Goal: Task Accomplishment & Management: Manage account settings

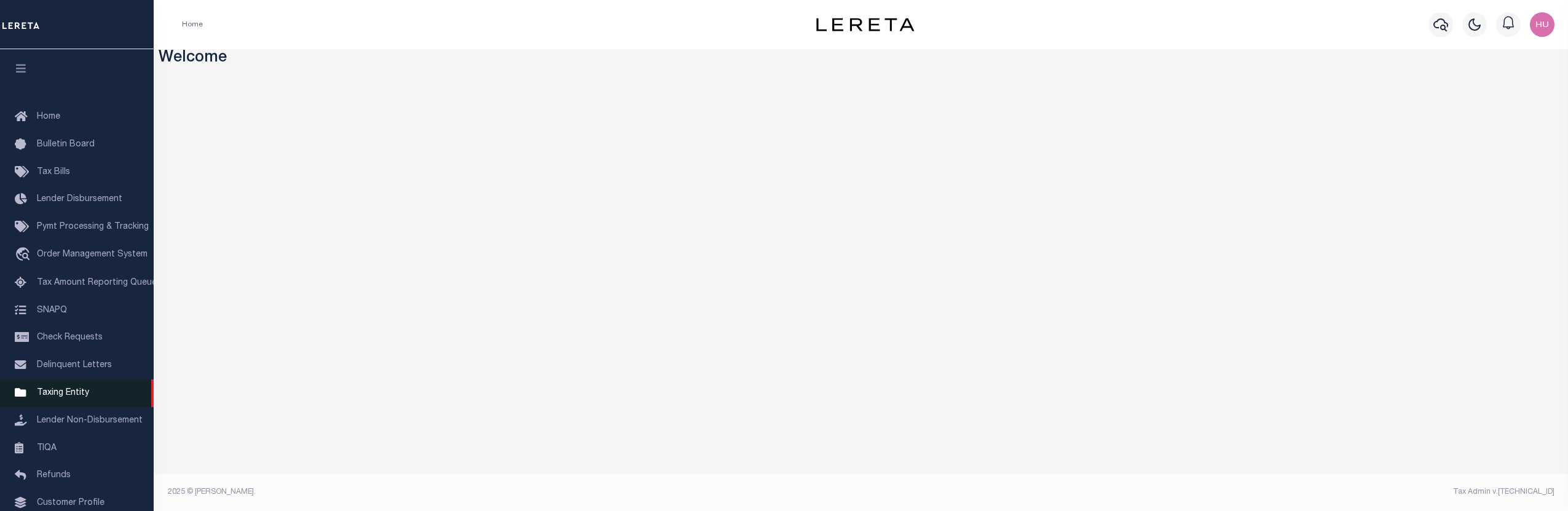
click at [58, 398] on span "Taxing Entity" at bounding box center [63, 393] width 52 height 9
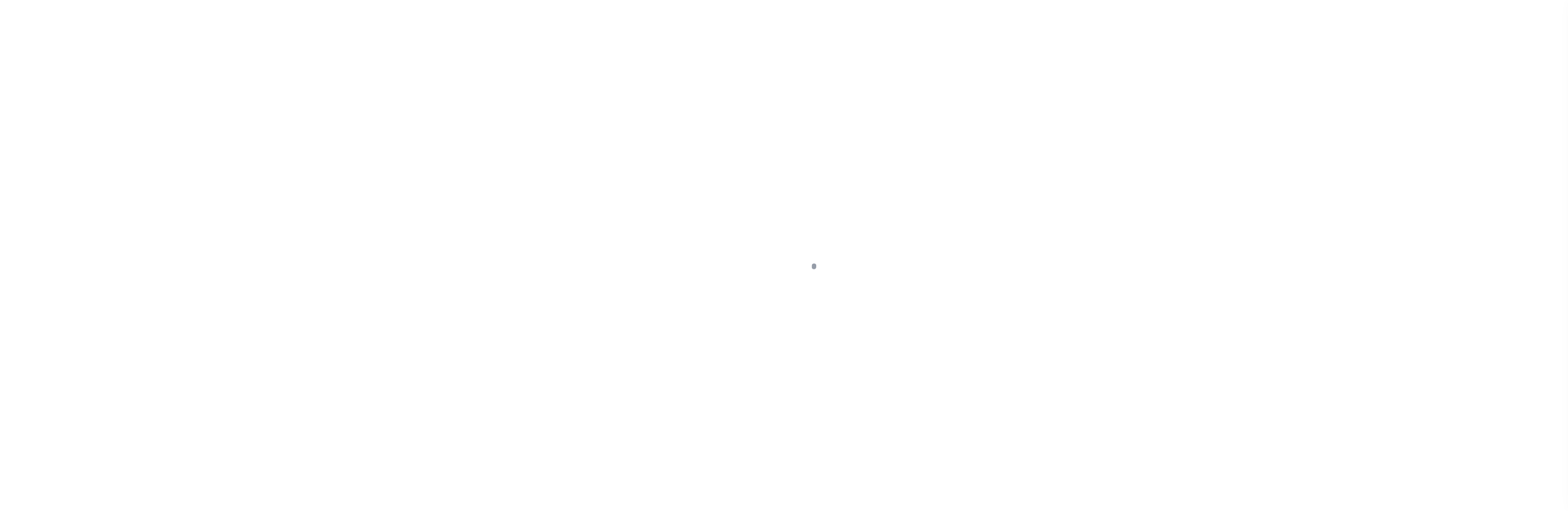
select select "520"
select select "100"
select select "NonEscrow"
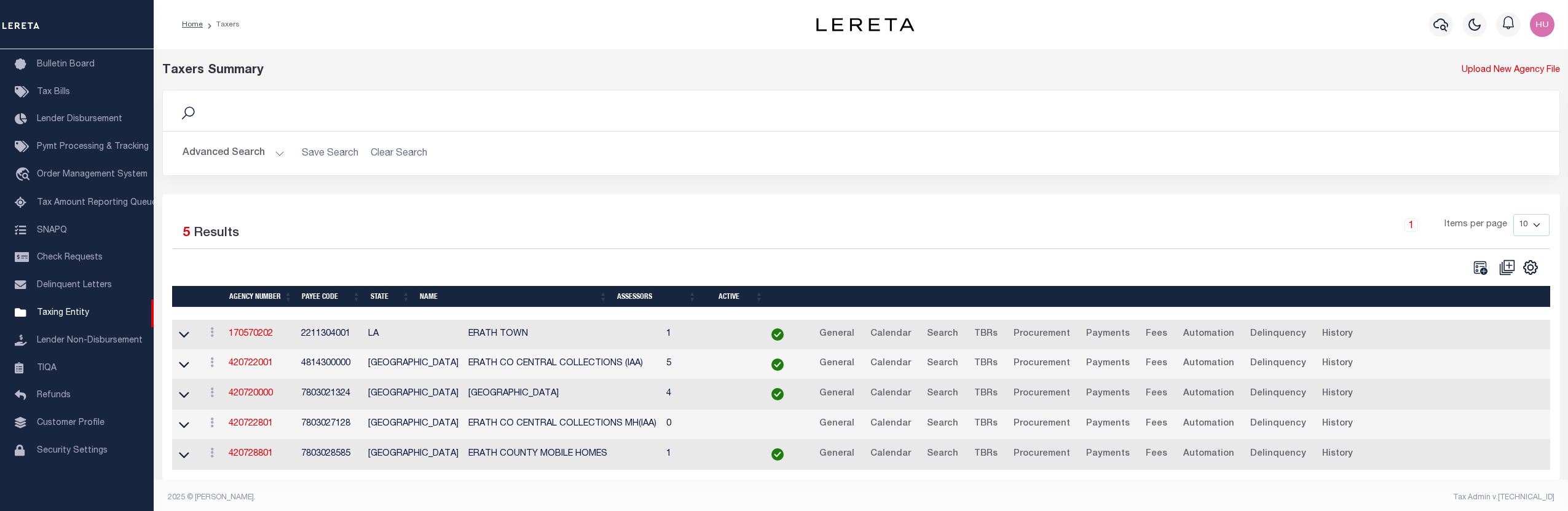
click at [223, 154] on button "Advanced Search" at bounding box center [234, 153] width 102 height 24
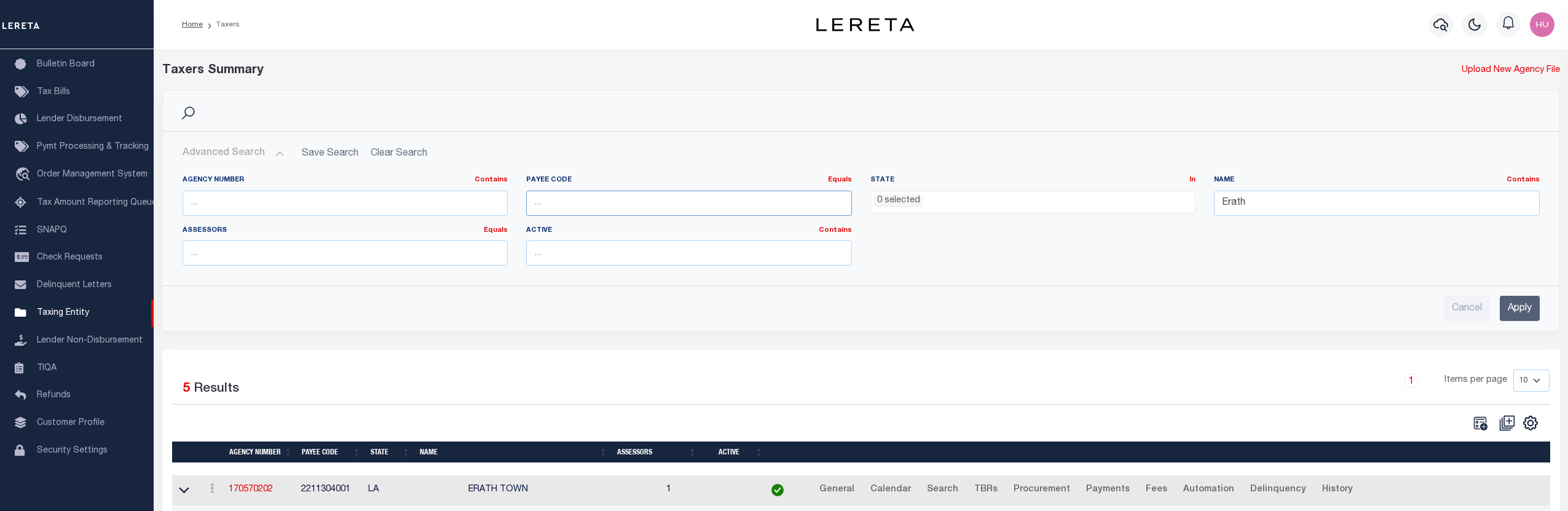
click at [572, 203] on input "number" at bounding box center [689, 203] width 326 height 25
paste input "2601902005"
type input "2601902005"
drag, startPoint x: 1269, startPoint y: 203, endPoint x: 1197, endPoint y: 200, distance: 72.1
click at [1214, 200] on input "Erath" at bounding box center [1377, 203] width 326 height 25
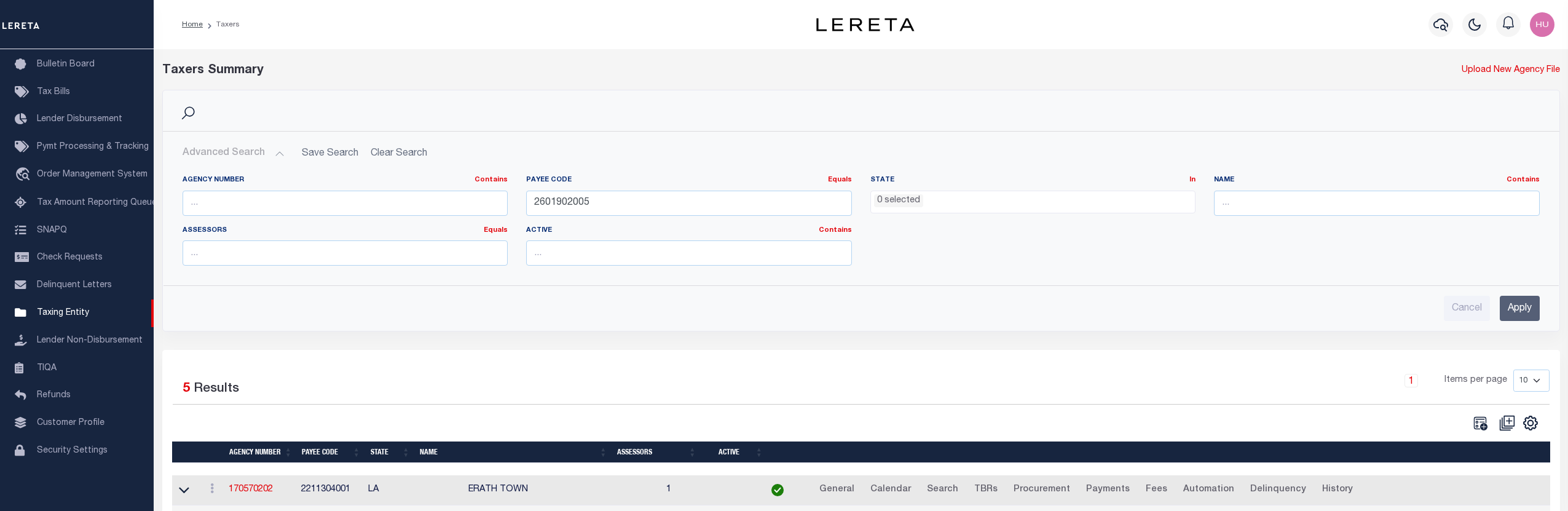
click at [1520, 304] on input "Apply" at bounding box center [1520, 308] width 40 height 25
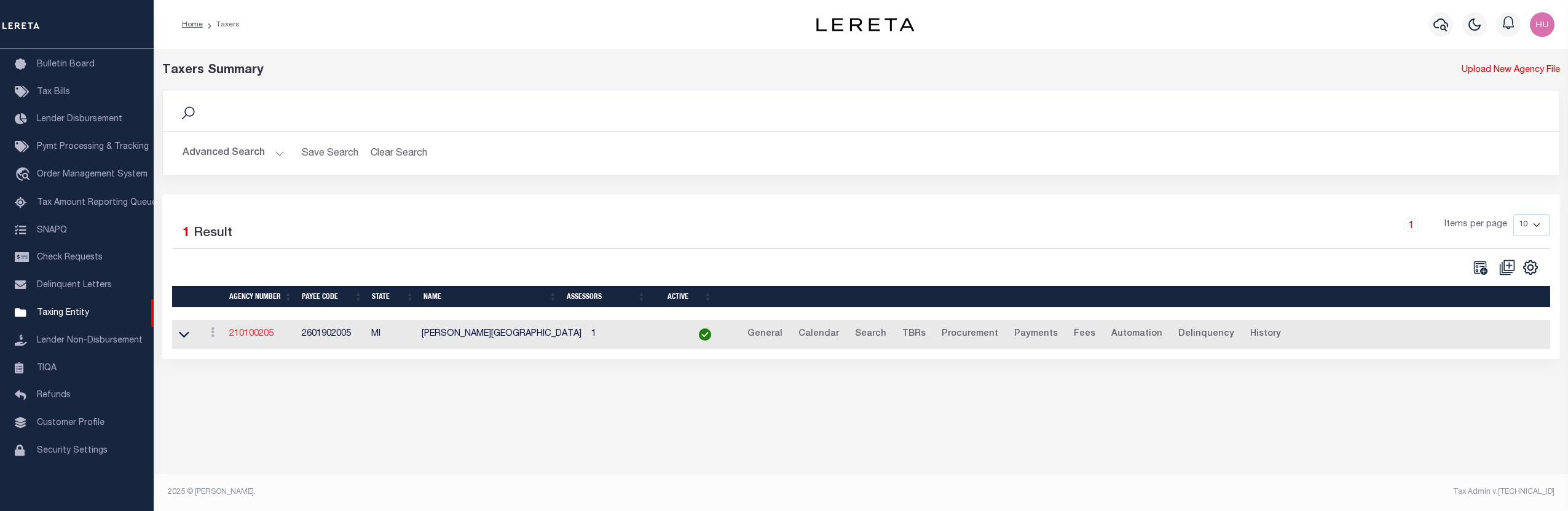
click at [252, 335] on link "210100205" at bounding box center [251, 334] width 44 height 9
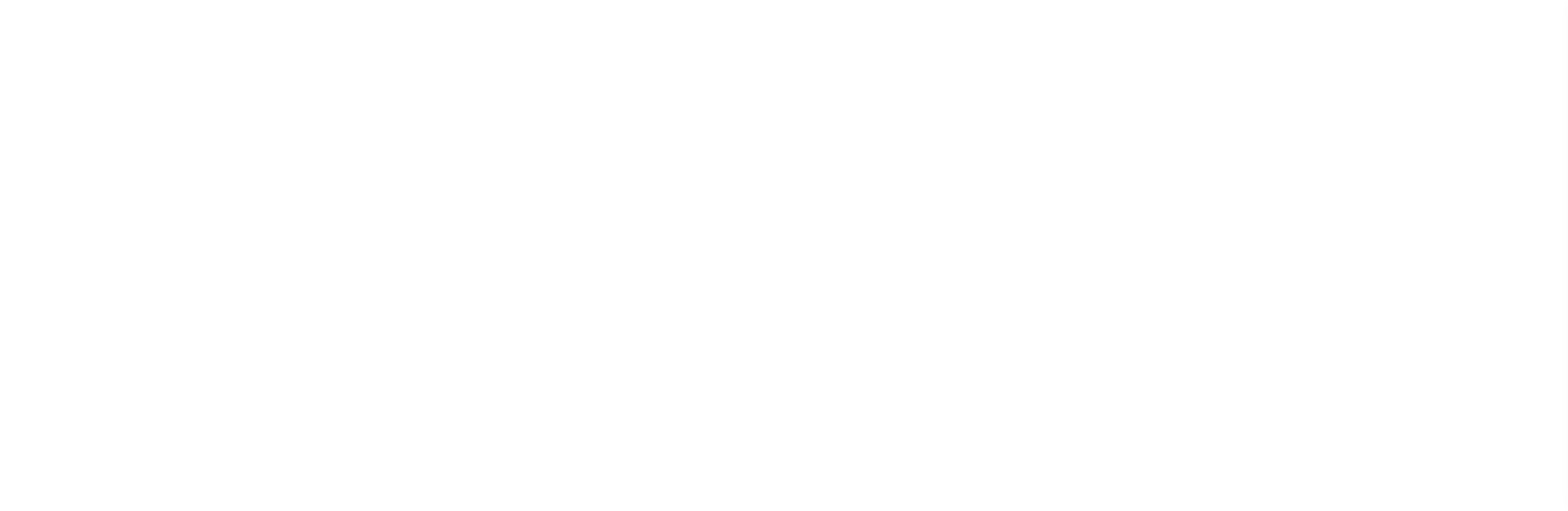
select select
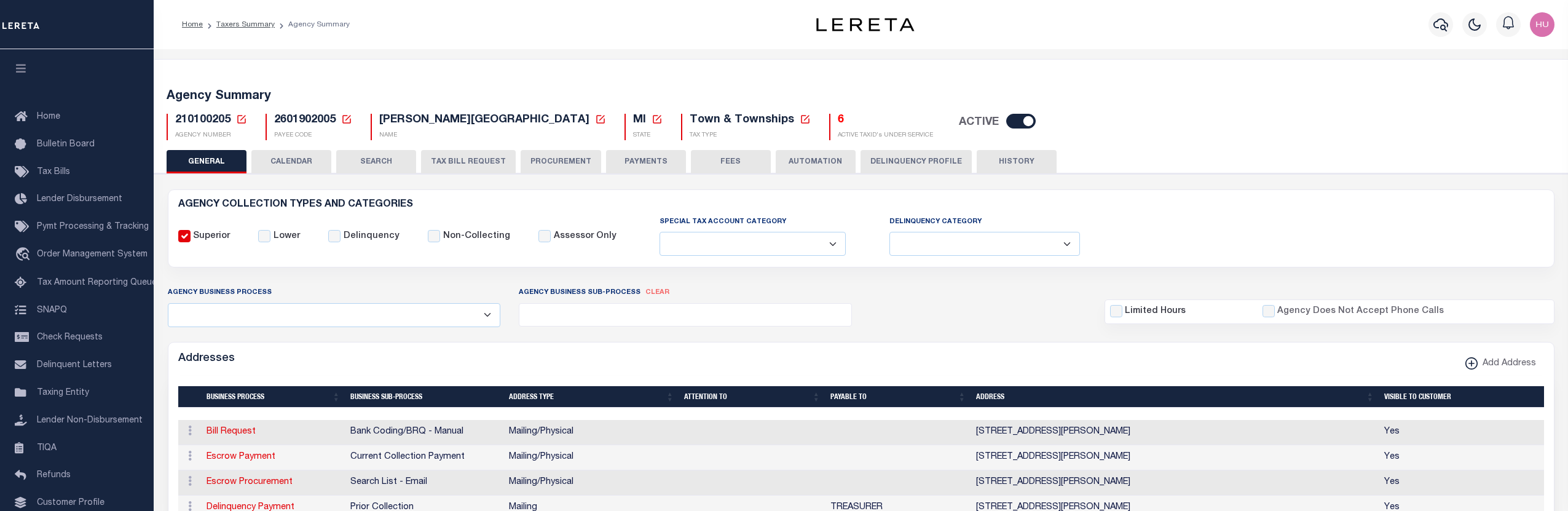
click at [571, 33] on div "Home Taxers Summary Agency Summary" at bounding box center [461, 25] width 578 height 26
click at [316, 118] on span "2601902005" at bounding box center [304, 120] width 61 height 11
click at [838, 121] on h5 "6" at bounding box center [886, 121] width 95 height 14
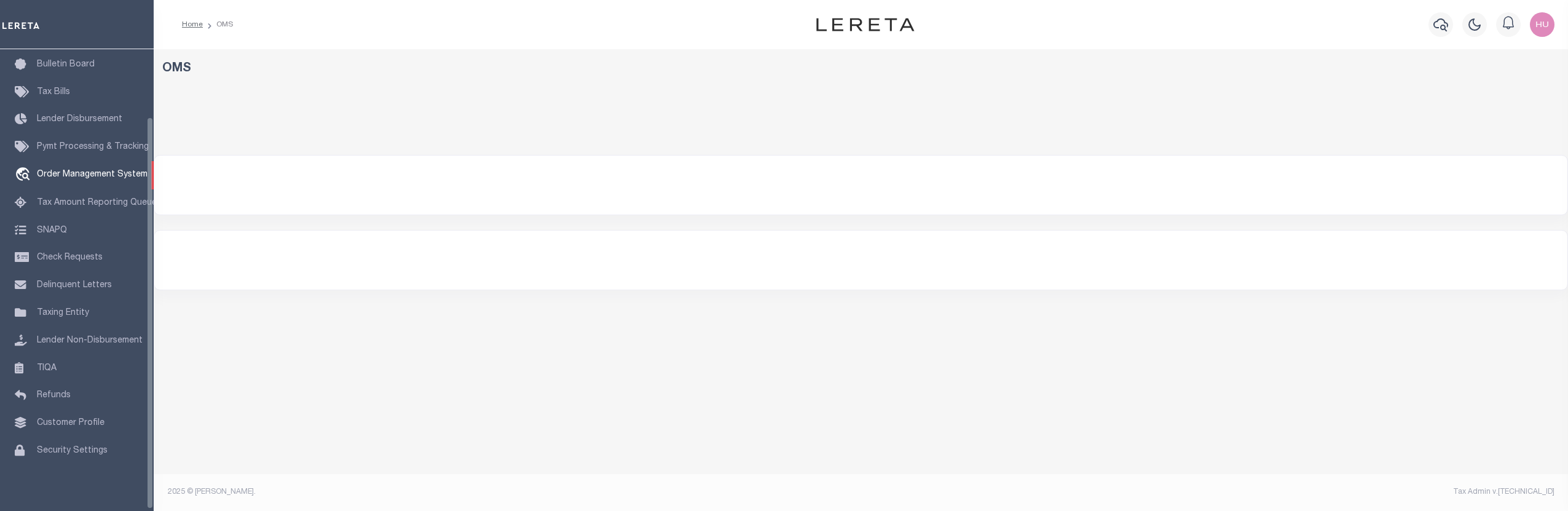
scroll to position [92, 0]
select select "200"
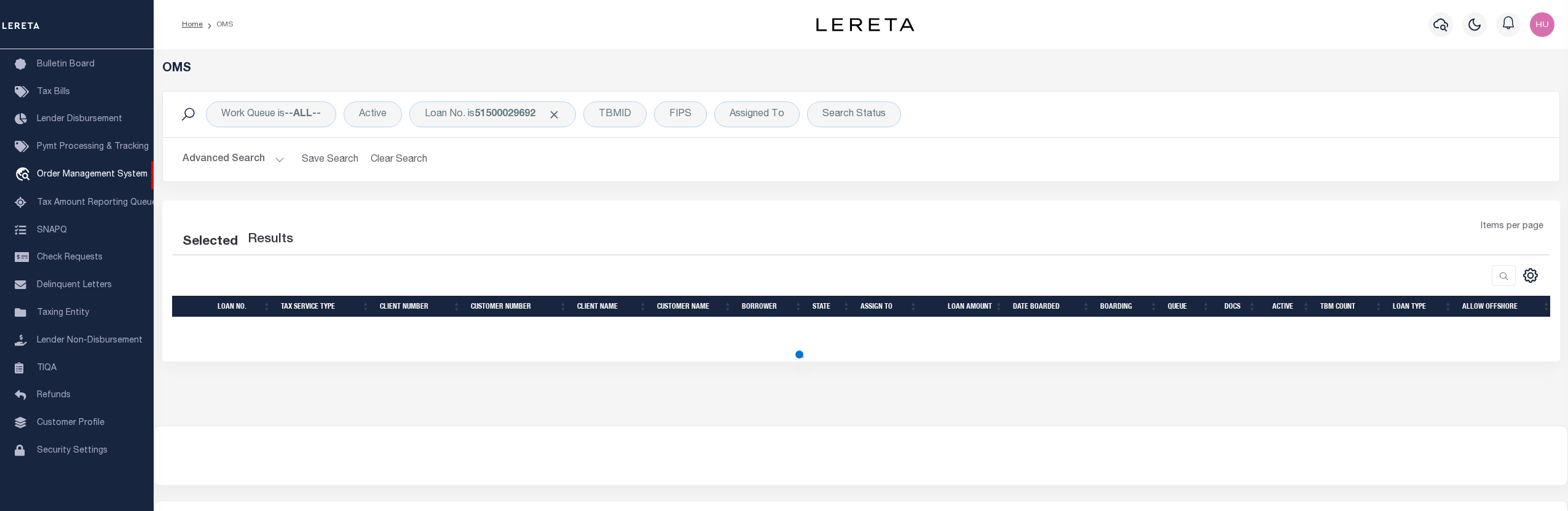
select select "200"
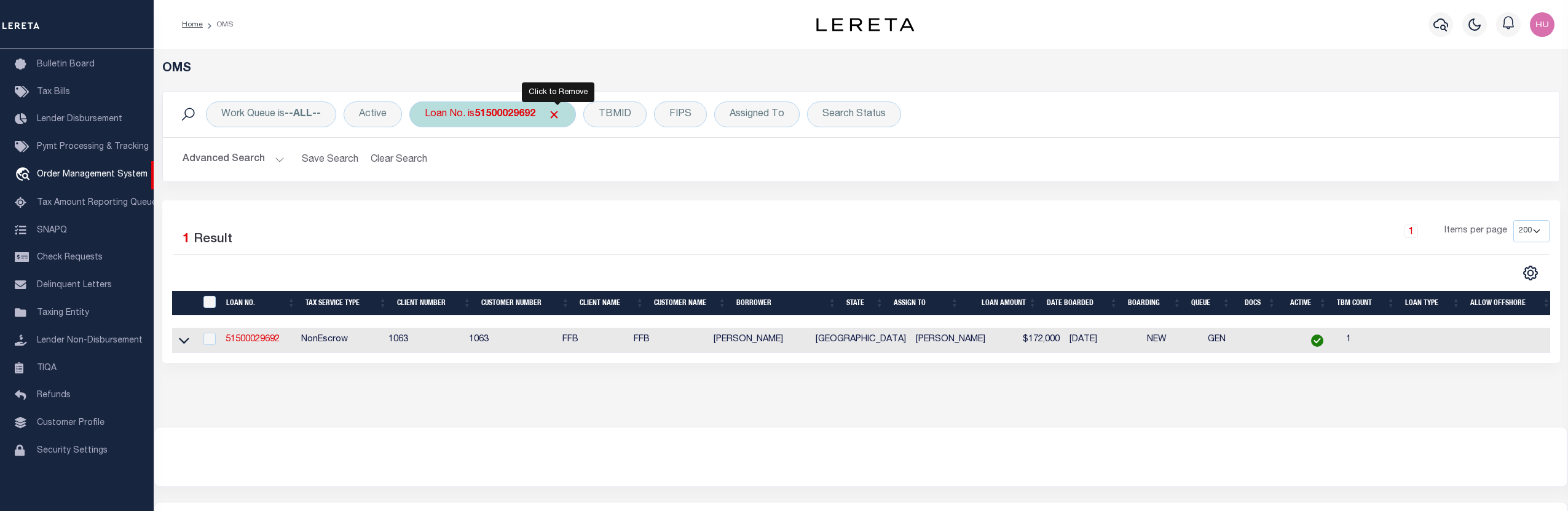
click at [560, 116] on span "Click to Remove" at bounding box center [554, 115] width 13 height 13
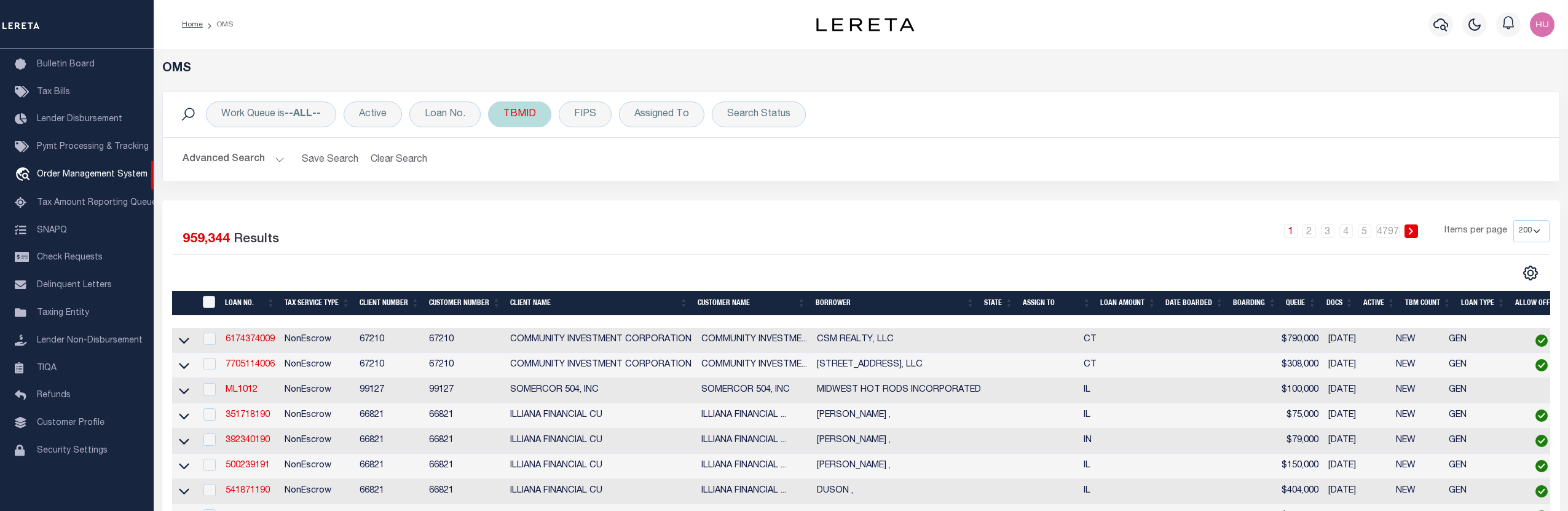
click at [522, 118] on div "TBMID" at bounding box center [520, 115] width 63 height 26
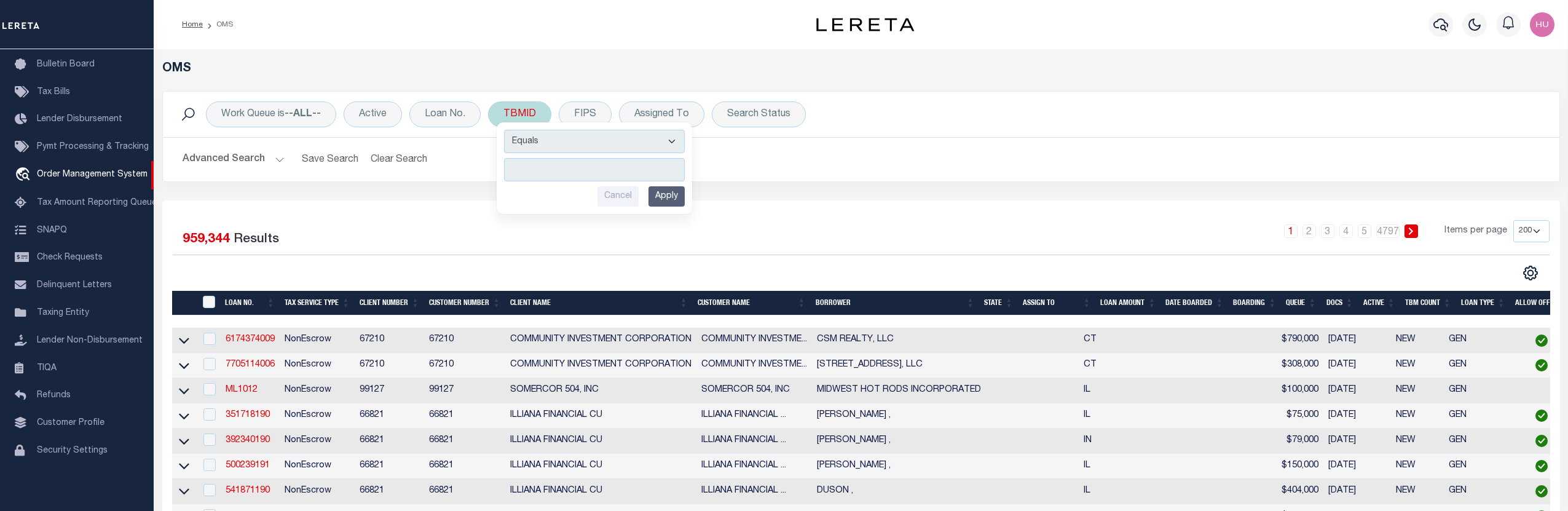
type input "3110850"
click at [667, 193] on input "Apply" at bounding box center [666, 197] width 37 height 20
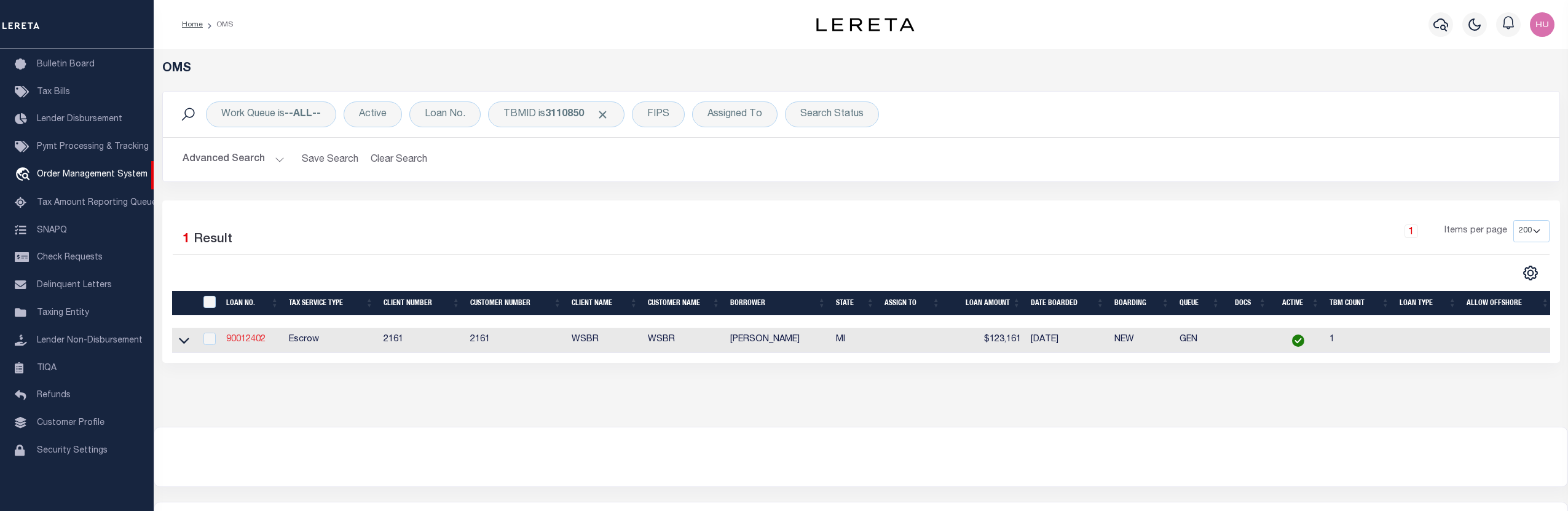
click at [248, 342] on link "90012402" at bounding box center [245, 340] width 39 height 9
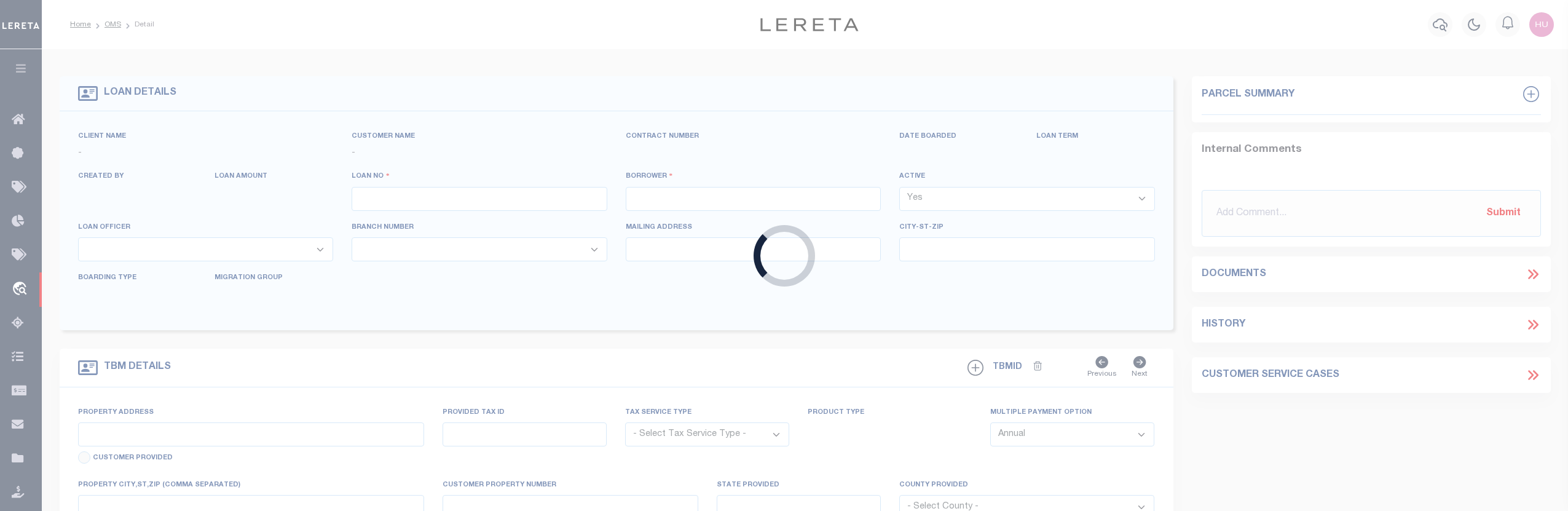
type input "90012402"
type input "MICHAEL P LYNN"
select select
select select "100"
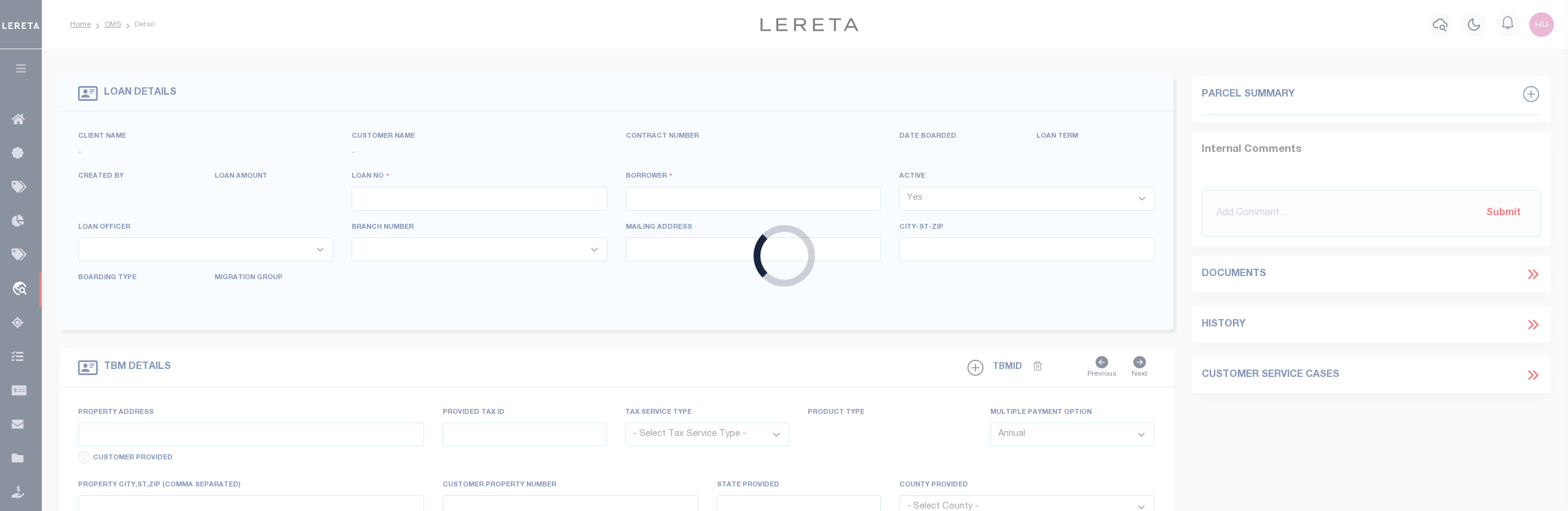
select select "Escrow"
select select "4567"
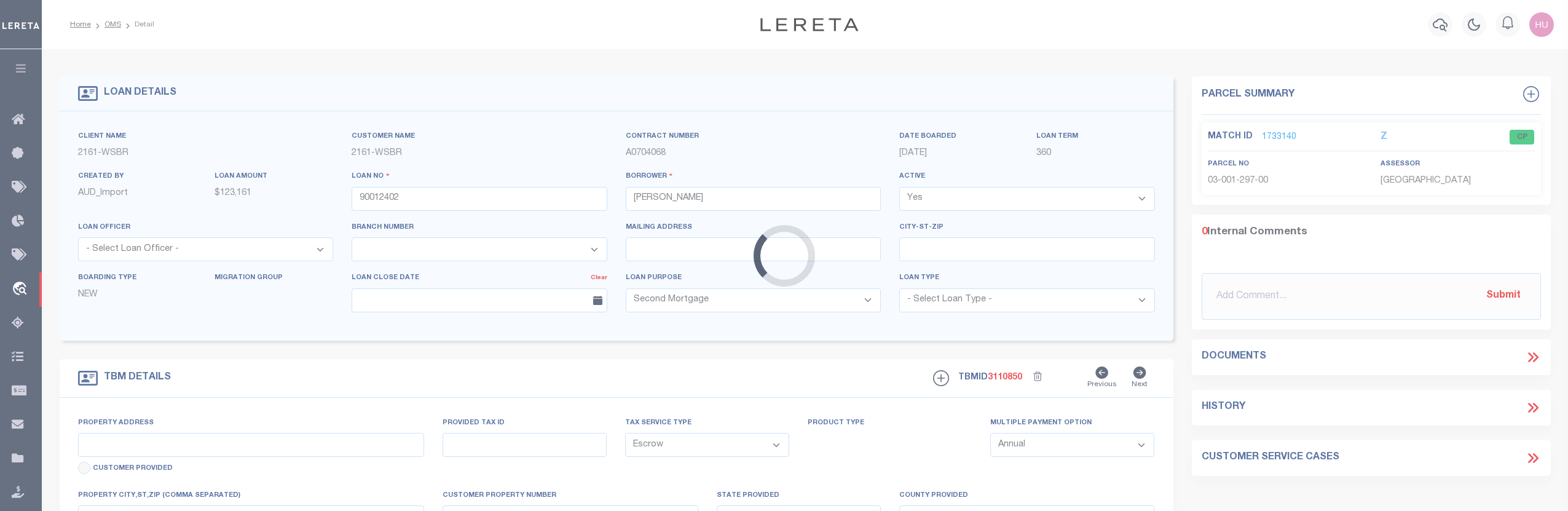
type input "5869 SCENIC HWY"
type input "10-03-001-297-00"
type input "ARCADIA MI 496139601"
type input "MI"
select select
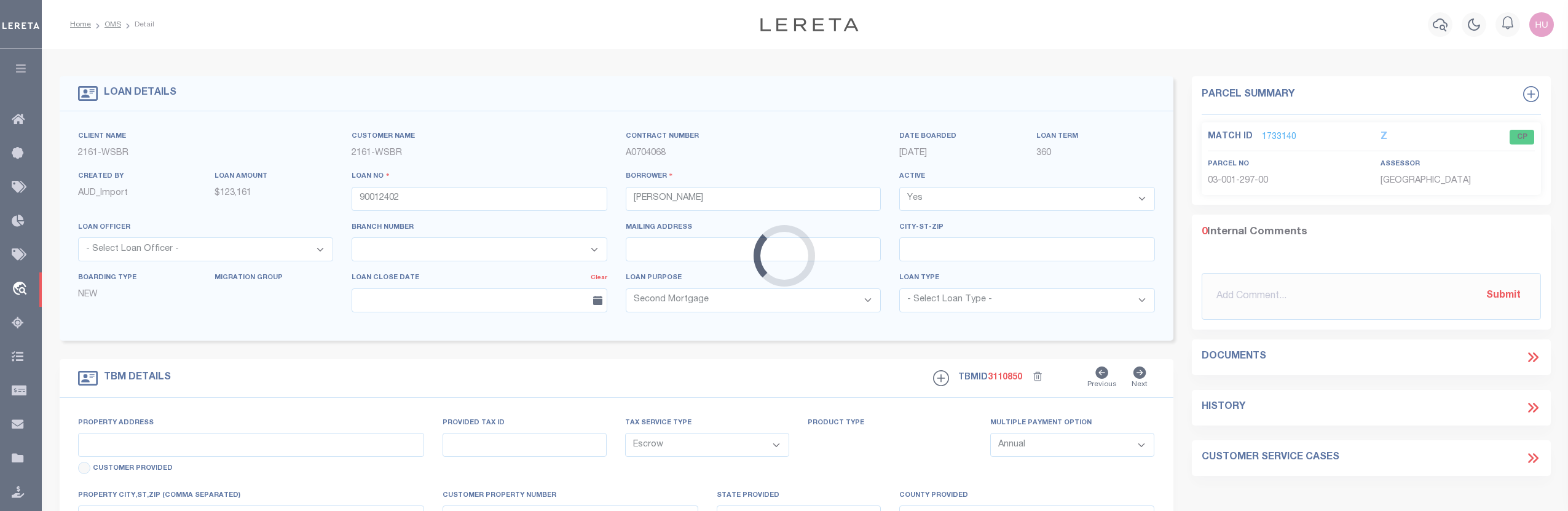
type textarea "100300129700"
select select
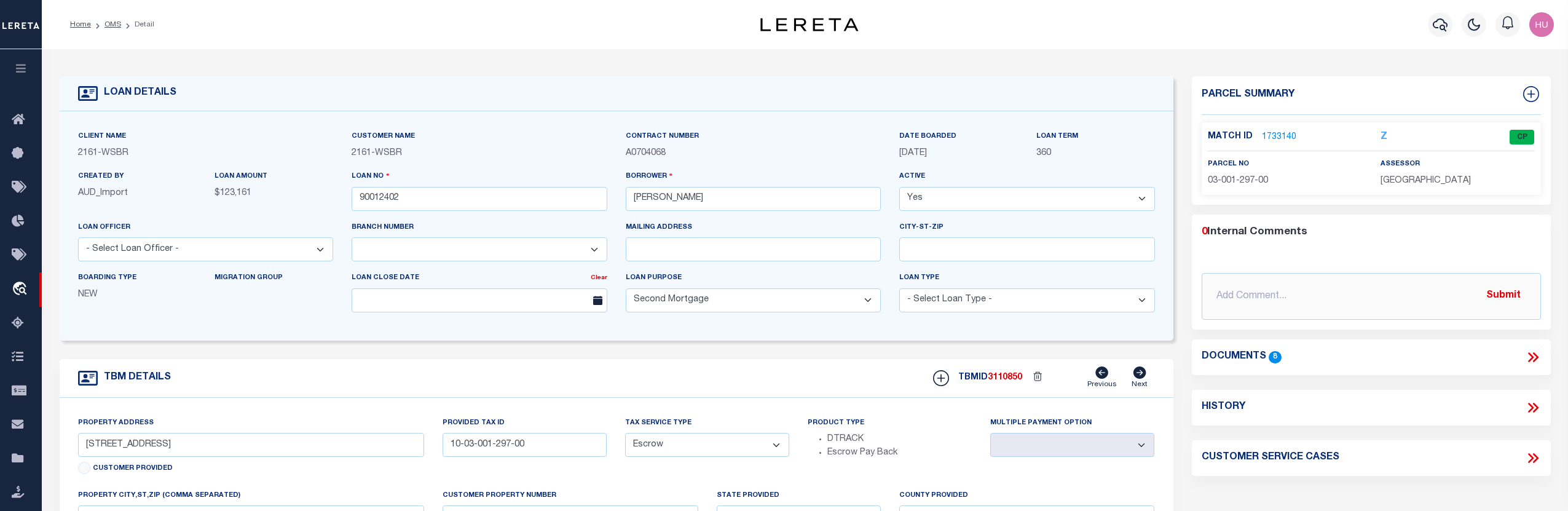
click at [1014, 381] on span "3110850" at bounding box center [1005, 378] width 35 height 9
click at [1275, 136] on link "1733140" at bounding box center [1279, 137] width 35 height 13
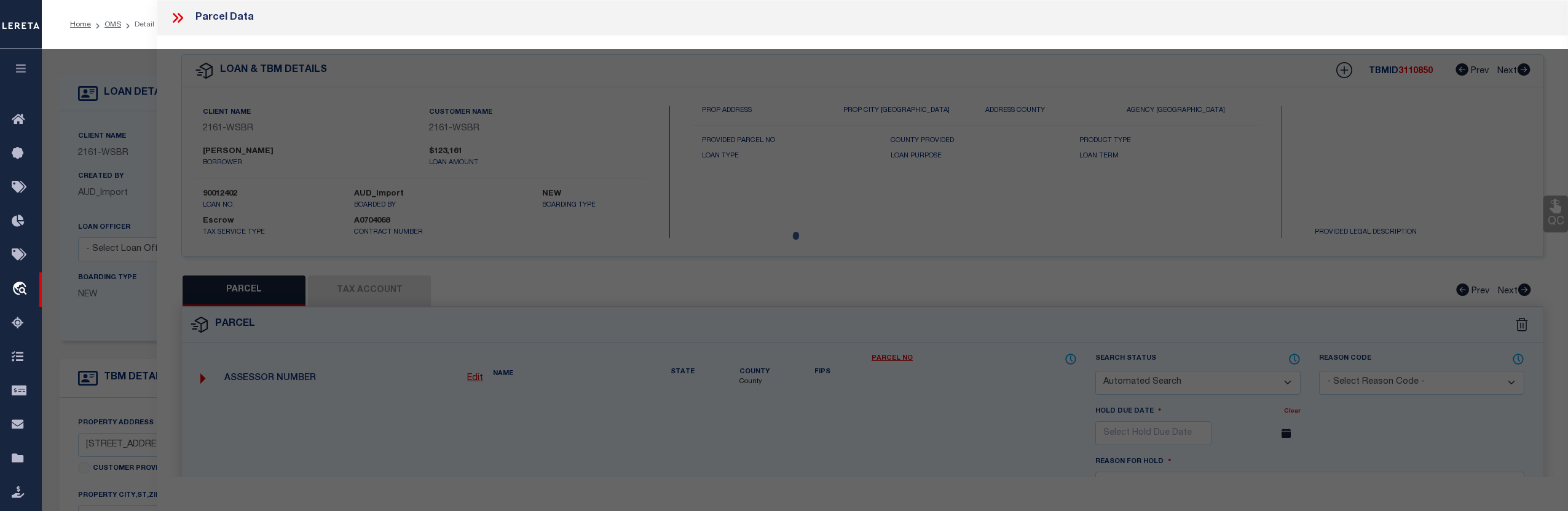
checkbox input "false"
select select "CP"
type input "DOLPH, DEANNA L & LYNN, DESIREE X"
select select
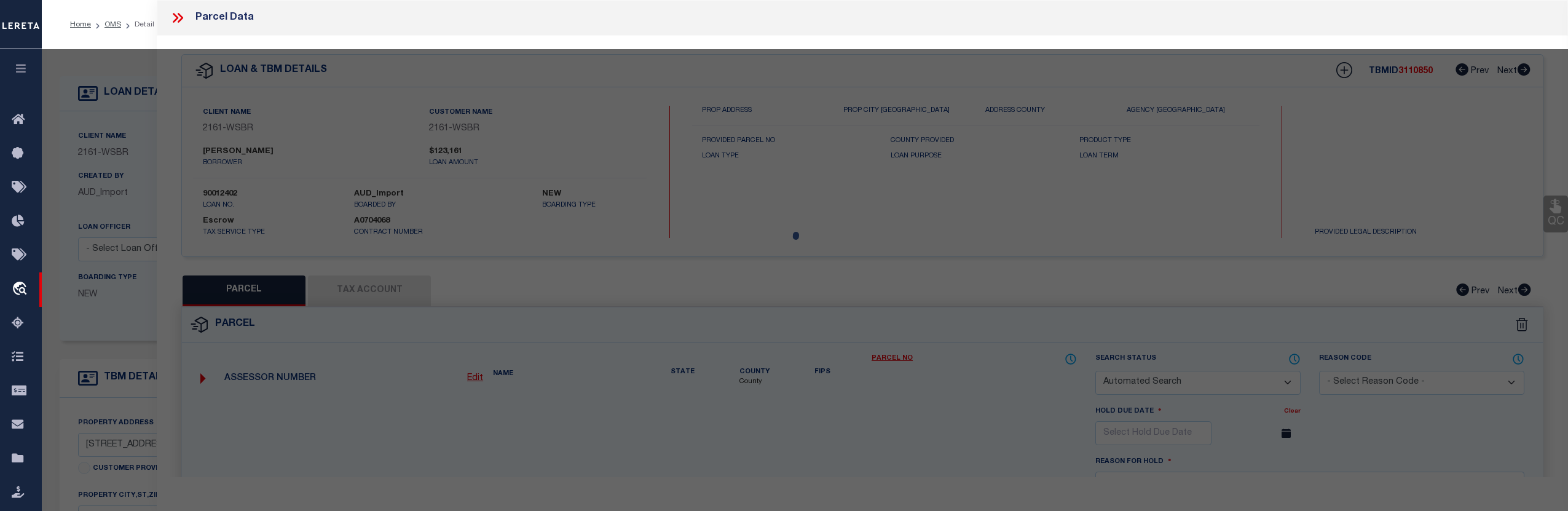
type input "5869 S. SCENIC HIGHWAY"
checkbox input "false"
type input "ARCADIA MI 49613"
type textarea "S 1/2 OF S 1/2 OF SE 1/4 SEC 23 T25N R16W 40 A M/L P.A. 5869 S. SCENIC HIGHWAY …"
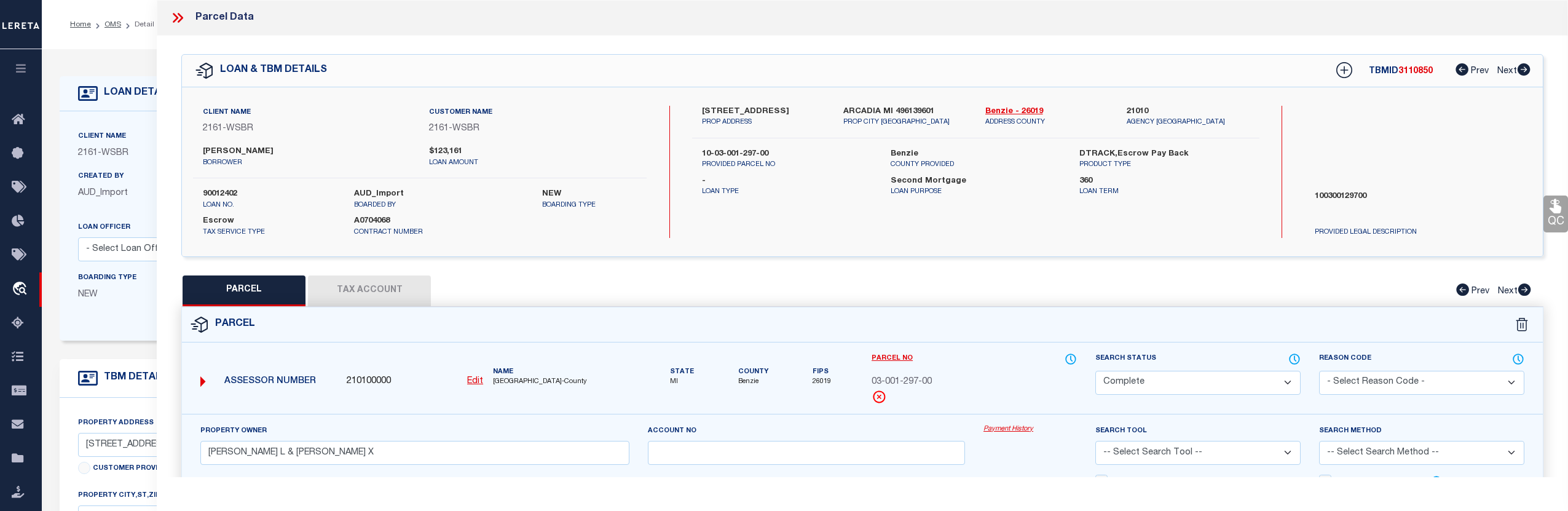
click at [387, 286] on button "Tax Account" at bounding box center [369, 291] width 123 height 31
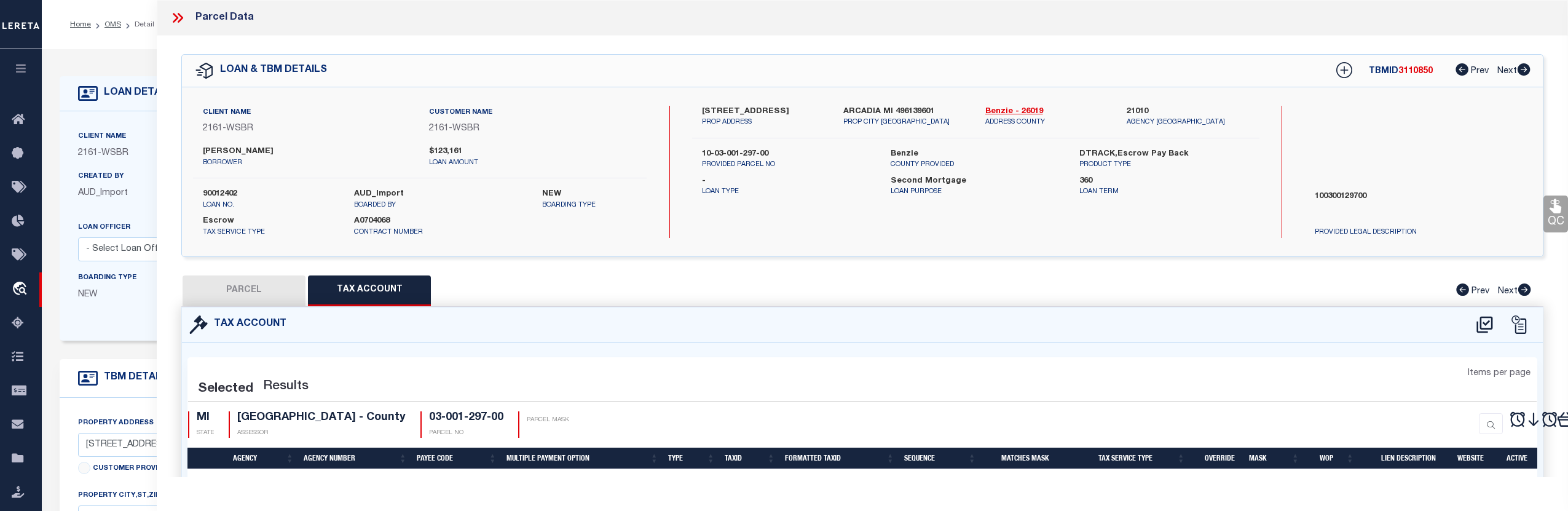
select select "100"
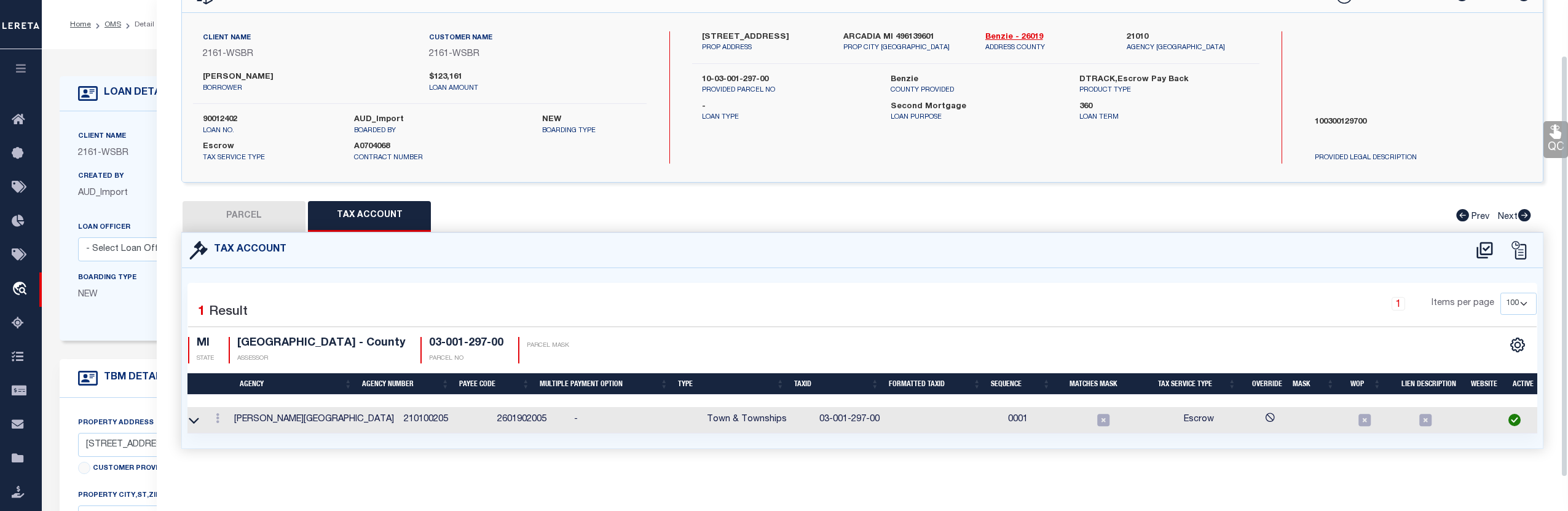
scroll to position [0, 6]
click at [284, 220] on button "PARCEL" at bounding box center [244, 216] width 123 height 31
select select "AS"
checkbox input "false"
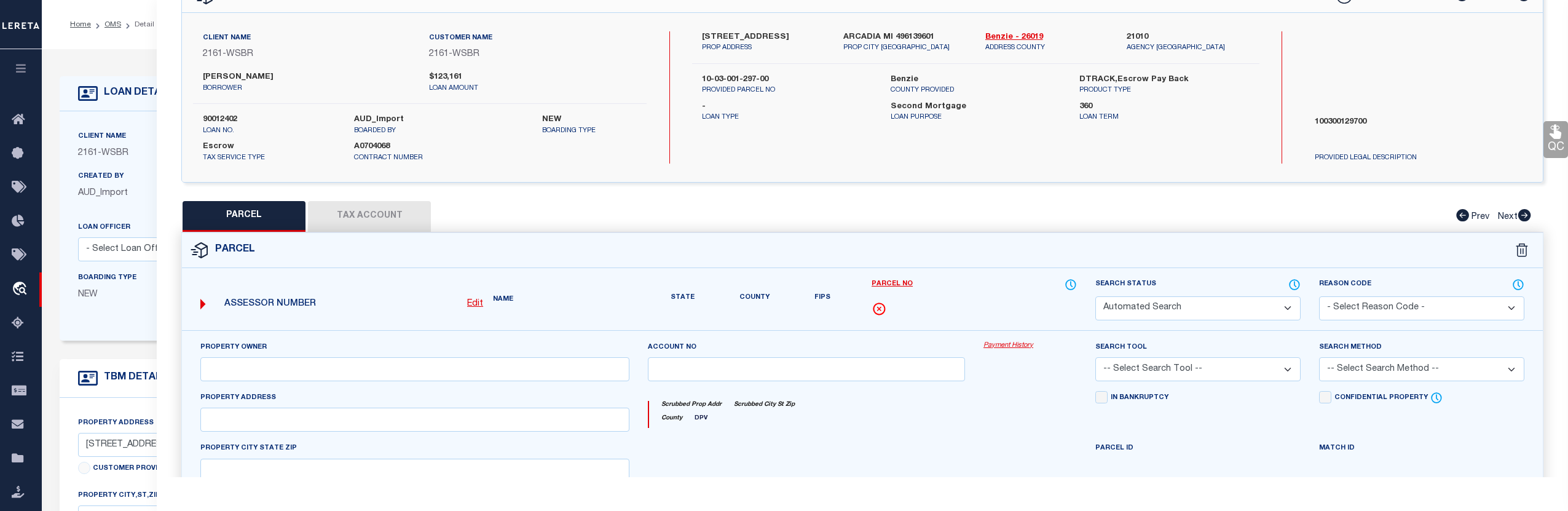
select select "CP"
type input "DOLPH, DEANNA L & LYNN, DESIREE X"
select select
type input "5869 S. SCENIC HIGHWAY"
checkbox input "false"
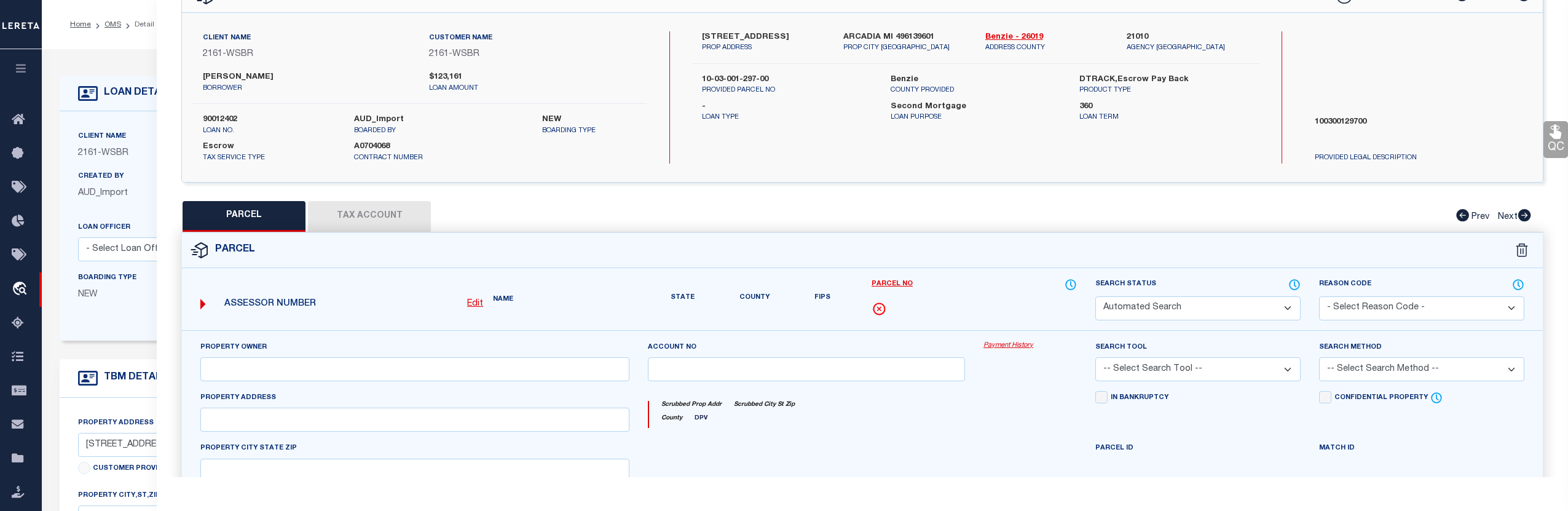
type input "ARCADIA MI 49613"
type textarea "S 1/2 OF S 1/2 OF SE 1/4 SEC 23 T25N R16W 40 A M/L P.A. 5869 S. SCENIC HIGHWAY …"
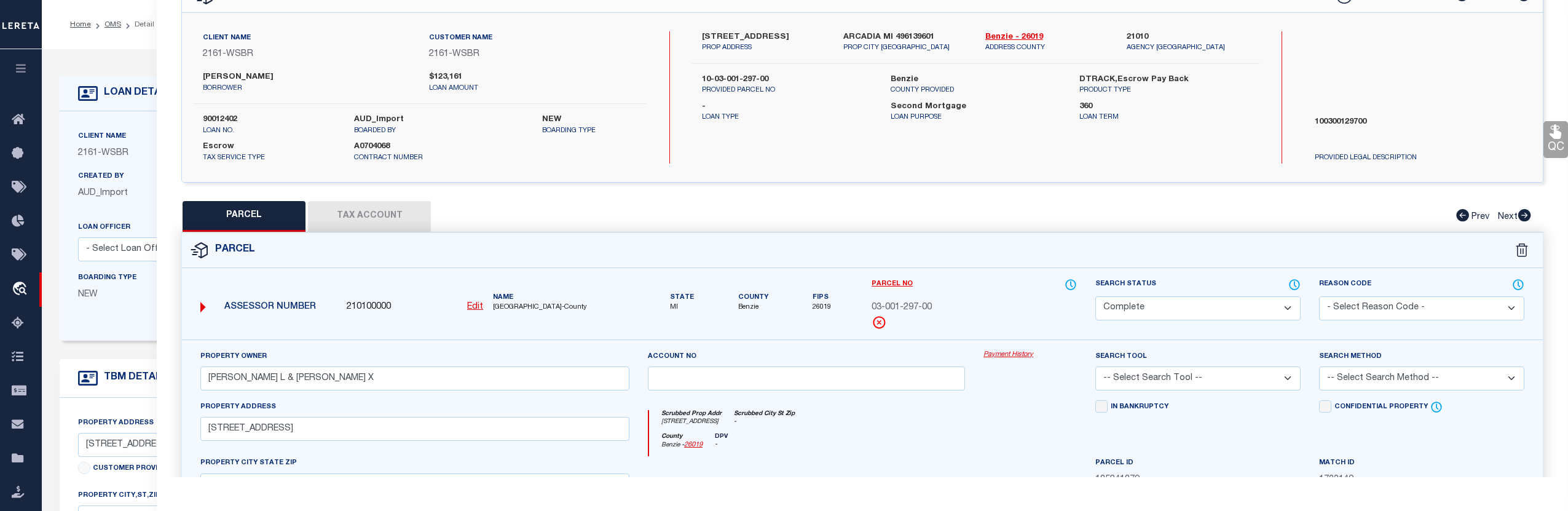
click at [1024, 349] on div "Property Owner DOLPH, DEANNA L & LYNN, DESIREE X Account no Payment History Sea…" at bounding box center [863, 500] width 1361 height 322
click at [1020, 358] on link "Payment History" at bounding box center [1030, 355] width 94 height 11
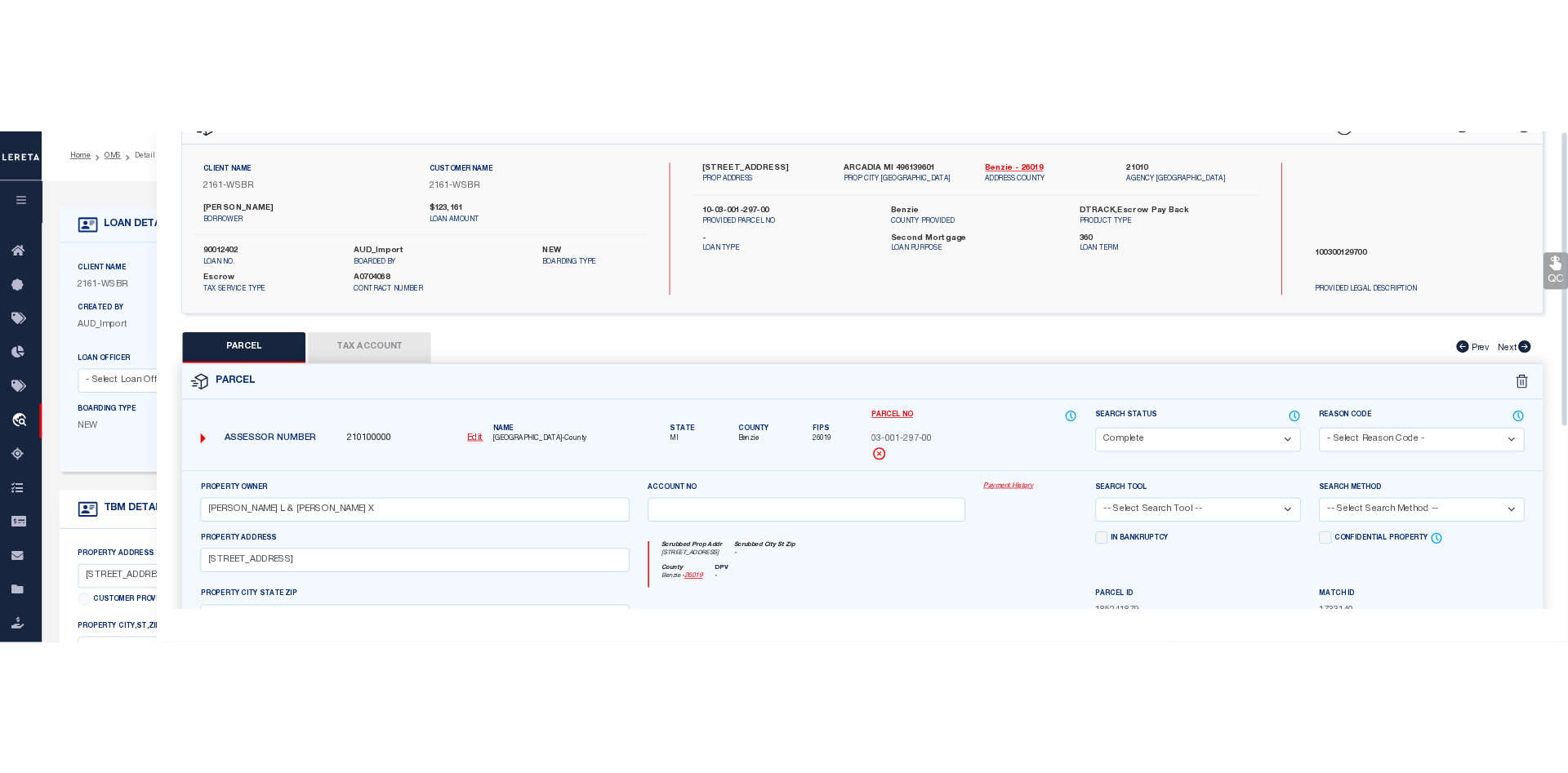
scroll to position [0, 0]
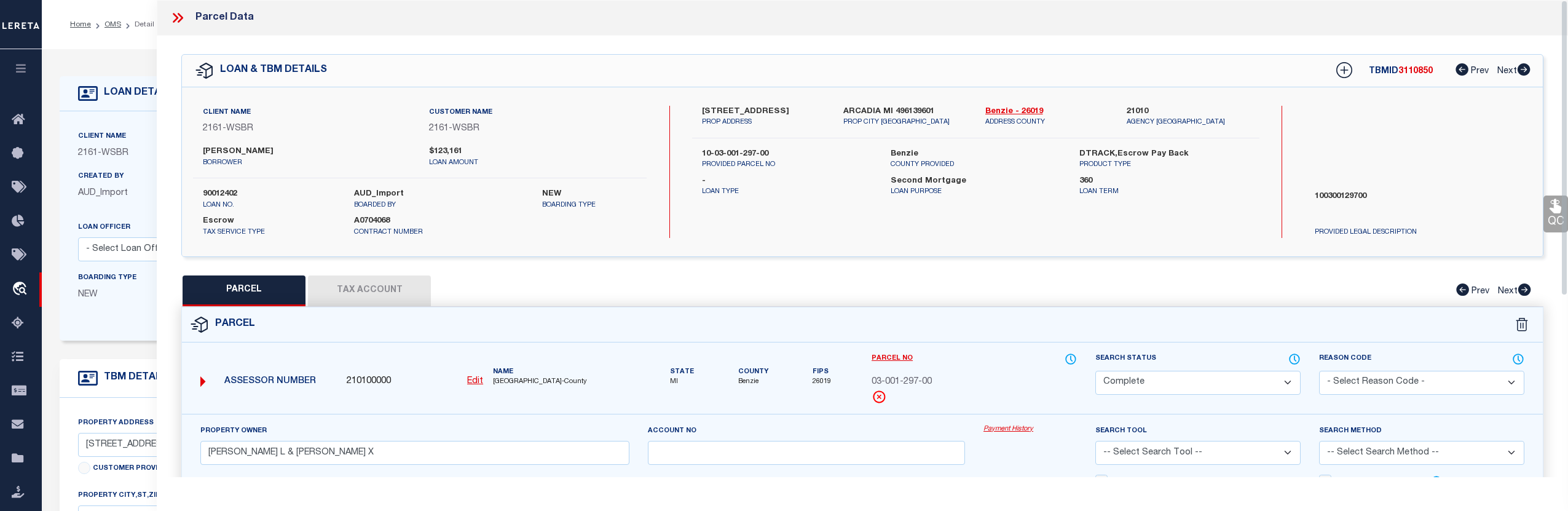
click at [179, 19] on icon at bounding box center [178, 18] width 16 height 16
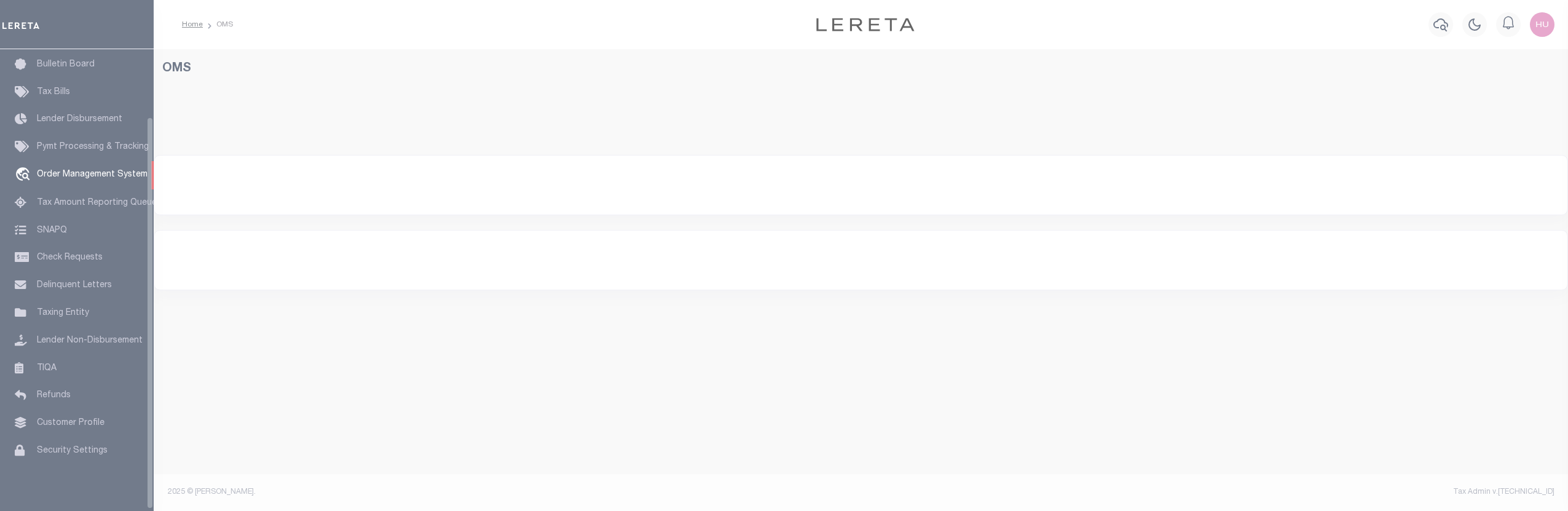
scroll to position [92, 0]
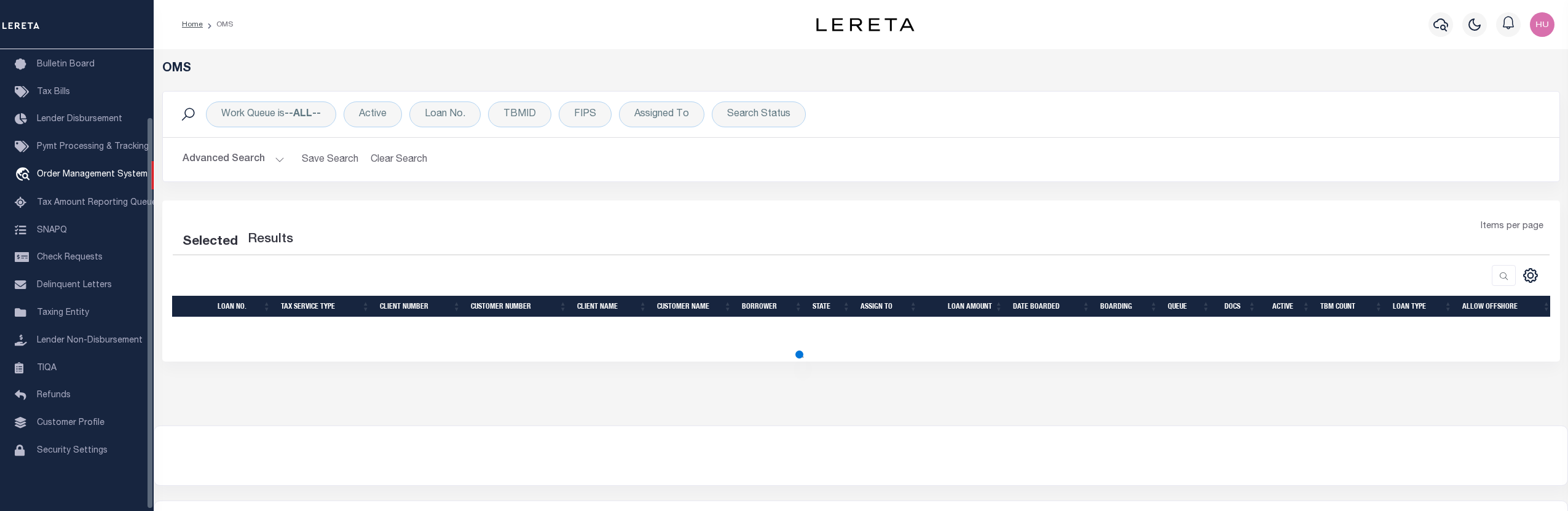
select select "200"
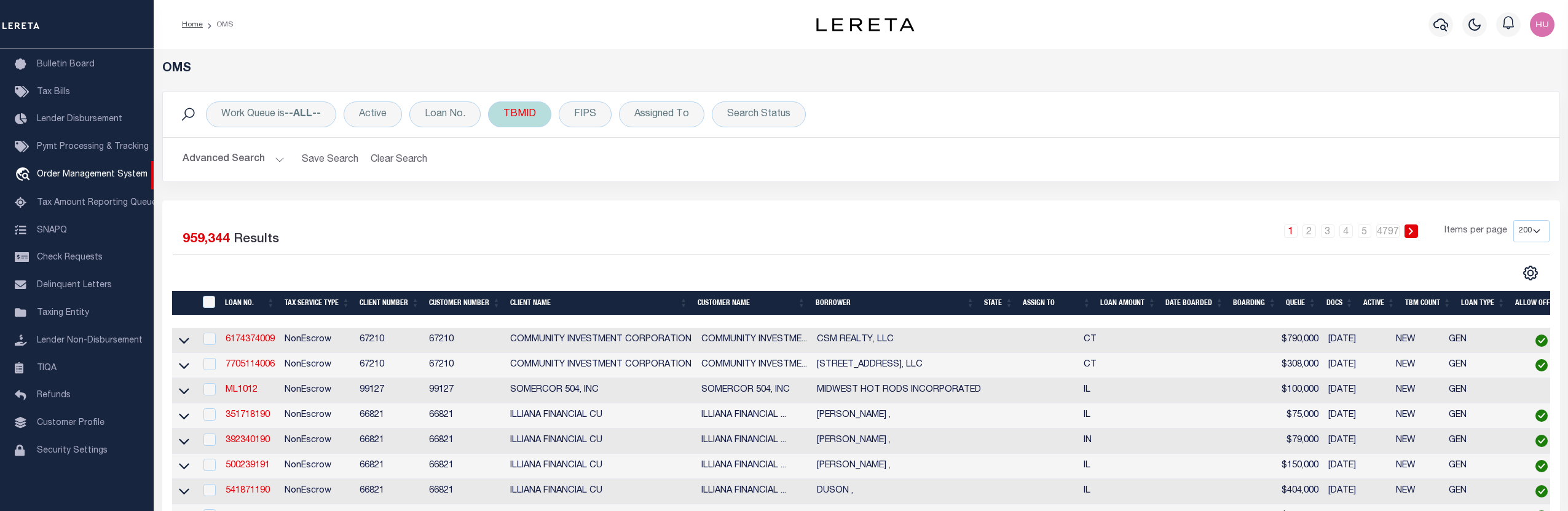
click at [521, 117] on div "TBMID" at bounding box center [520, 115] width 63 height 26
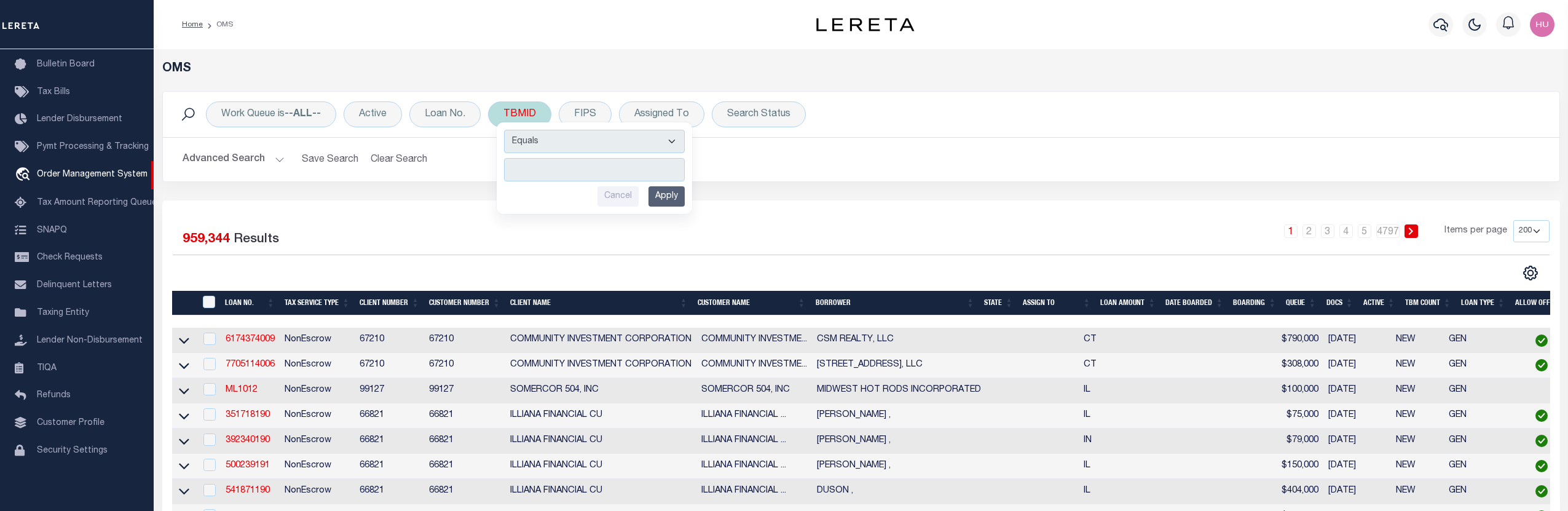
type input "2899406"
click at [661, 192] on input "Apply" at bounding box center [666, 197] width 37 height 20
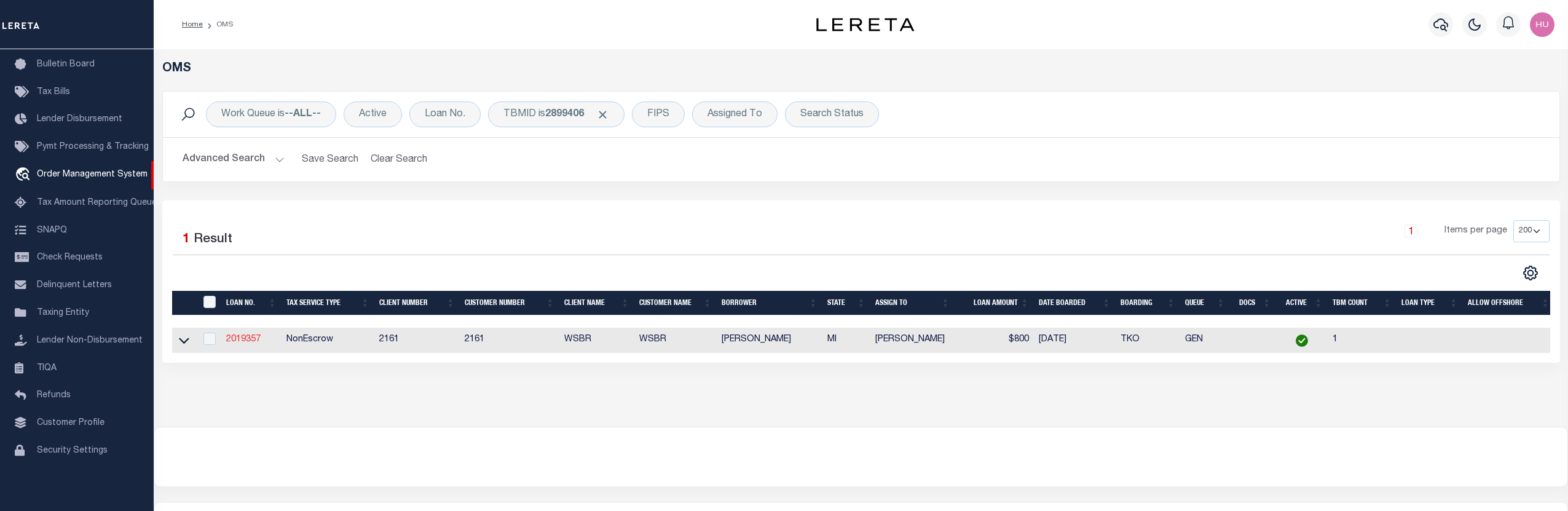
click at [248, 340] on link "2019357" at bounding box center [244, 340] width 35 height 9
type input "2019357"
type input "[PERSON_NAME]"
select select
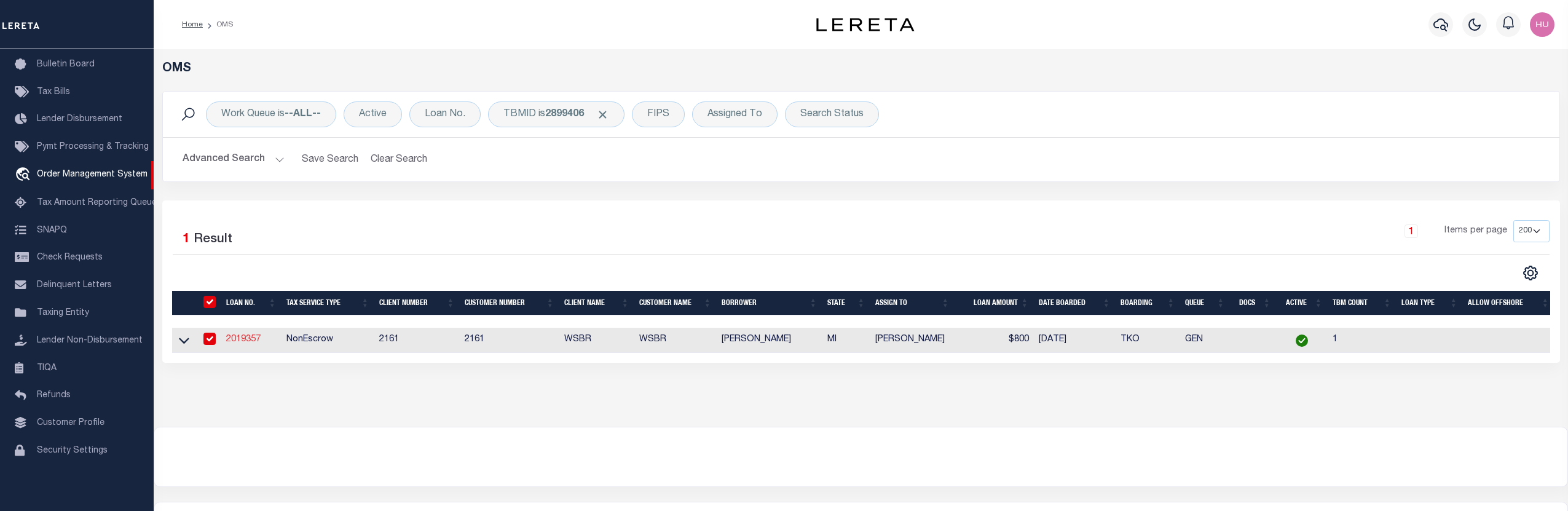
select select "100"
select select "NonEscrow"
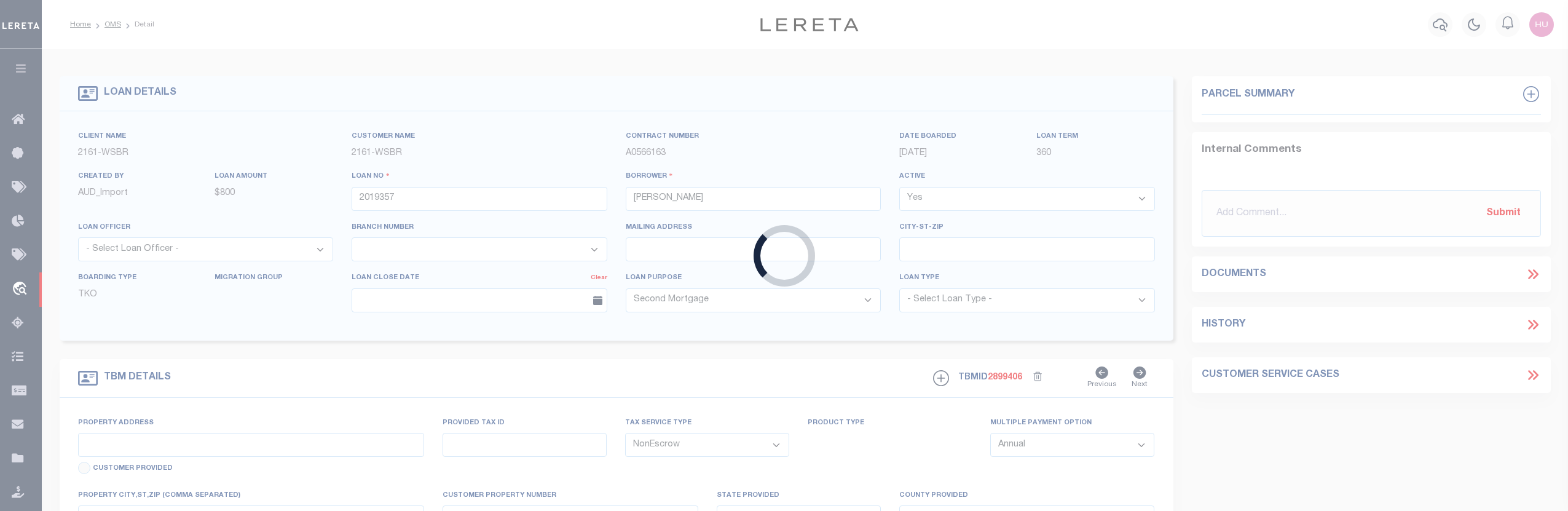
type input "[STREET_ADDRESS][PERSON_NAME]"
type input "FRANKFORT MI 496359467"
type input "MI"
select select
type textarea "10-03-001-051-40"
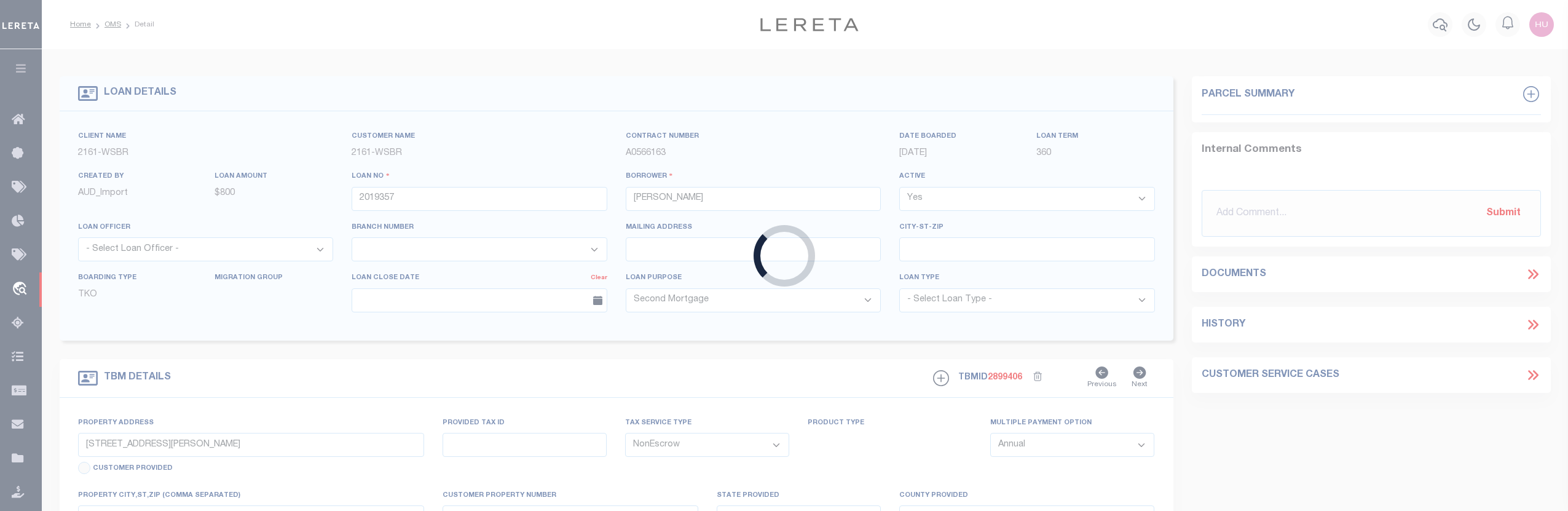
select select "4567"
select select
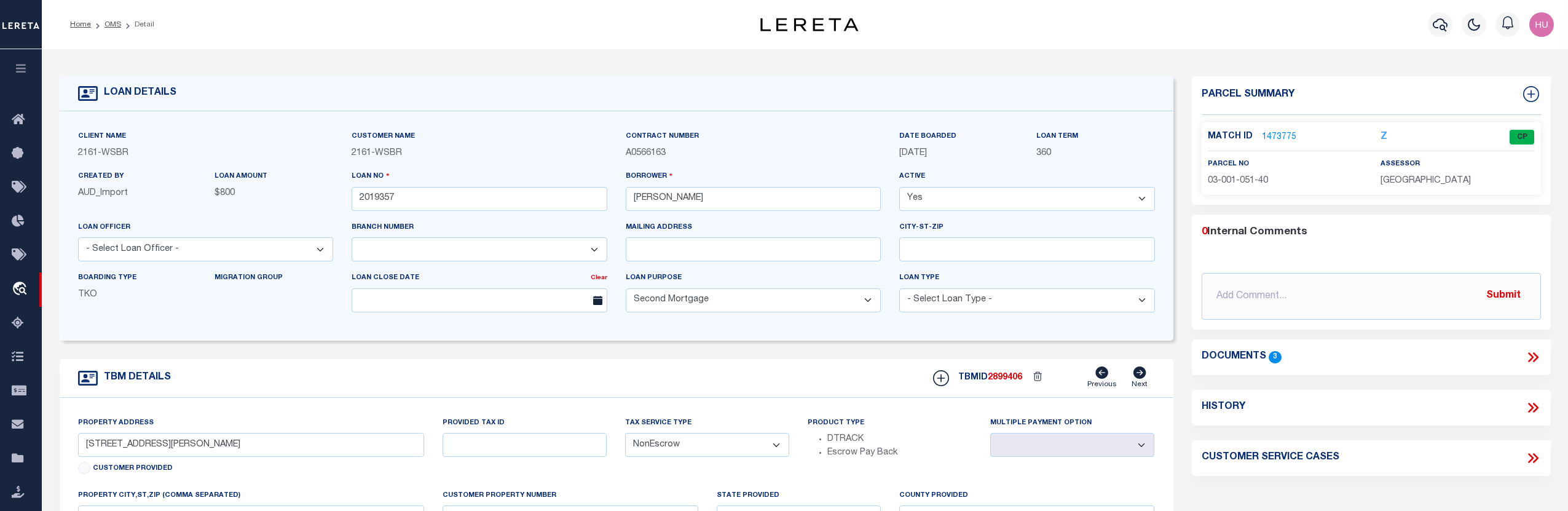
click at [1275, 131] on link "1473775" at bounding box center [1279, 137] width 35 height 13
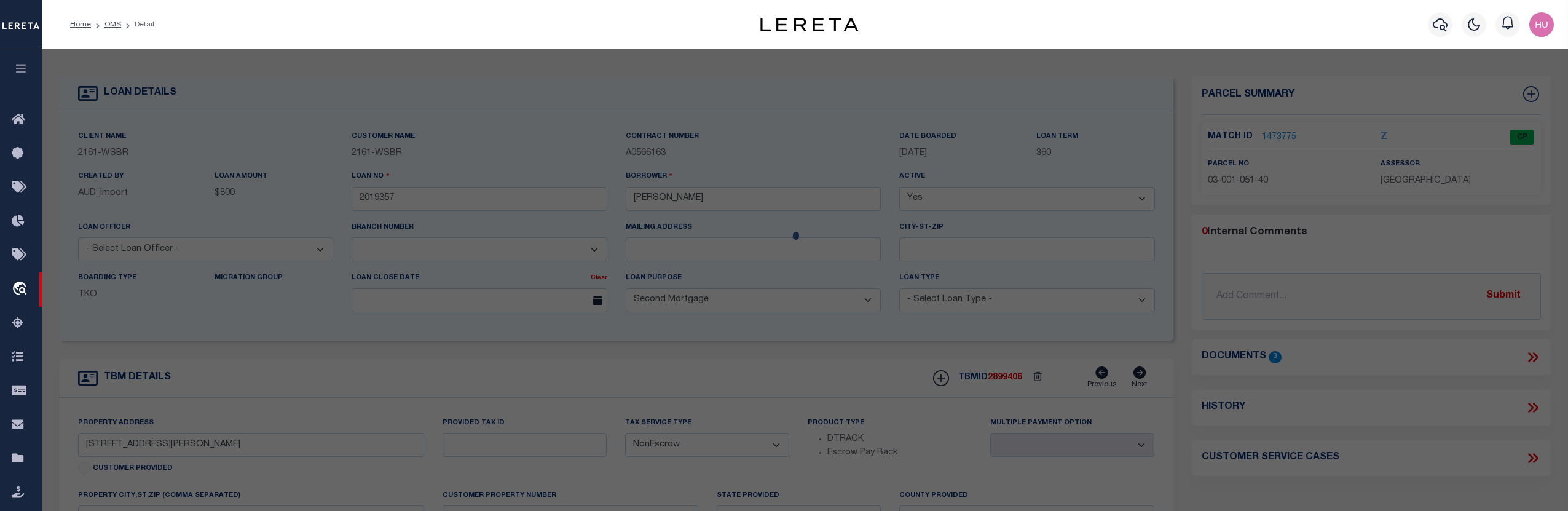
checkbox input "false"
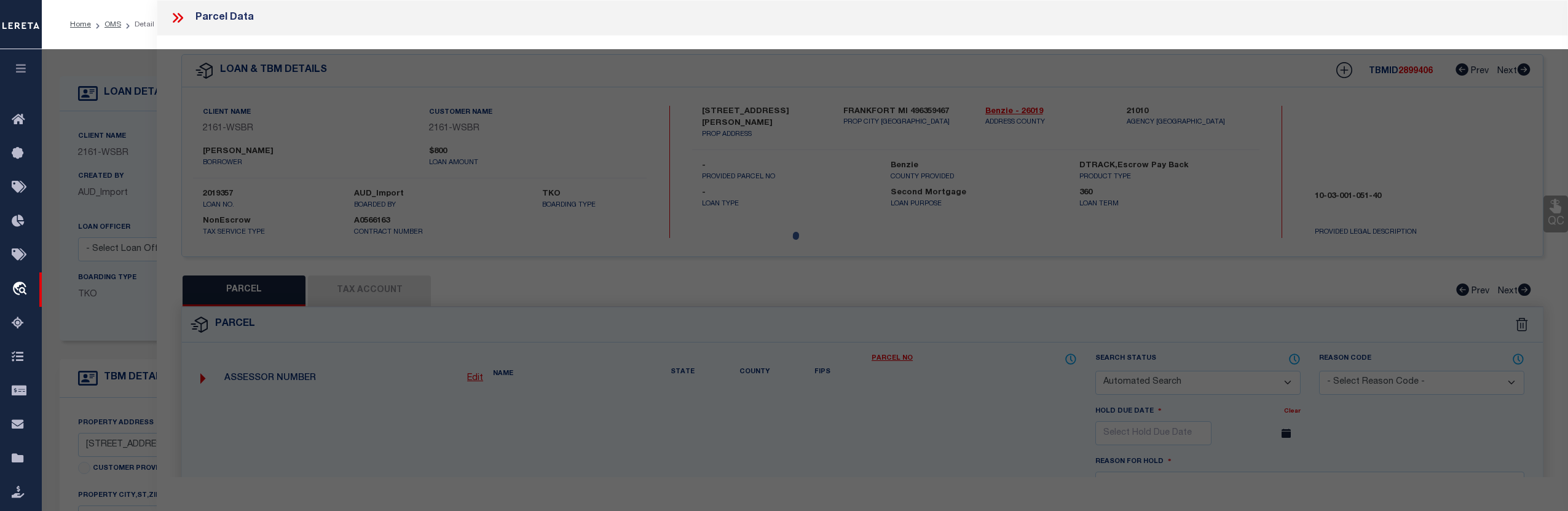
select select "CP"
type input "[PERSON_NAME]"
select select
type input "[STREET_ADDRESS][PERSON_NAME]"
checkbox input "false"
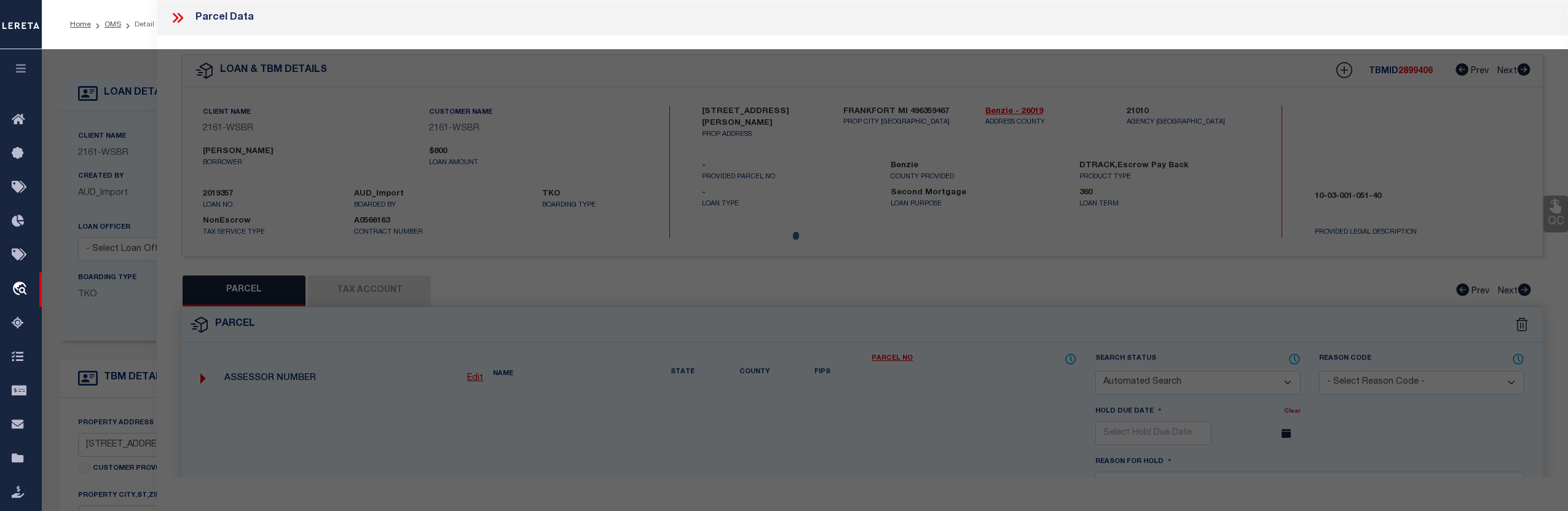
type input "MI"
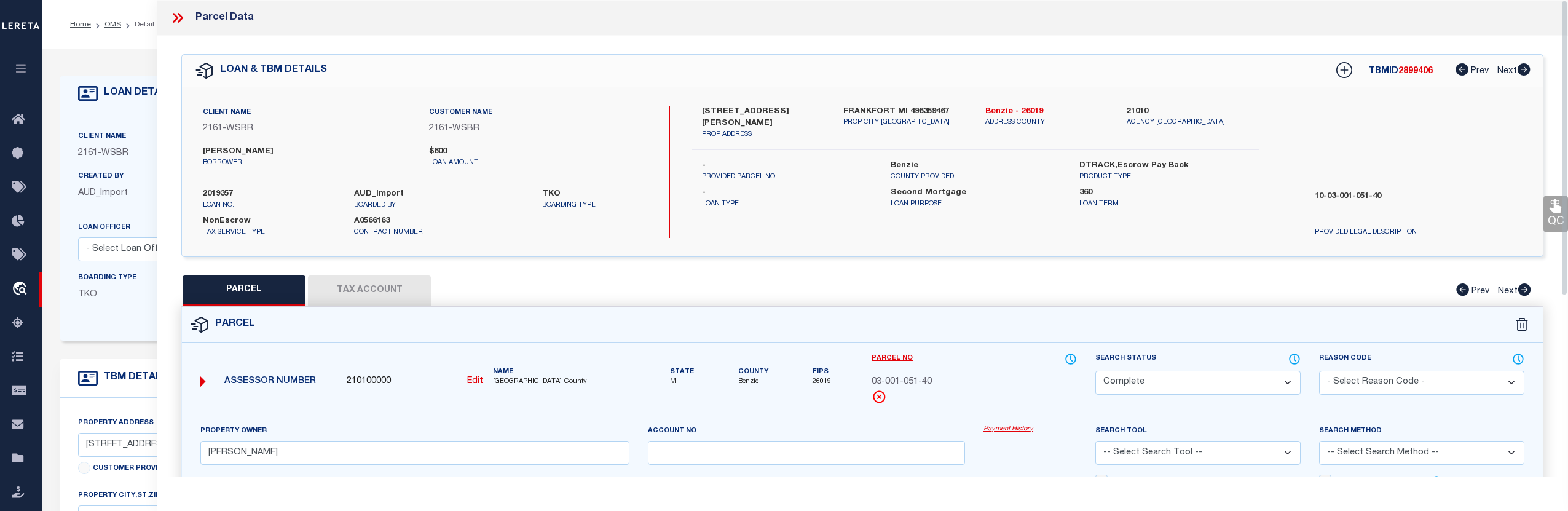
click at [383, 291] on button "Tax Account" at bounding box center [369, 291] width 123 height 31
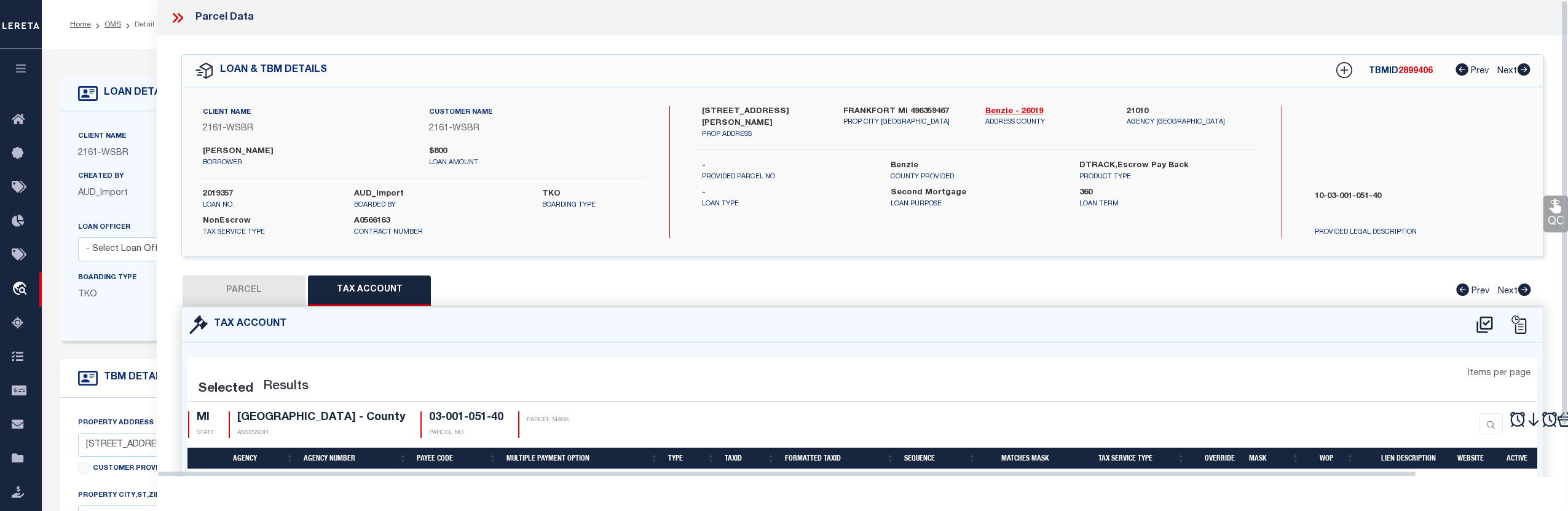
select select "100"
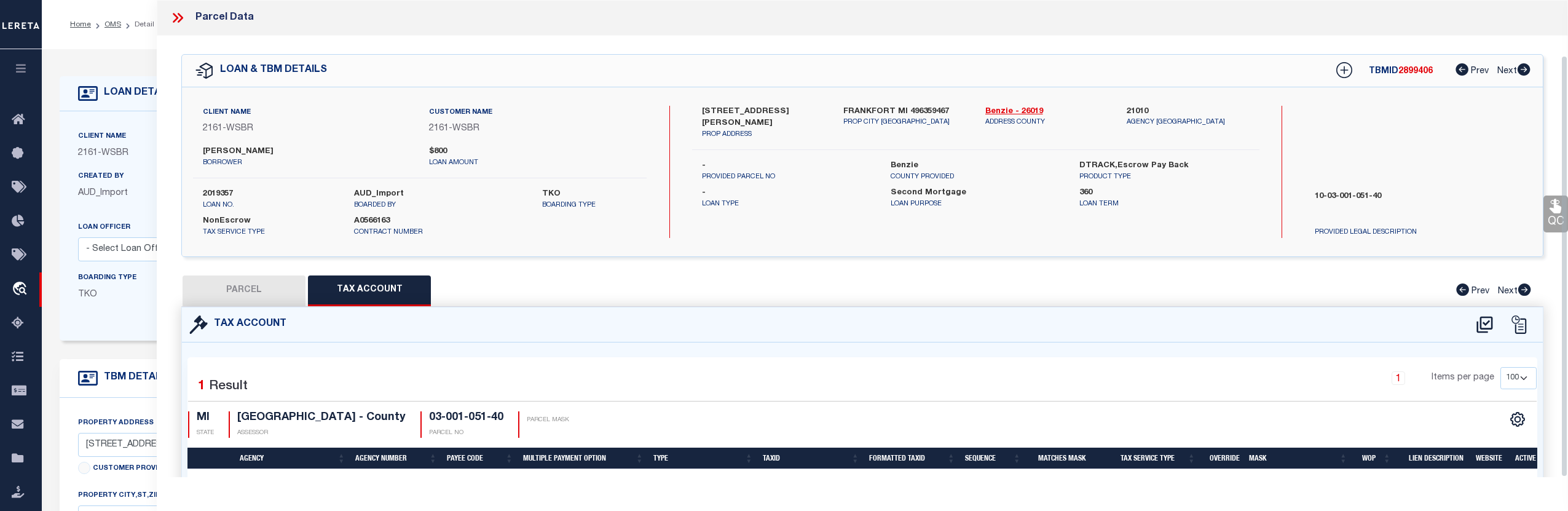
scroll to position [74, 0]
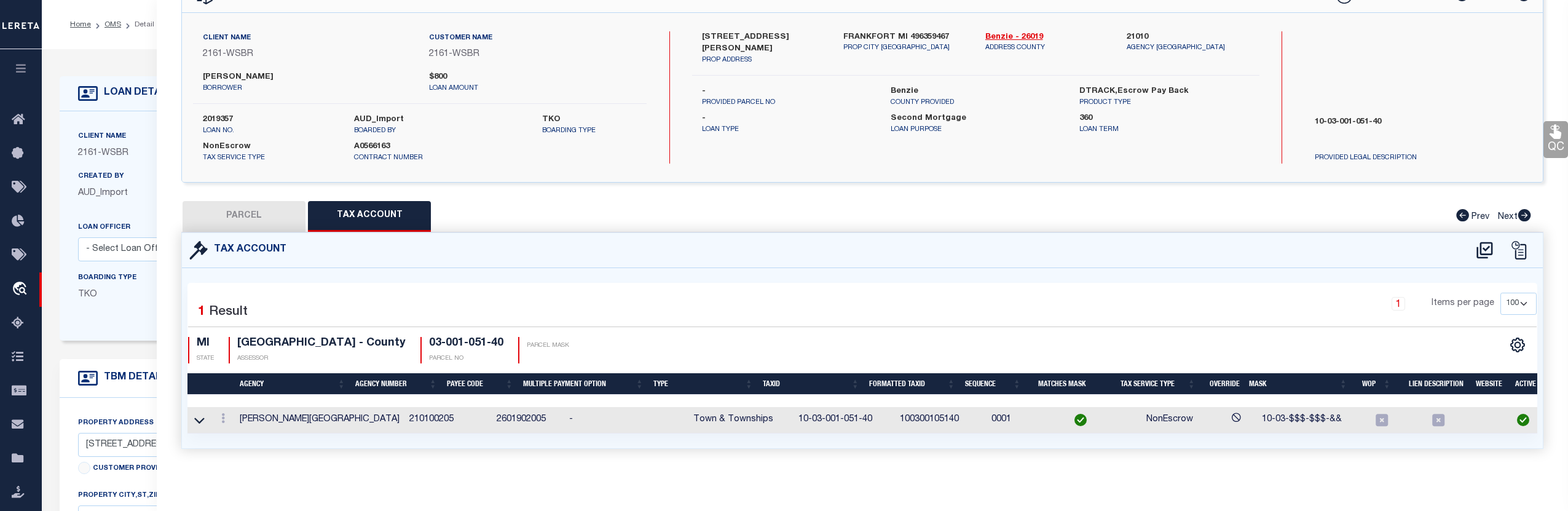
click at [258, 220] on button "PARCEL" at bounding box center [244, 216] width 123 height 31
select select "AS"
checkbox input "false"
select select "CP"
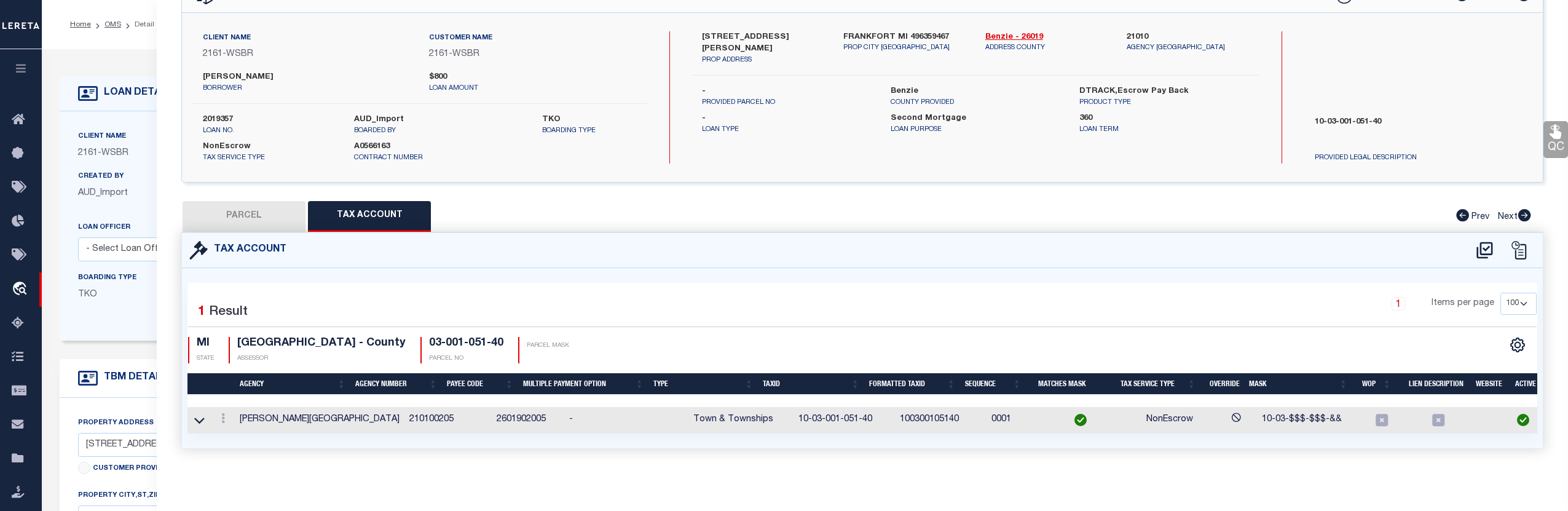
type input "COZART, RALPH E."
select select
type input "3128 HERRON ROAD"
checkbox input "false"
type input "MI"
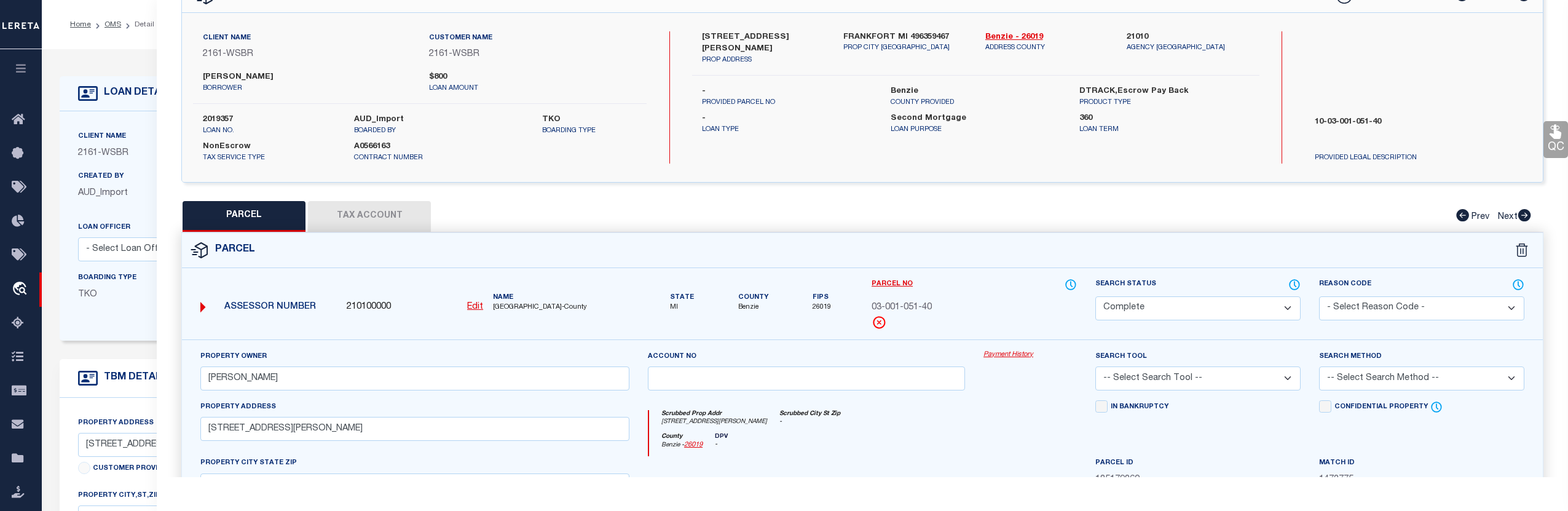
click at [995, 352] on link "Payment History" at bounding box center [1030, 355] width 94 height 11
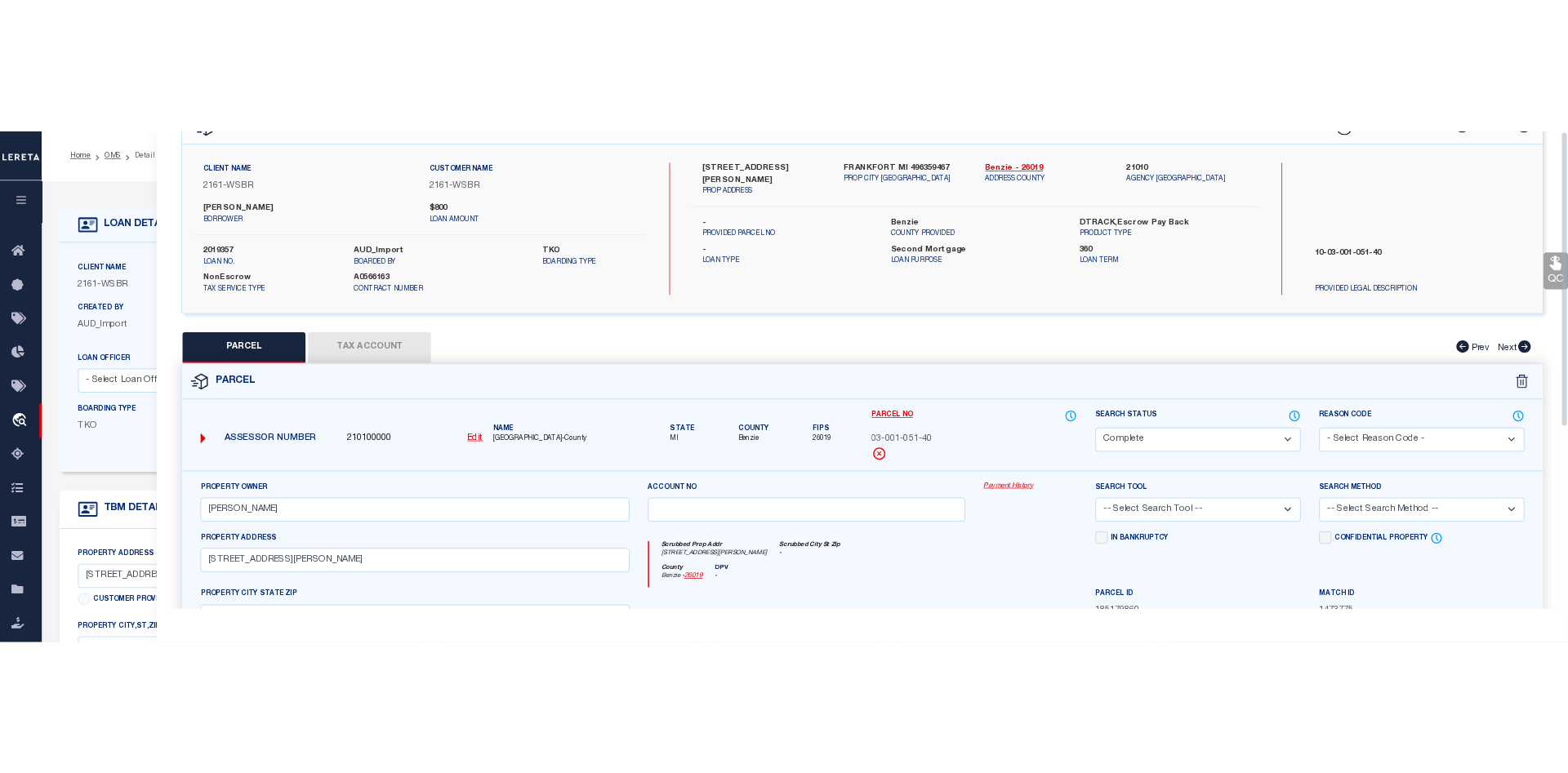
scroll to position [0, 0]
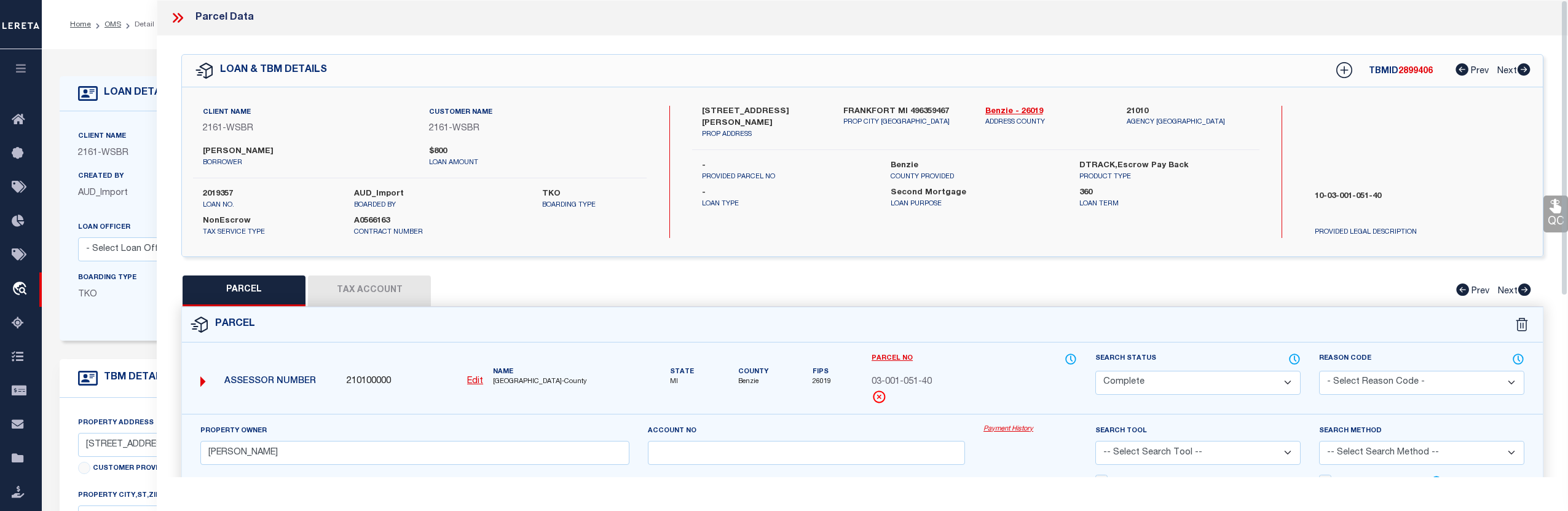
click at [180, 19] on icon at bounding box center [178, 18] width 16 height 16
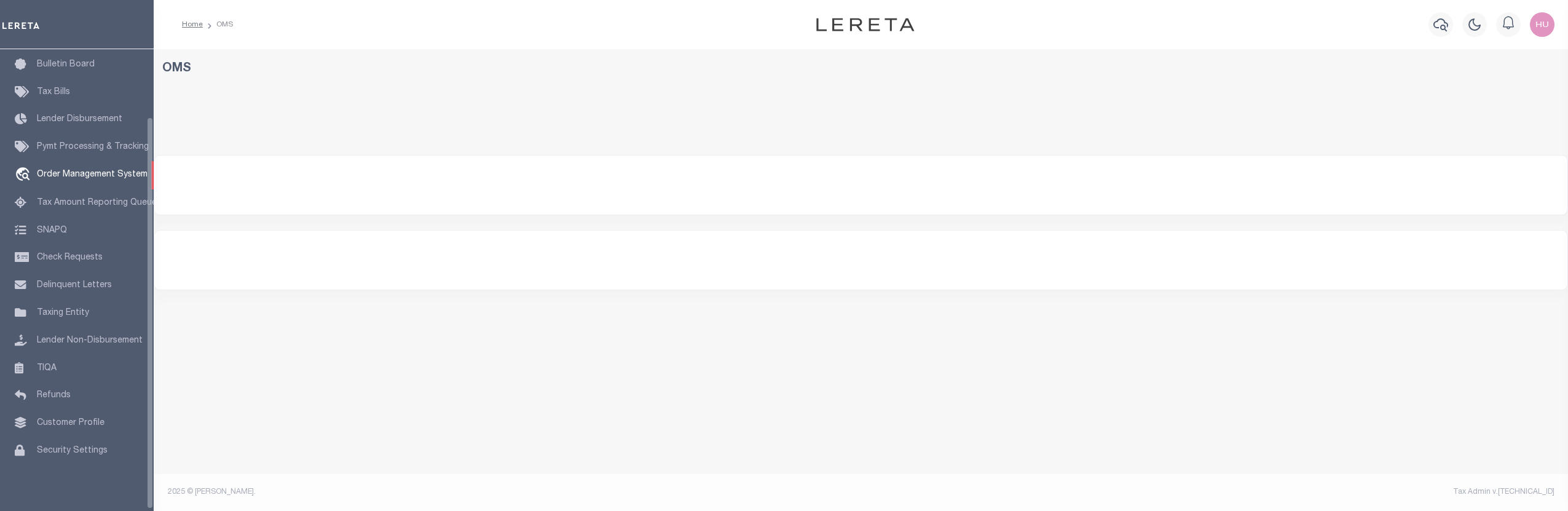
scroll to position [92, 0]
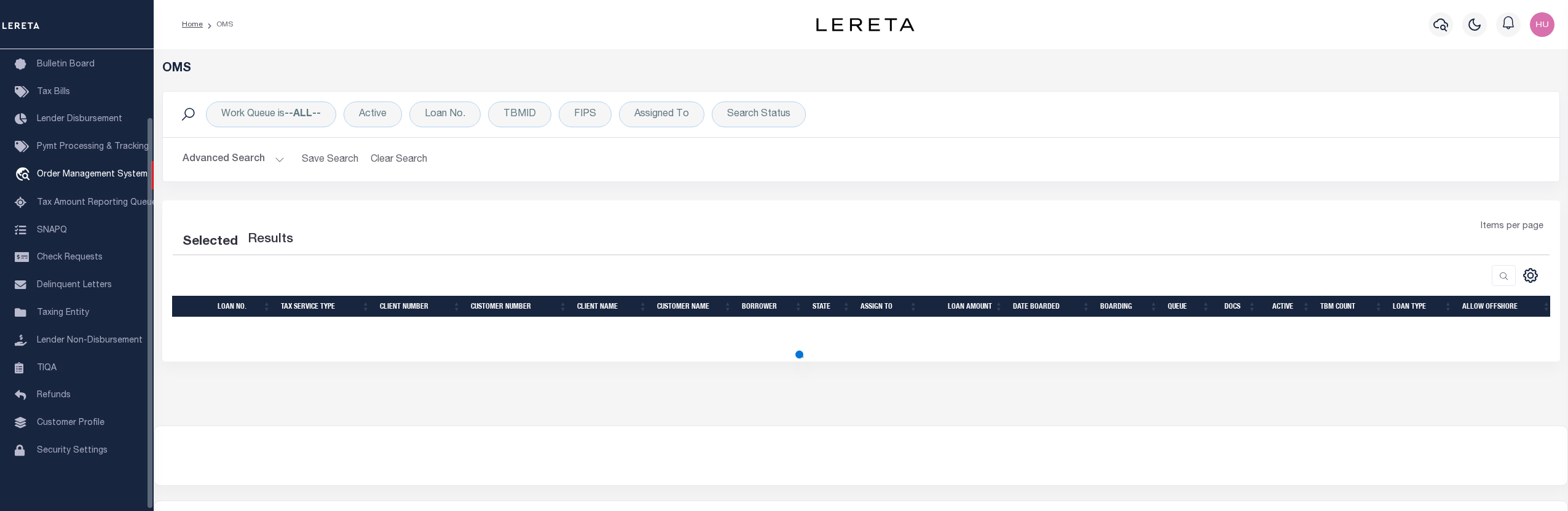
select select "200"
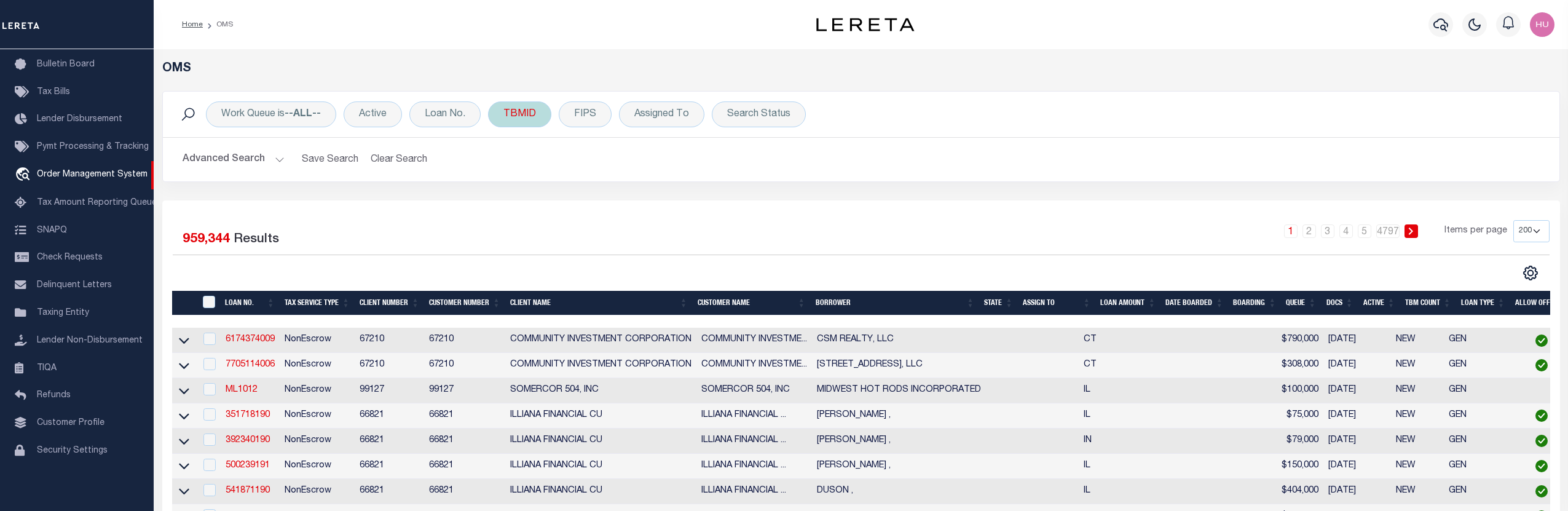
click at [518, 117] on div "TBMID" at bounding box center [520, 115] width 63 height 26
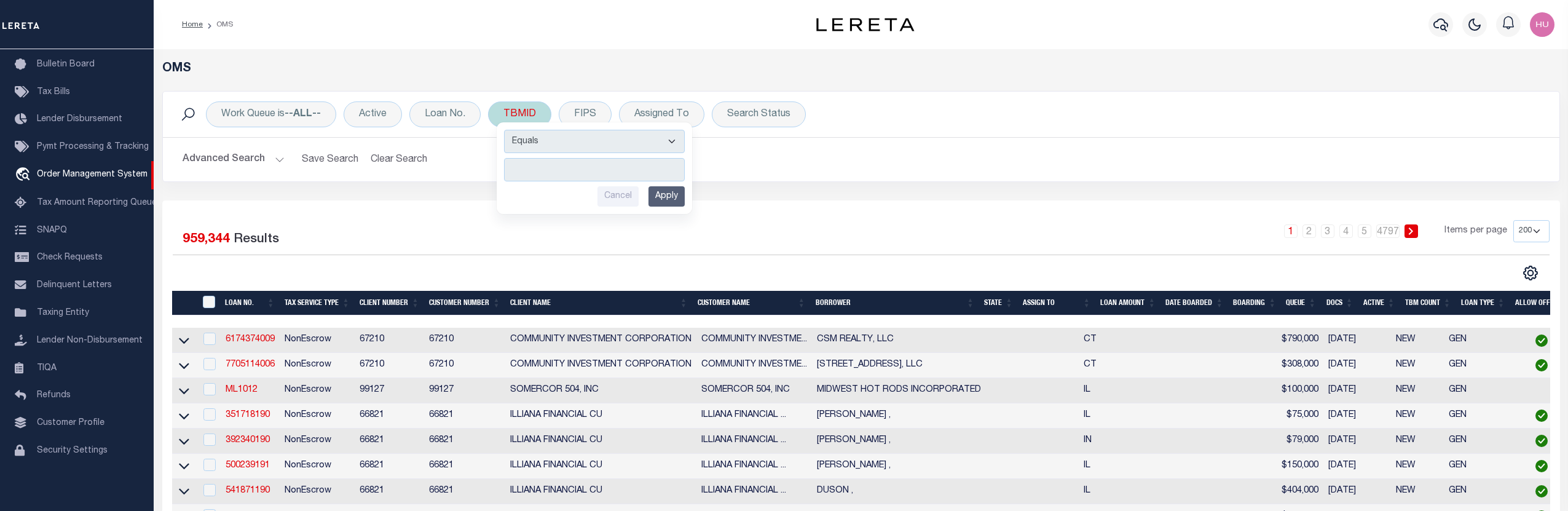
type input "2896377"
click at [663, 197] on input "Apply" at bounding box center [666, 197] width 37 height 20
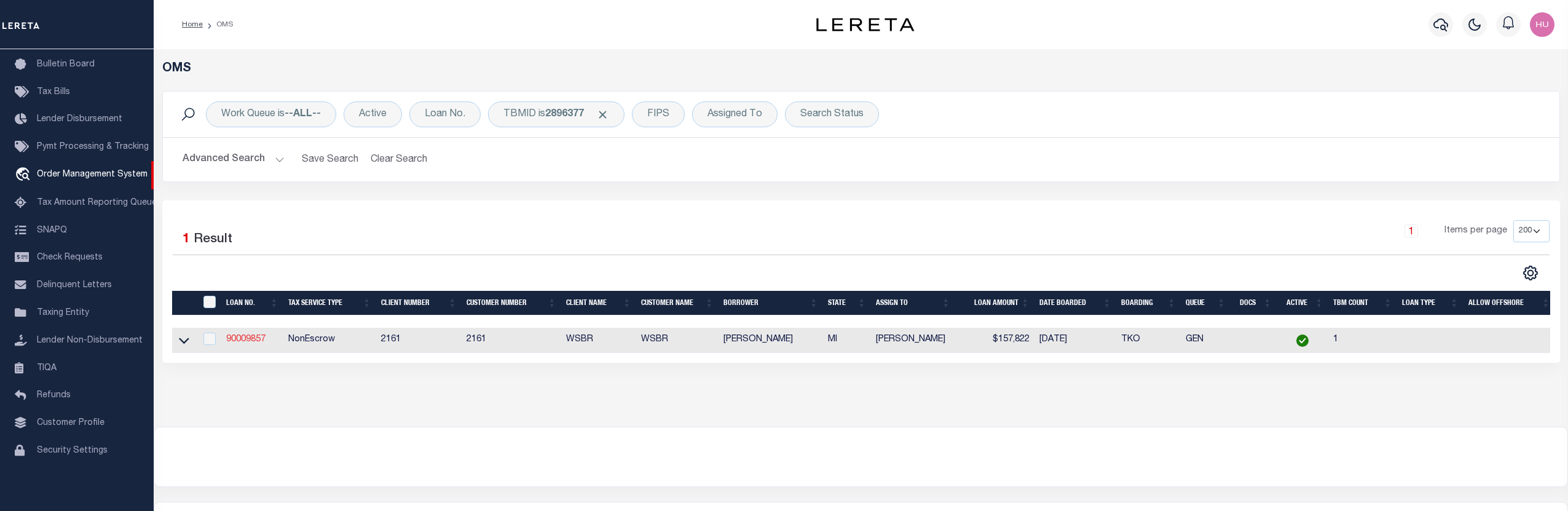
click at [247, 342] on link "90009857" at bounding box center [245, 340] width 39 height 9
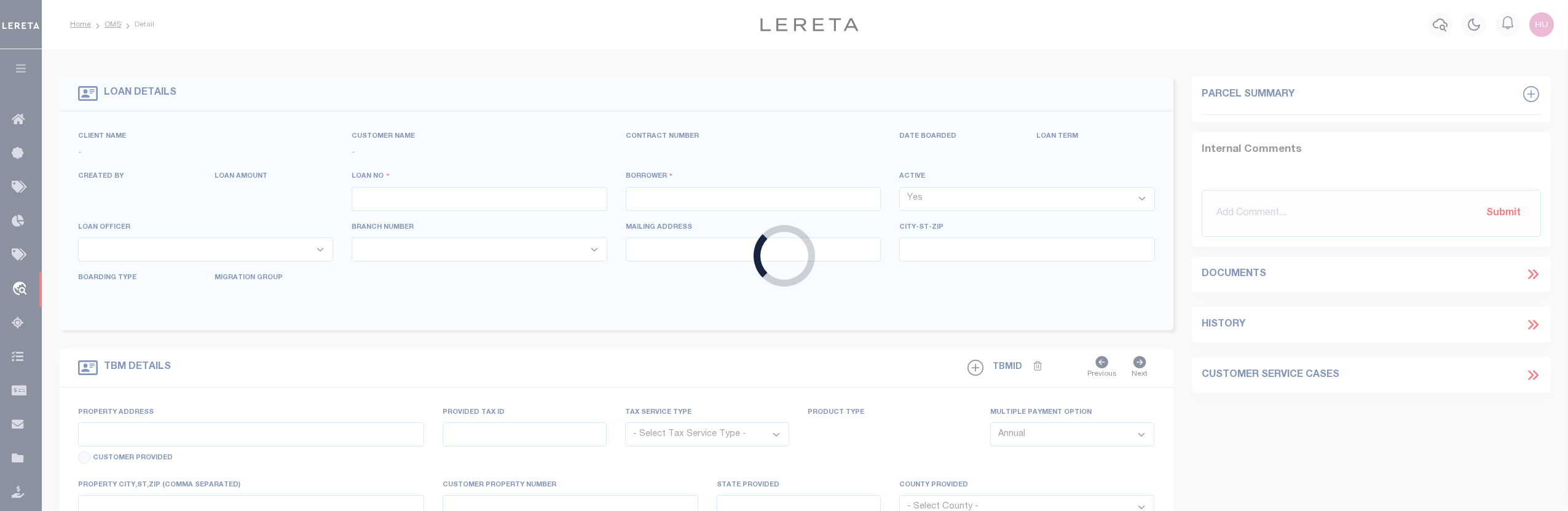
type input "90009857"
type input "[PERSON_NAME]"
select select
select select "100"
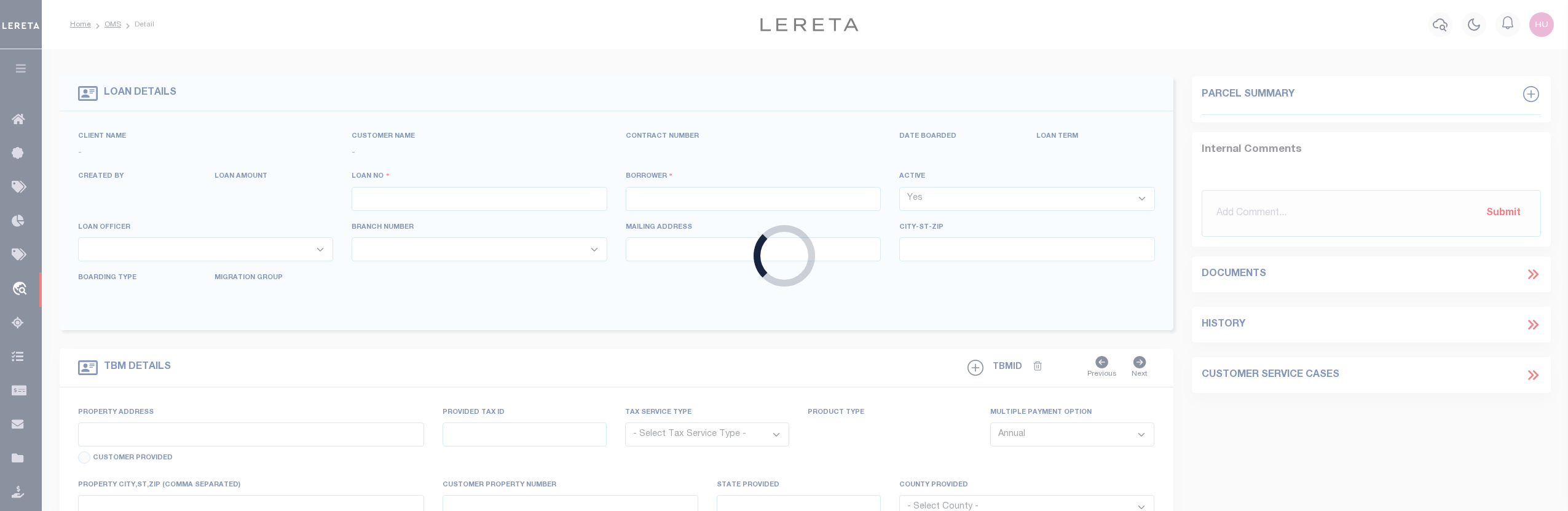
select select "NonEscrow"
type input "3465 SUMAC TRL"
type input "FRANKFORT MI 496359175"
type input "MI"
select select
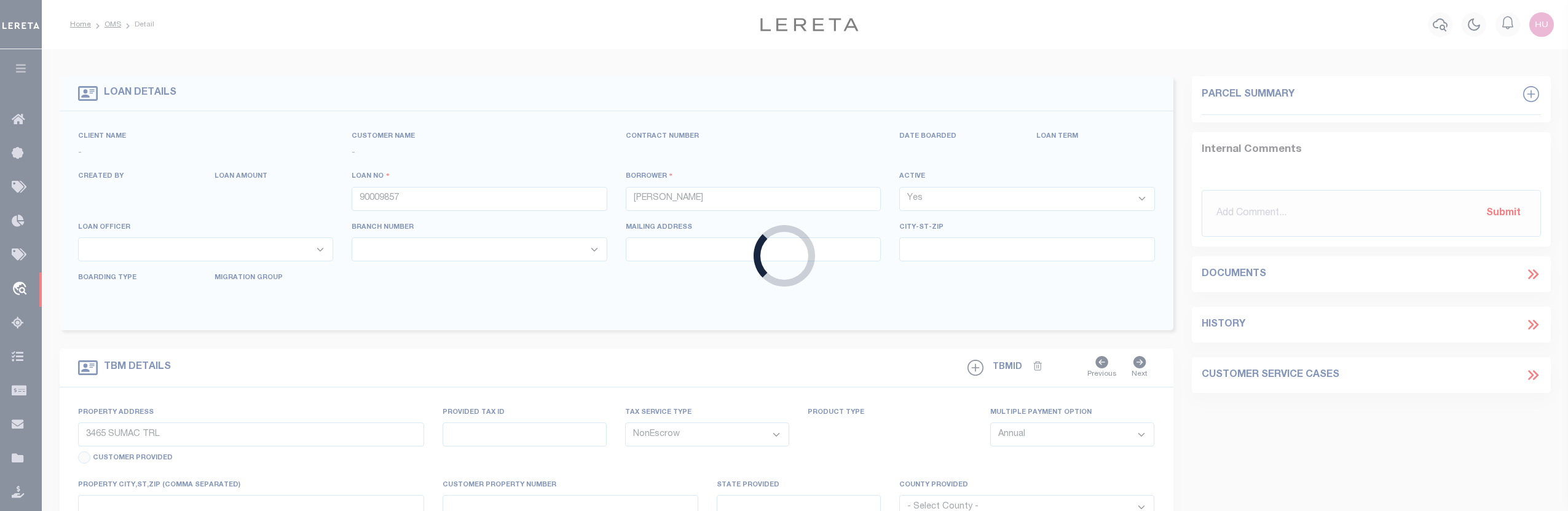
type textarea "10-03-001-071-01"
select select "4567"
select select
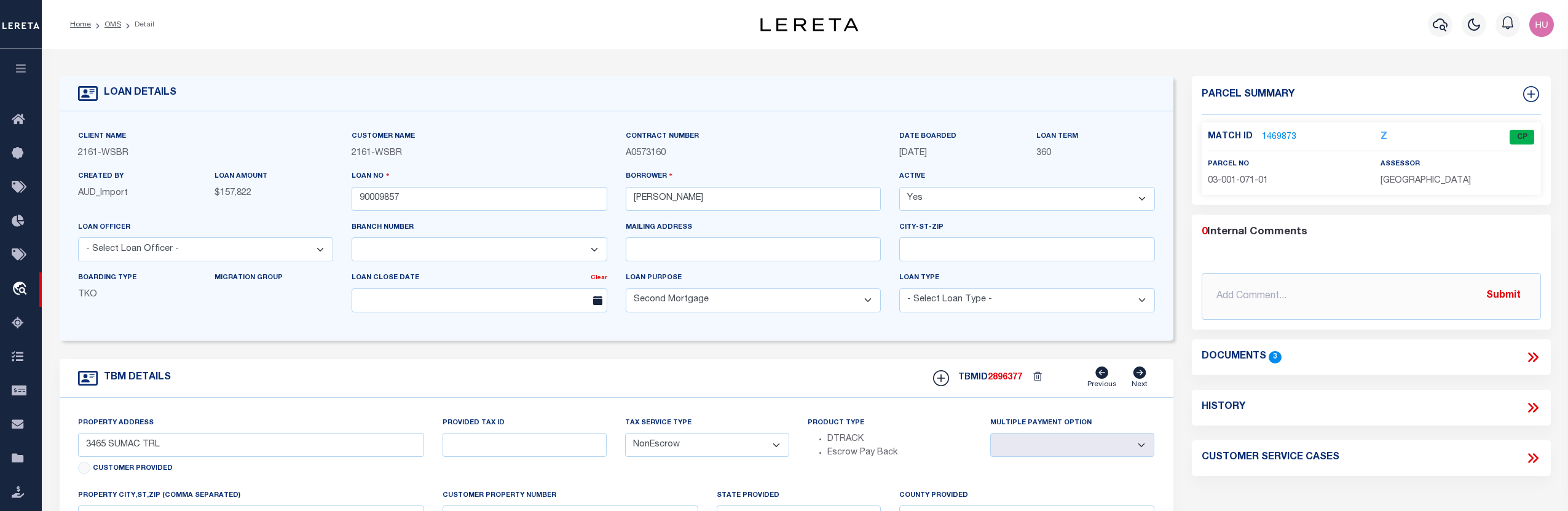
click at [1275, 135] on link "1469873" at bounding box center [1279, 137] width 35 height 13
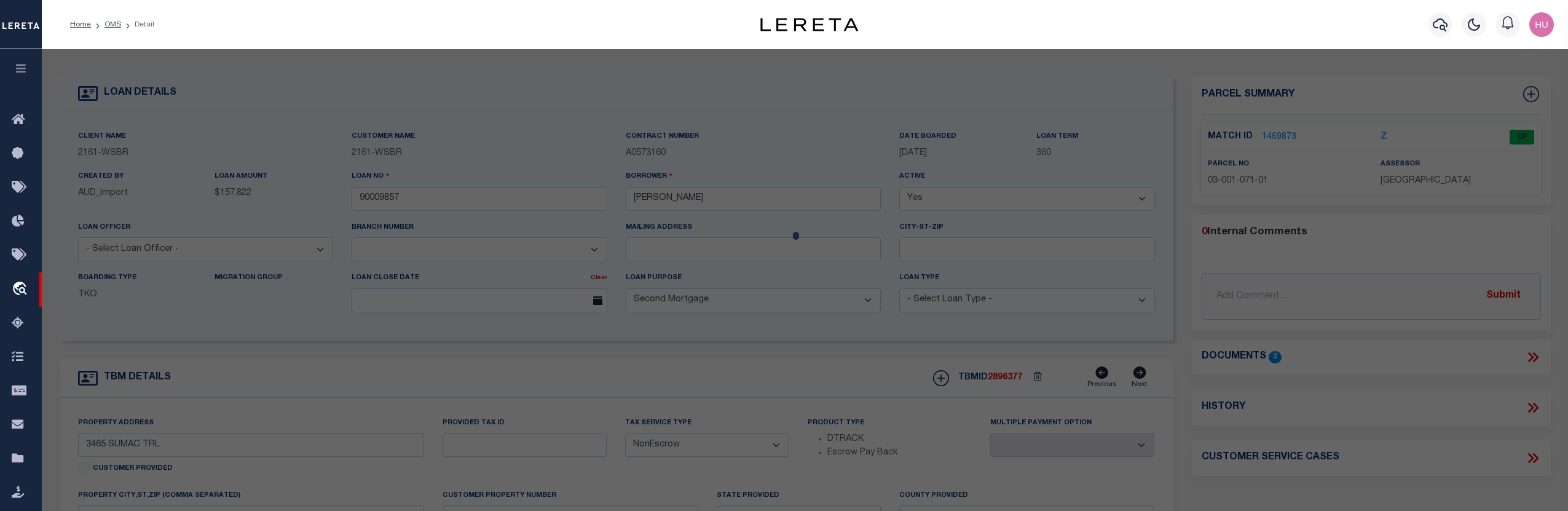
checkbox input "false"
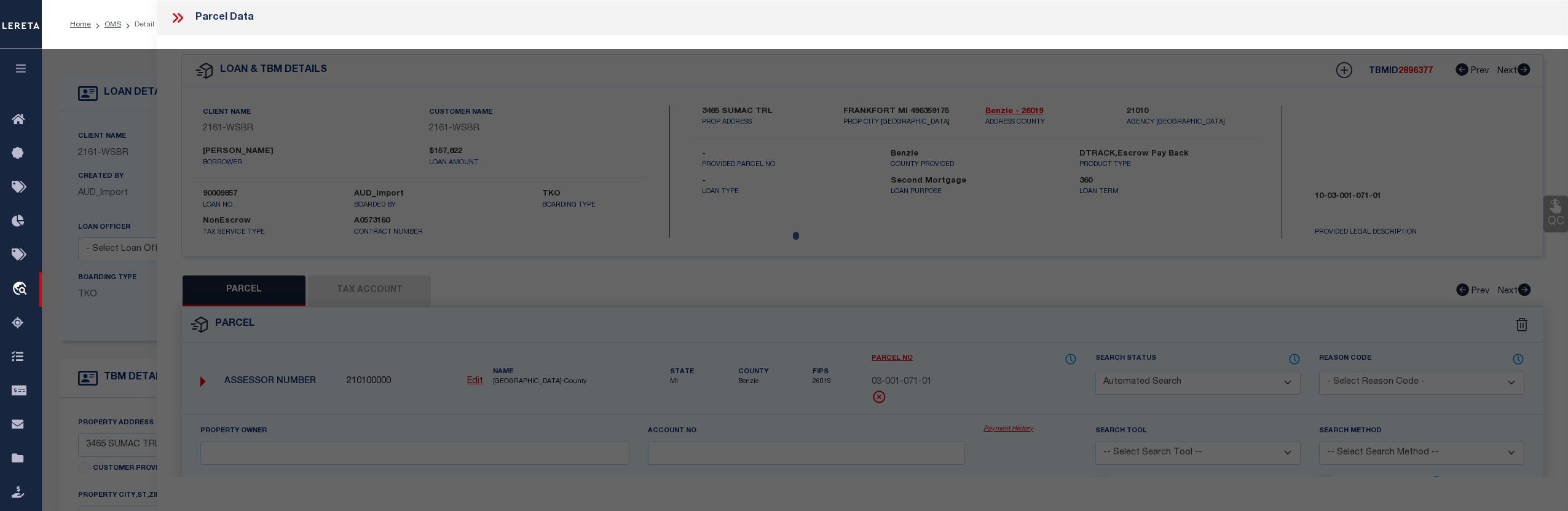
select select "CP"
type input "TONDU, DAMON L."
select select
type input "3465 SUMAC TRAIL (PVT)"
checkbox input "false"
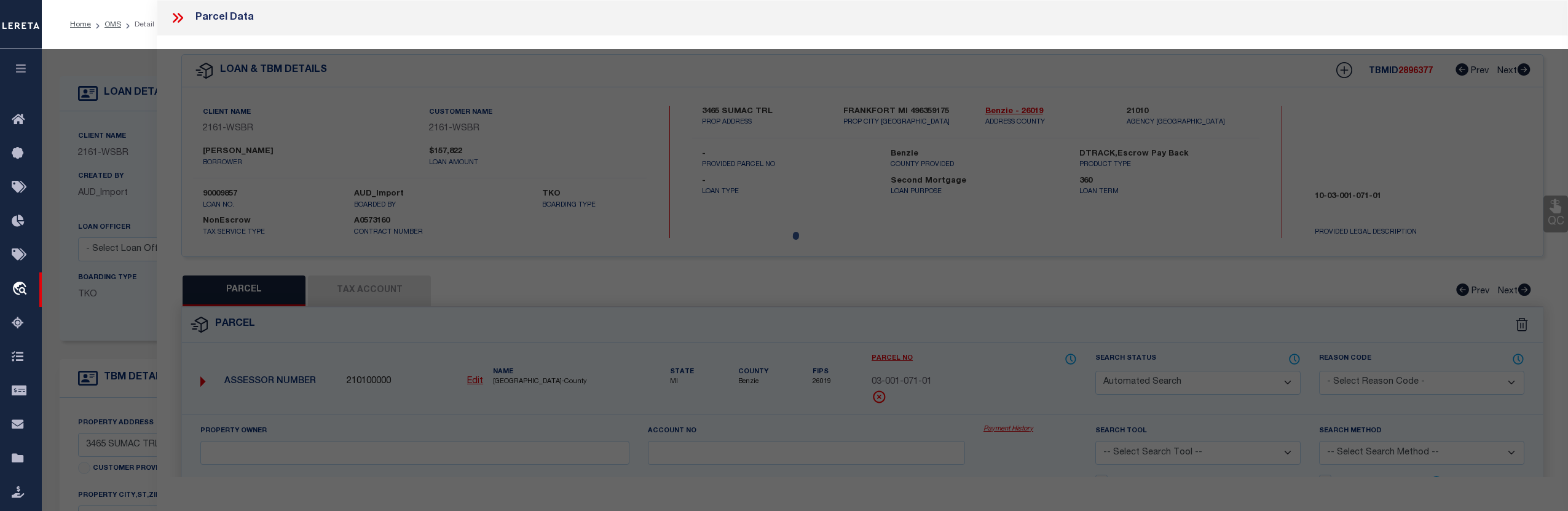
type input "MI"
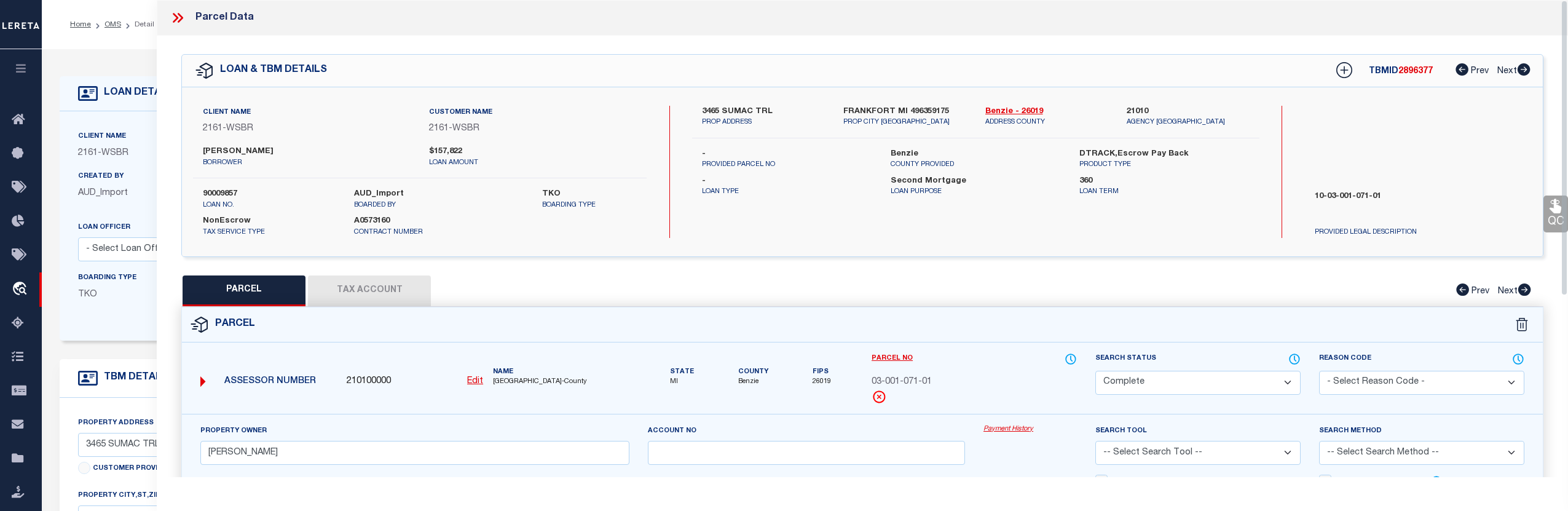
click at [421, 295] on button "Tax Account" at bounding box center [369, 291] width 123 height 31
select select "100"
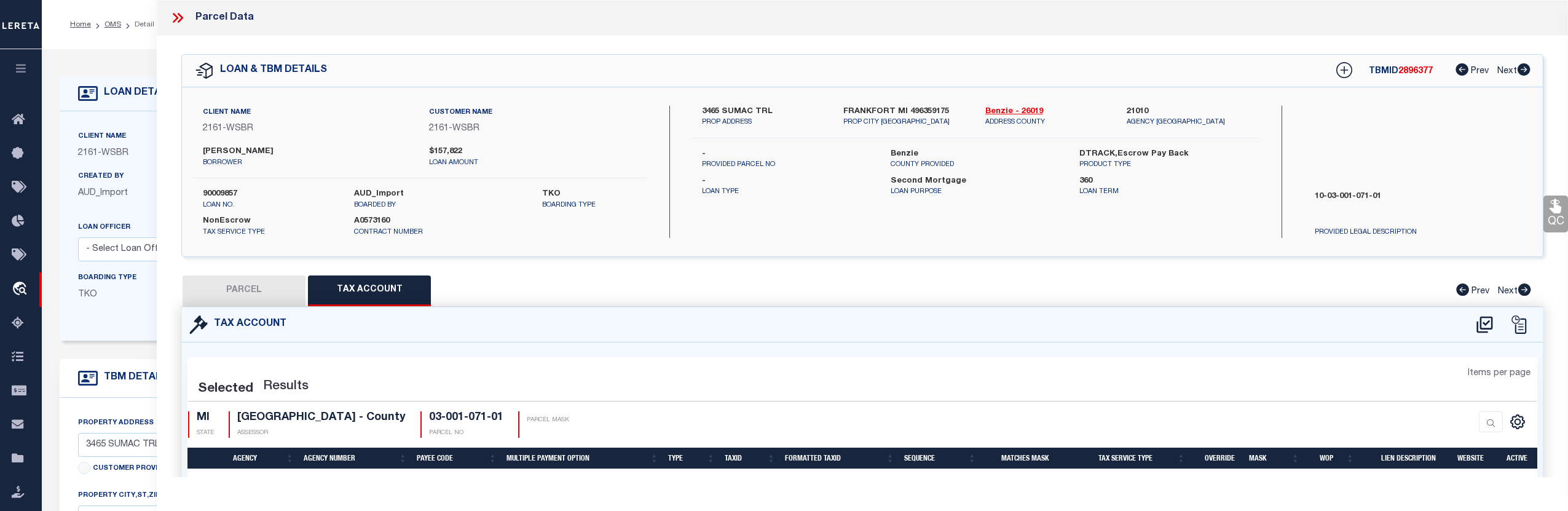
select select "100"
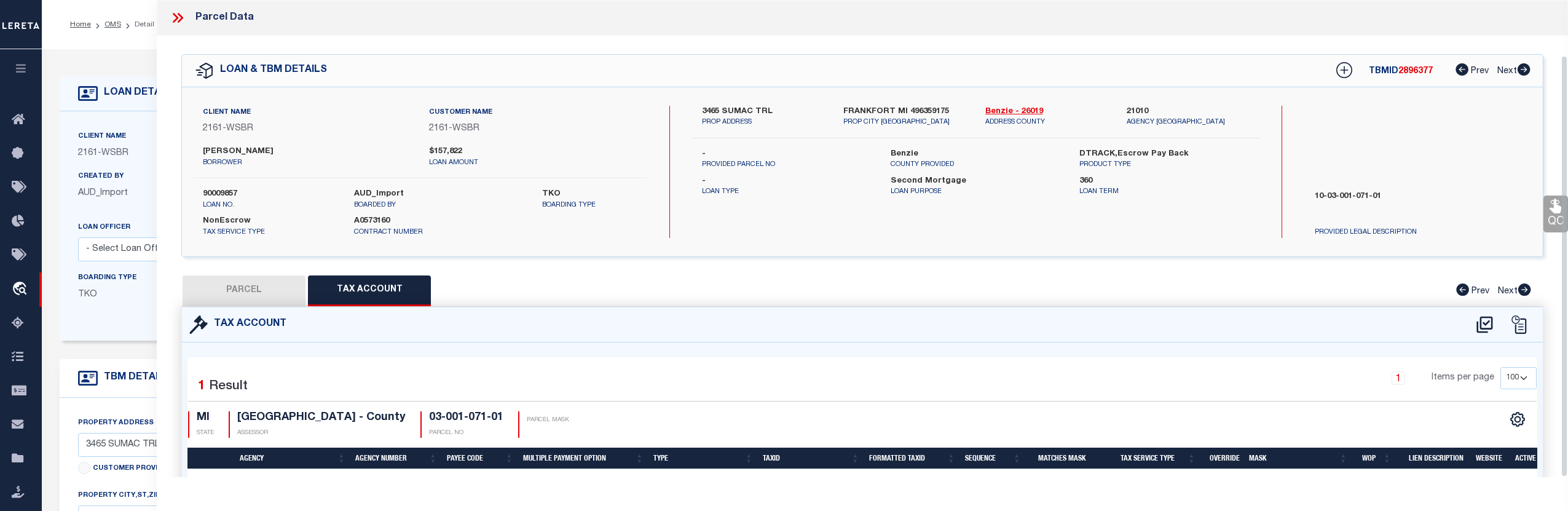
scroll to position [74, 0]
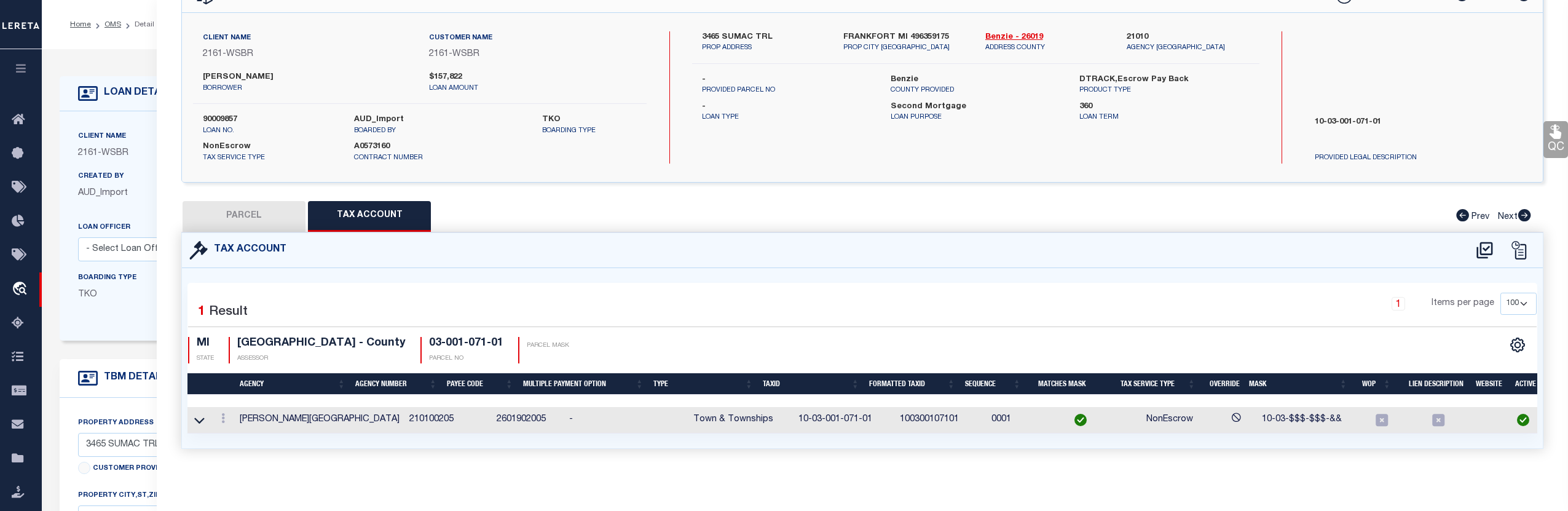
click at [279, 213] on button "PARCEL" at bounding box center [244, 216] width 123 height 31
select select "AS"
checkbox input "false"
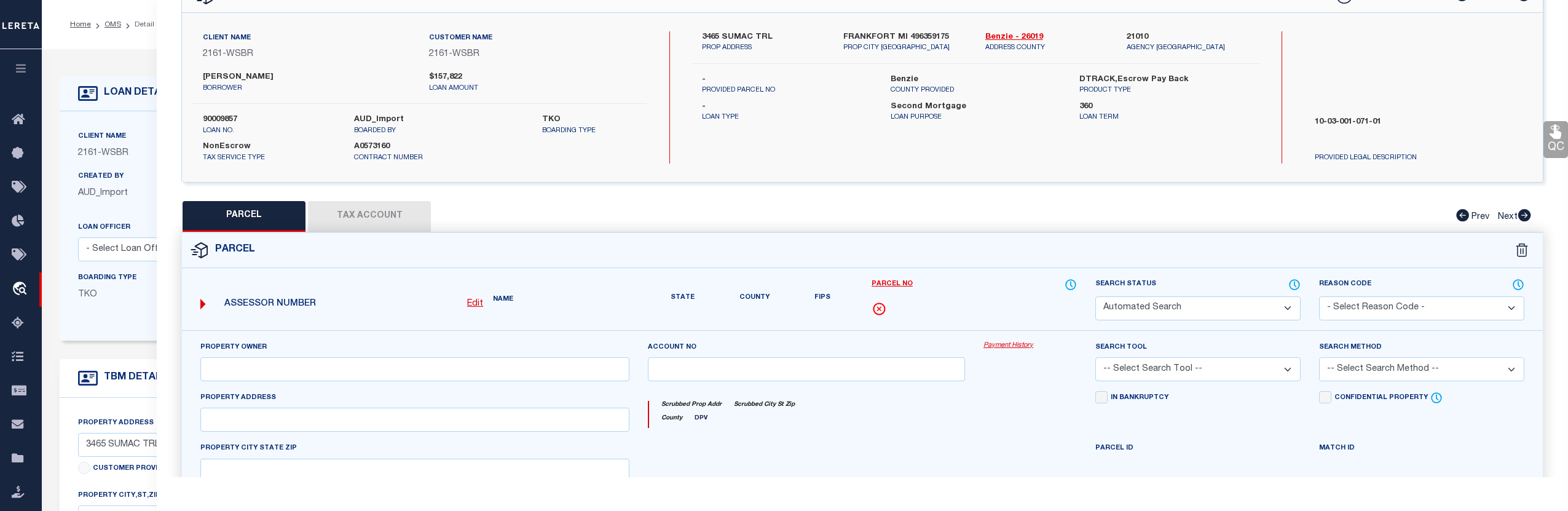
select select "CP"
type input "TONDU, DAMON L."
select select
type input "3465 SUMAC TRAIL (PVT)"
checkbox input "false"
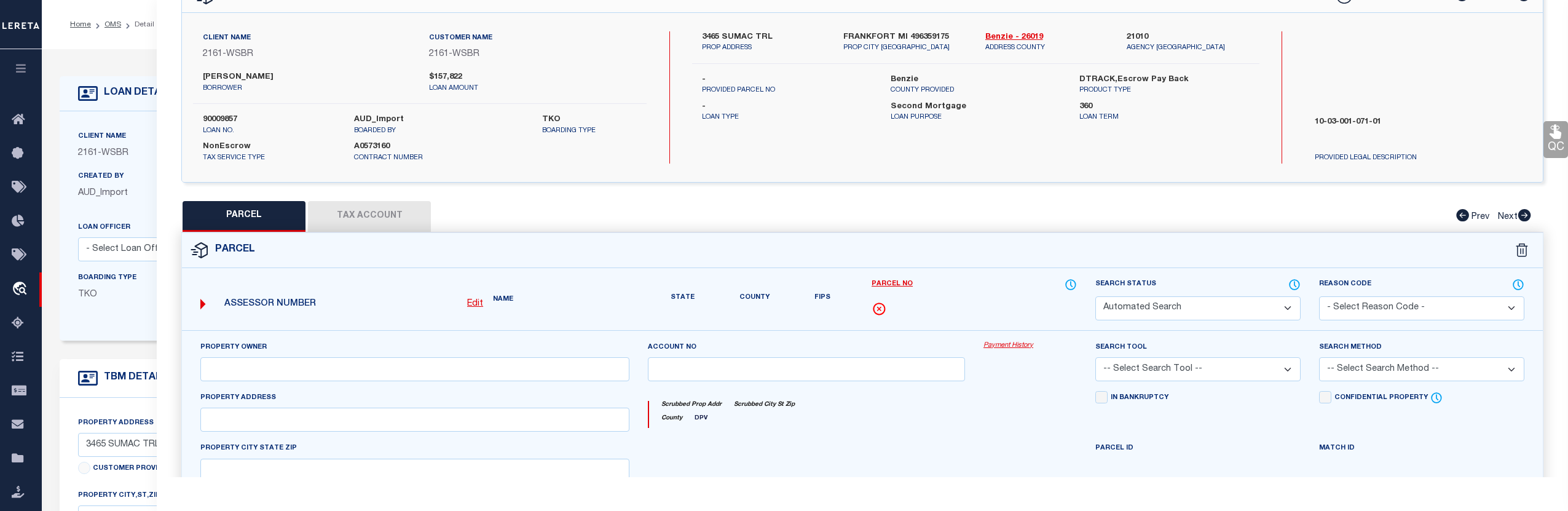
type input "MI"
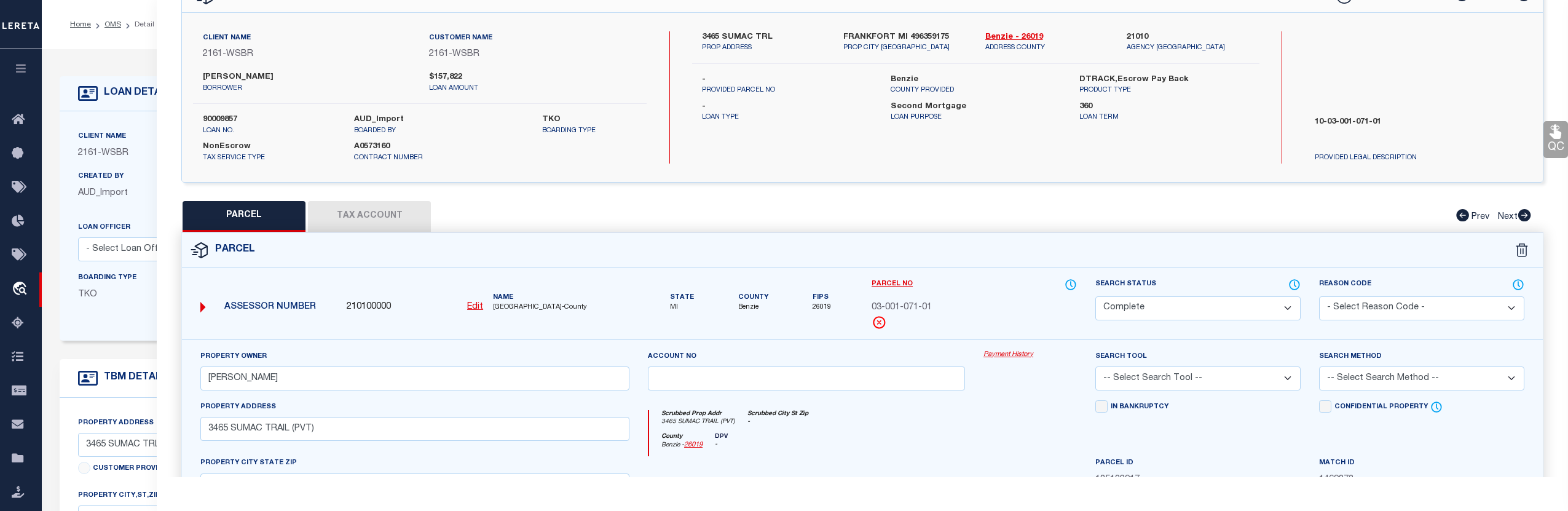
click at [1018, 350] on link "Payment History" at bounding box center [1030, 355] width 94 height 11
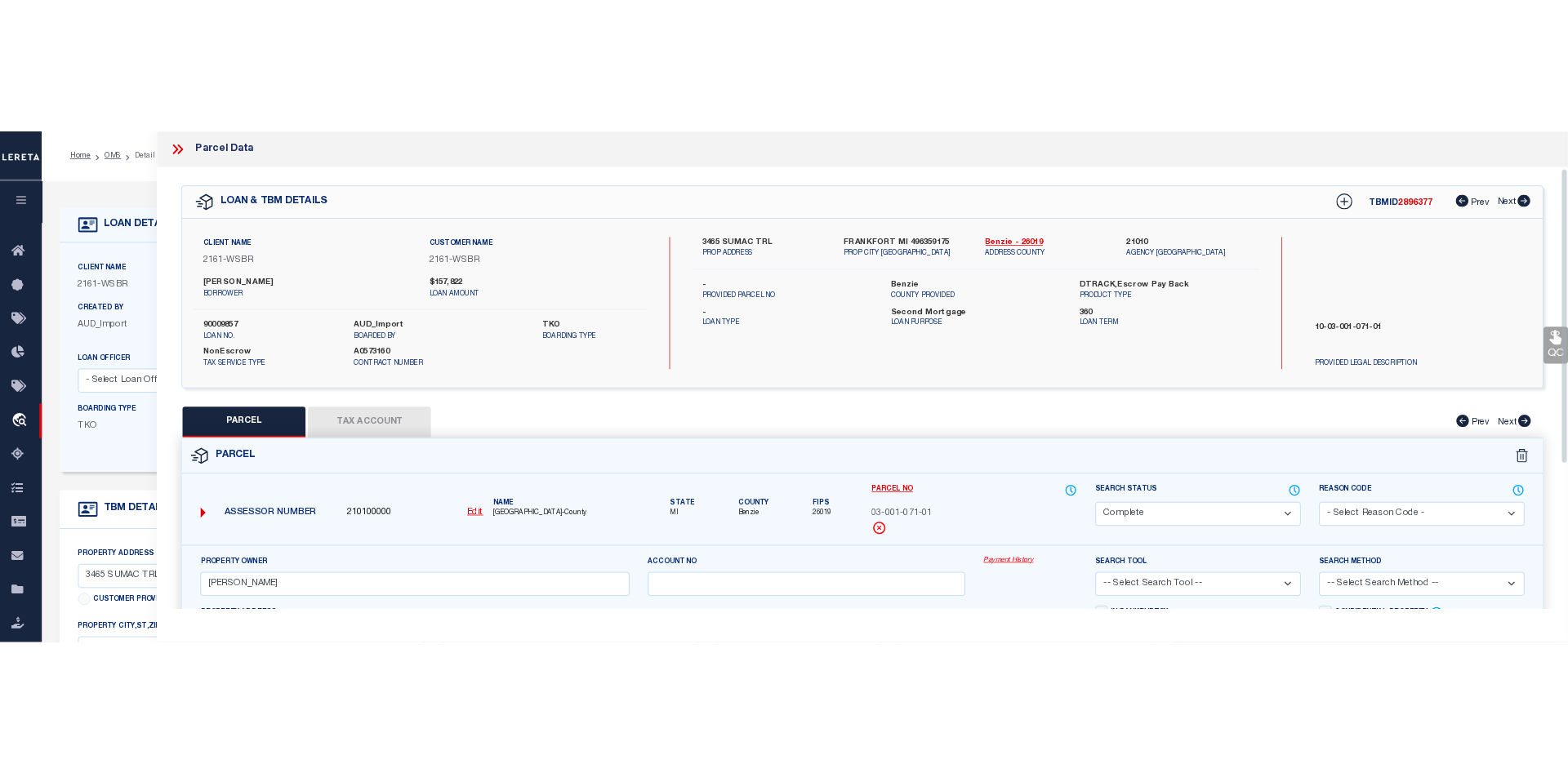
scroll to position [0, 0]
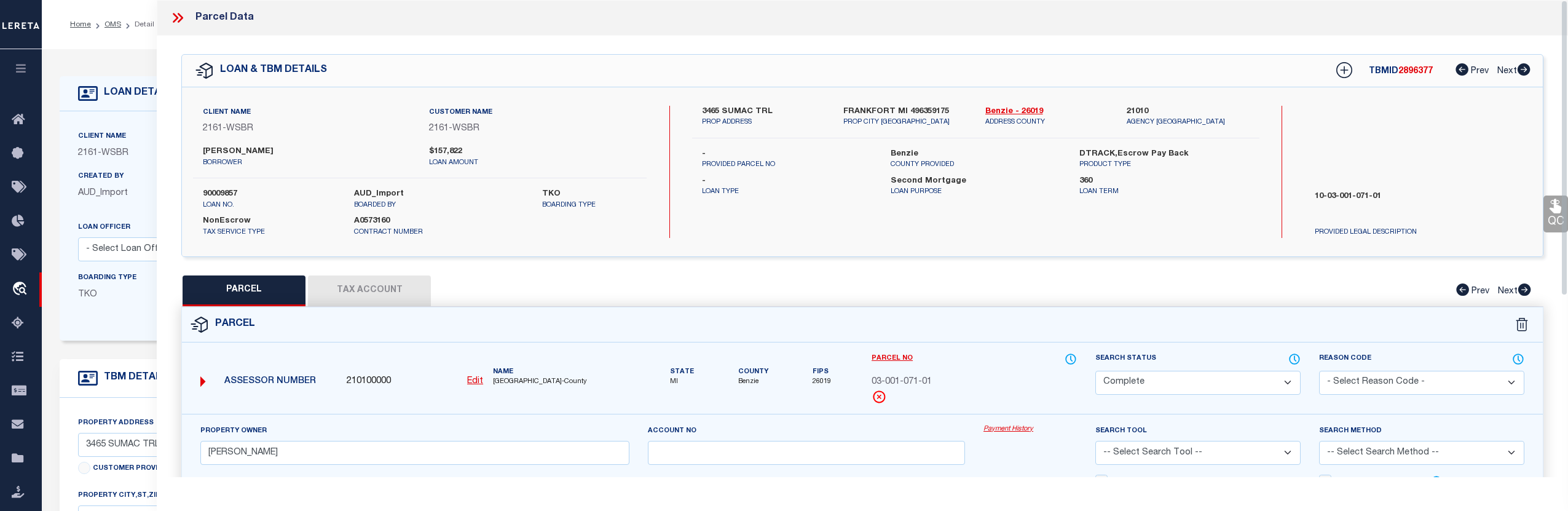
click at [183, 15] on icon at bounding box center [178, 18] width 16 height 16
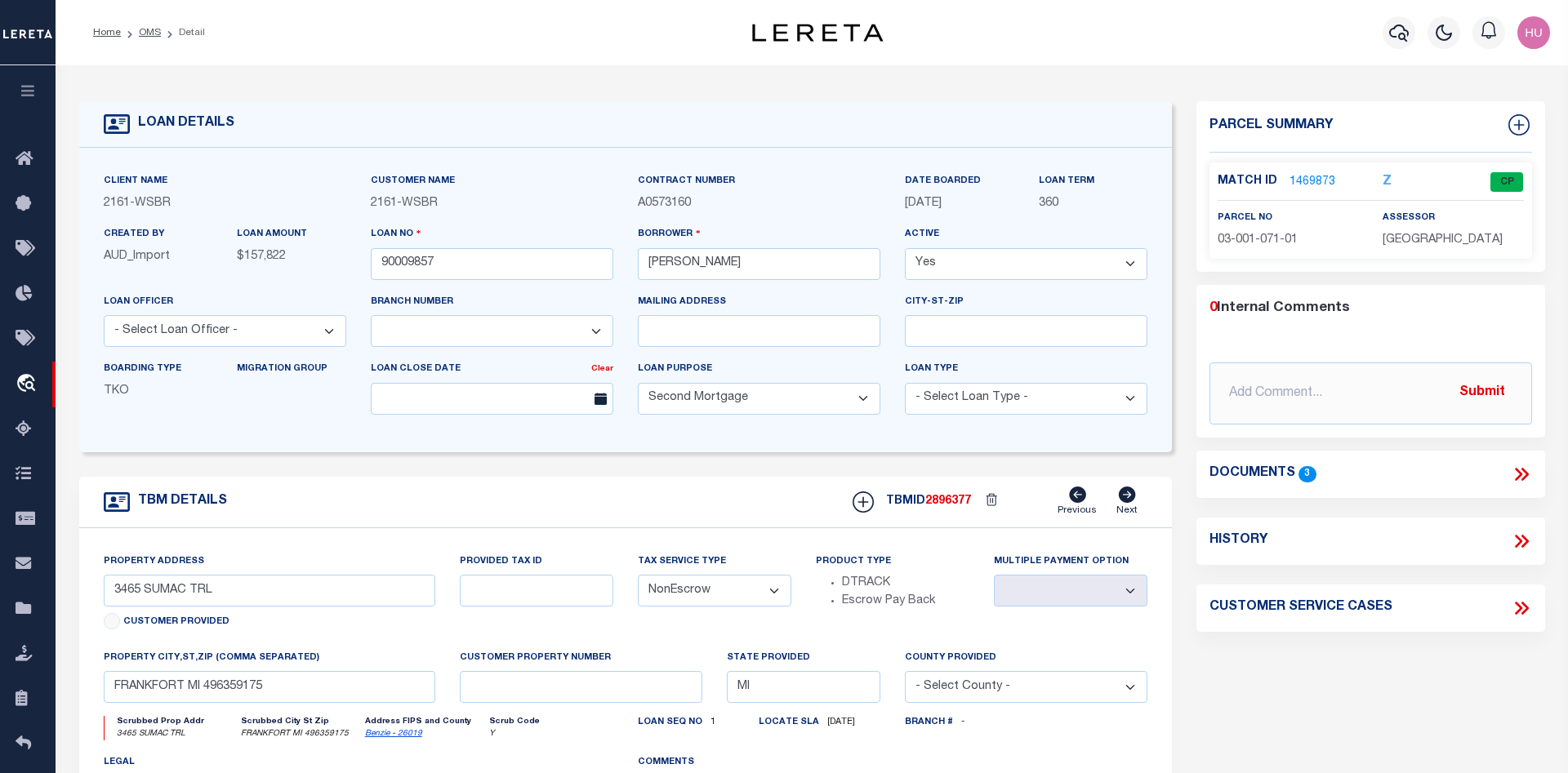
click at [1297, 179] on link "1469873" at bounding box center [1313, 182] width 46 height 17
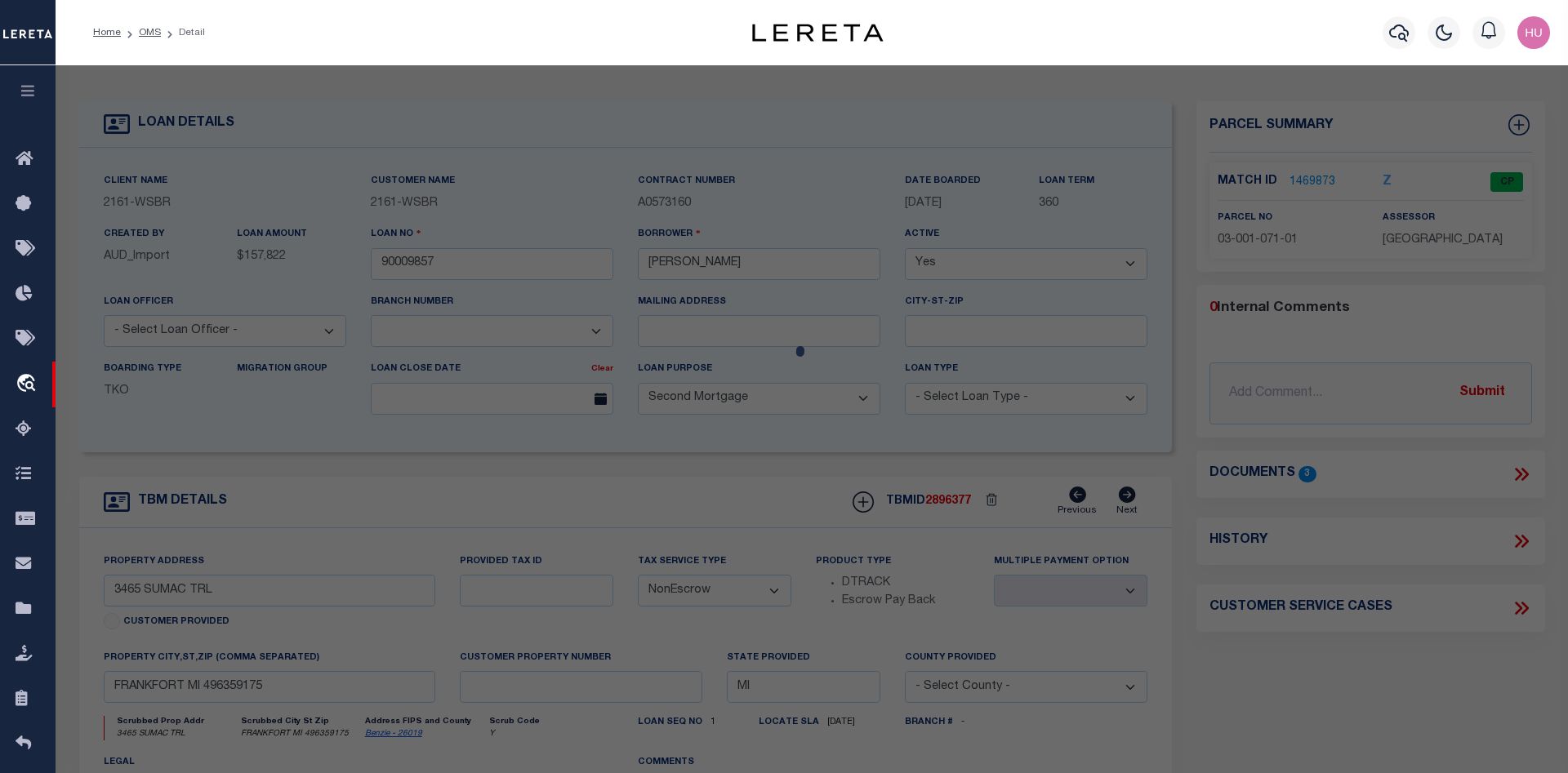
select select "AS"
checkbox input "false"
select select "CP"
type input "TONDU, DAMON L."
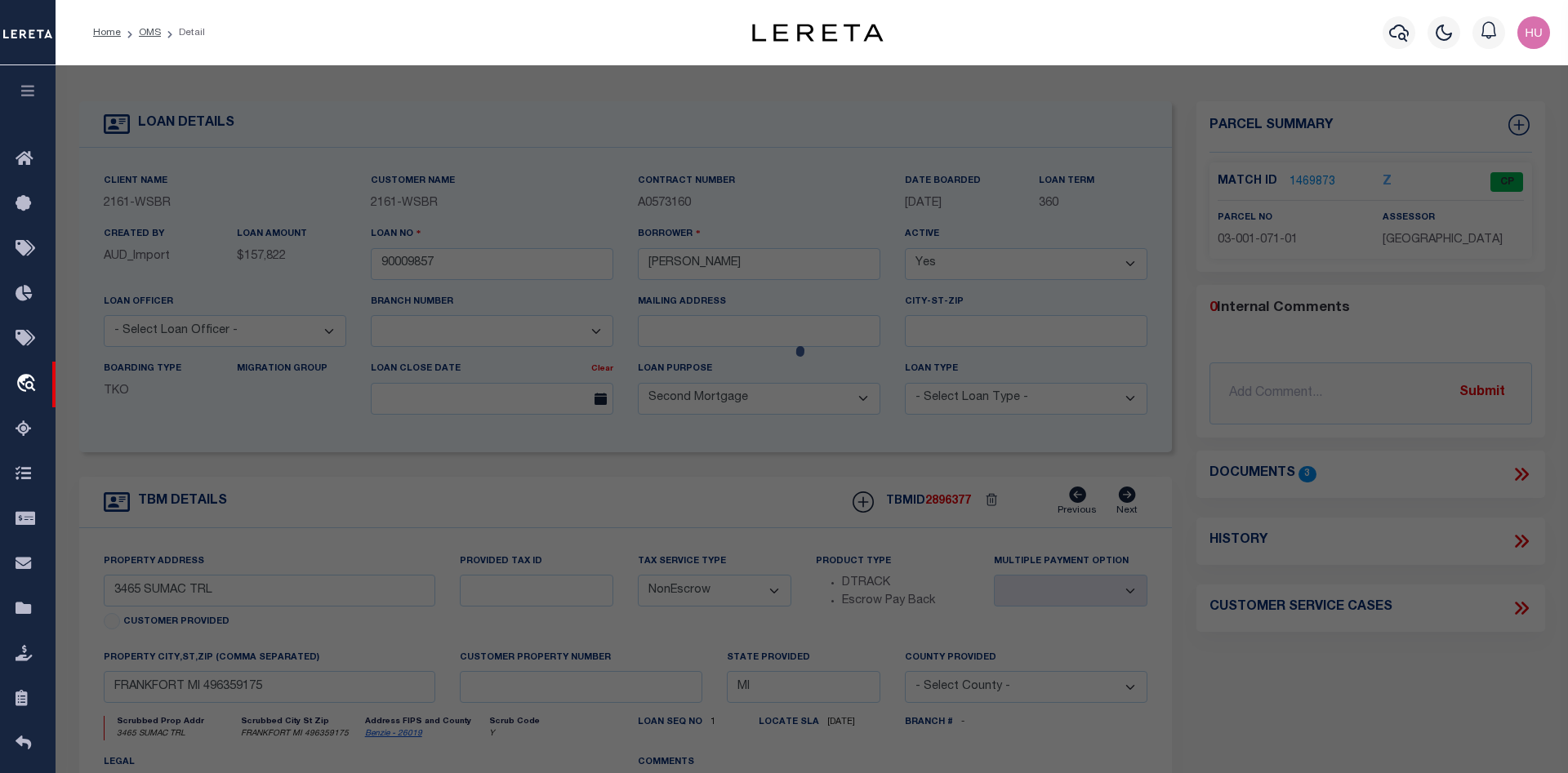
select select
type input "3465 SUMAC TRAIL (PVT)"
checkbox input "false"
type input "MI"
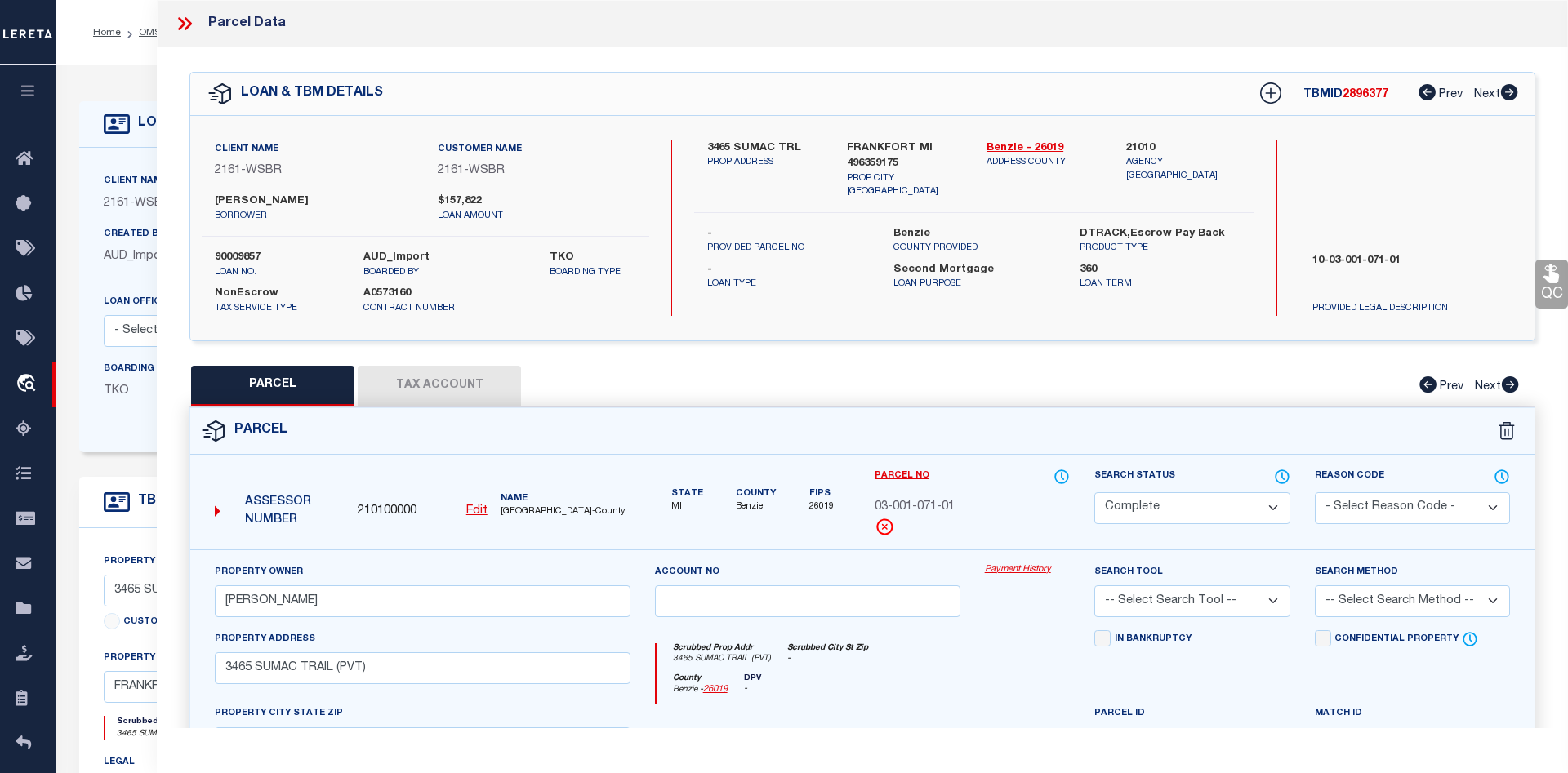
click at [463, 375] on button "Tax Account" at bounding box center [439, 386] width 163 height 41
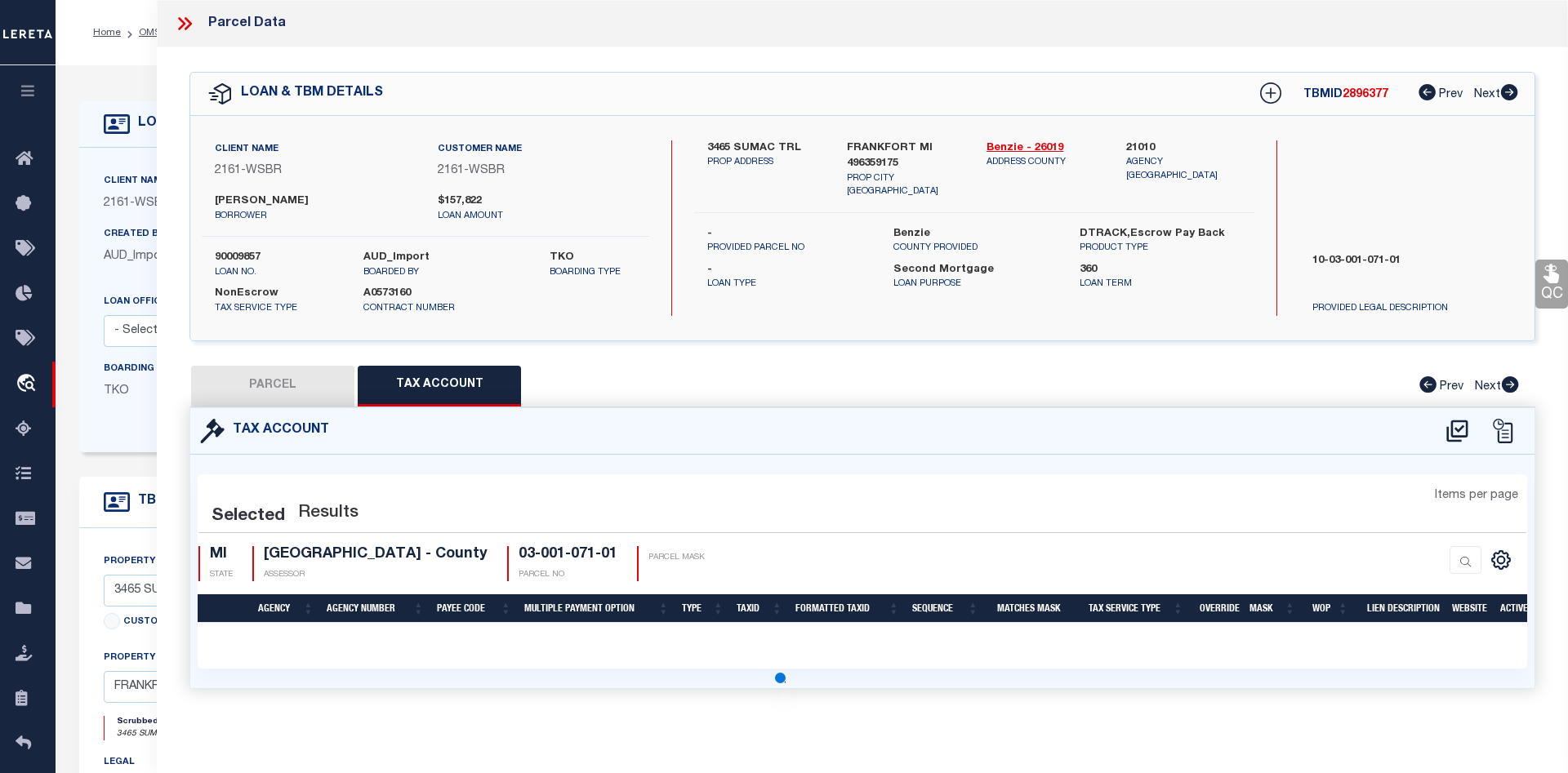
select select "100"
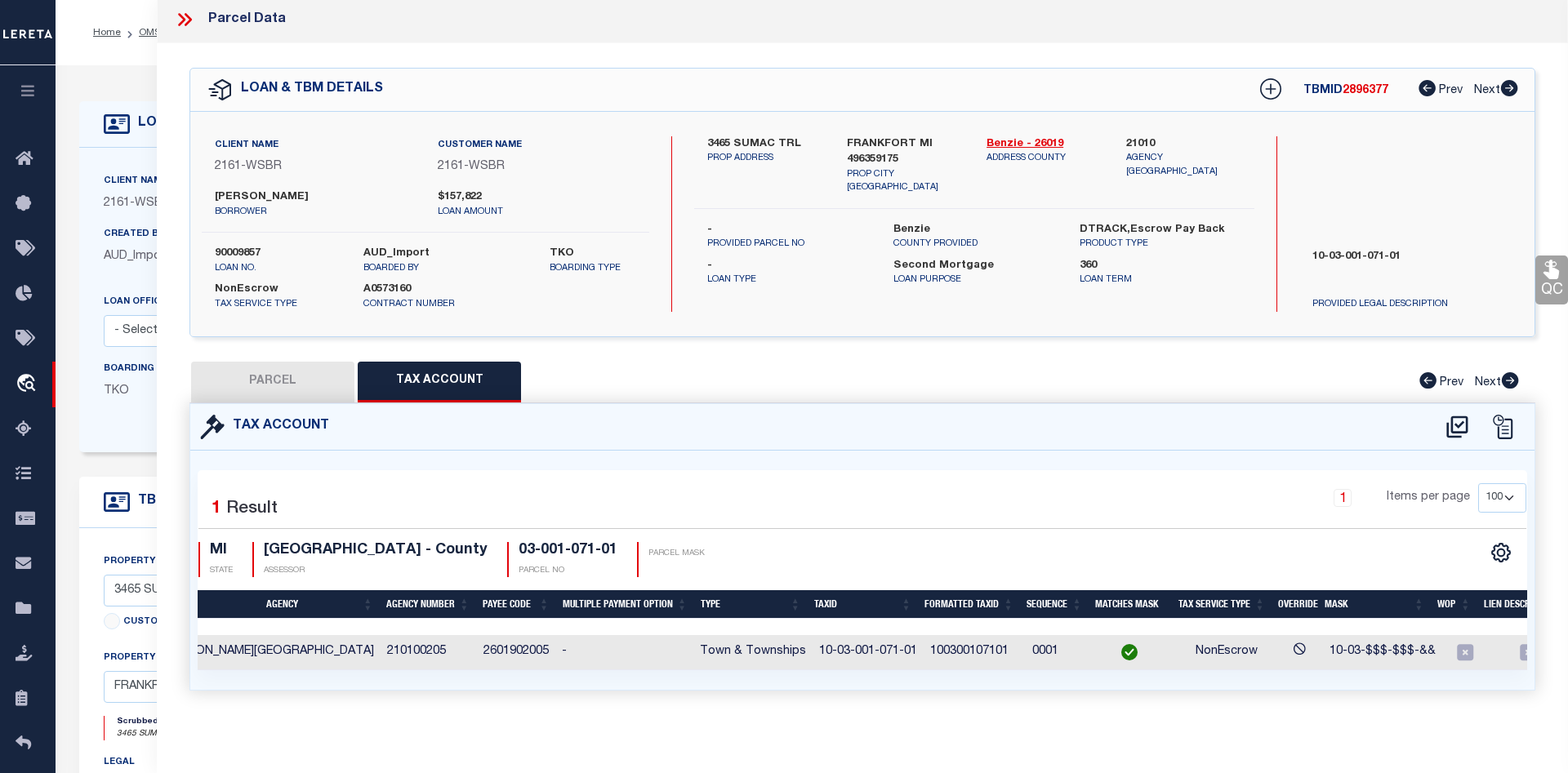
scroll to position [0, 105]
click at [250, 373] on button "PARCEL" at bounding box center [273, 382] width 163 height 41
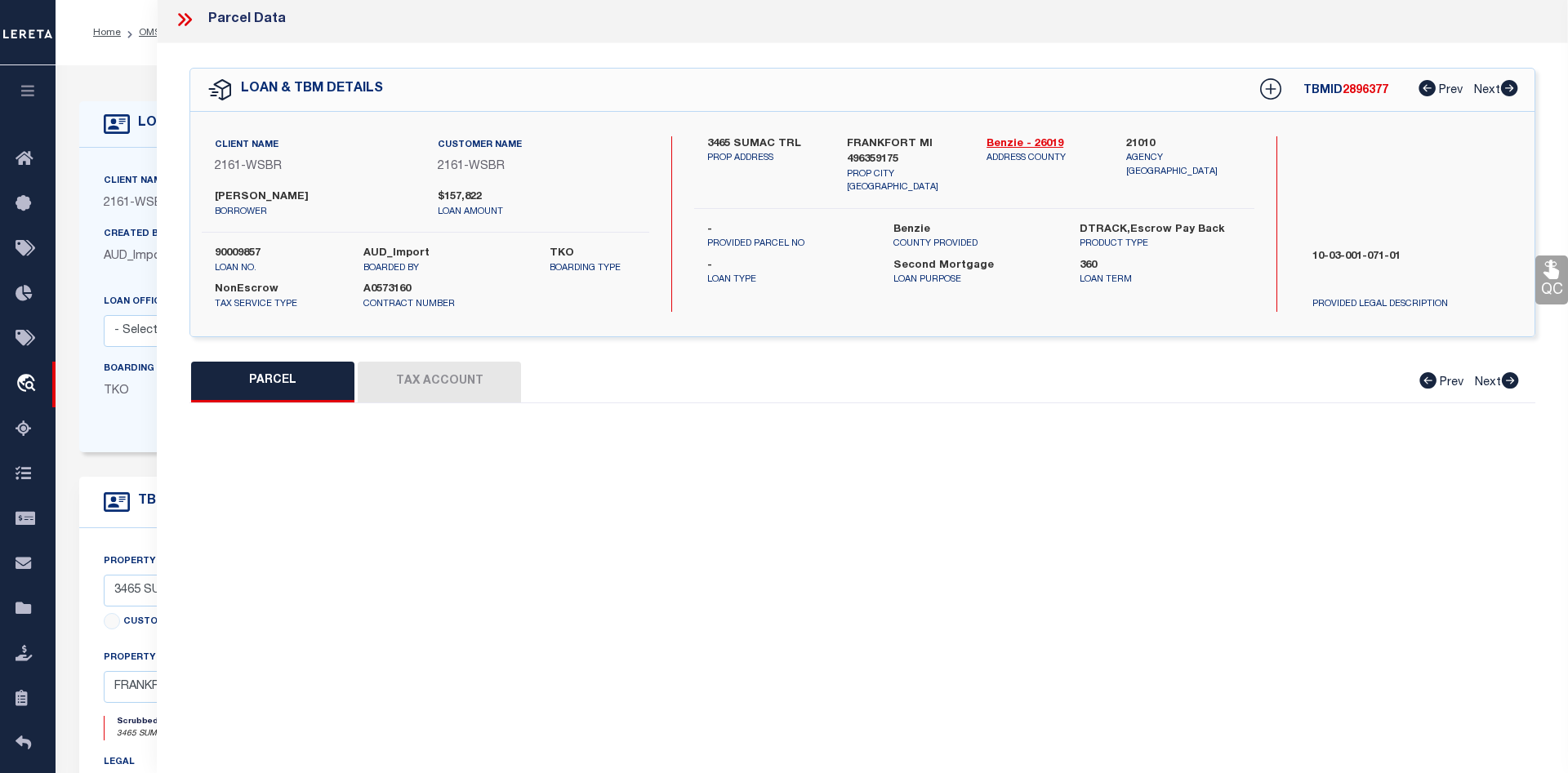
select select "AS"
checkbox input "false"
select select "CP"
type input "TONDU, DAMON L."
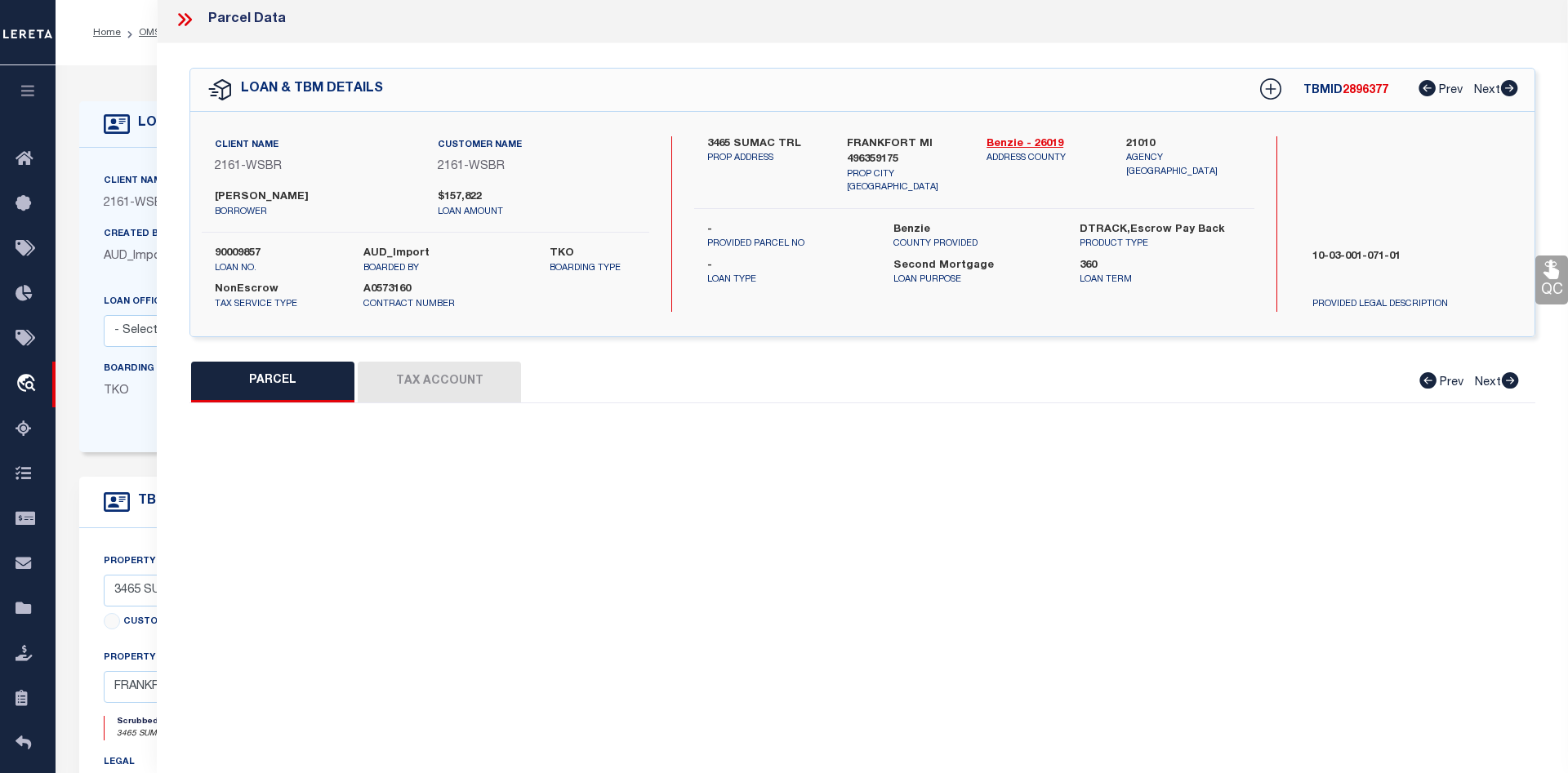
select select
type input "3465 SUMAC TRAIL (PVT)"
checkbox input "false"
type input "MI"
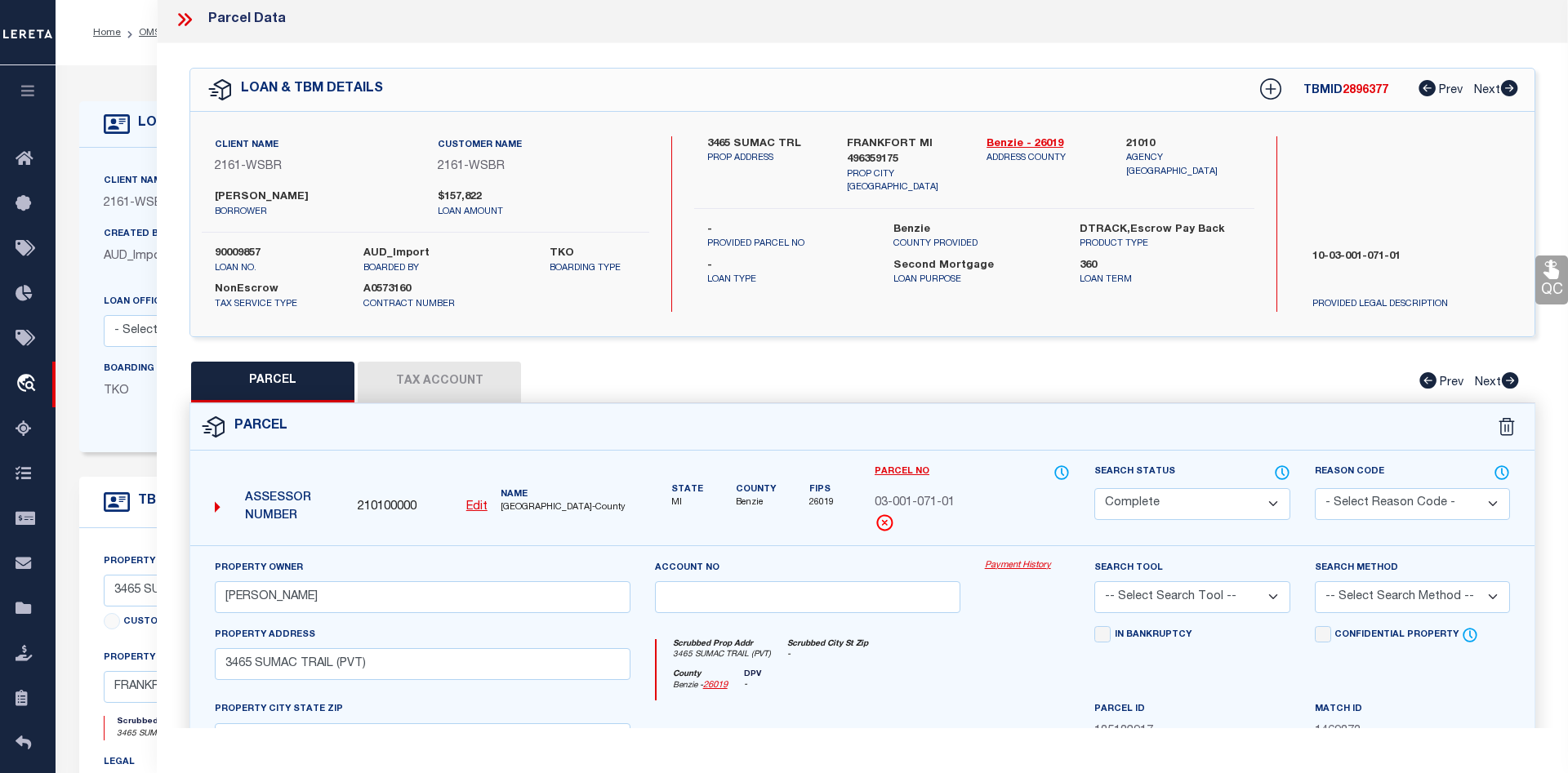
click at [1015, 569] on link "Payment History" at bounding box center [1028, 566] width 86 height 14
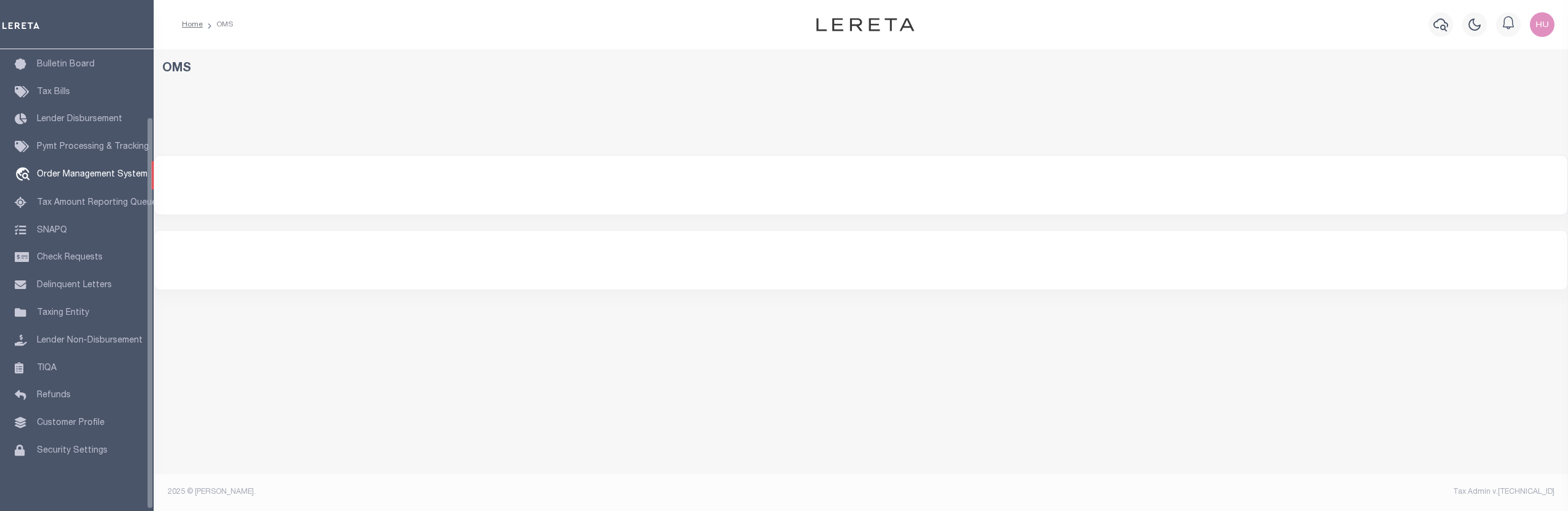
scroll to position [92, 0]
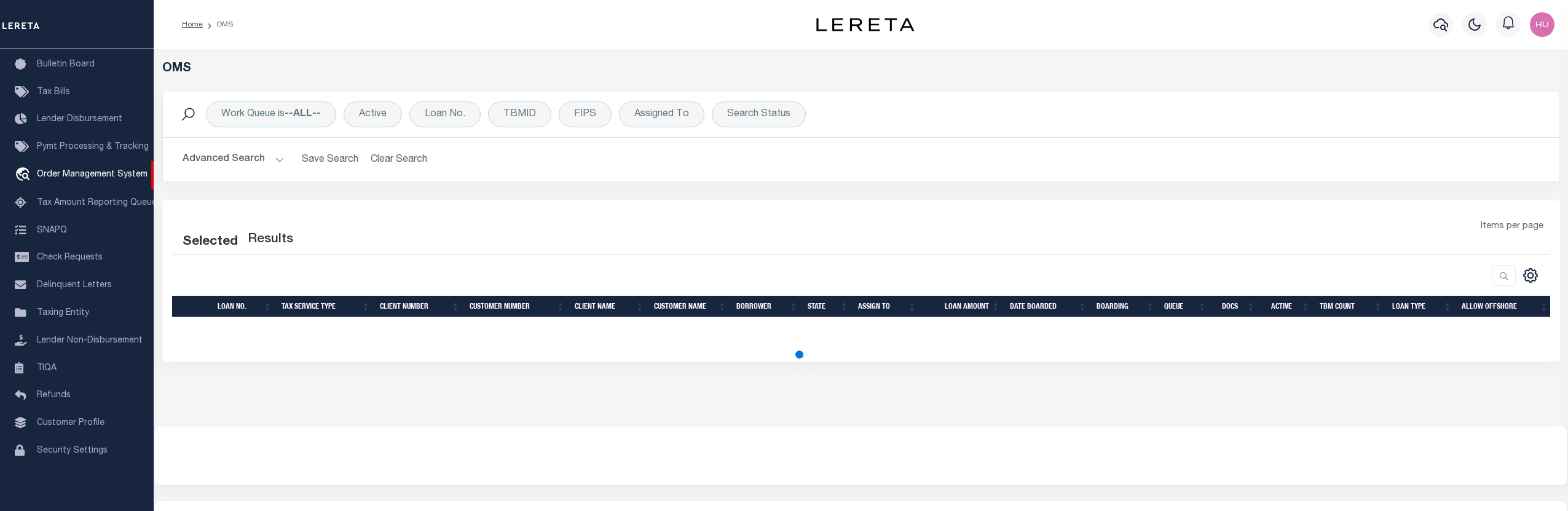
select select "200"
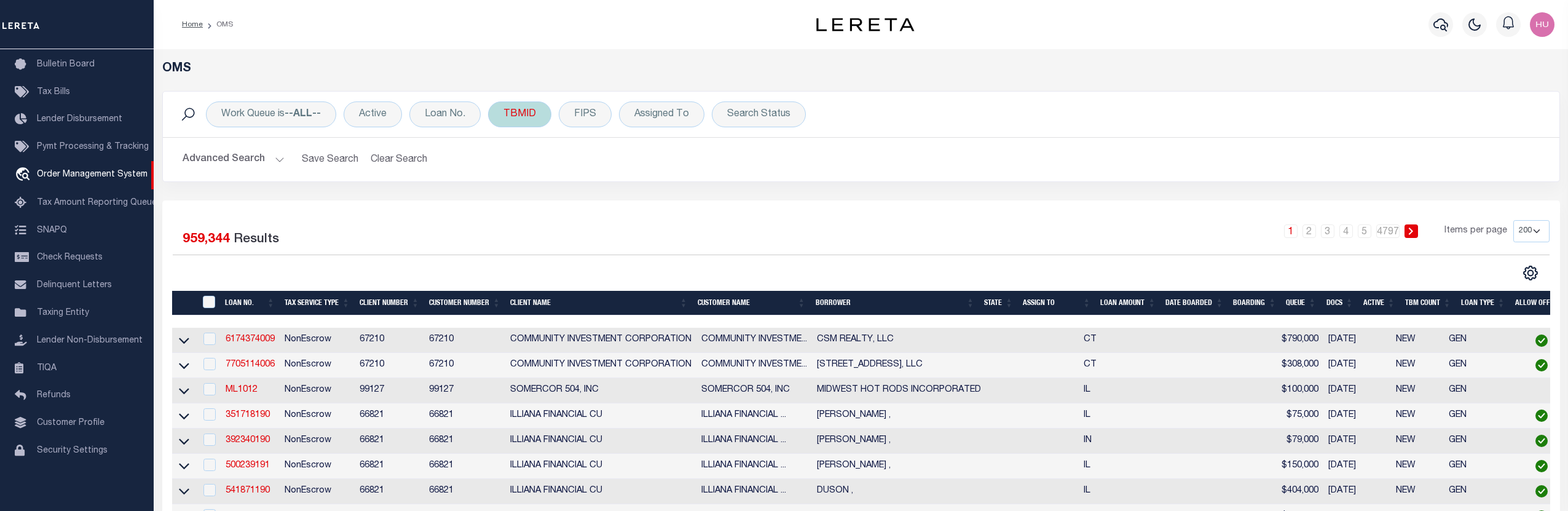
click at [526, 115] on div "TBMID" at bounding box center [520, 115] width 63 height 26
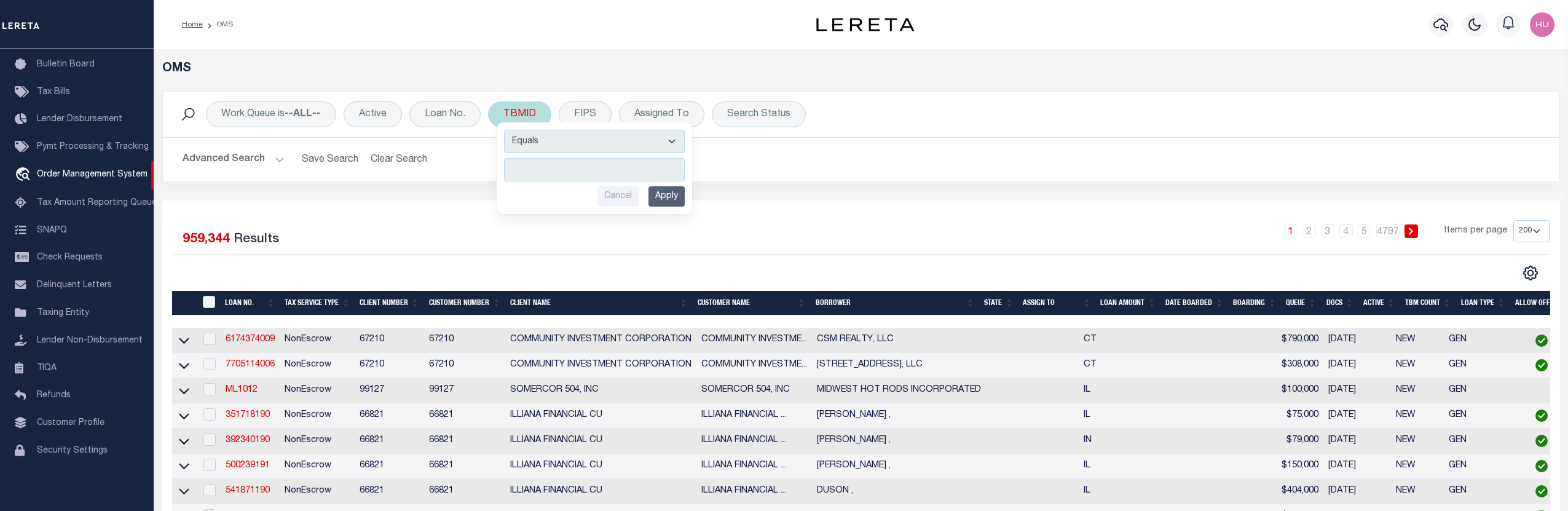
type input "2895864"
click at [679, 195] on input "Apply" at bounding box center [666, 197] width 37 height 20
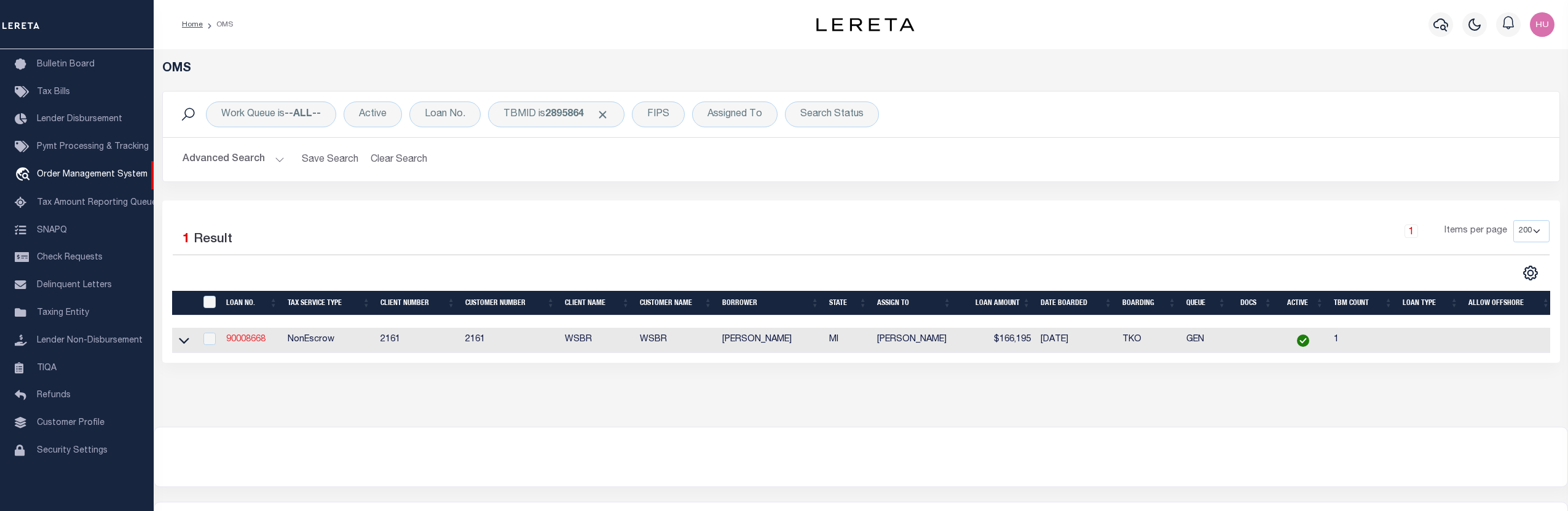
click at [258, 341] on link "90008668" at bounding box center [245, 340] width 39 height 9
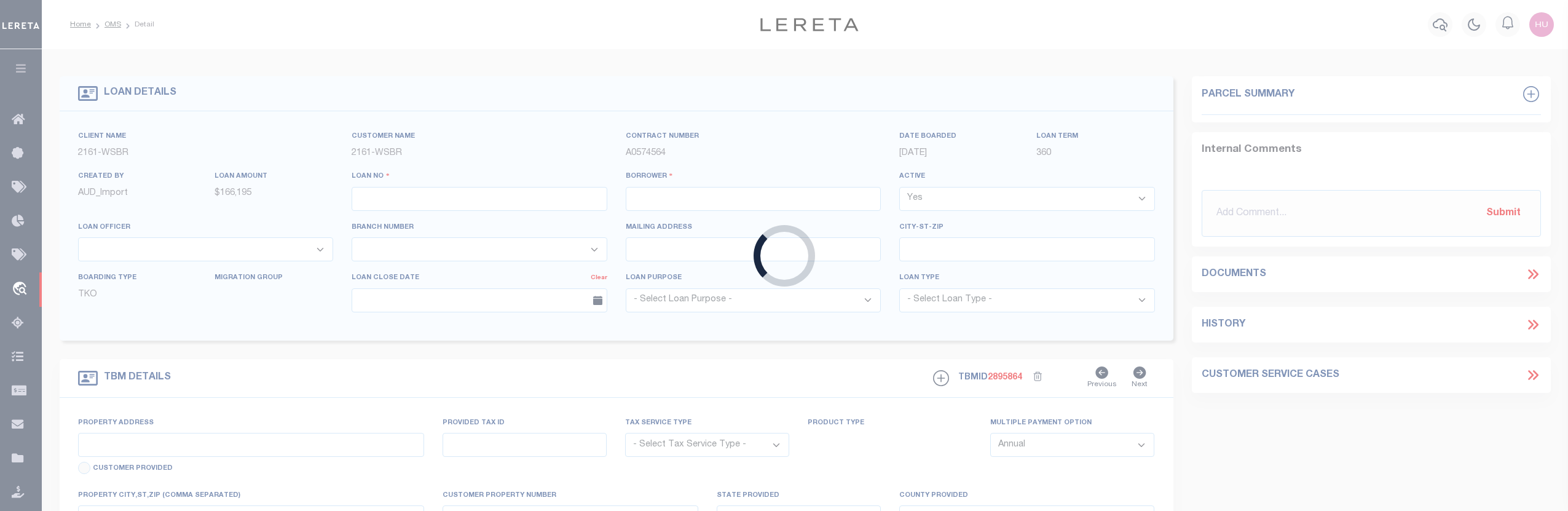
type input "90008668"
type input "[PERSON_NAME]"
select select "100"
select select "NonEscrow"
type input "2574 HERRING RD"
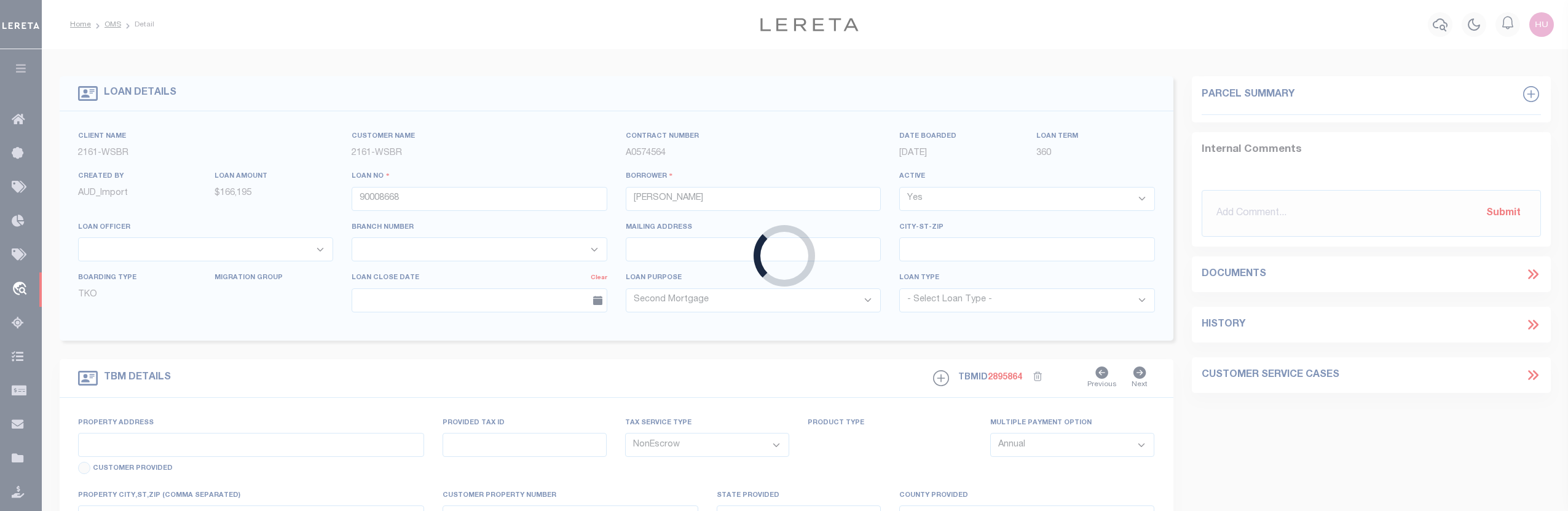
type input "ARCADIA MI 496139604"
type input "MI"
select select
type textarea "10-03-001-314-21"
select select
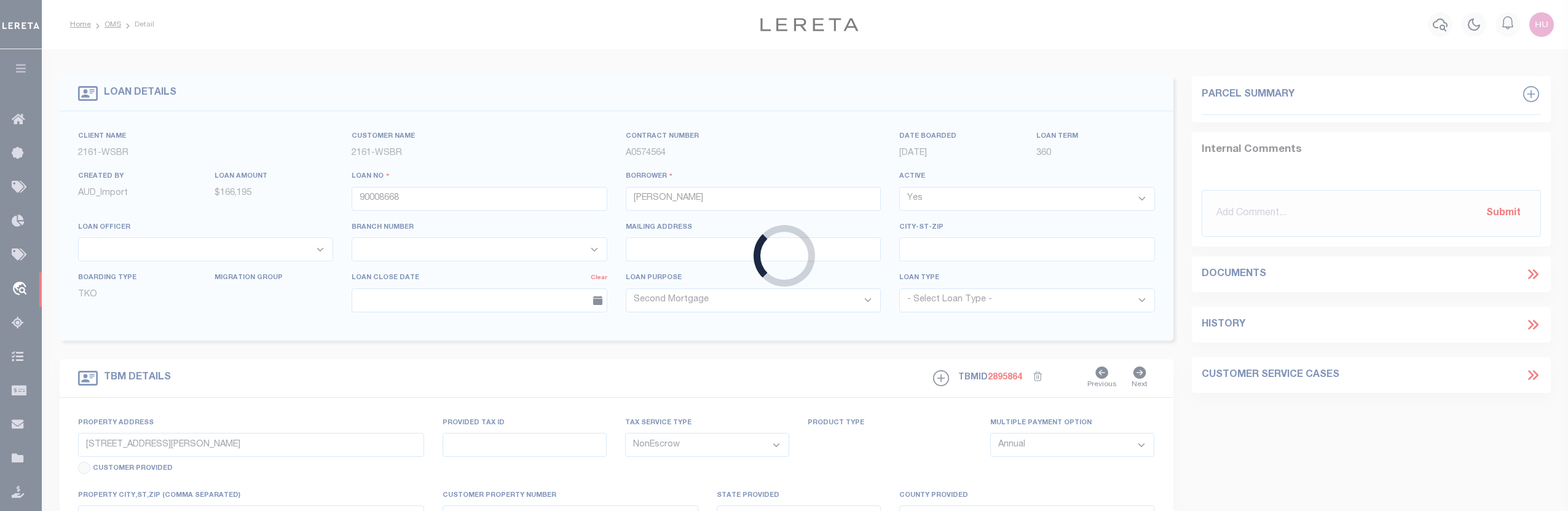
select select "4567"
select select
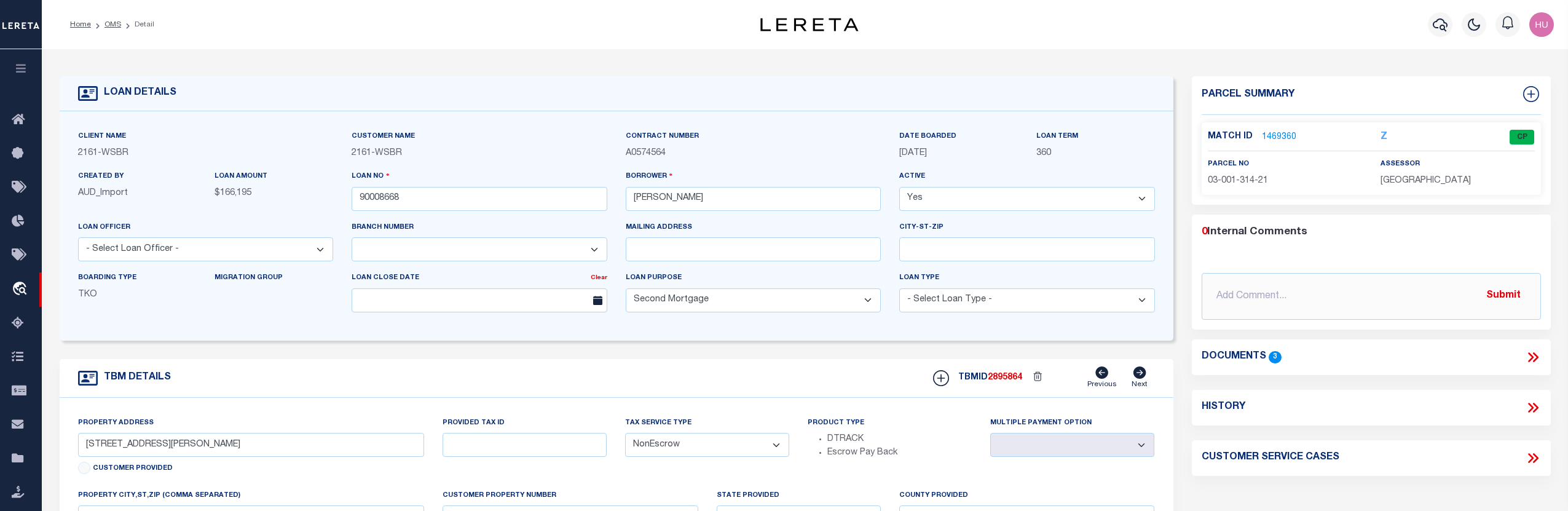
click at [1274, 136] on link "1469360" at bounding box center [1279, 137] width 35 height 13
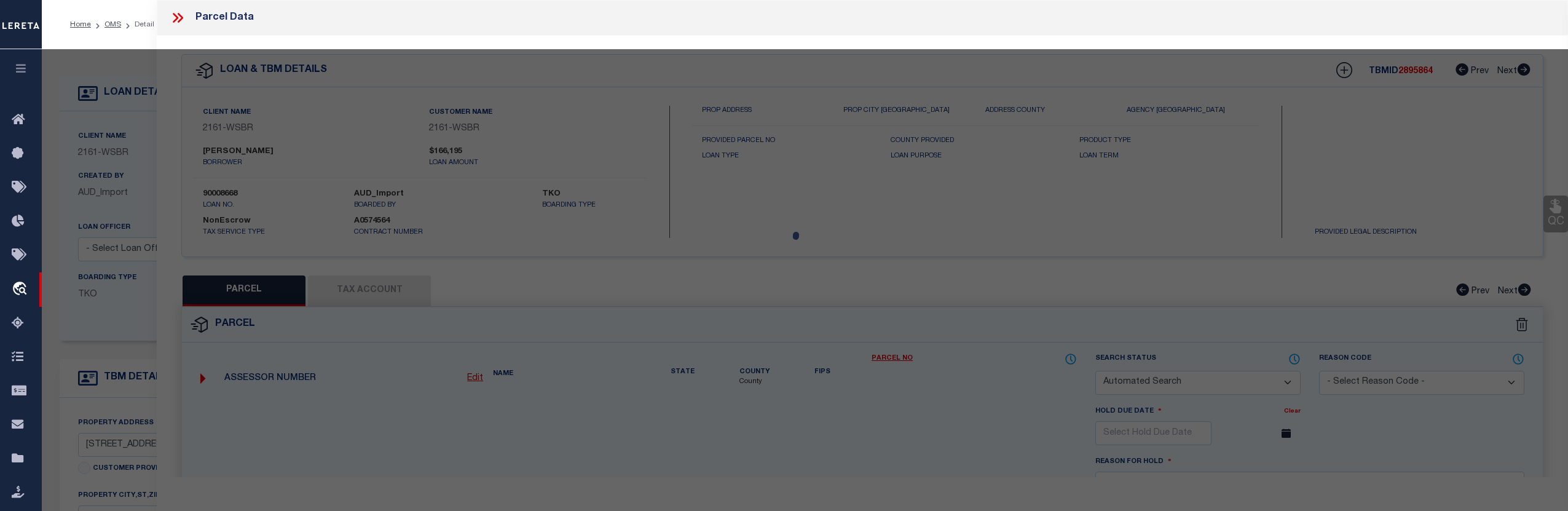
checkbox input "false"
select select "CP"
type input "FARMHOUSE COTTAGE LLC, THE"
select select
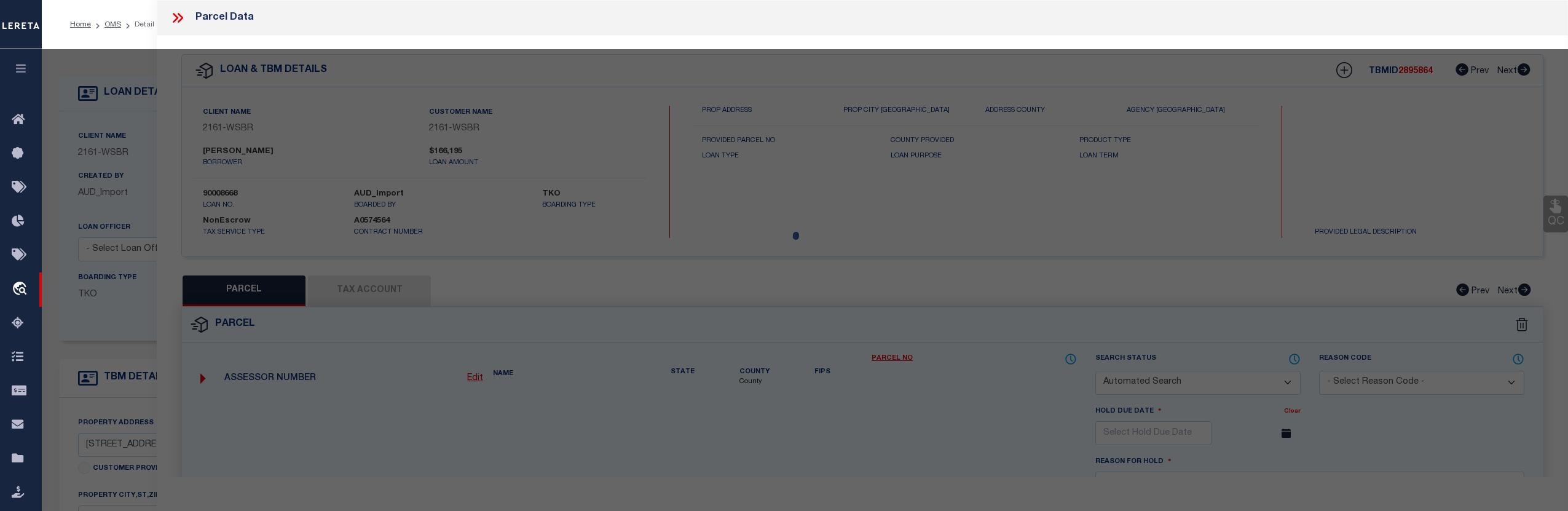
type input "2574 HERRING ROAD"
checkbox input "false"
type input "MI"
type textarea "Acreage: 2.65"
type textarea "JS Reviewed on 1/25/2023 removed Parent Parcel, no legal nor text legal provide…"
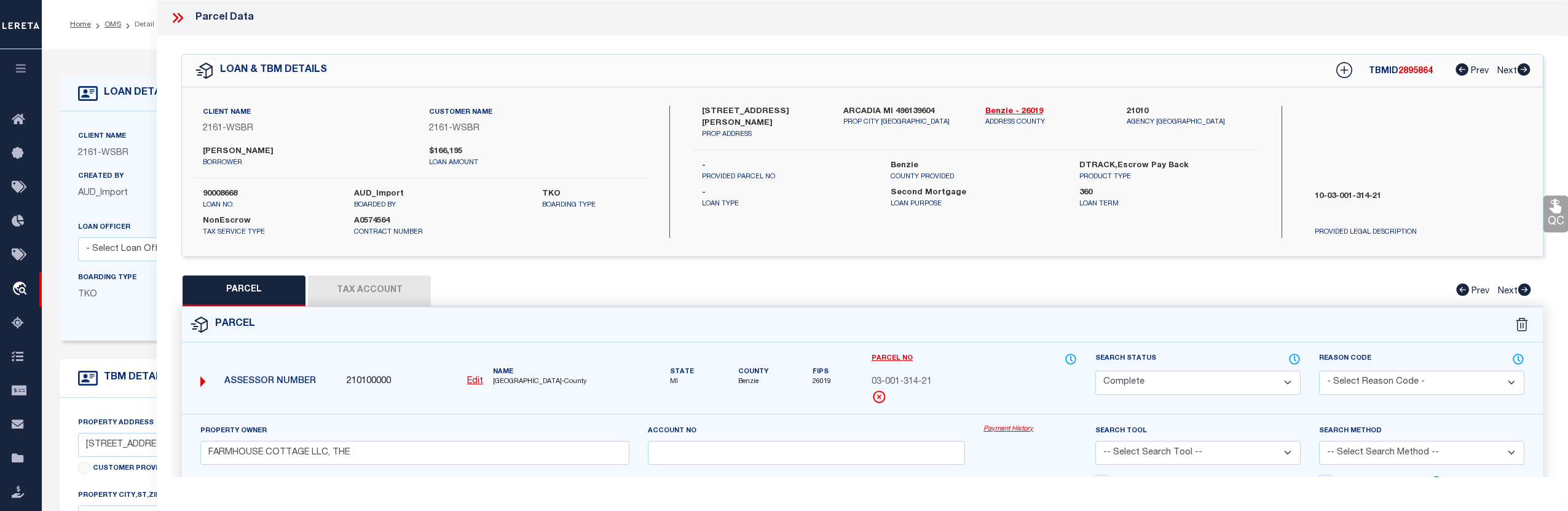
click at [406, 296] on button "Tax Account" at bounding box center [369, 291] width 123 height 31
select select "100"
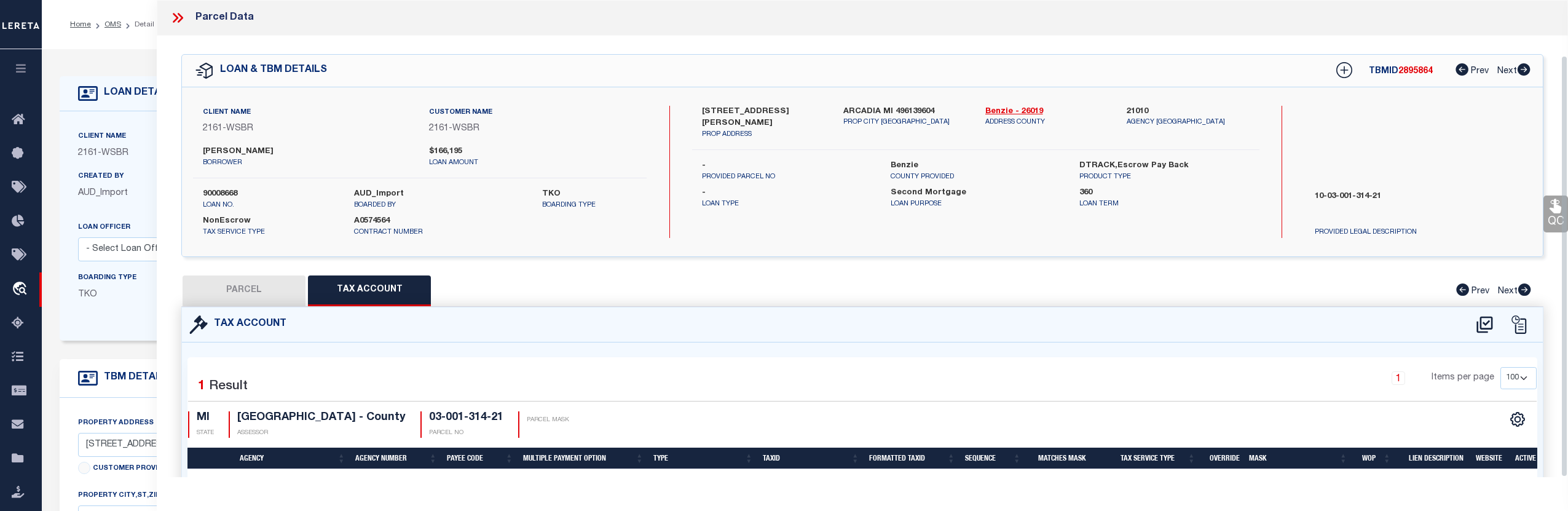
scroll to position [74, 0]
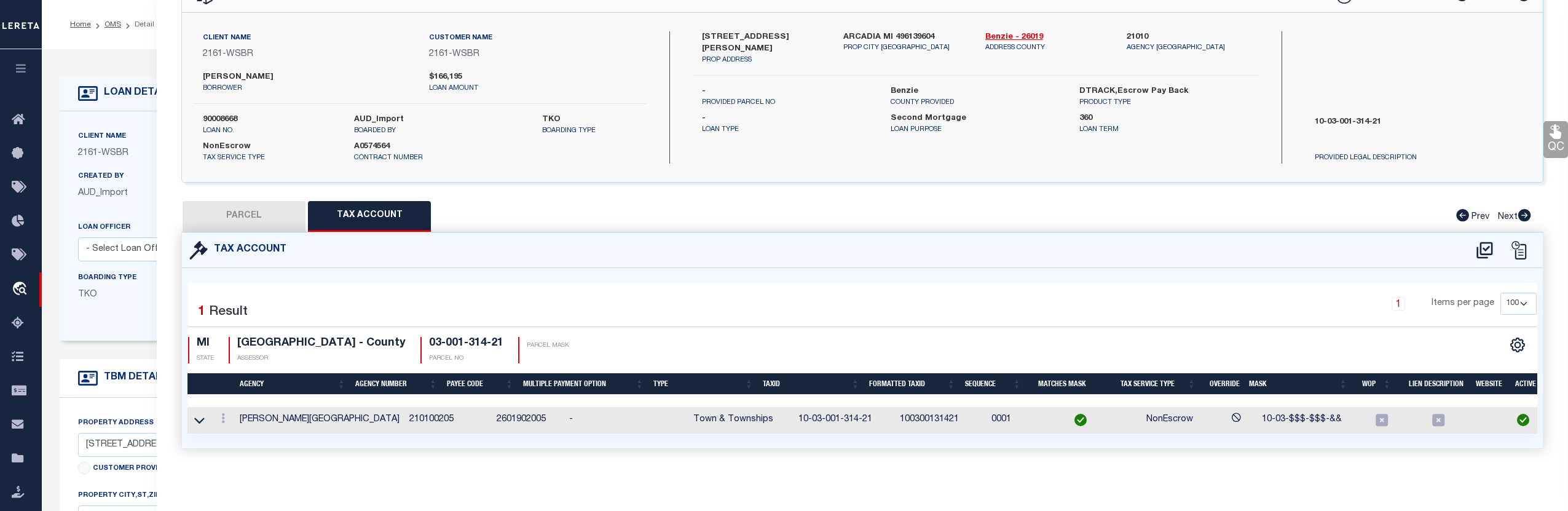
click at [250, 218] on button "PARCEL" at bounding box center [244, 216] width 123 height 31
select select "AS"
checkbox input "false"
select select "CP"
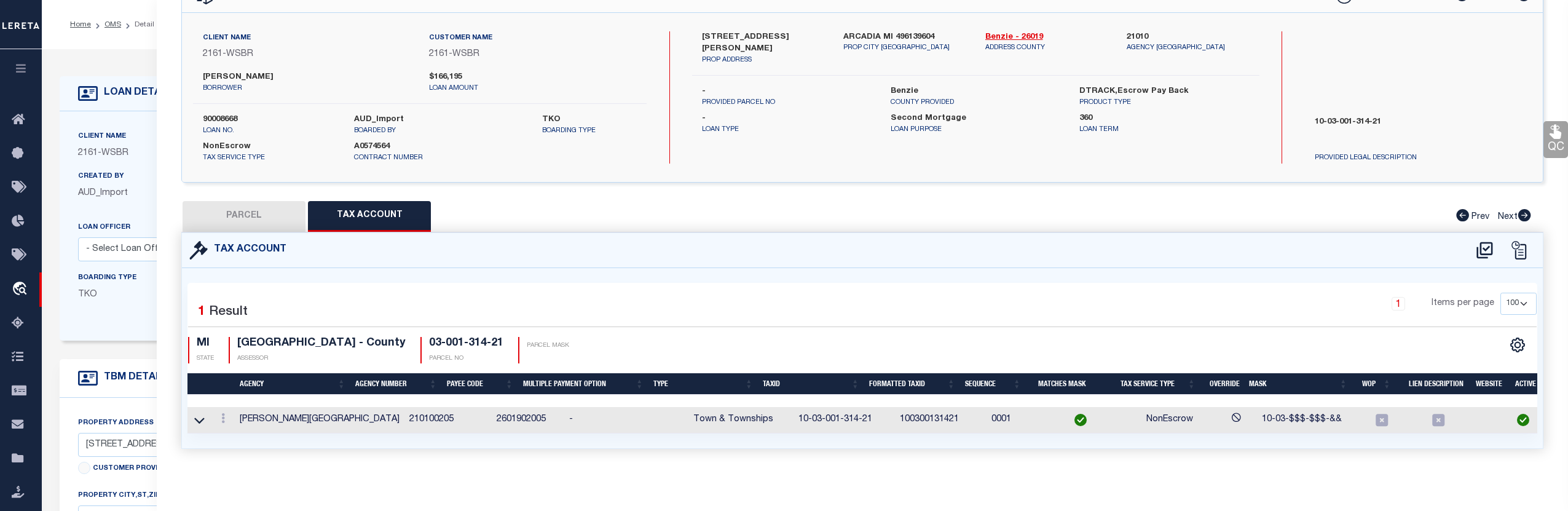
type input "FARMHOUSE COTTAGE LLC, THE"
select select
type input "2574 HERRING ROAD"
checkbox input "false"
type input "MI"
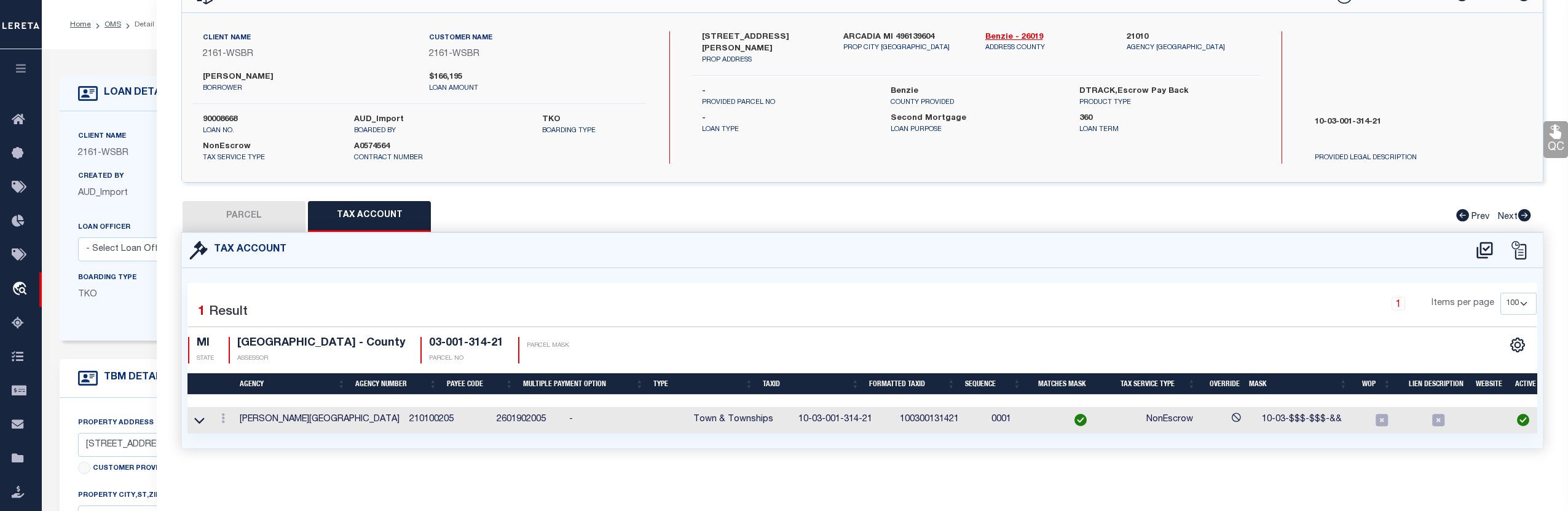
type textarea "Acreage: 2.65"
type textarea "JS Reviewed on 1/25/2023 removed Parent Parcel, no legal nor text legal provide…"
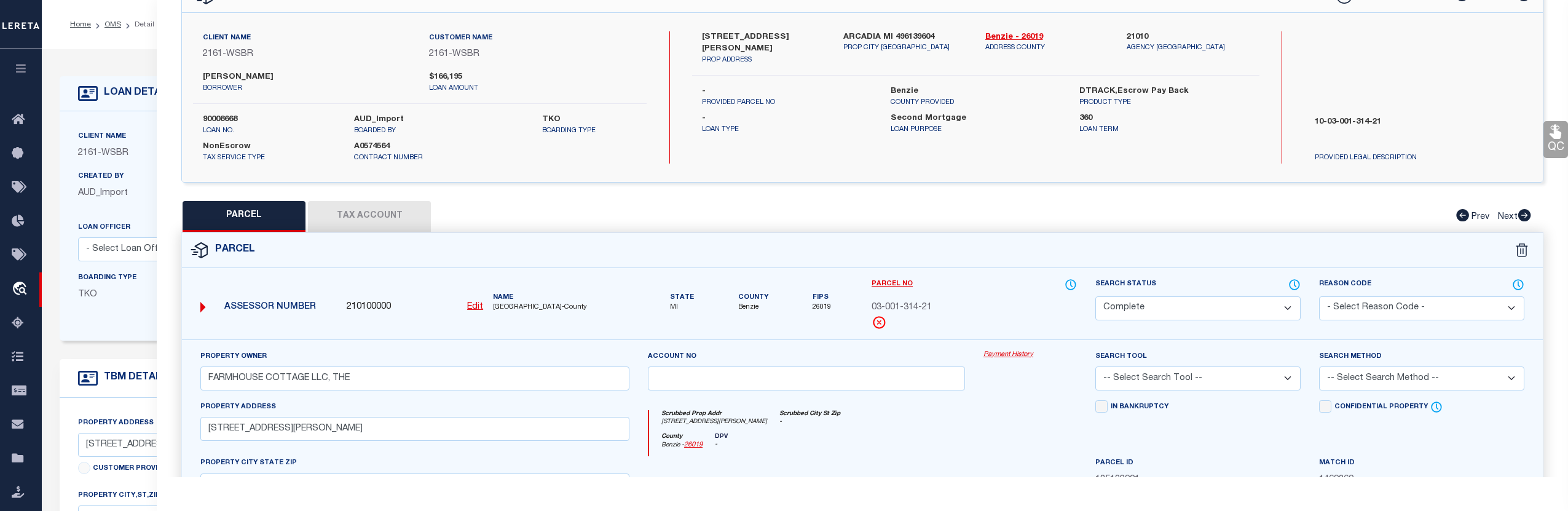
click at [1013, 350] on link "Payment History" at bounding box center [1030, 355] width 94 height 11
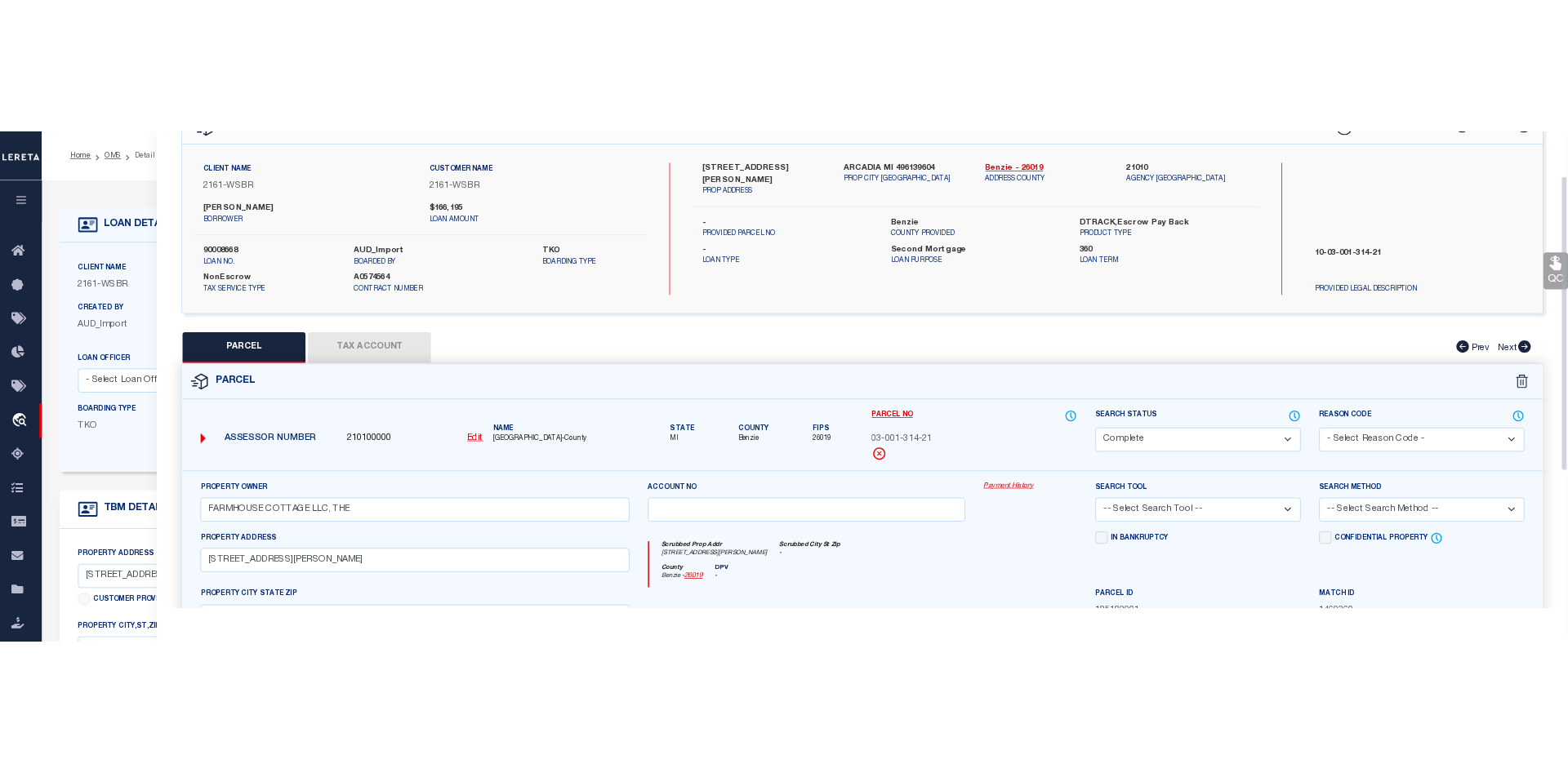
scroll to position [0, 0]
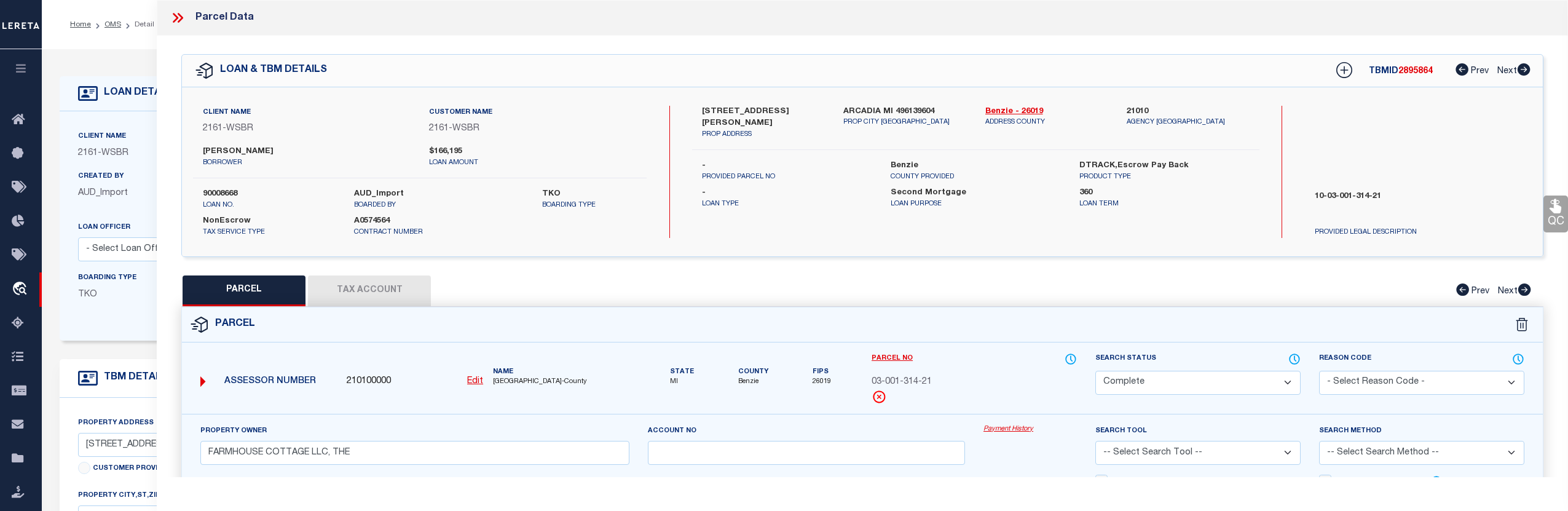
click at [177, 16] on icon at bounding box center [178, 18] width 16 height 16
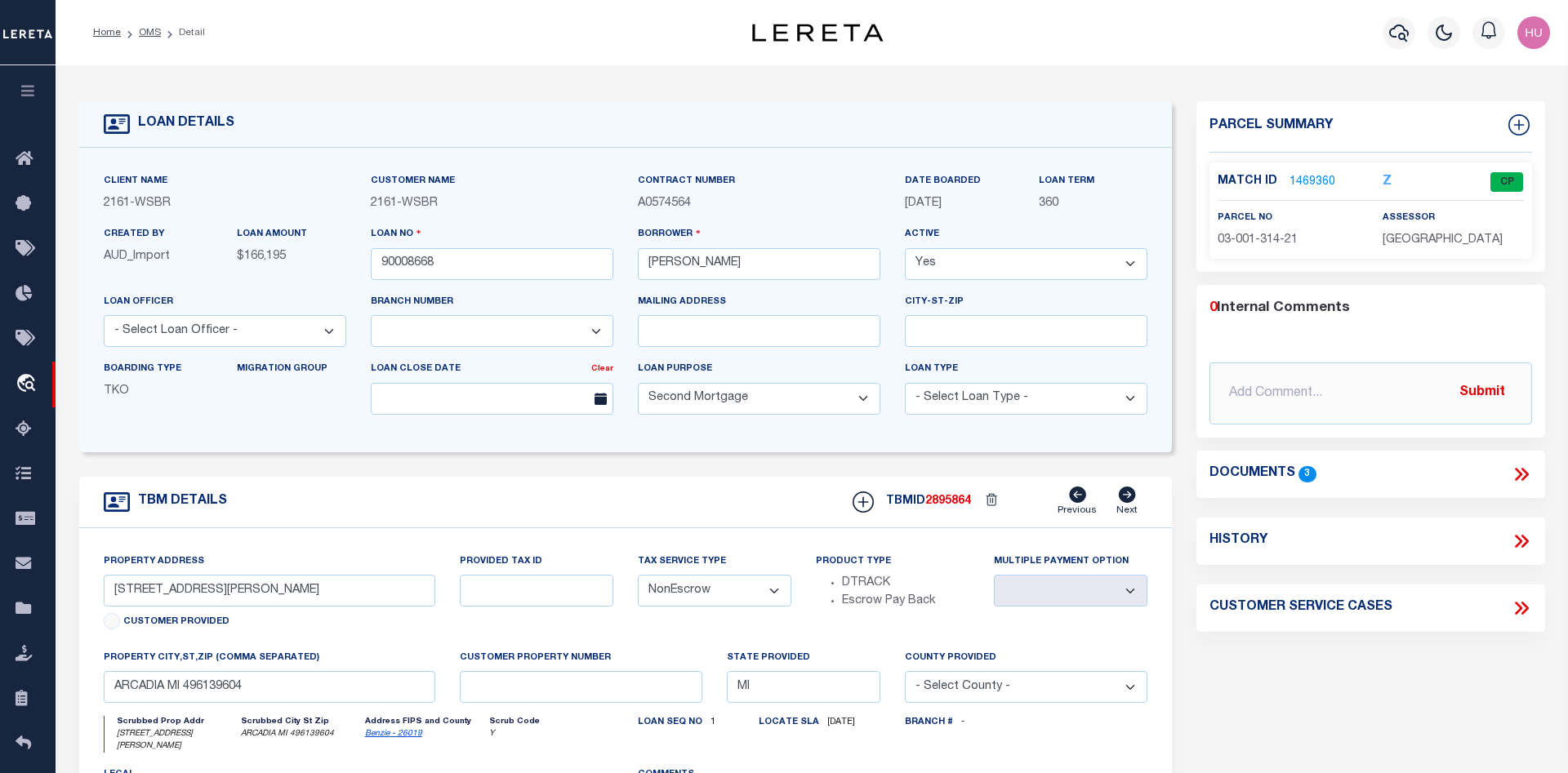
click at [1304, 183] on link "1469360" at bounding box center [1313, 182] width 46 height 17
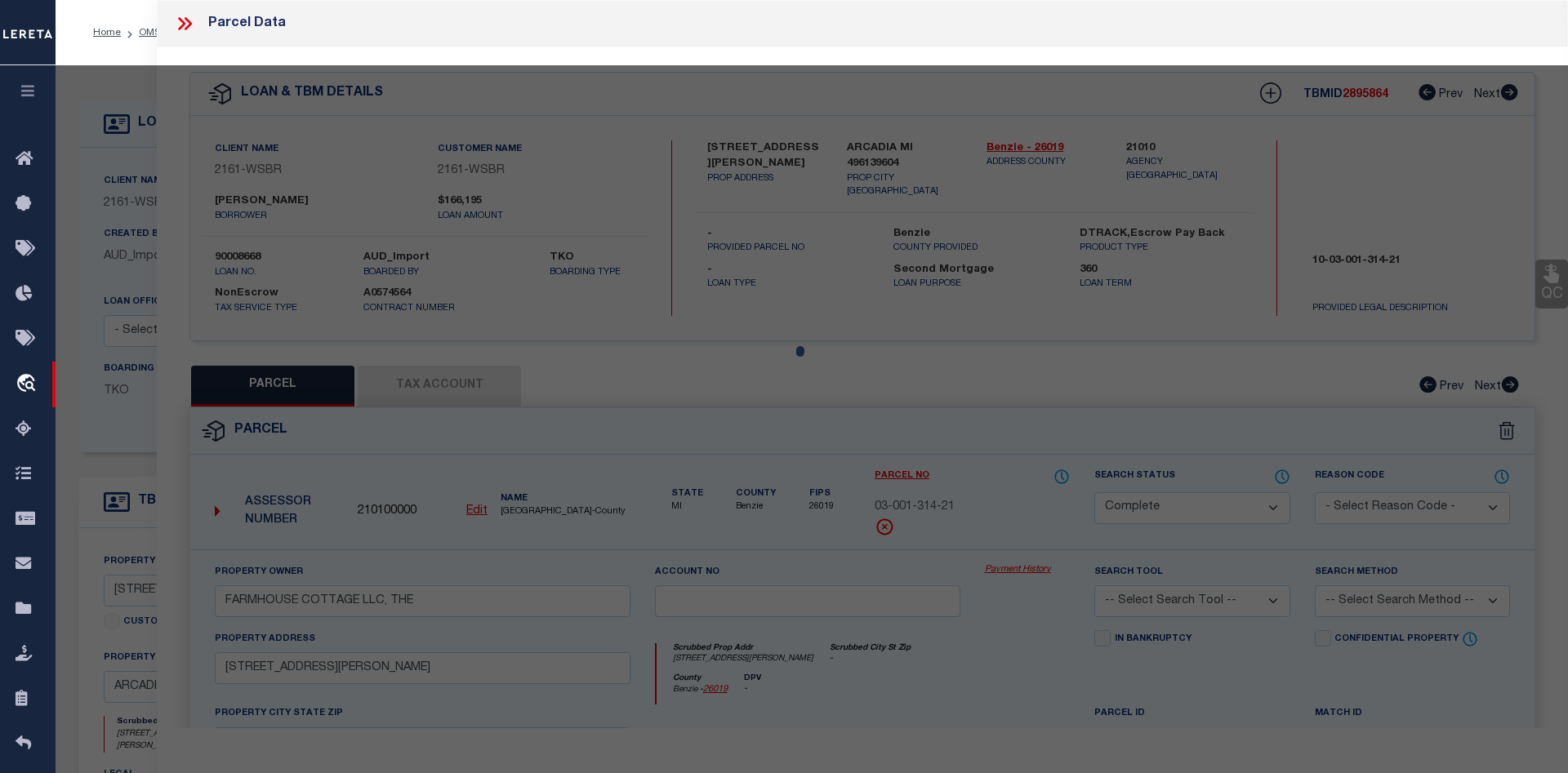
select select "AS"
checkbox input "false"
select select "CP"
type input "FARMHOUSE COTTAGE LLC, THE"
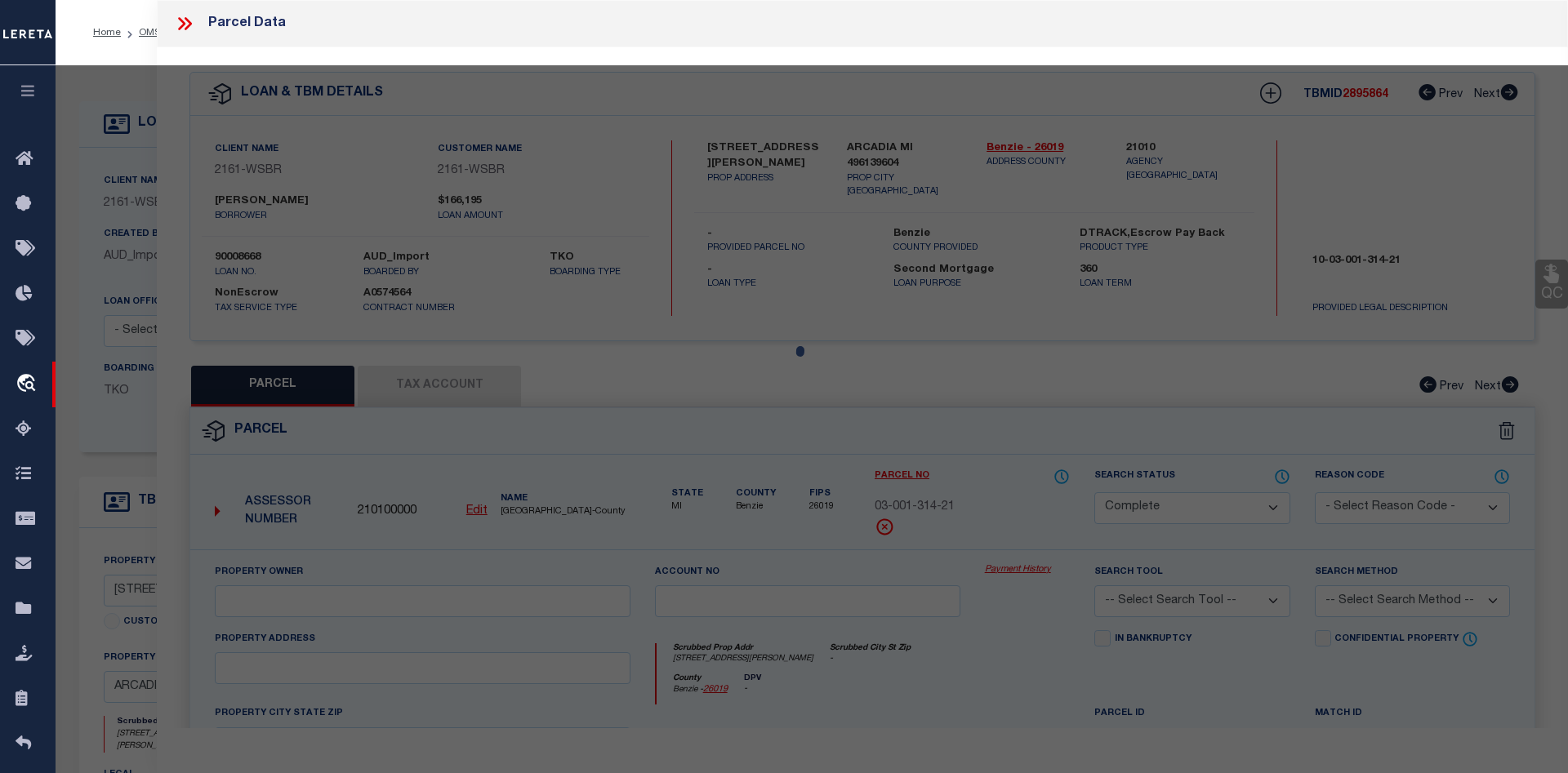
select select
type input "2574 HERRING ROAD"
checkbox input "false"
type input "MI"
type textarea "Acreage: 2.65"
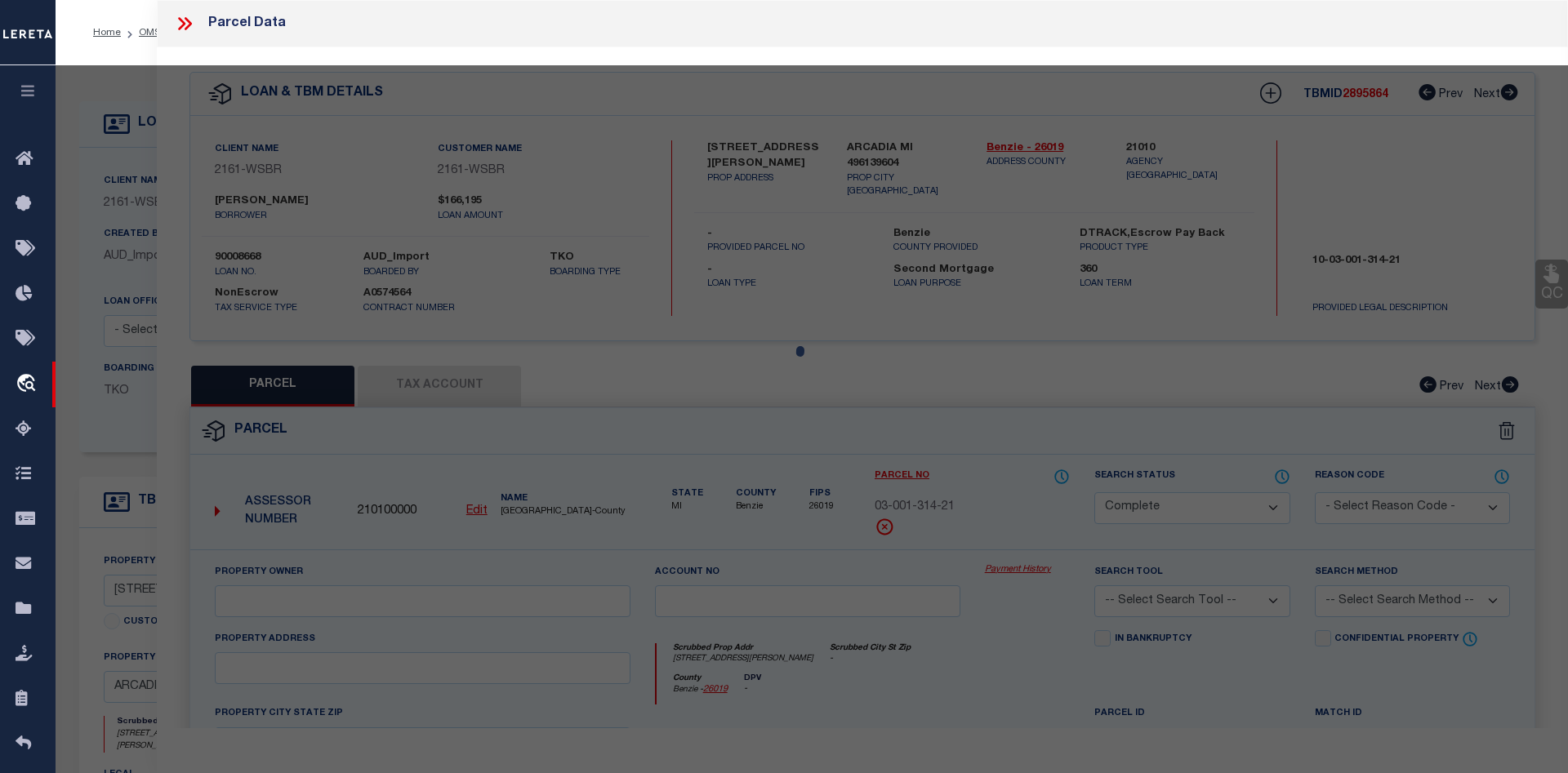
type textarea "JS Reviewed on 1/25/2023 removed Parent Parcel, no legal nor text legal provide…"
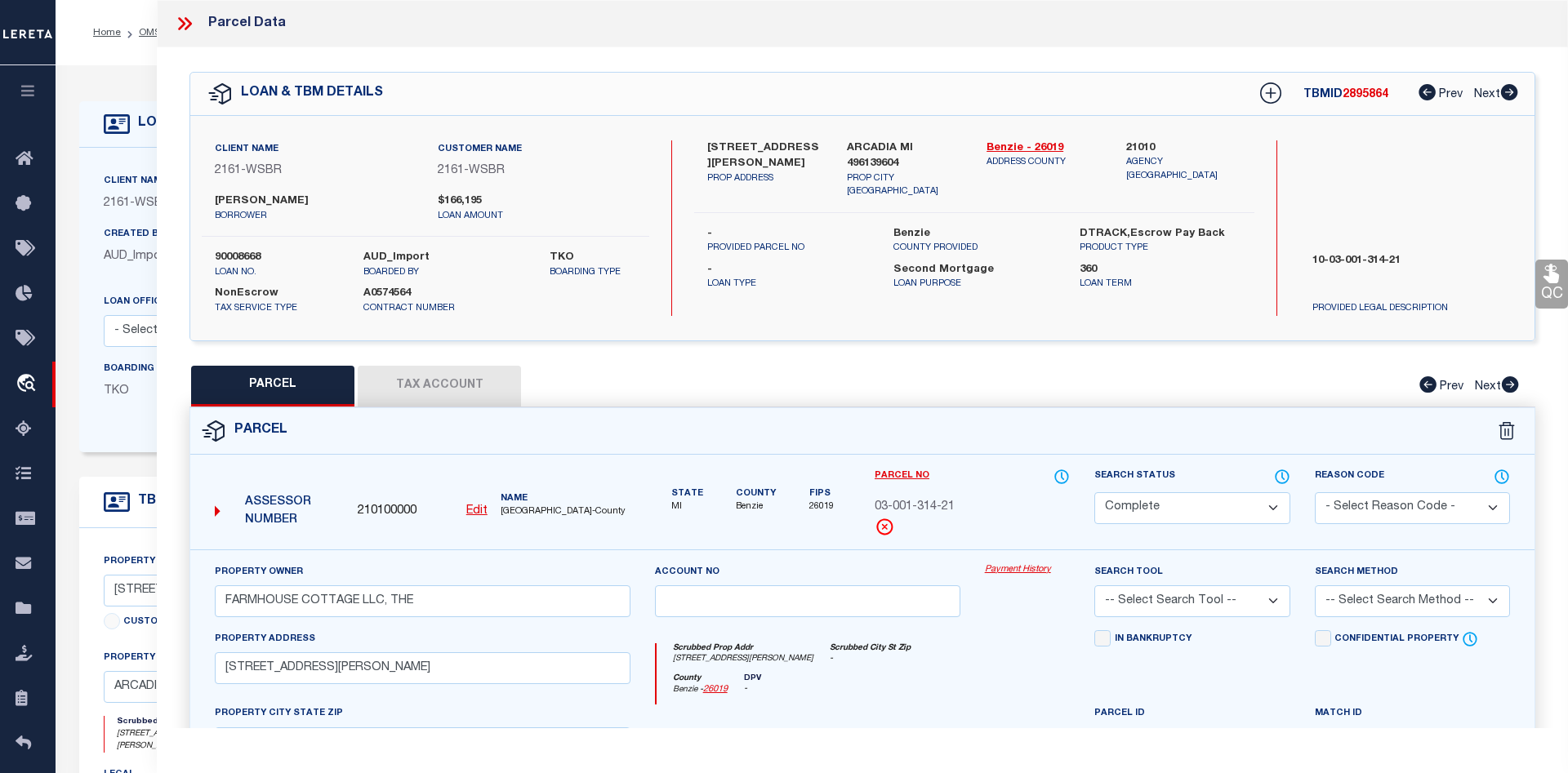
click at [481, 376] on button "Tax Account" at bounding box center [439, 386] width 163 height 41
select select "100"
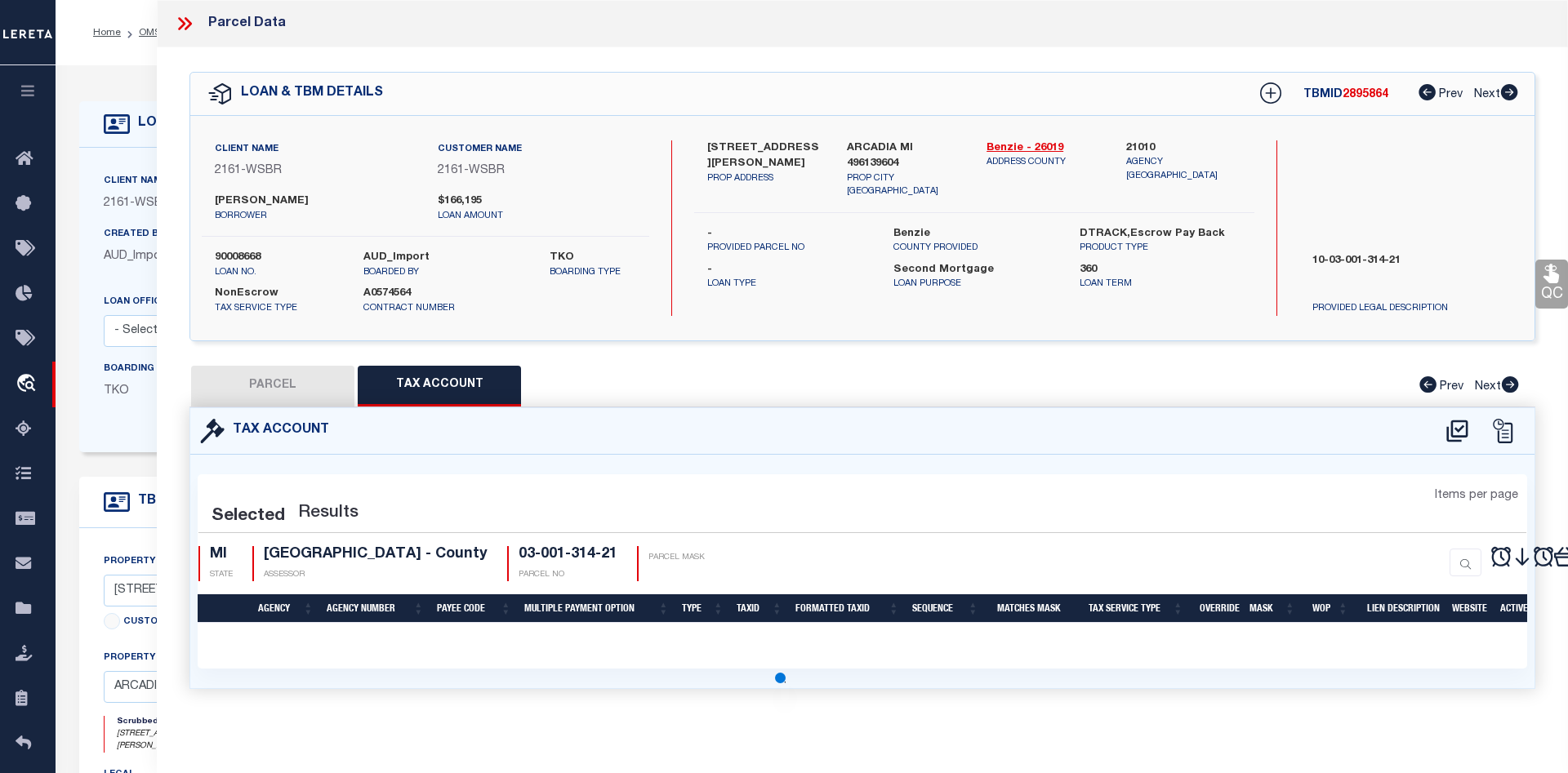
select select "100"
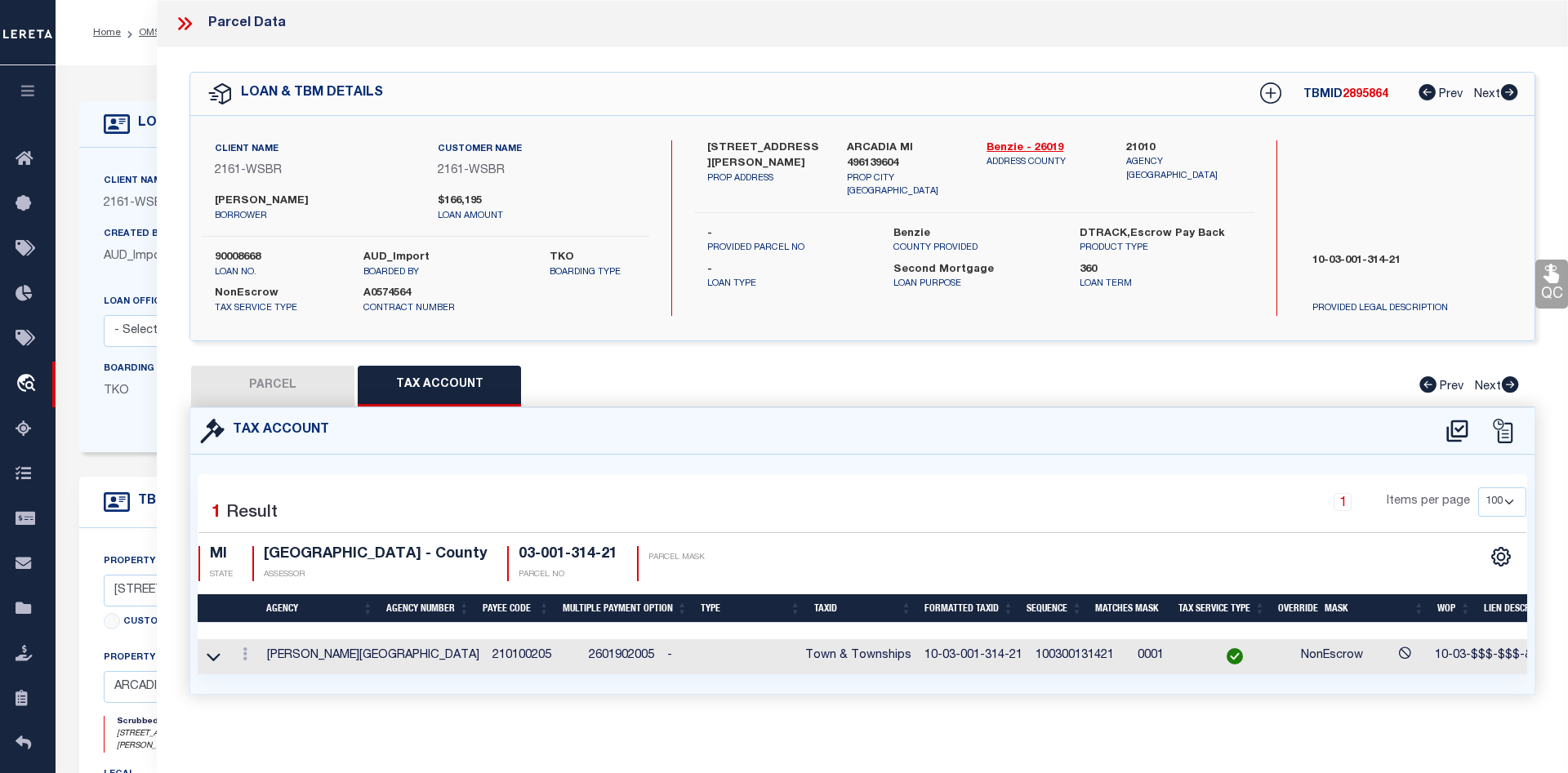
scroll to position [0, 105]
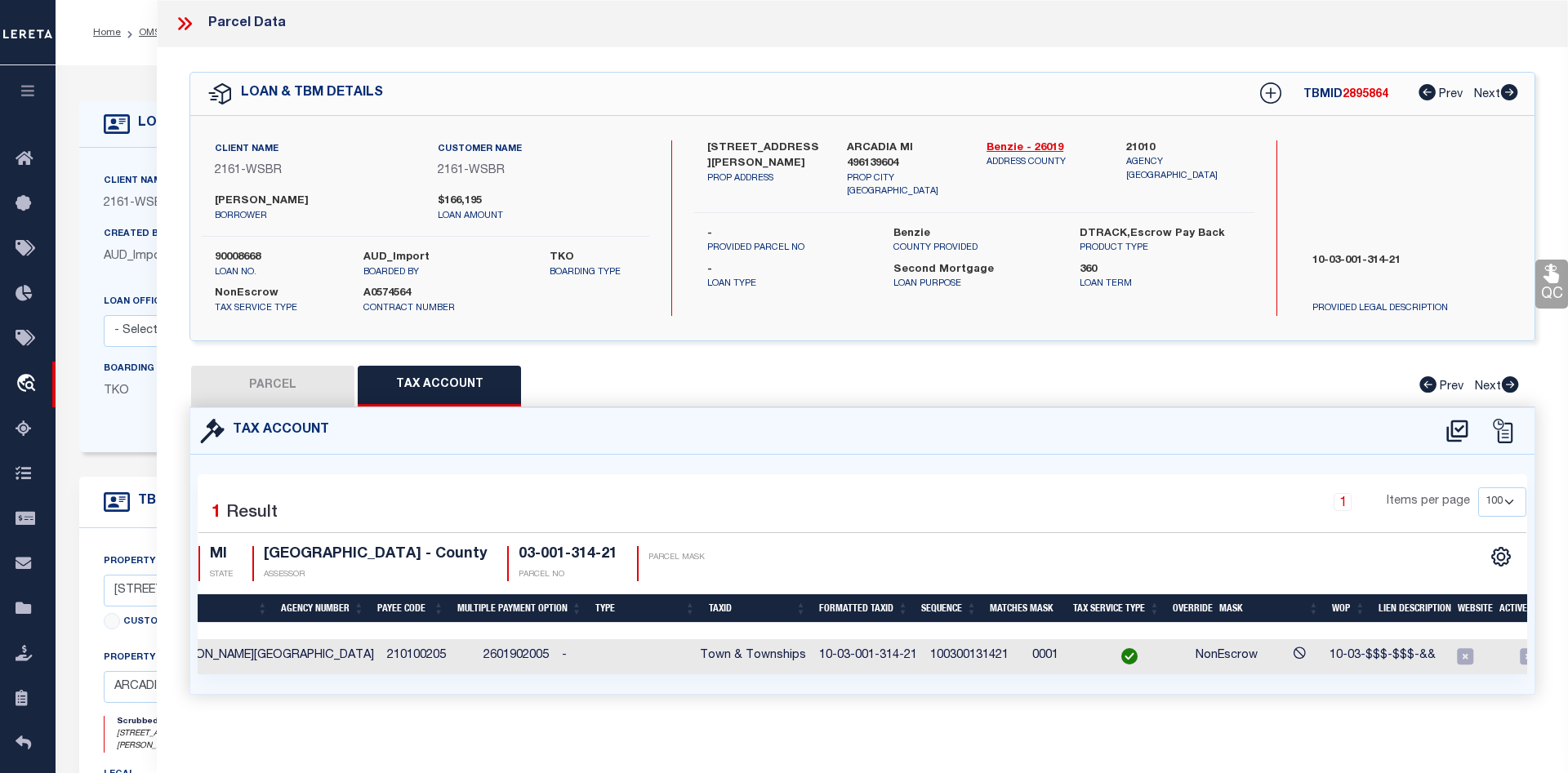
click at [318, 371] on button "PARCEL" at bounding box center [273, 386] width 163 height 41
select select "AS"
checkbox input "false"
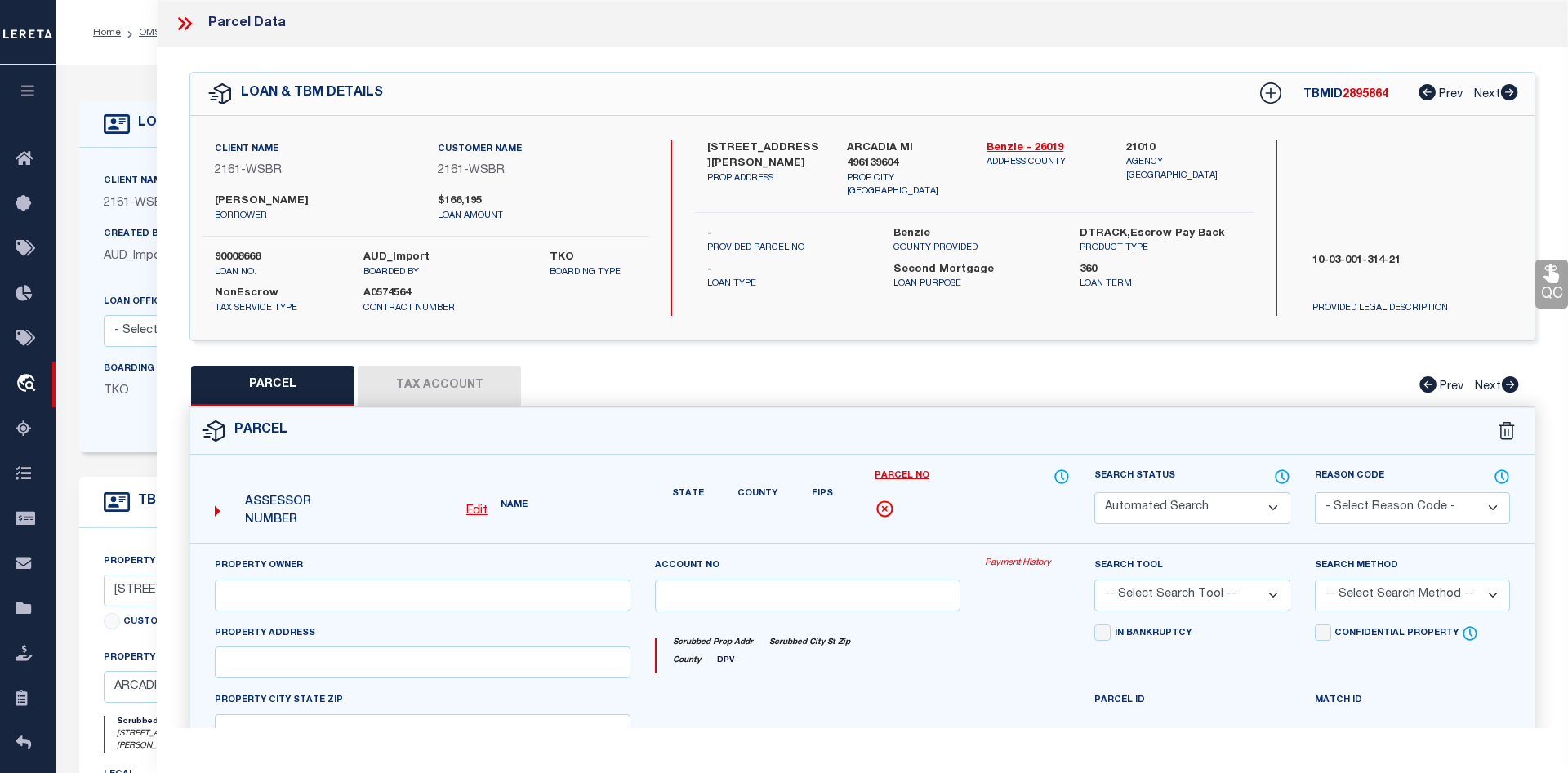
select select "CP"
type input "FARMHOUSE COTTAGE LLC, THE"
select select
type input "2574 HERRING ROAD"
checkbox input "false"
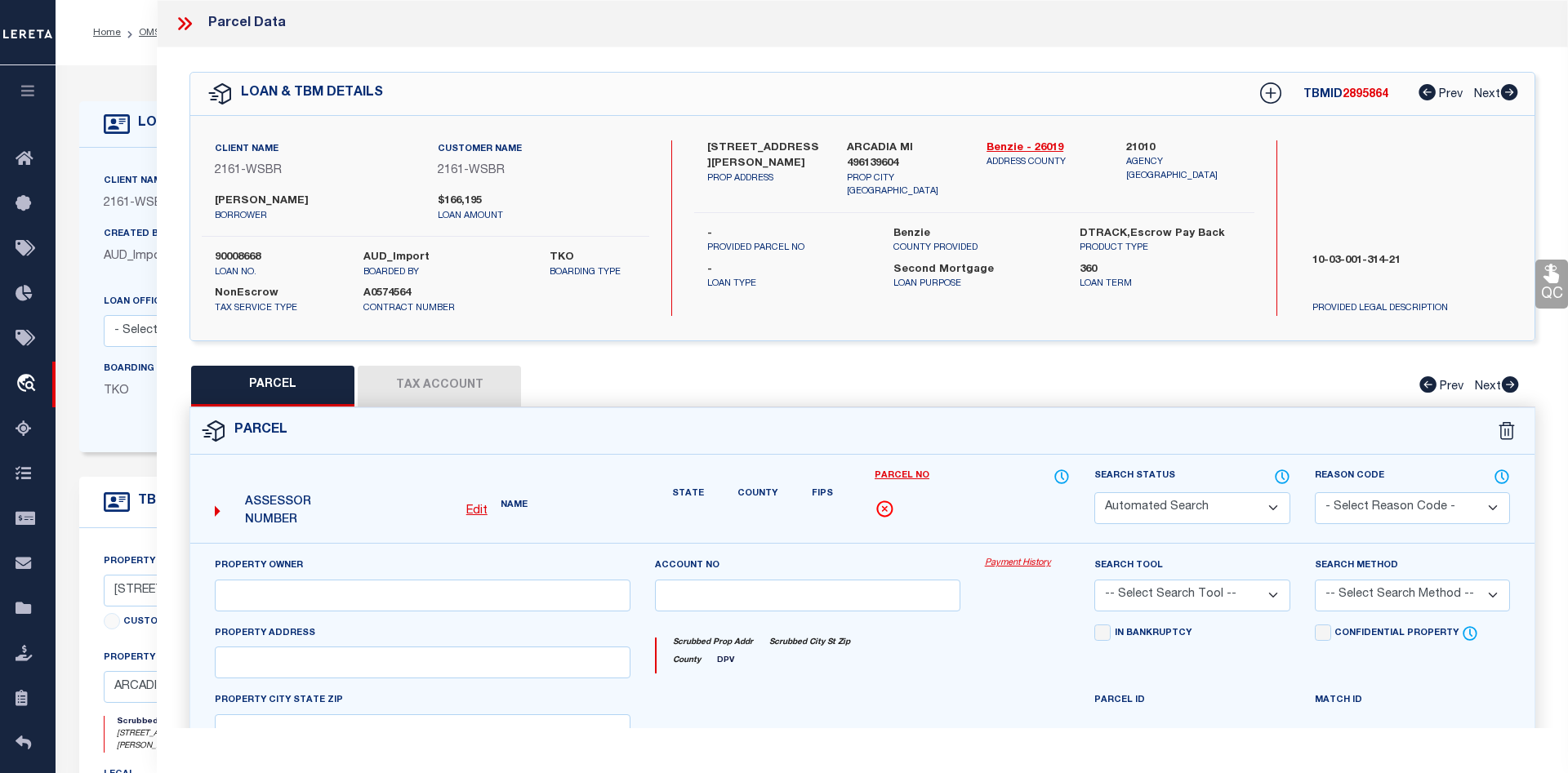
type input "MI"
type textarea "Acreage: 2.65"
type textarea "JS Reviewed on 1/25/2023 removed Parent Parcel, no legal nor text legal provide…"
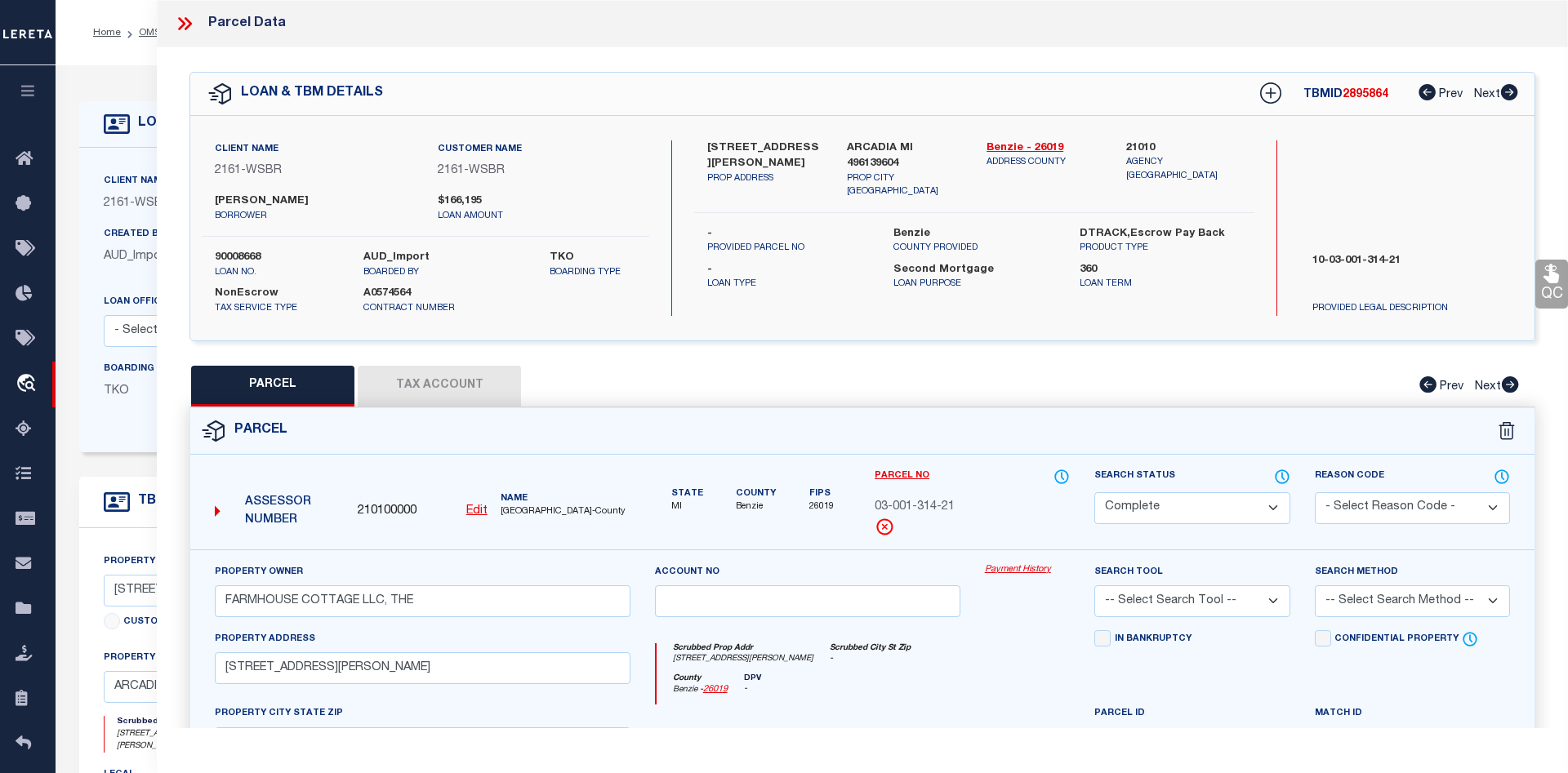
click at [1009, 569] on link "Payment History" at bounding box center [1028, 570] width 86 height 14
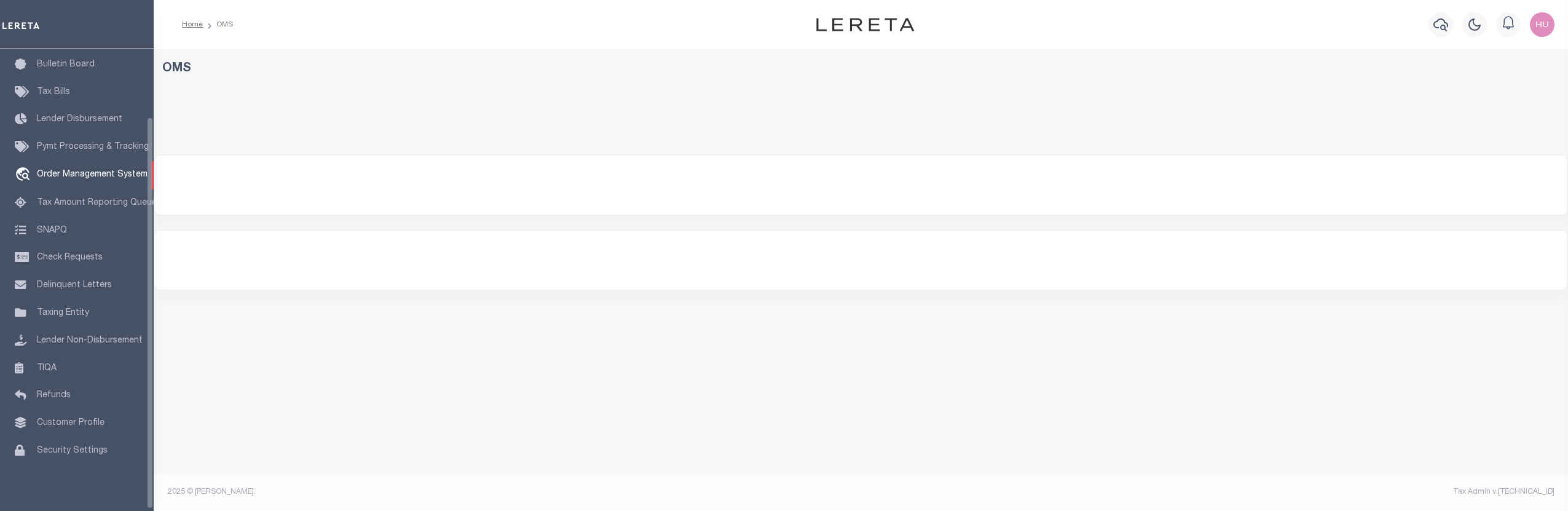
scroll to position [92, 0]
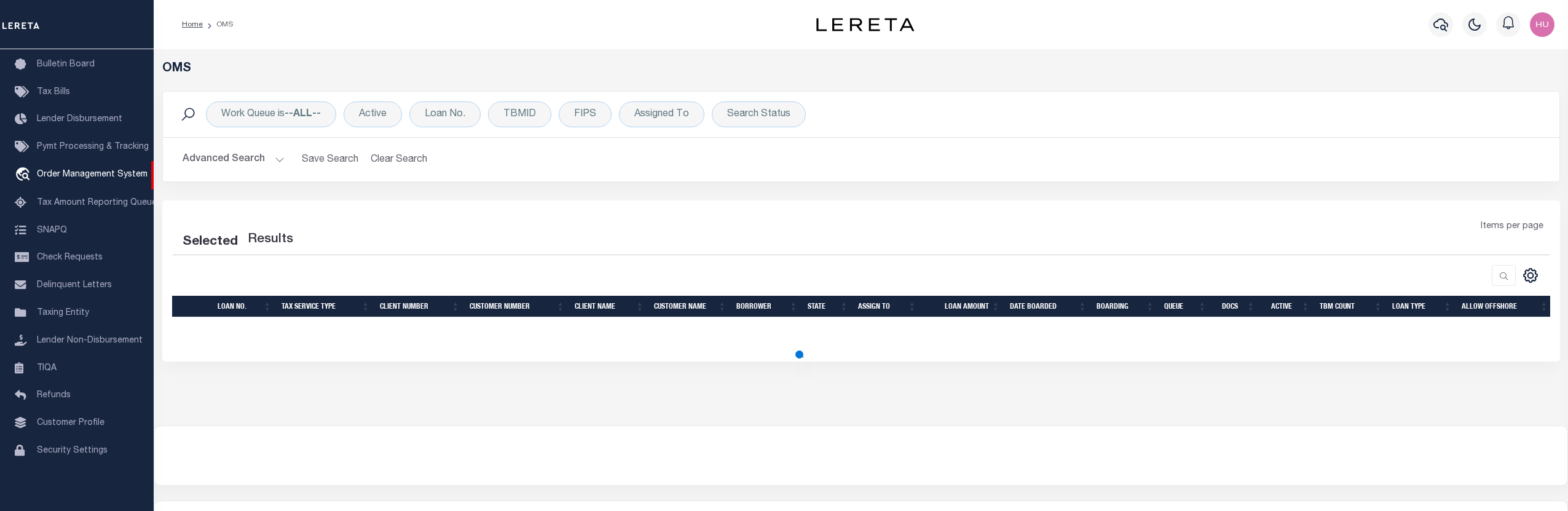
select select "200"
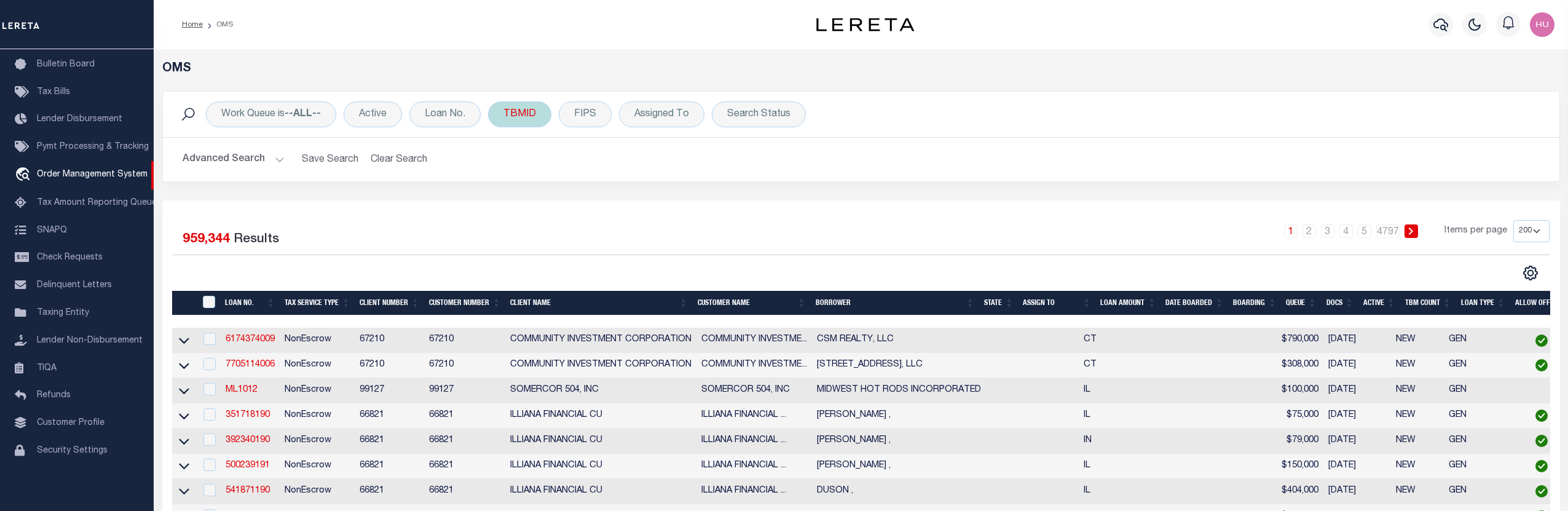
click at [526, 110] on div "TBMID" at bounding box center [520, 115] width 63 height 26
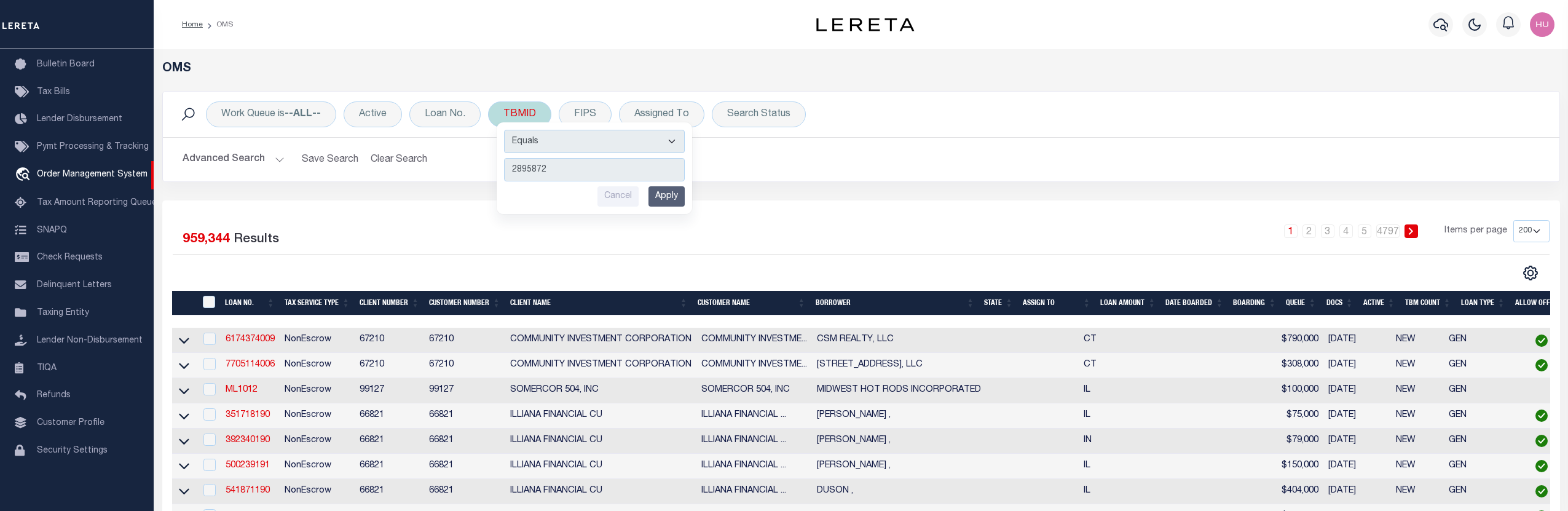
click at [667, 197] on input "Apply" at bounding box center [666, 197] width 37 height 20
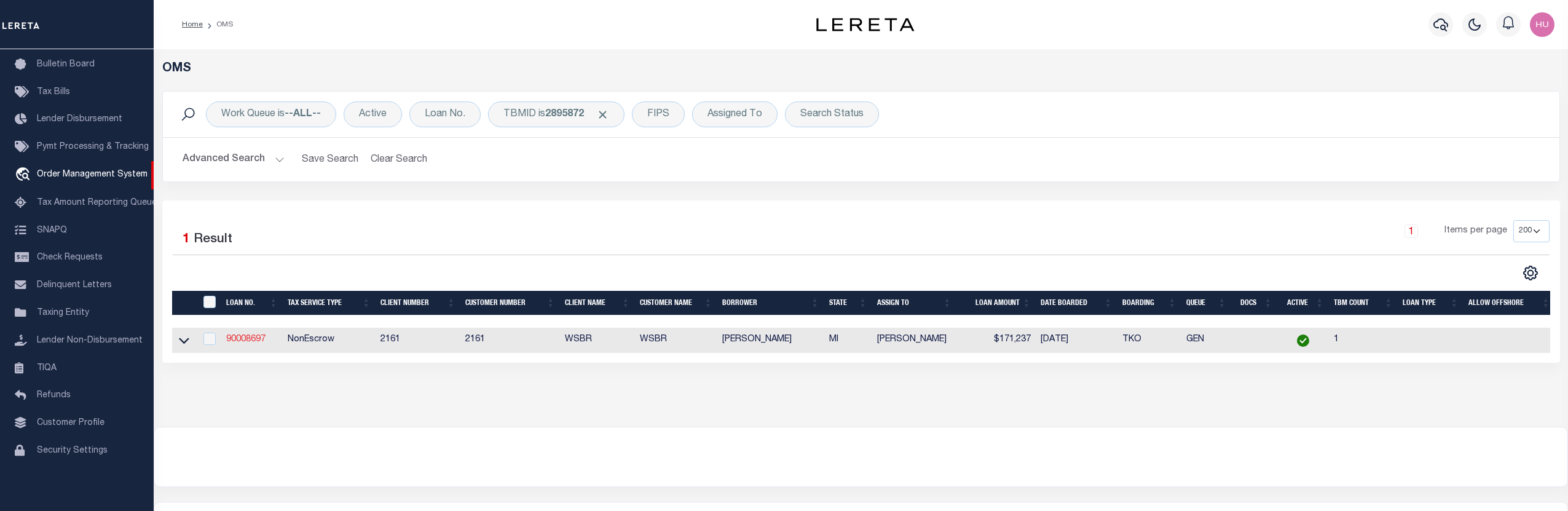
click at [255, 342] on link "90008697" at bounding box center [245, 340] width 39 height 9
type input "90008697"
type input "[PERSON_NAME]"
select select
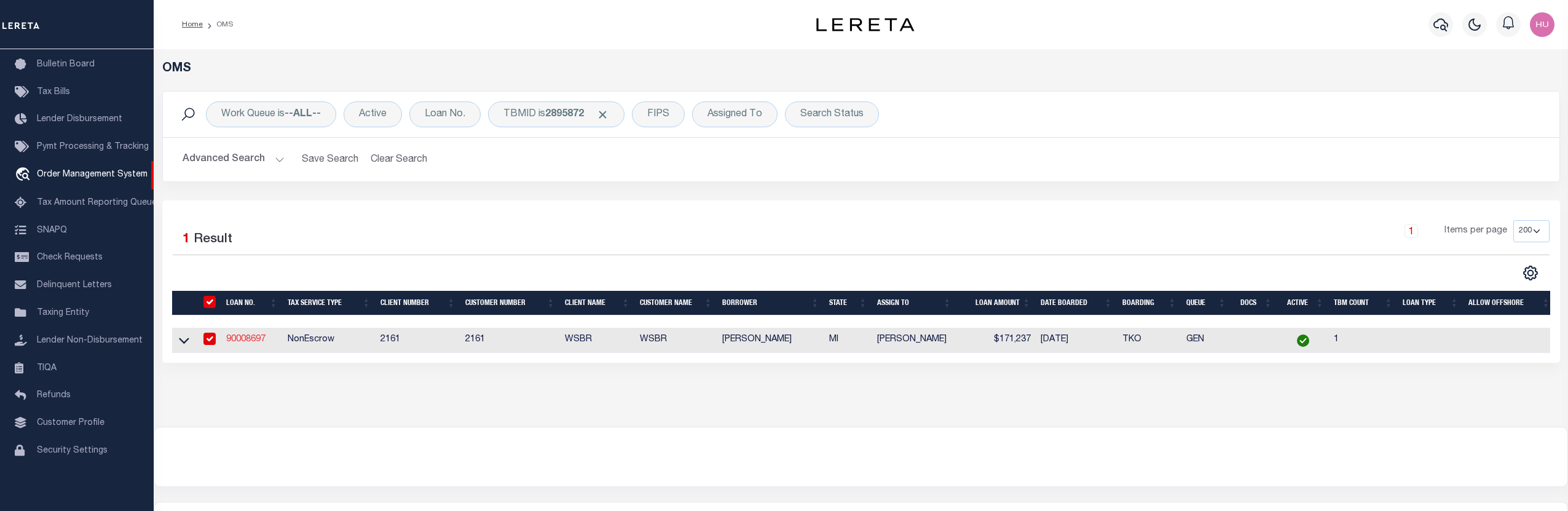
select select "100"
select select "NonEscrow"
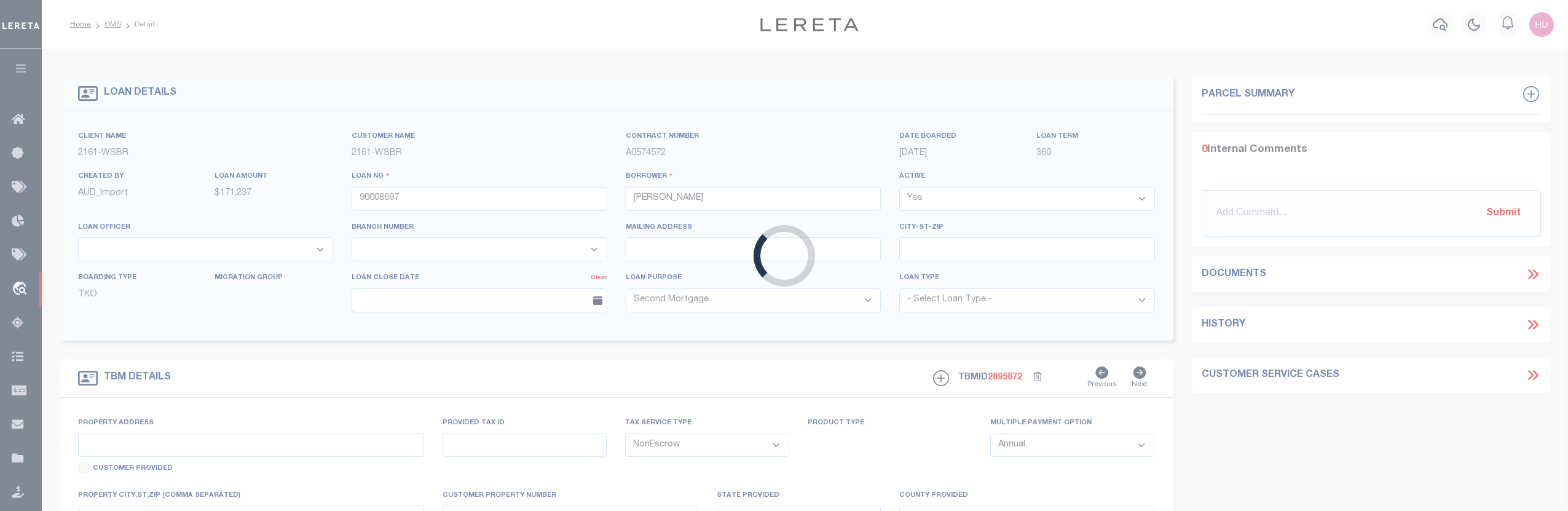
type input "[STREET_ADDRESS][PERSON_NAME]"
type input "ARCADIA MI 496139604"
type input "MI"
select select
type textarea "10-03-001-314-31"
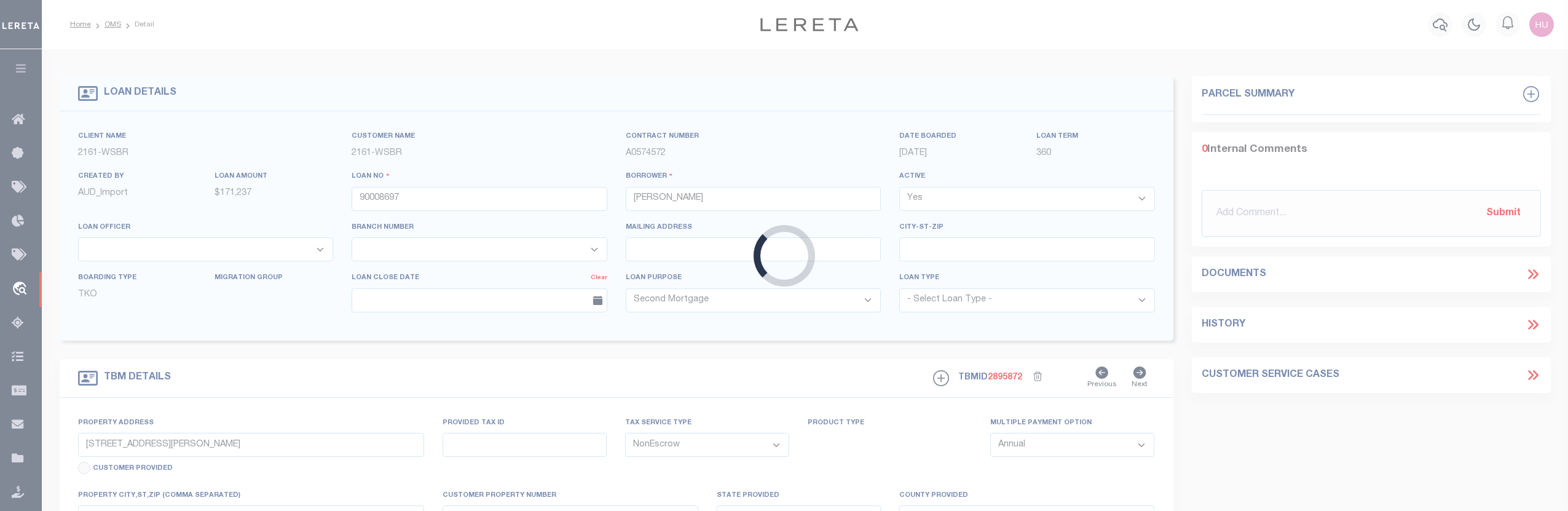
select select "4567"
select select
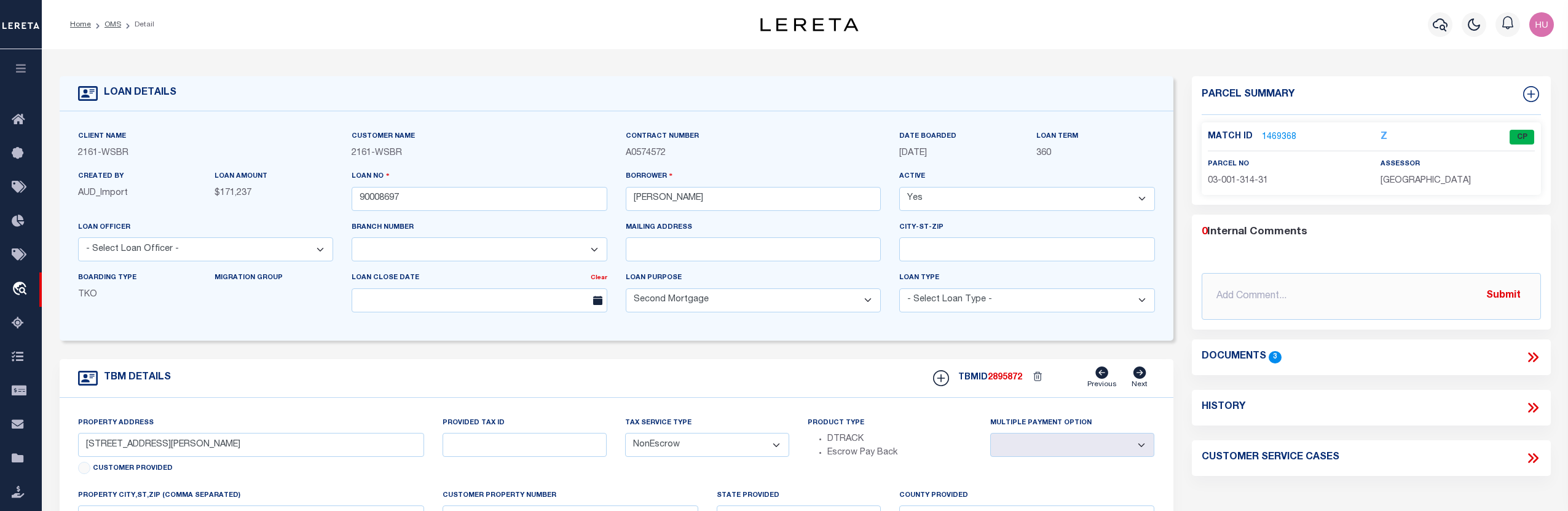
click at [1269, 137] on link "1469368" at bounding box center [1279, 137] width 35 height 13
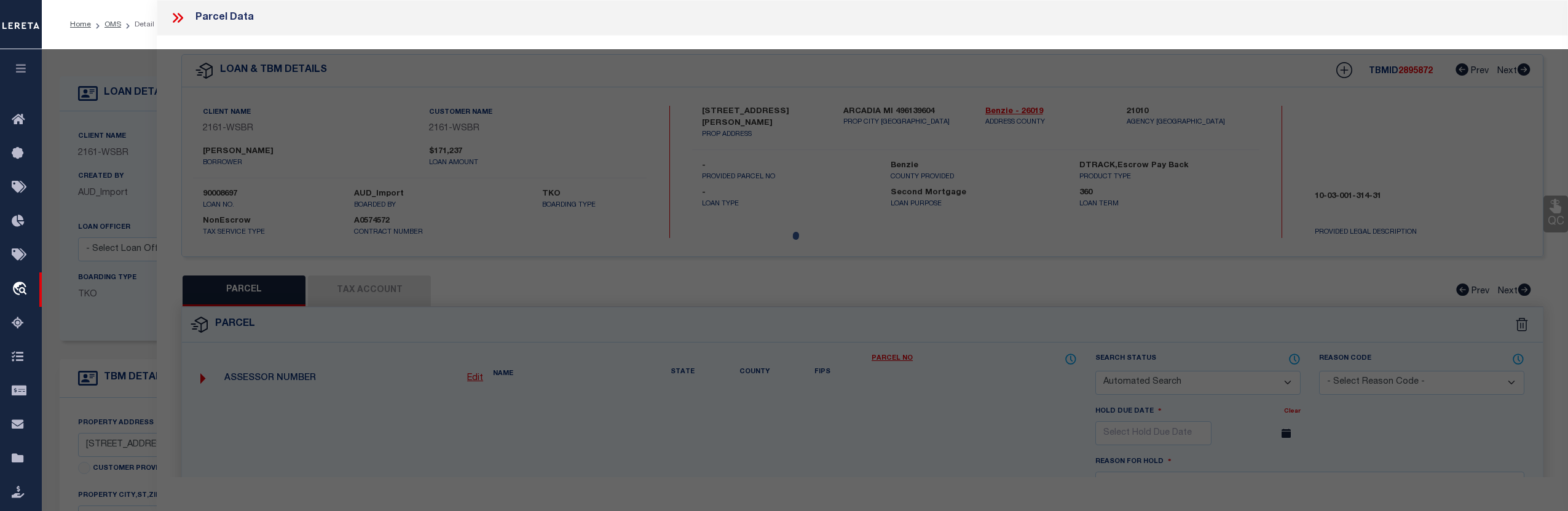
checkbox input "false"
select select "CP"
type input "BARN COTTAGE LLC, THE"
select select
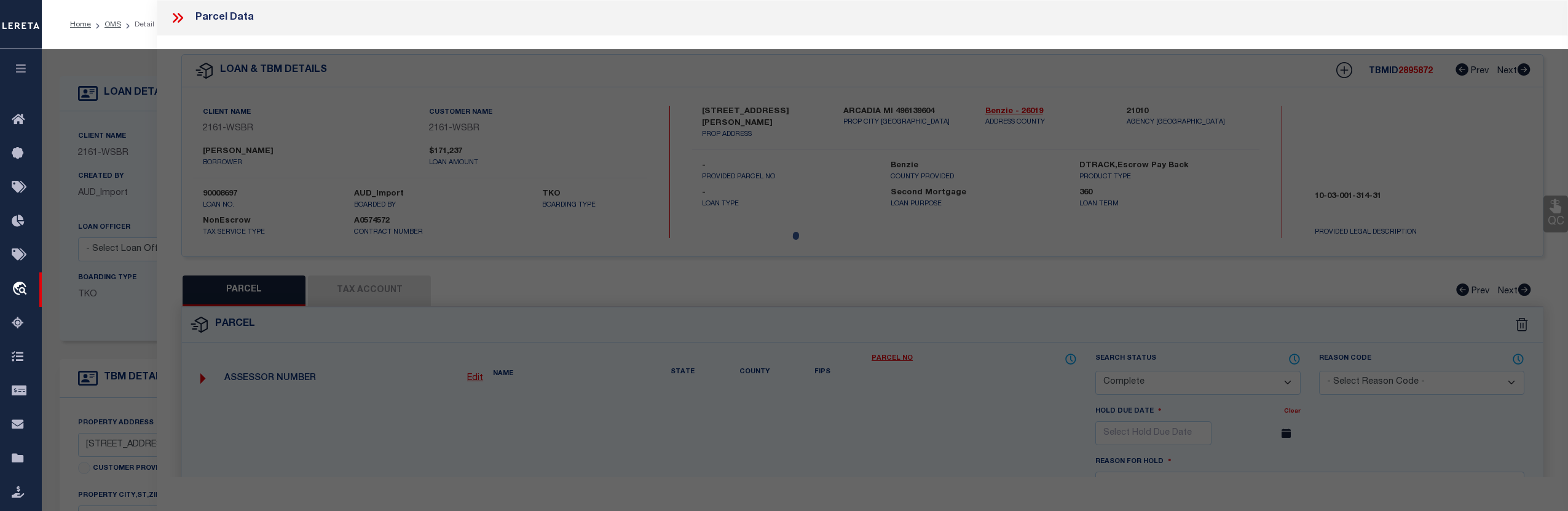
type input "[STREET_ADDRESS][PERSON_NAME]"
checkbox input "false"
type input "MI"
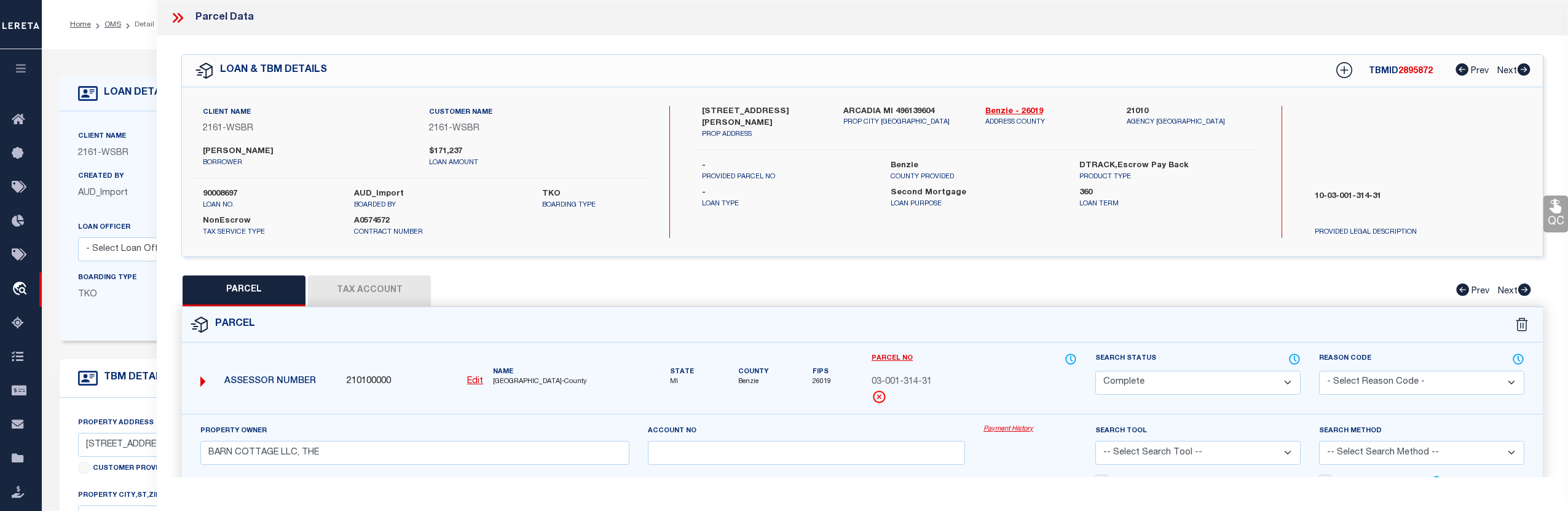
click at [407, 290] on button "Tax Account" at bounding box center [369, 291] width 123 height 31
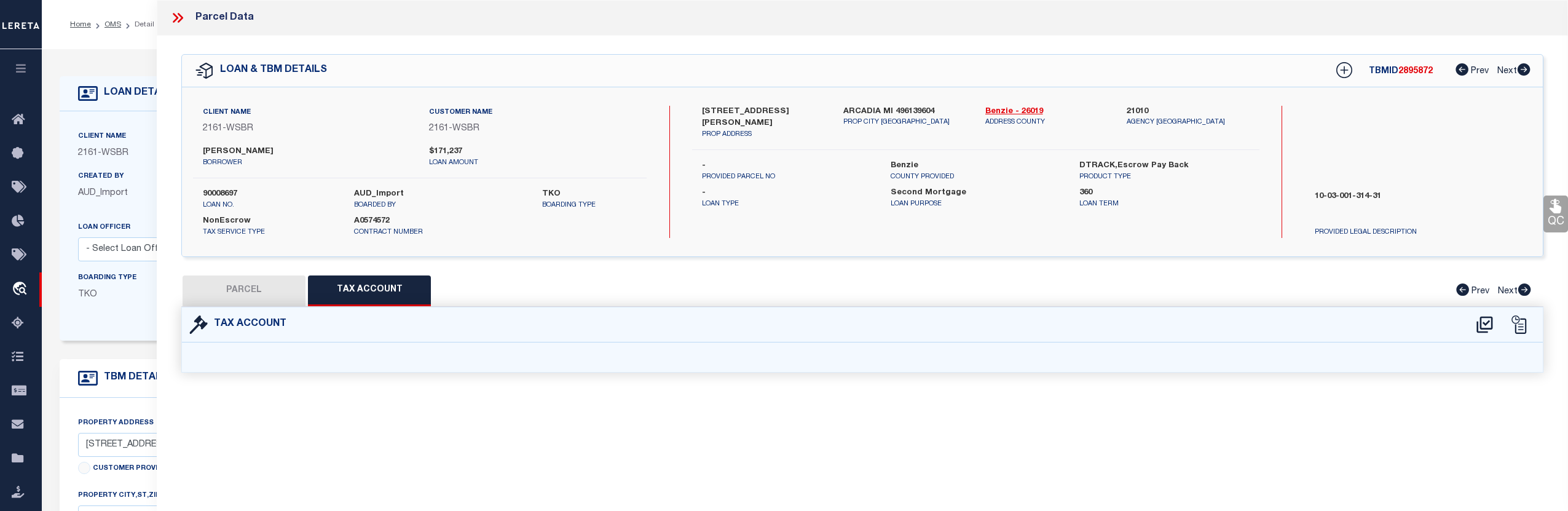
select select "100"
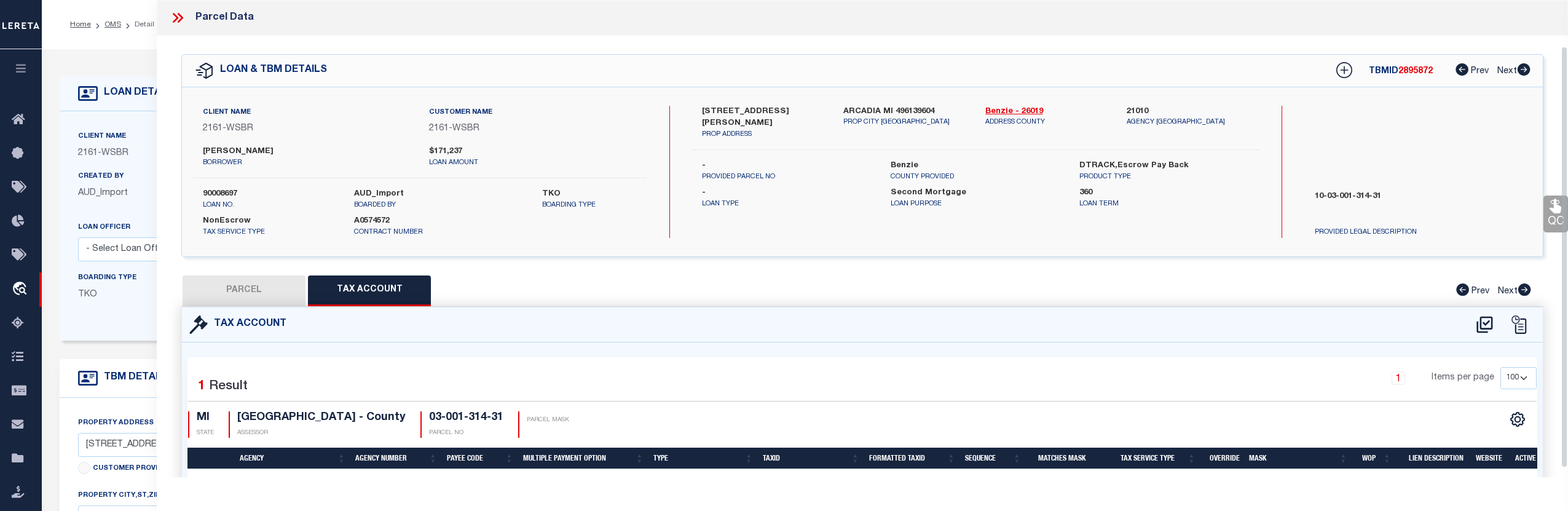
scroll to position [74, 0]
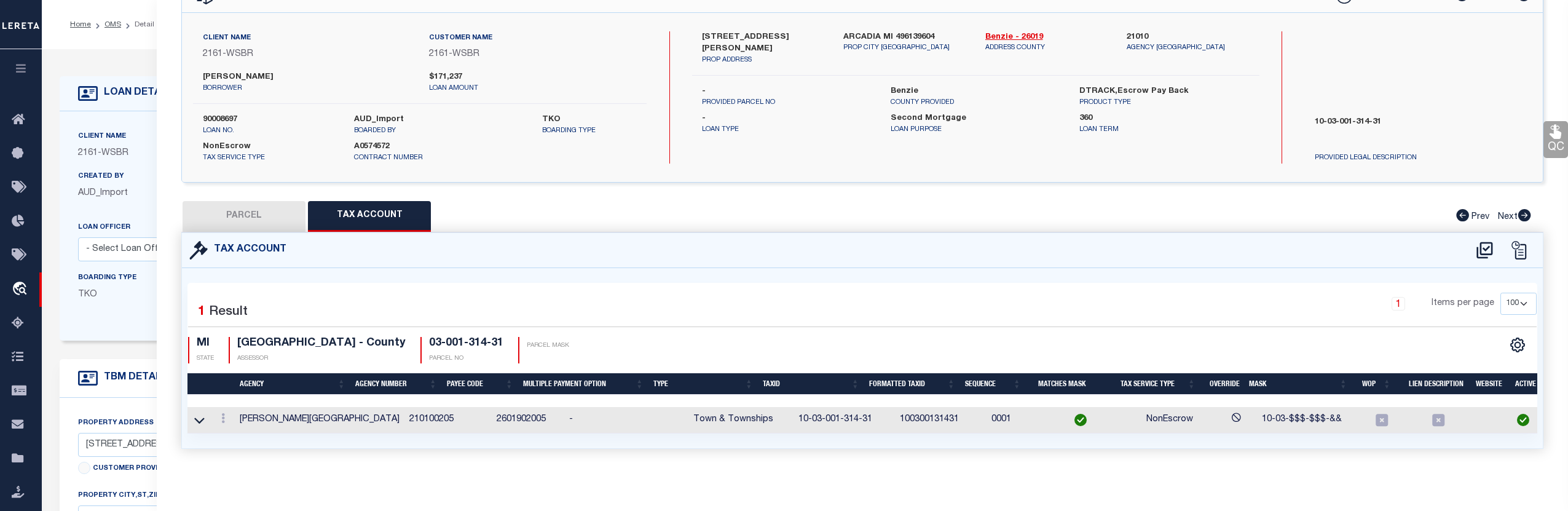
click at [289, 216] on button "PARCEL" at bounding box center [244, 216] width 123 height 31
select select "AS"
checkbox input "false"
select select "CP"
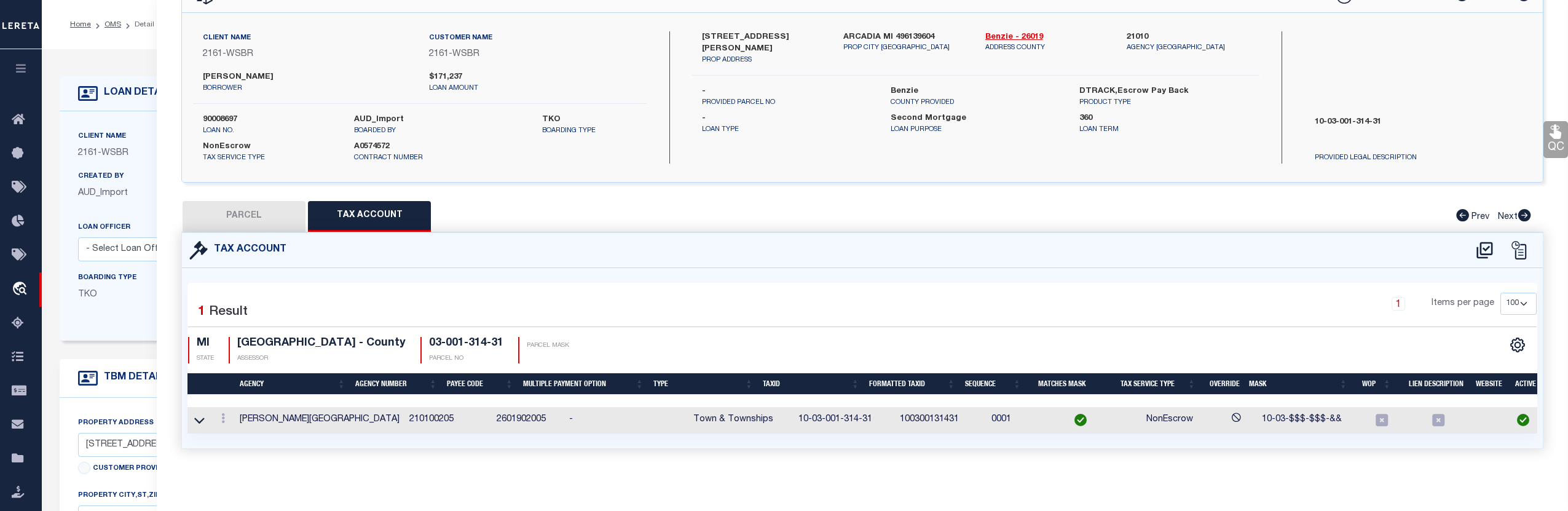
type input "BARN COTTAGE LLC, THE"
select select
type input "2600 HERRING ROAD"
checkbox input "false"
type input "MI"
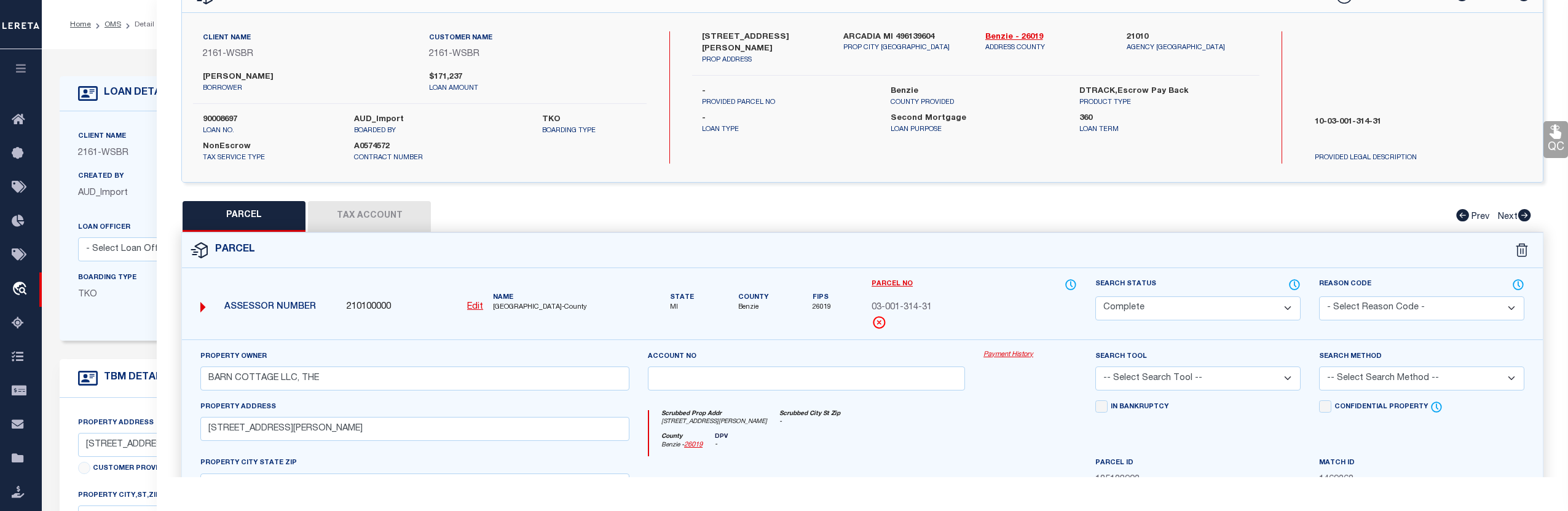
click at [1000, 358] on link "Payment History" at bounding box center [1030, 355] width 94 height 11
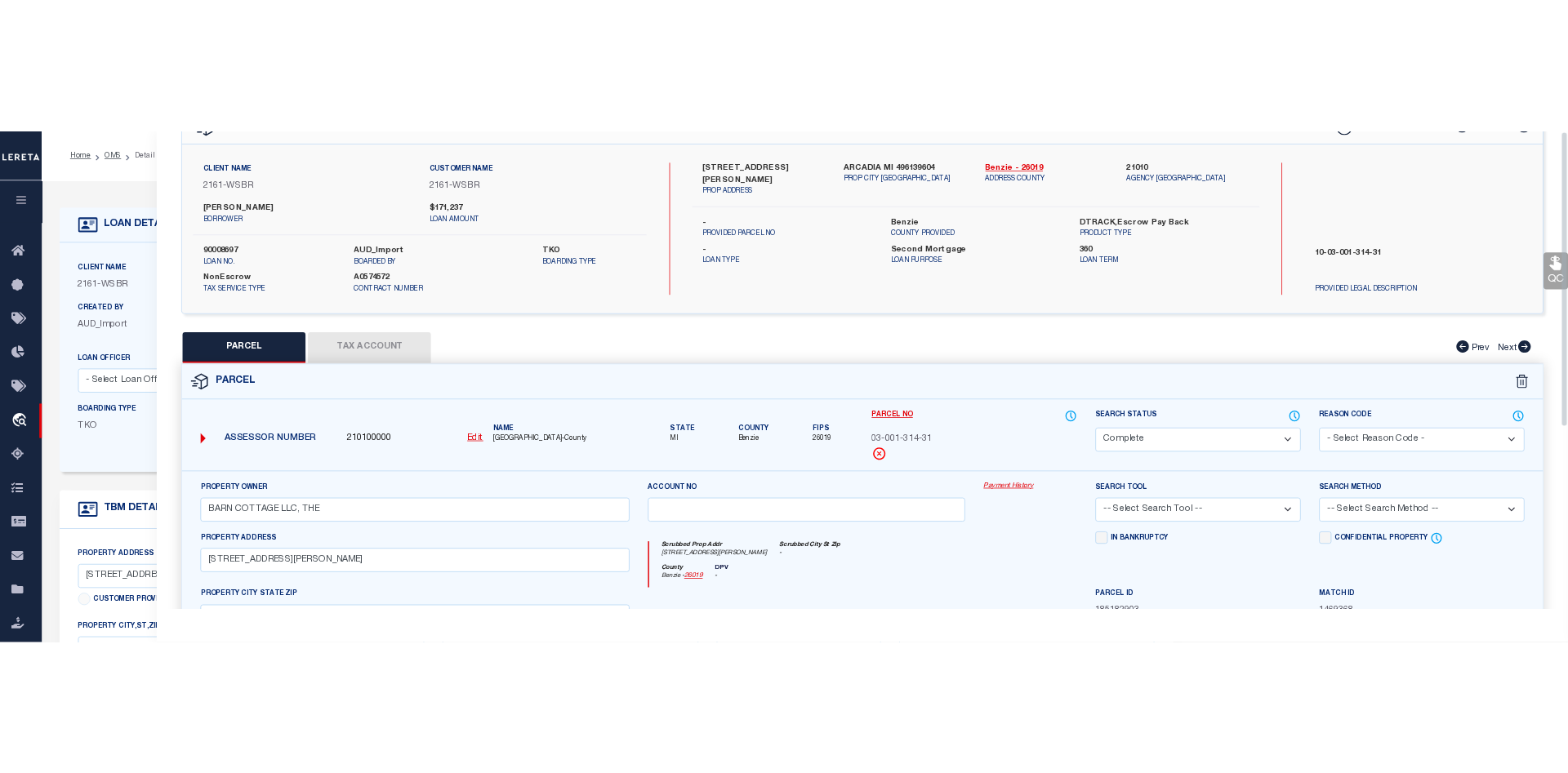
scroll to position [0, 0]
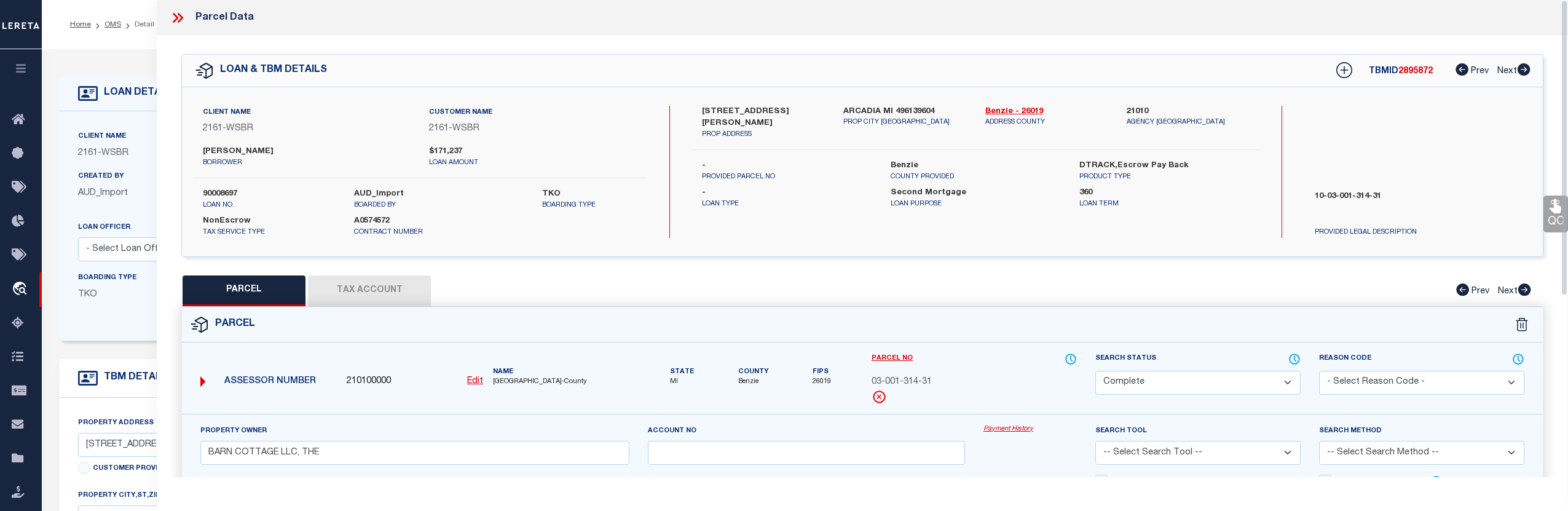
click at [177, 16] on icon at bounding box center [178, 18] width 16 height 16
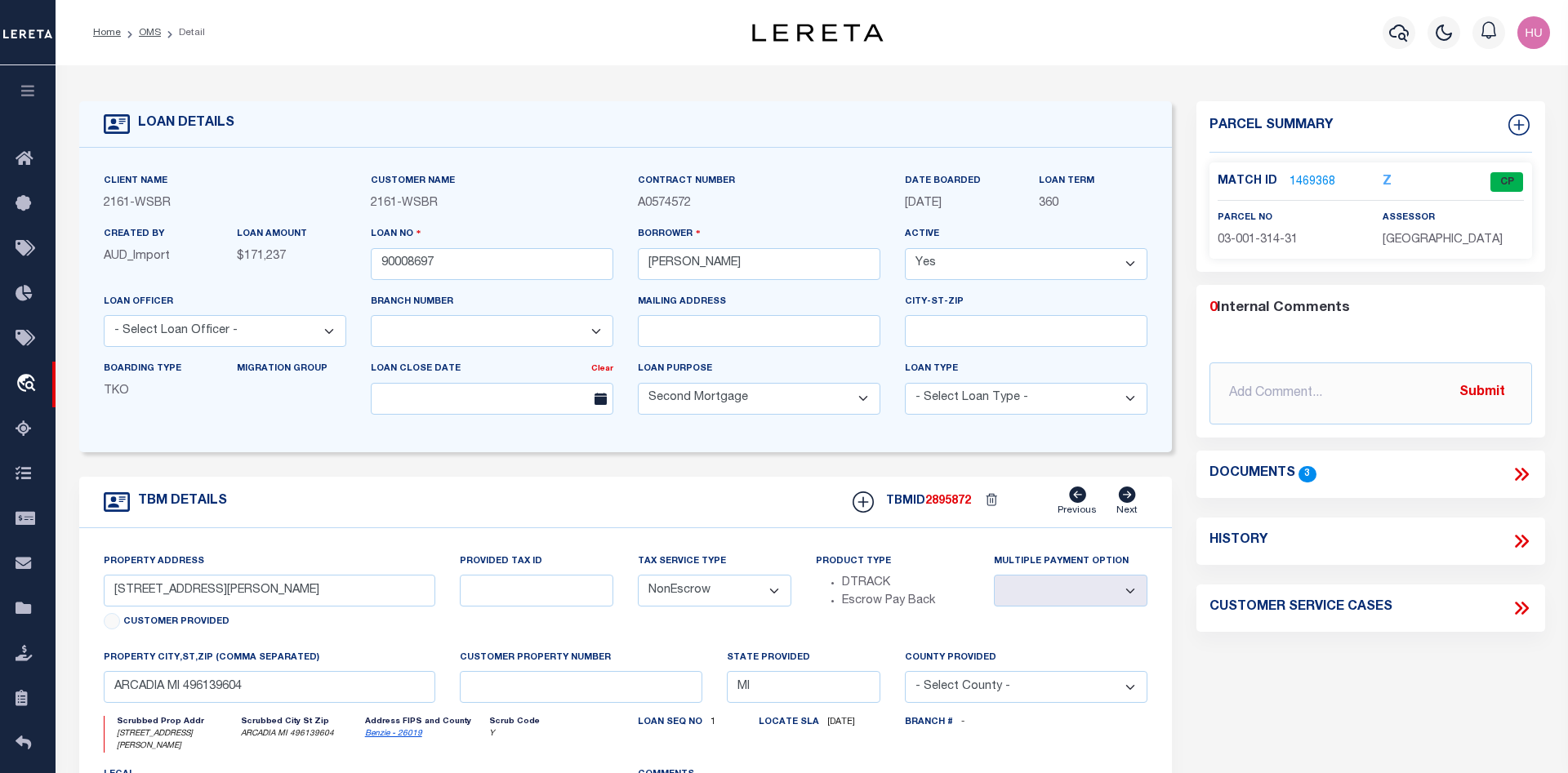
click at [1319, 181] on link "1469368" at bounding box center [1313, 182] width 46 height 17
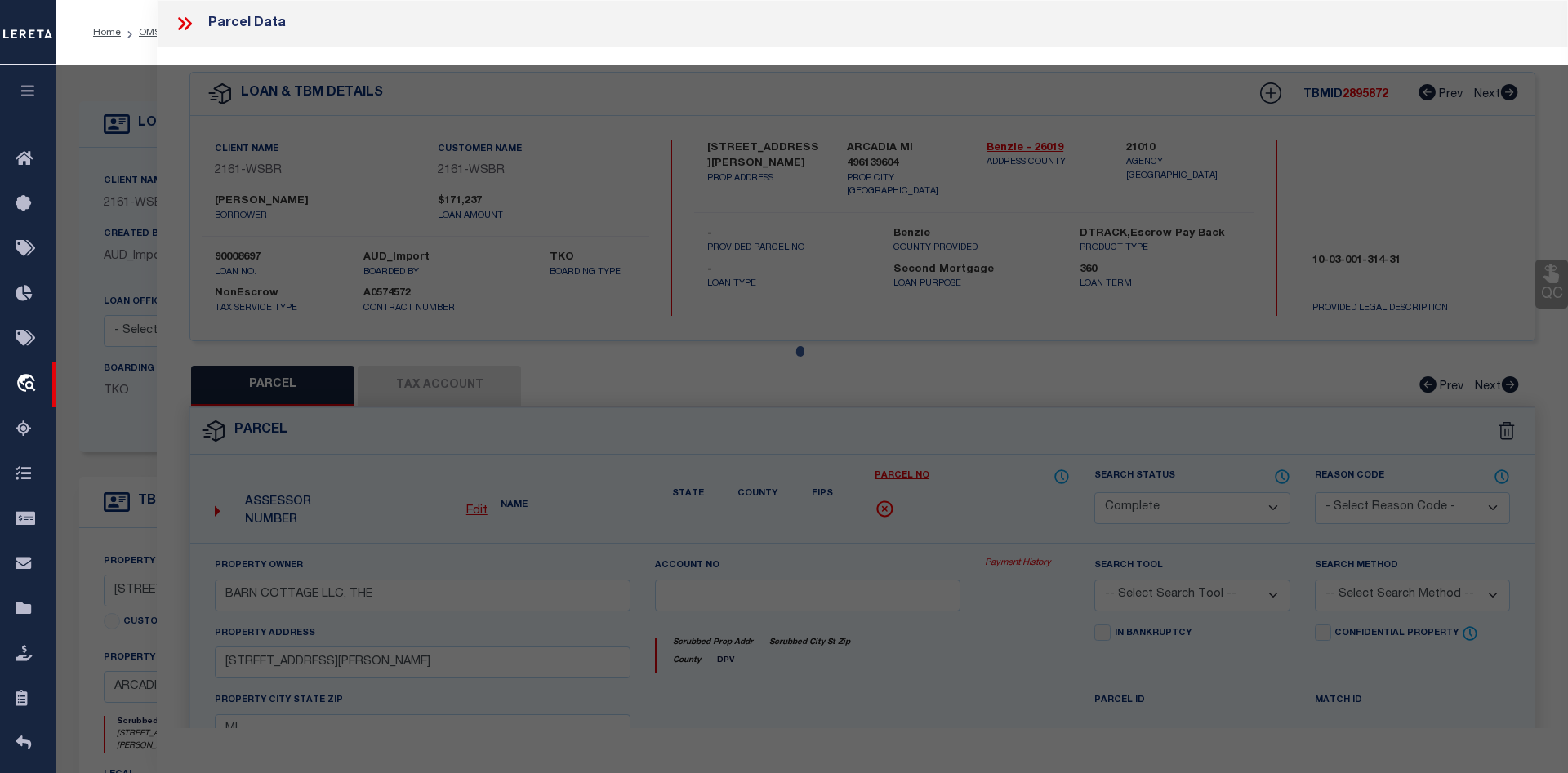
select select "AS"
checkbox input "false"
select select "CP"
type input "BARN COTTAGE LLC, THE"
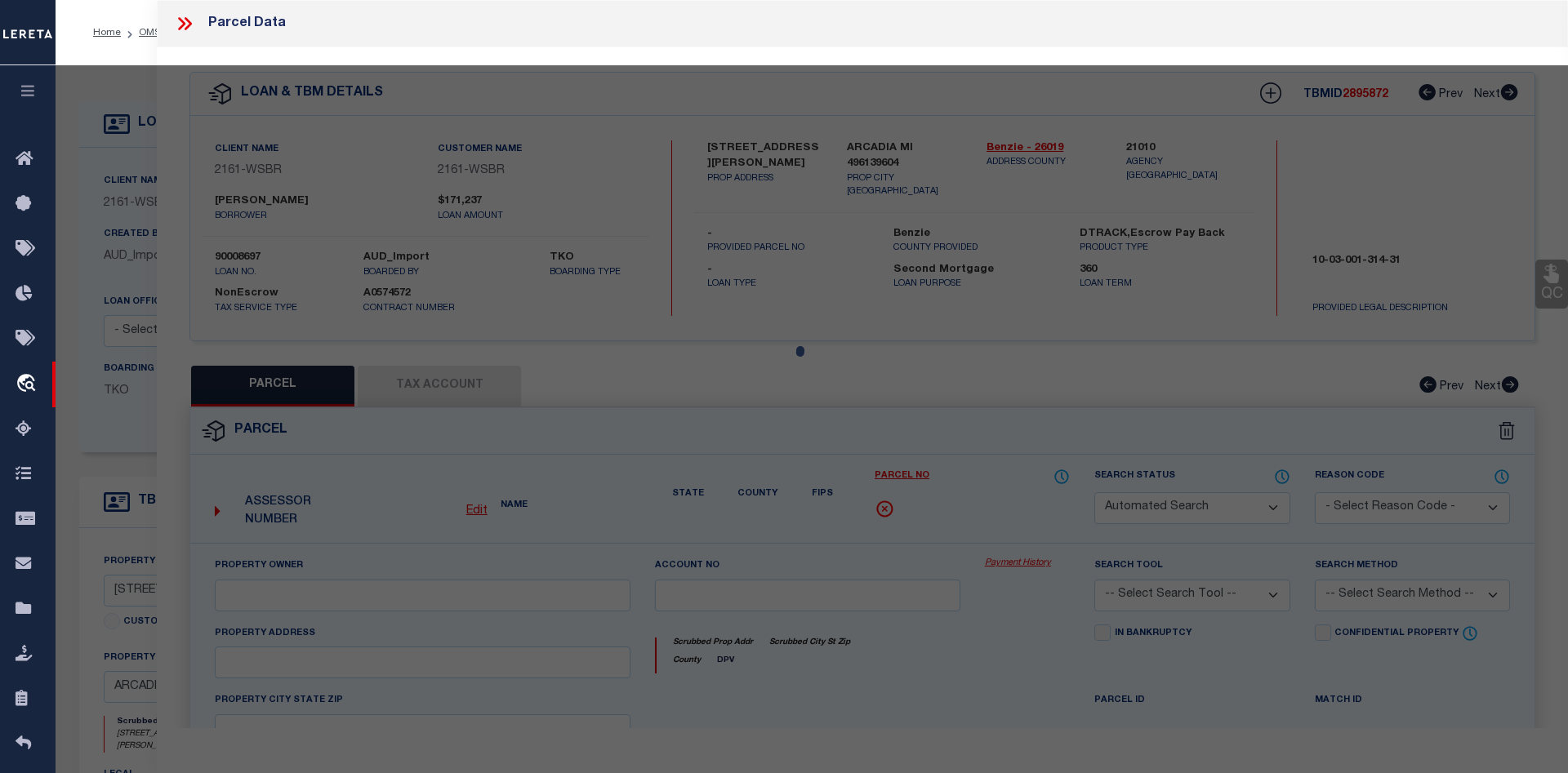
select select
type input "2600 HERRING ROAD"
checkbox input "false"
type input "MI"
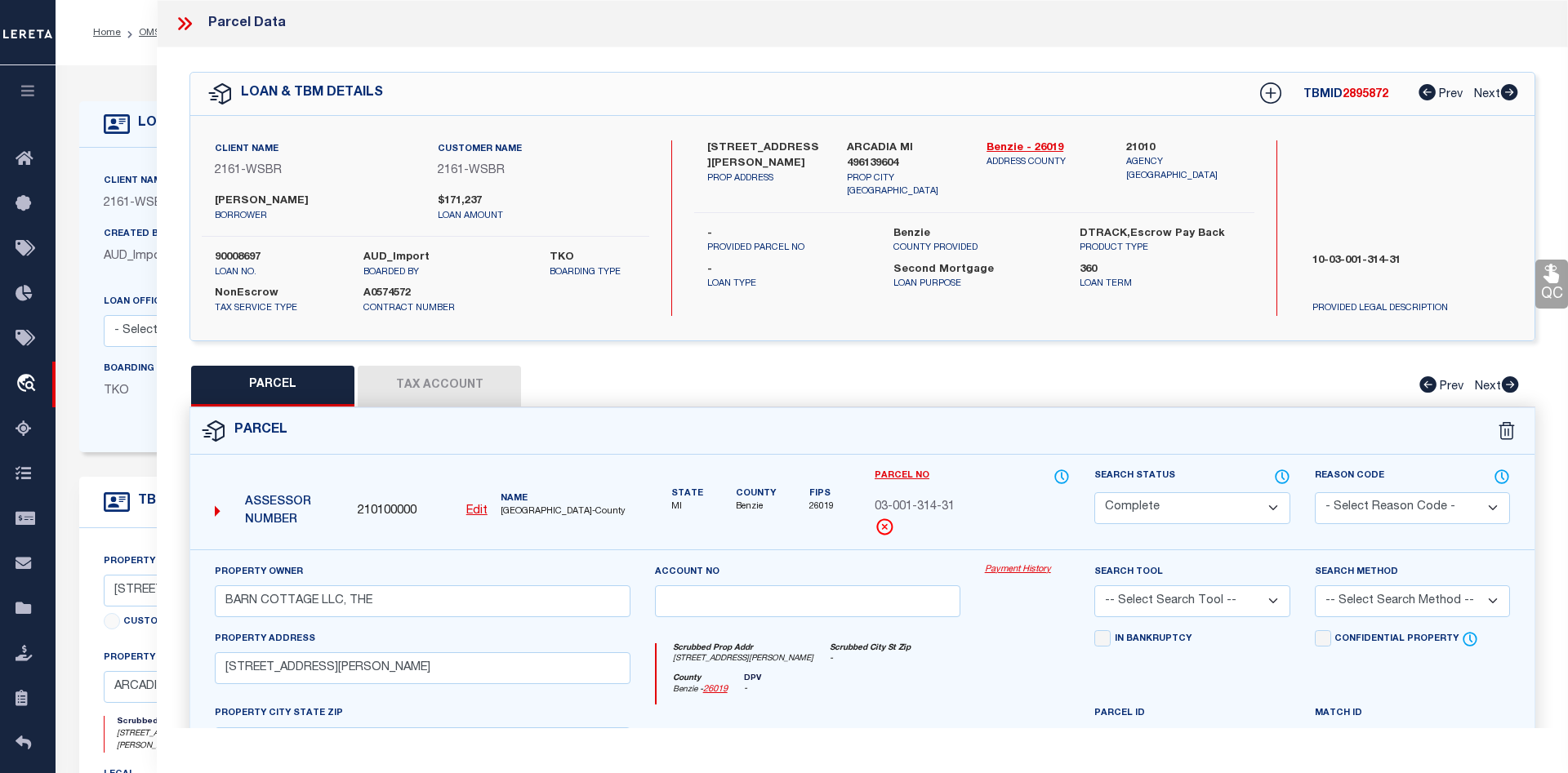
click at [460, 381] on button "Tax Account" at bounding box center [439, 386] width 163 height 41
select select "100"
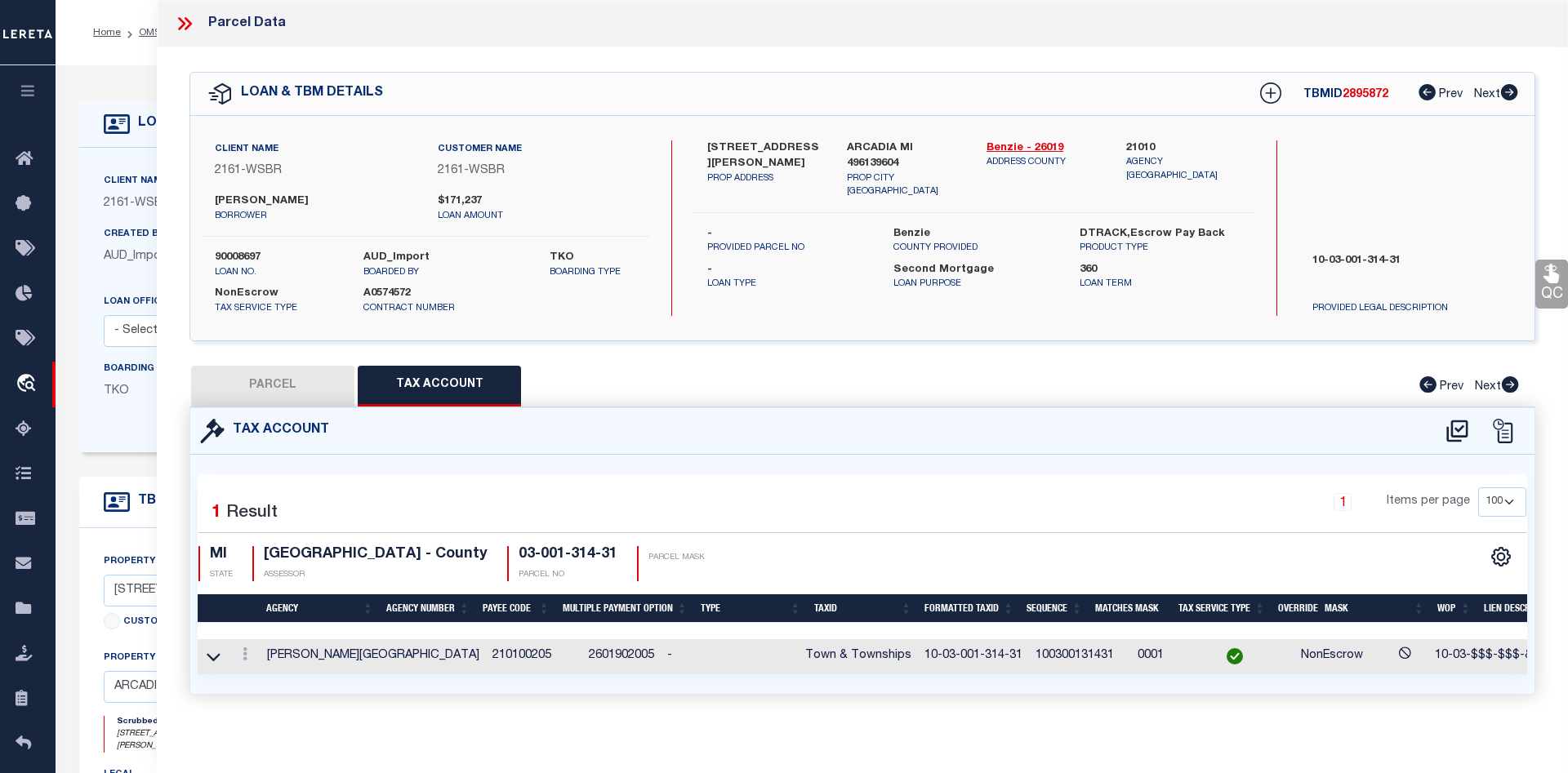
scroll to position [0, 105]
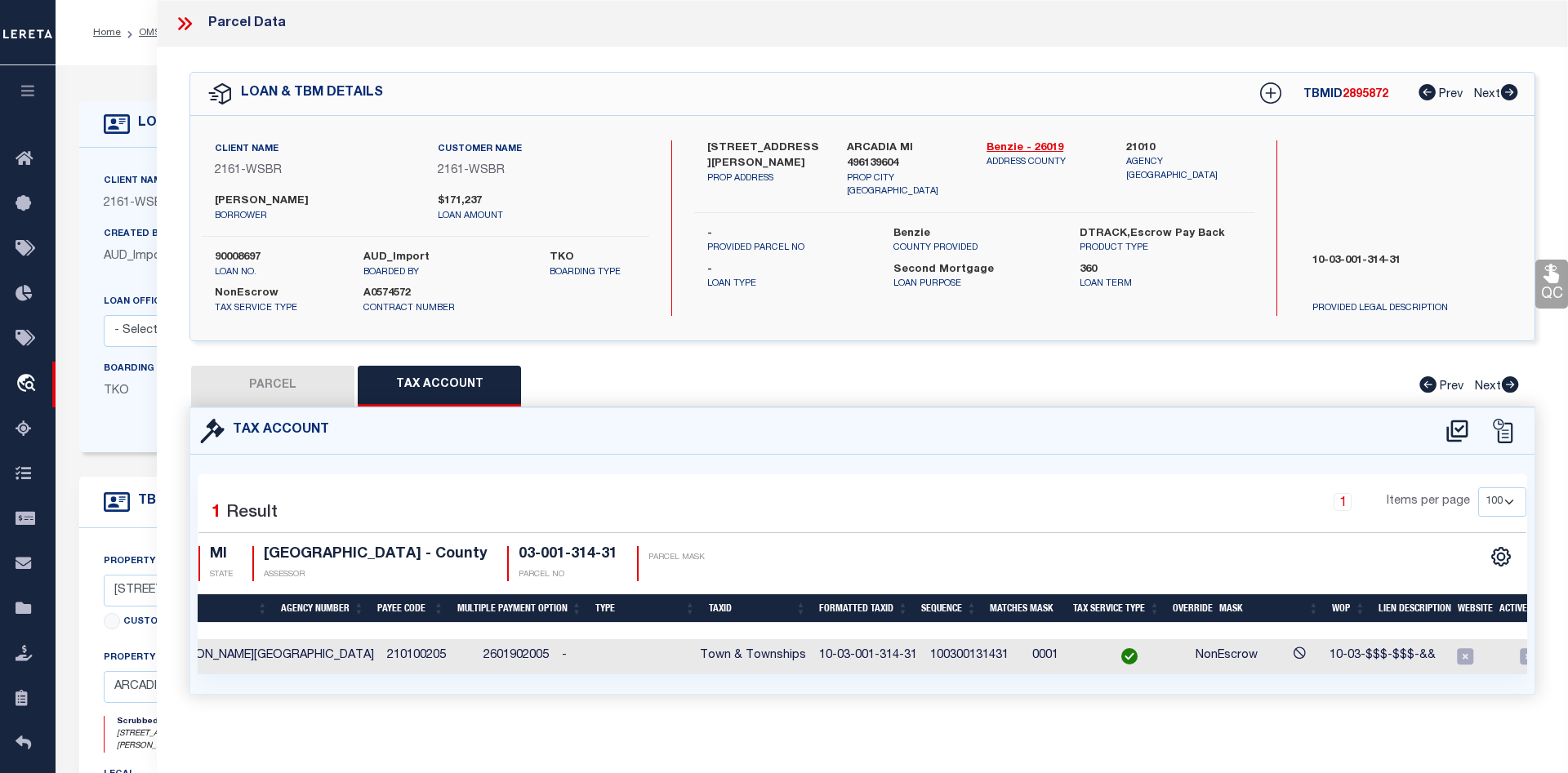
click at [322, 389] on button "PARCEL" at bounding box center [273, 386] width 163 height 41
select select "AS"
checkbox input "false"
select select "CP"
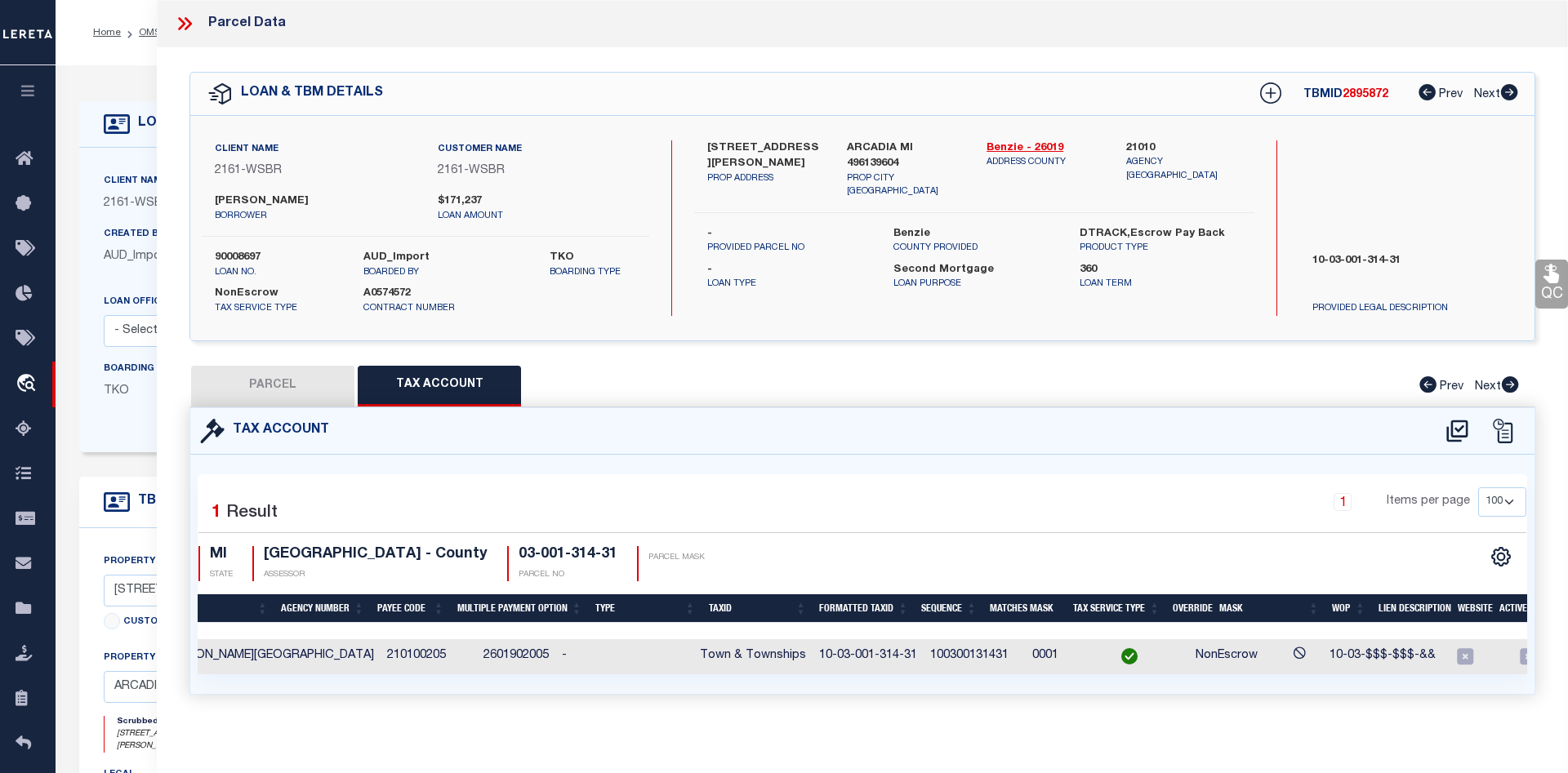
type input "BARN COTTAGE LLC, THE"
select select
type input "2600 HERRING ROAD"
checkbox input "false"
type input "MI"
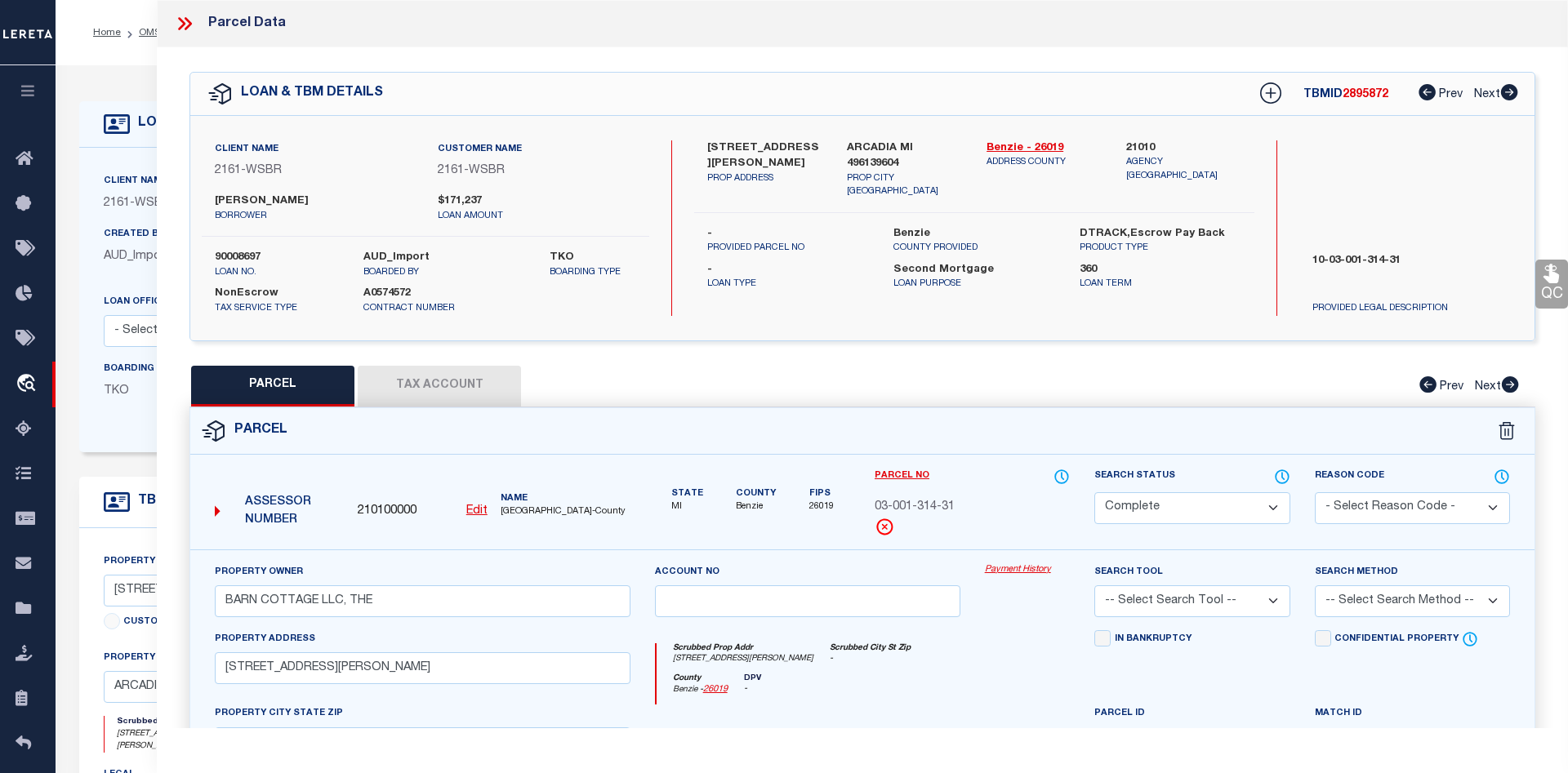
click at [1020, 570] on link "Payment History" at bounding box center [1028, 570] width 86 height 14
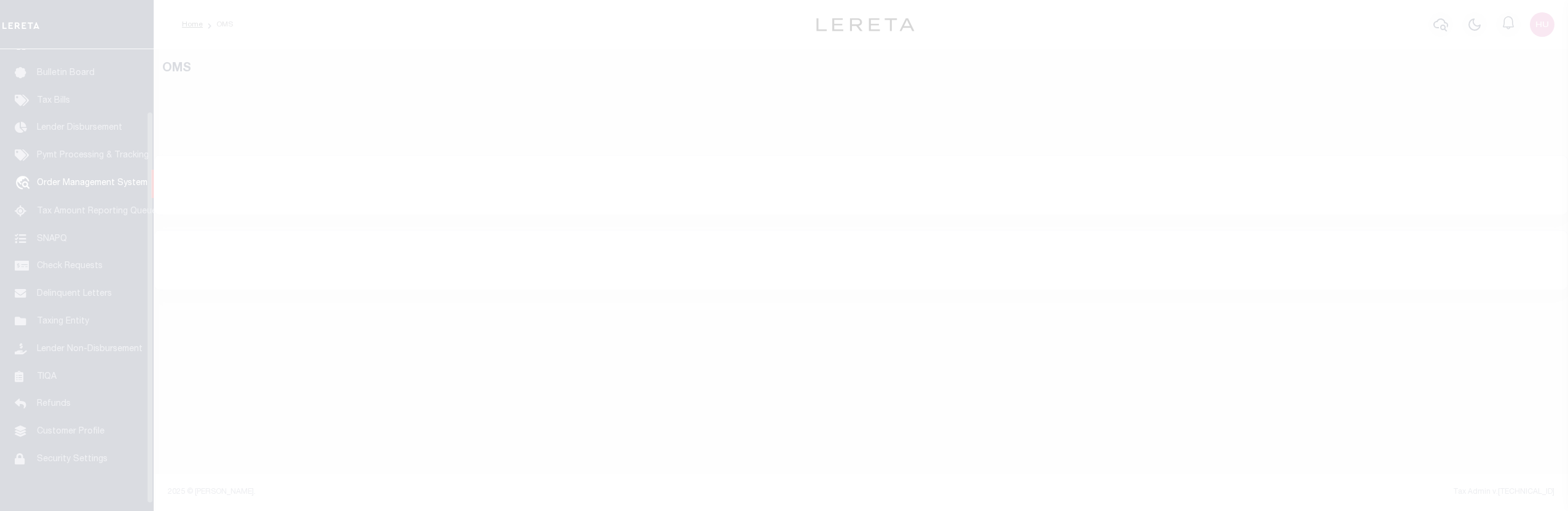
scroll to position [92, 0]
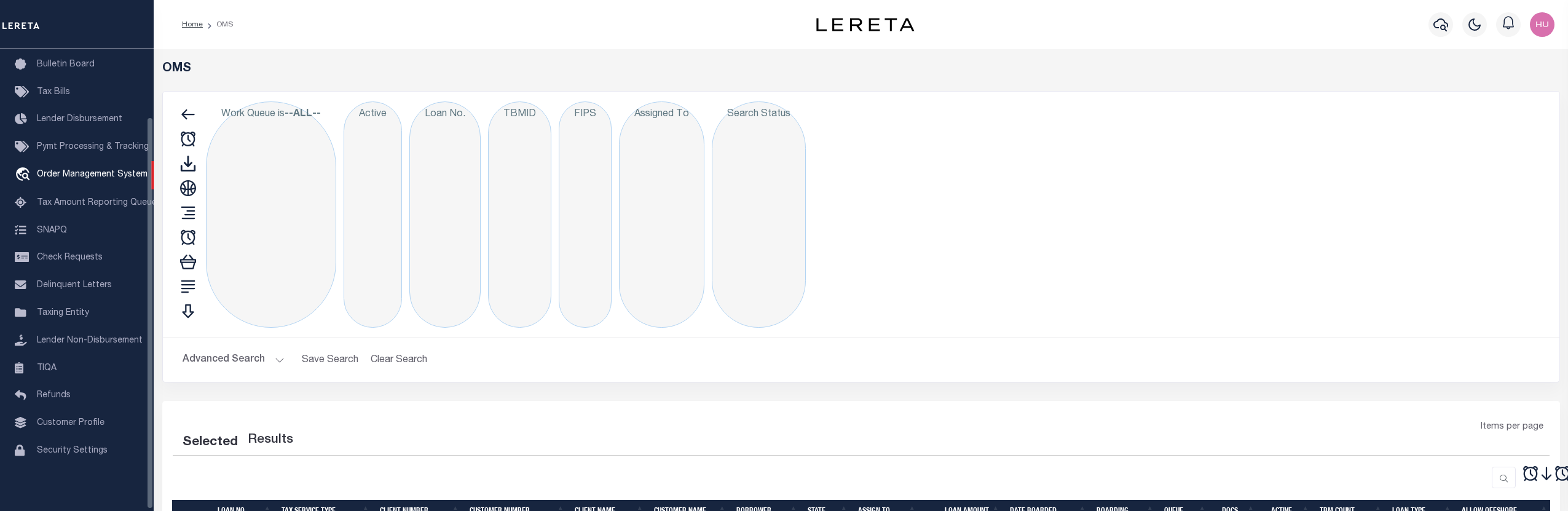
select select "200"
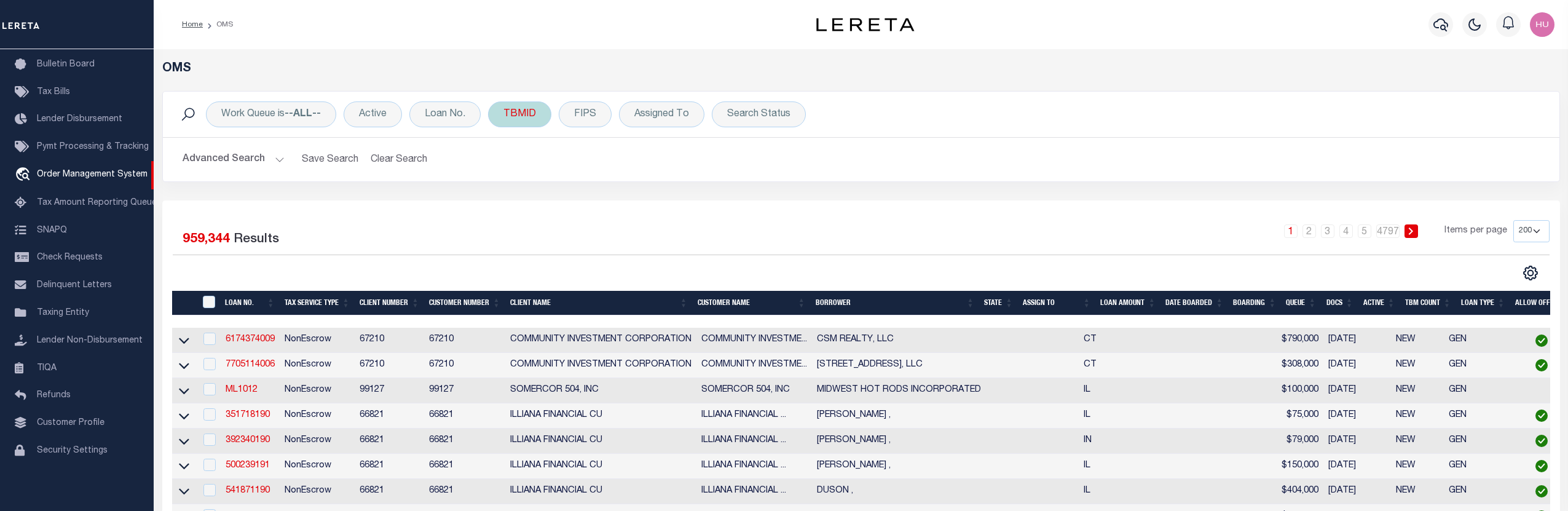
click at [520, 114] on div "TBMID" at bounding box center [520, 115] width 63 height 26
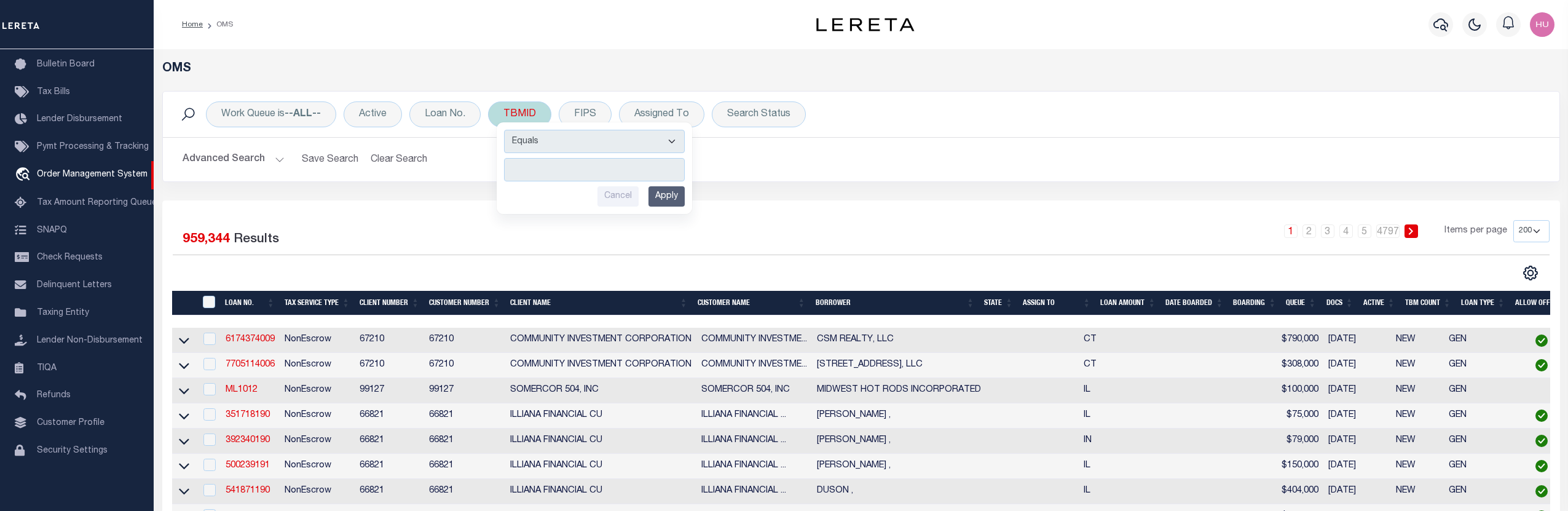
type input "2896266"
click at [669, 194] on input "Apply" at bounding box center [666, 197] width 37 height 20
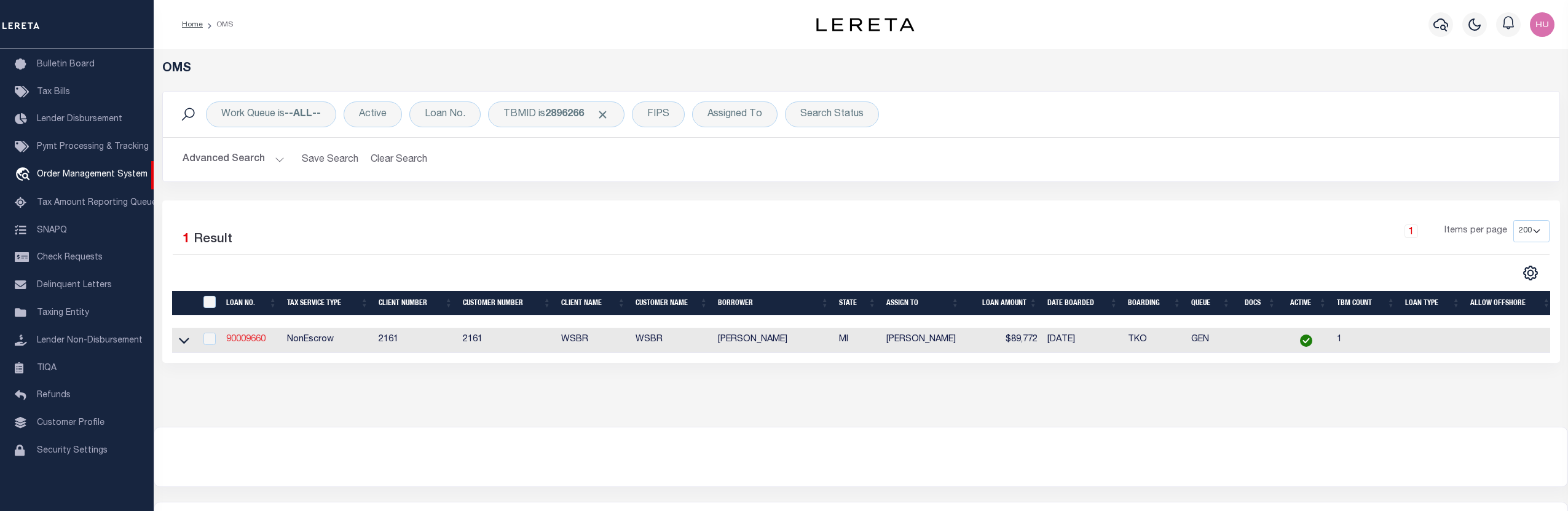
click at [245, 340] on link "90009660" at bounding box center [245, 340] width 39 height 9
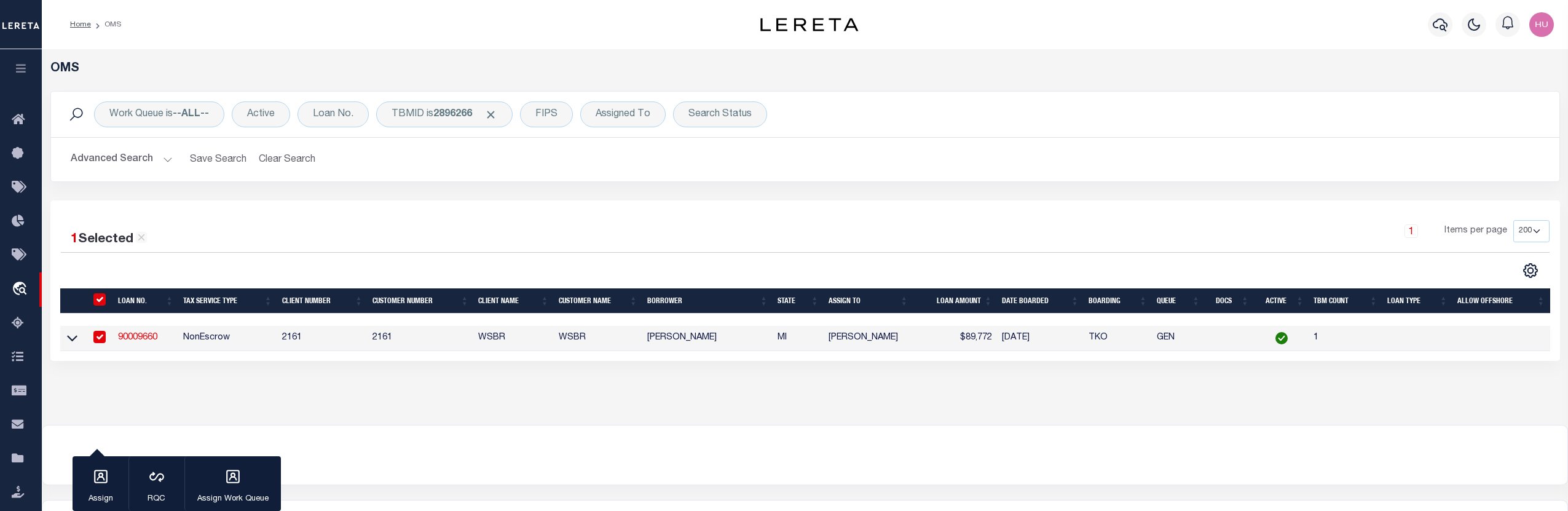
type input "90009660"
type input "[PERSON_NAME]"
select select
select select "100"
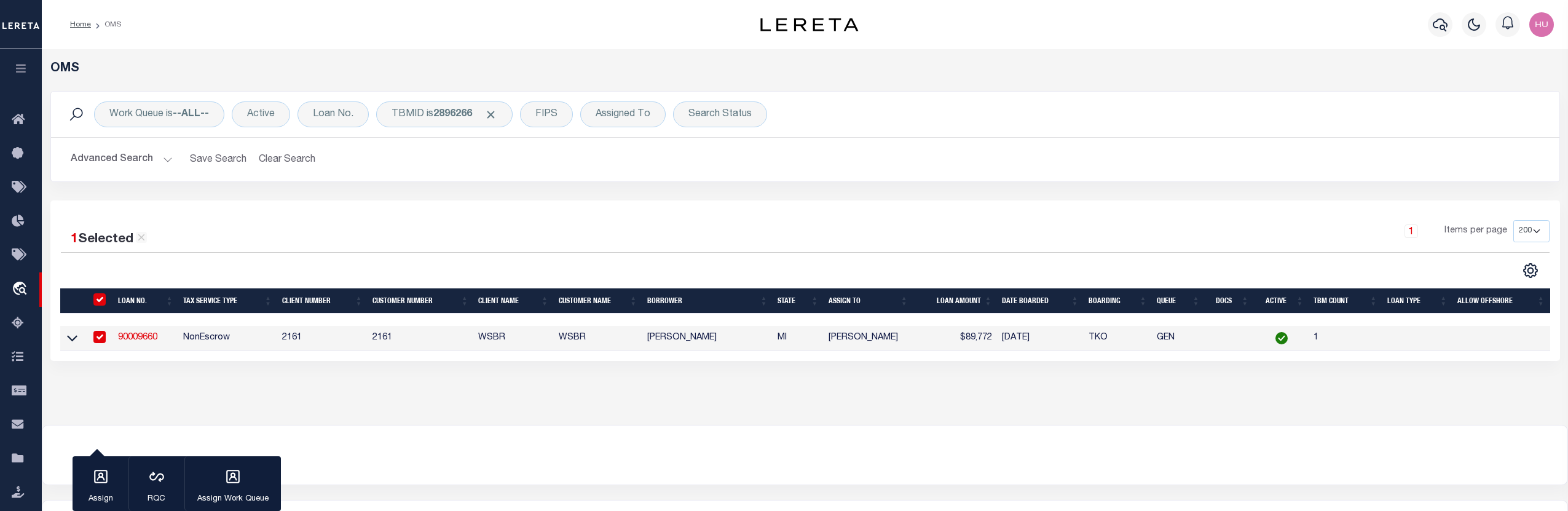
select select "NonEscrow"
select select "4567"
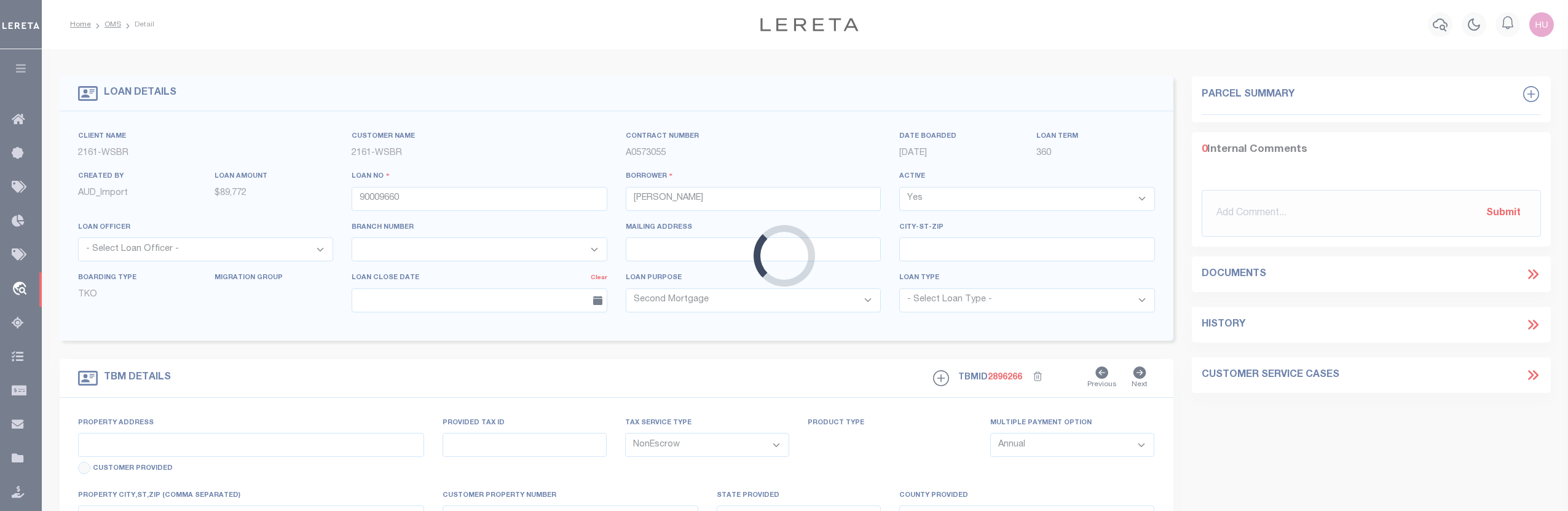
type input "4036 3RD ST"
type input "FRANKFORT MI 496359416"
type input "MI"
select select
type textarea "10-03-010-039-00"
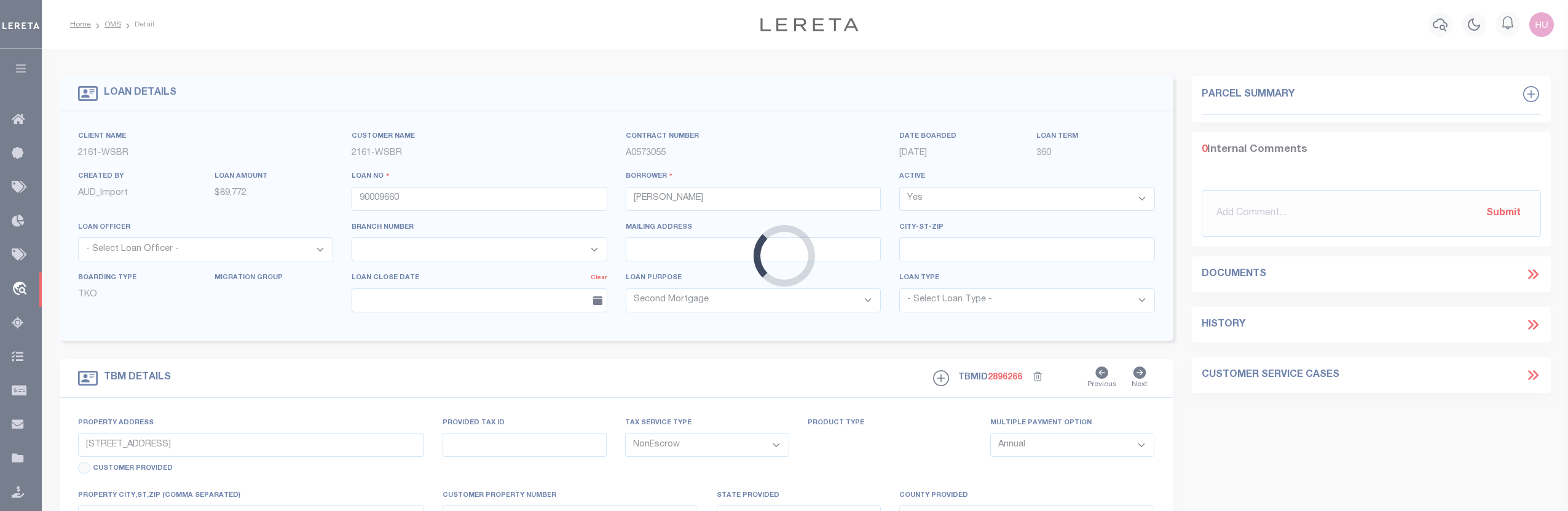
select select
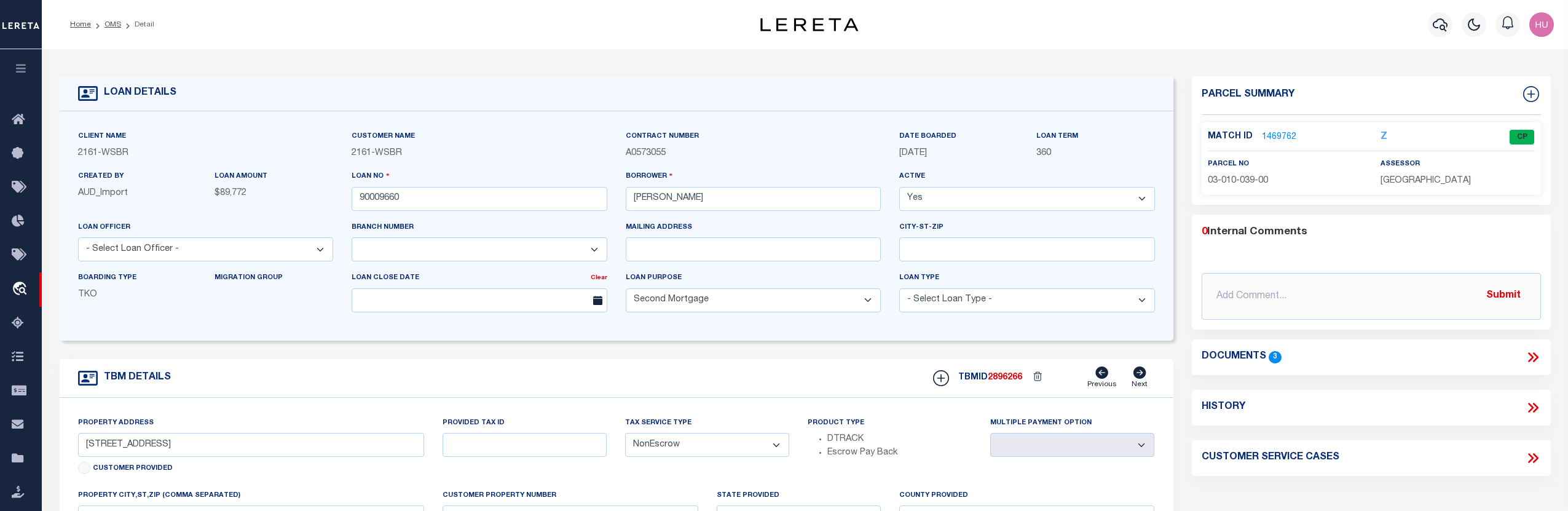
click at [1284, 136] on link "1469762" at bounding box center [1279, 137] width 35 height 13
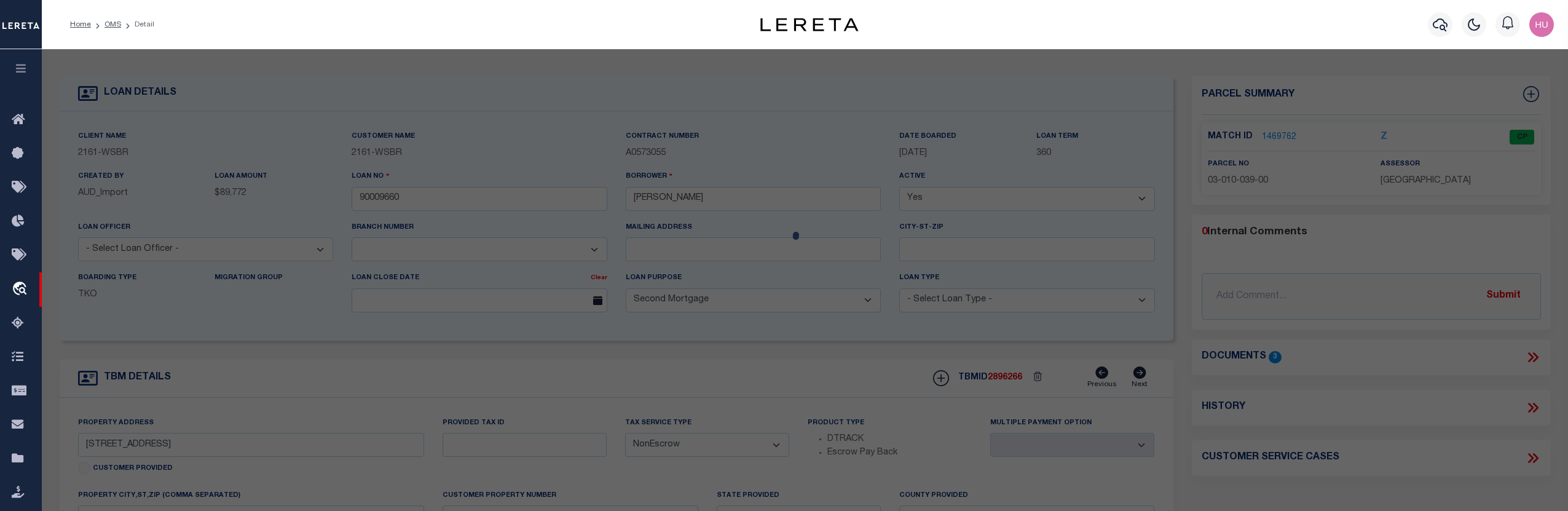
checkbox input "false"
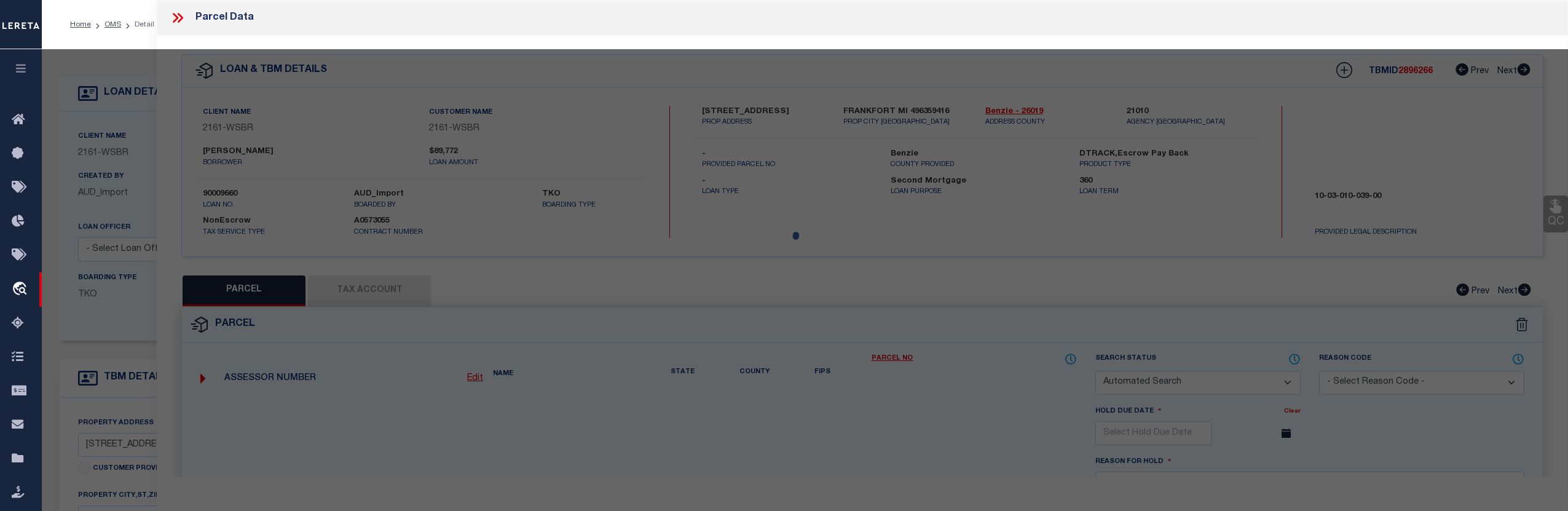
select select "CP"
type input "WALTON, GARRY L."
select select
type input "4036 THIRD STREET"
checkbox input "false"
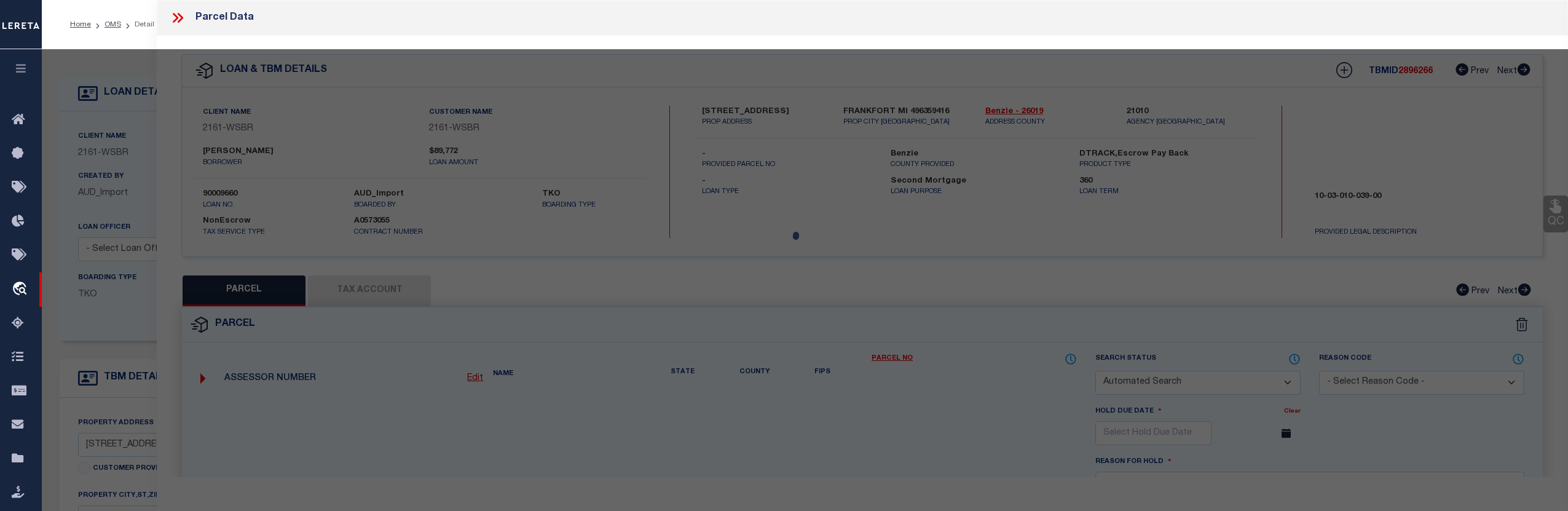
type input "MI"
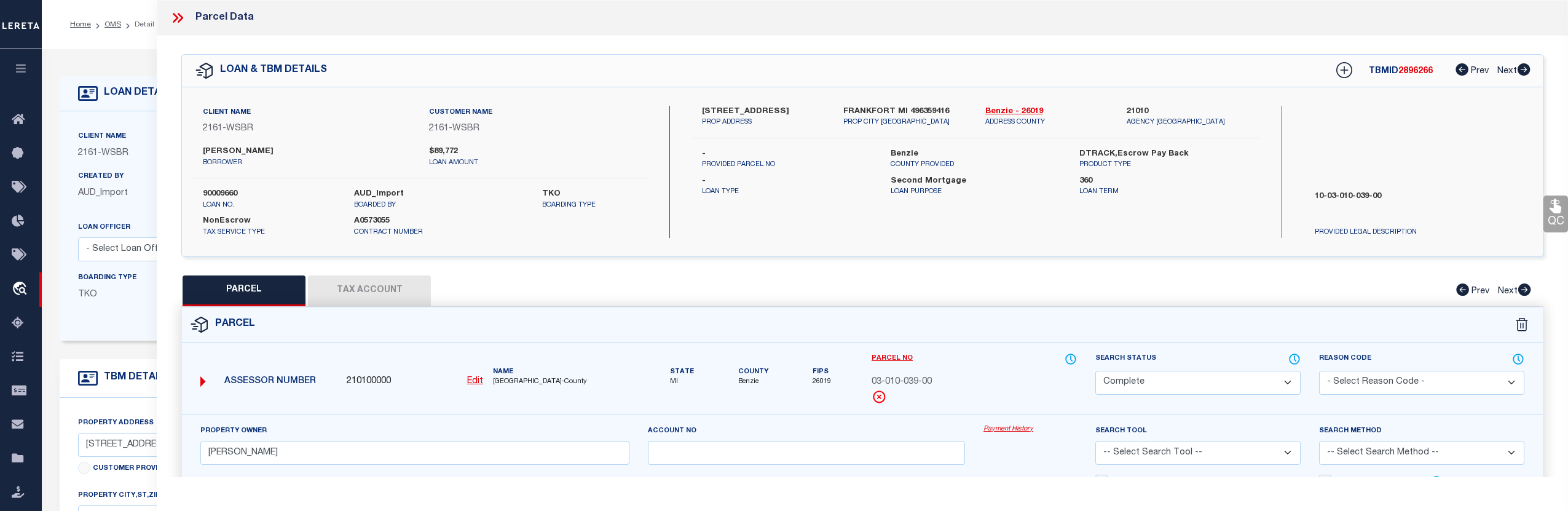
click at [387, 280] on button "Tax Account" at bounding box center [369, 291] width 123 height 31
select select "100"
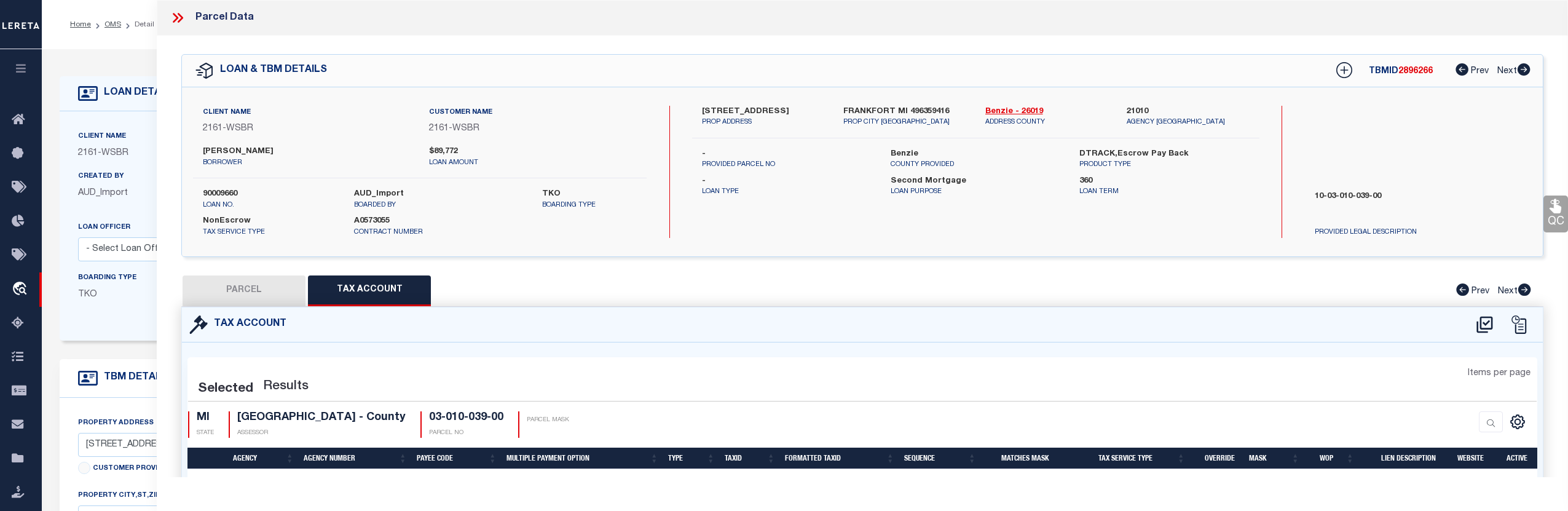
select select "100"
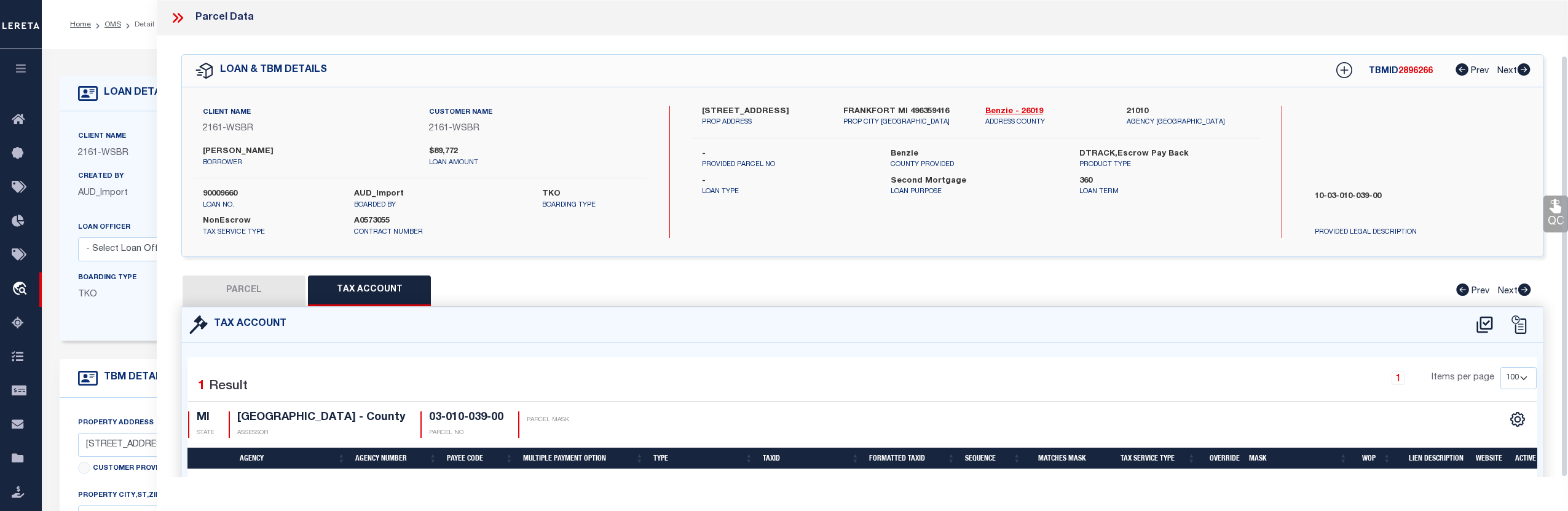
scroll to position [74, 0]
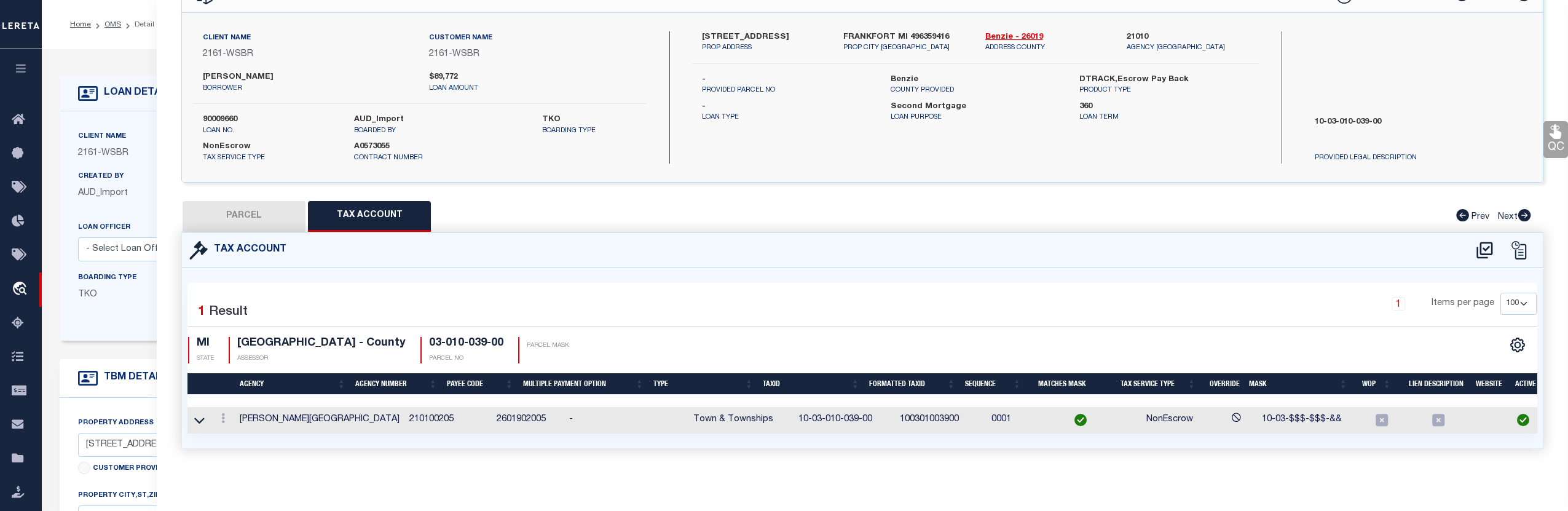
click at [250, 195] on div "QC QC QC" at bounding box center [862, 220] width 1411 height 517
click at [263, 207] on button "PARCEL" at bounding box center [244, 216] width 123 height 31
select select "AS"
checkbox input "false"
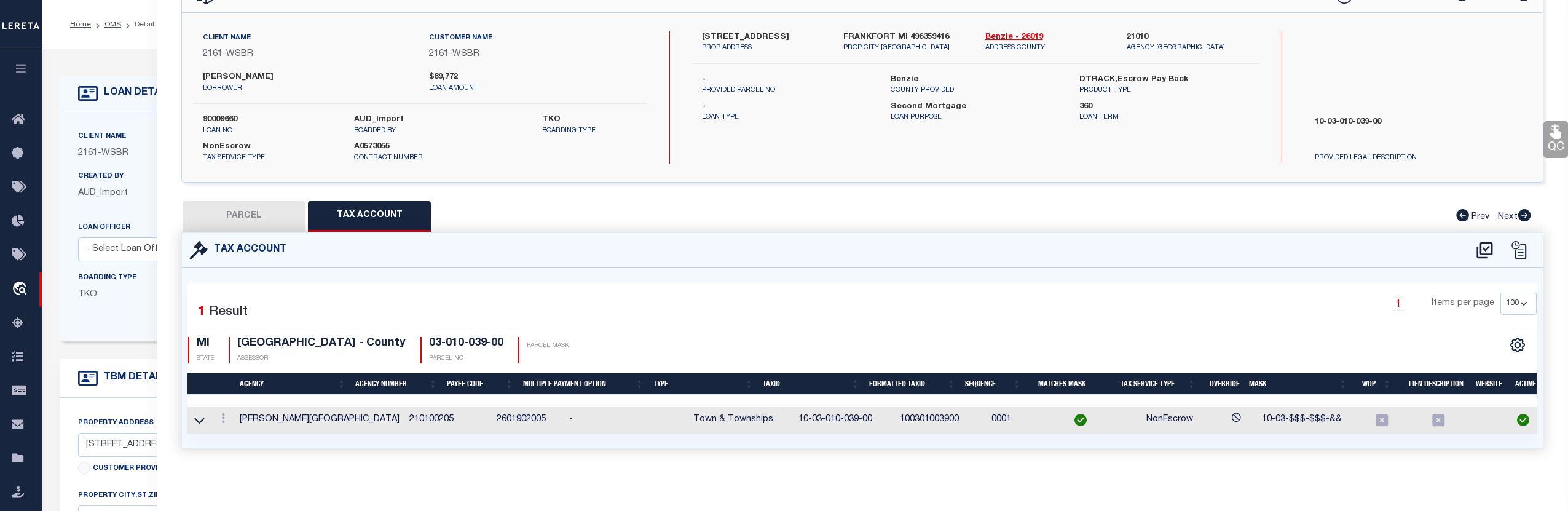
select select "CP"
type input "WALTON, GARRY L."
select select
type input "4036 THIRD STREET"
checkbox input "false"
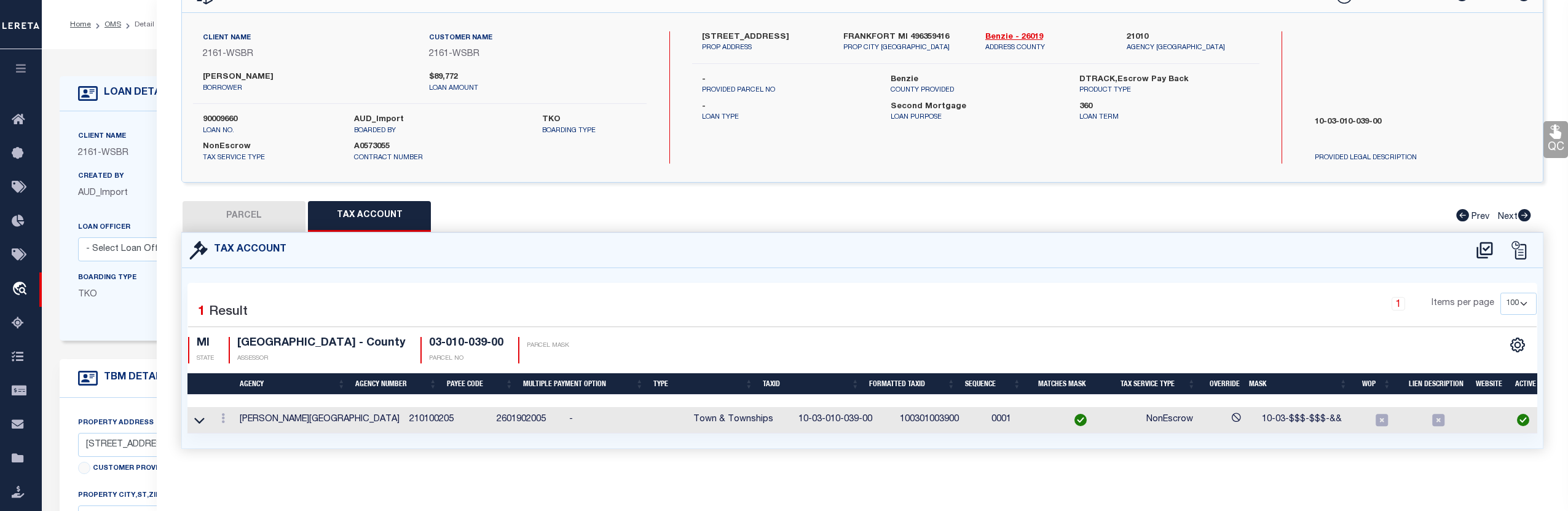
type input "MI"
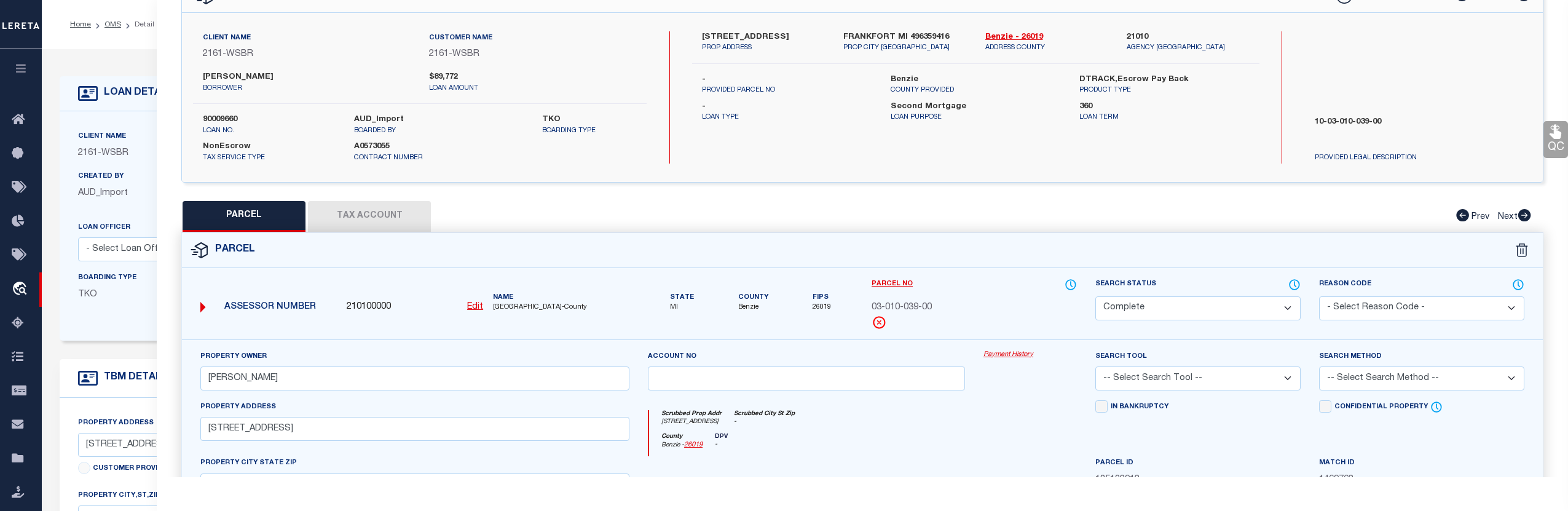
click at [1000, 356] on link "Payment History" at bounding box center [1030, 355] width 94 height 11
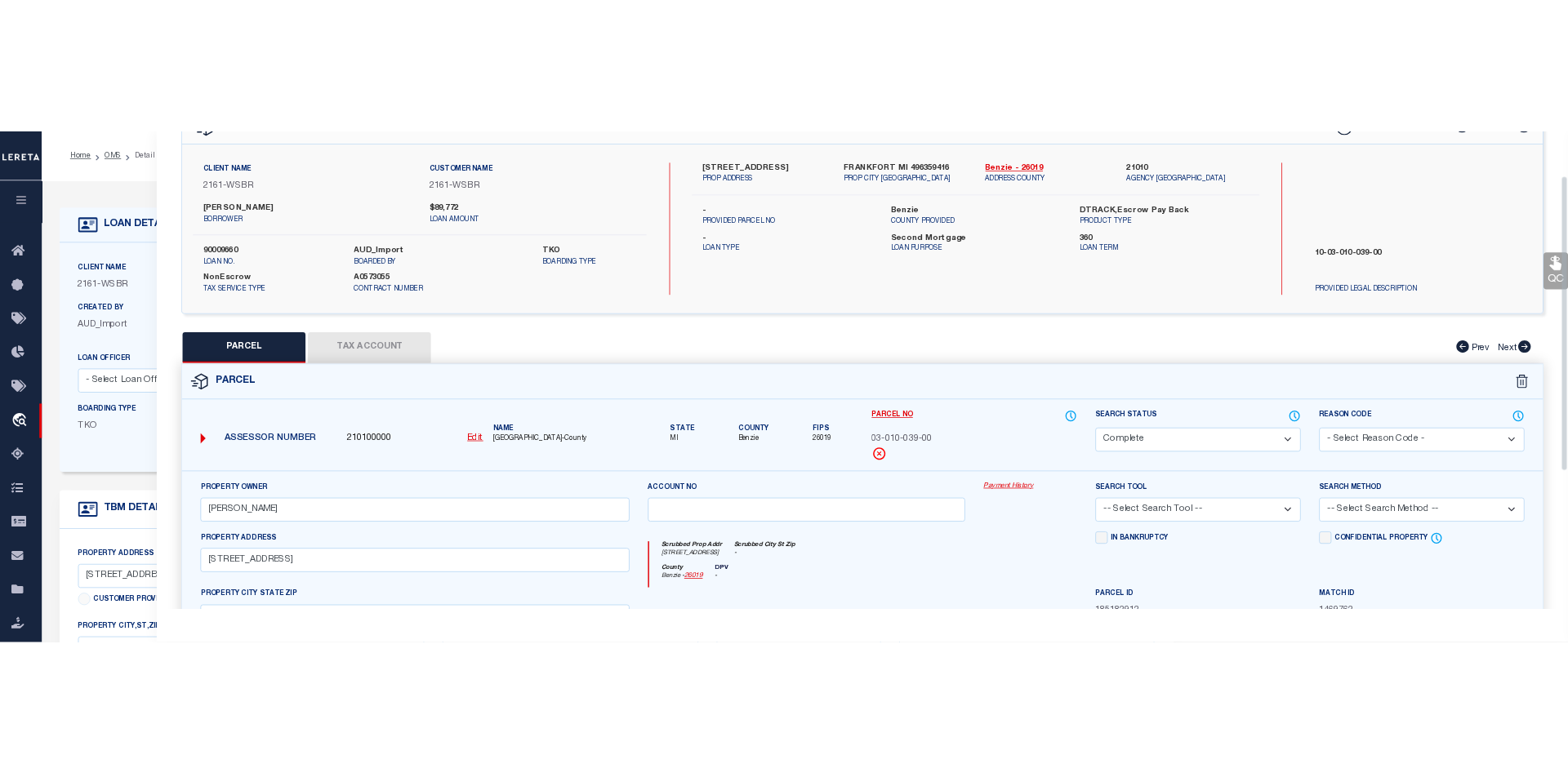
scroll to position [0, 0]
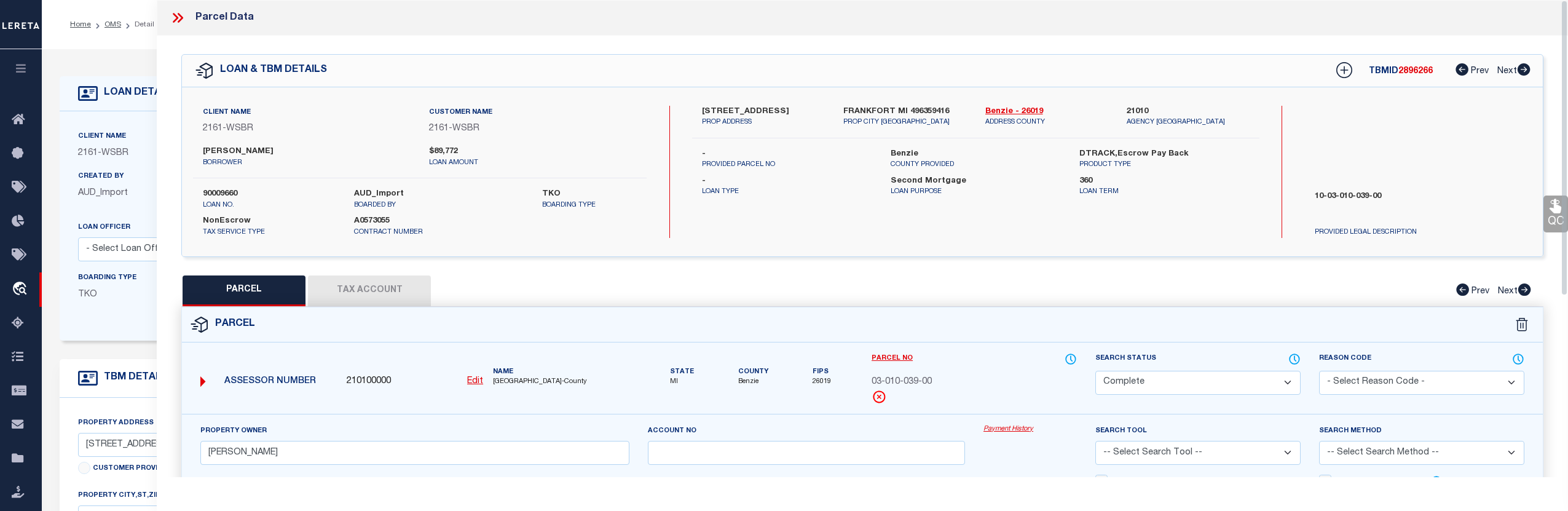
click at [178, 22] on icon at bounding box center [178, 18] width 16 height 16
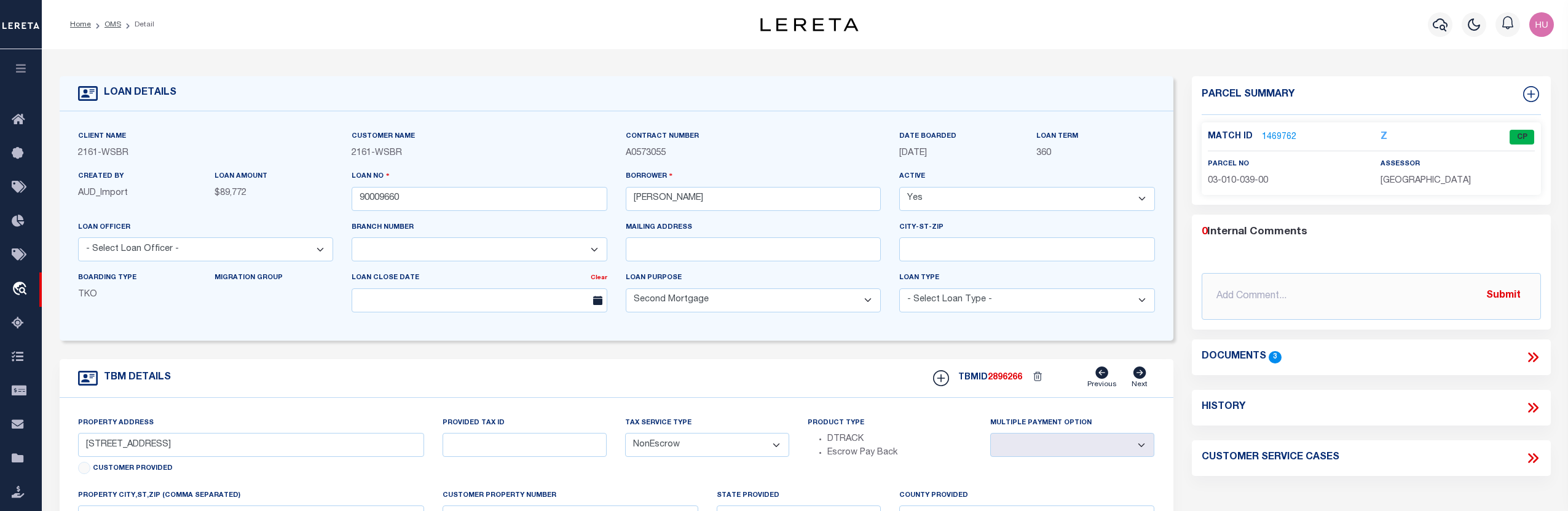
click at [690, 66] on div "LOAN DETAILS Client Name 2161 - WSBR Customer Name 2161" at bounding box center [805, 405] width 1510 height 687
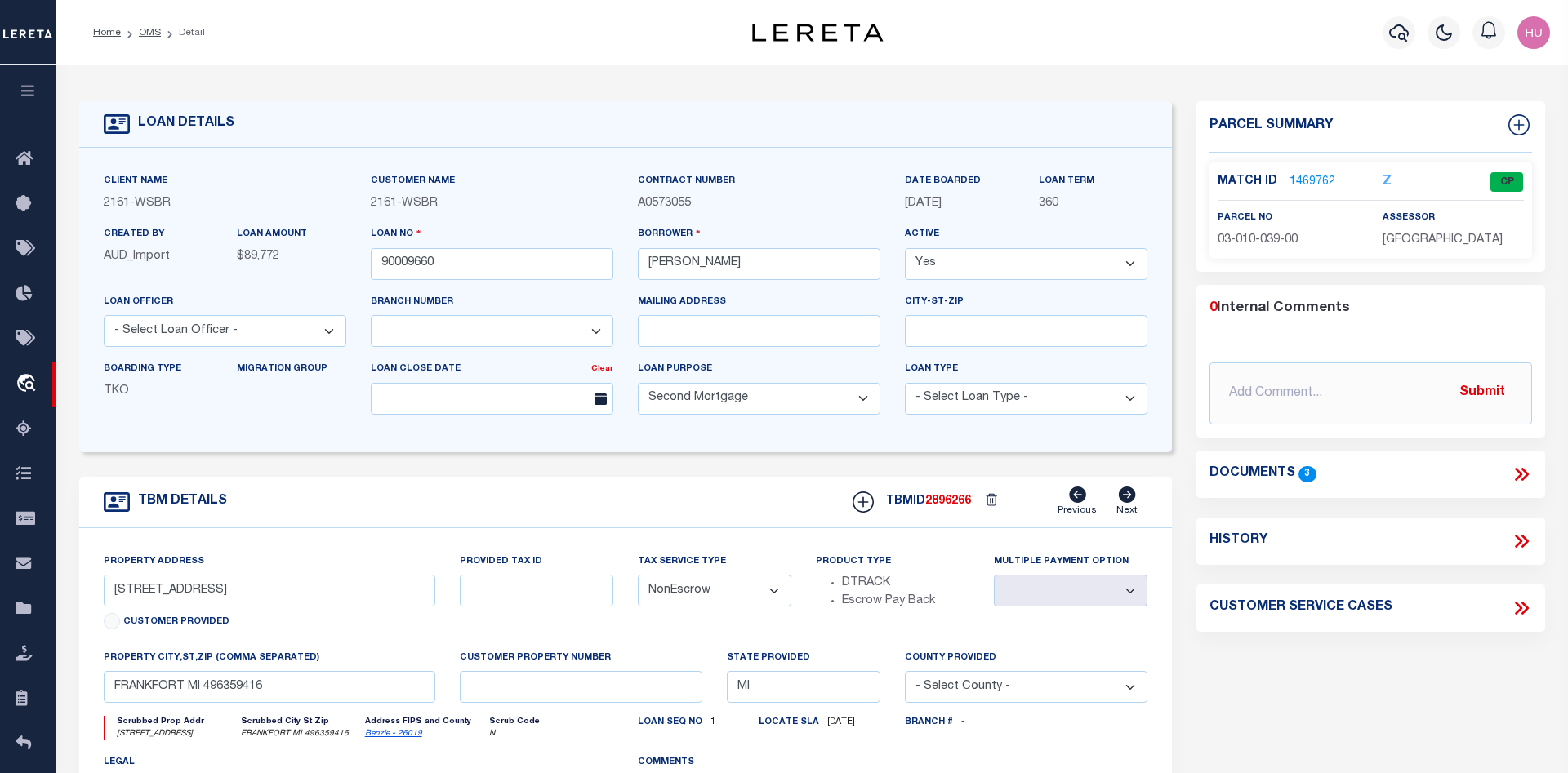
click at [1318, 176] on link "1469762" at bounding box center [1313, 182] width 46 height 17
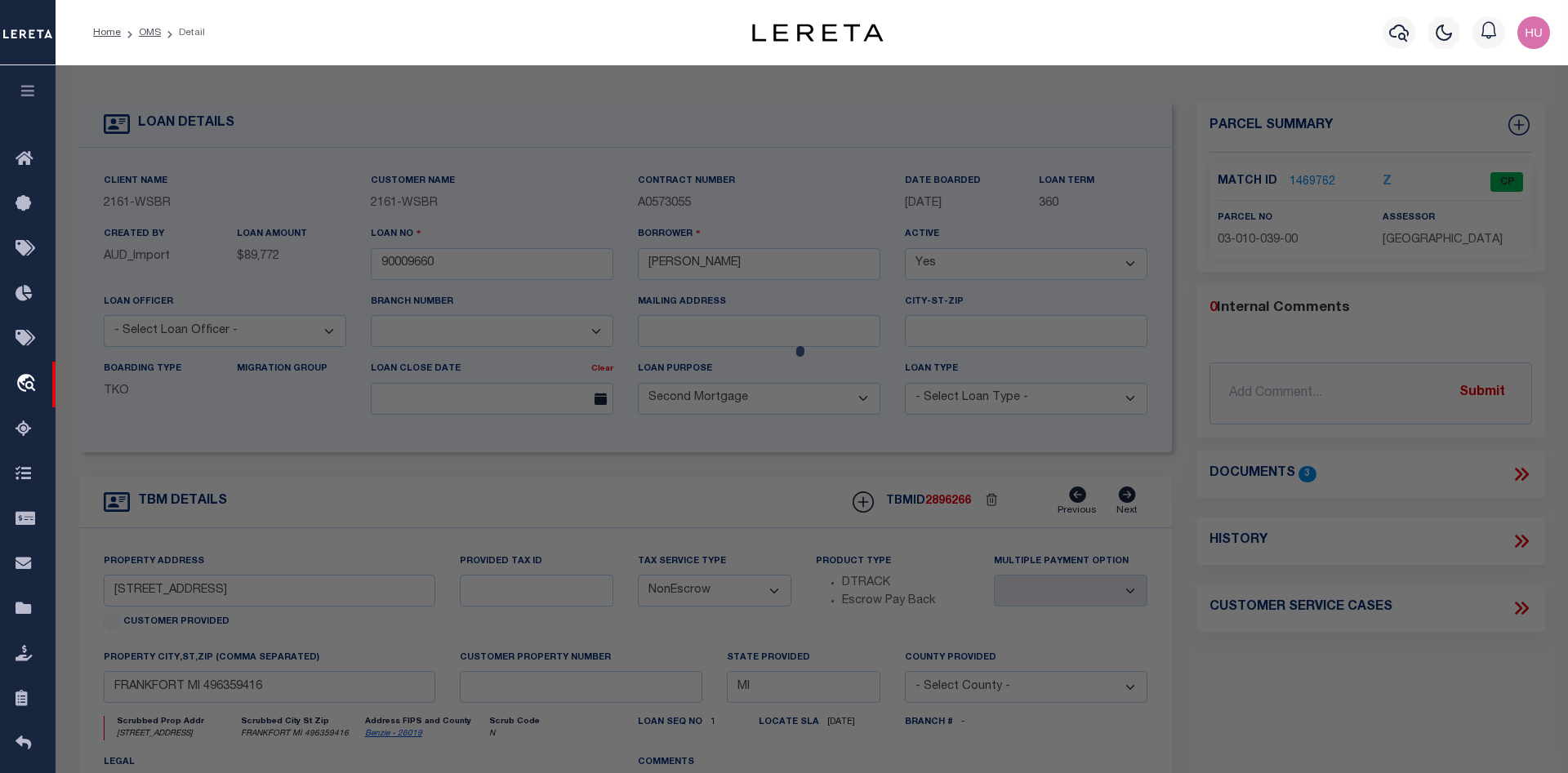
select select "AS"
checkbox input "false"
select select "CP"
type input "WALTON, GARRY L."
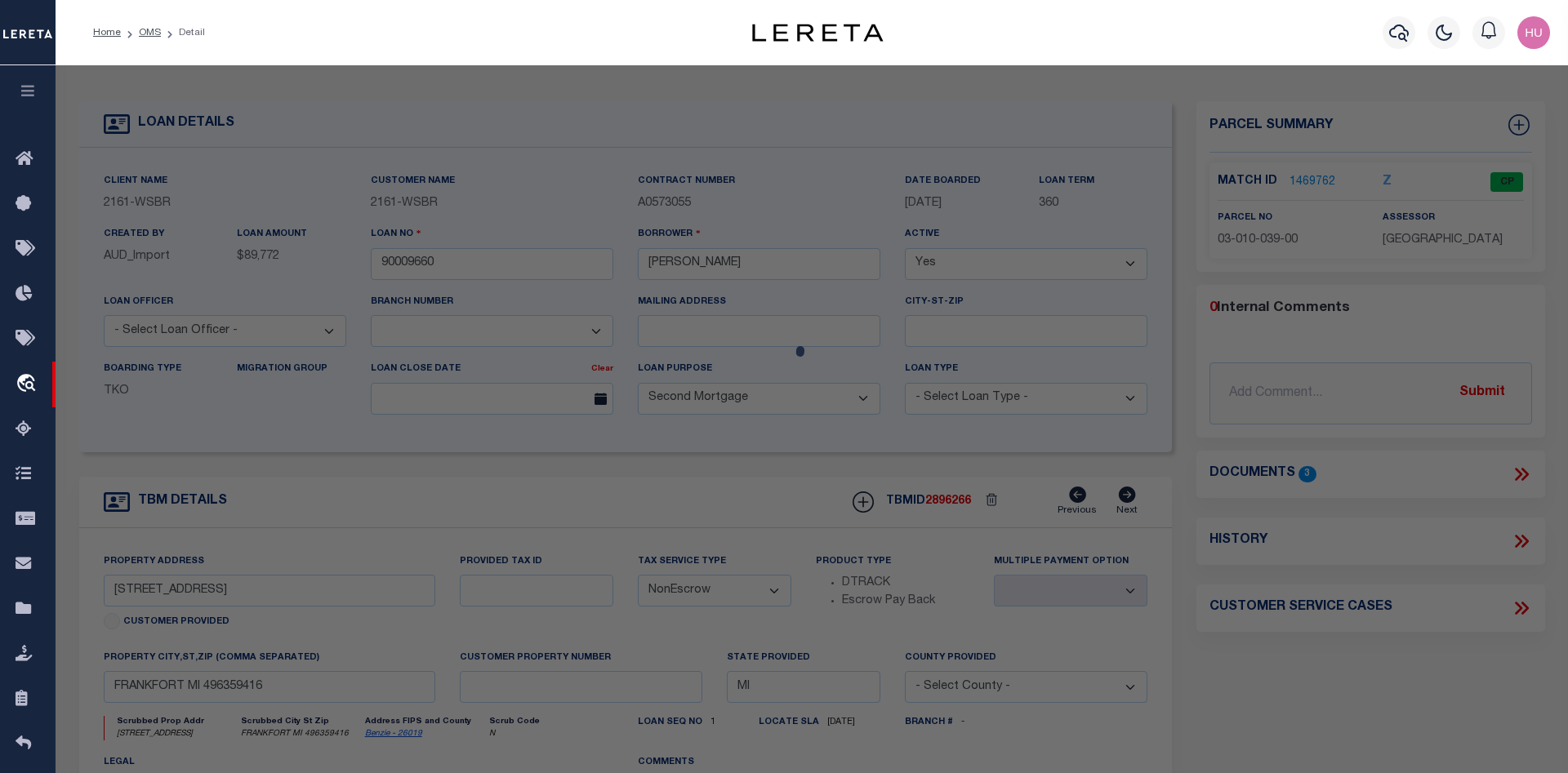
select select
type input "4036 THIRD STREET"
checkbox input "false"
type input "MI"
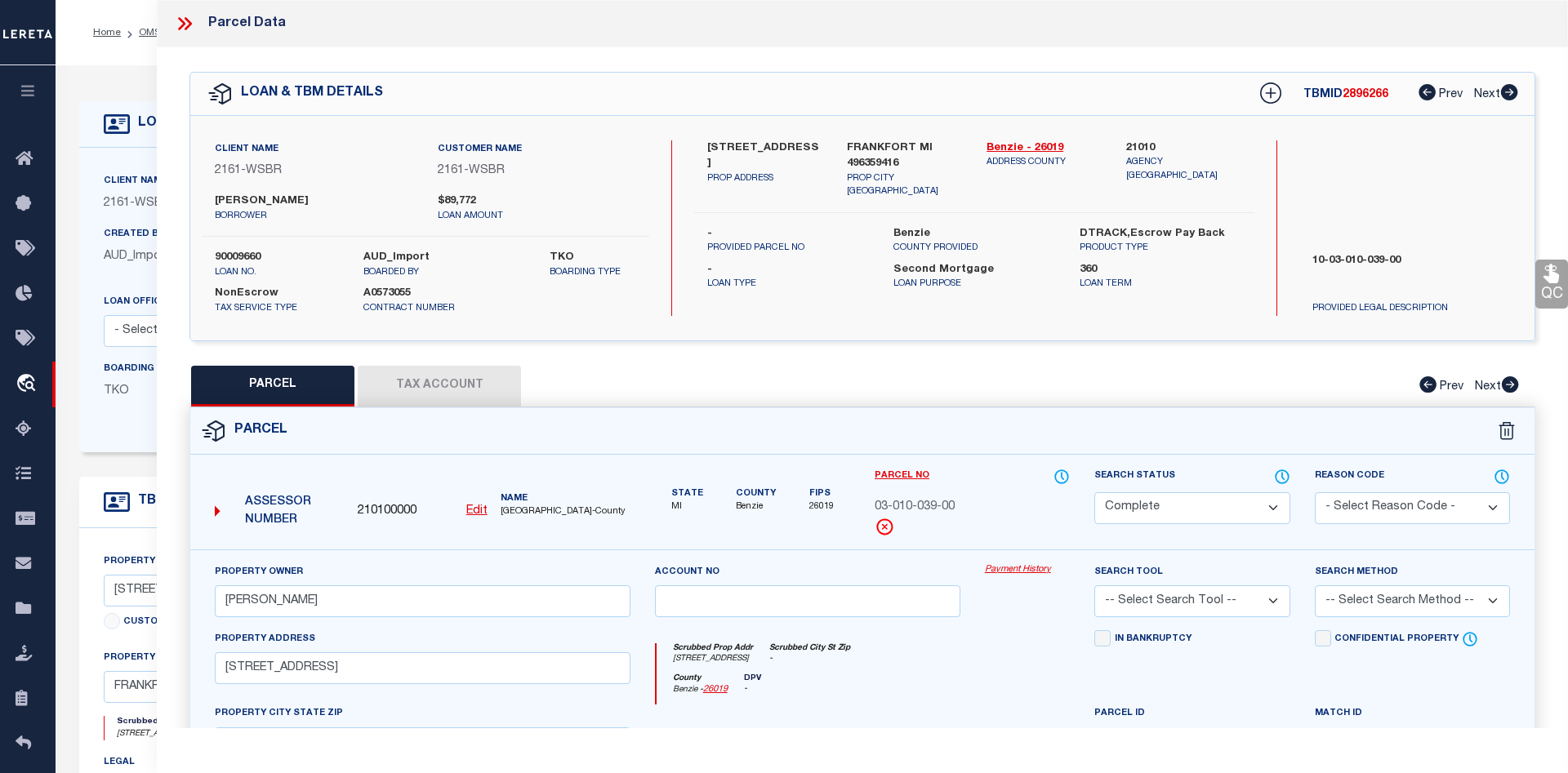
click at [465, 383] on button "Tax Account" at bounding box center [439, 386] width 163 height 41
select select "100"
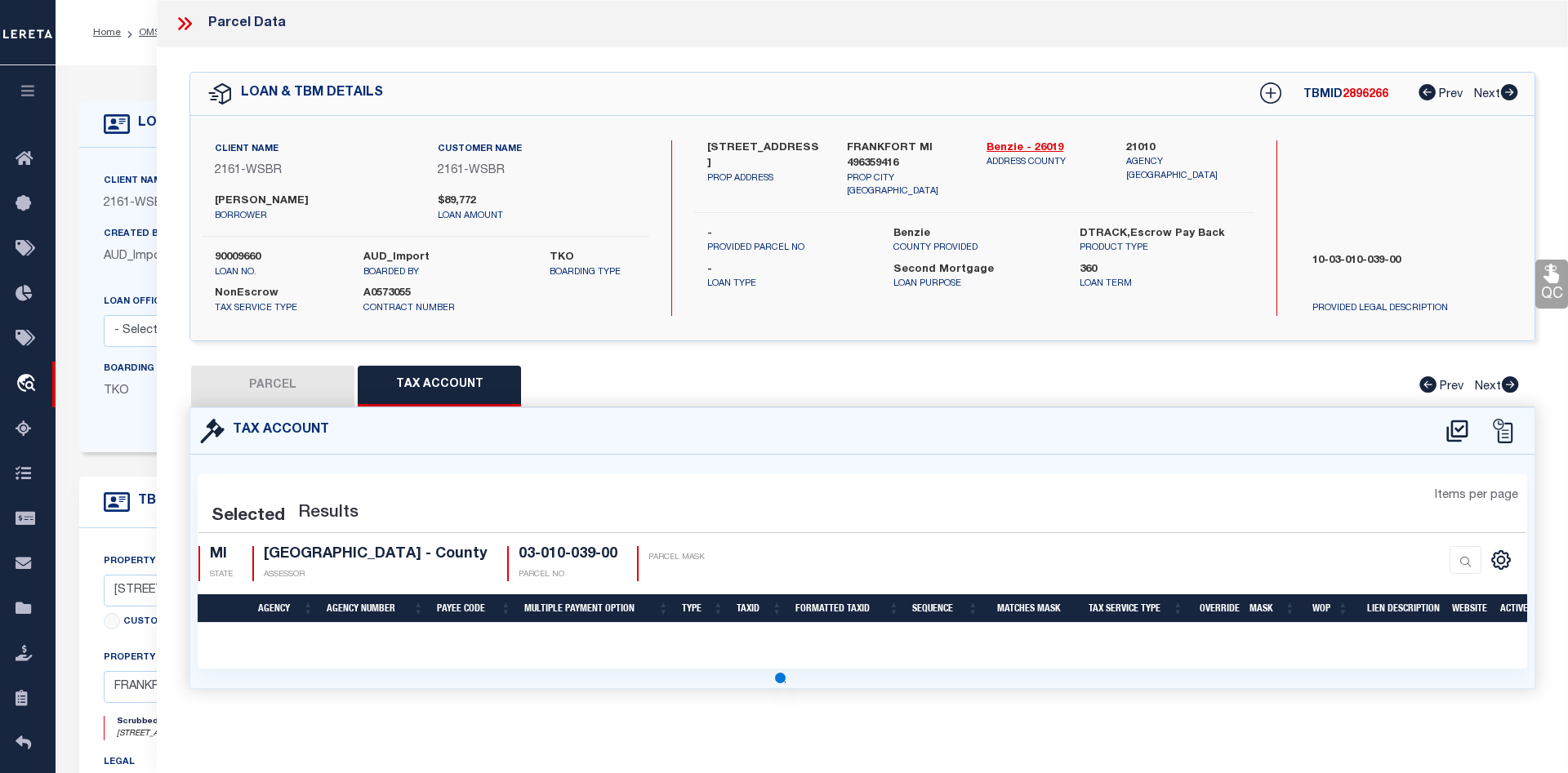
select select "100"
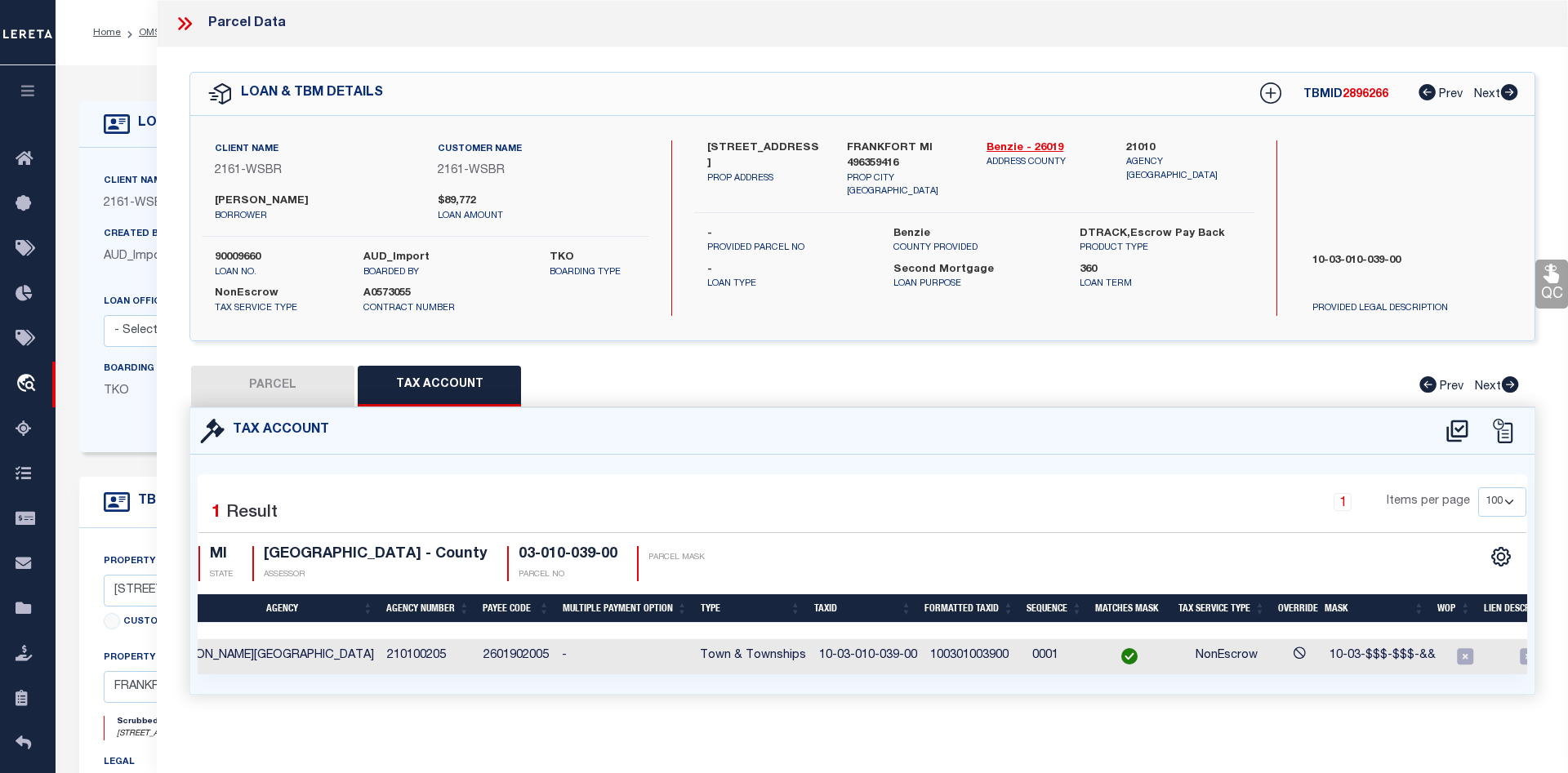
scroll to position [0, 105]
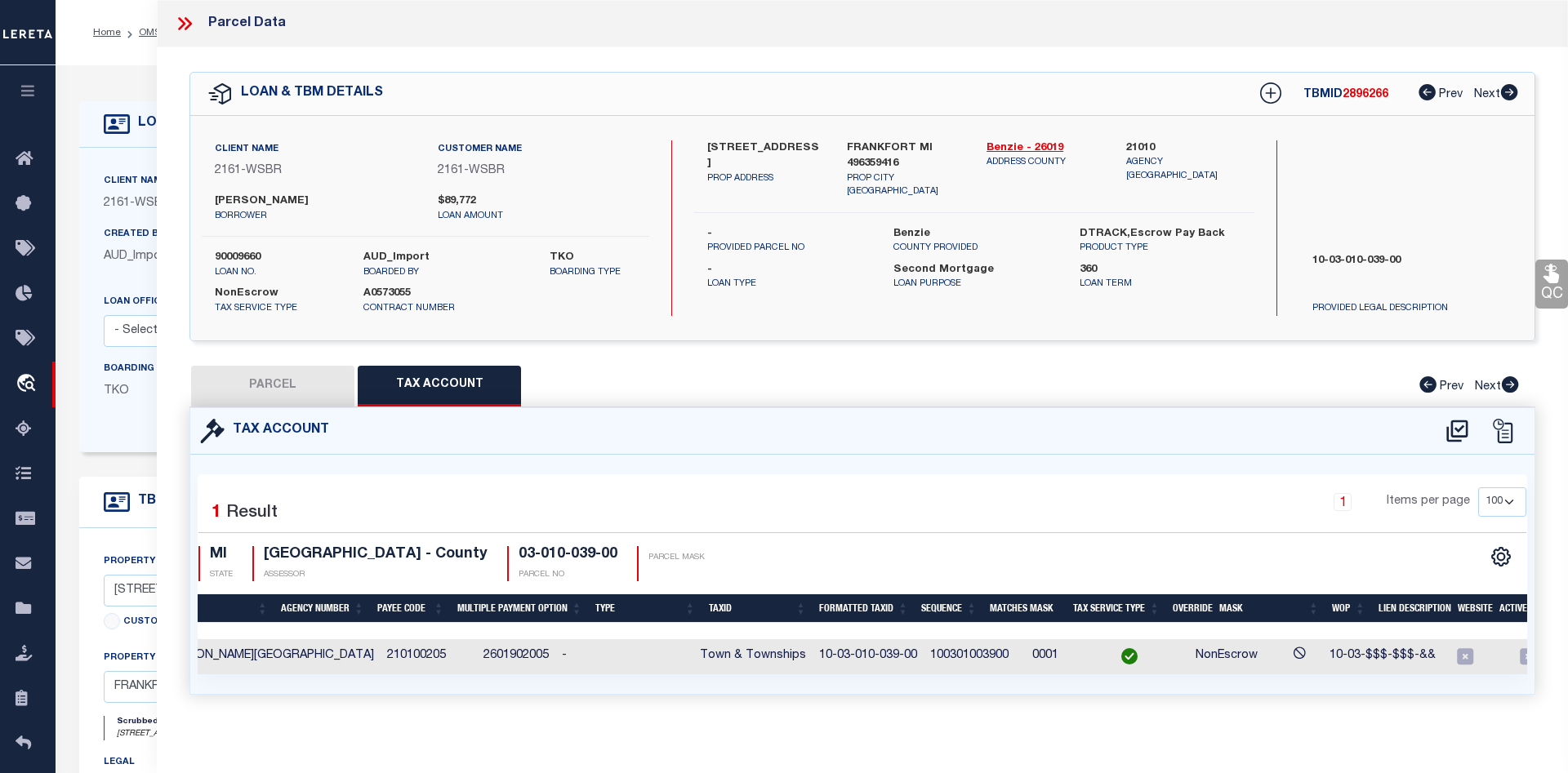
click at [316, 380] on button "PARCEL" at bounding box center [273, 386] width 163 height 41
select select "AS"
checkbox input "false"
select select "CP"
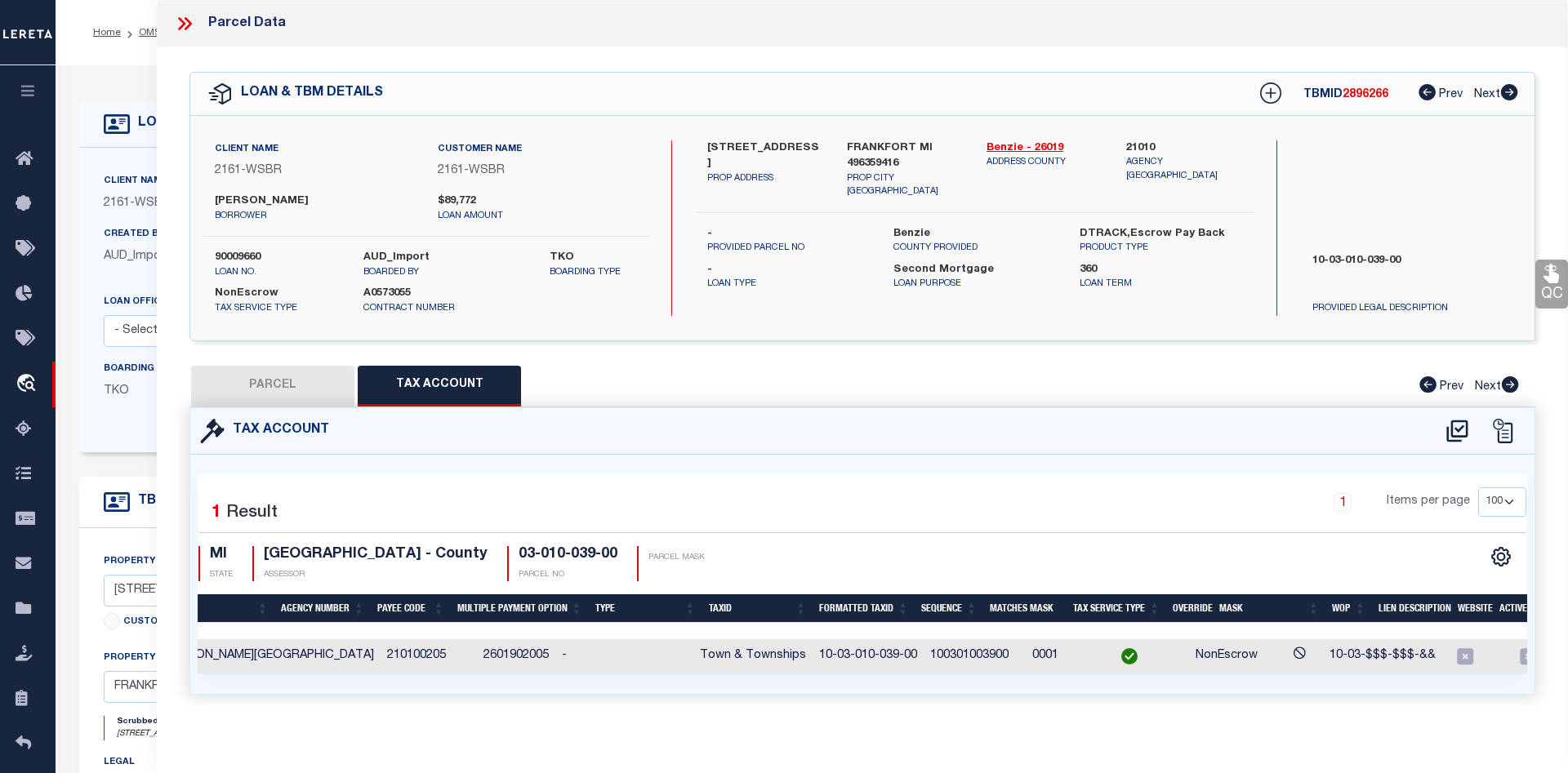
type input "[PERSON_NAME]"
select select
type input "[STREET_ADDRESS]"
checkbox input "false"
type input "MI"
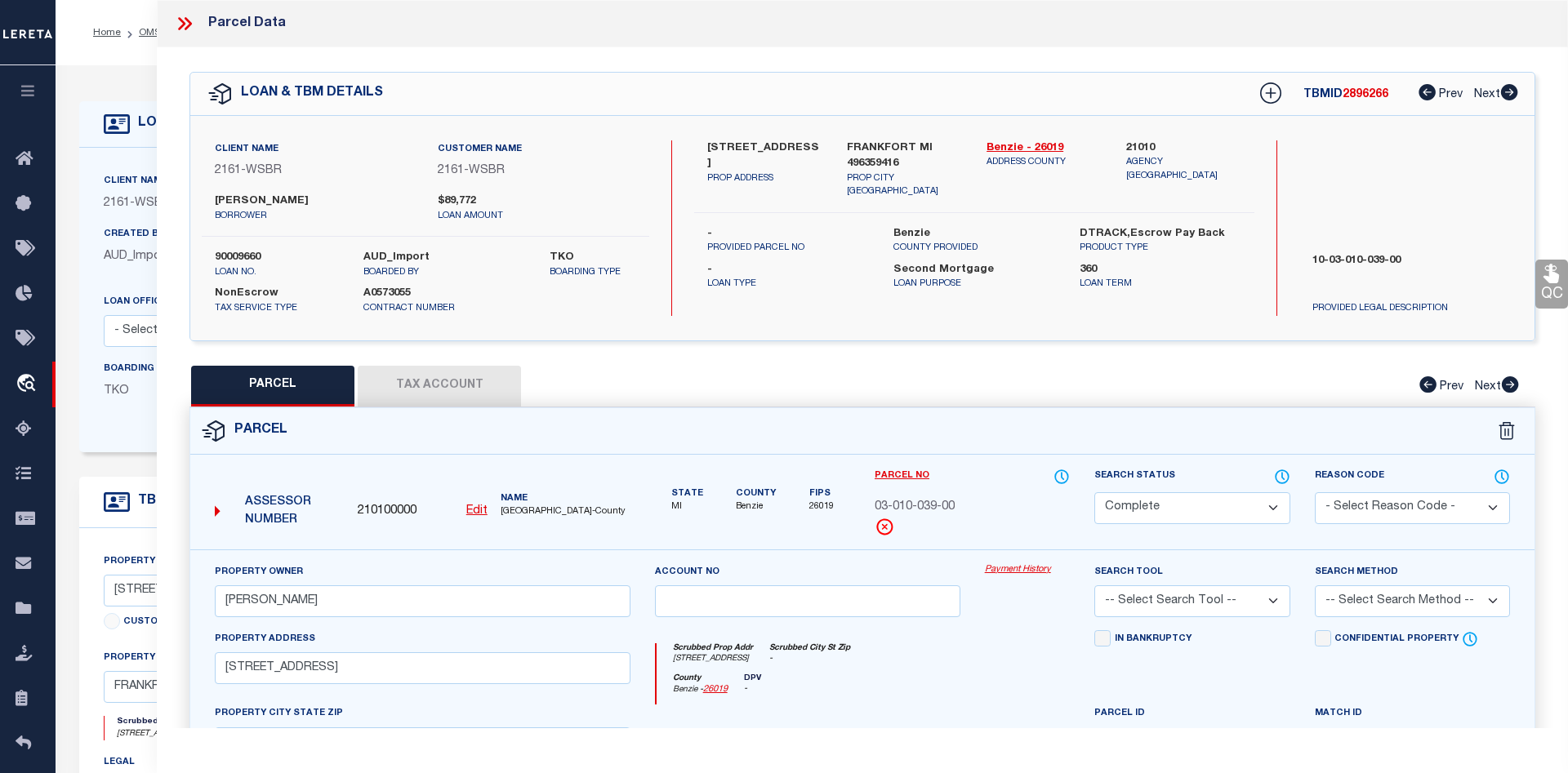
click at [1001, 561] on div "Property Owner WALTON, GARRY L. Account no Payment History Search Tool -- Selec…" at bounding box center [862, 763] width 1345 height 427
click at [1006, 570] on link "Payment History" at bounding box center [1028, 570] width 86 height 14
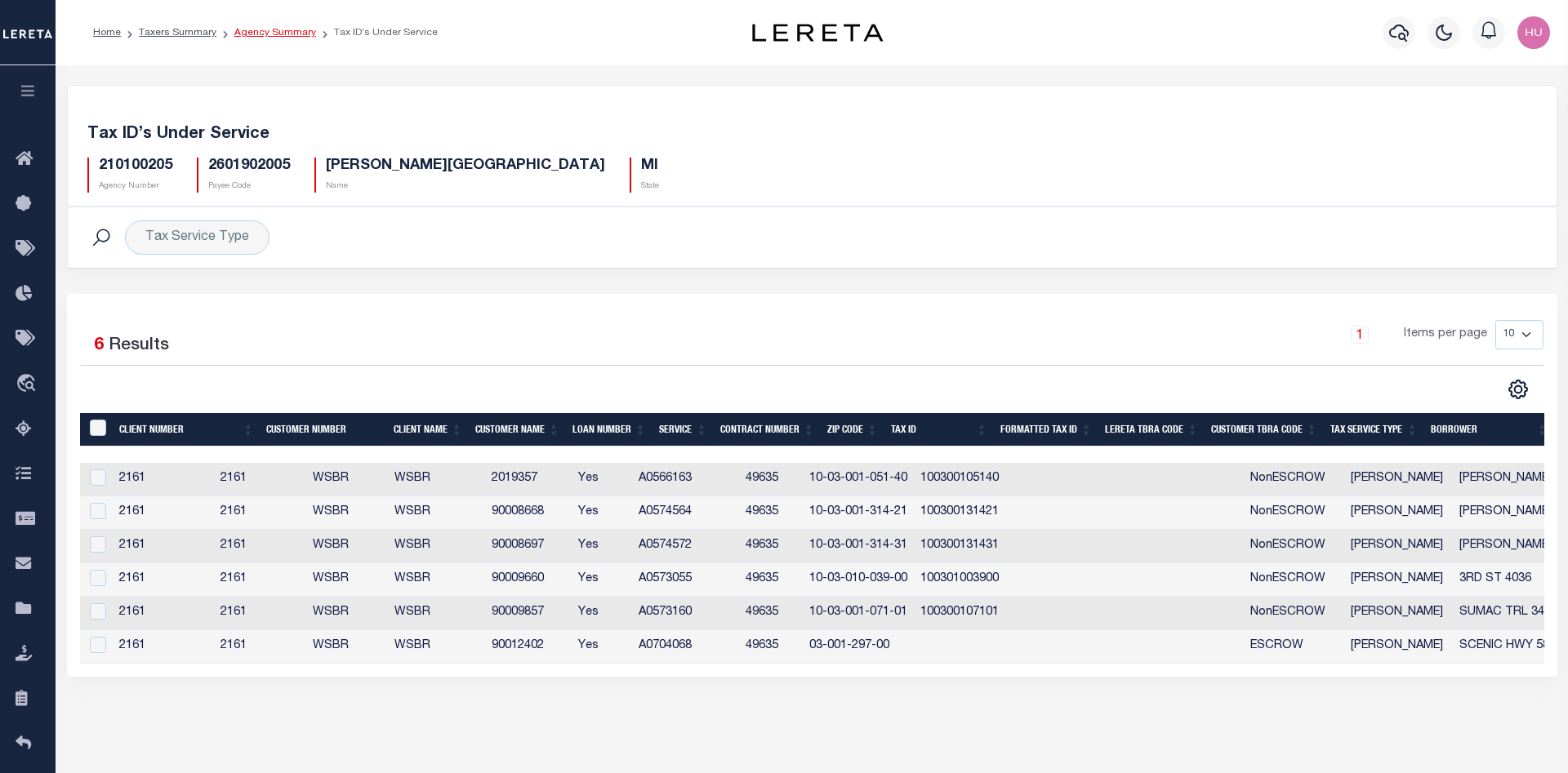
click at [289, 33] on link "Agency Summary" at bounding box center [275, 33] width 82 height 10
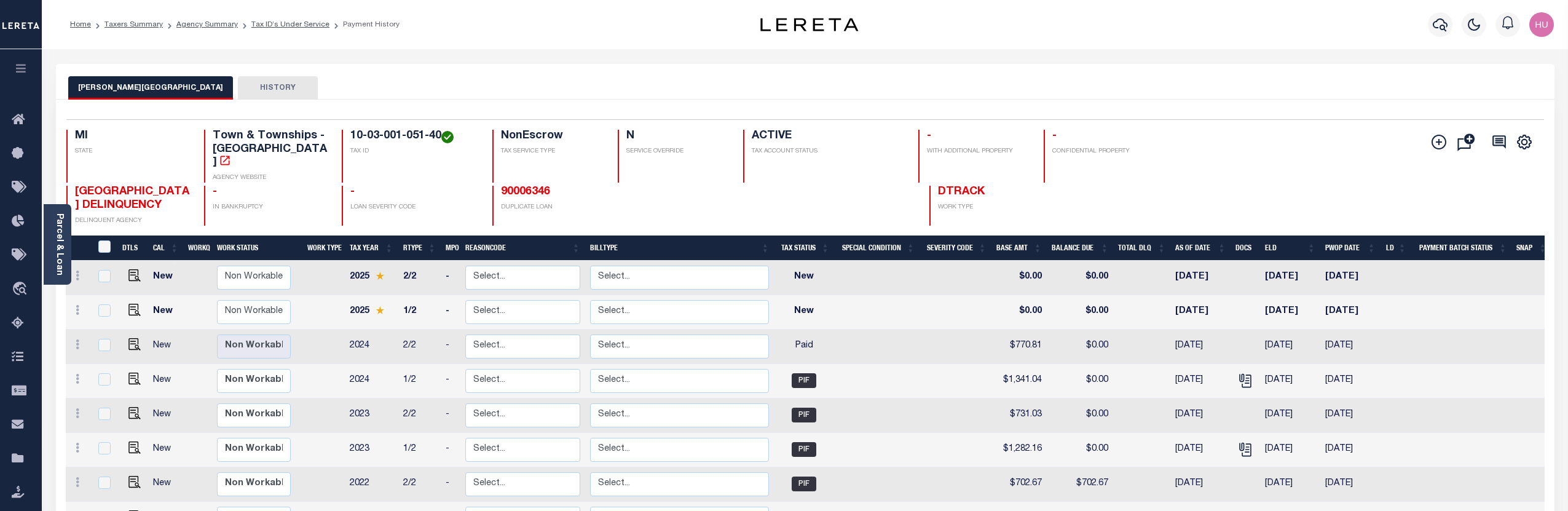
scroll to position [63, 0]
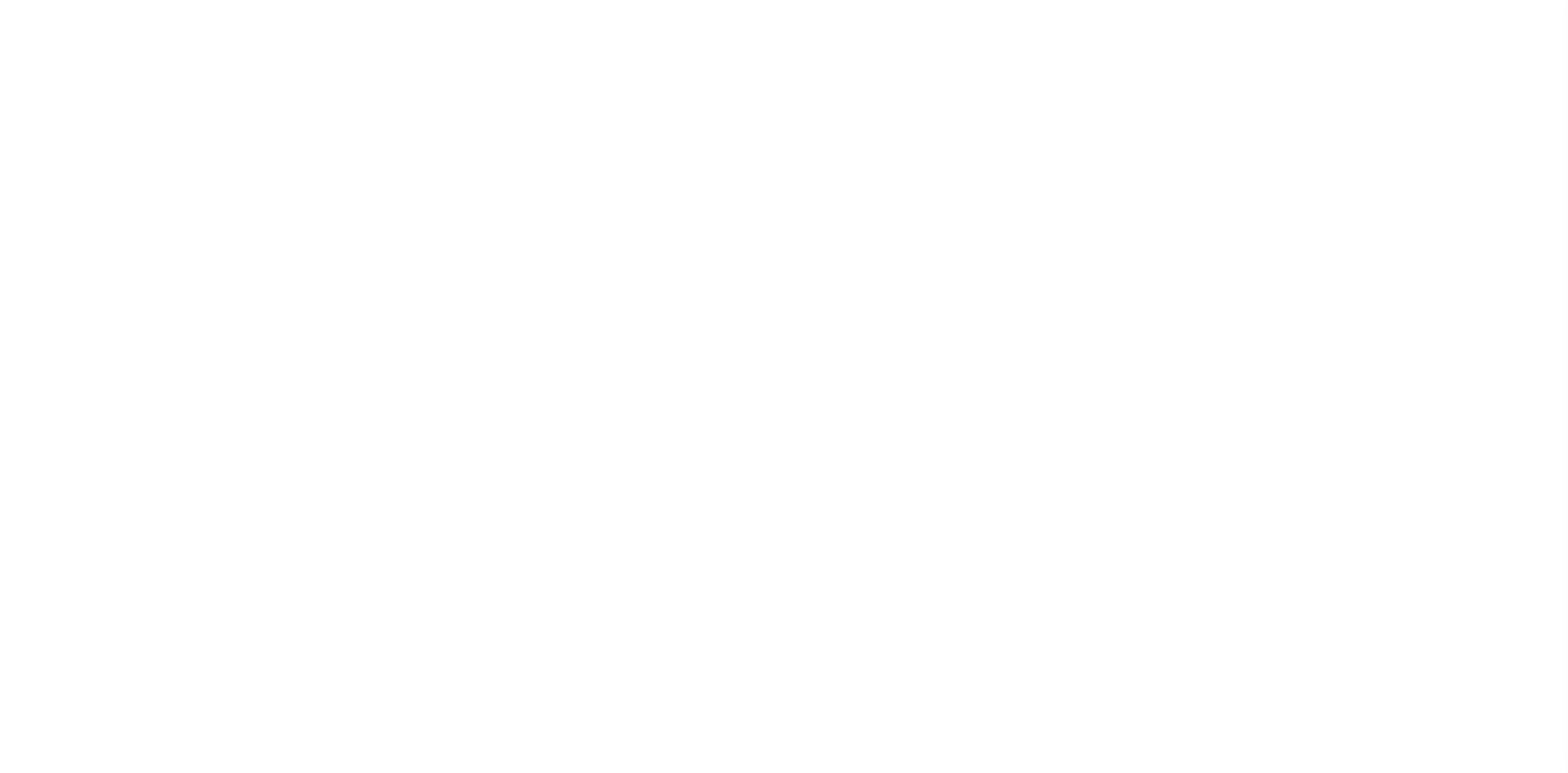
select select
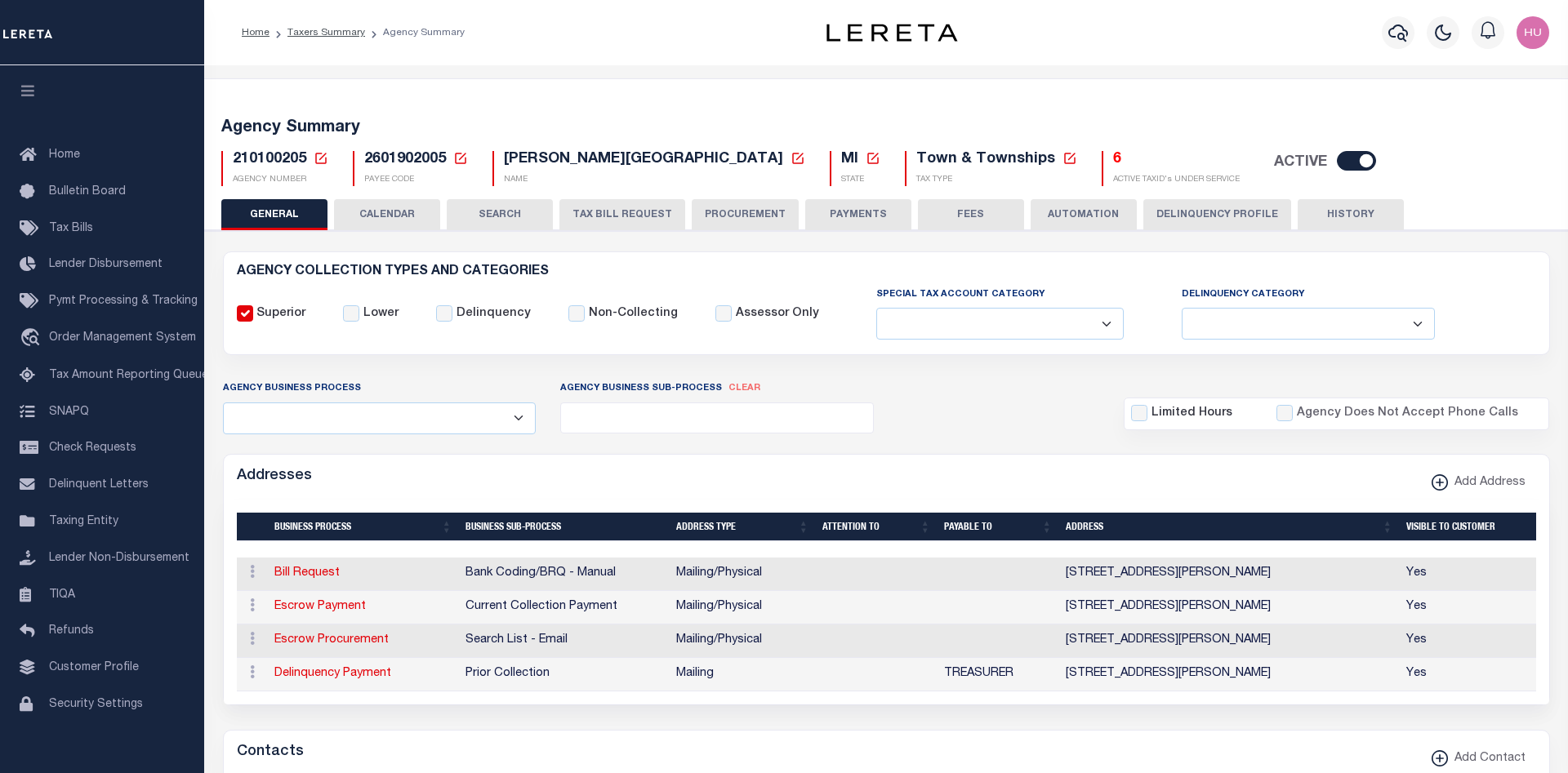
click at [1337, 155] on input "checkbox" at bounding box center [1357, 161] width 40 height 20
checkbox input "false"
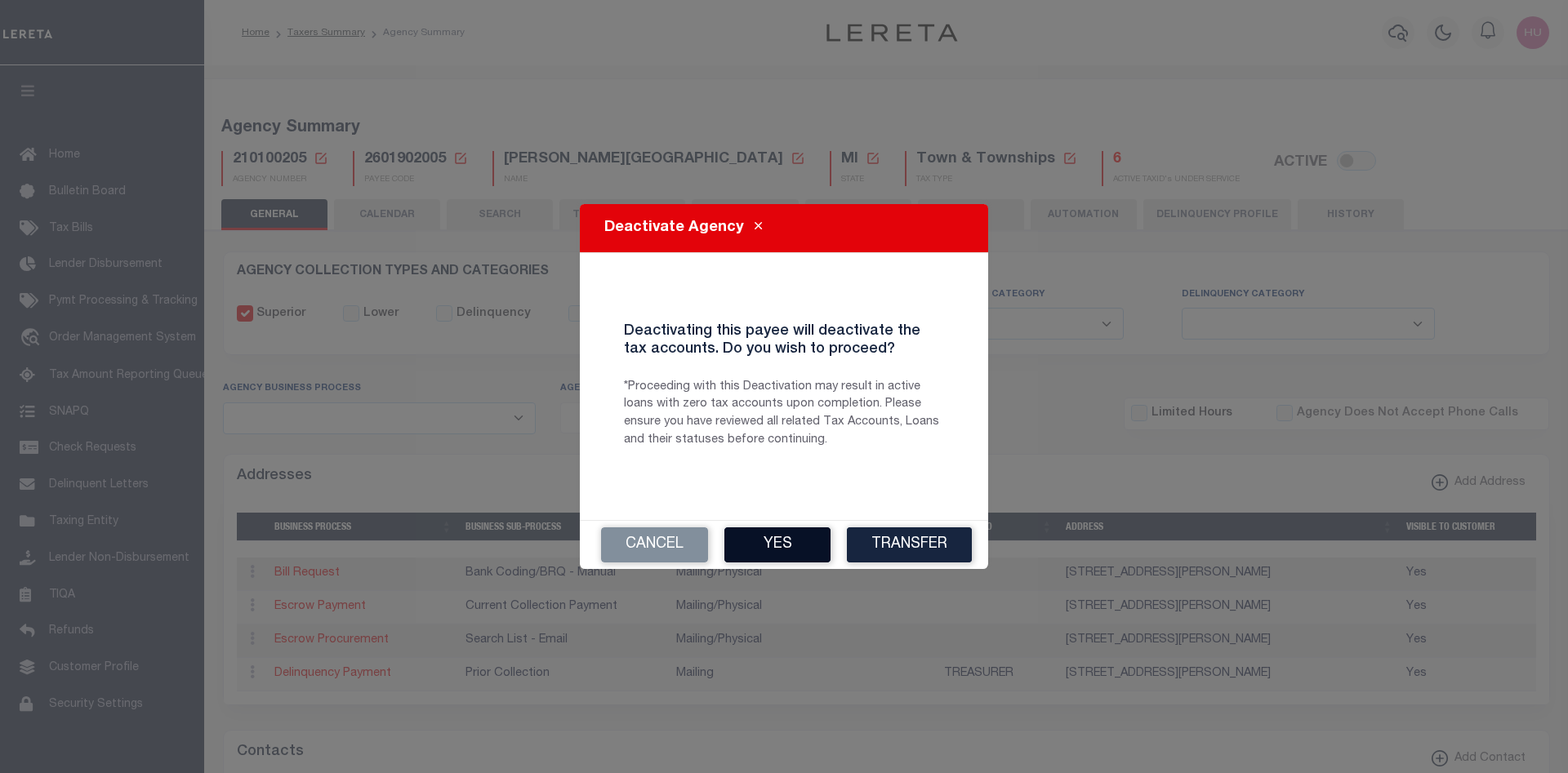
click at [801, 534] on button "Yes" at bounding box center [777, 545] width 106 height 35
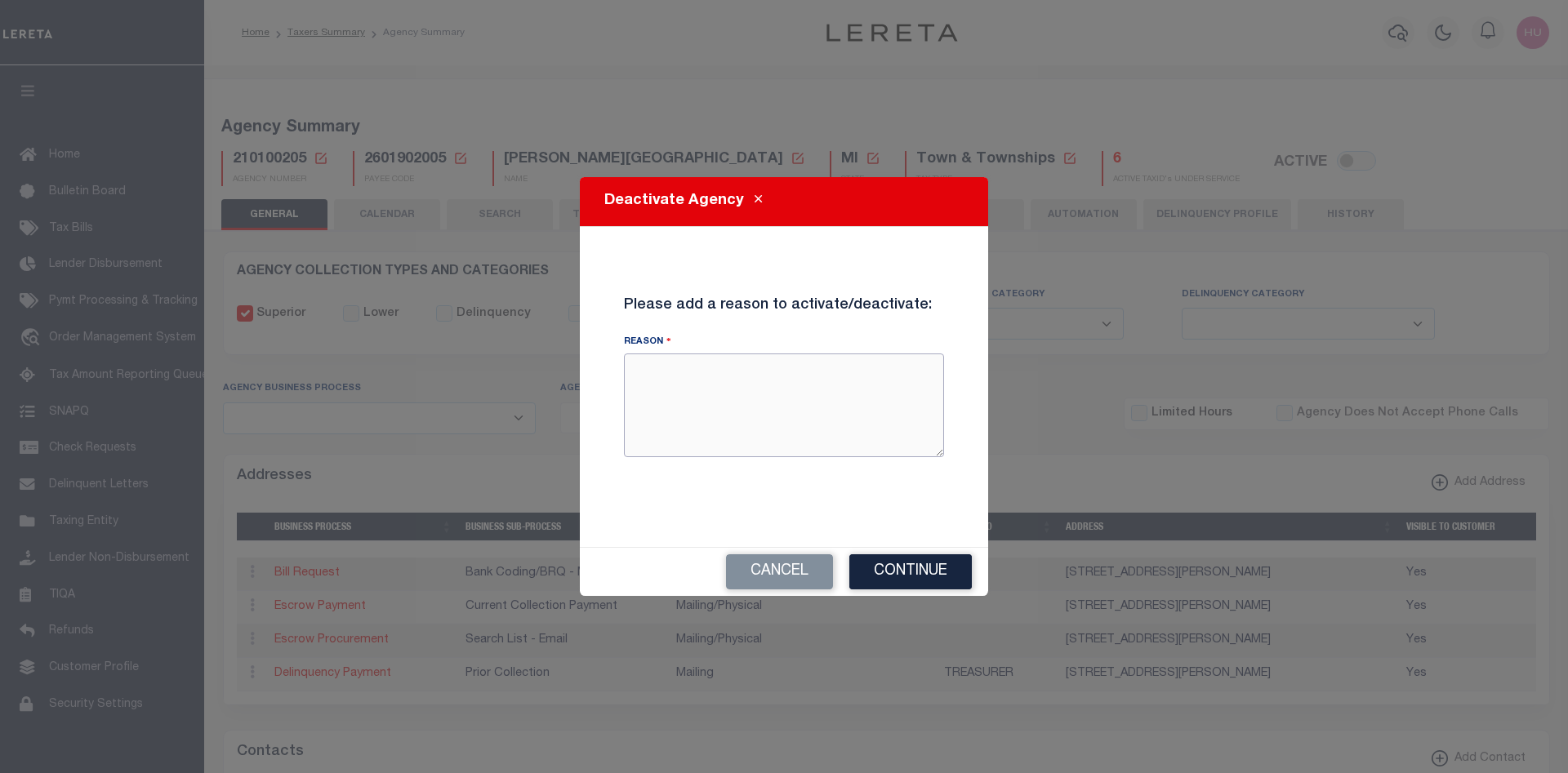
click at [824, 421] on textarea "Reason" at bounding box center [784, 404] width 320 height 103
type textarea "E2E Testing in Demo"
click at [941, 564] on button "Continue" at bounding box center [911, 571] width 123 height 35
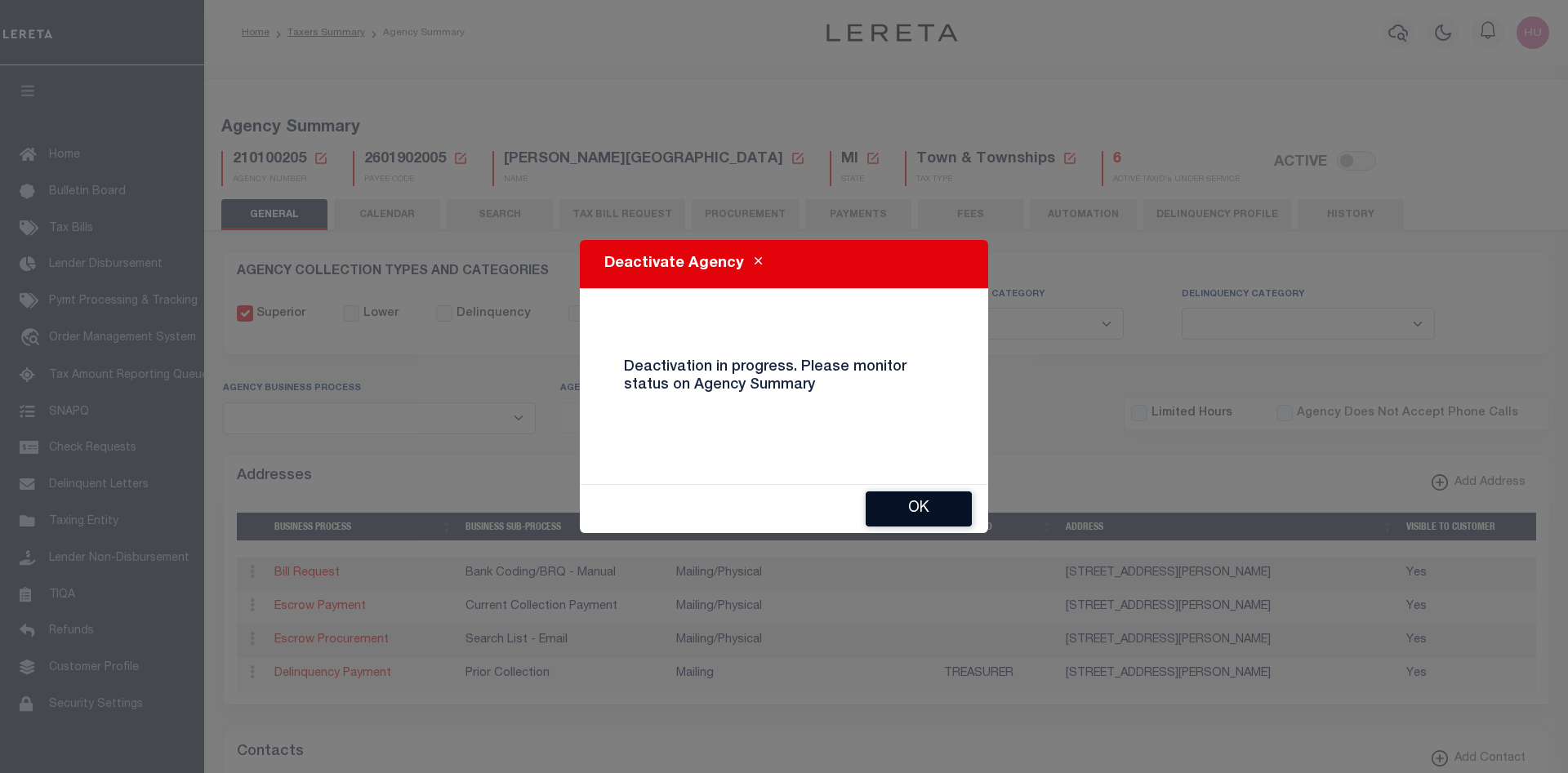
click at [909, 505] on button "OK" at bounding box center [918, 509] width 106 height 35
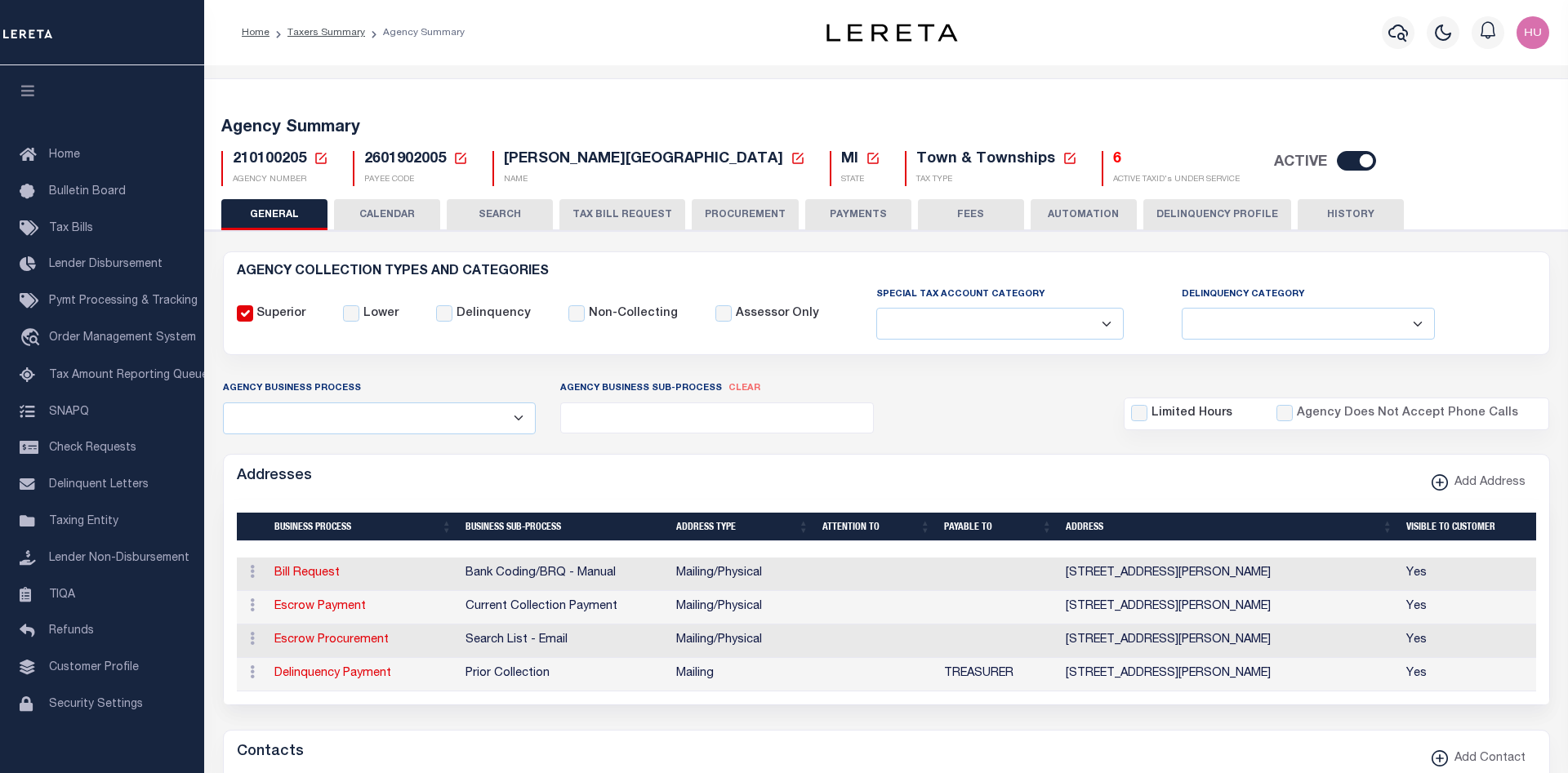
checkbox input "true"
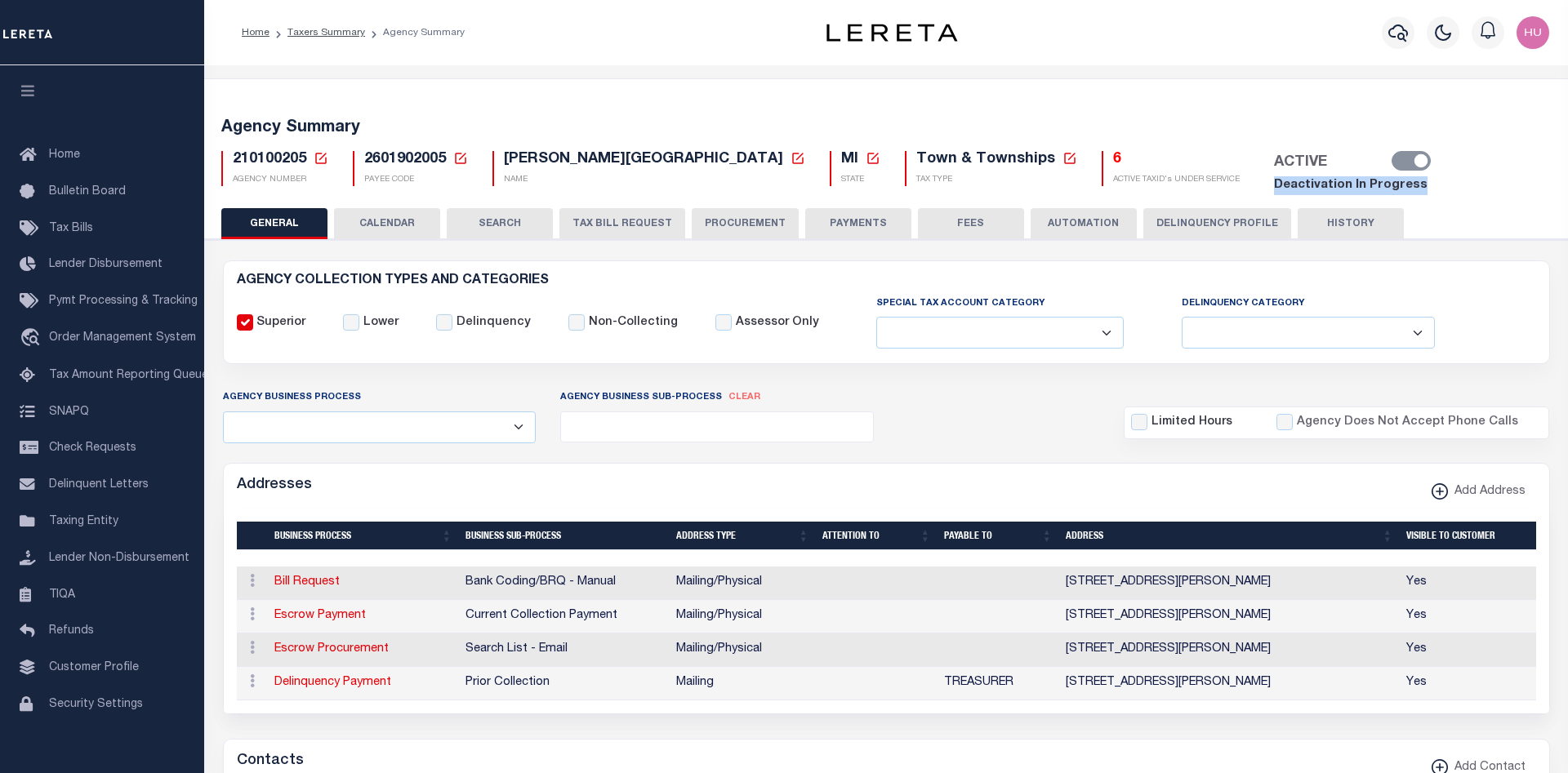
drag, startPoint x: 1289, startPoint y: 188, endPoint x: 1113, endPoint y: 185, distance: 176.0
click at [1113, 185] on div "210100205 Agency Number Edit Cancel Ok" at bounding box center [887, 166] width 1356 height 57
click at [995, 398] on div "Agency Business Process Automation Bill Request Delinquency Payment Delinquency…" at bounding box center [887, 415] width 1352 height 54
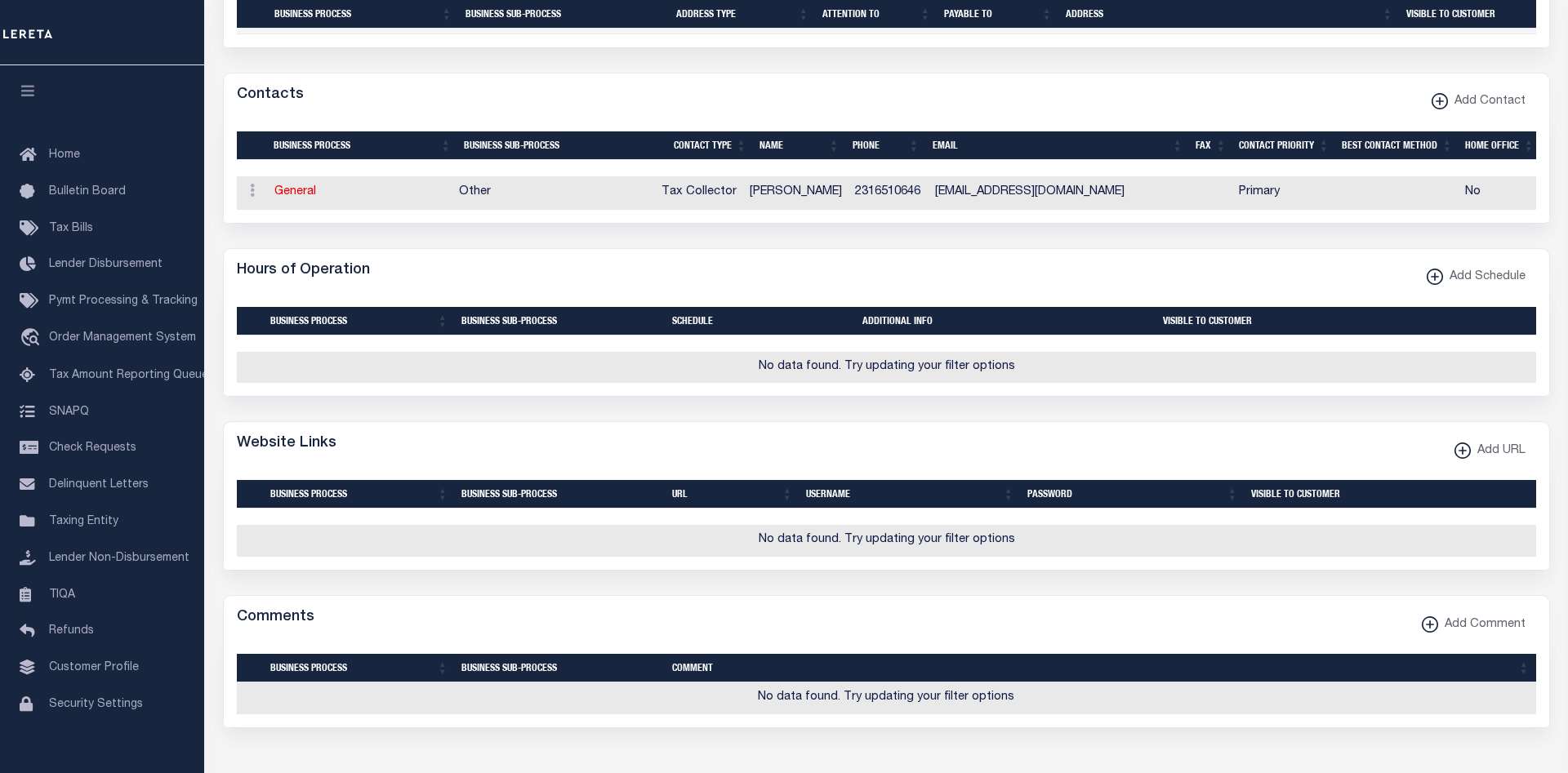
scroll to position [234, 0]
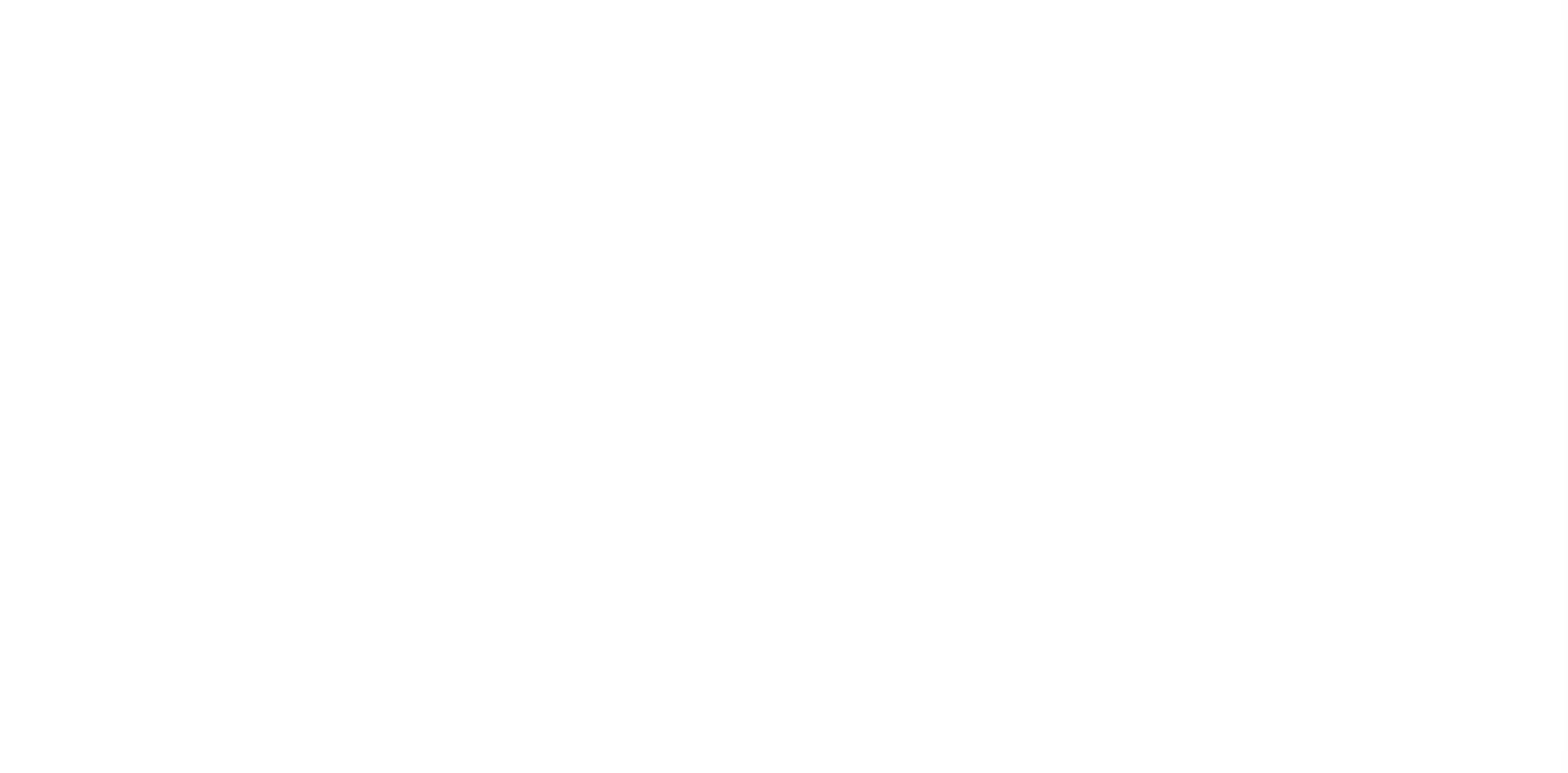
select select
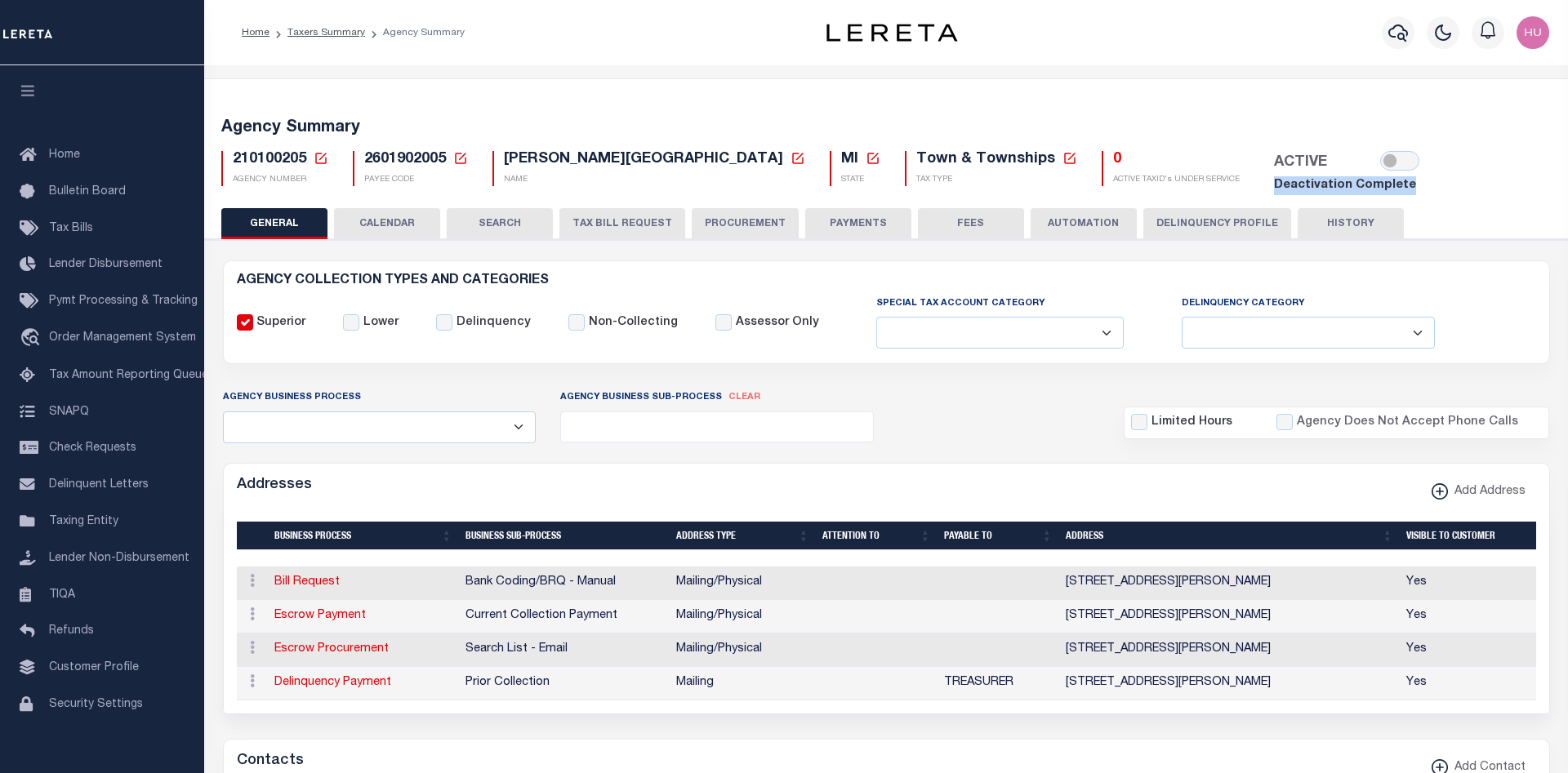
drag, startPoint x: 1276, startPoint y: 189, endPoint x: 1117, endPoint y: 197, distance: 159.2
click at [1117, 197] on div "Agency Summary 210100205 Agency Number Edit Cancel Ok New Agency Number Cancel …" at bounding box center [886, 153] width 1370 height 109
click at [1170, 99] on div "Agency Summary 210100205 Agency Number Edit Cancel Ok New Agency Number Cancel …" at bounding box center [886, 153] width 1370 height 109
click at [1380, 161] on input "checkbox" at bounding box center [1400, 161] width 40 height 20
checkbox input "true"
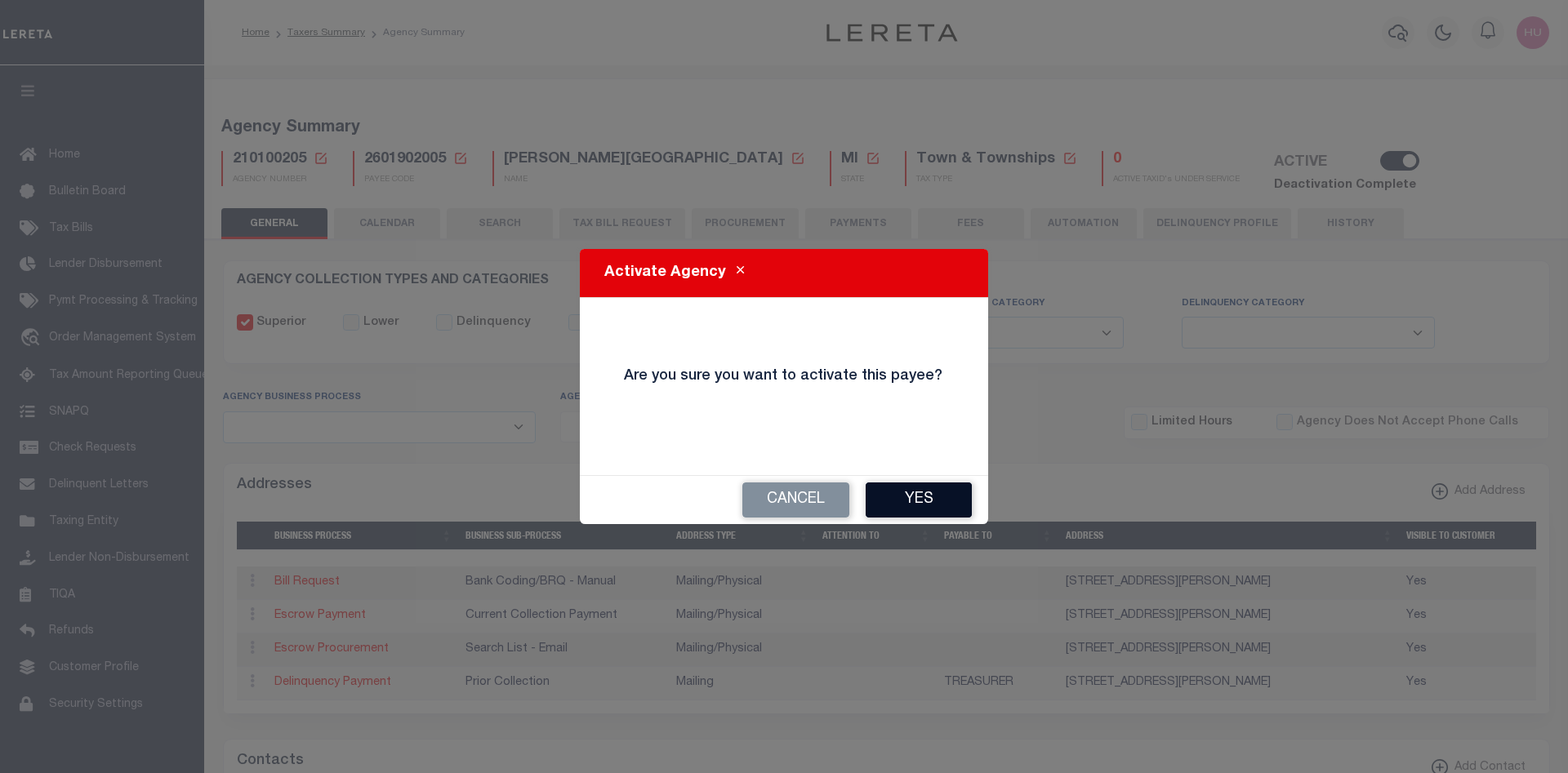
click at [931, 493] on button "Yes" at bounding box center [918, 500] width 106 height 35
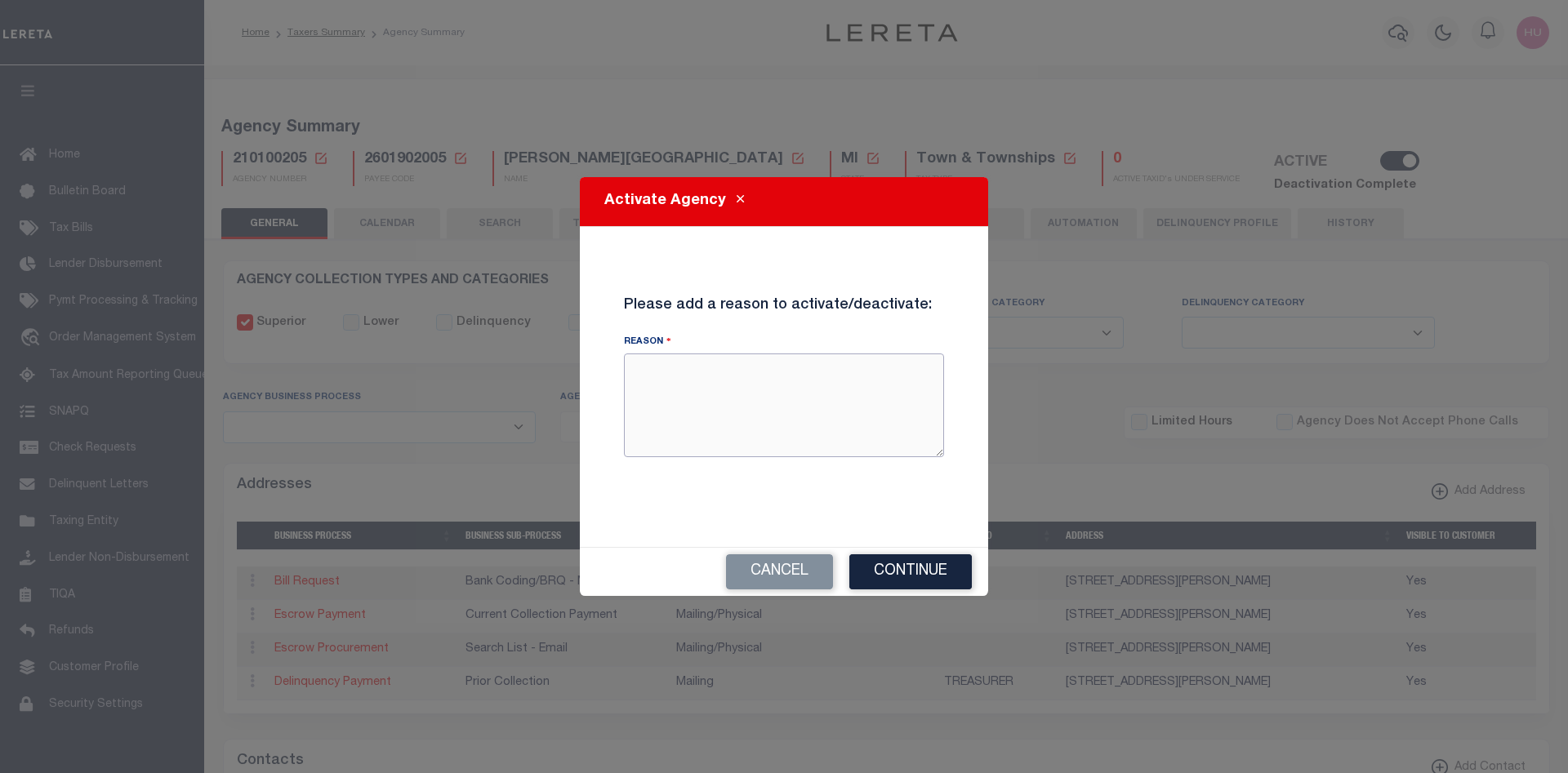
click at [849, 414] on textarea "Reason" at bounding box center [784, 404] width 320 height 103
type textarea "E2E testing reactivating Agency and validate tax accounts"
click at [919, 562] on button "Continue" at bounding box center [911, 571] width 123 height 35
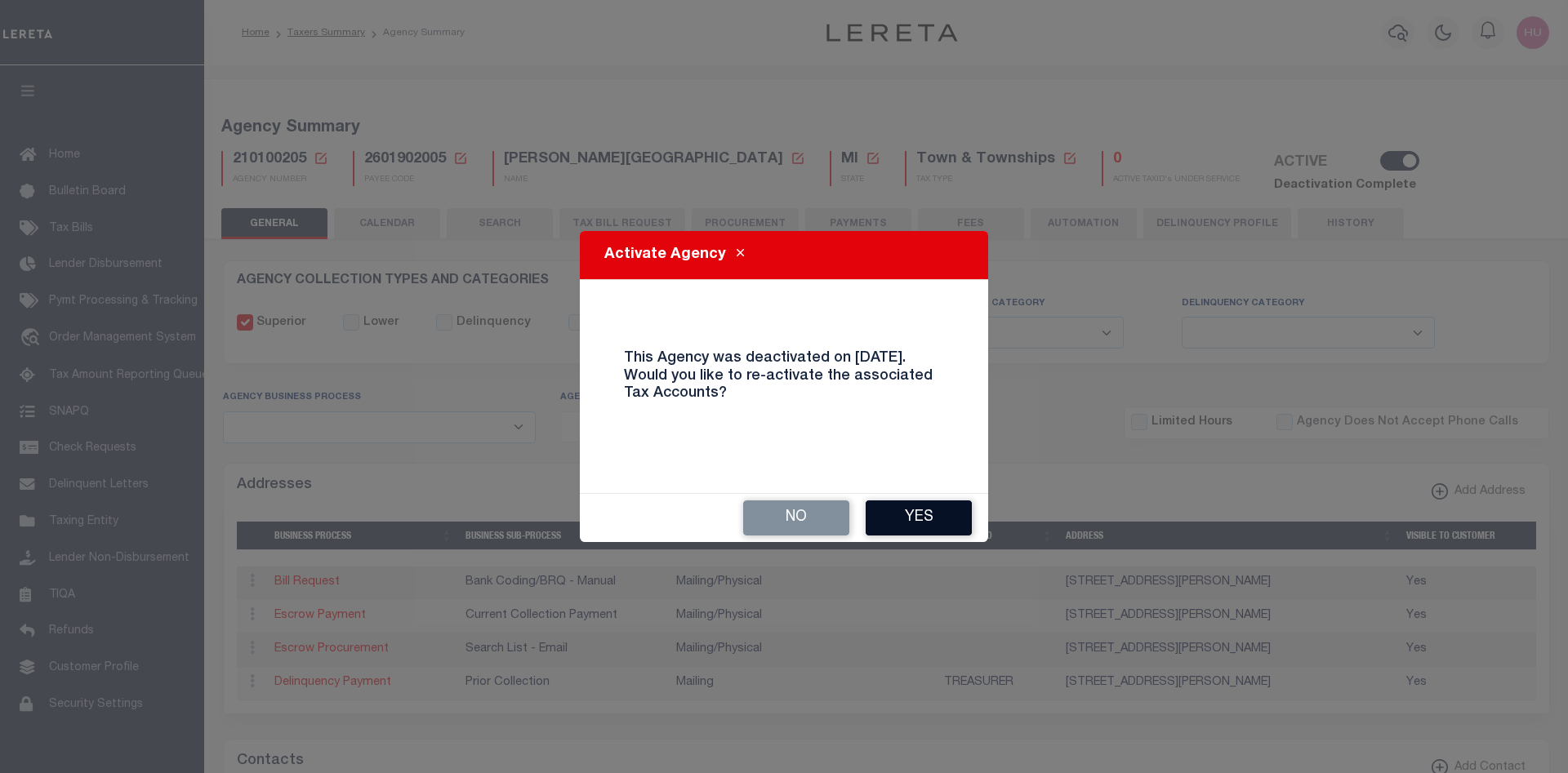
click at [902, 512] on button "Yes" at bounding box center [918, 518] width 106 height 35
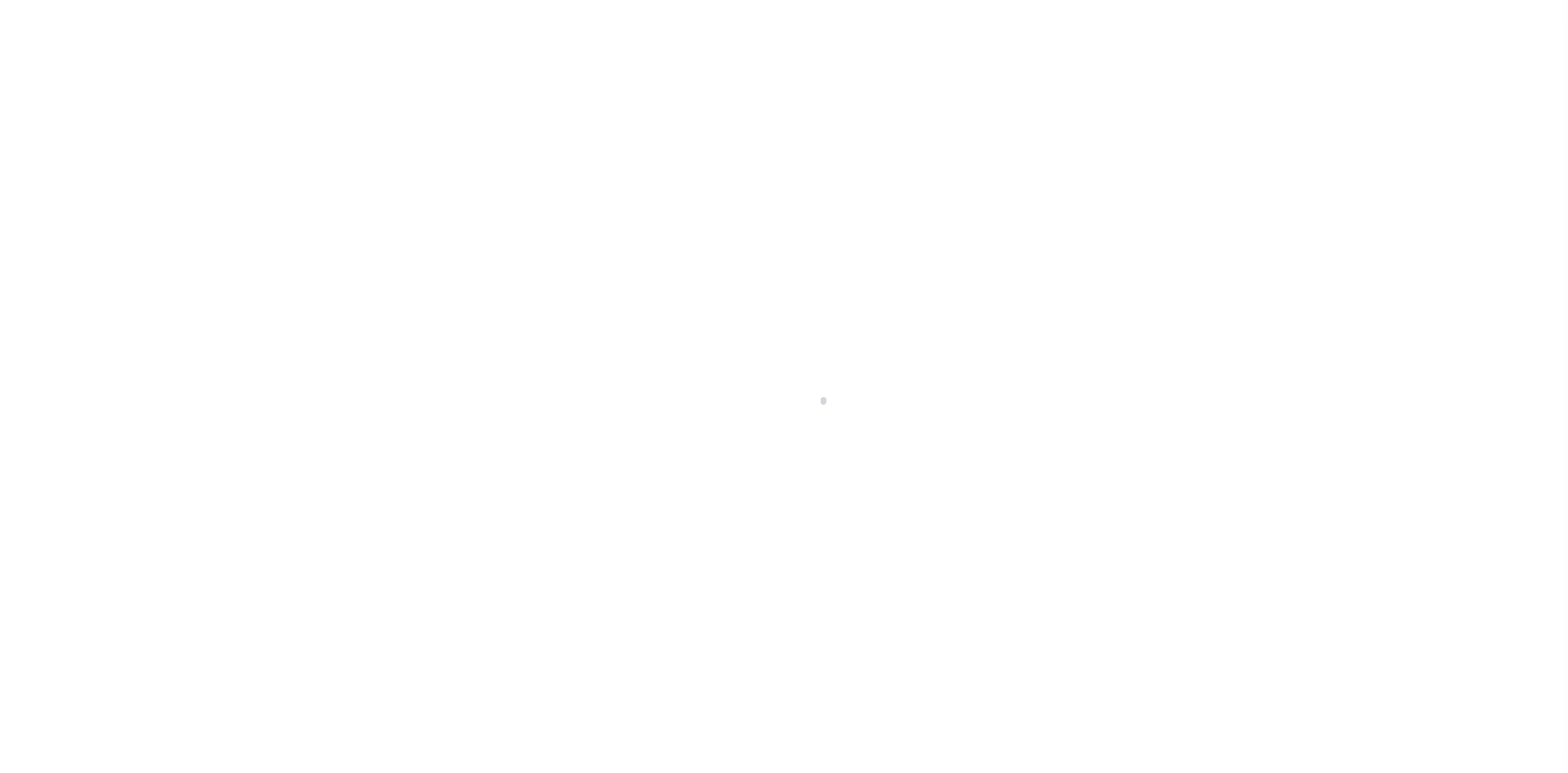
select select "CP"
select select "4567"
select select "100"
select select "Escrow"
select select
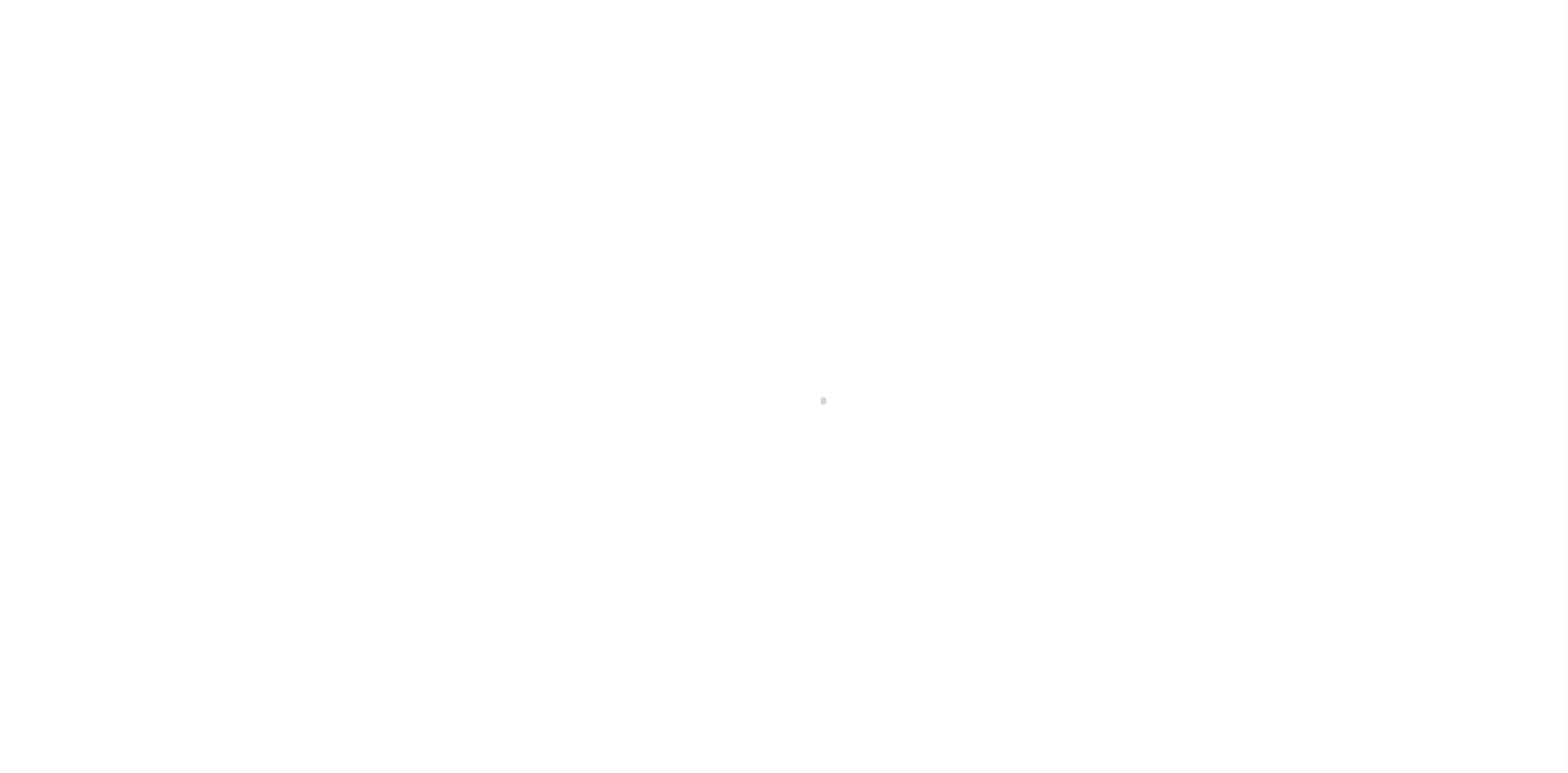
select select
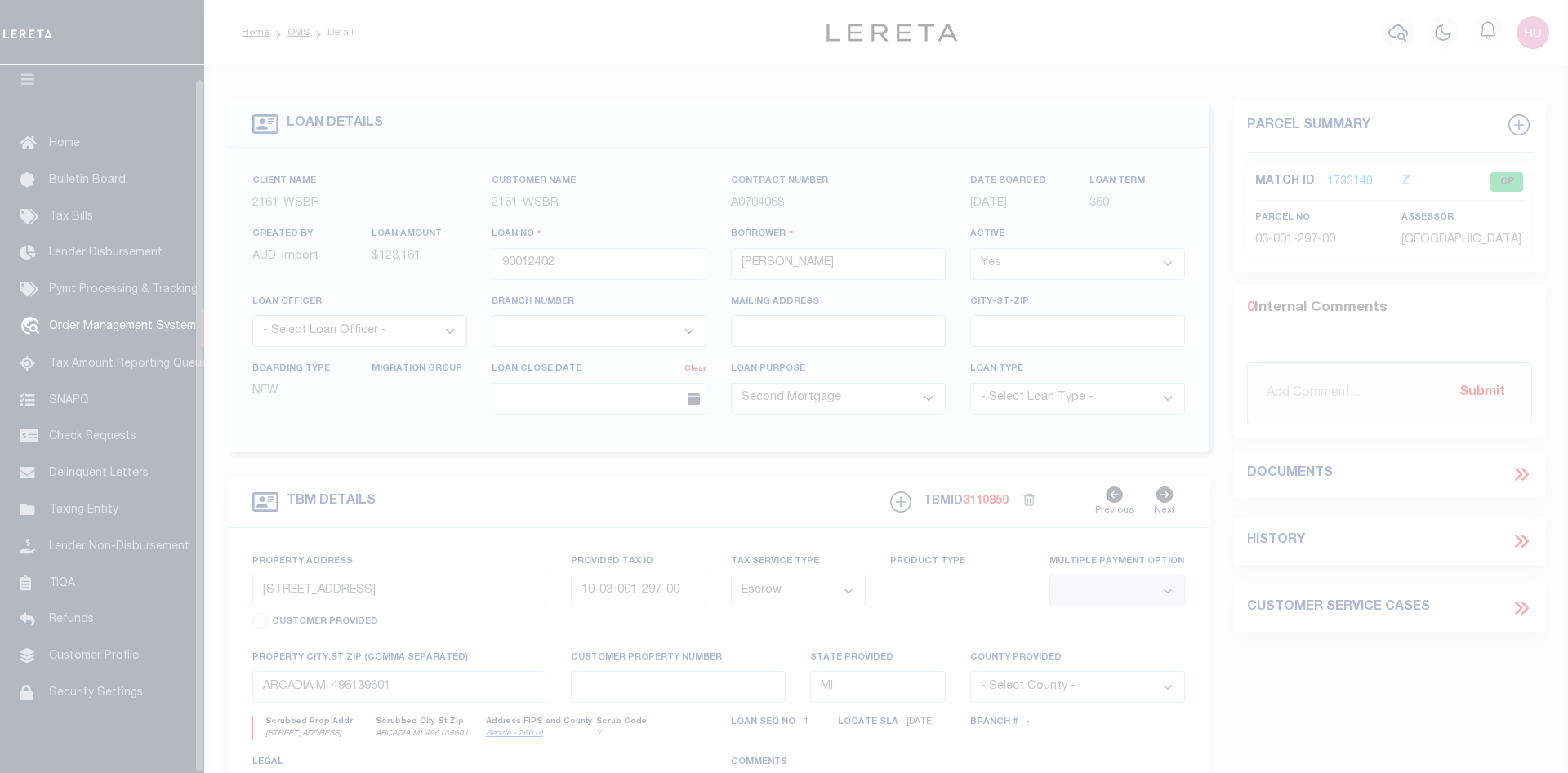
scroll to position [30, 0]
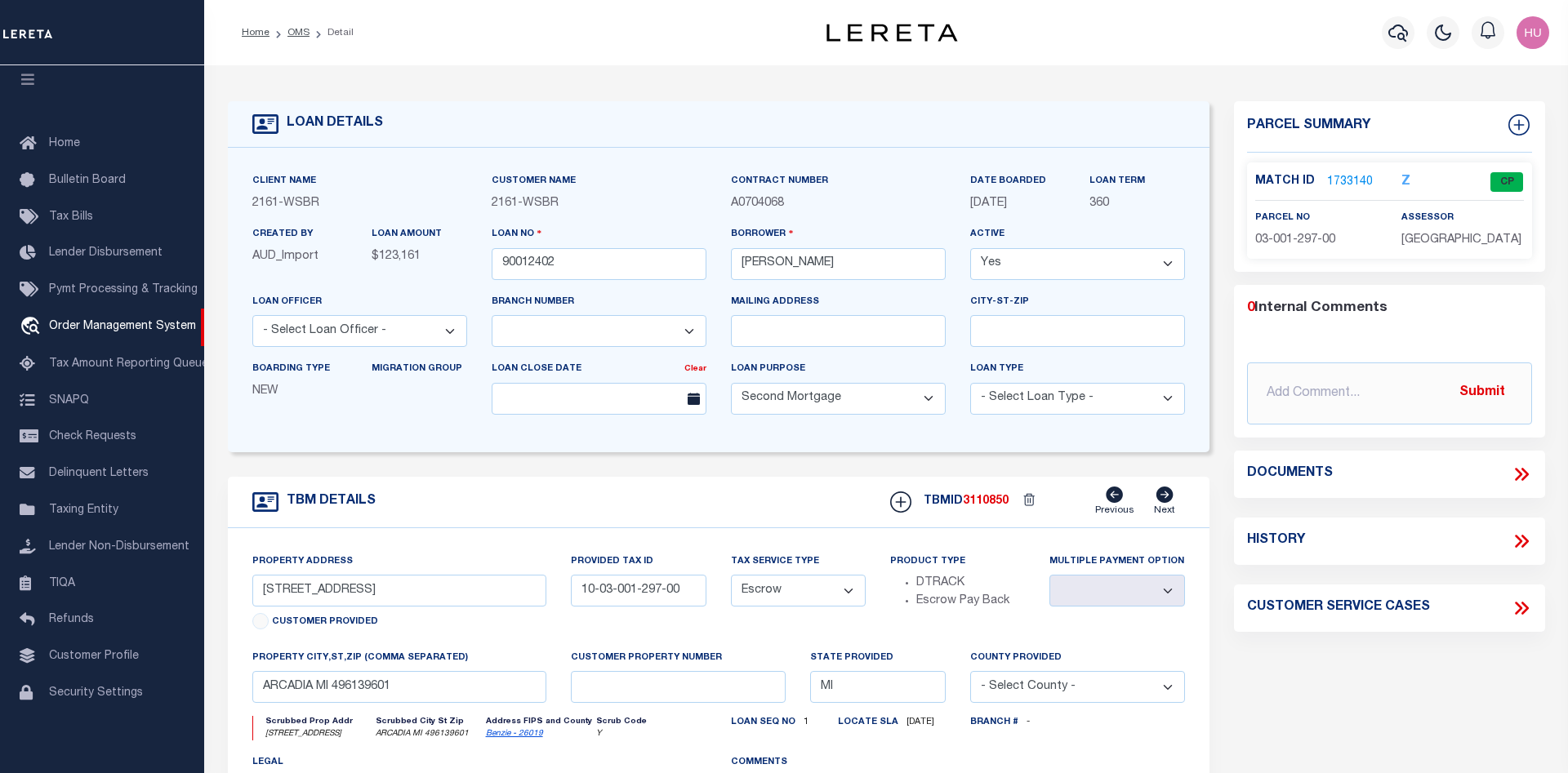
click at [1354, 182] on link "1733140" at bounding box center [1351, 182] width 46 height 17
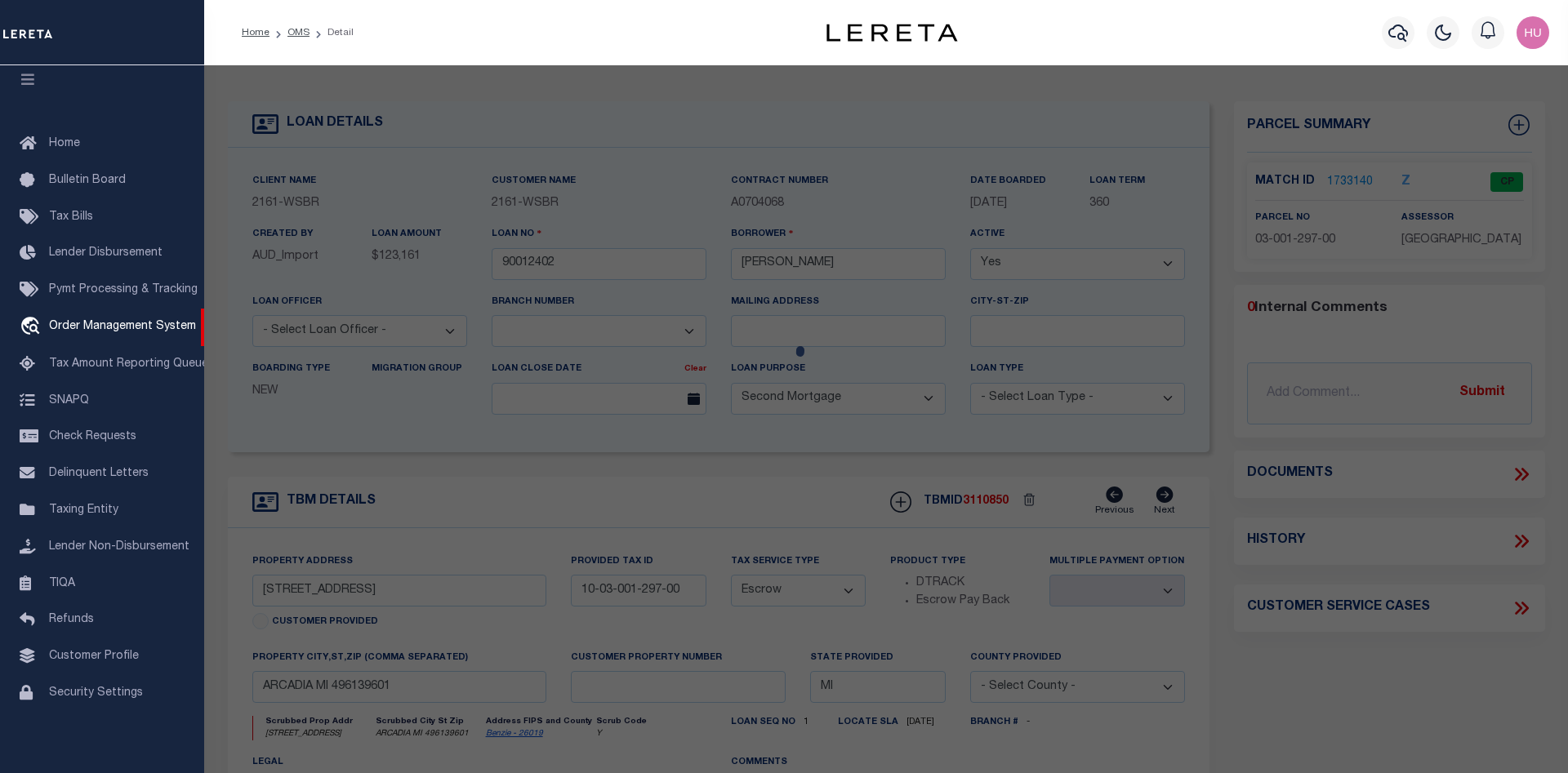
select select "AS"
checkbox input "false"
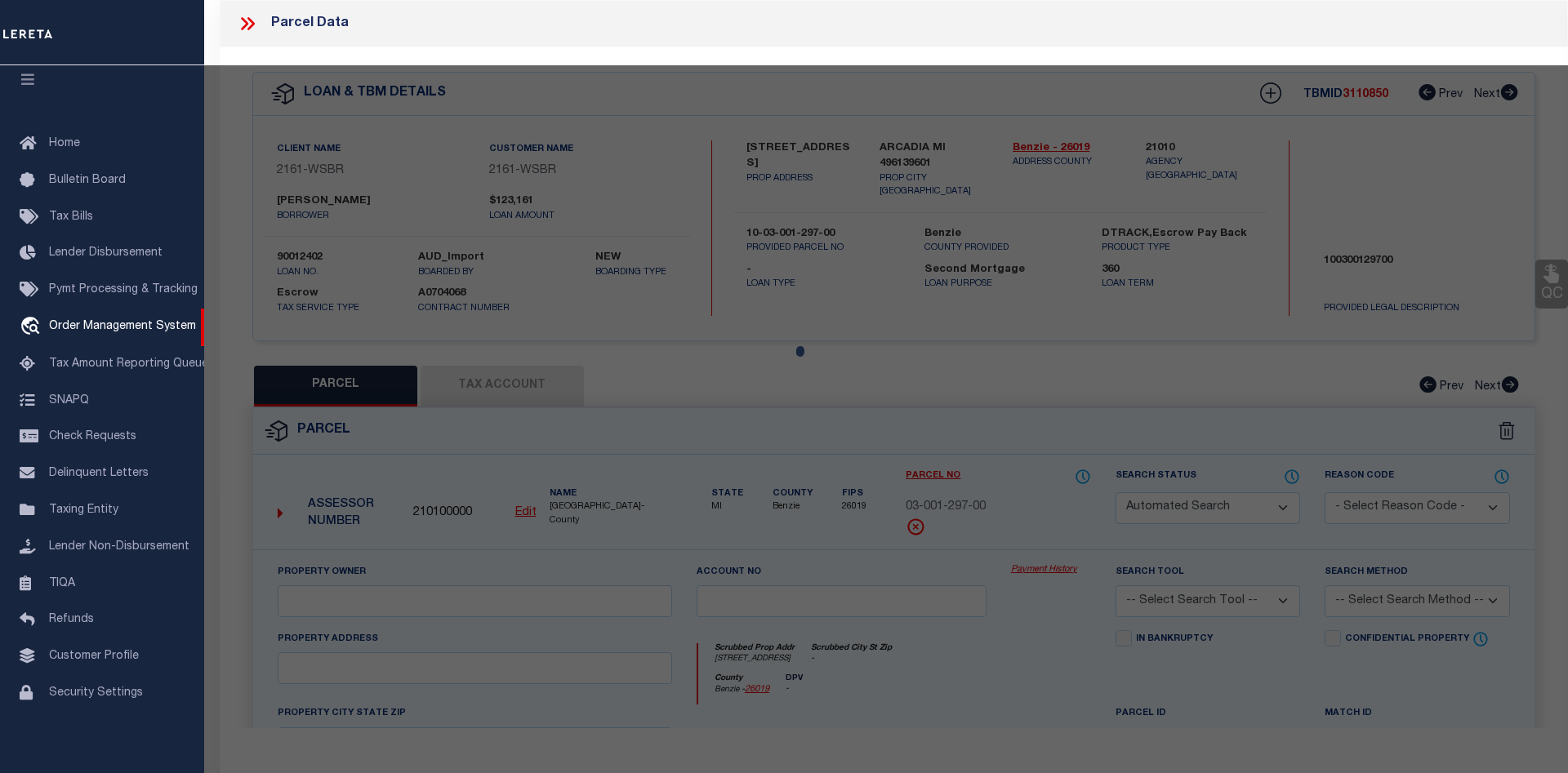
select select "CP"
type input "[PERSON_NAME] L & [PERSON_NAME] X"
select select
type input "[STREET_ADDRESS]"
checkbox input "false"
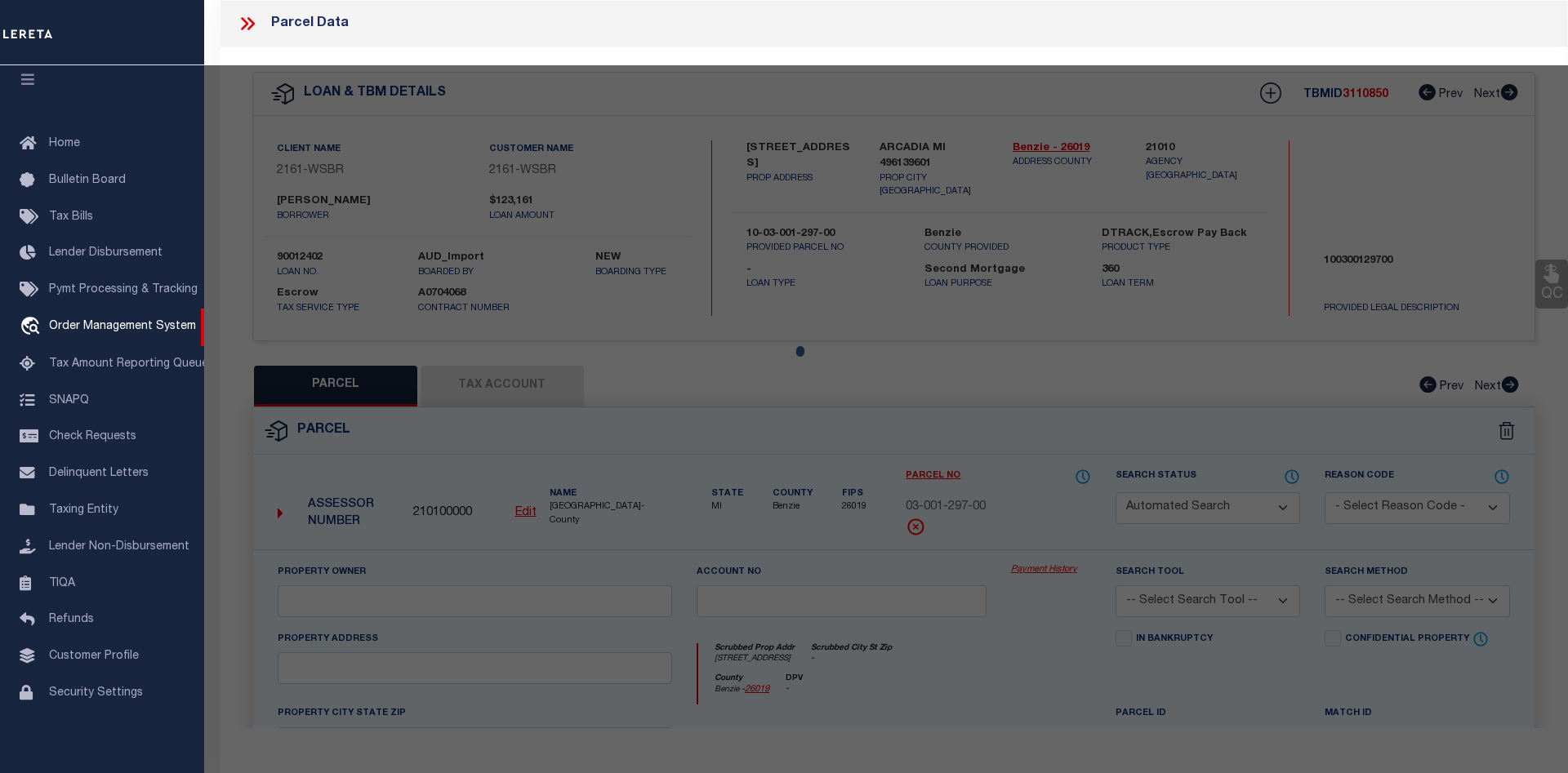
type input "ARCADIA MI 49613"
type textarea "S 1/2 OF S 1/2 OF SE 1/4 SEC 23 T25N R16W 40 A M/L P.A. 5869 S. SCENIC HIGHWAY …"
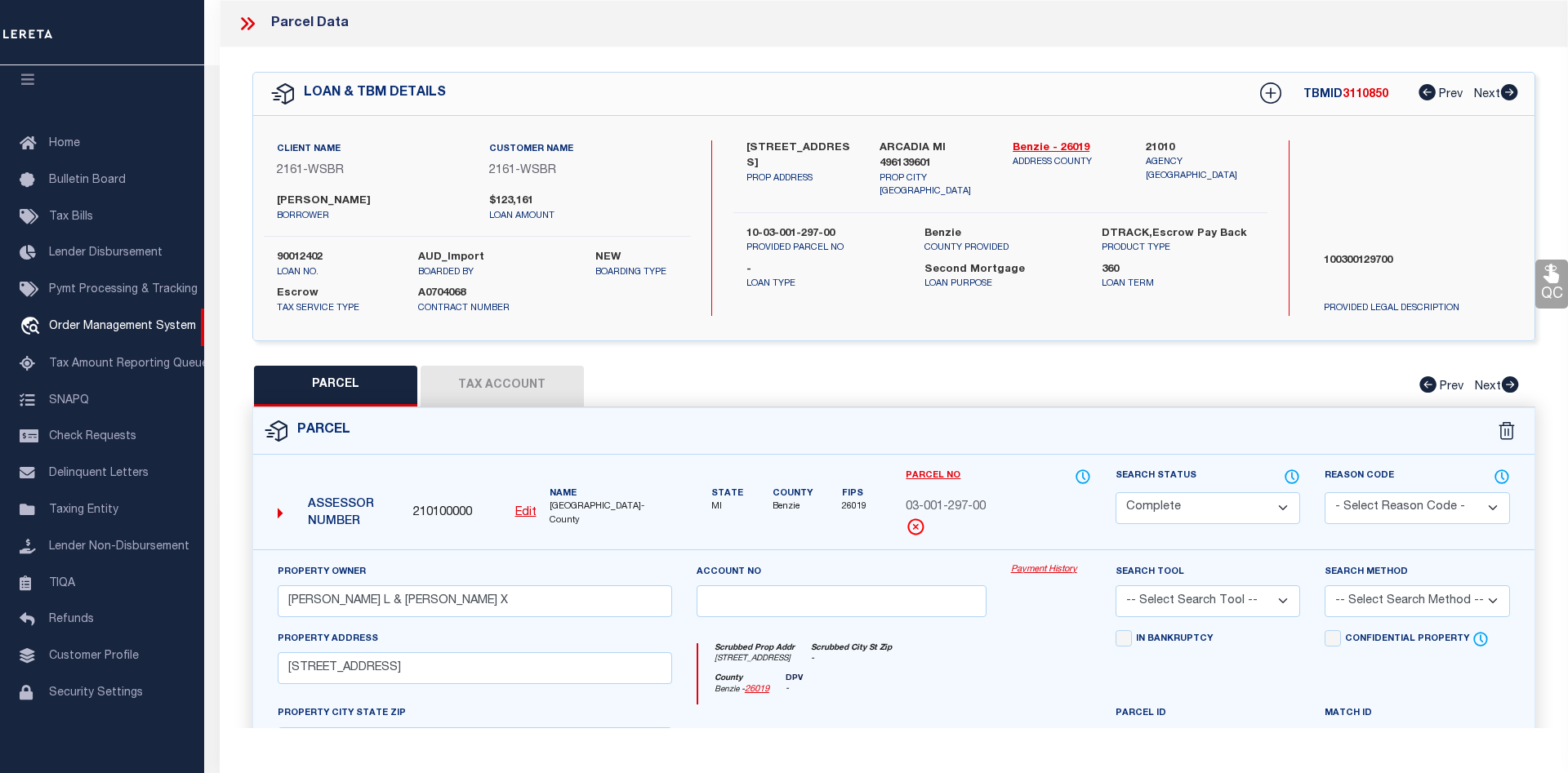
click at [529, 375] on button "Tax Account" at bounding box center [502, 386] width 163 height 41
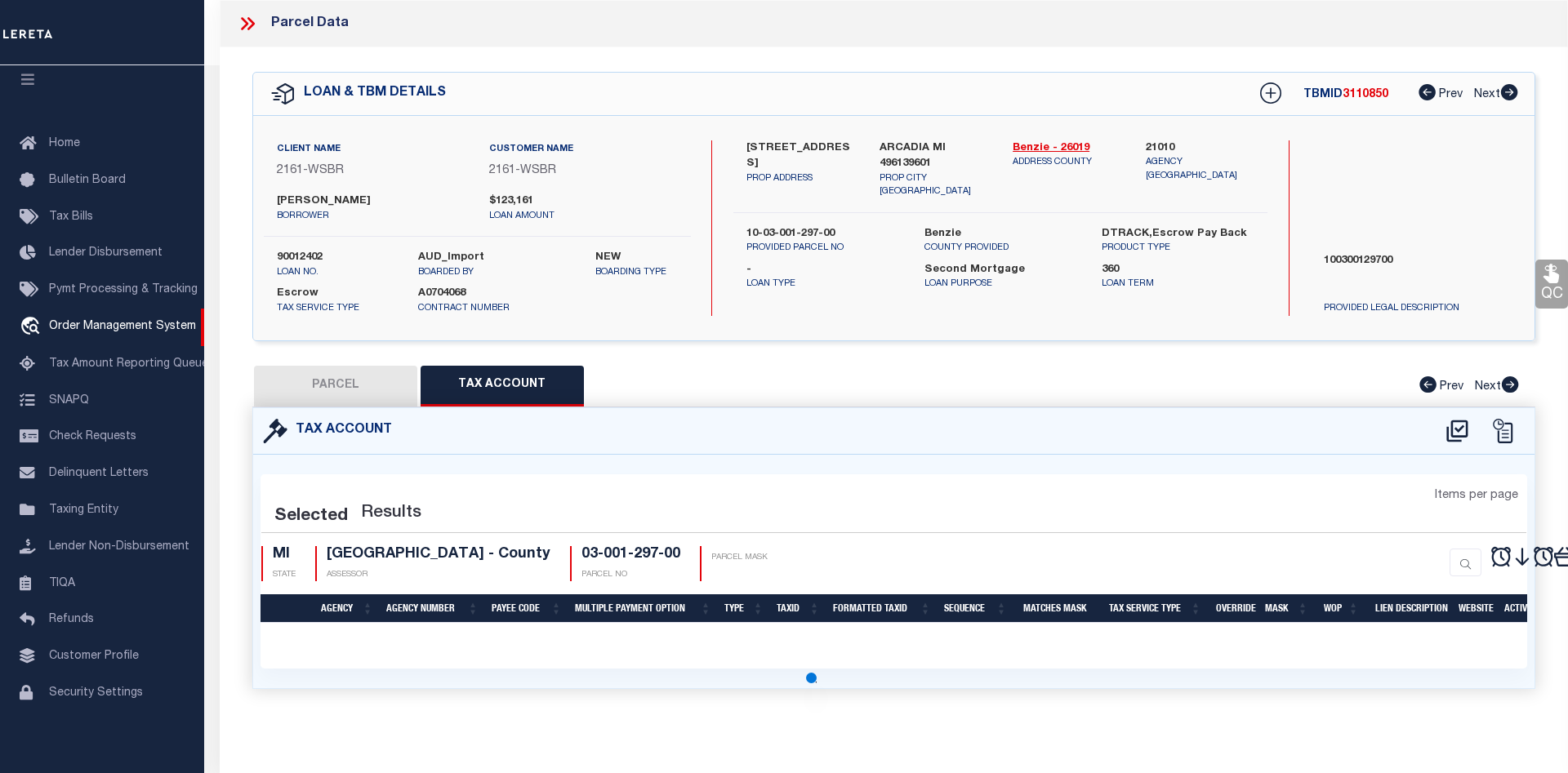
select select "100"
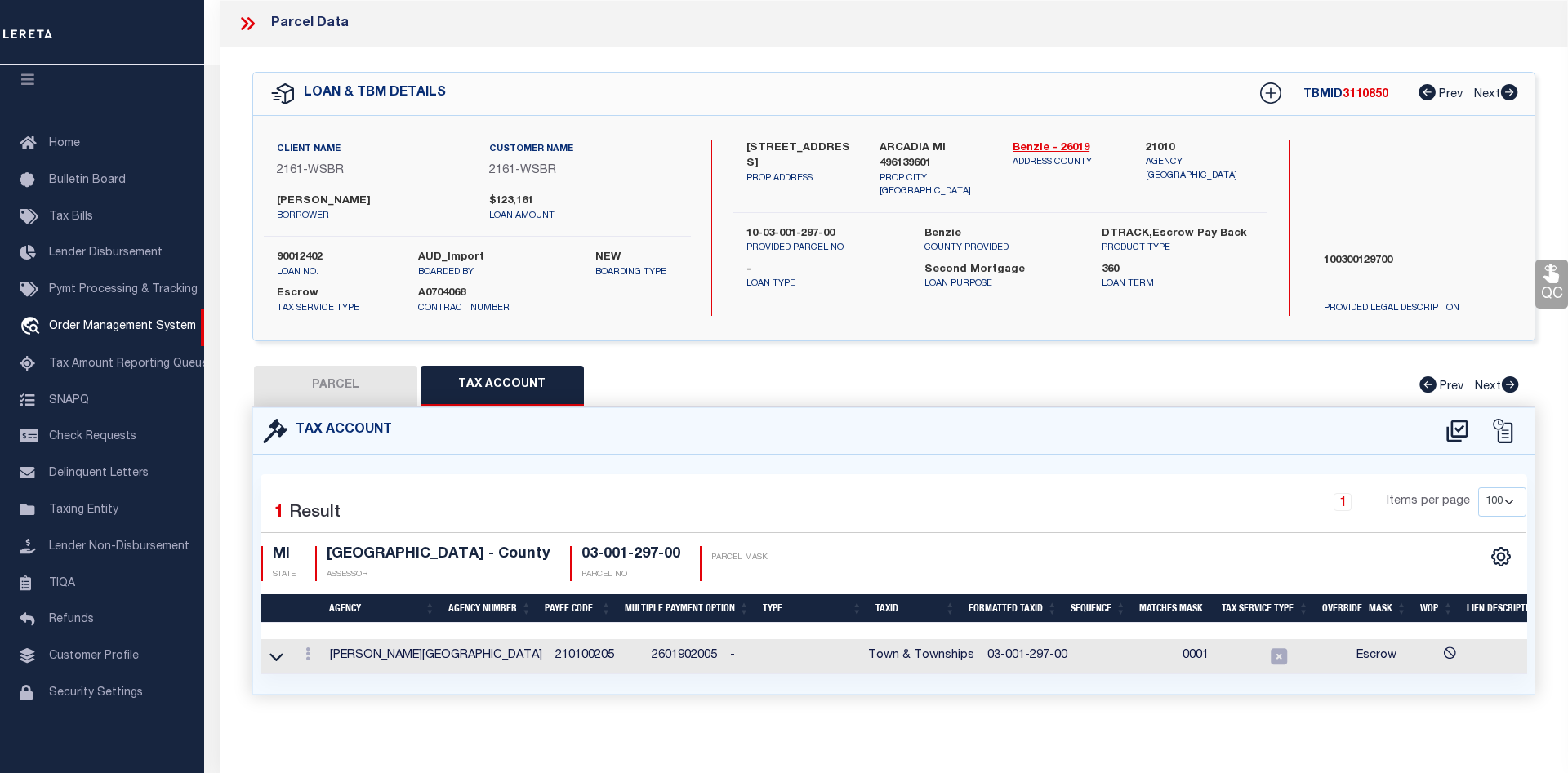
scroll to position [0, 88]
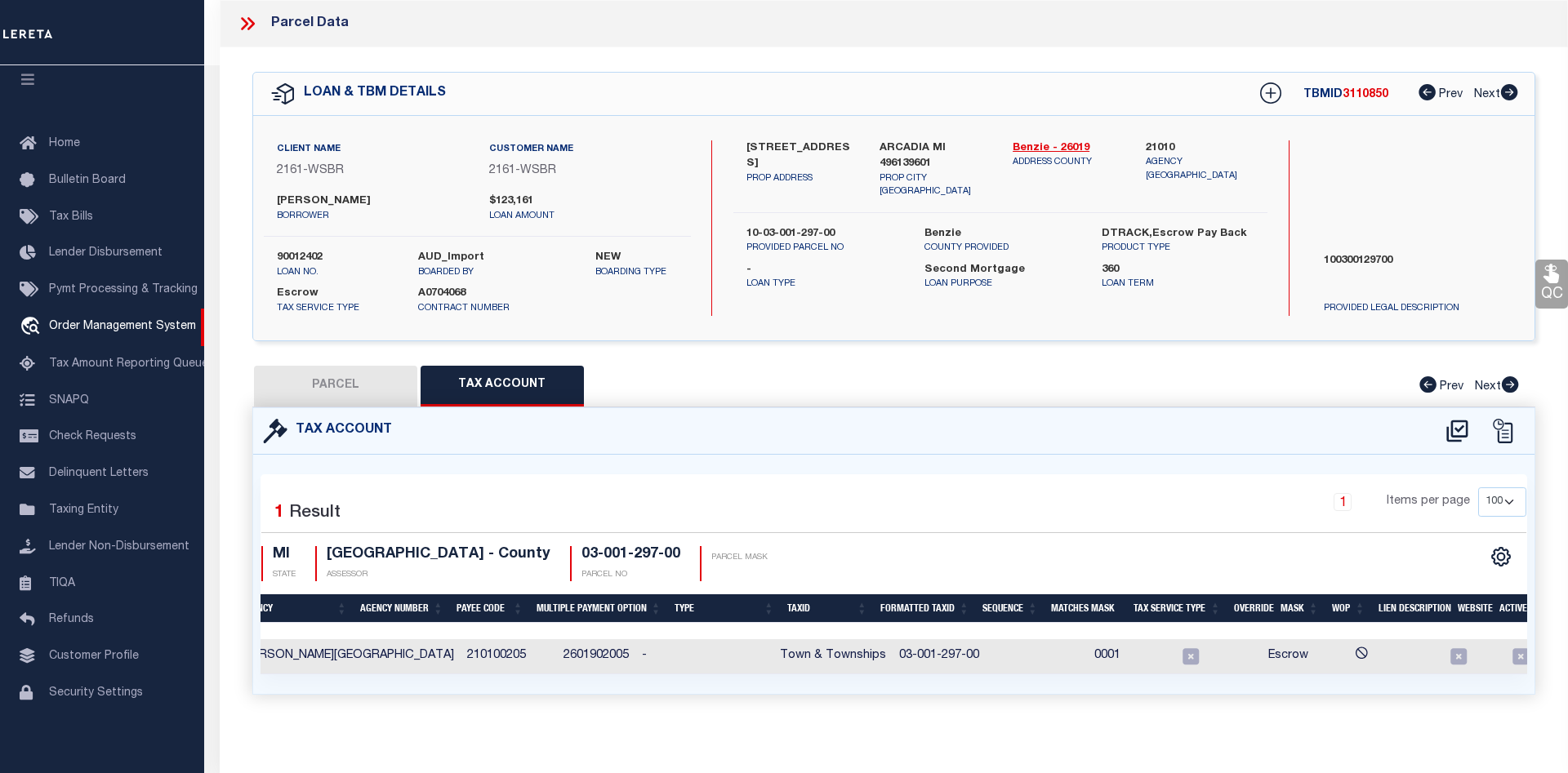
click at [293, 386] on button "PARCEL" at bounding box center [335, 386] width 163 height 41
select select "AS"
checkbox input "false"
select select "CP"
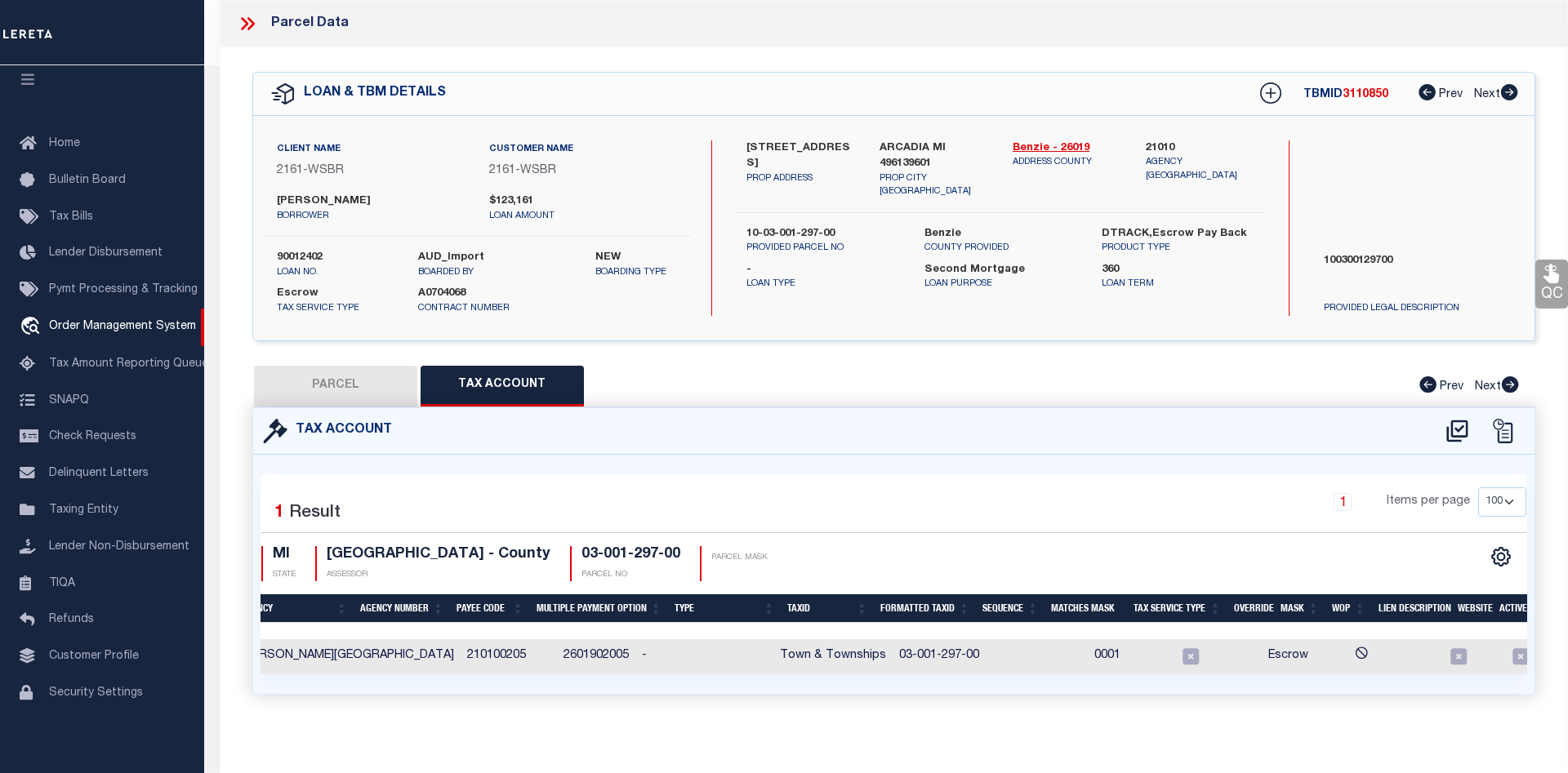
type input "[PERSON_NAME] L & [PERSON_NAME] X"
select select
type input "[STREET_ADDRESS]"
checkbox input "false"
type input "ARCADIA MI 49613"
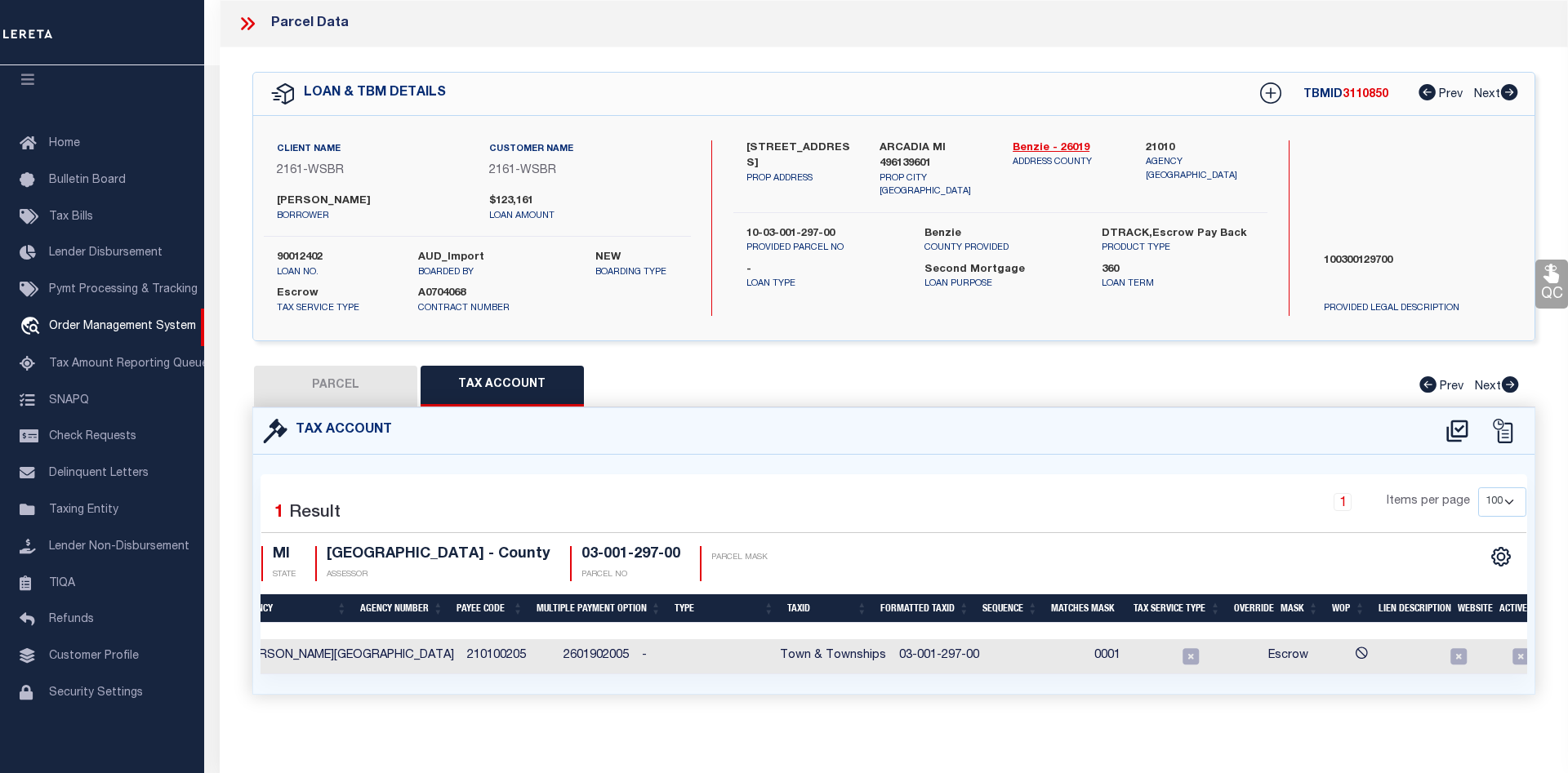
type textarea "S 1/2 OF S 1/2 OF SE 1/4 SEC 23 T25N R16W 40 A M/L P.A. 5869 S. SCENIC HIGHWAY …"
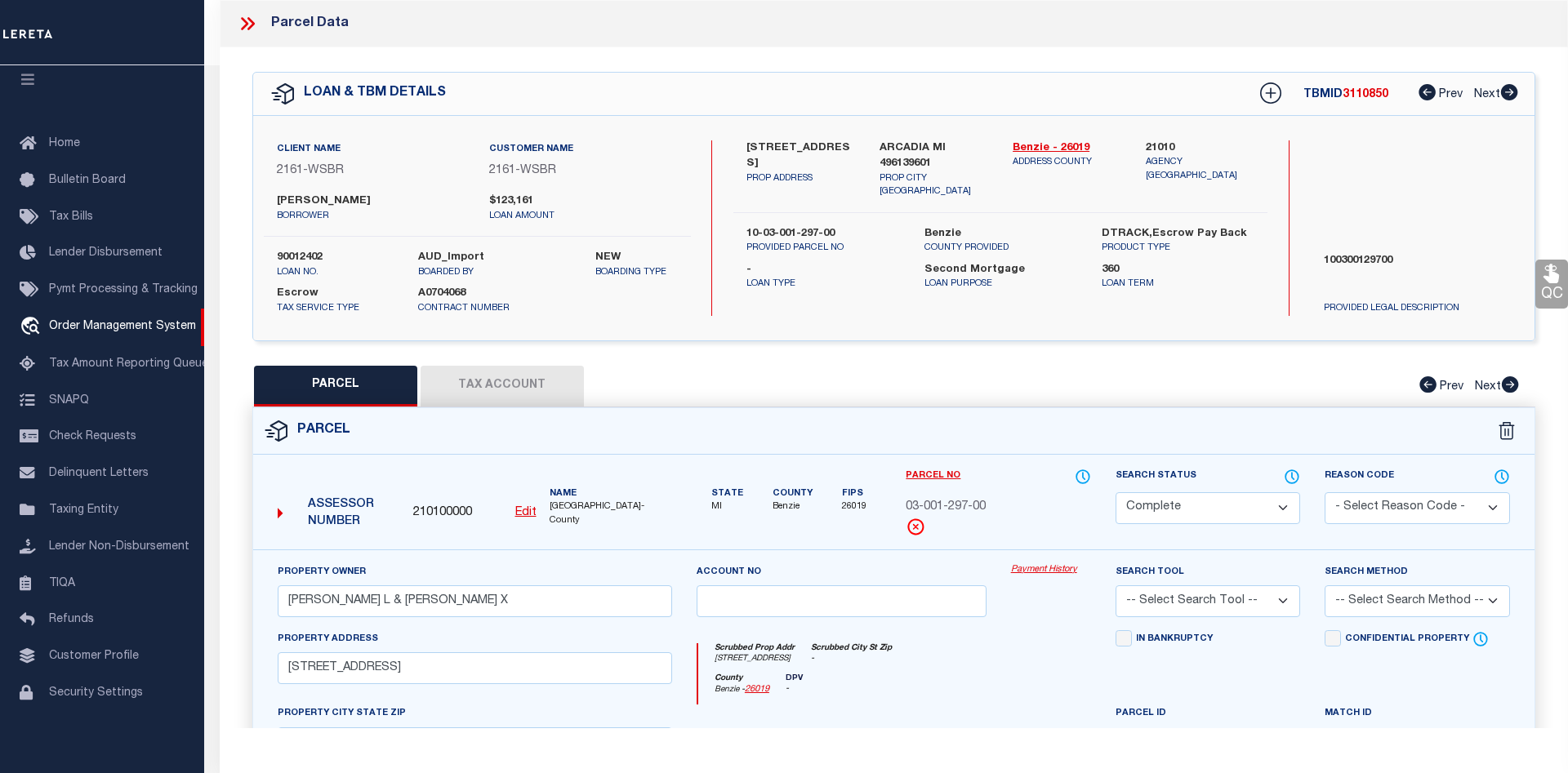
click at [1040, 567] on link "Payment History" at bounding box center [1051, 570] width 80 height 14
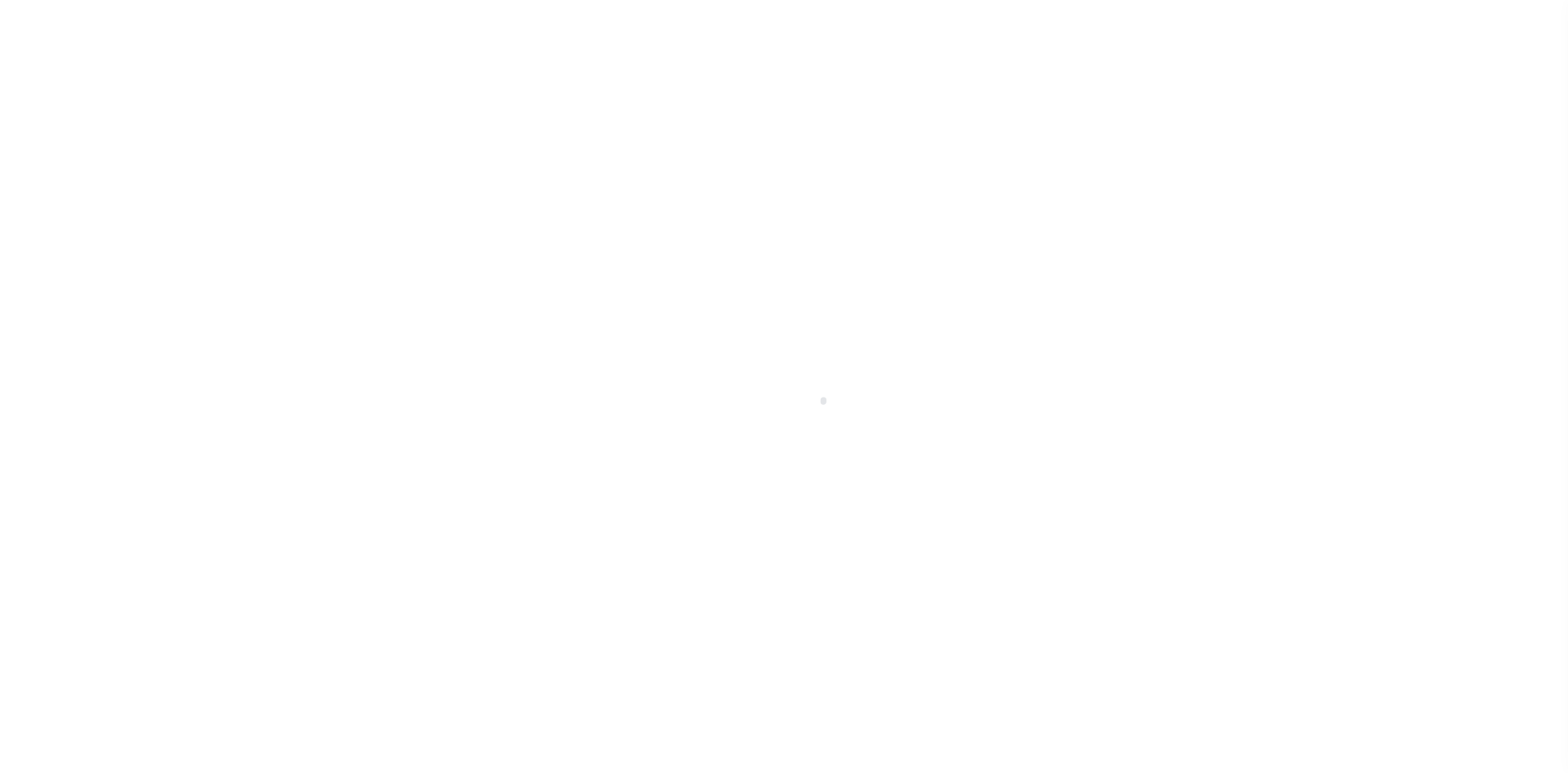
select select "4567"
select select "100"
select select "NonEscrow"
select select
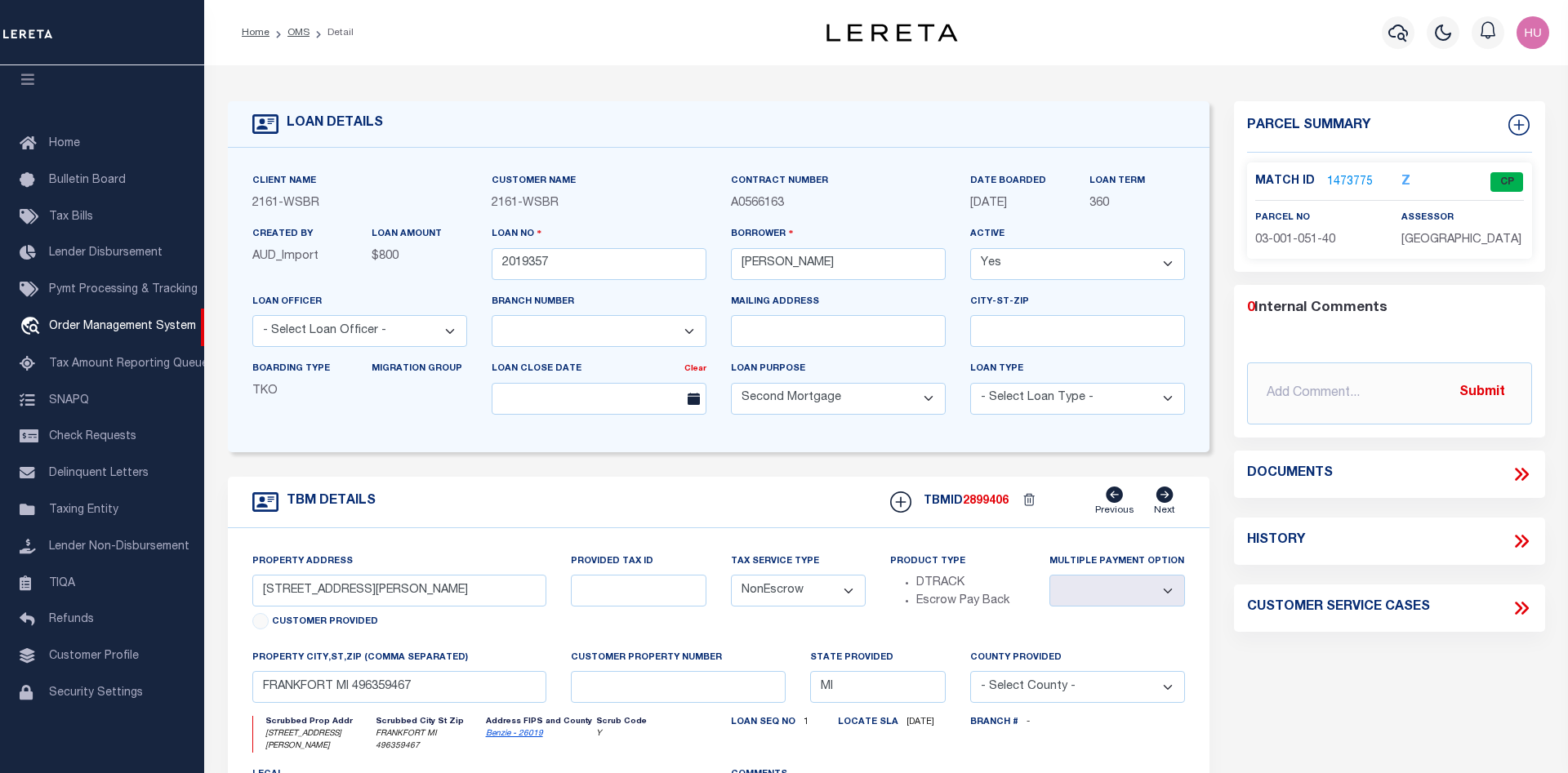
click at [1345, 178] on link "1473775" at bounding box center [1351, 182] width 46 height 17
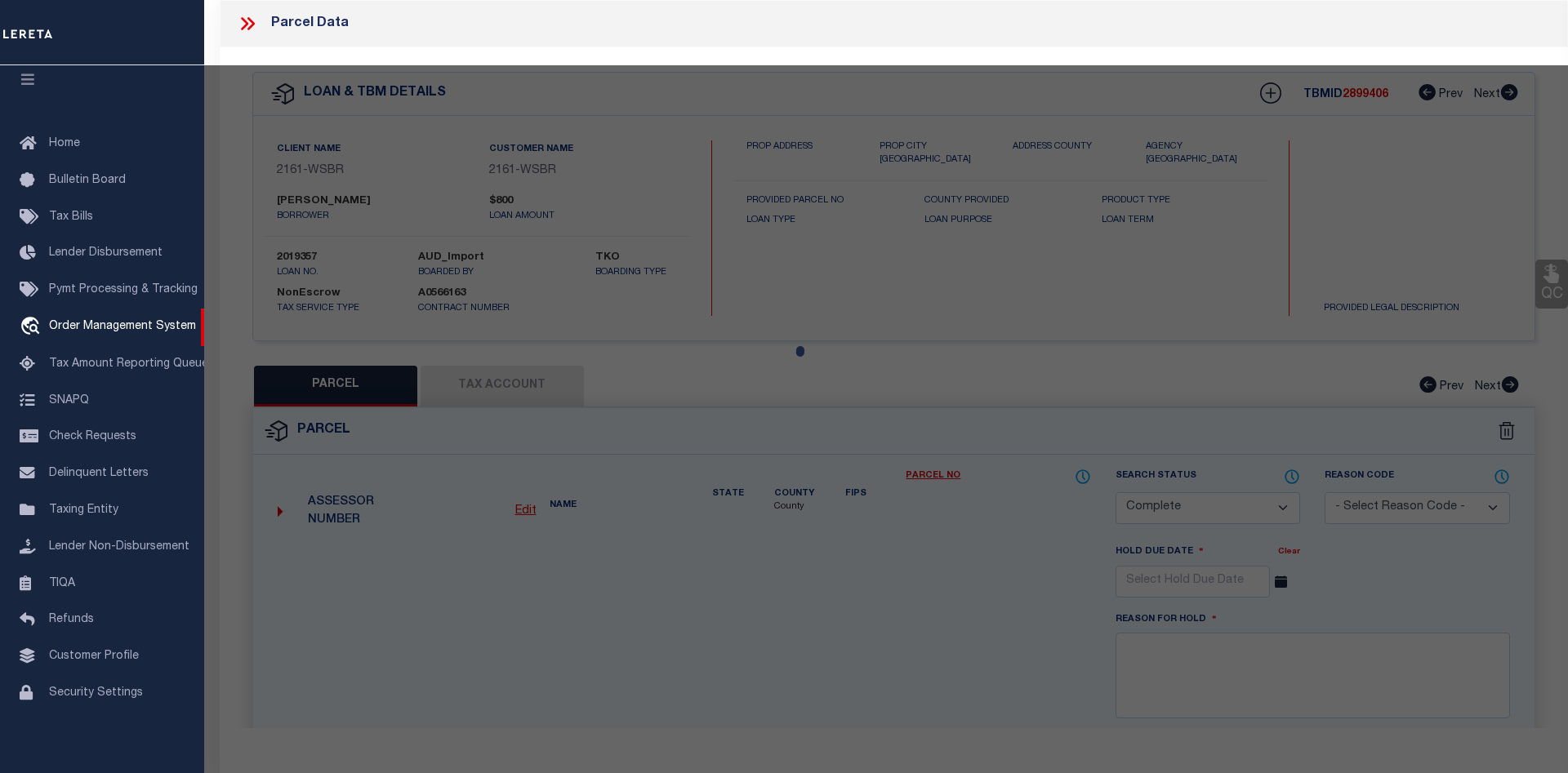
select select "AS"
checkbox input "false"
select select "CP"
type input "COZART, RALPH E."
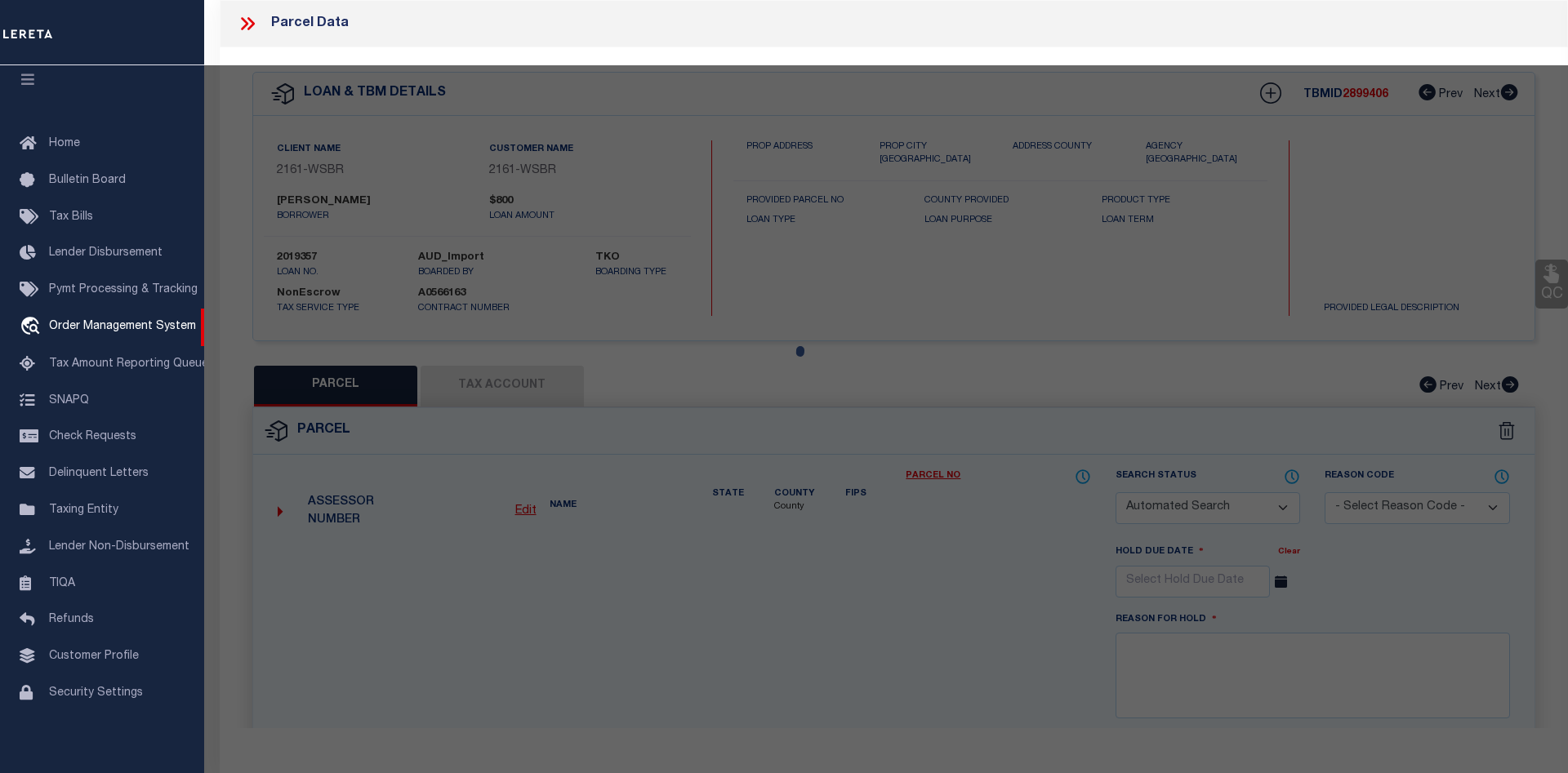
select select
type input "3128 HERRON ROAD"
checkbox input "false"
type input "MI"
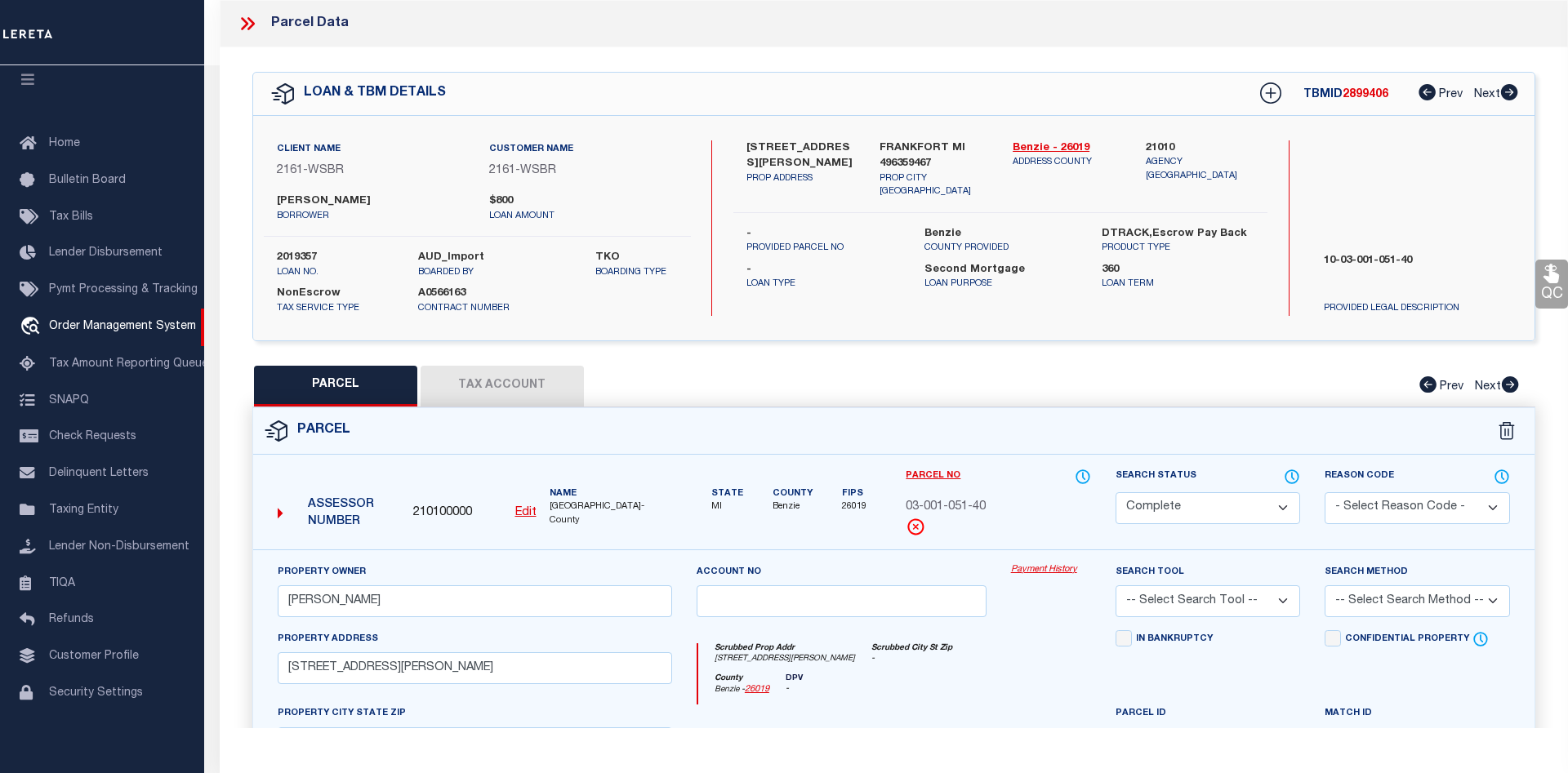
click at [533, 384] on button "Tax Account" at bounding box center [502, 386] width 163 height 41
select select "100"
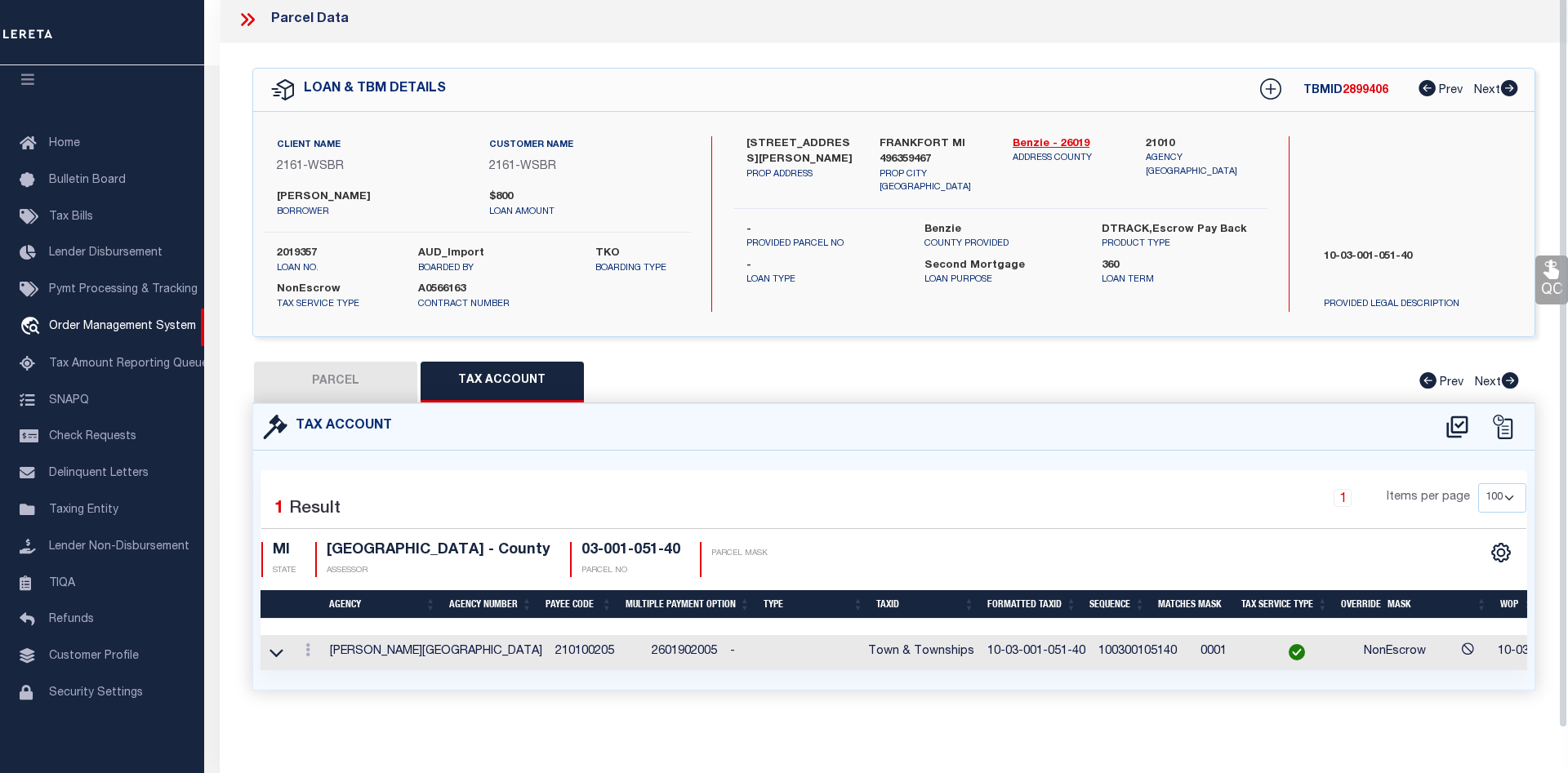
scroll to position [0, 168]
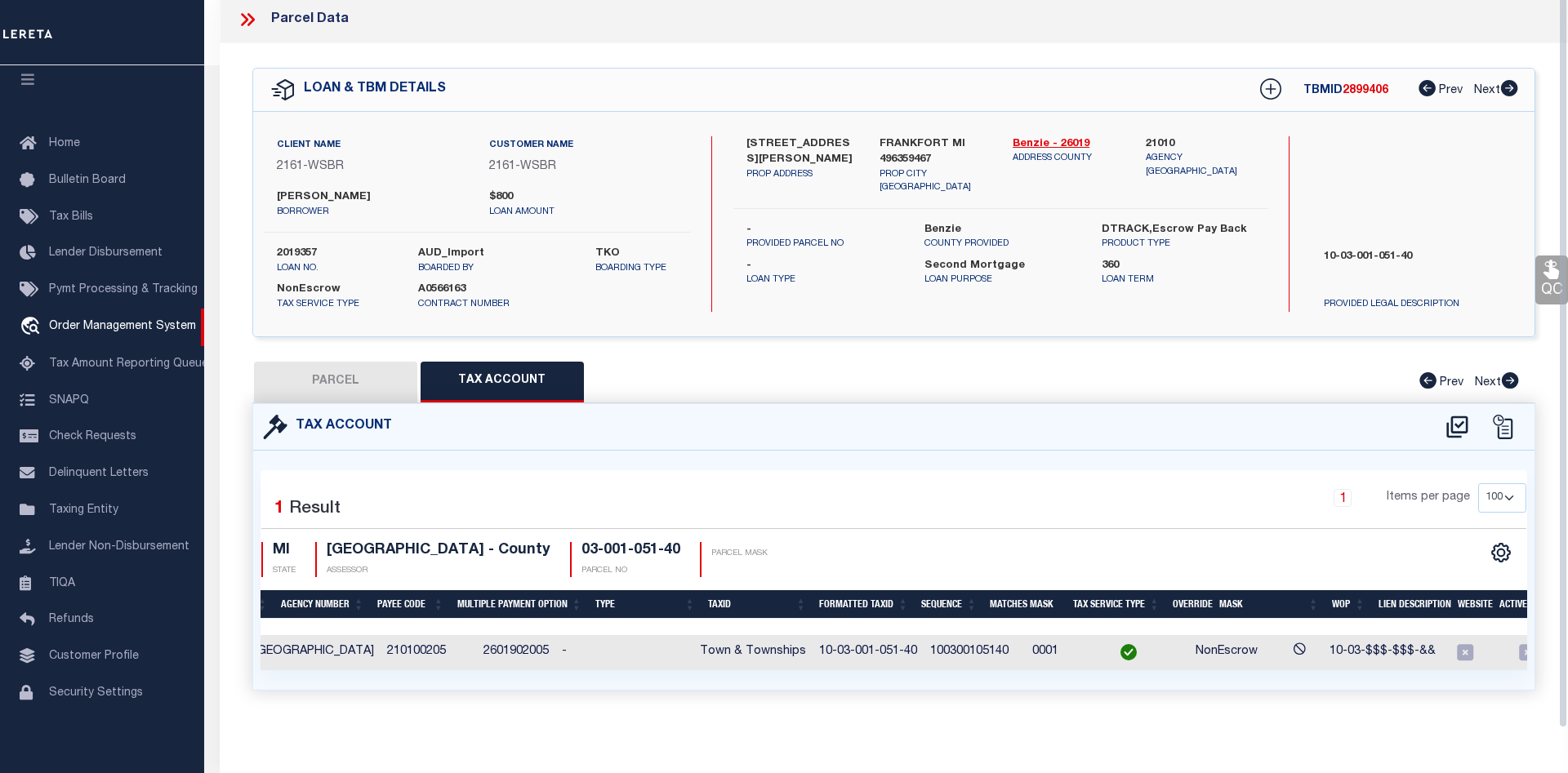
click at [301, 380] on button "PARCEL" at bounding box center [335, 382] width 163 height 41
select select "AS"
checkbox input "false"
select select "CP"
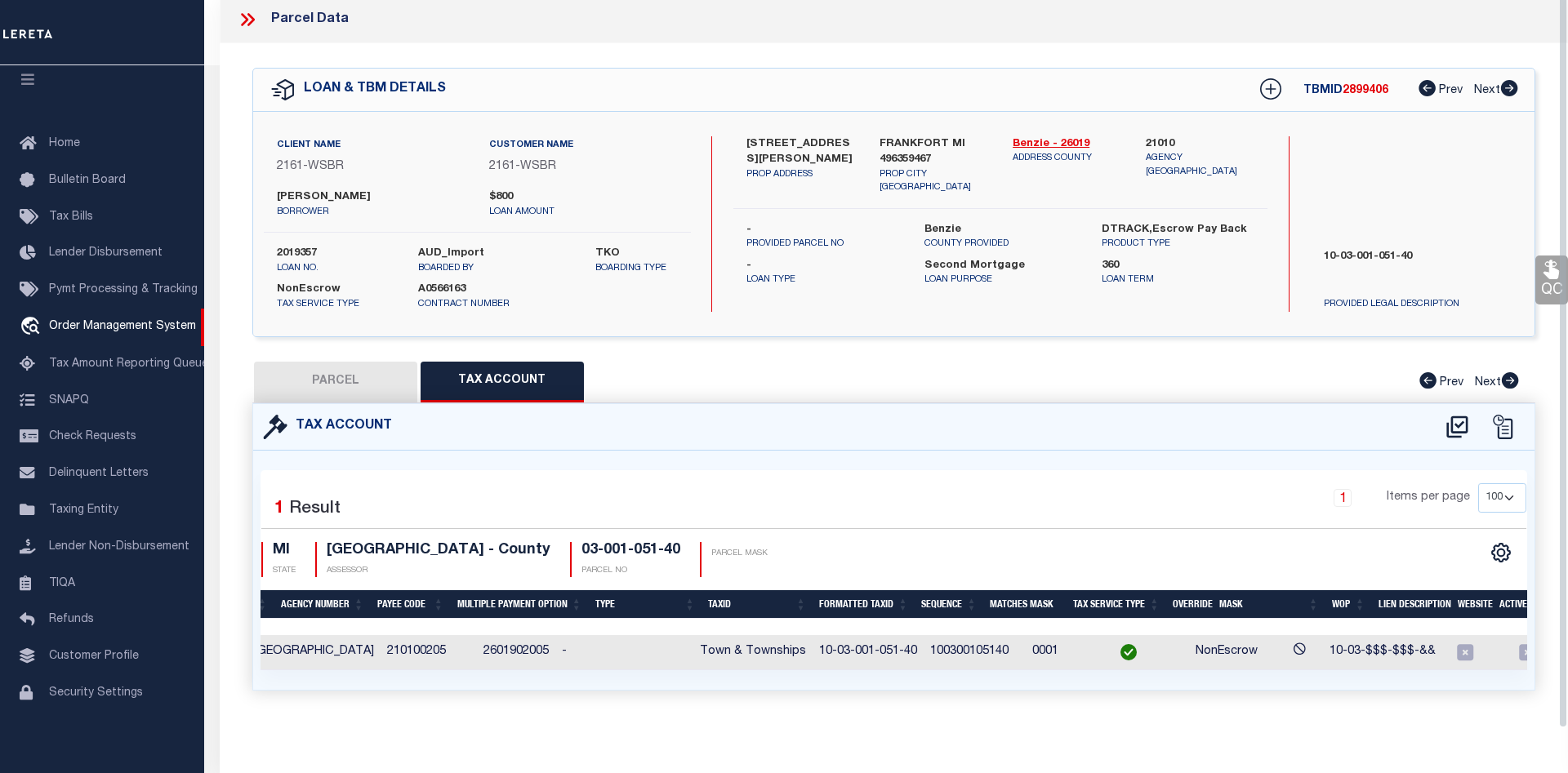
type input "COZART, RALPH E."
select select
type input "3128 HERRON ROAD"
checkbox input "false"
type input "MI"
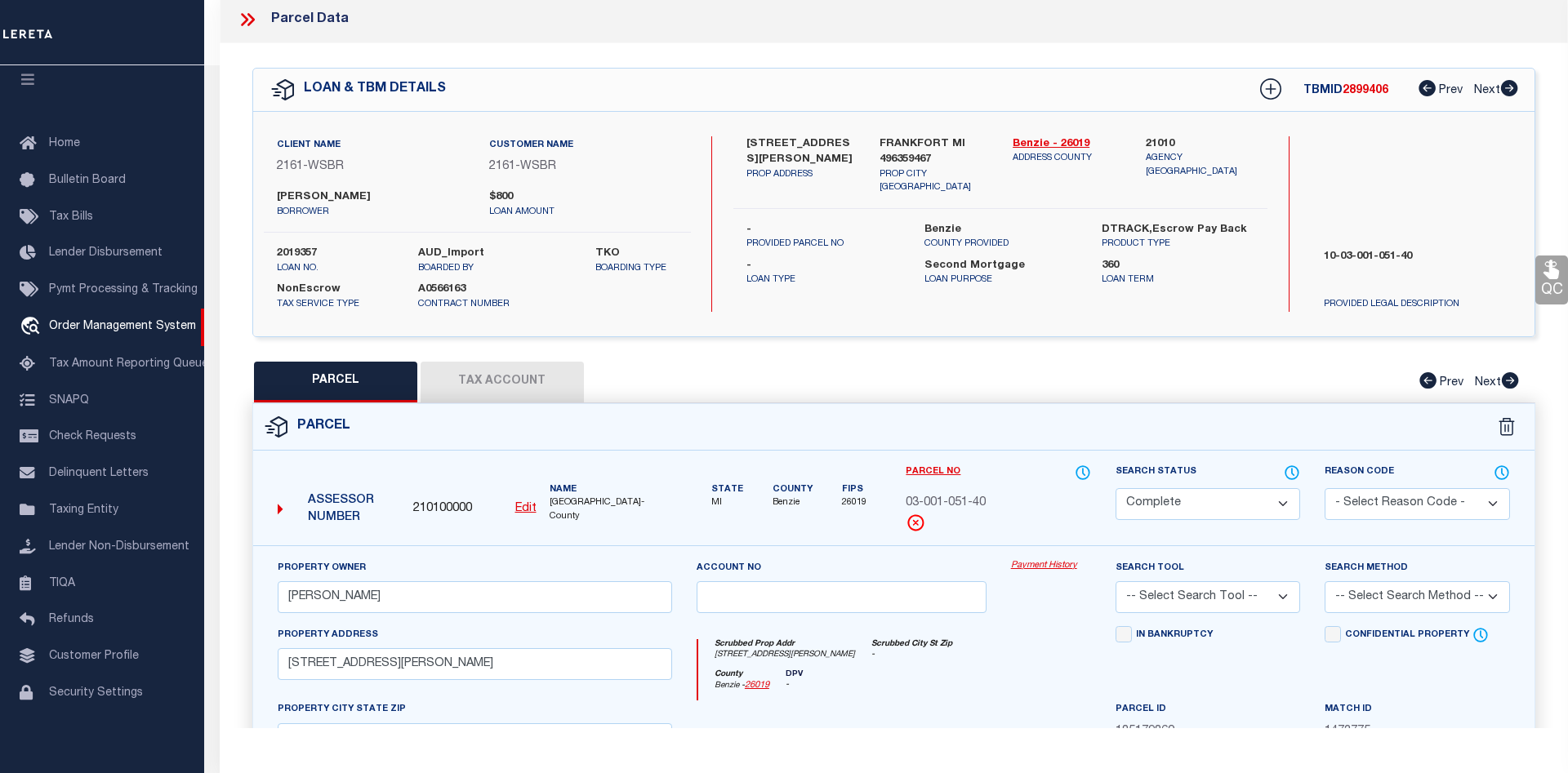
click at [1034, 562] on link "Payment History" at bounding box center [1051, 566] width 80 height 14
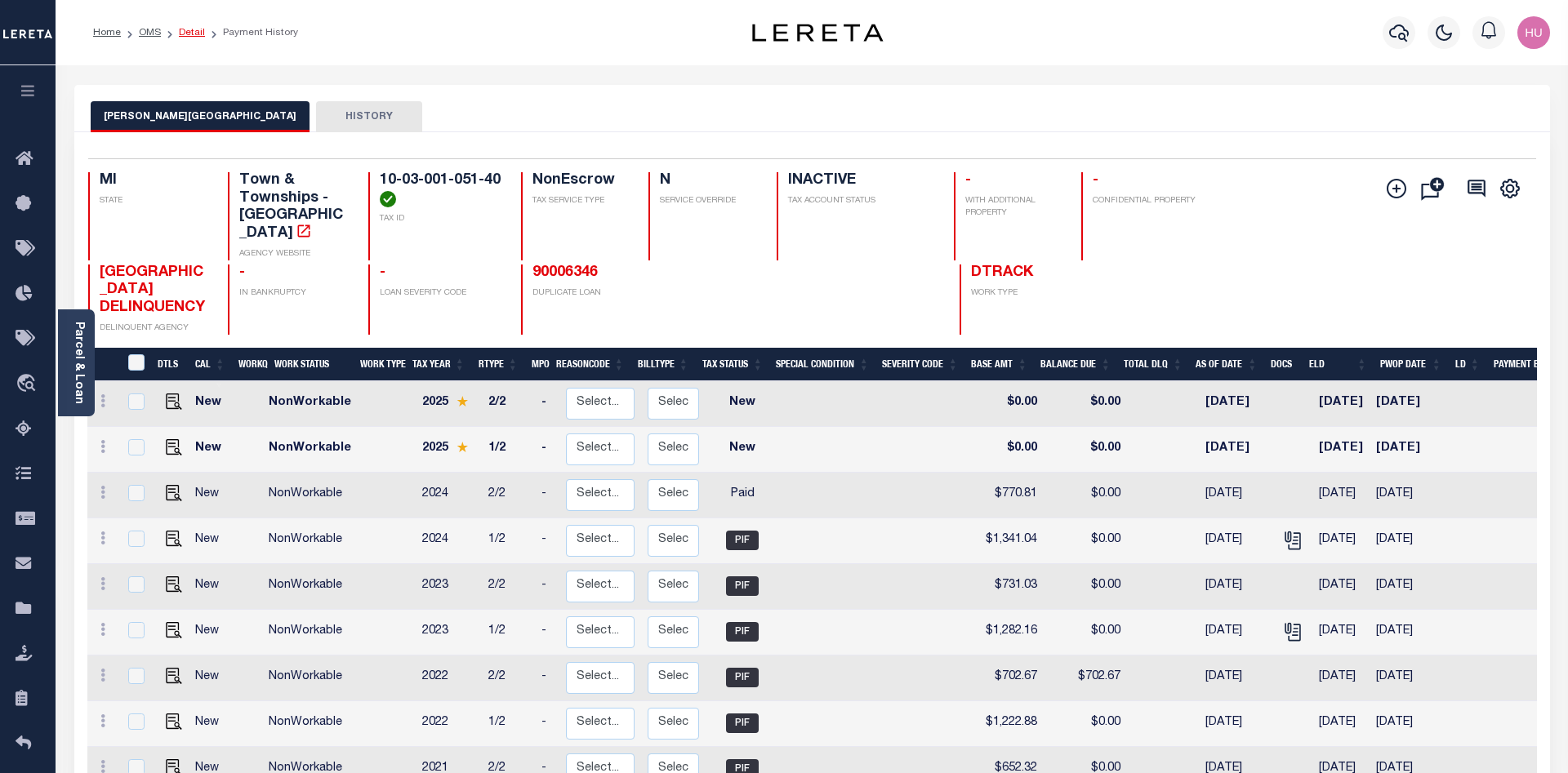
click at [188, 31] on link "Detail" at bounding box center [192, 33] width 26 height 10
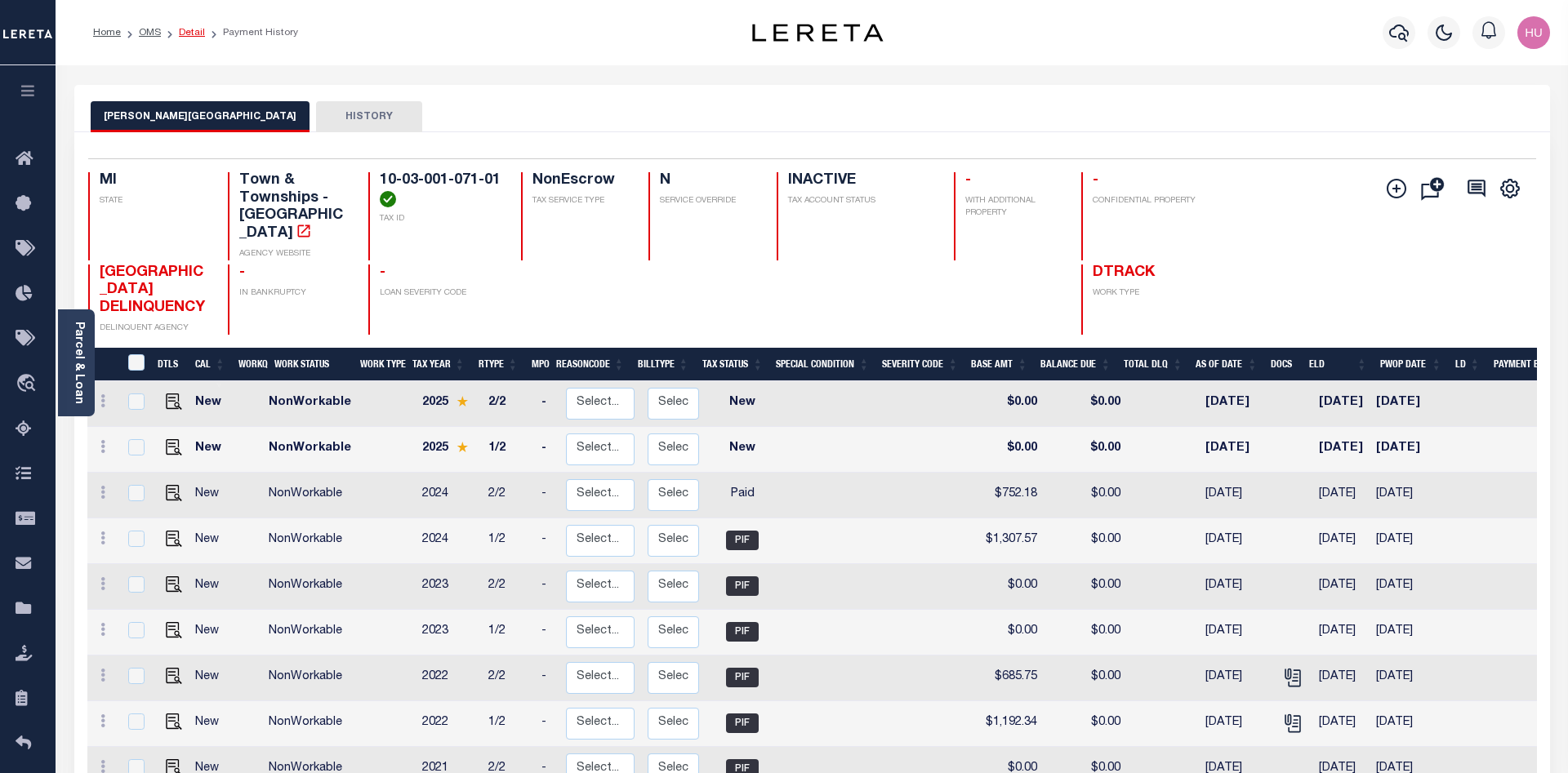
click at [193, 31] on link "Detail" at bounding box center [192, 33] width 26 height 10
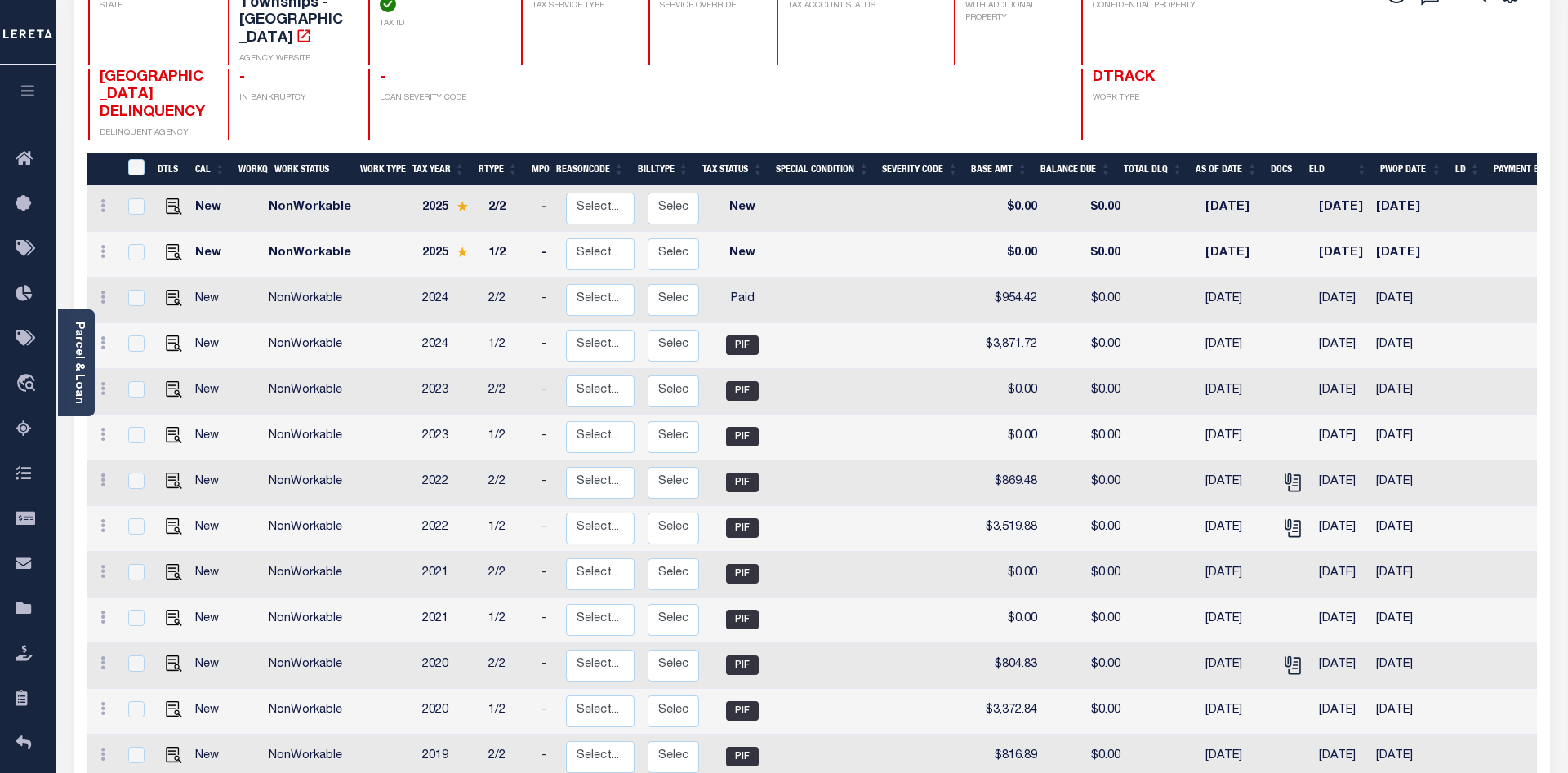
scroll to position [29, 0]
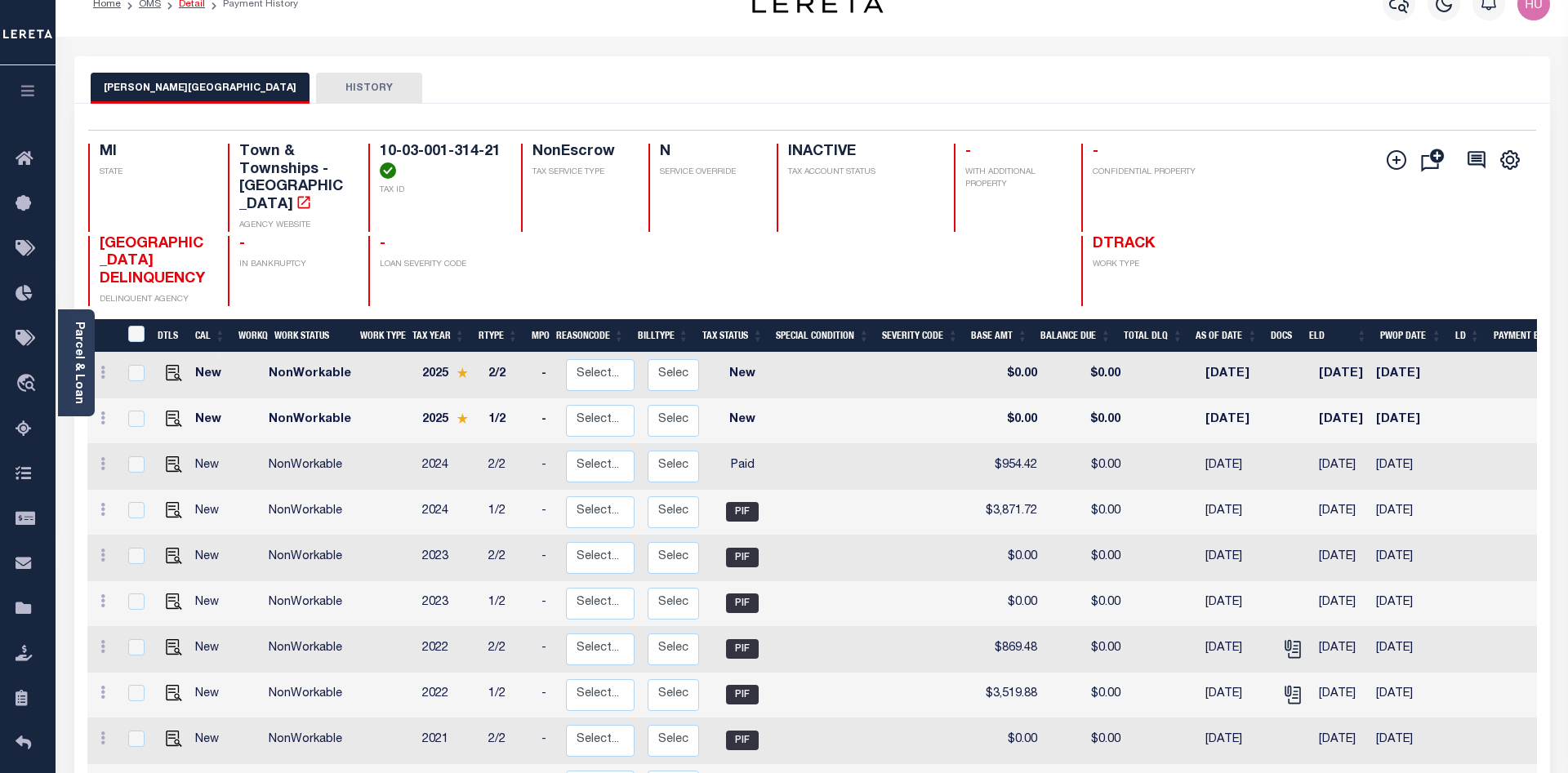
click at [189, 8] on link "Detail" at bounding box center [192, 4] width 26 height 10
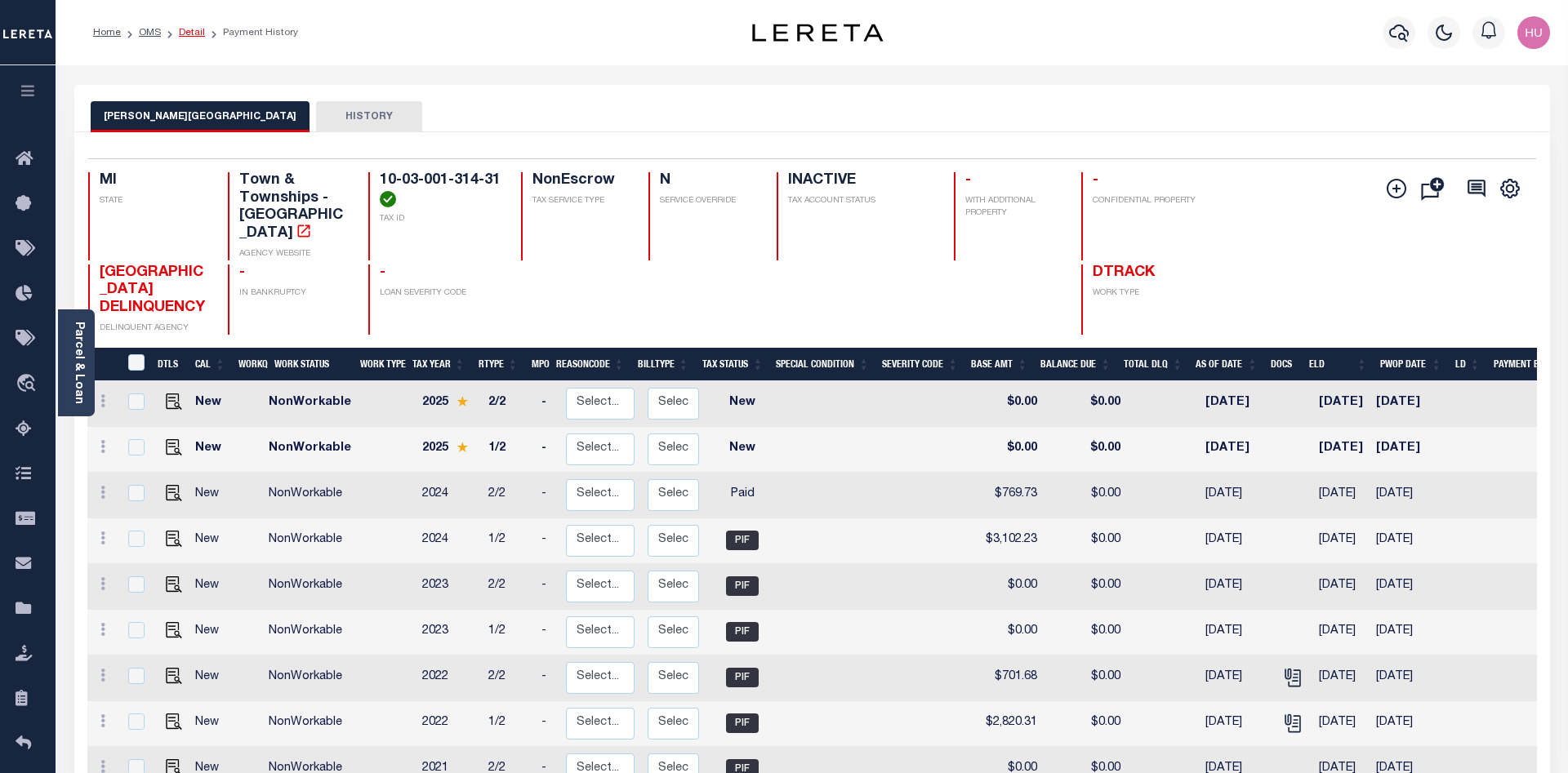
click at [185, 31] on link "Detail" at bounding box center [192, 33] width 26 height 10
click at [185, 30] on link "Detail" at bounding box center [192, 33] width 26 height 10
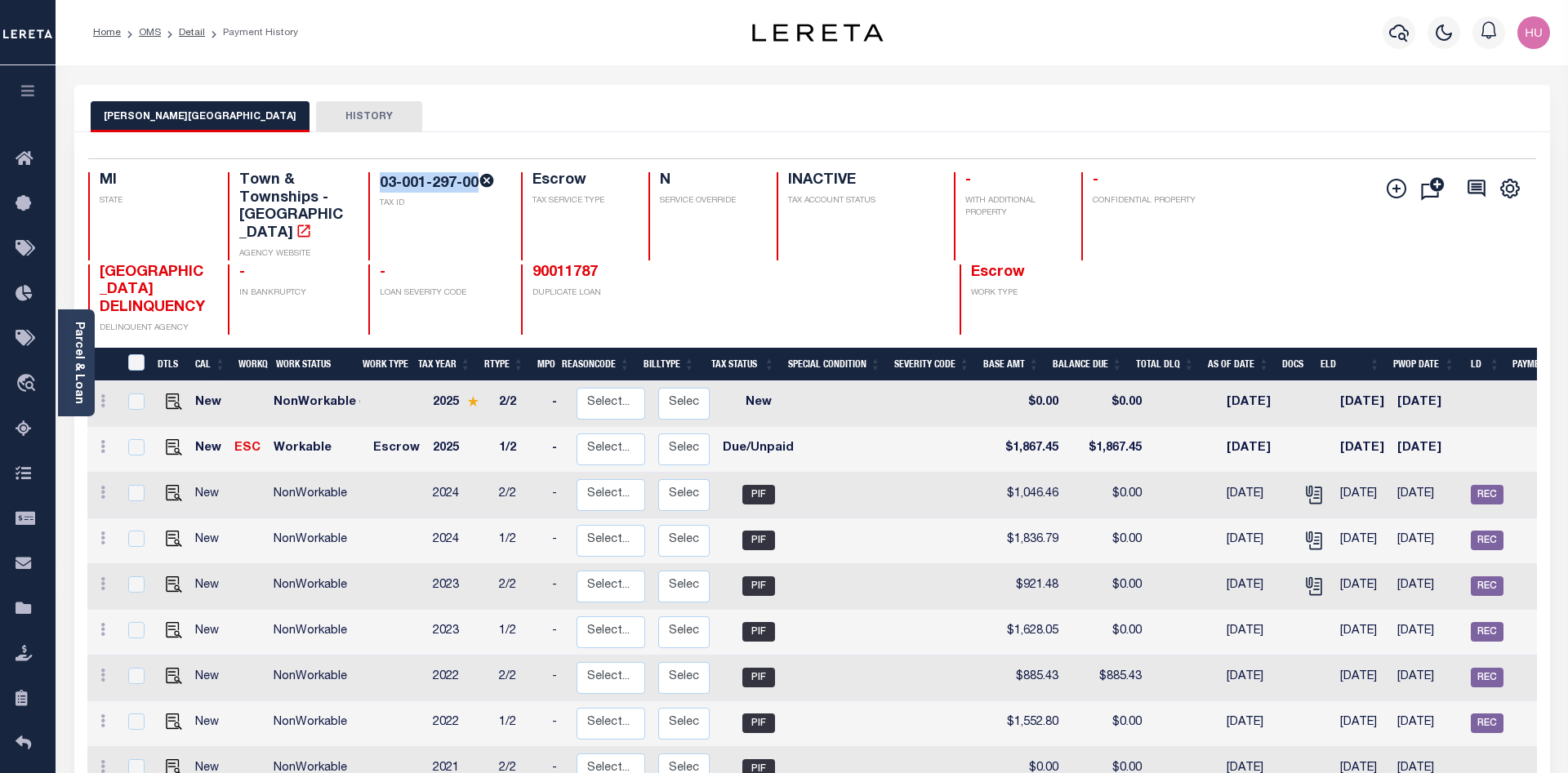
drag, startPoint x: 478, startPoint y: 180, endPoint x: 380, endPoint y: 184, distance: 98.1
click at [380, 184] on h4 "03-001-297-00" at bounding box center [441, 182] width 122 height 21
copy h4 "03-001-297-00"
click at [1115, 49] on div "Profile Sign out" at bounding box center [1248, 32] width 615 height 57
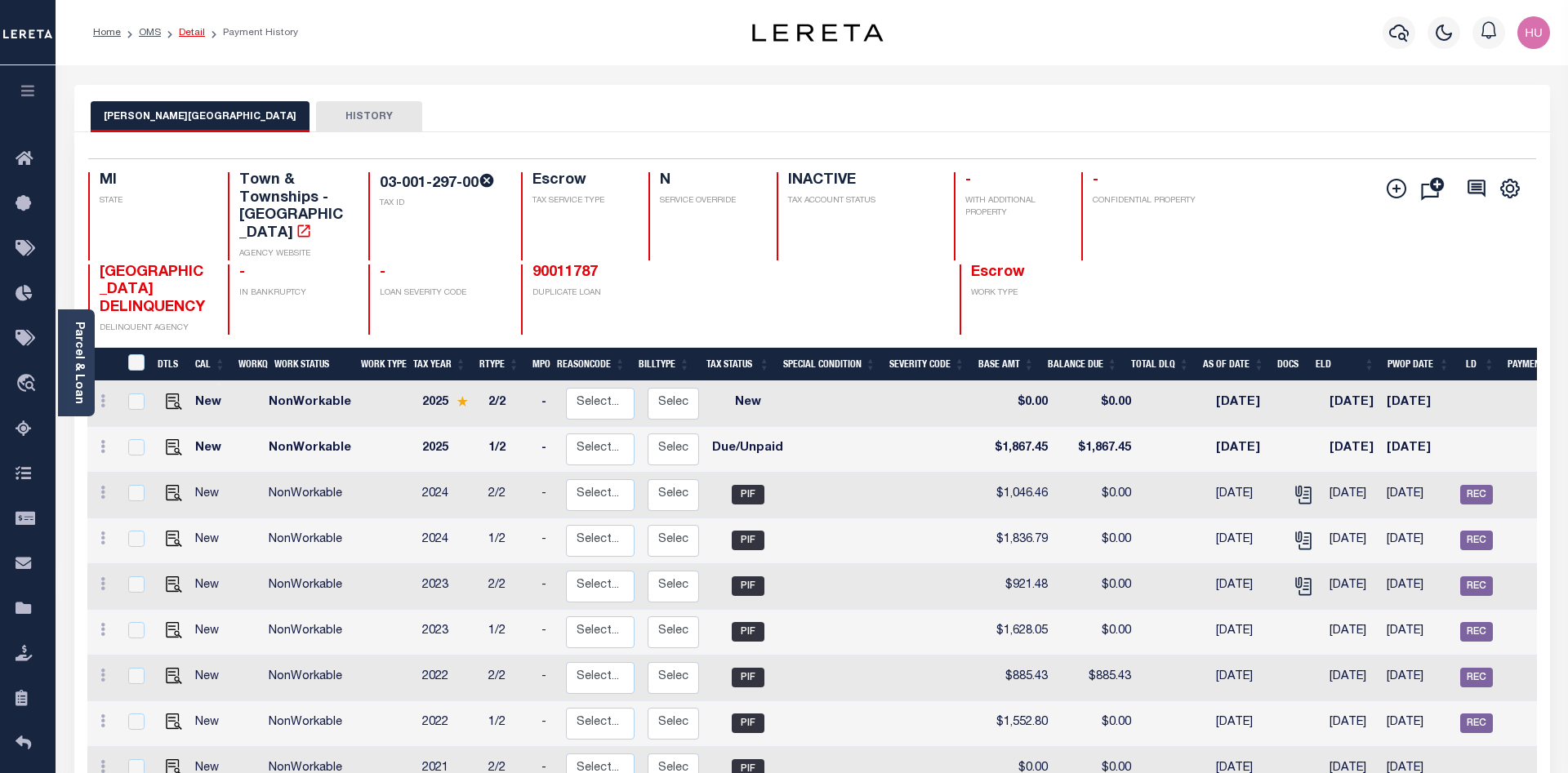
click at [187, 32] on link "Detail" at bounding box center [192, 33] width 26 height 10
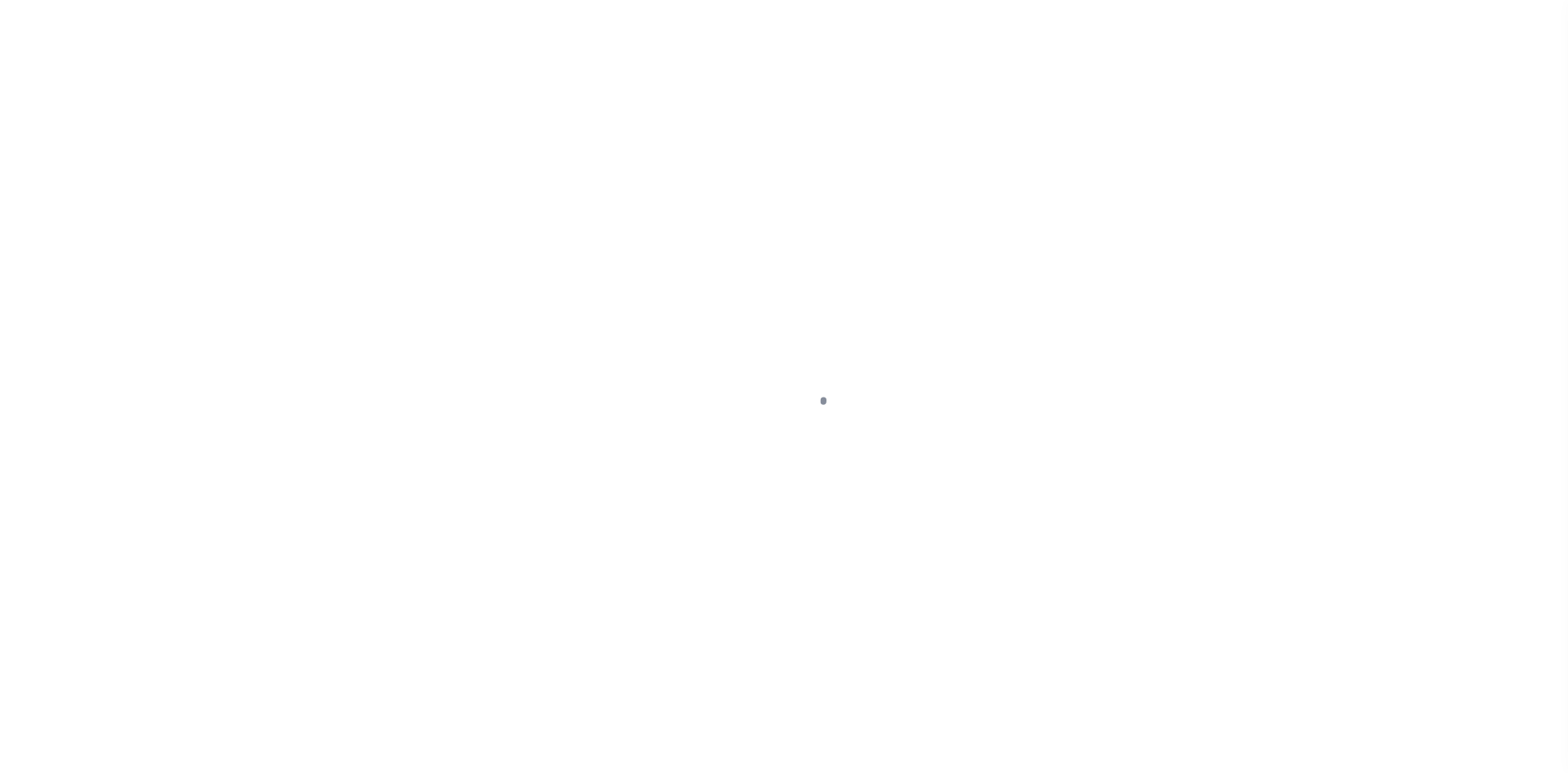
select select "4567"
select select "100"
select select "NonEscrow"
type input "[STREET_ADDRESS]"
type input "FRANKFORT MI 496359416"
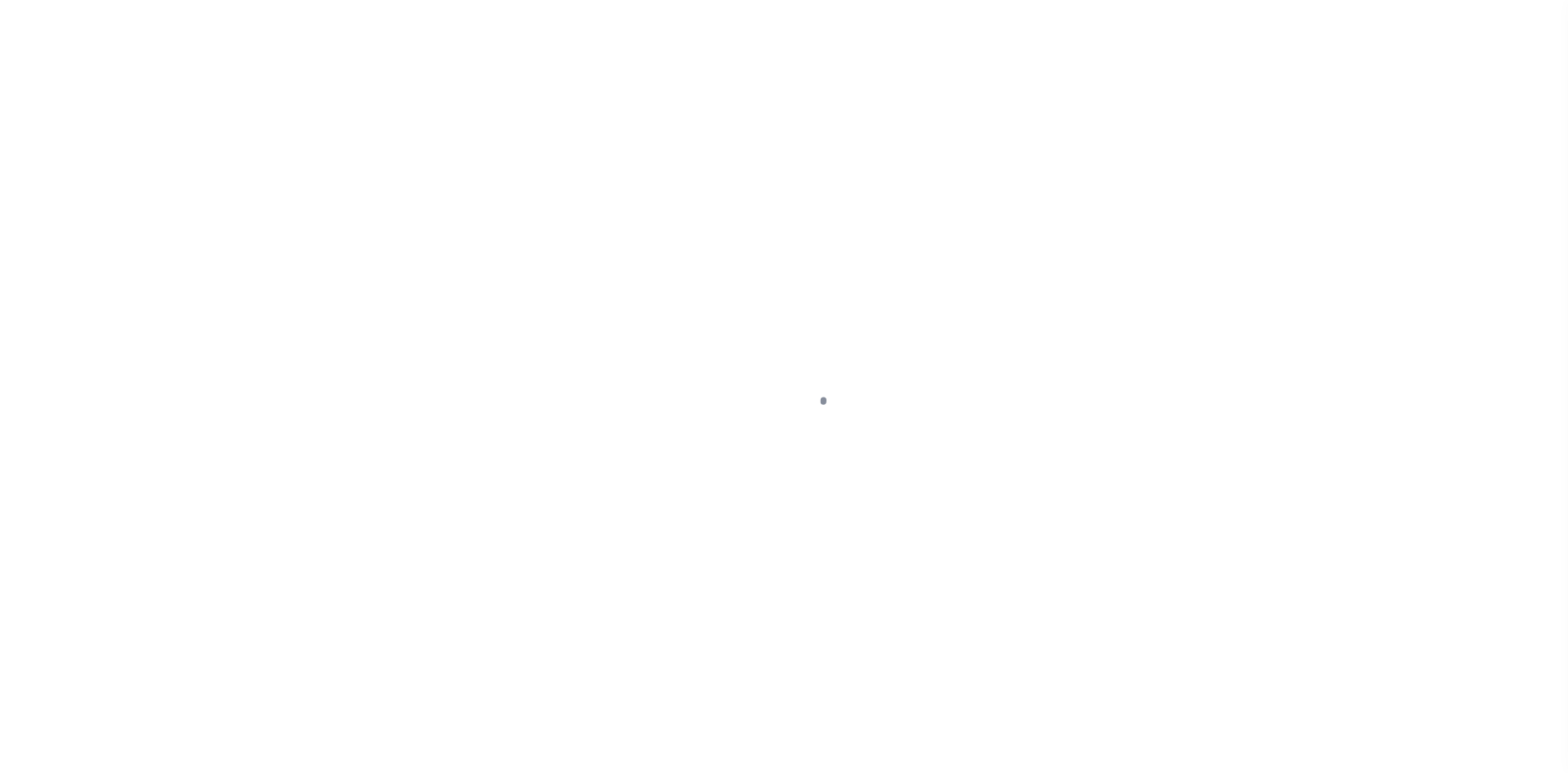
type input "MI"
select select
type textarea "10-03-010-039-00"
select select
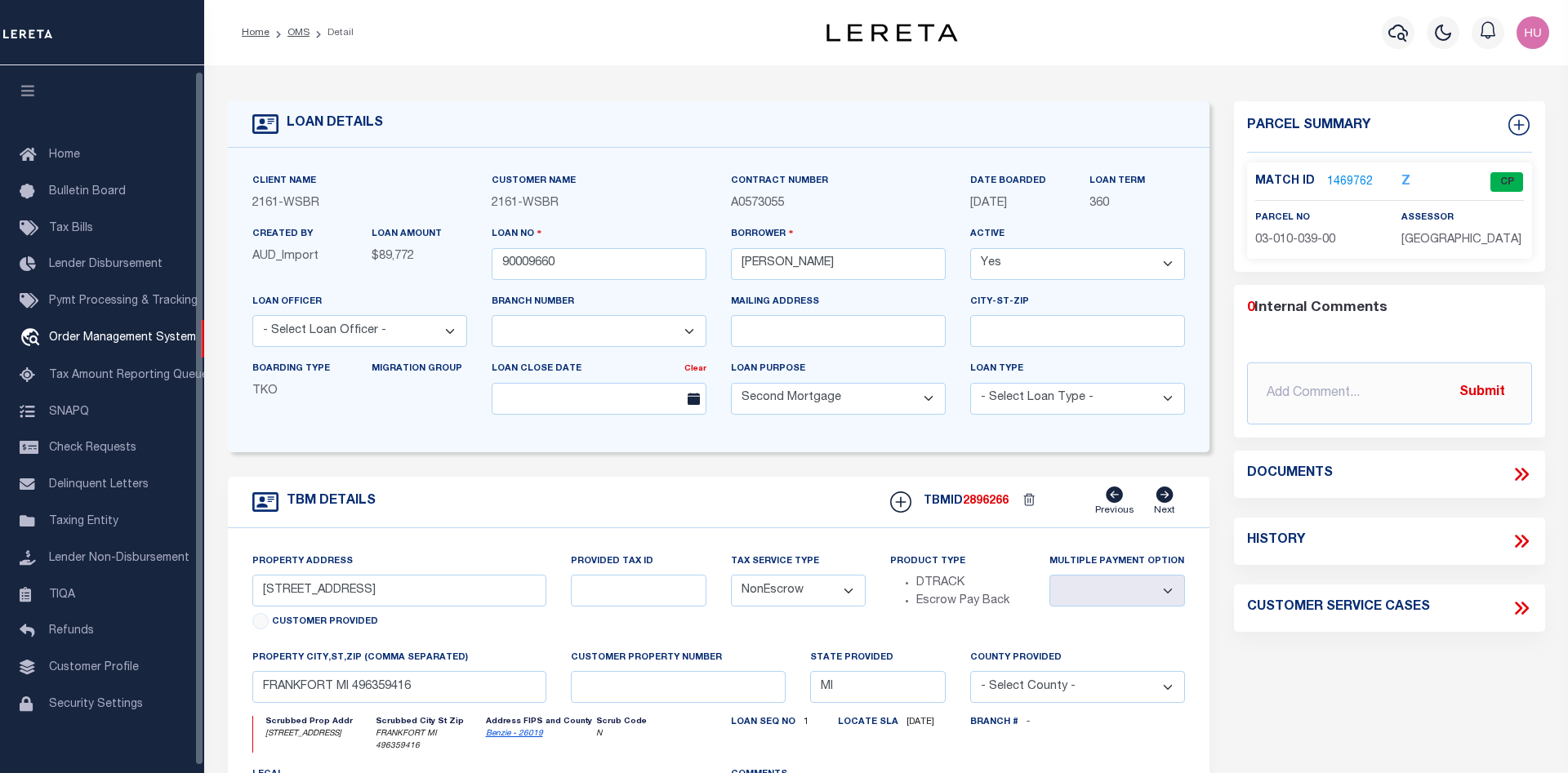
scroll to position [13, 0]
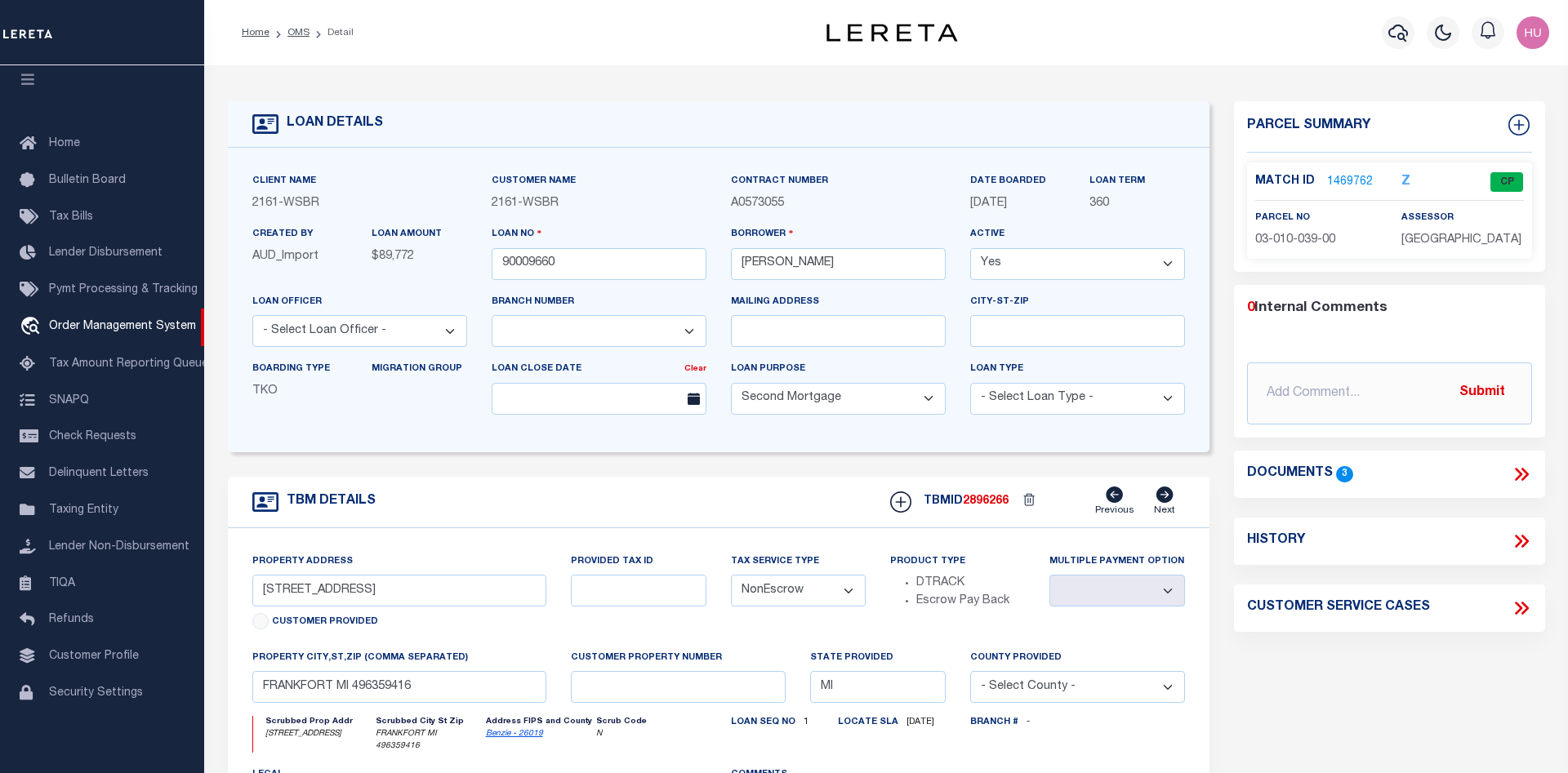
click at [1341, 175] on link "1469762" at bounding box center [1351, 182] width 46 height 17
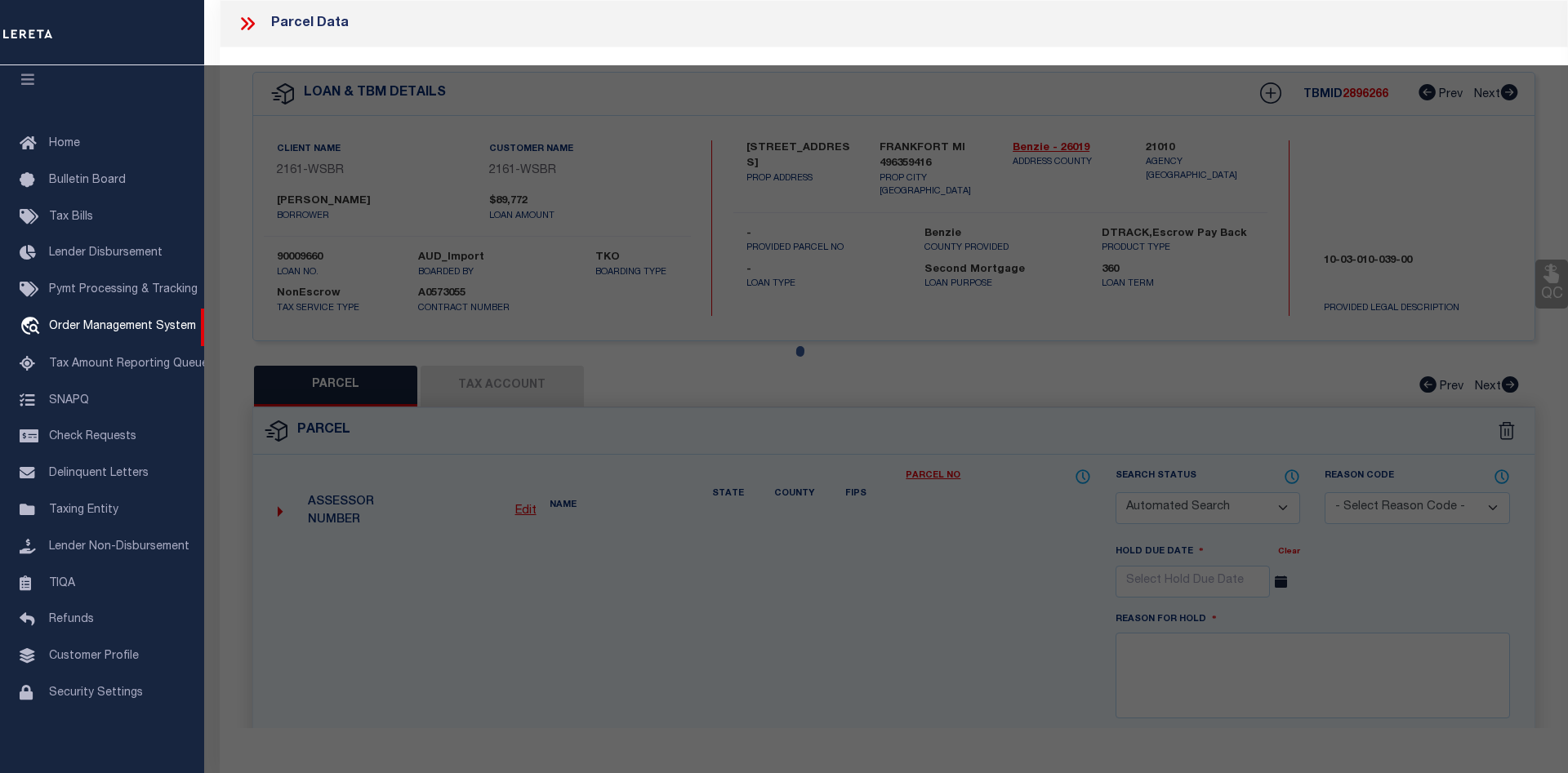
checkbox input "false"
select select "CP"
type input "[PERSON_NAME]"
select select
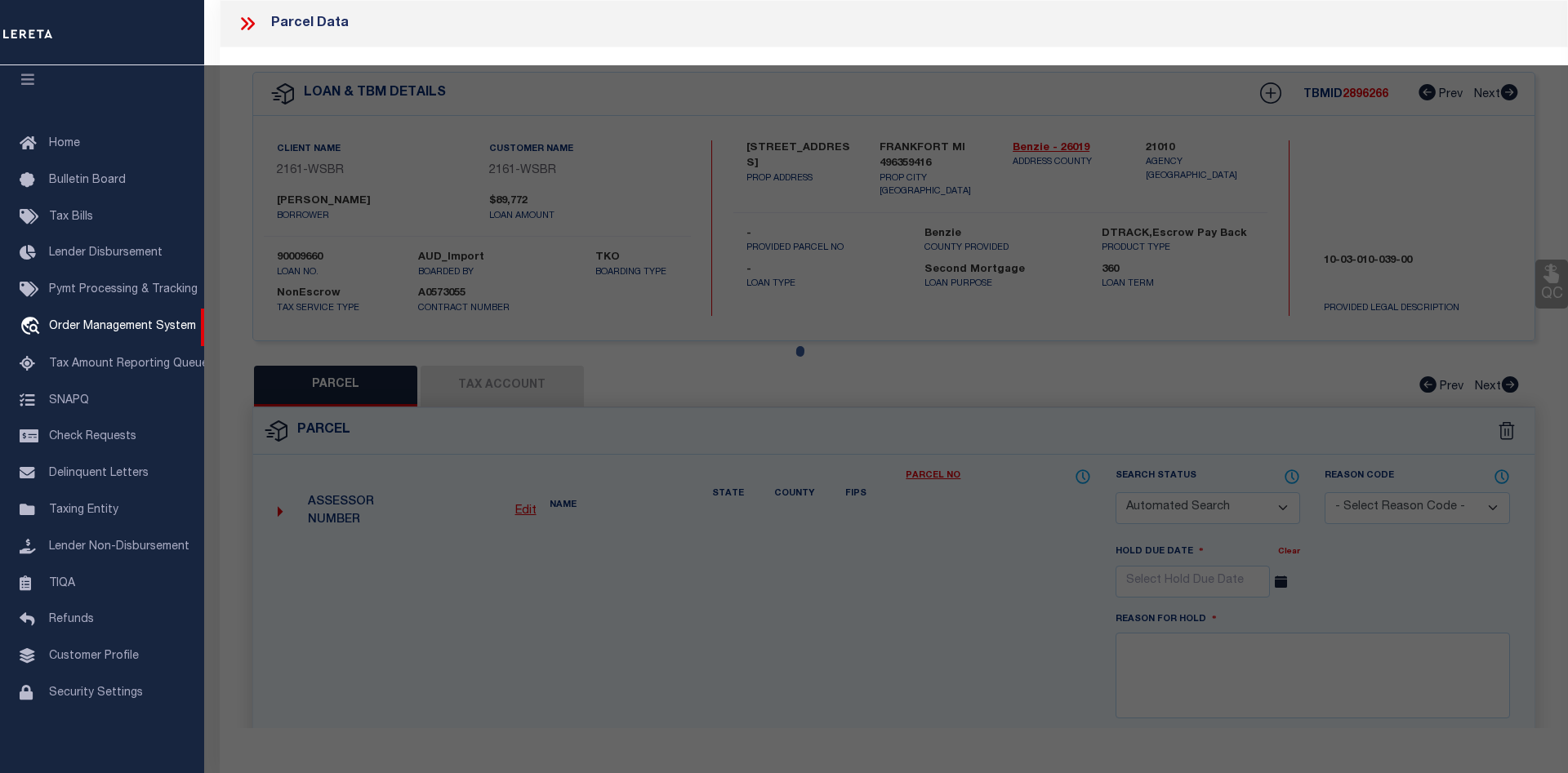
type input "[STREET_ADDRESS]"
checkbox input "false"
type input "MI"
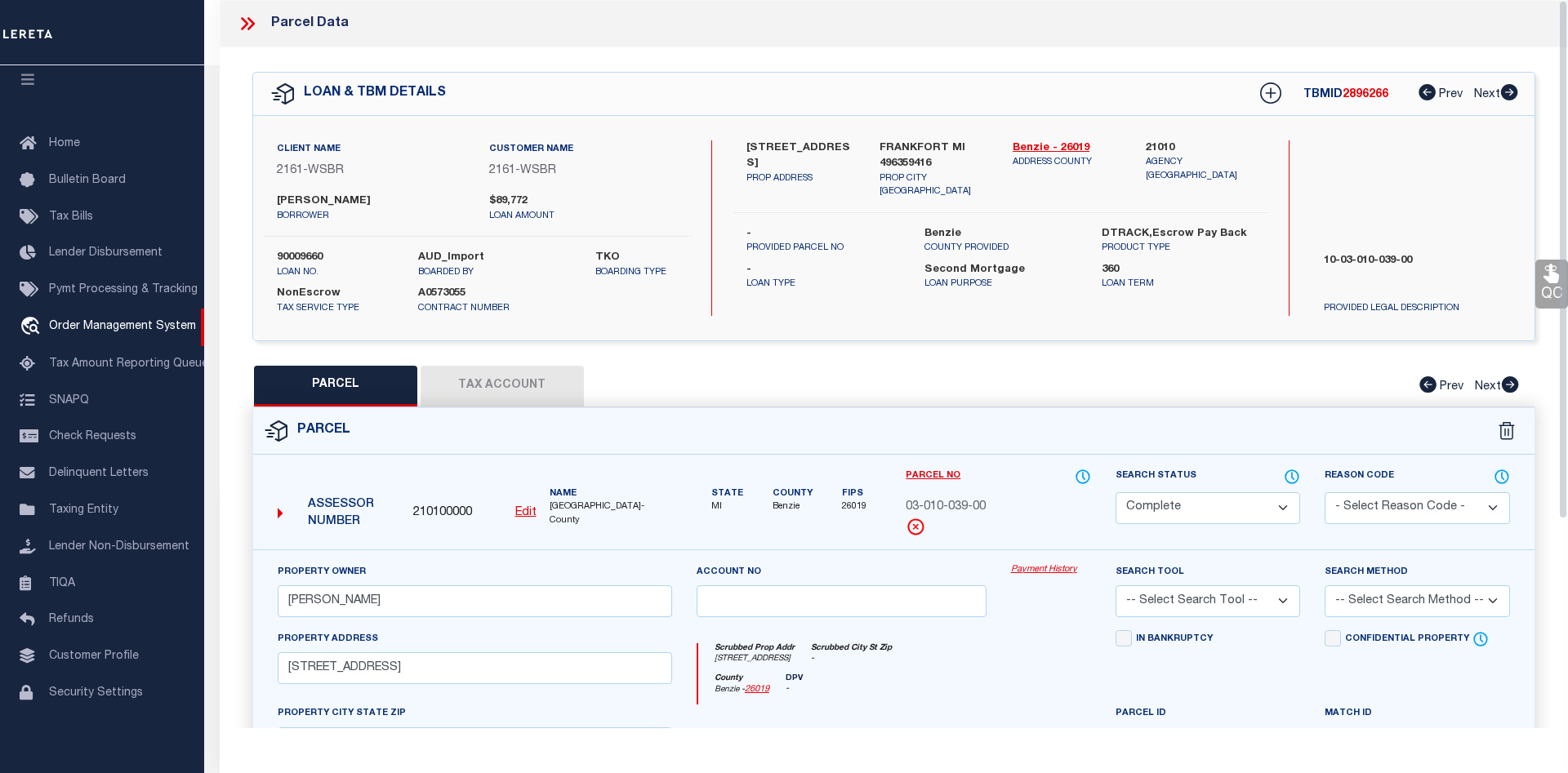
click at [526, 397] on button "Tax Account" at bounding box center [502, 386] width 163 height 41
select select "100"
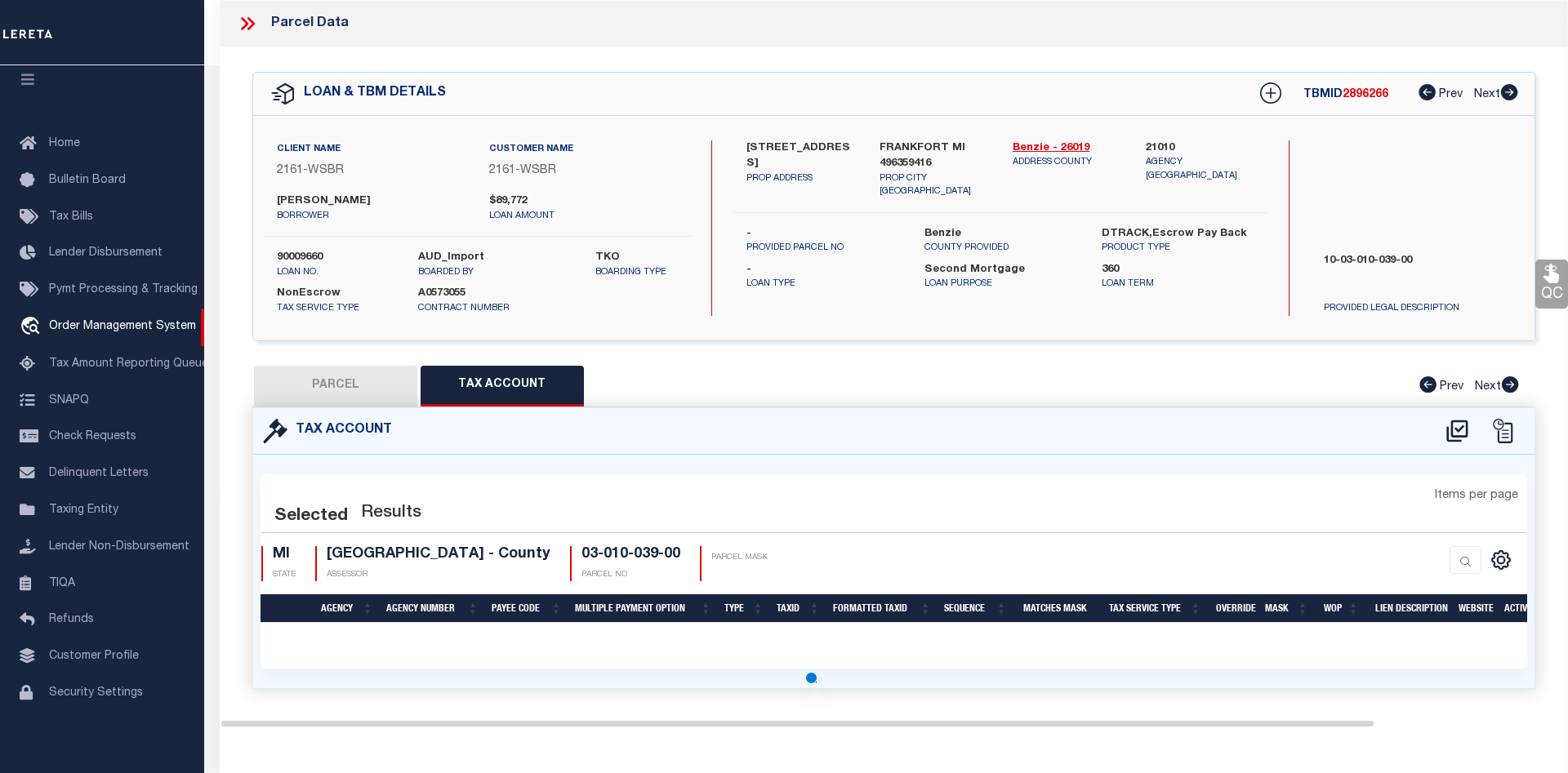
select select "100"
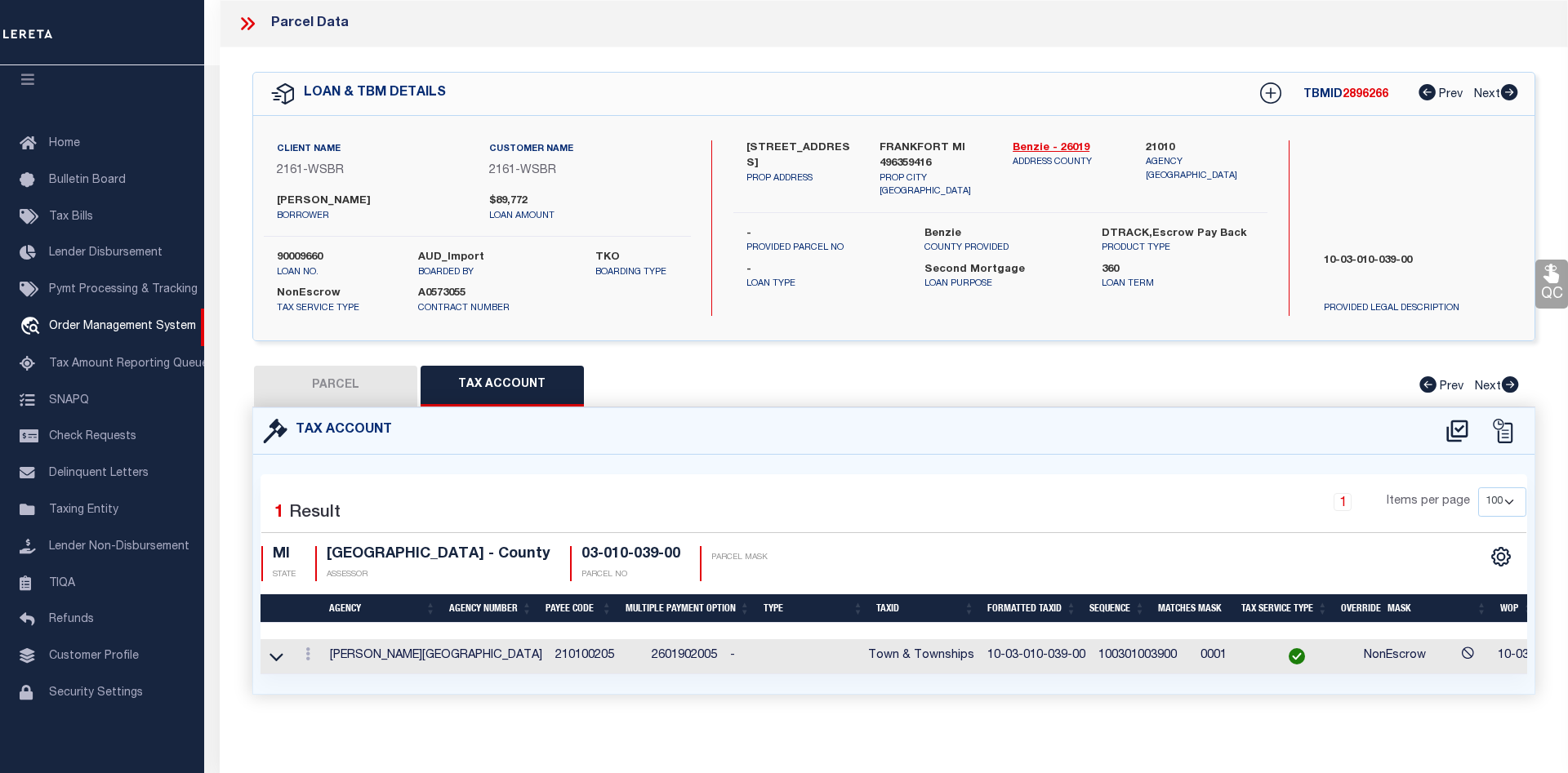
scroll to position [0, 168]
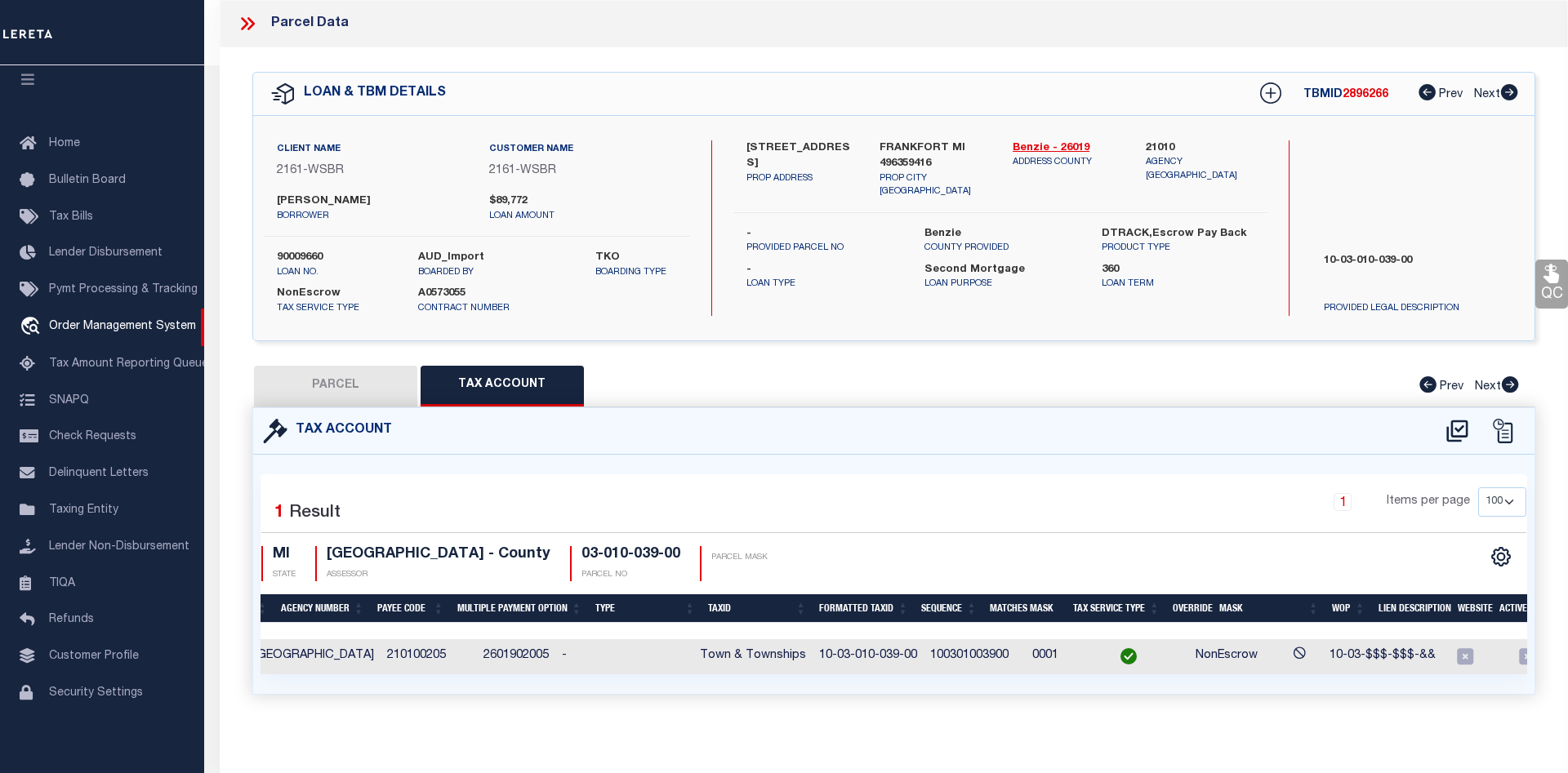
click at [349, 366] on button "PARCEL" at bounding box center [335, 386] width 163 height 41
select select "AS"
checkbox input "false"
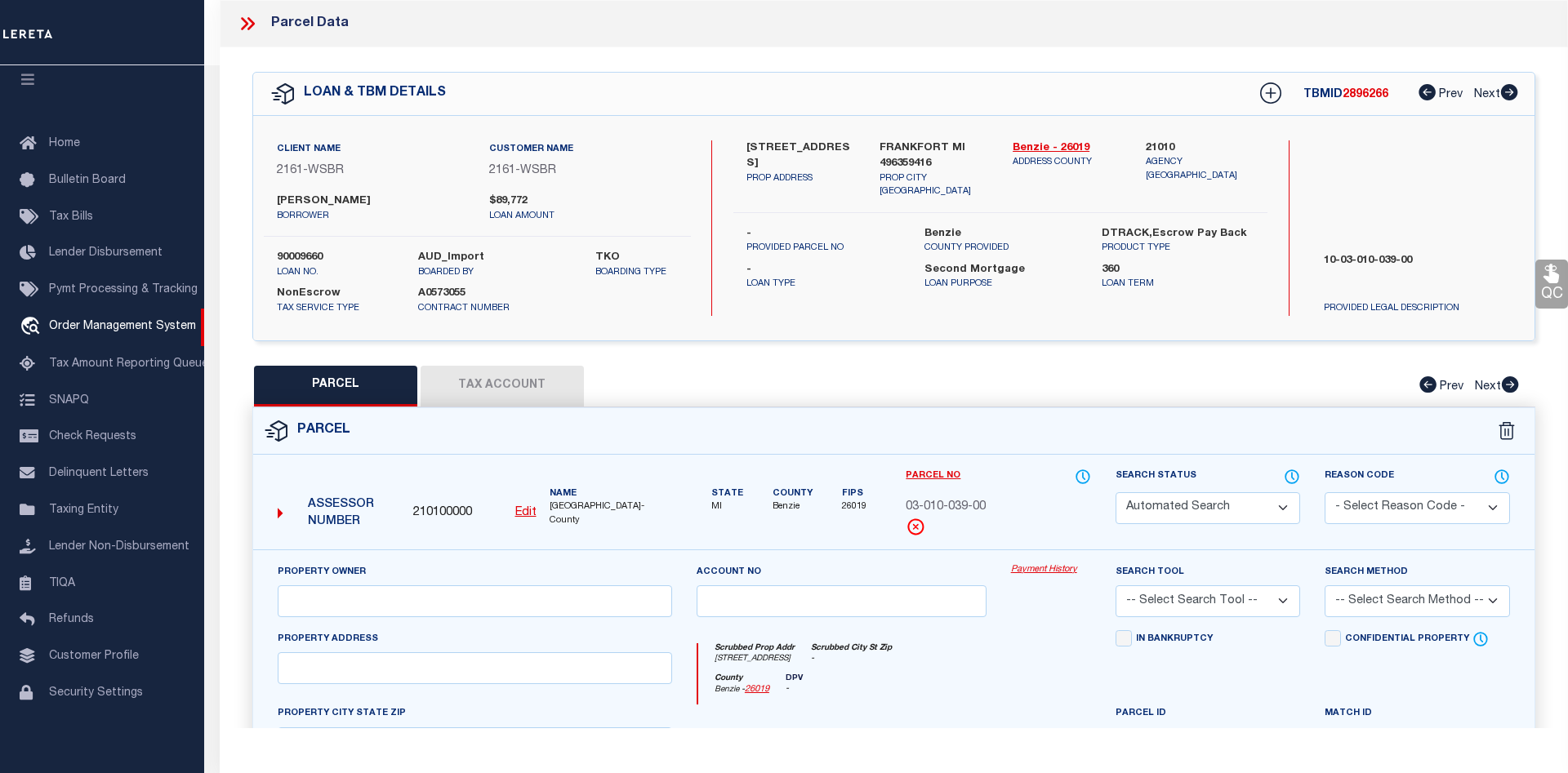
select select "CP"
type input "WALTON, GARRY L."
select select
type input "4036 THIRD STREET"
checkbox input "false"
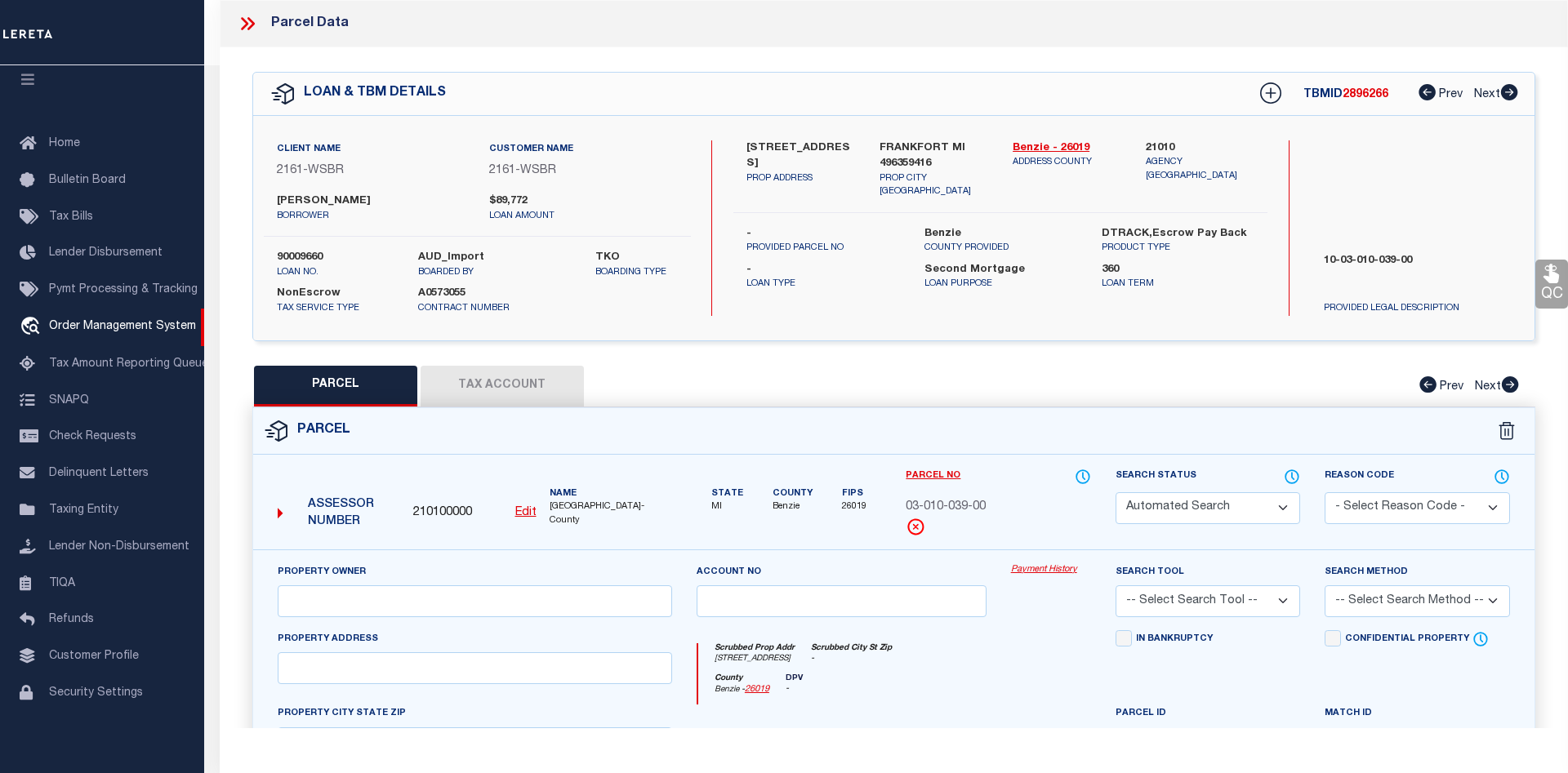
type input "MI"
click at [1029, 564] on link "Payment History" at bounding box center [1051, 570] width 80 height 14
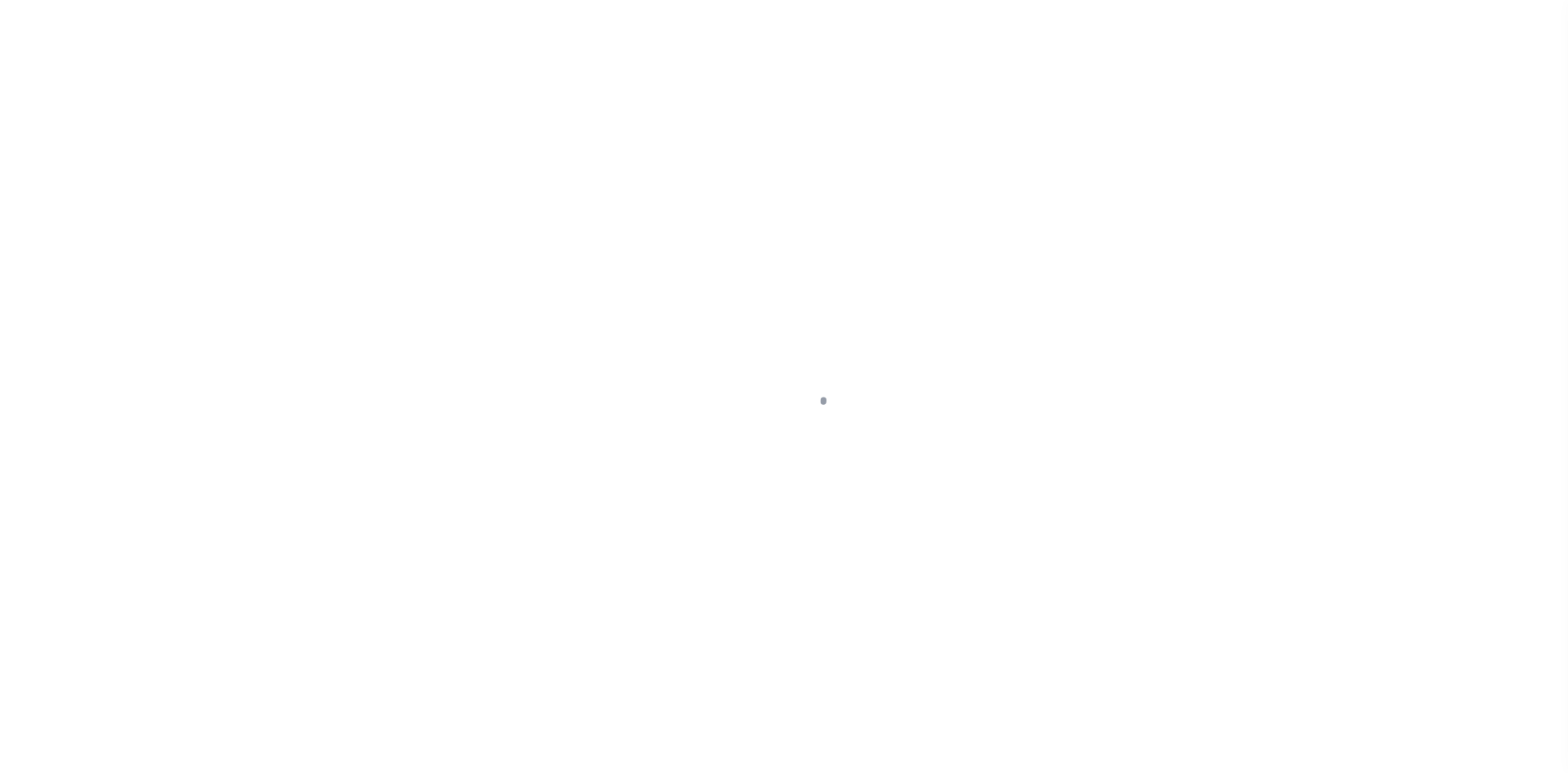
select select "4567"
select select "100"
select select "NonEscrow"
type input "2600 HERRING RD"
type input "ARCADIA MI 496139604"
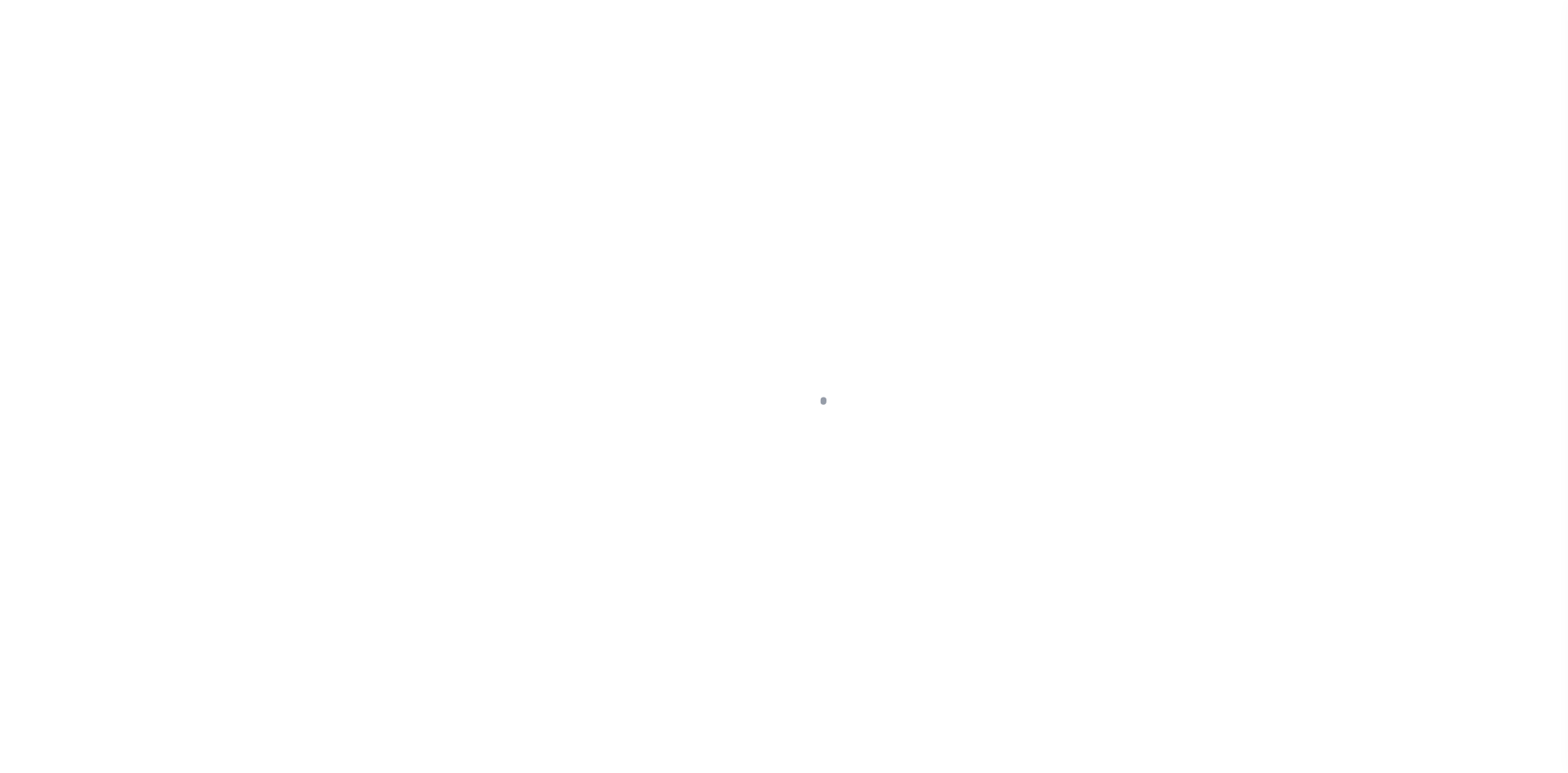
type input "MI"
select select
type textarea "10-03-001-314-31"
select select
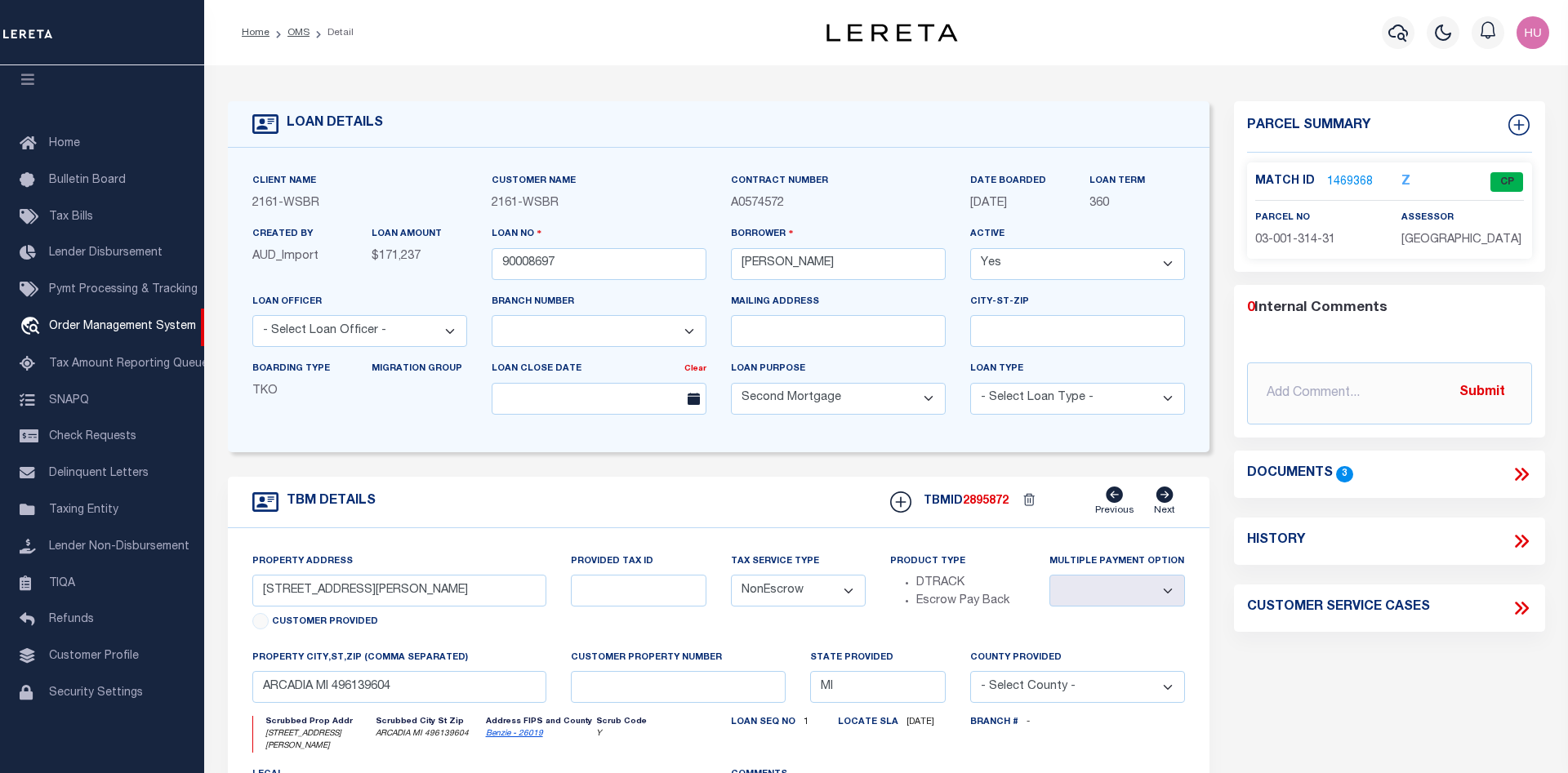
click at [1334, 179] on link "1469368" at bounding box center [1351, 182] width 46 height 17
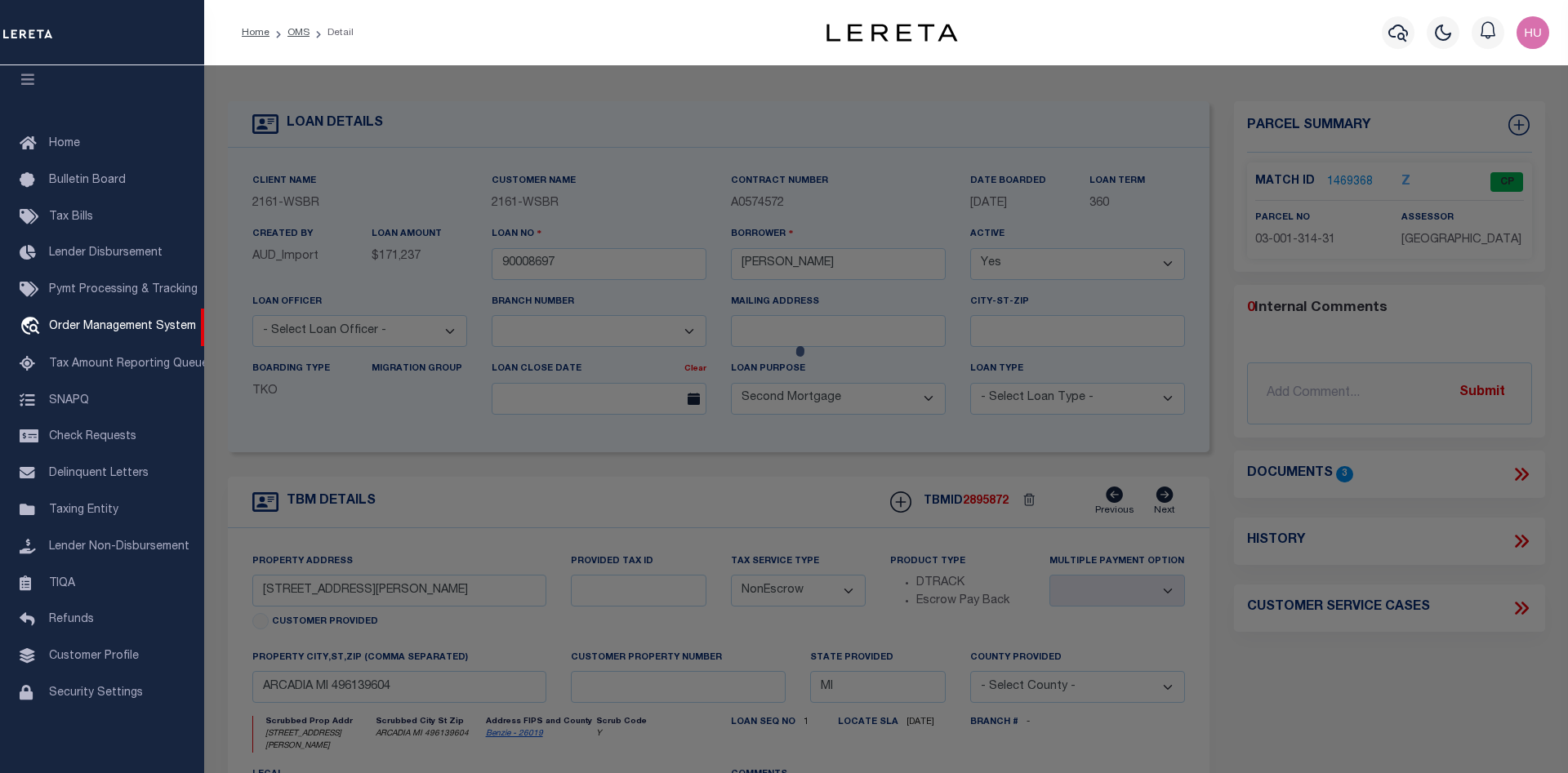
checkbox input "false"
select select "CP"
type input "BARN COTTAGE LLC, THE"
select select
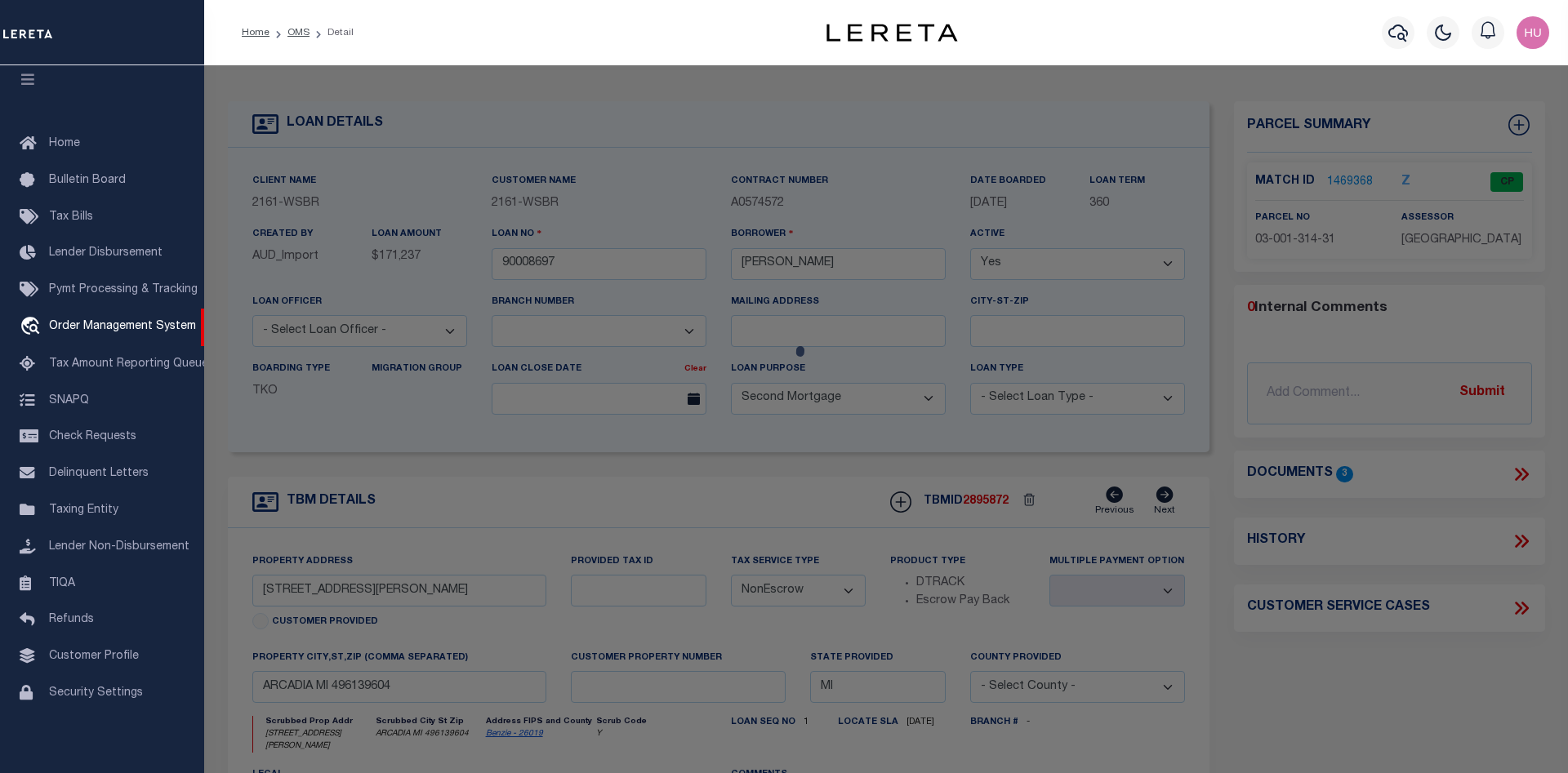
type input "2600 HERRING ROAD"
checkbox input "false"
type input "MI"
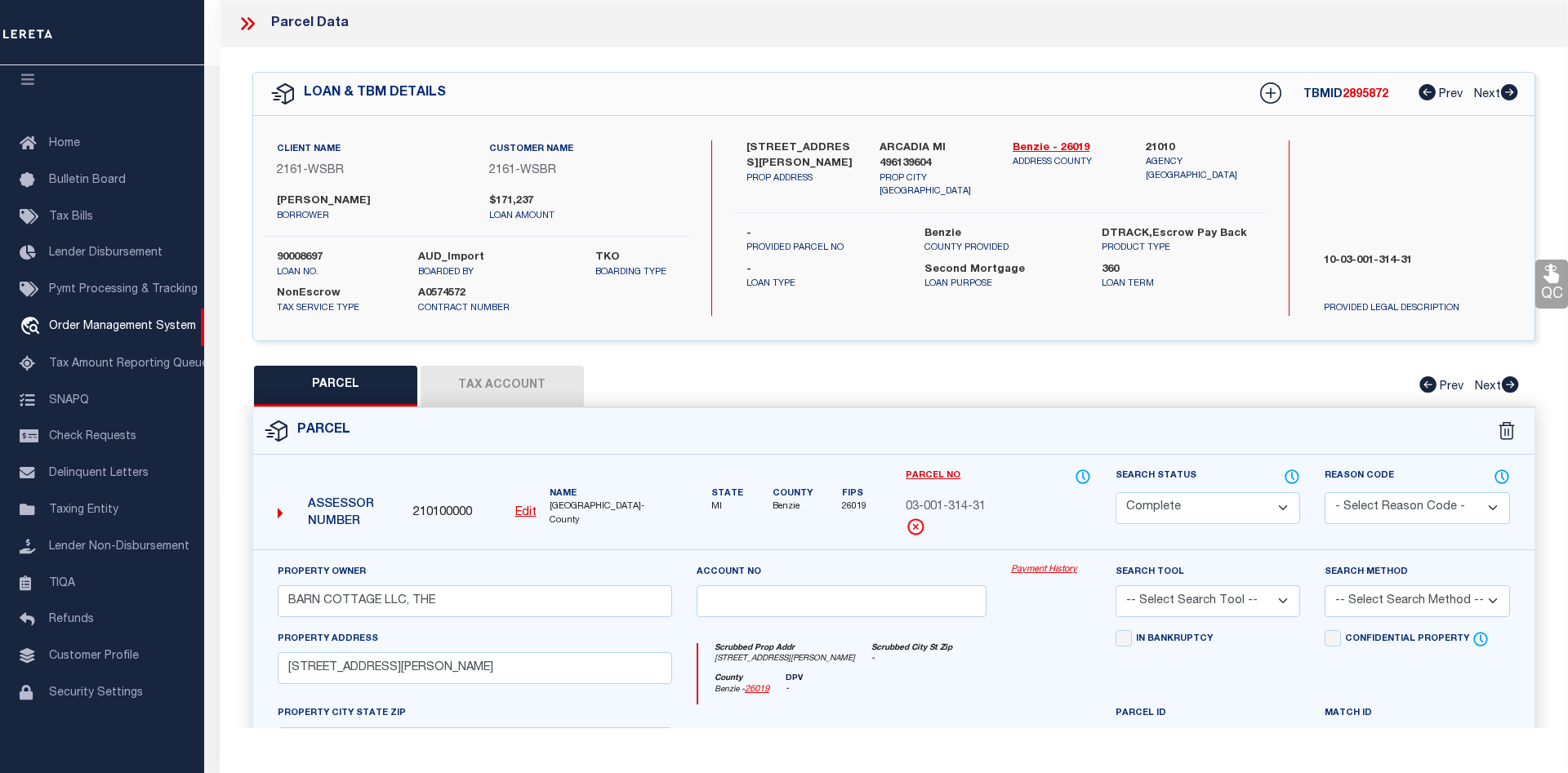
click at [521, 381] on button "Tax Account" at bounding box center [502, 386] width 163 height 41
select select "100"
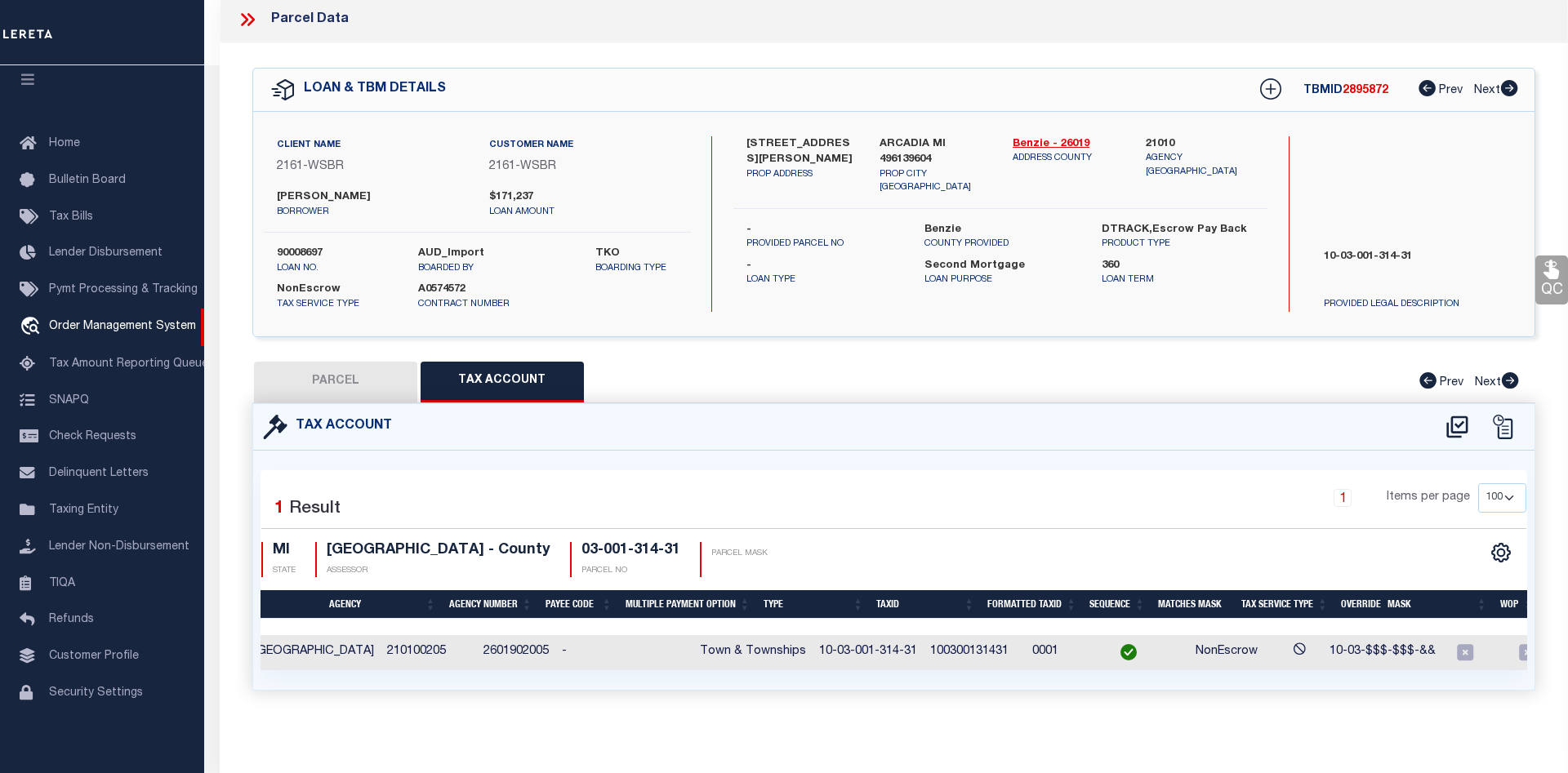
scroll to position [0, 168]
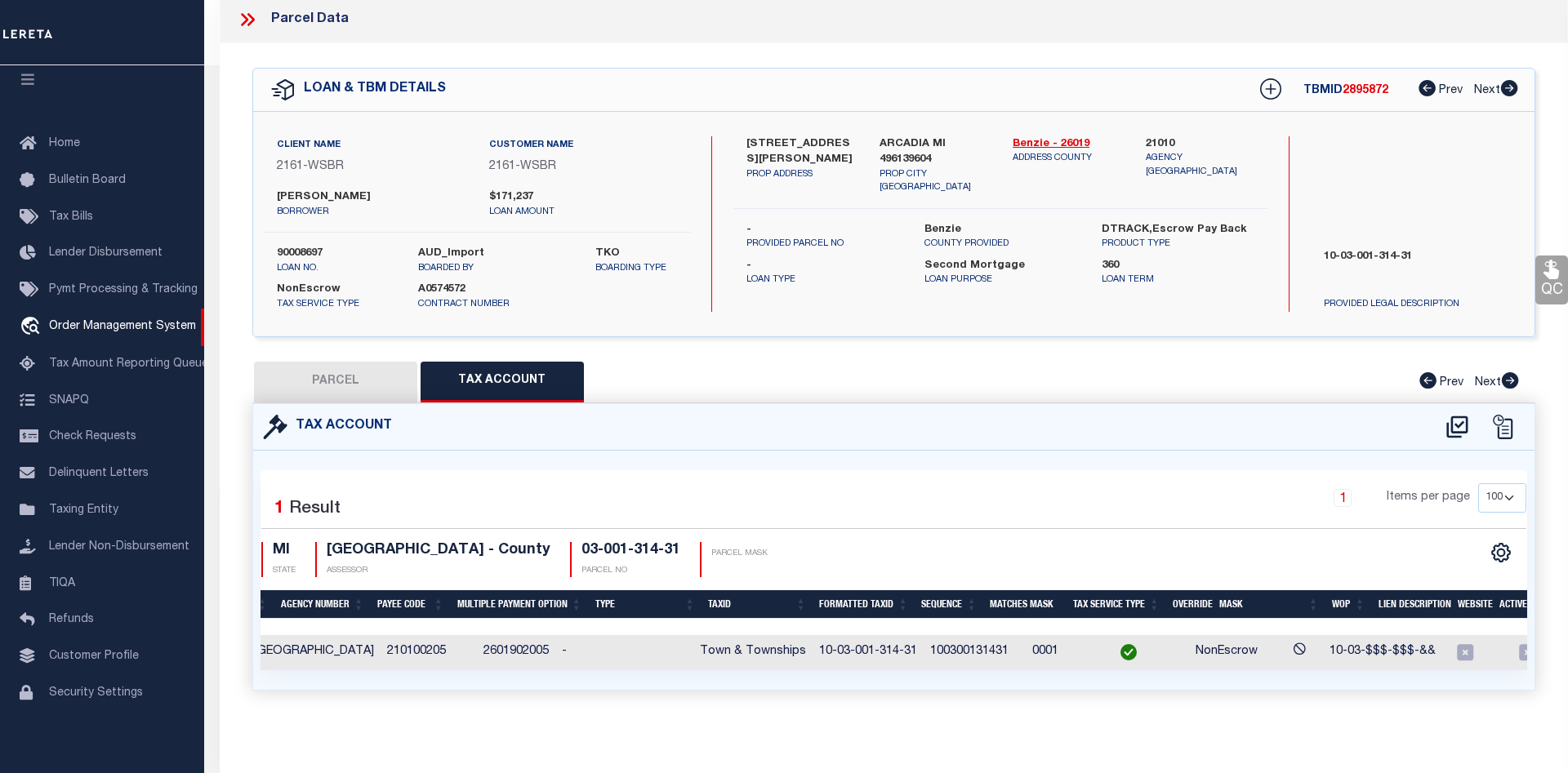
click at [391, 387] on button "PARCEL" at bounding box center [335, 382] width 163 height 41
select select "AS"
checkbox input "false"
select select "CP"
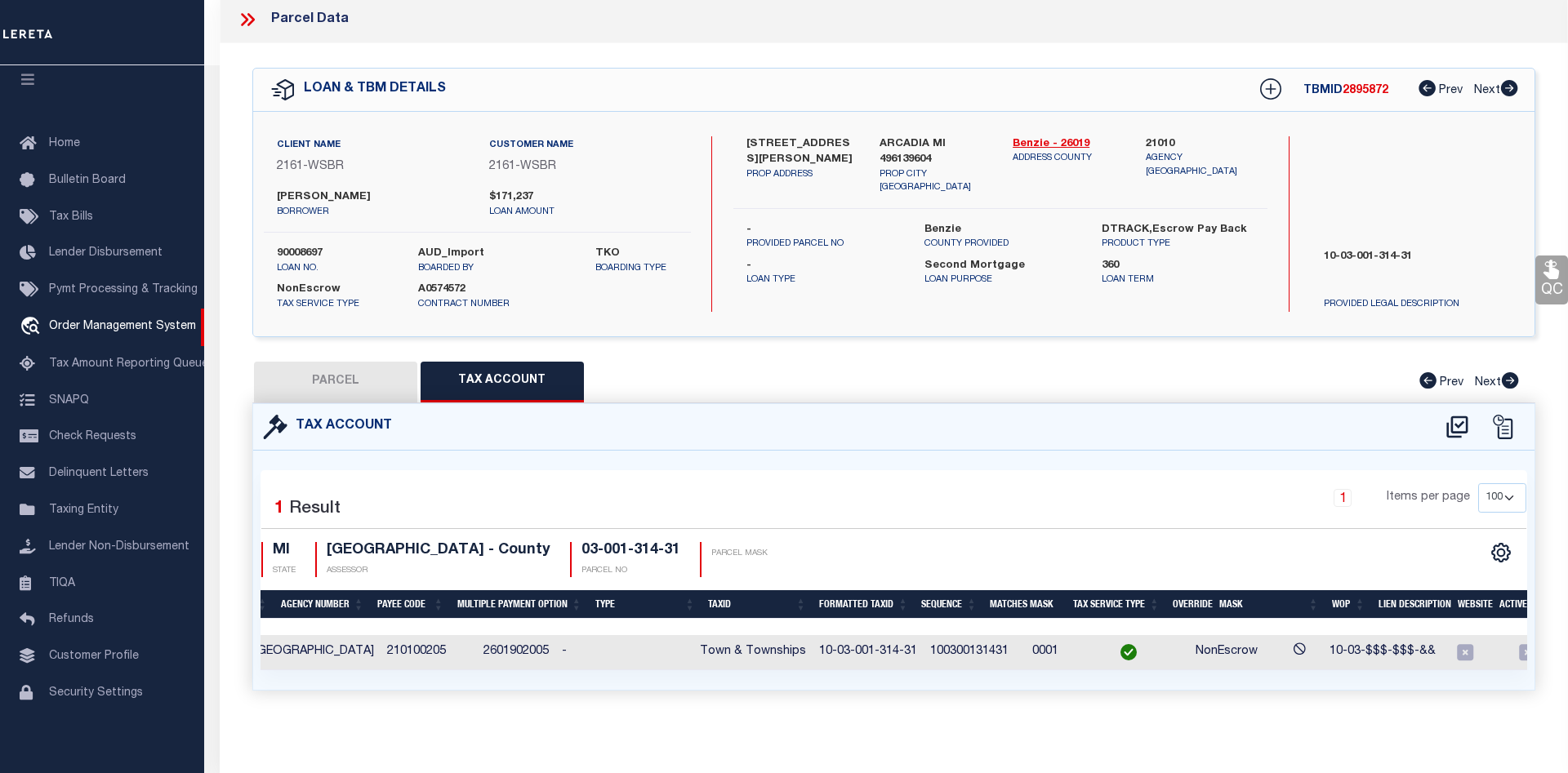
type input "BARN COTTAGE LLC, THE"
select select
type input "2600 HERRING ROAD"
checkbox input "false"
type input "MI"
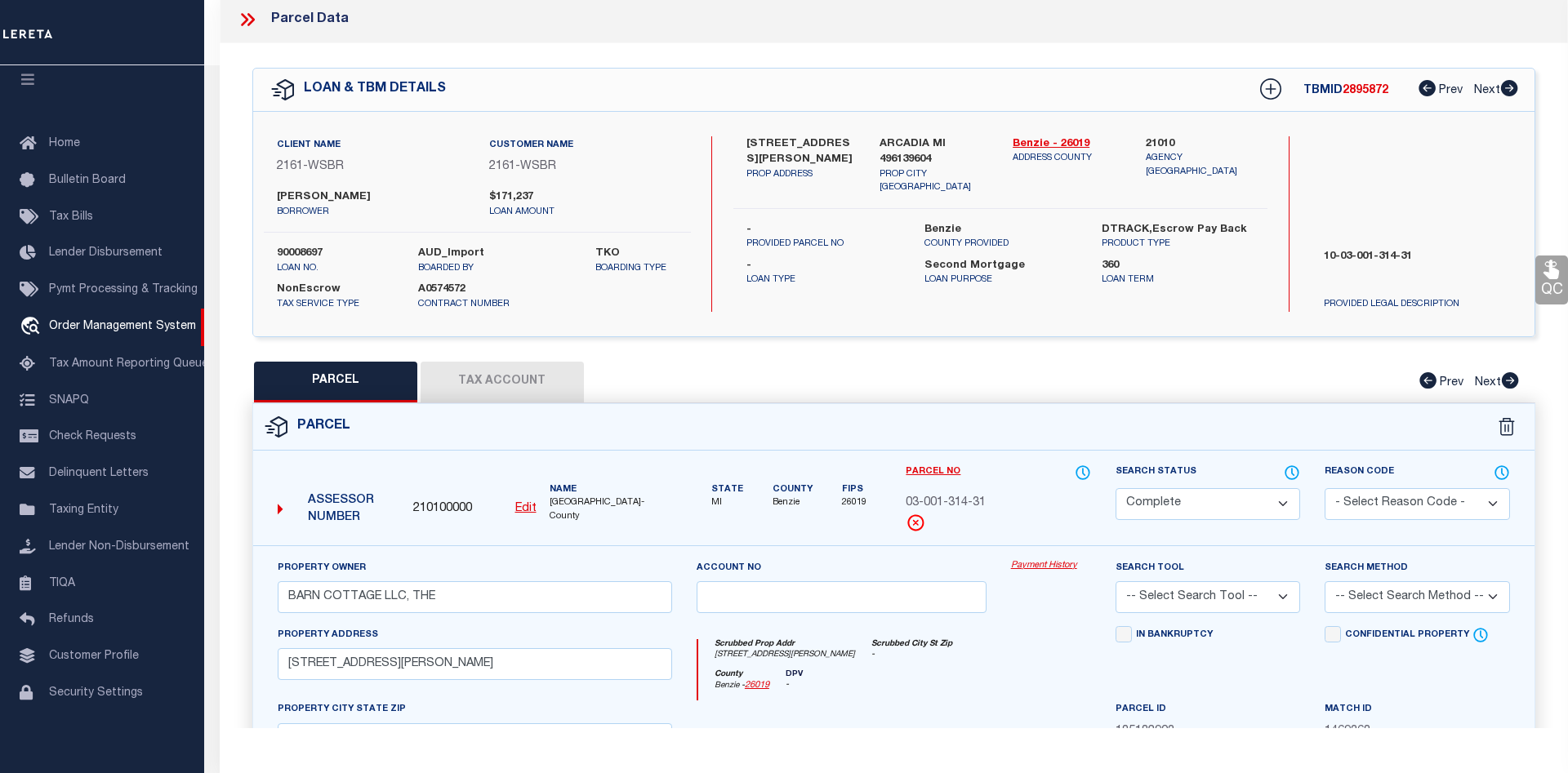
click at [1039, 563] on link "Payment History" at bounding box center [1051, 566] width 80 height 14
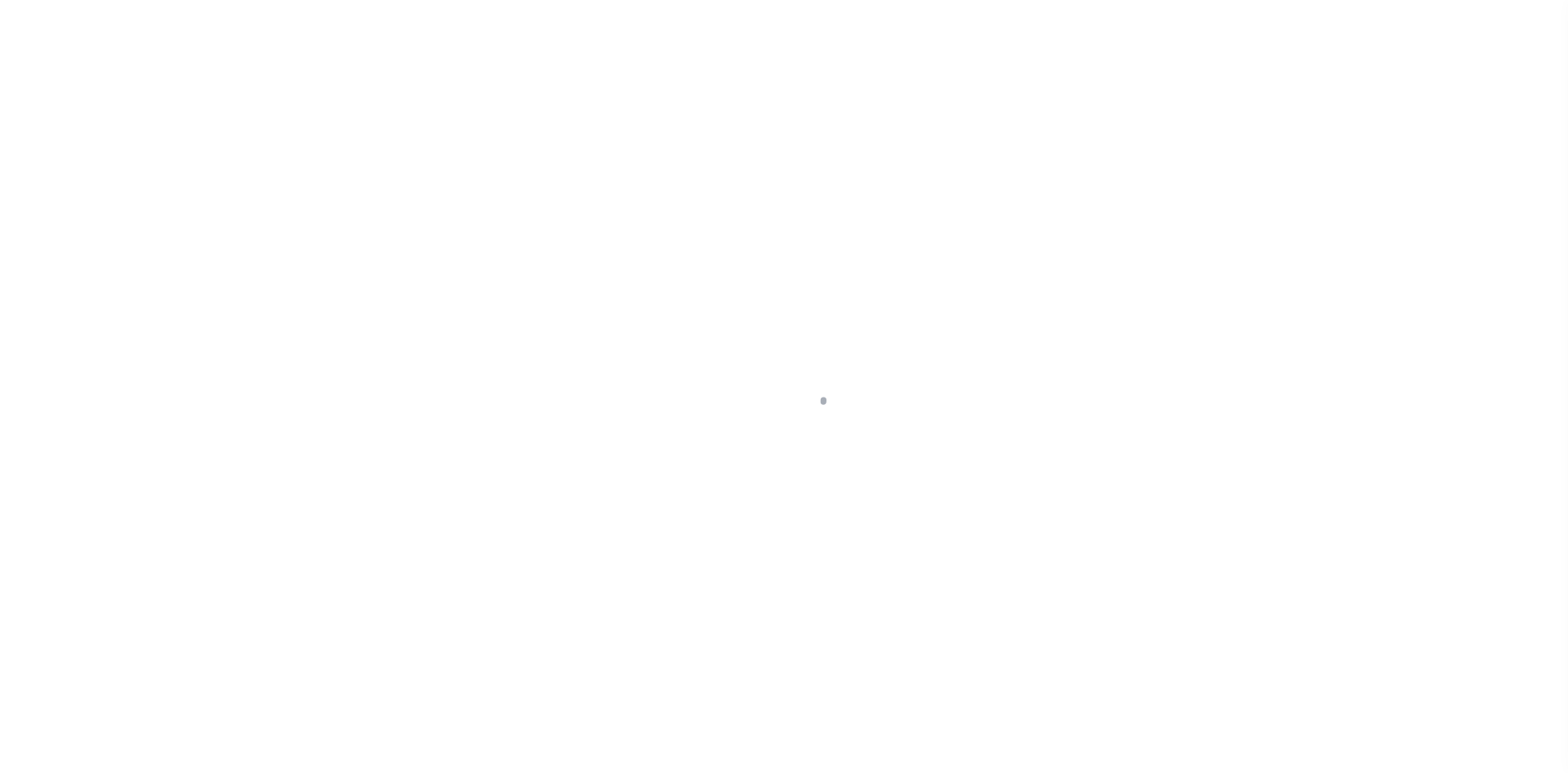
select select "4567"
select select "100"
select select "NonEscrow"
type input "2574 HERRING RD"
type input "ARCADIA MI 496139604"
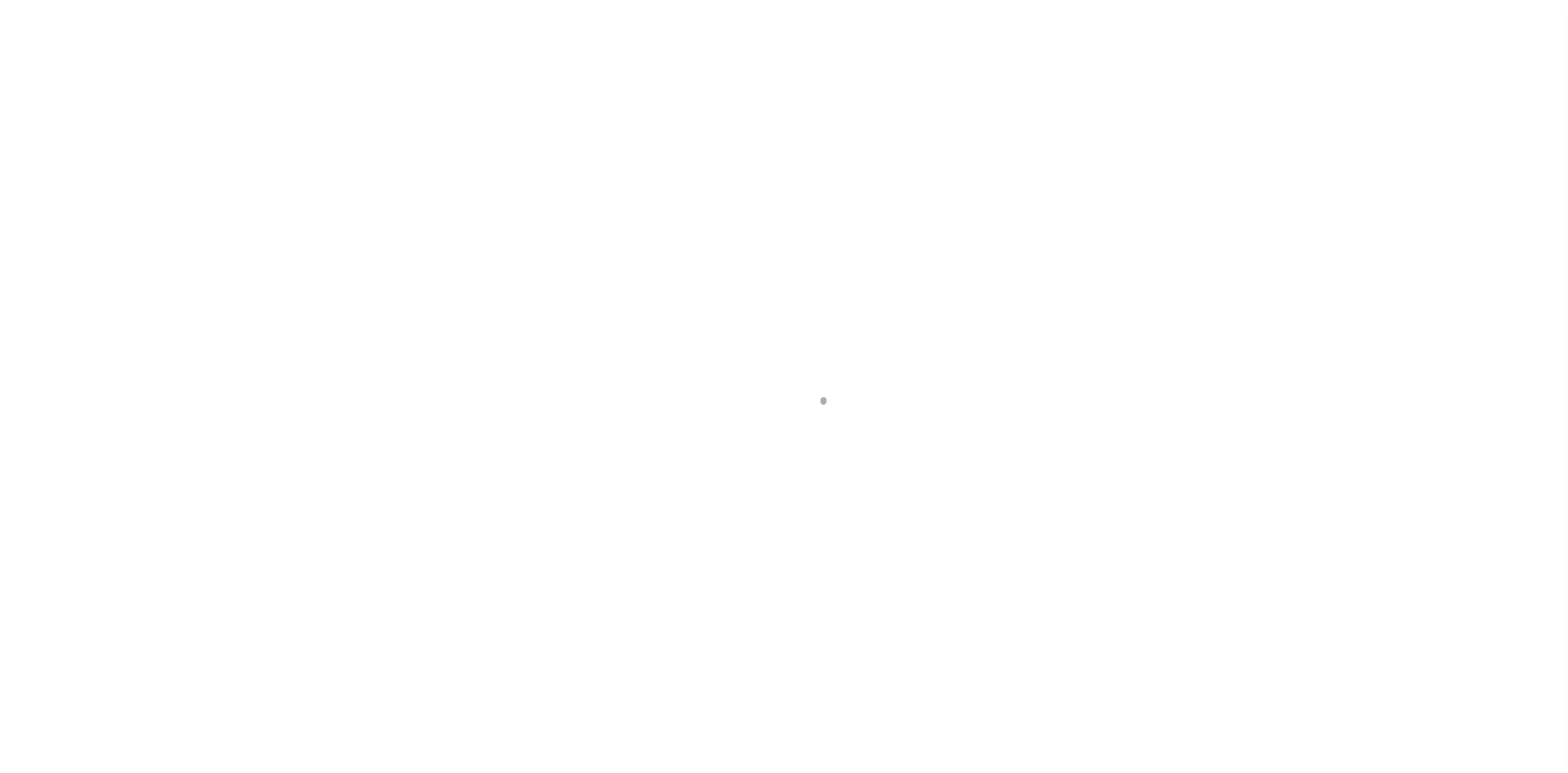
type input "MI"
select select
type textarea "10-03-001-314-21"
select select
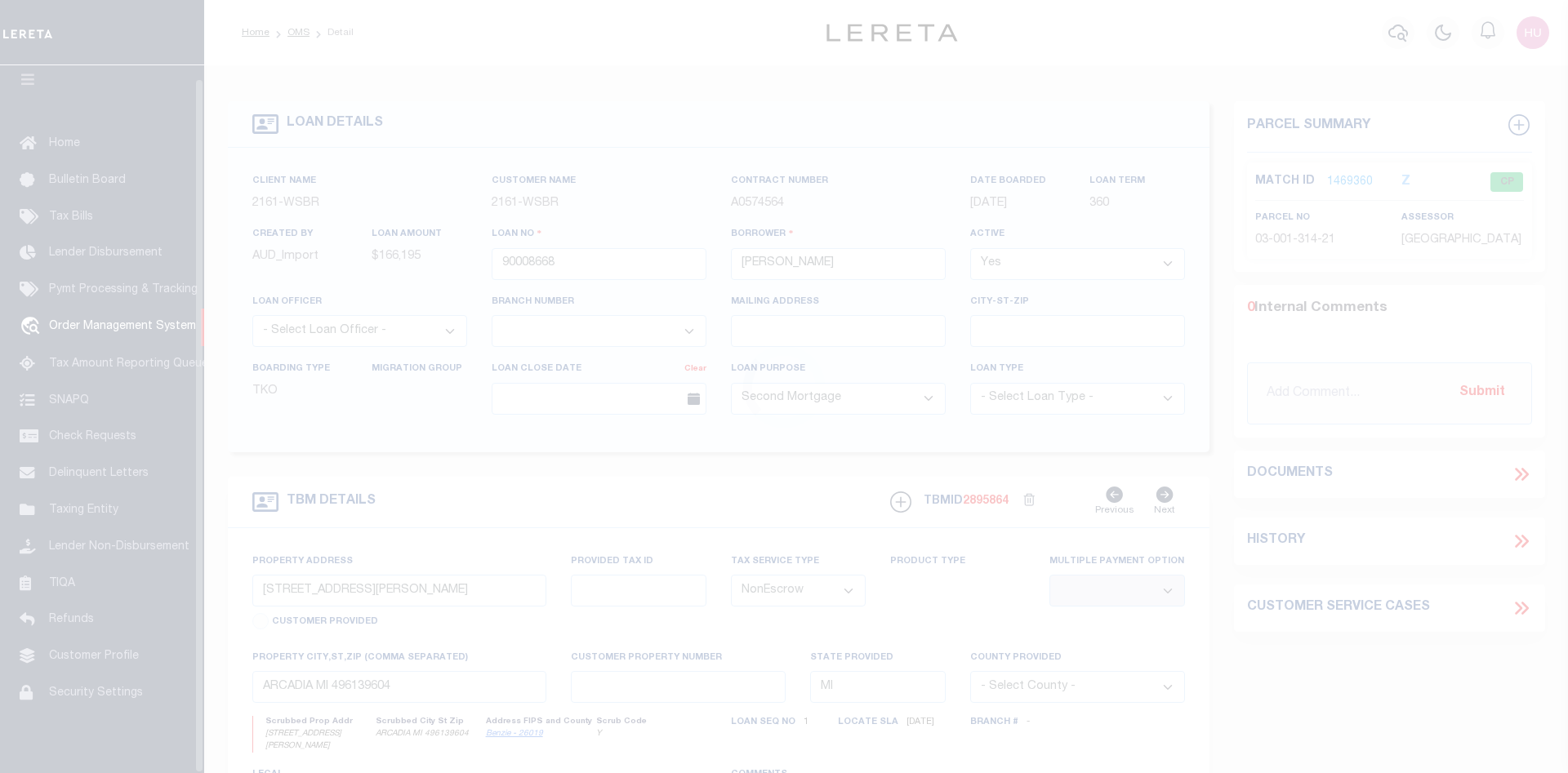
scroll to position [30, 0]
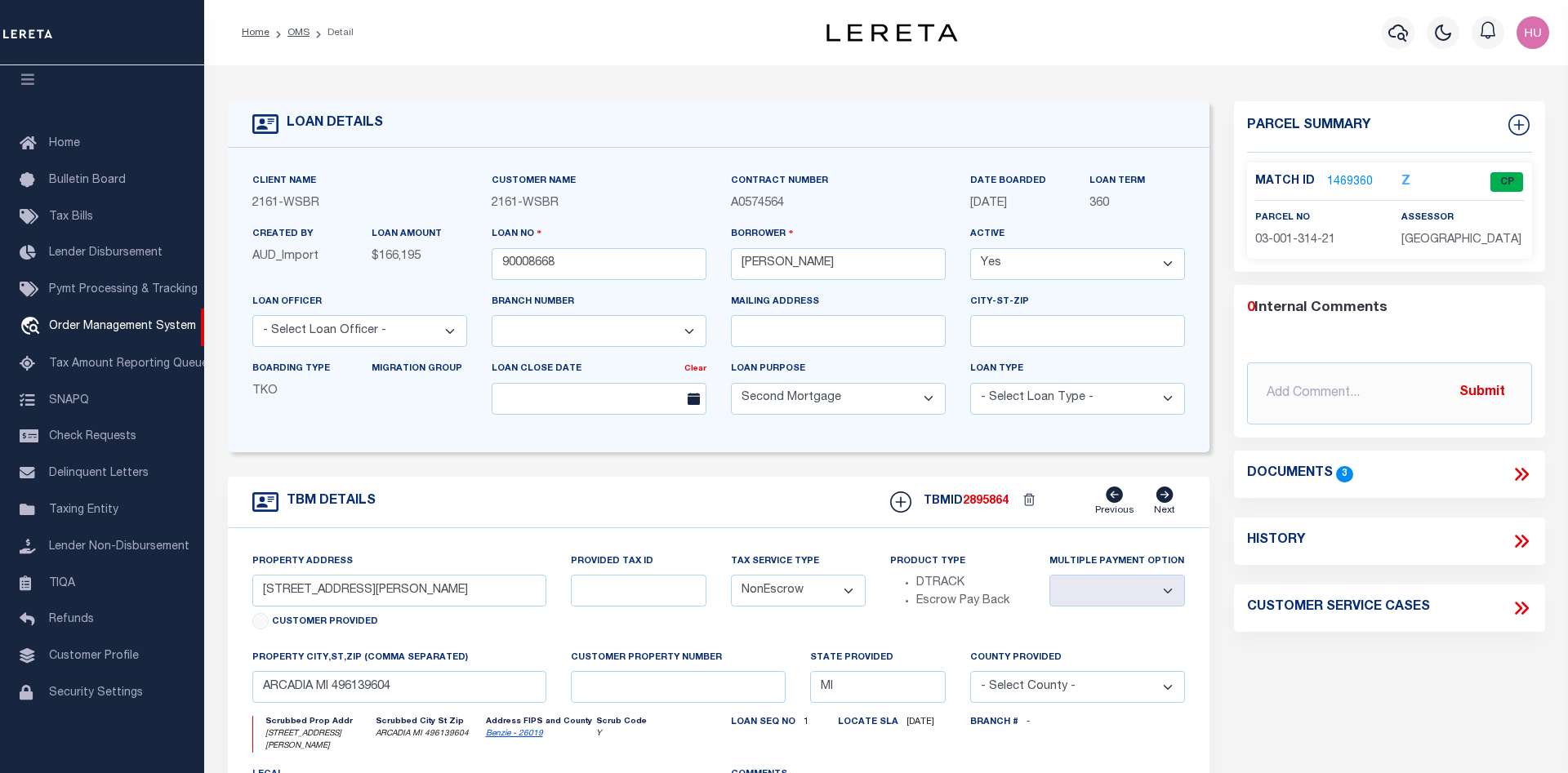
click at [1336, 179] on link "1469360" at bounding box center [1351, 182] width 46 height 17
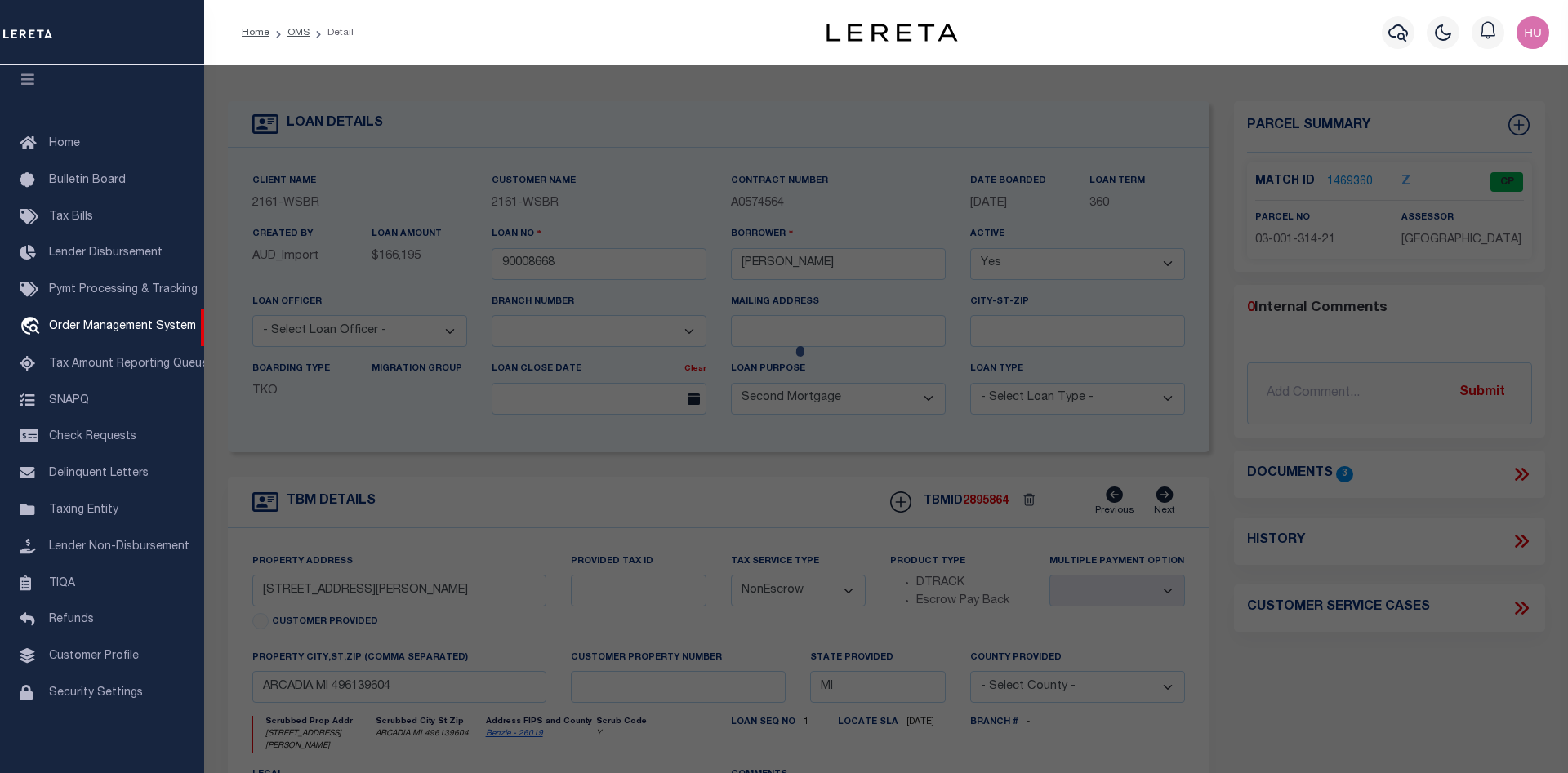
checkbox input "false"
select select "CP"
type input "FARMHOUSE COTTAGE LLC, THE"
select select
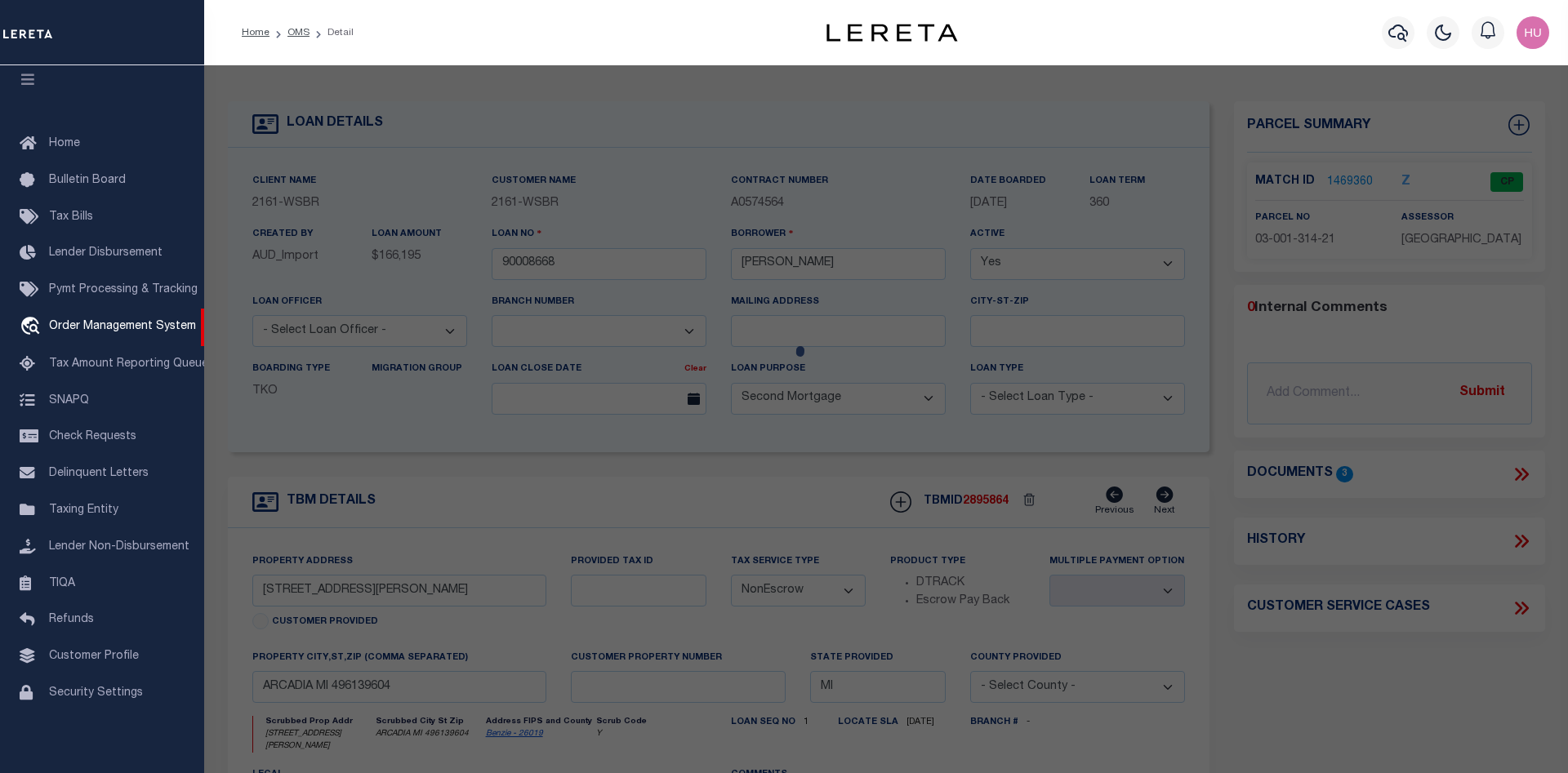
type input "2574 HERRING ROAD"
checkbox input "false"
type input "MI"
type textarea "Acreage: 2.65"
type textarea "JS Reviewed on 1/25/2023 removed Parent Parcel, no legal nor text legal provide…"
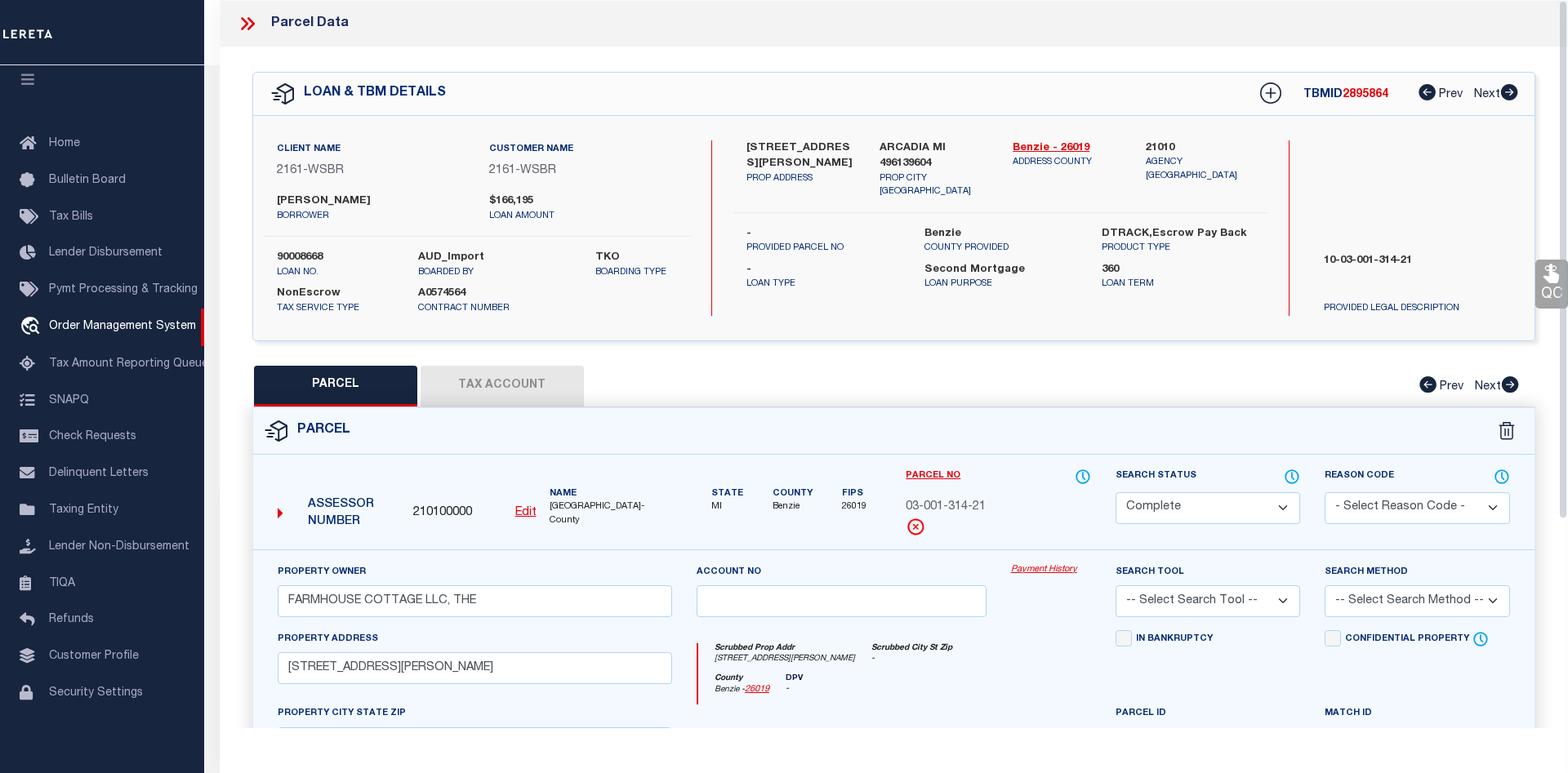
click at [534, 393] on button "Tax Account" at bounding box center [502, 386] width 163 height 41
select select "100"
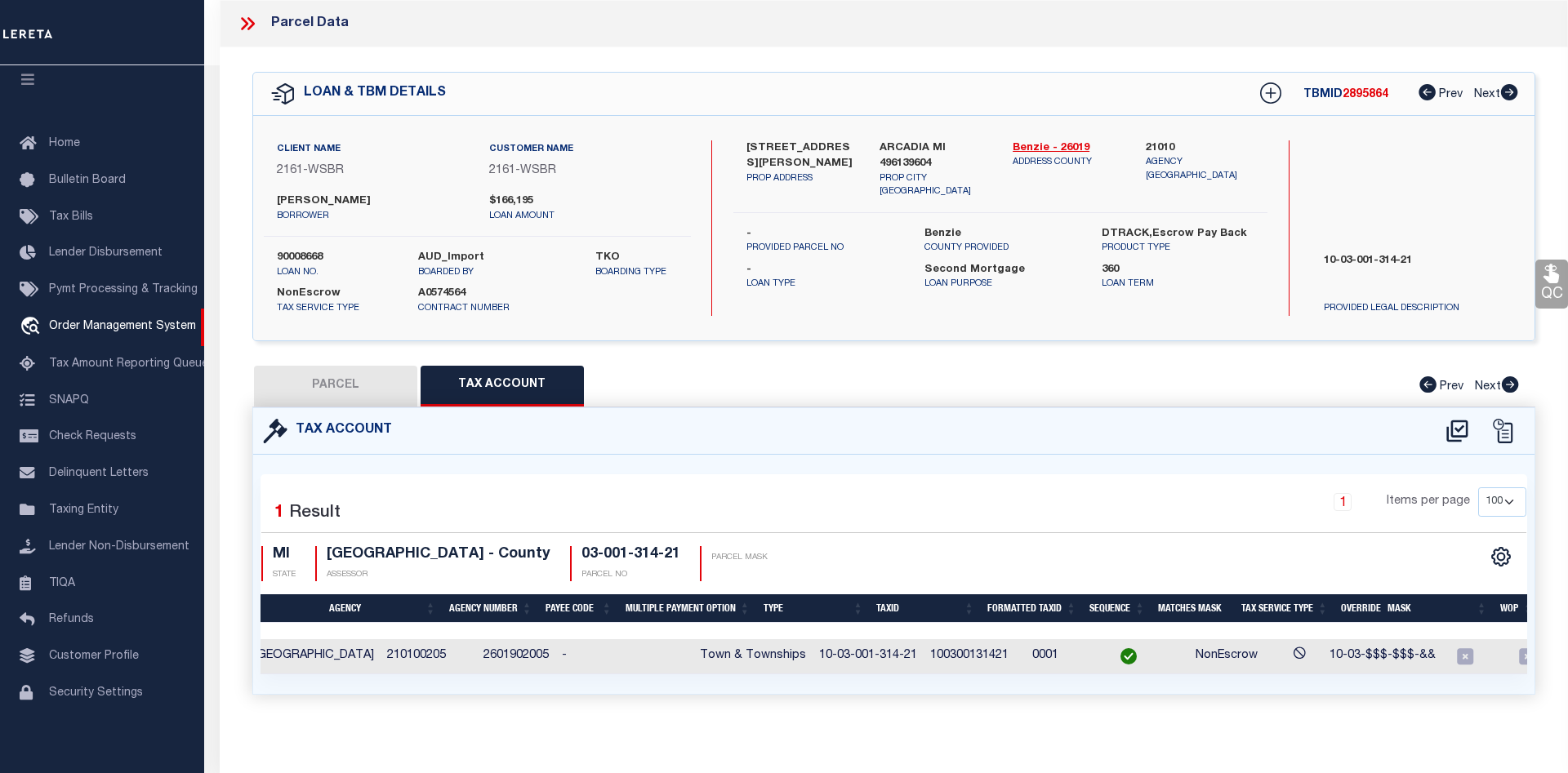
scroll to position [0, 168]
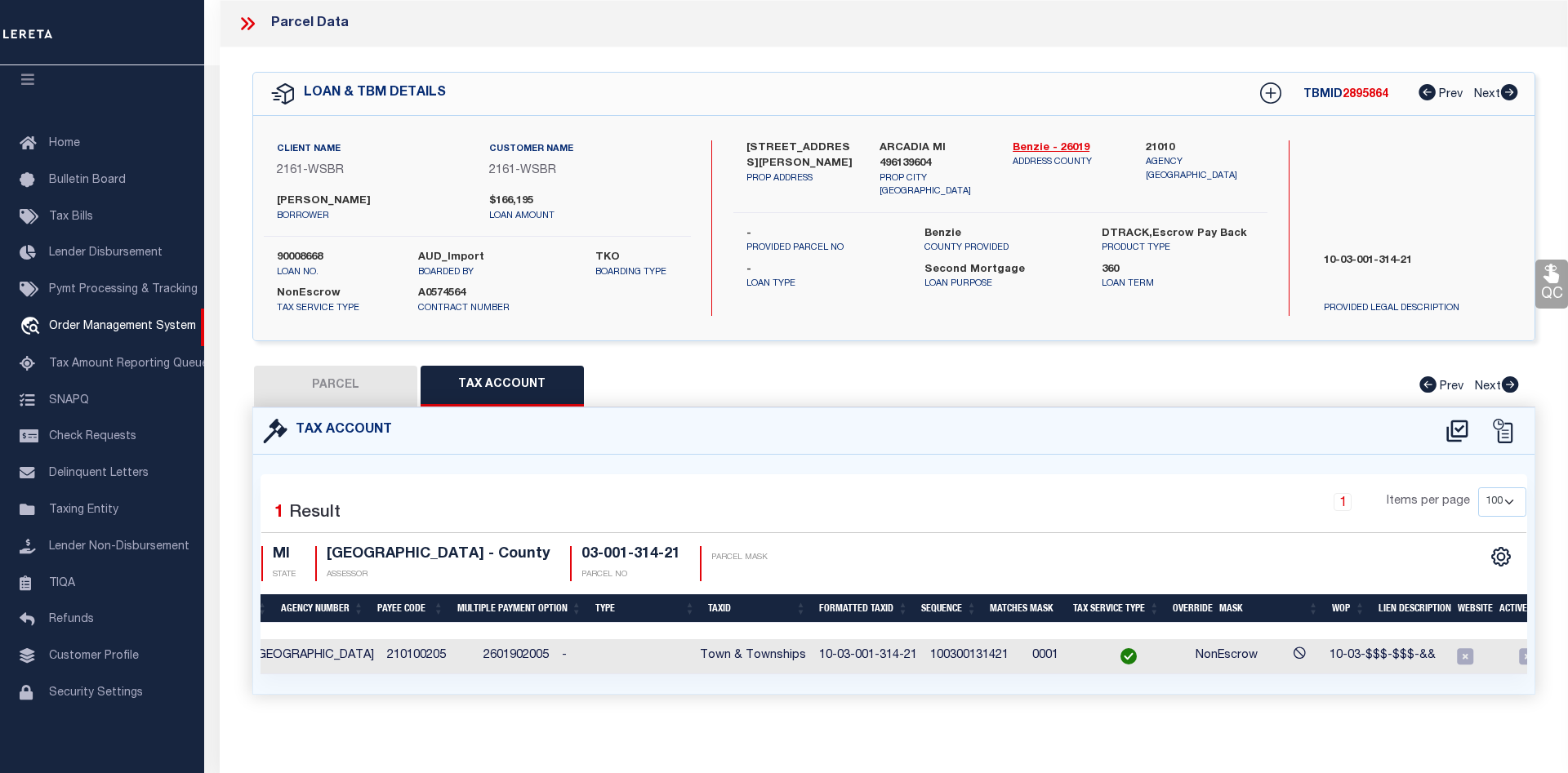
click at [323, 380] on button "PARCEL" at bounding box center [335, 386] width 163 height 41
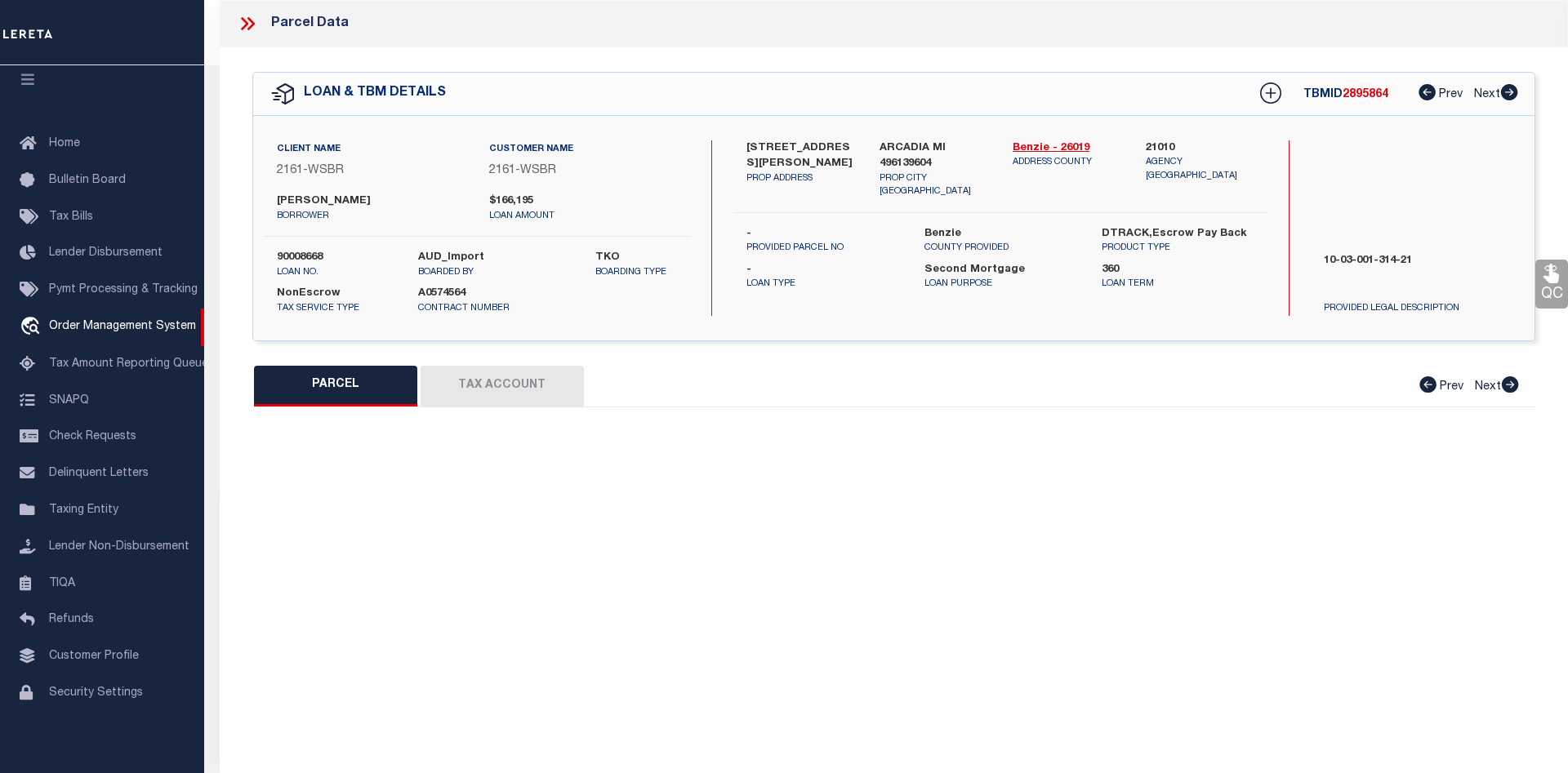
select select "AS"
checkbox input "false"
select select "CP"
type input "FARMHOUSE COTTAGE LLC, THE"
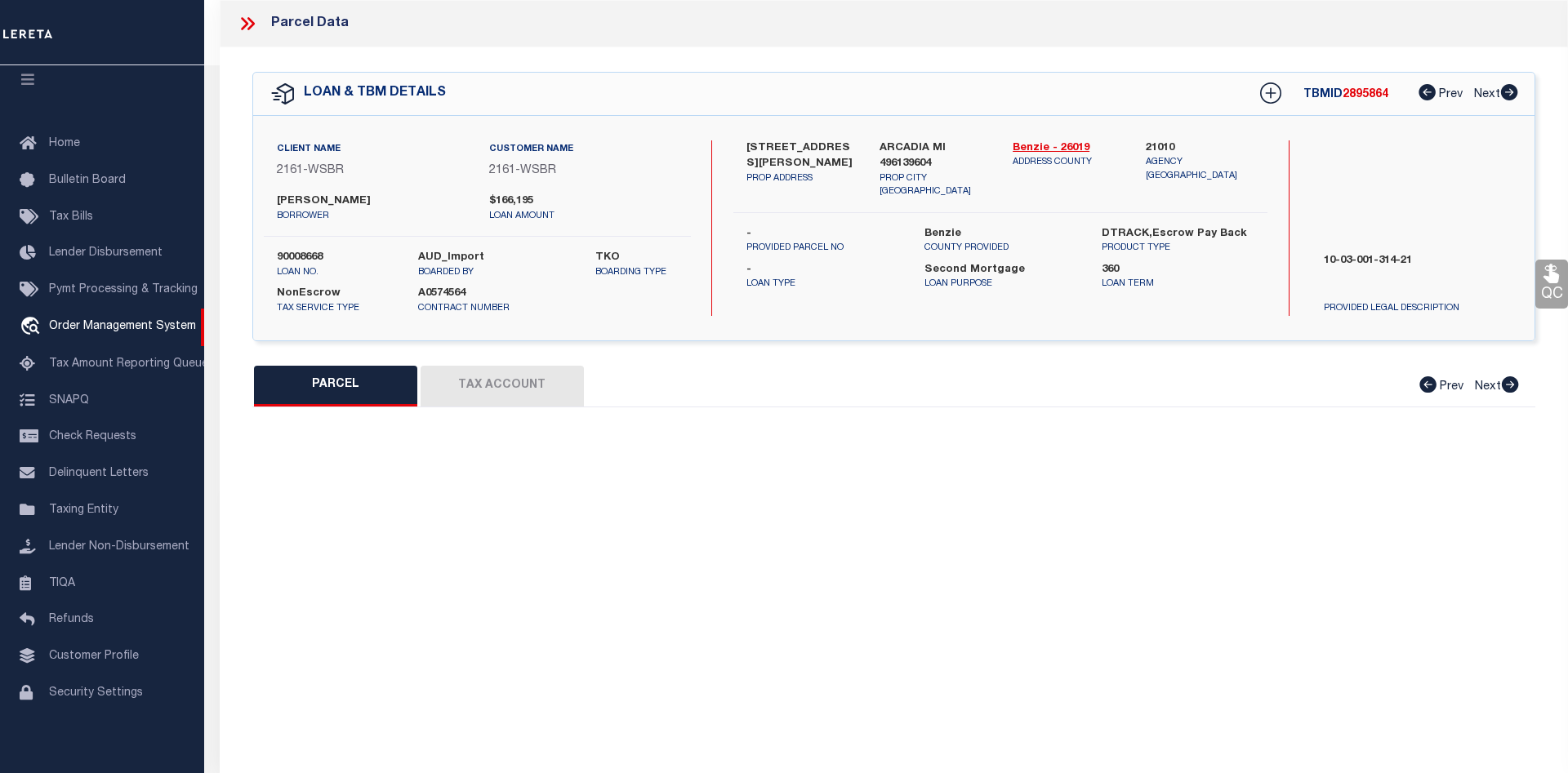
select select
type input "2574 HERRING ROAD"
checkbox input "false"
type input "MI"
type textarea "Acreage: 2.65"
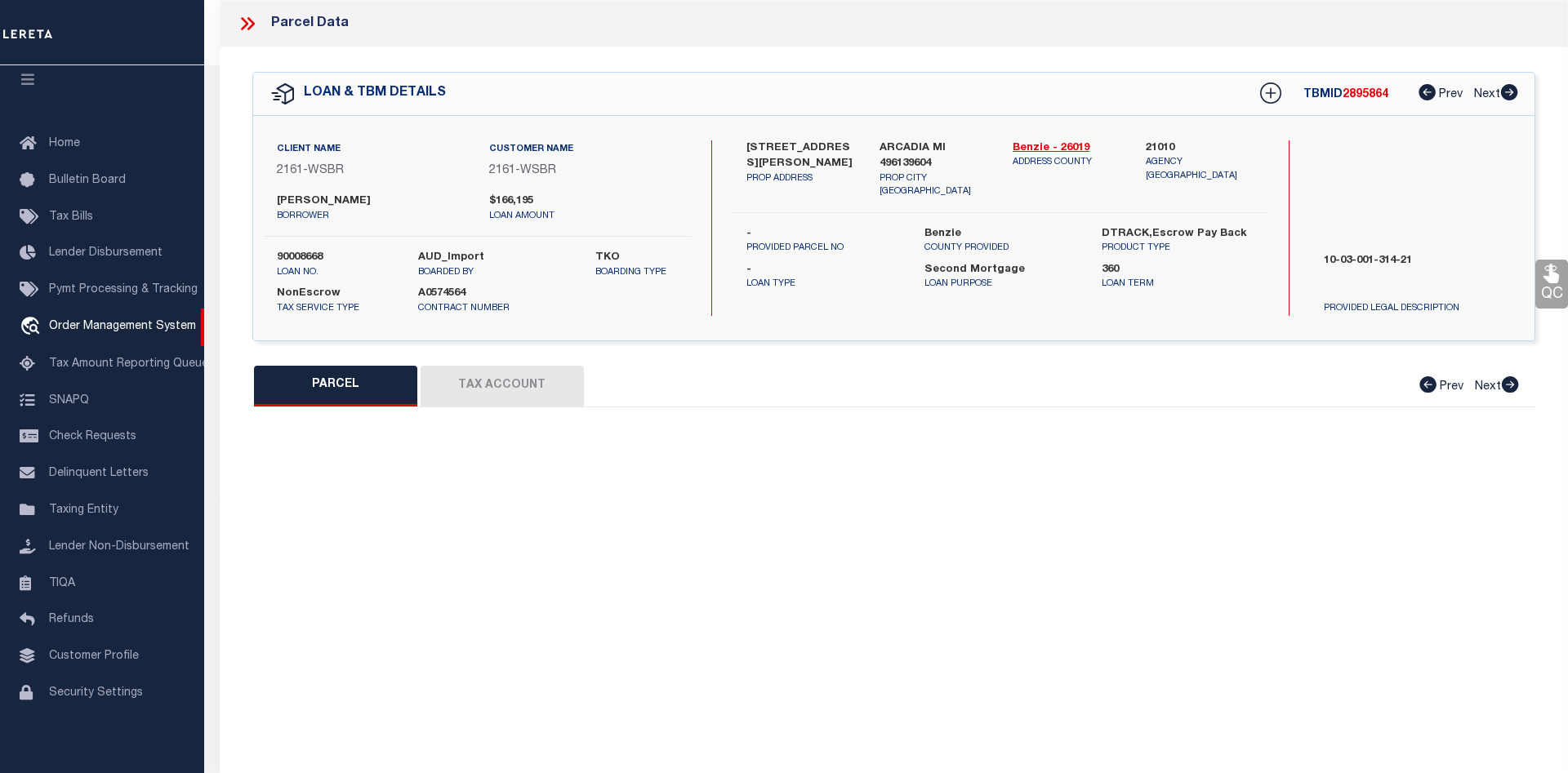
type textarea "JS Reviewed on 1/25/2023 removed Parent Parcel, no legal nor text legal provide…"
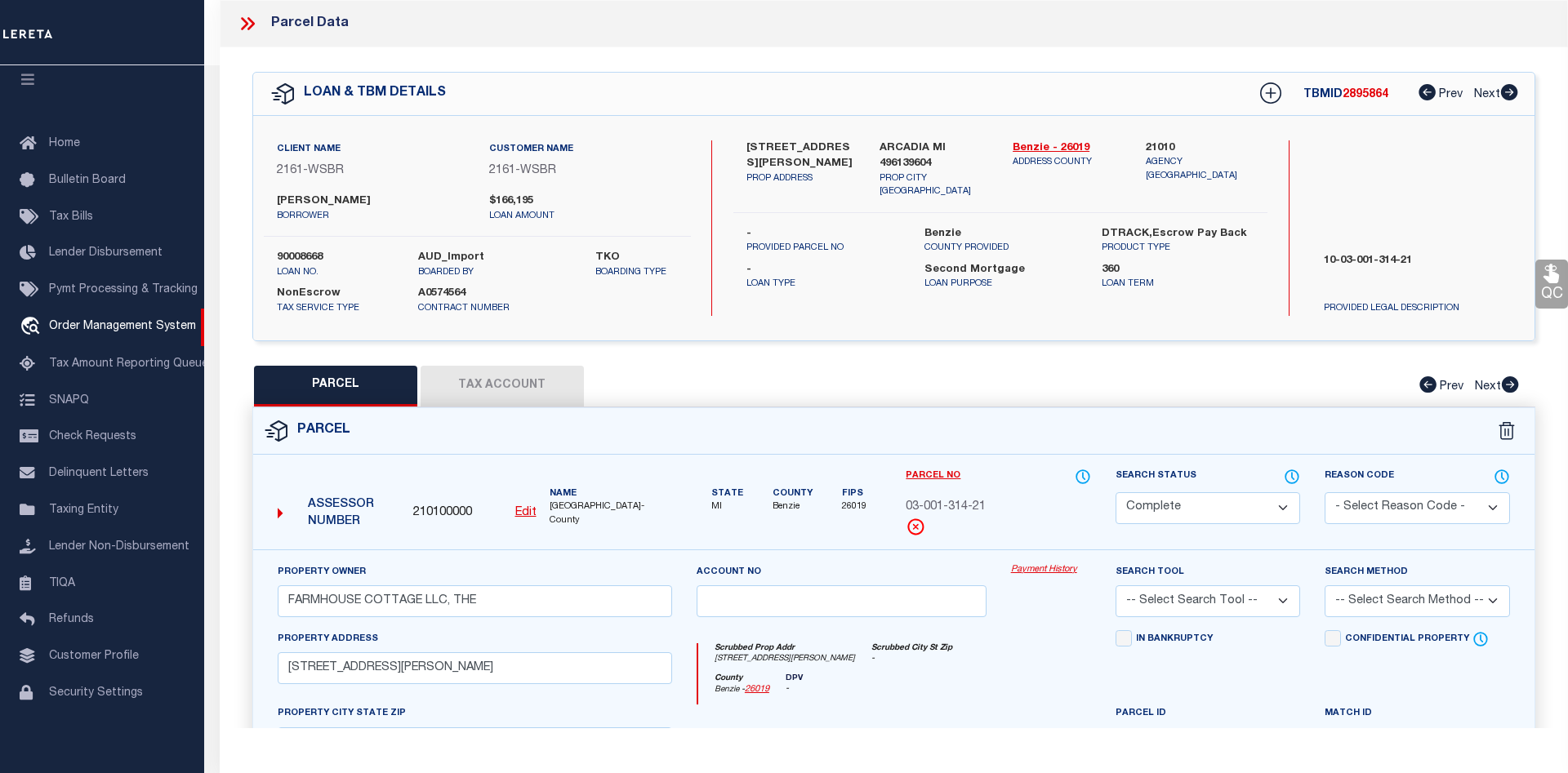
click at [1035, 564] on link "Payment History" at bounding box center [1051, 570] width 80 height 14
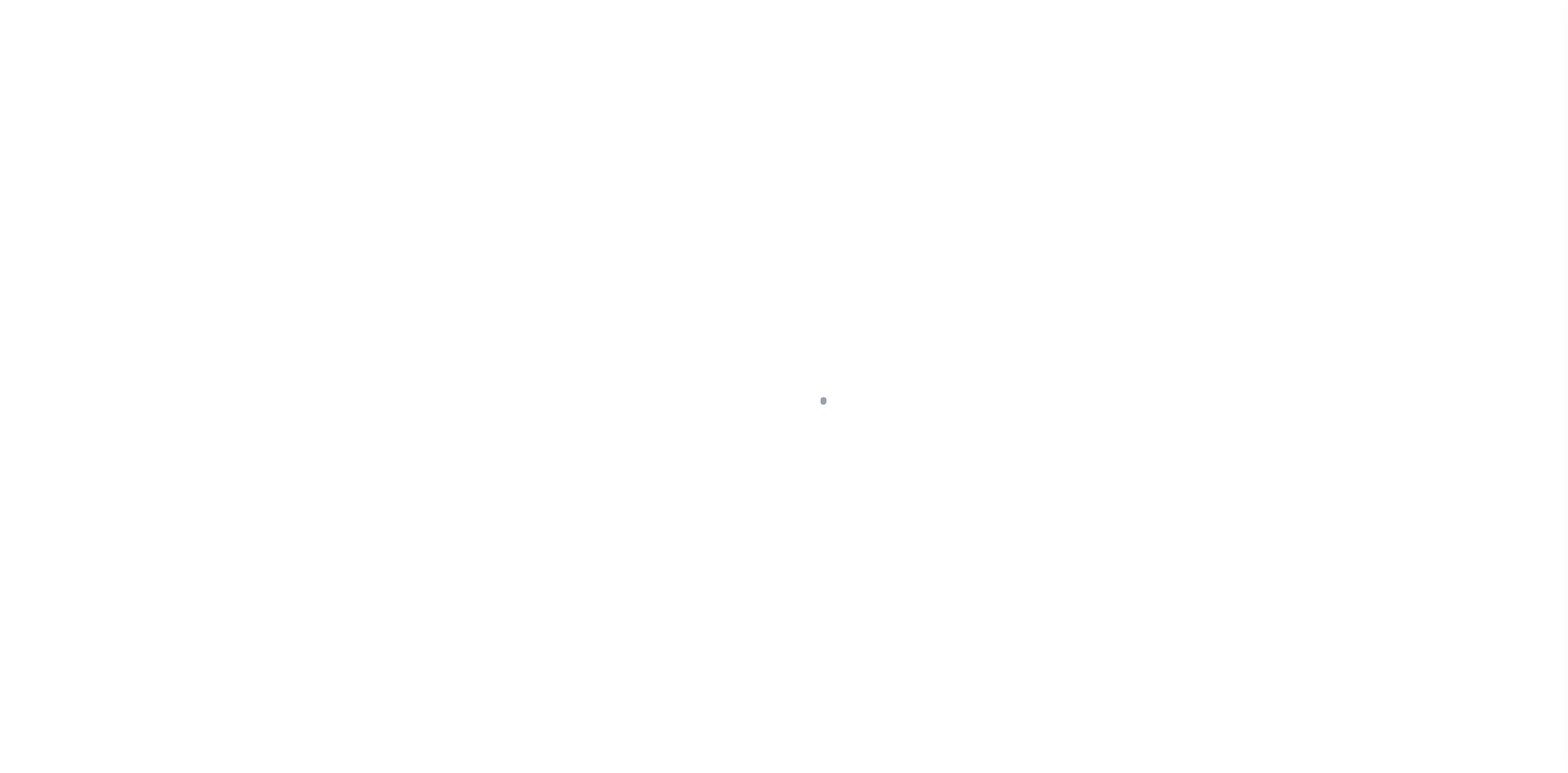
select select "4567"
select select "100"
select select "NonEscrow"
type input "3465 SUMAC TRL"
select select
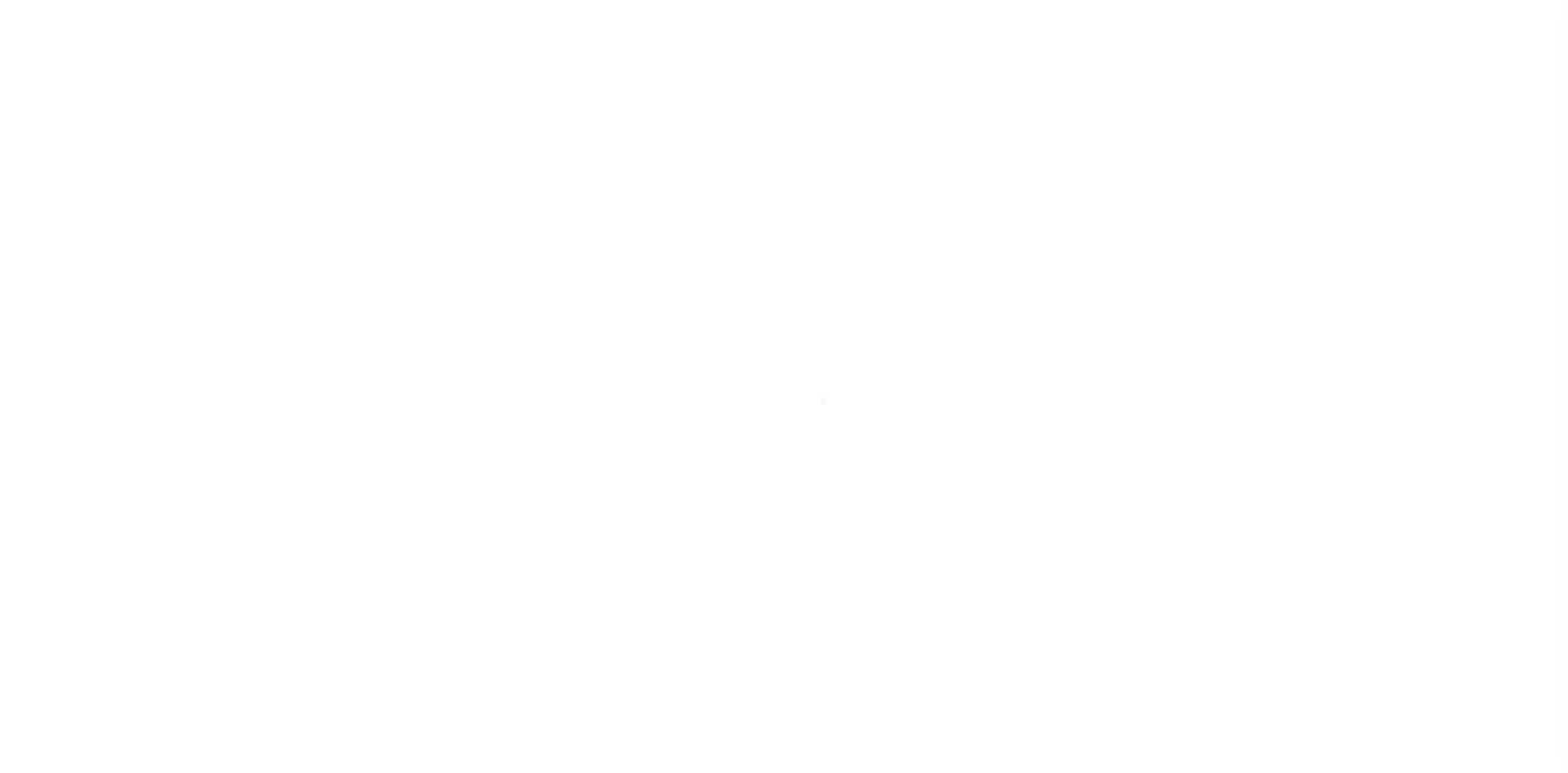
type input "FRANKFORT MI 496359175"
type input "MI"
select select
type textarea "10-03-001-071-01"
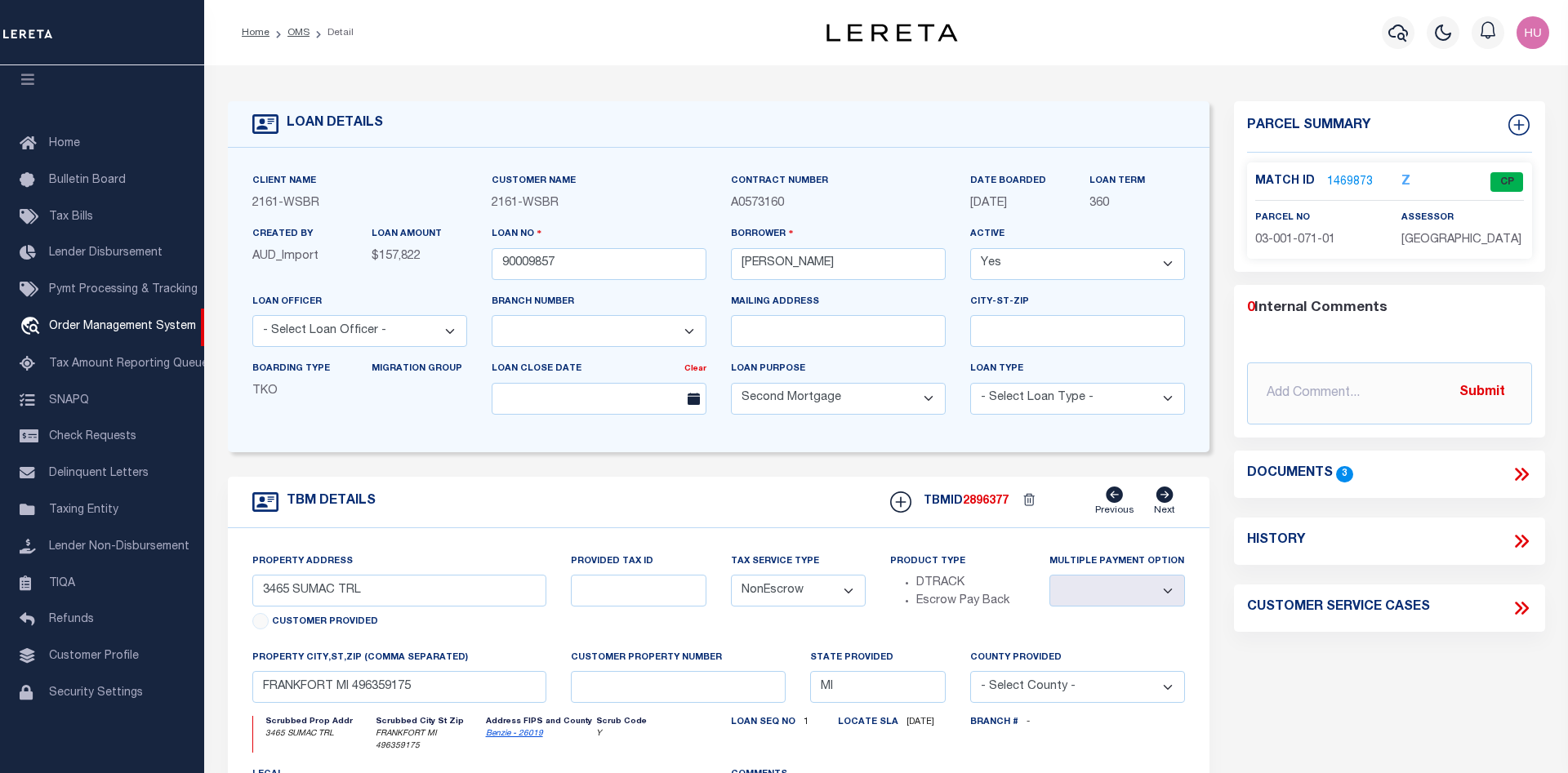
click at [1362, 177] on link "1469873" at bounding box center [1351, 182] width 46 height 17
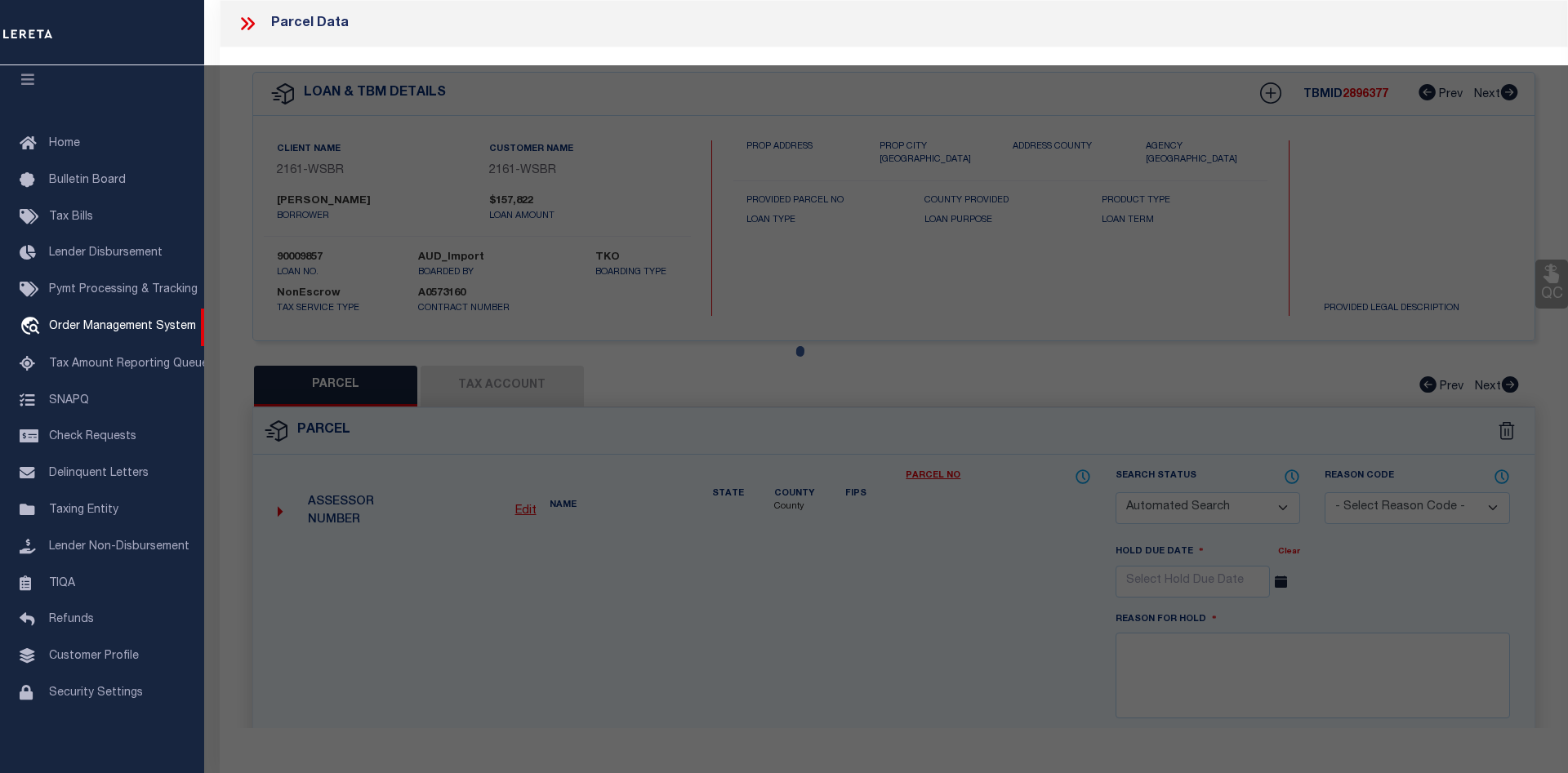
checkbox input "false"
select select "CP"
type input "[PERSON_NAME]"
select select
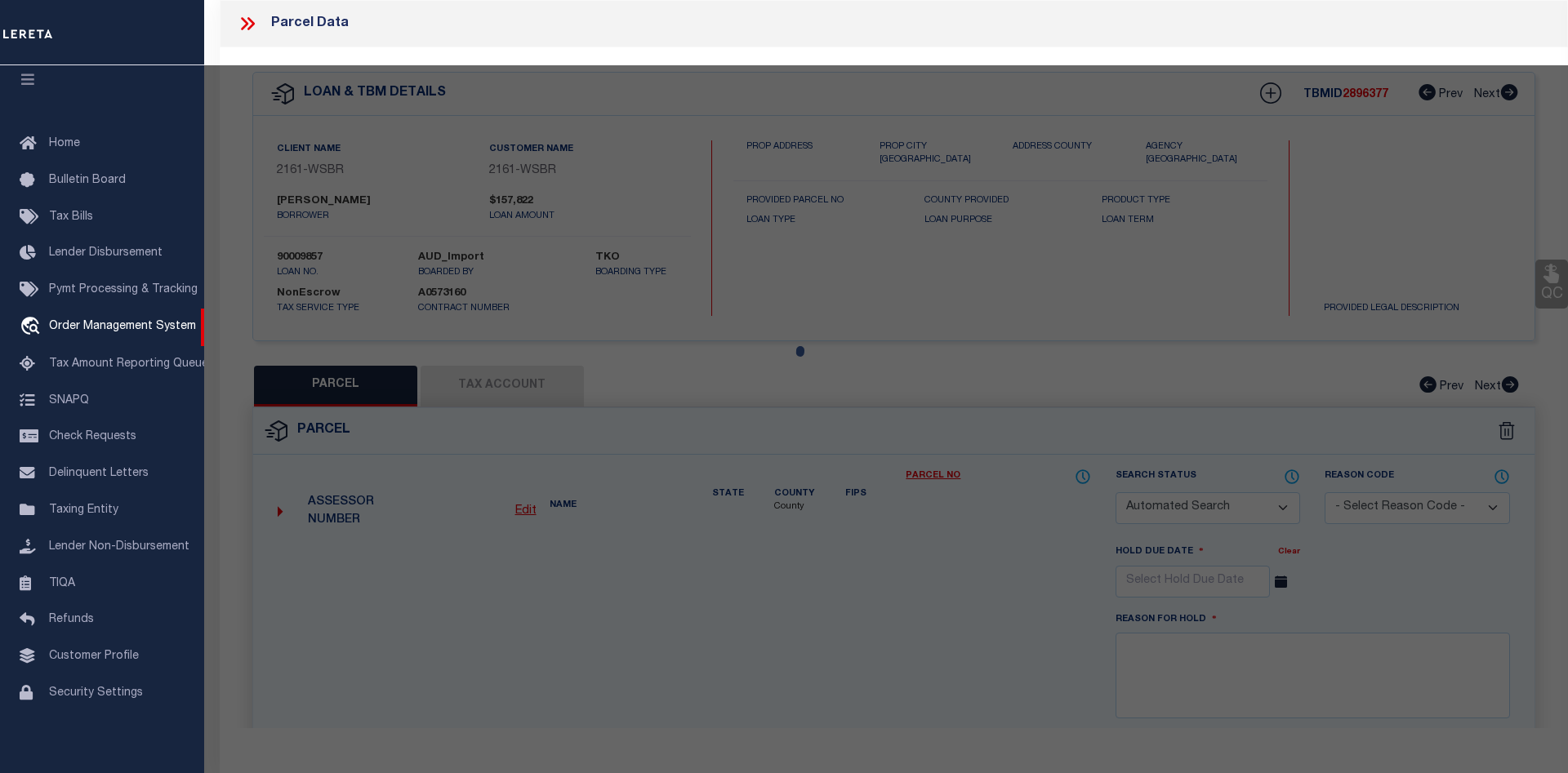
type input "3465 SUMAC TRAIL (PVT)"
checkbox input "false"
type input "MI"
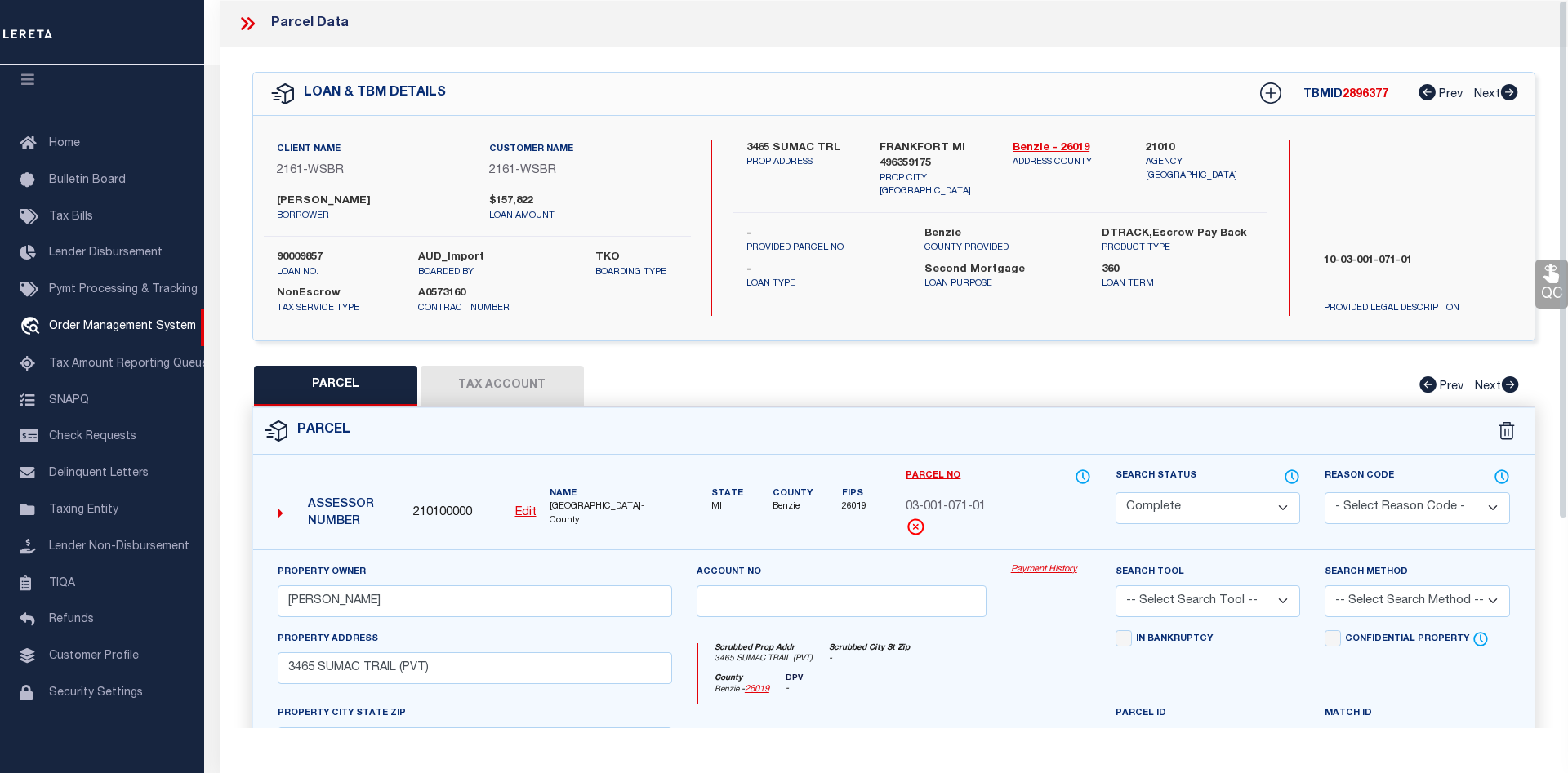
click at [538, 389] on button "Tax Account" at bounding box center [502, 386] width 163 height 41
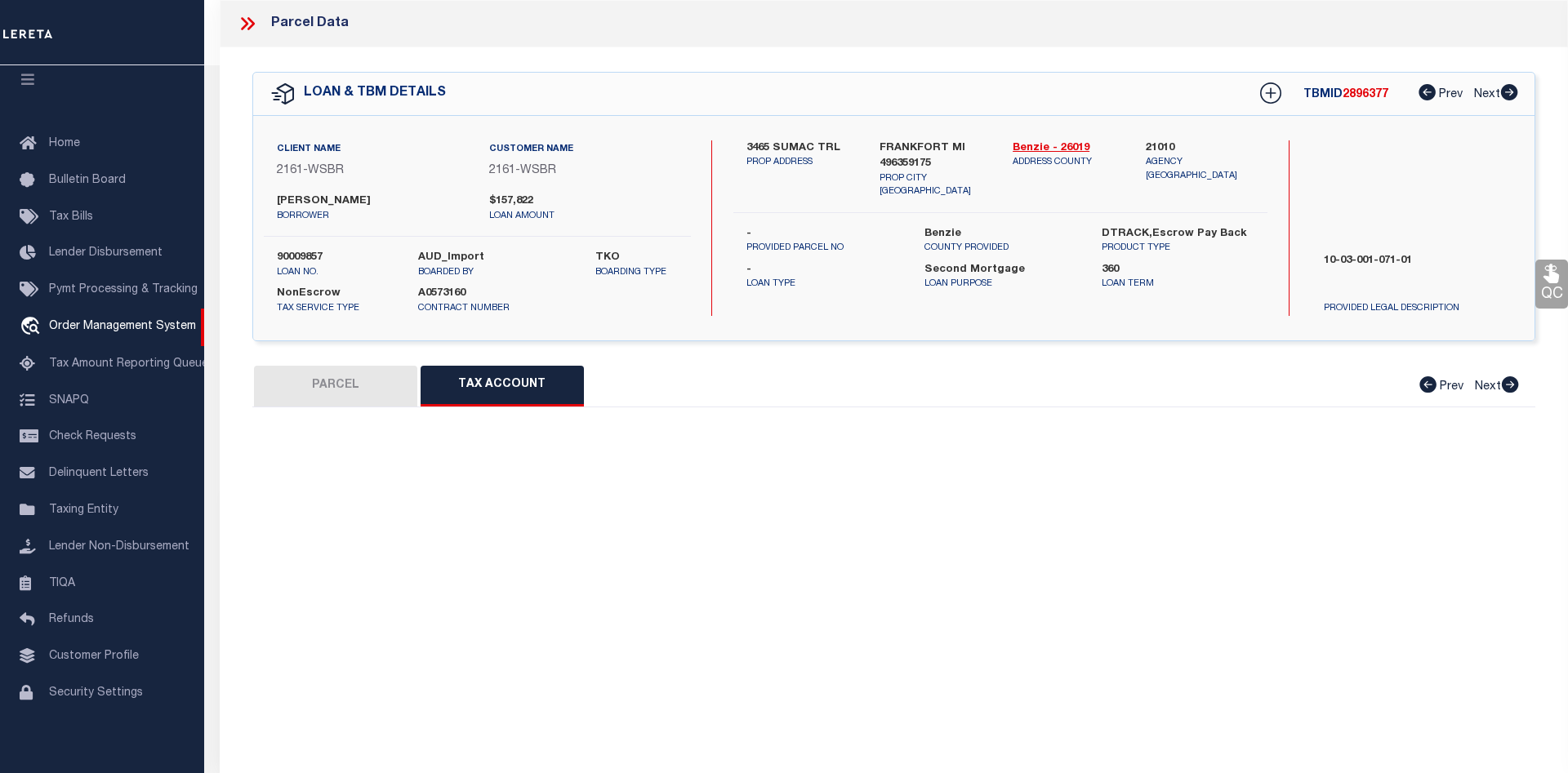
select select "100"
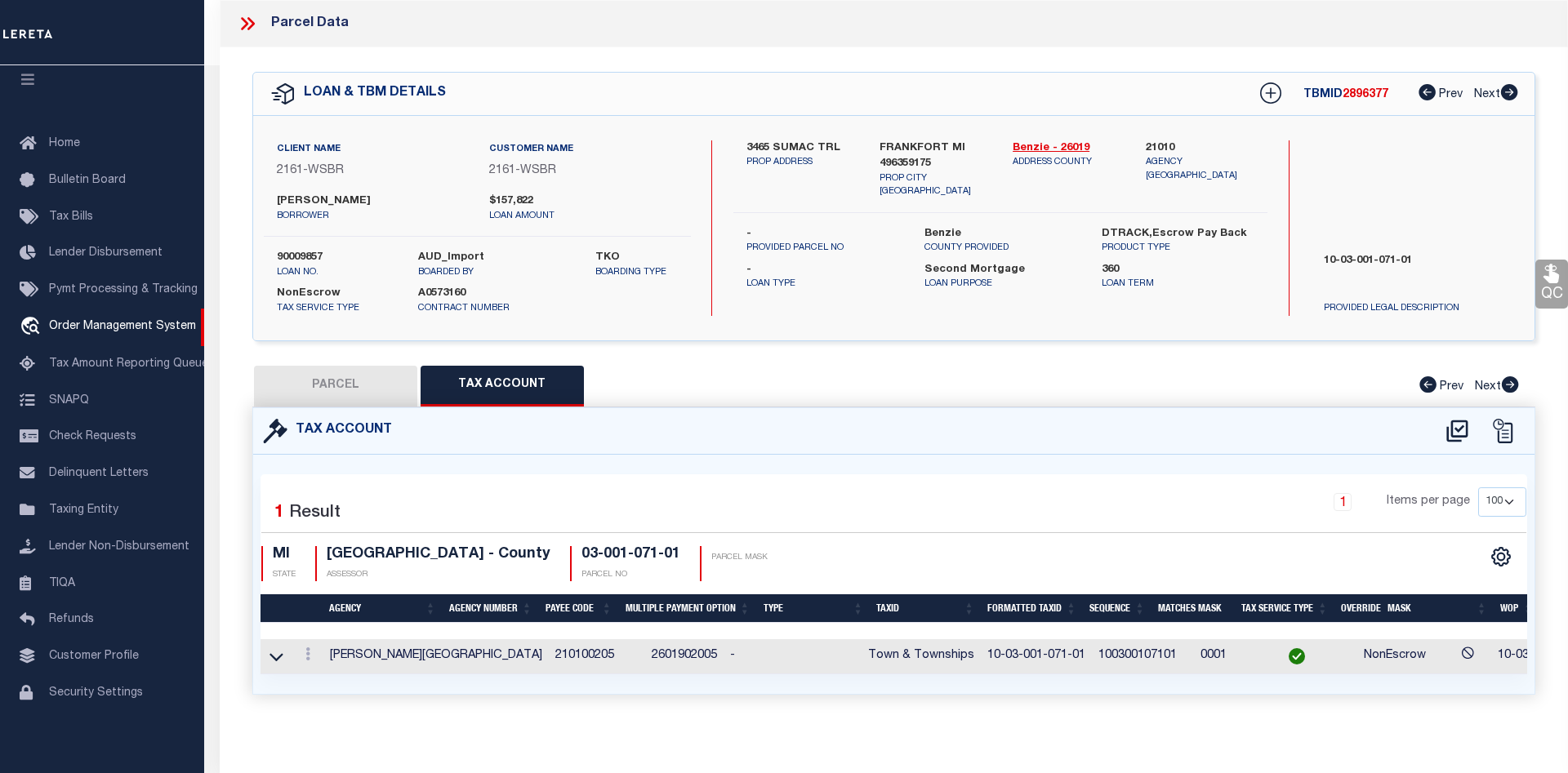
scroll to position [0, 168]
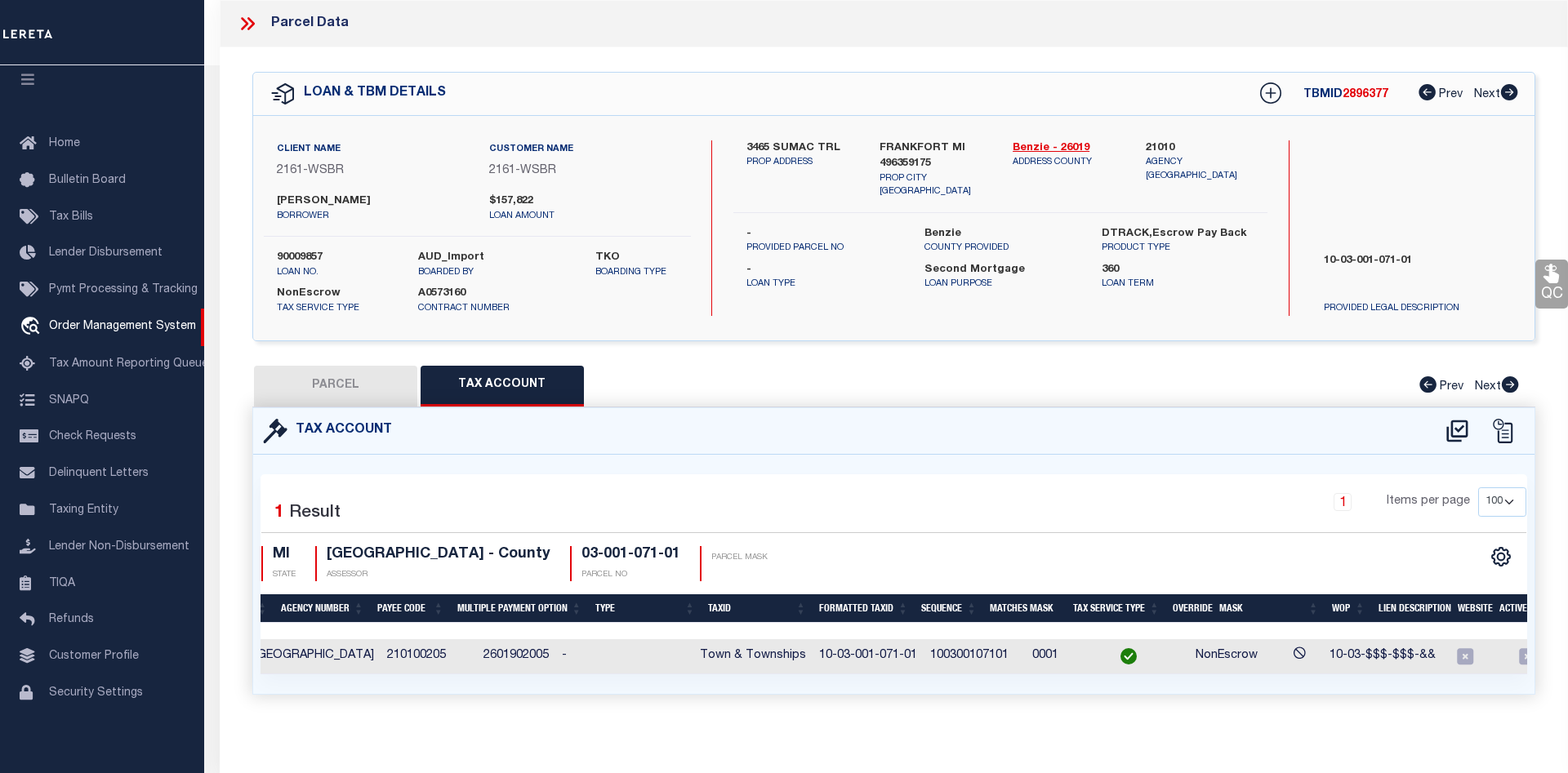
click at [330, 377] on button "PARCEL" at bounding box center [335, 386] width 163 height 41
select select "AS"
checkbox input "false"
select select "CP"
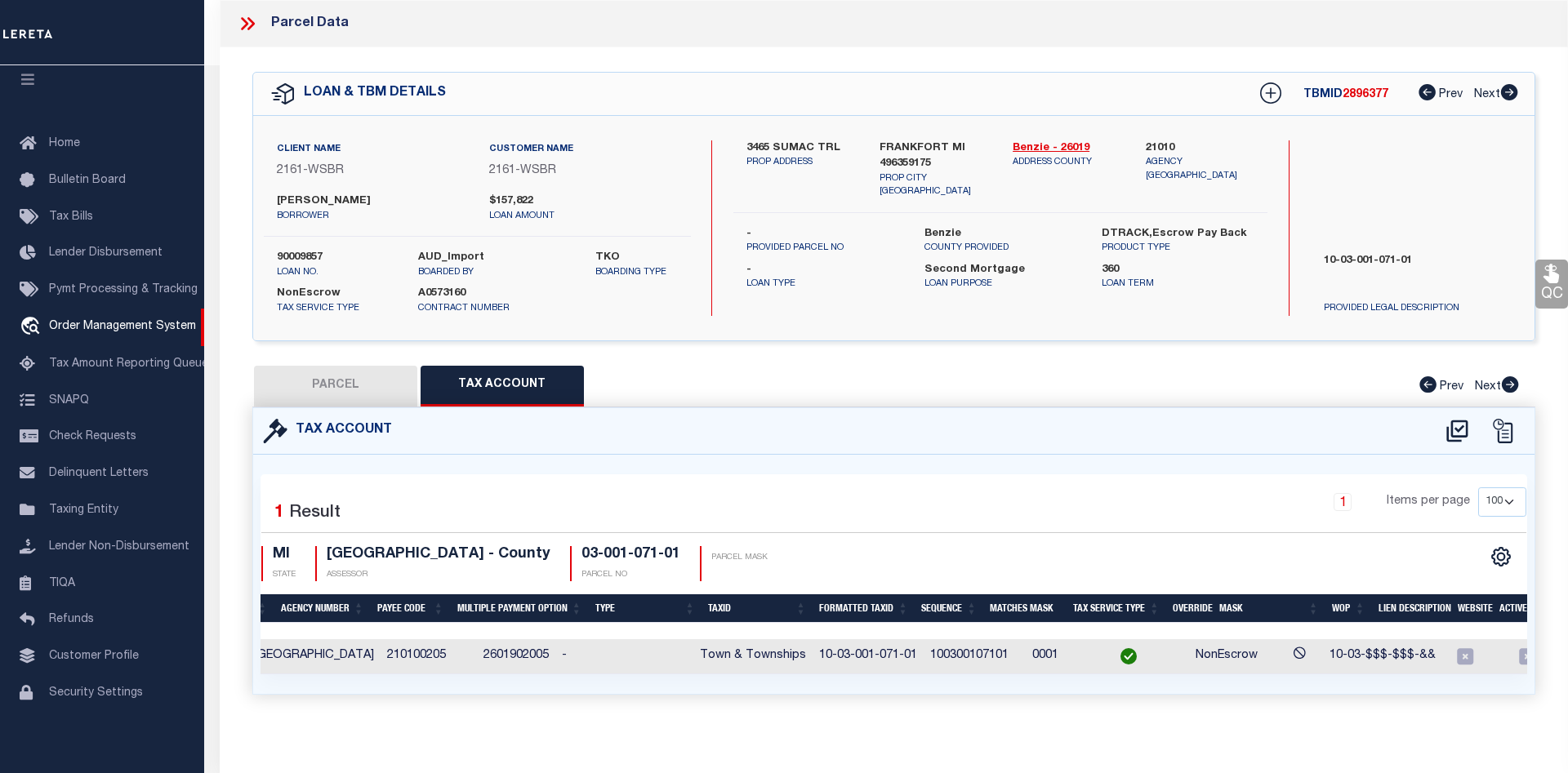
type input "TONDU, DAMON L."
select select
type input "3465 SUMAC TRAIL (PVT)"
checkbox input "false"
type input "MI"
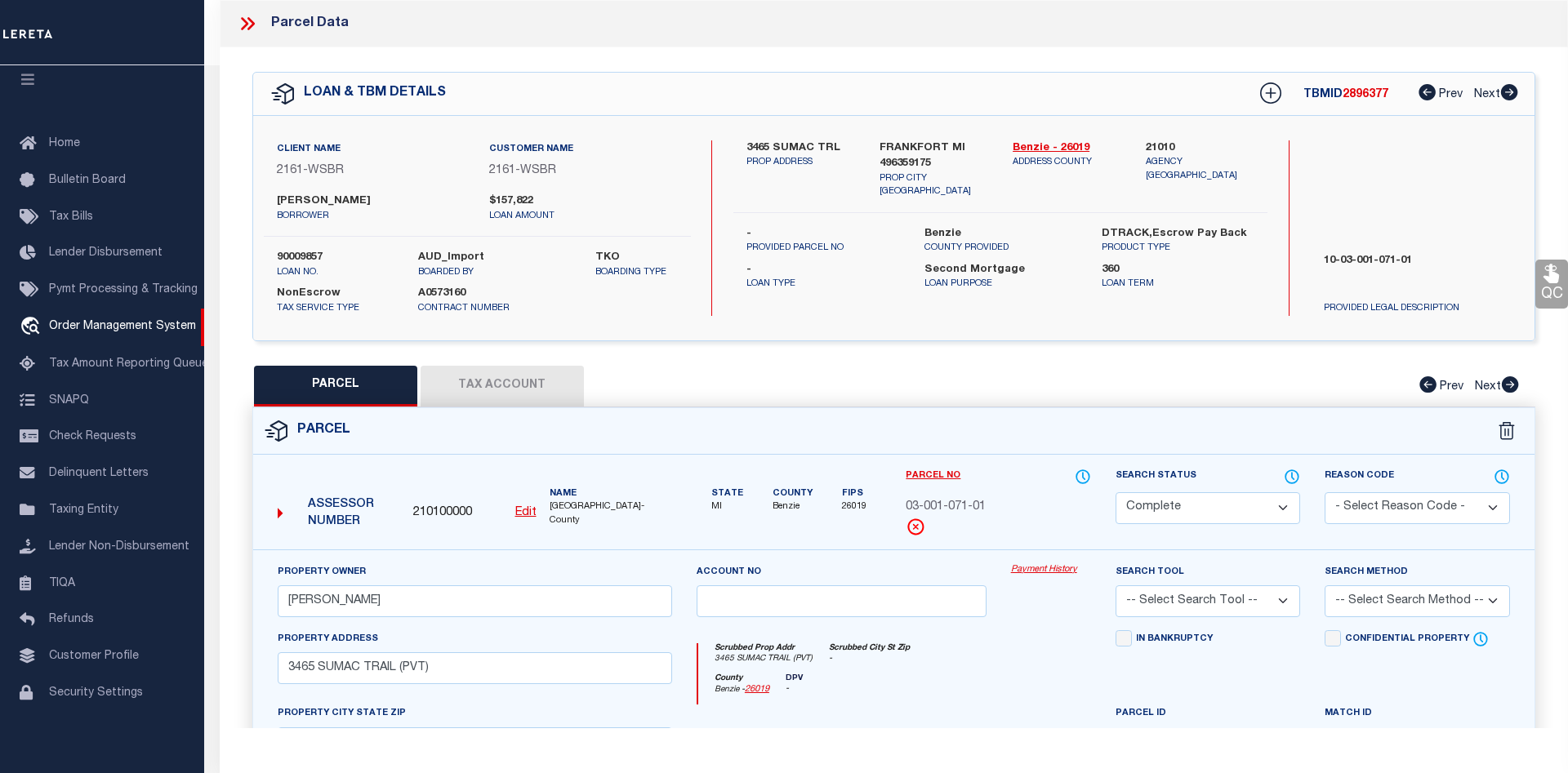
click at [1053, 570] on link "Payment History" at bounding box center [1051, 570] width 80 height 14
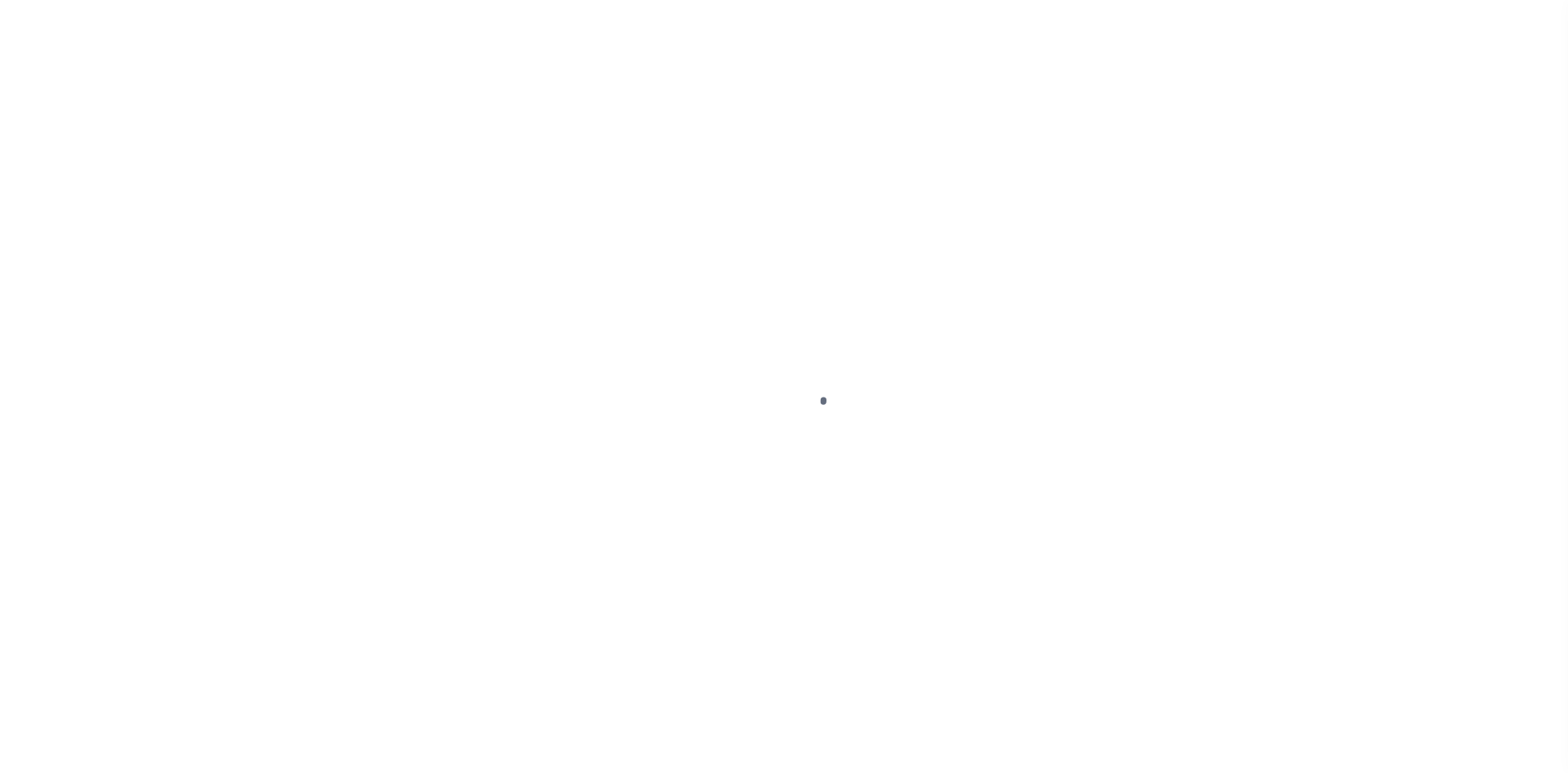
select select "100"
select select "NonEscrow"
type input "[STREET_ADDRESS][PERSON_NAME]"
type input "FRANKFORT MI 496359467"
type input "MI"
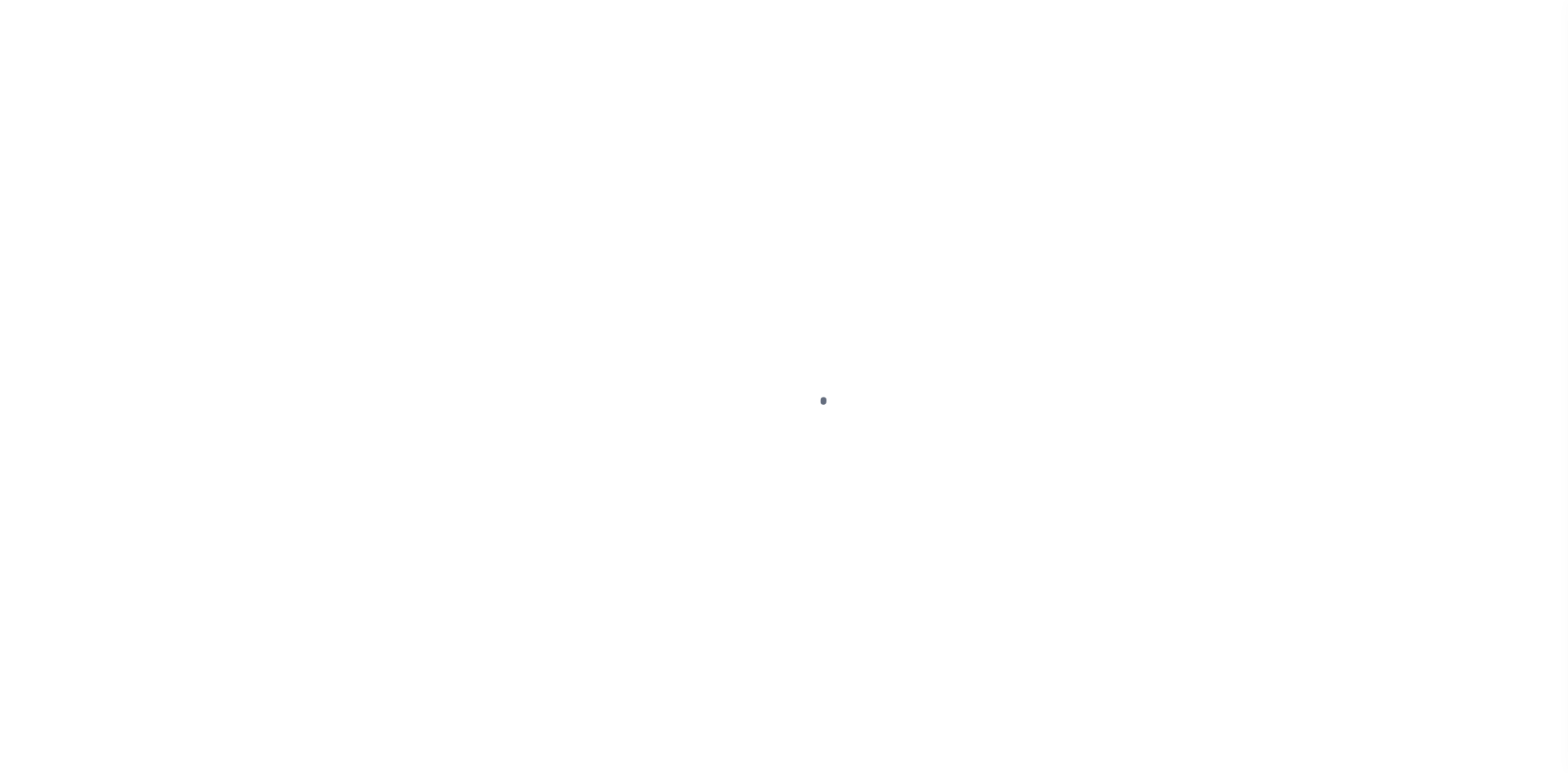
select select
type textarea "10-03-001-051-40"
select select "4567"
select select
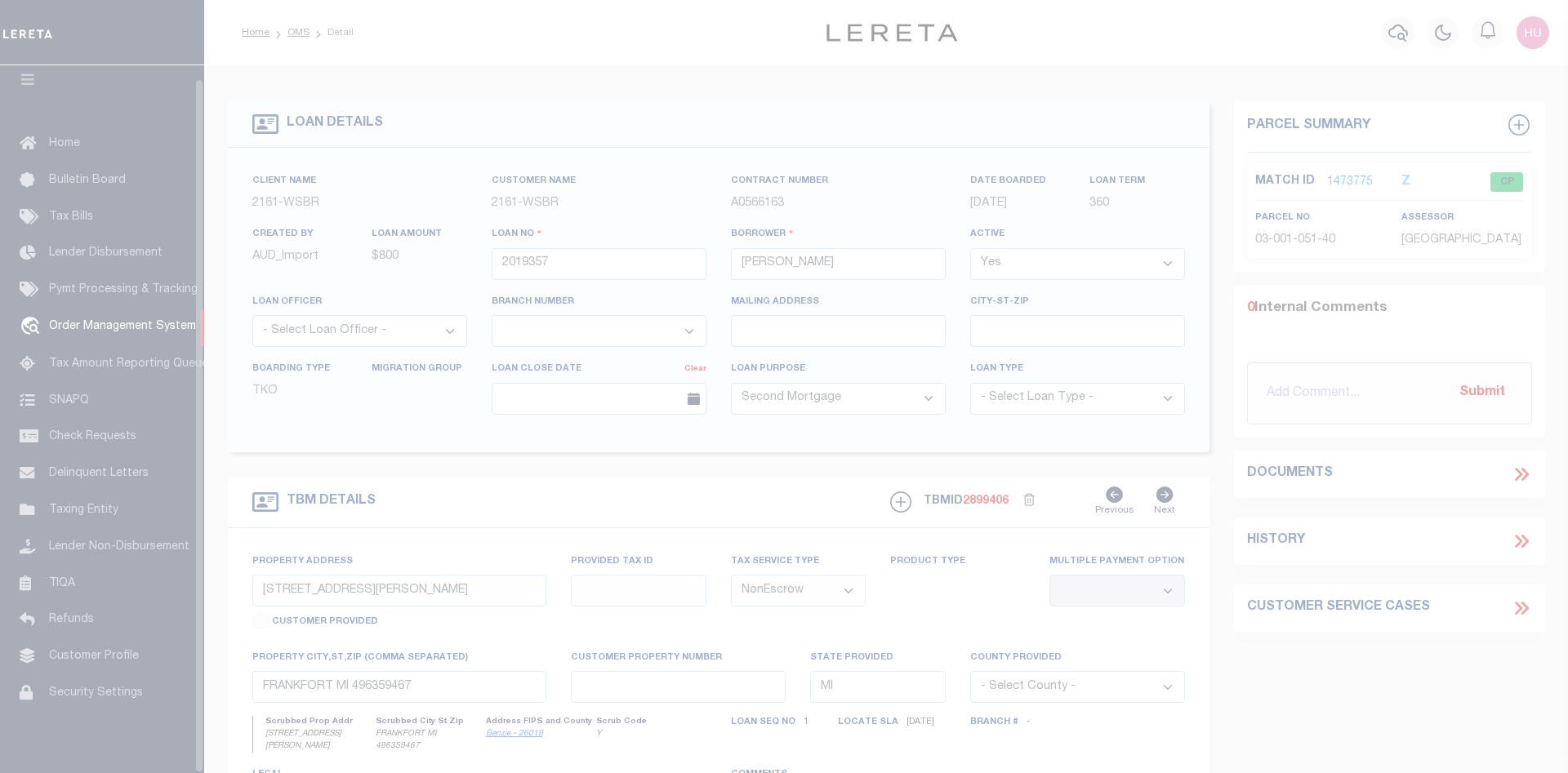
scroll to position [30, 0]
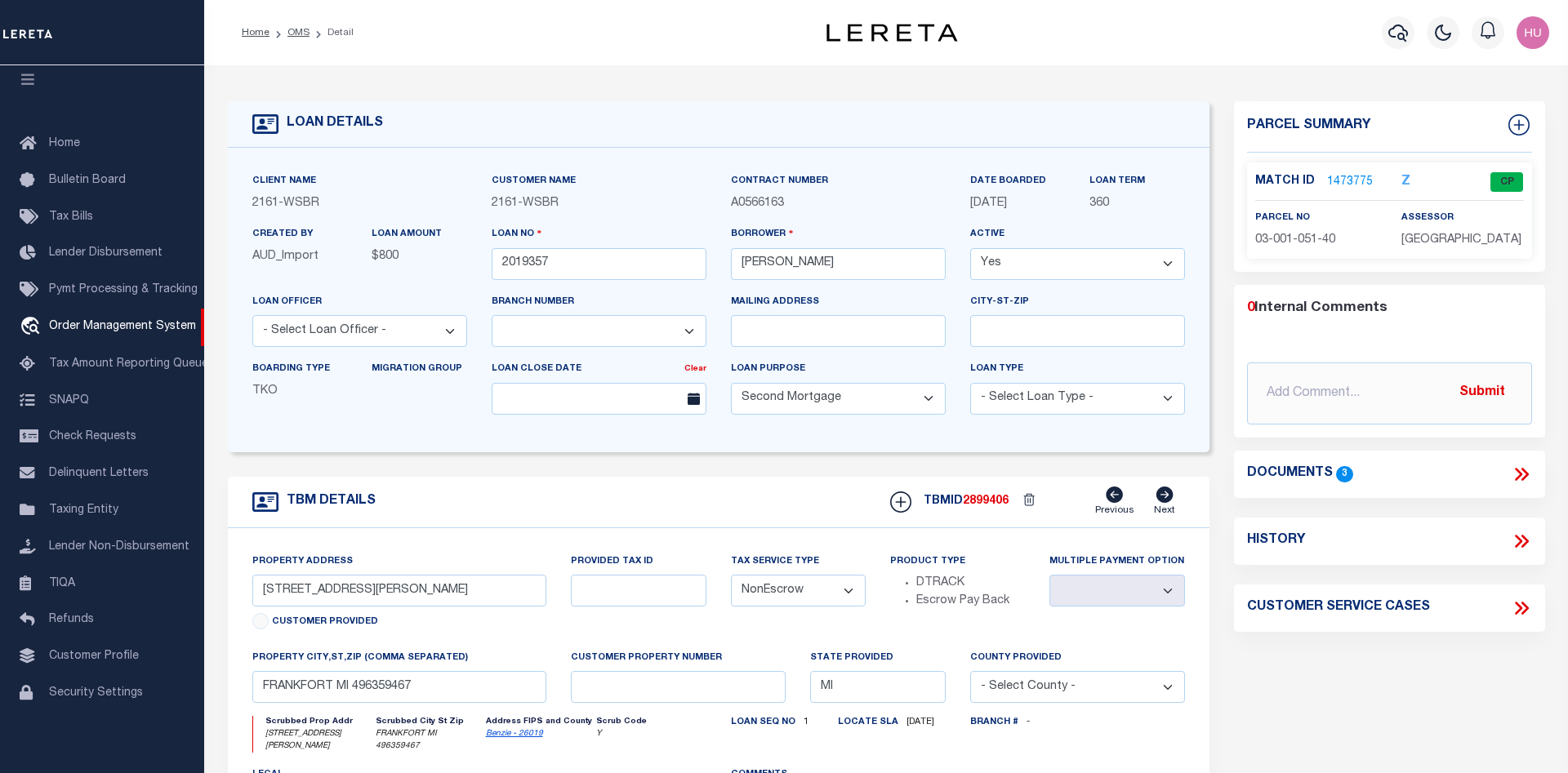
click at [1352, 179] on link "1473775" at bounding box center [1351, 182] width 46 height 17
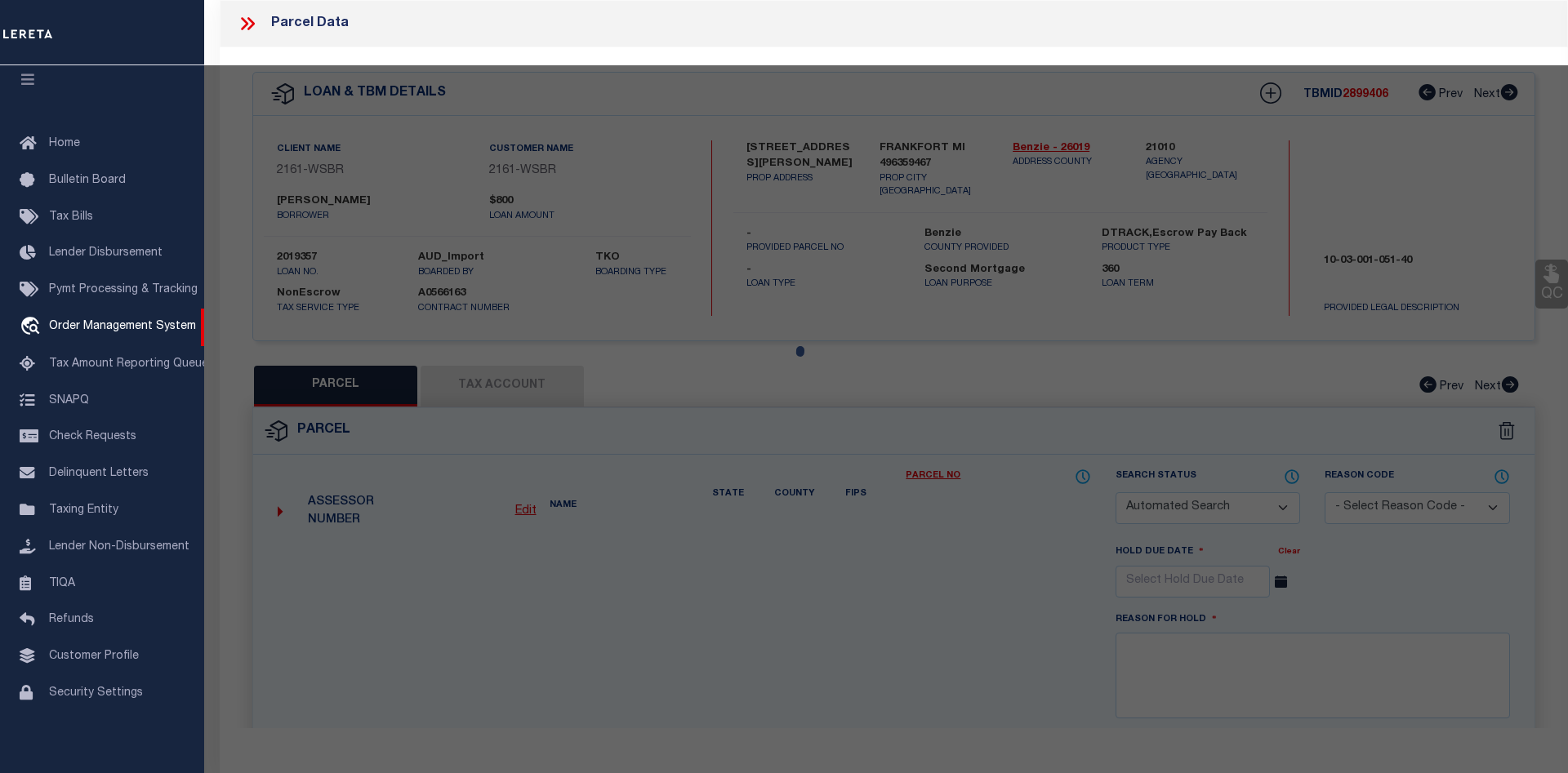
checkbox input "false"
select select "CP"
type input "COZART, RALPH E."
select select
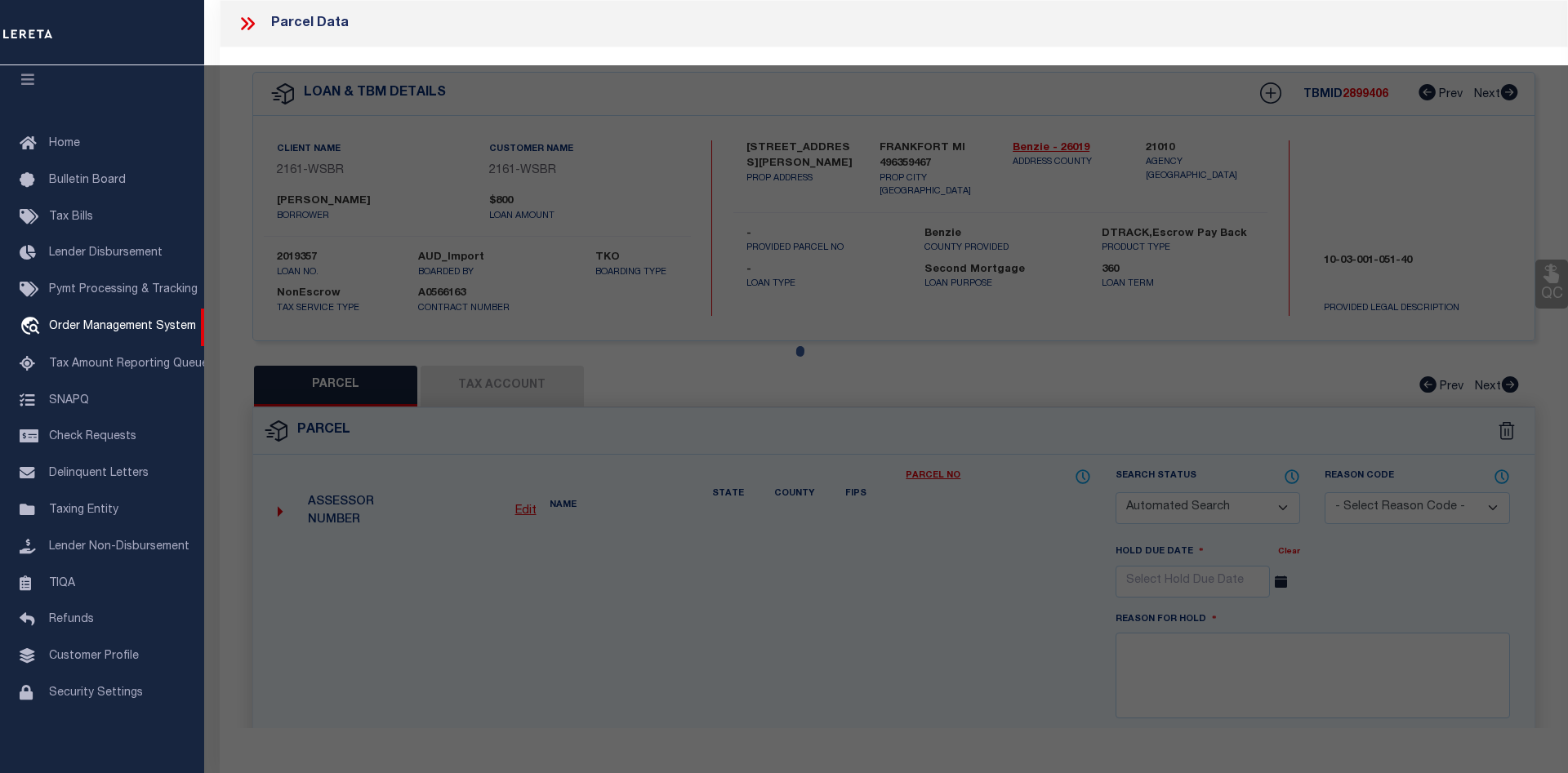
type input "3128 HERRON ROAD"
checkbox input "false"
type input "MI"
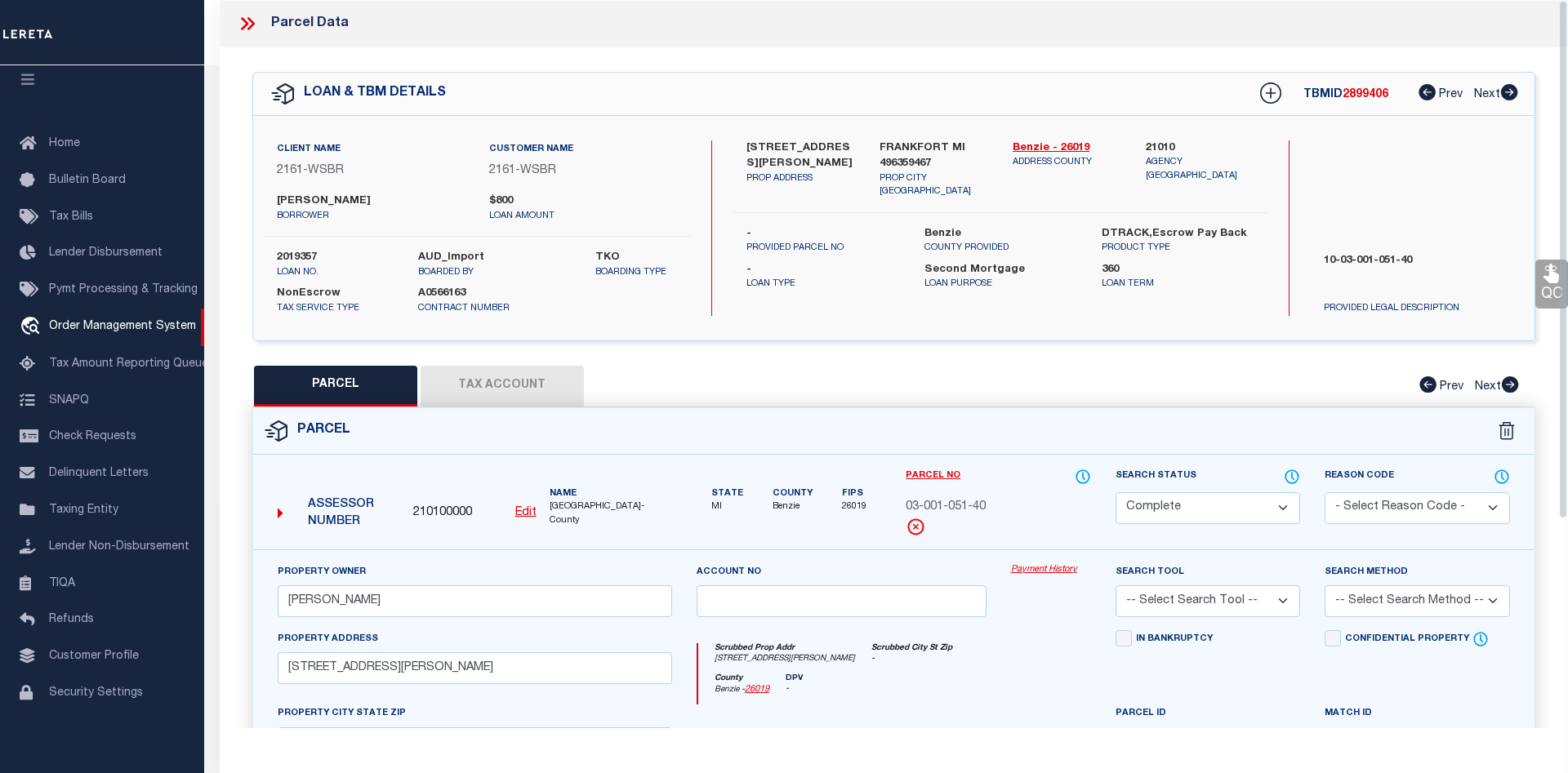
click at [537, 391] on button "Tax Account" at bounding box center [502, 386] width 163 height 41
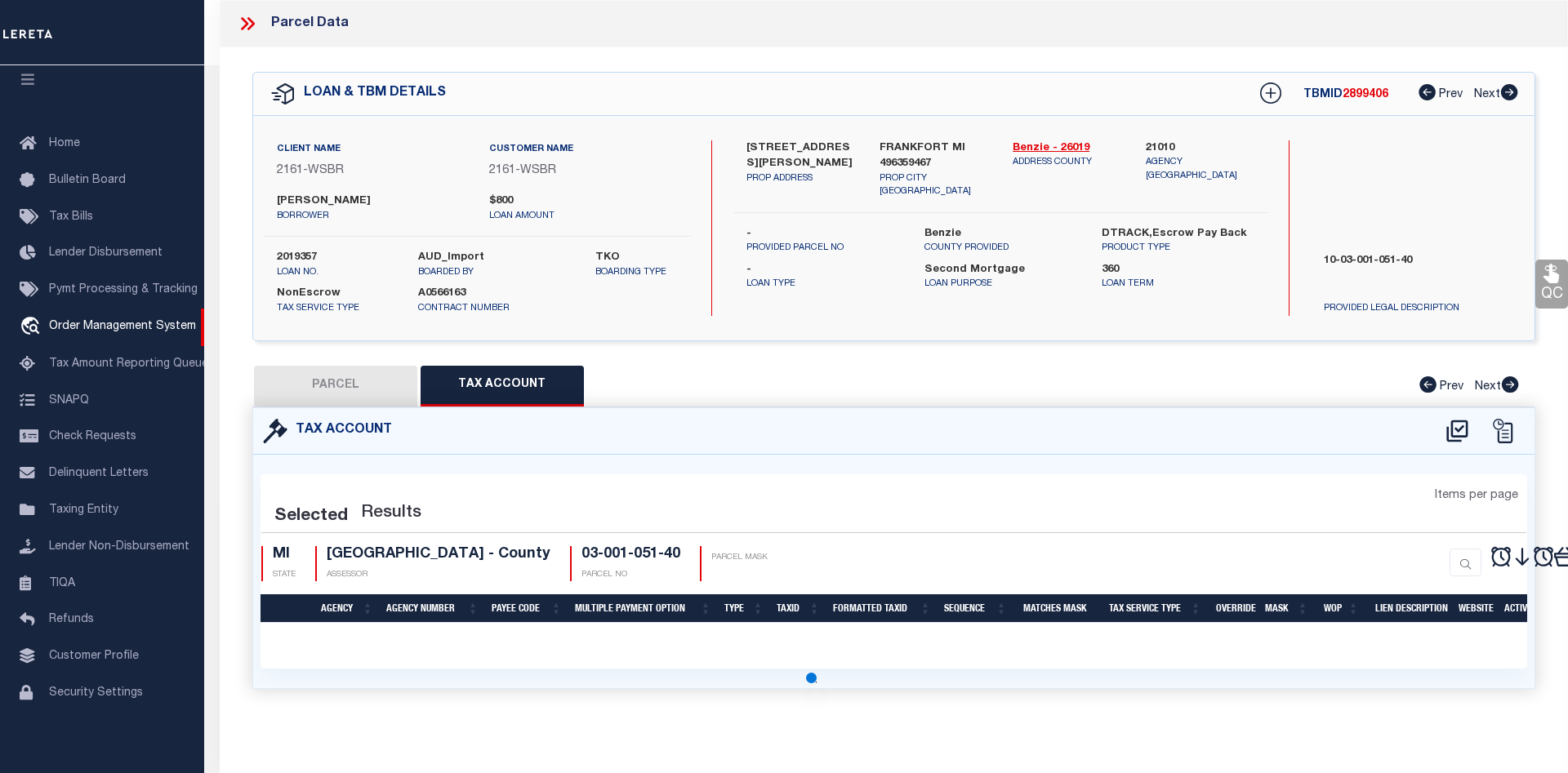
select select "100"
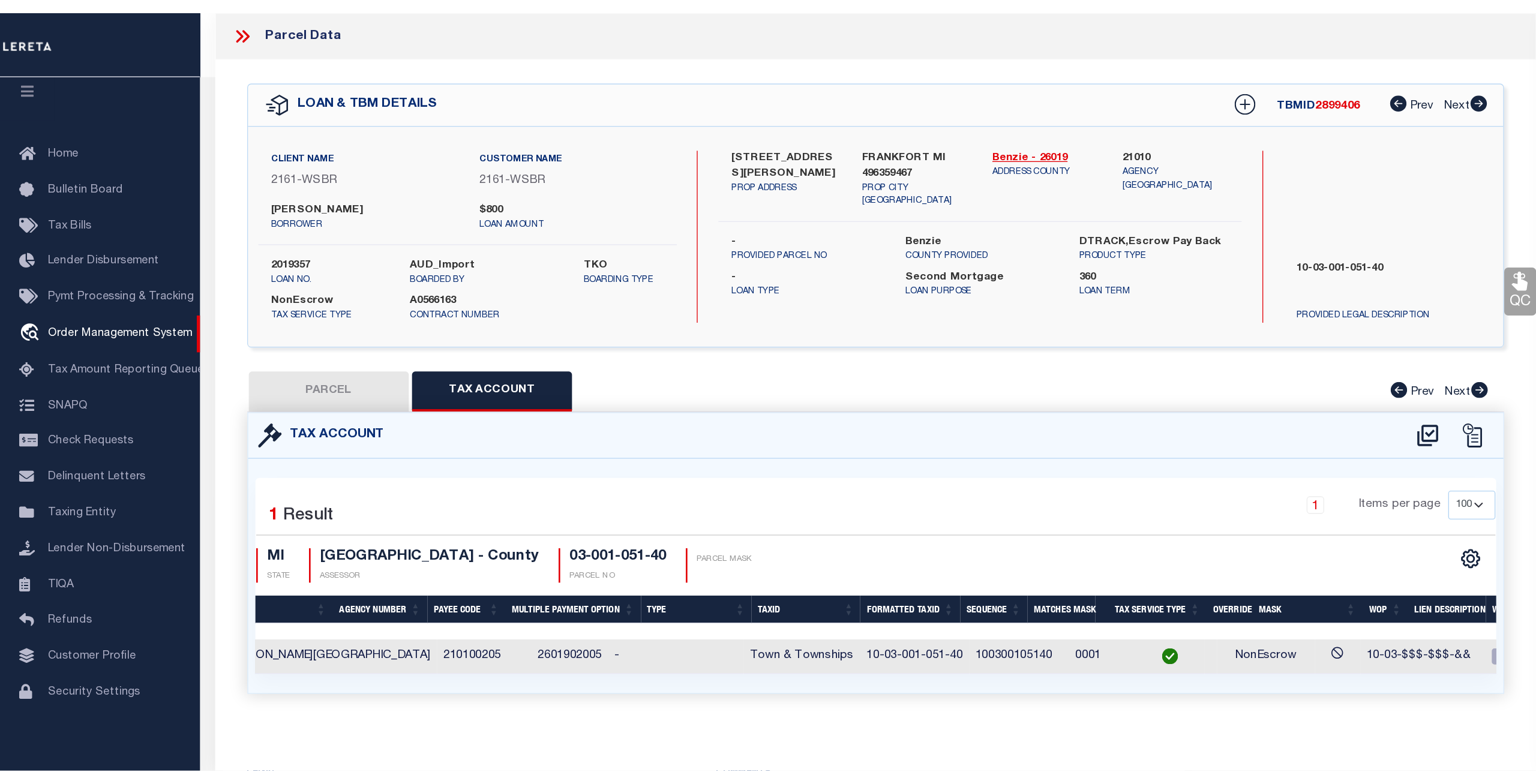
scroll to position [0, 123]
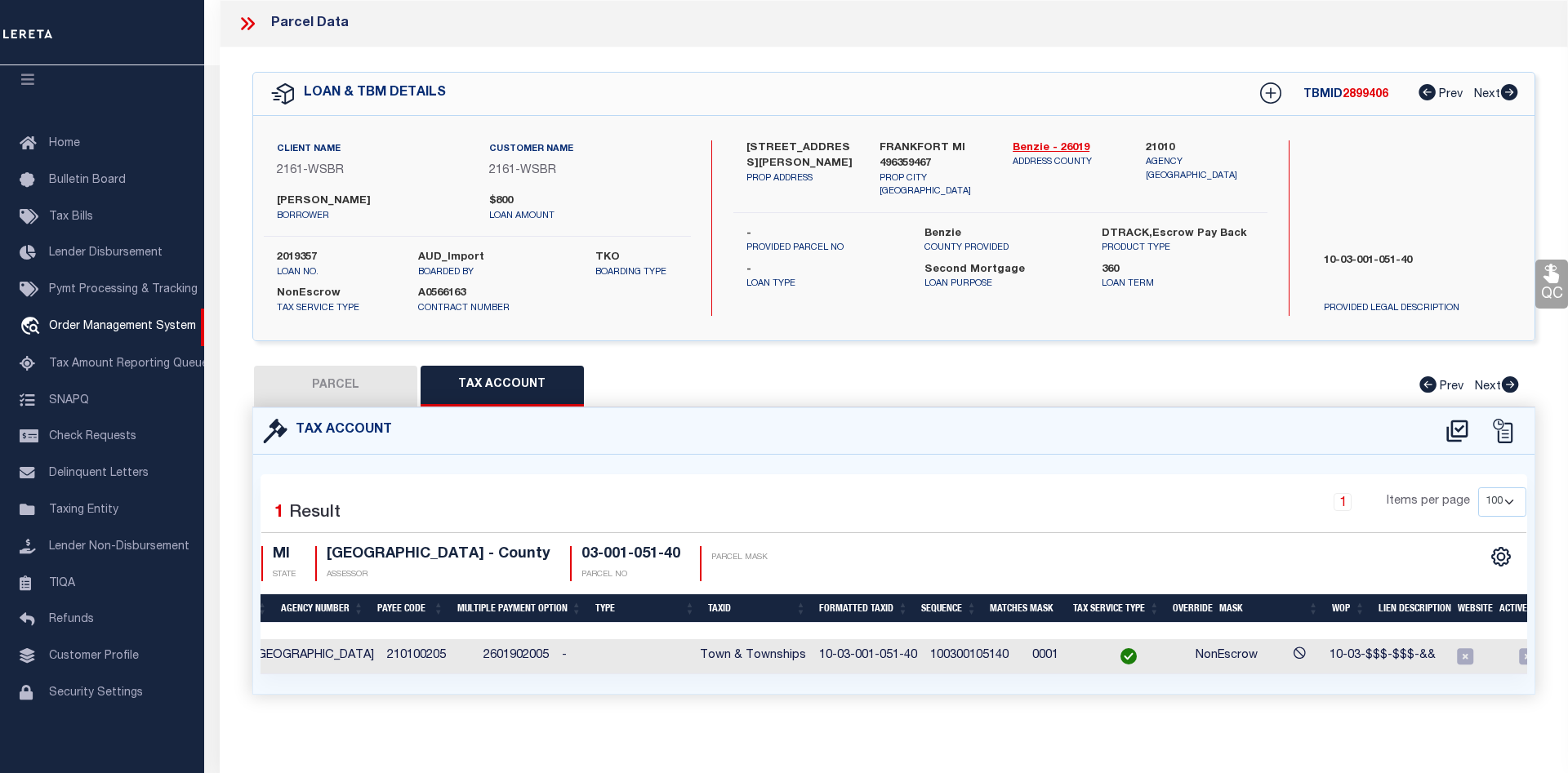
click at [358, 388] on button "PARCEL" at bounding box center [335, 386] width 163 height 41
select select "AS"
checkbox input "false"
select select "CP"
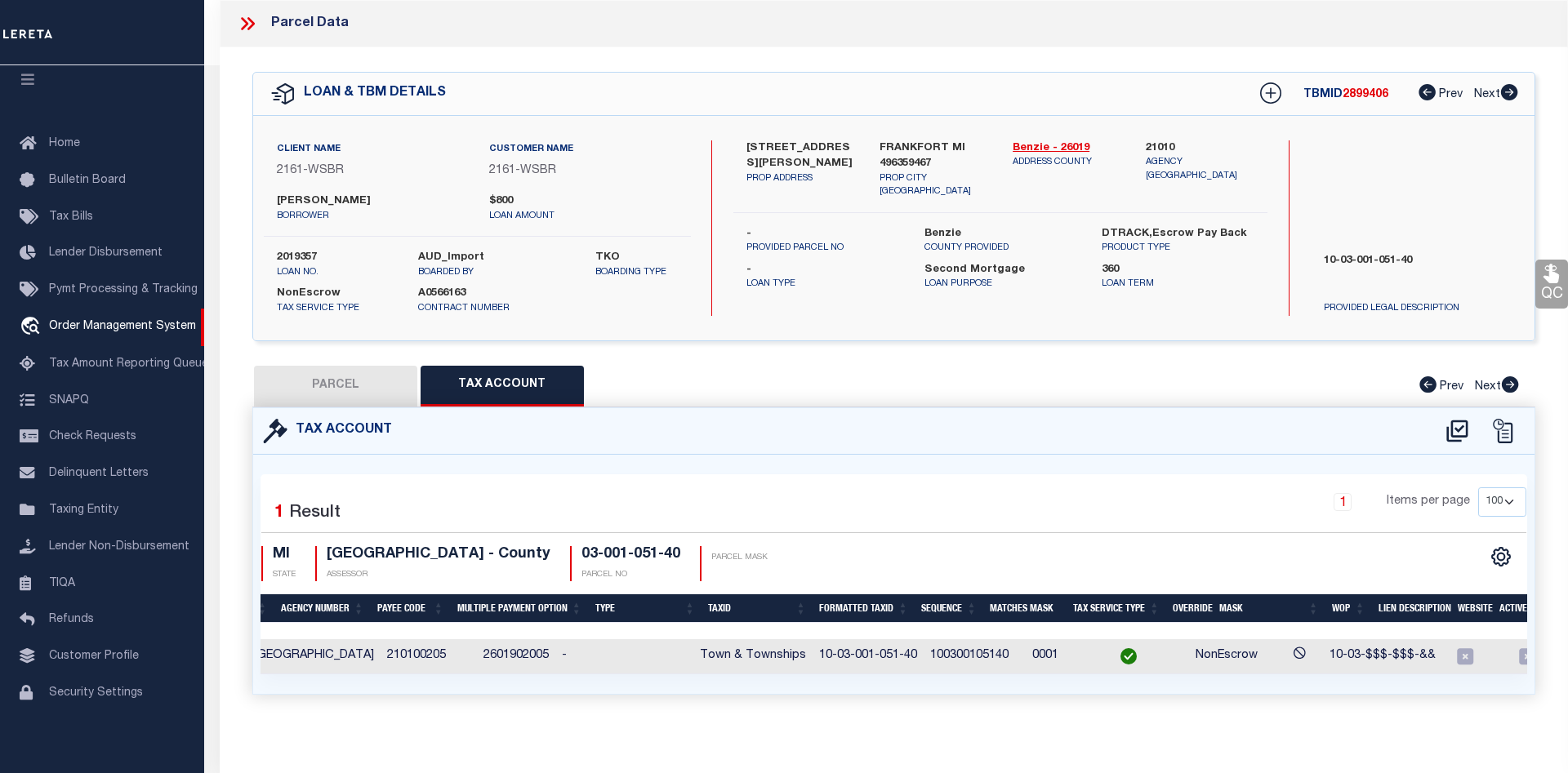
type input "COZART, RALPH E."
select select
type input "3128 HERRON ROAD"
checkbox input "false"
type input "MI"
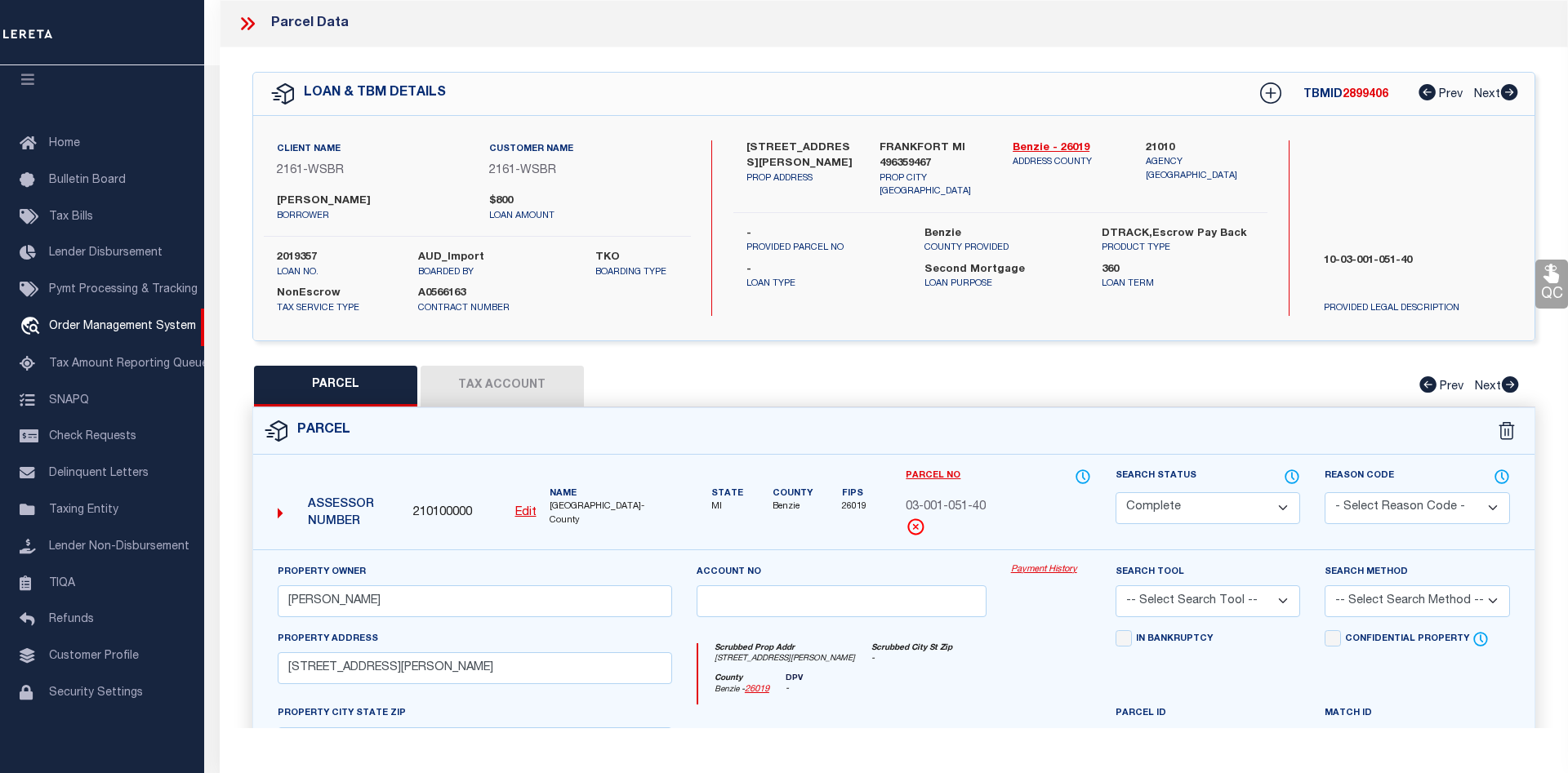
click at [1049, 568] on link "Payment History" at bounding box center [1051, 570] width 80 height 14
click at [239, 24] on icon at bounding box center [248, 24] width 21 height 21
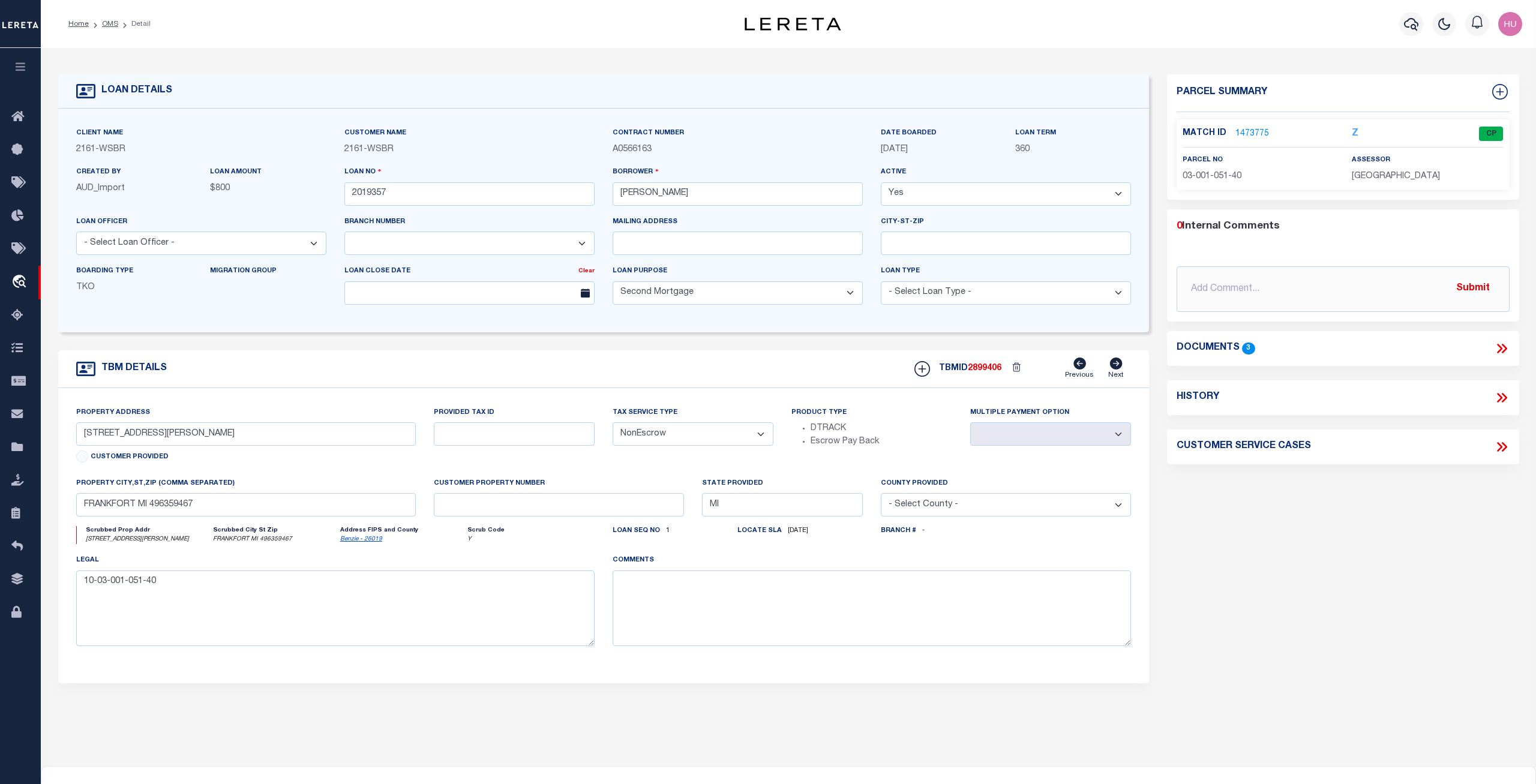
click at [1151, 134] on link "1473775" at bounding box center [1252, 134] width 34 height 13
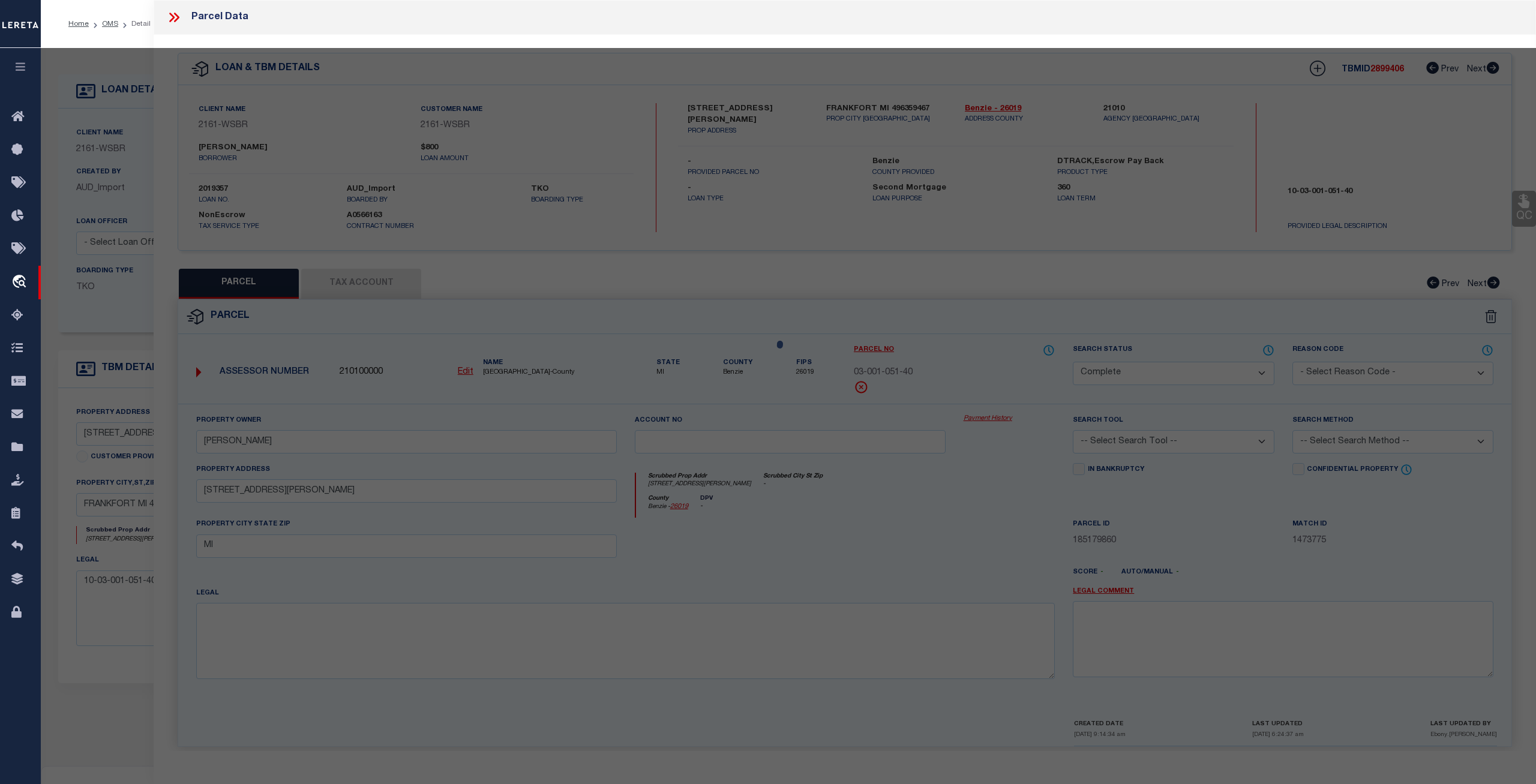
select select "AS"
checkbox input "false"
select select "CP"
type input "COZART, RALPH E."
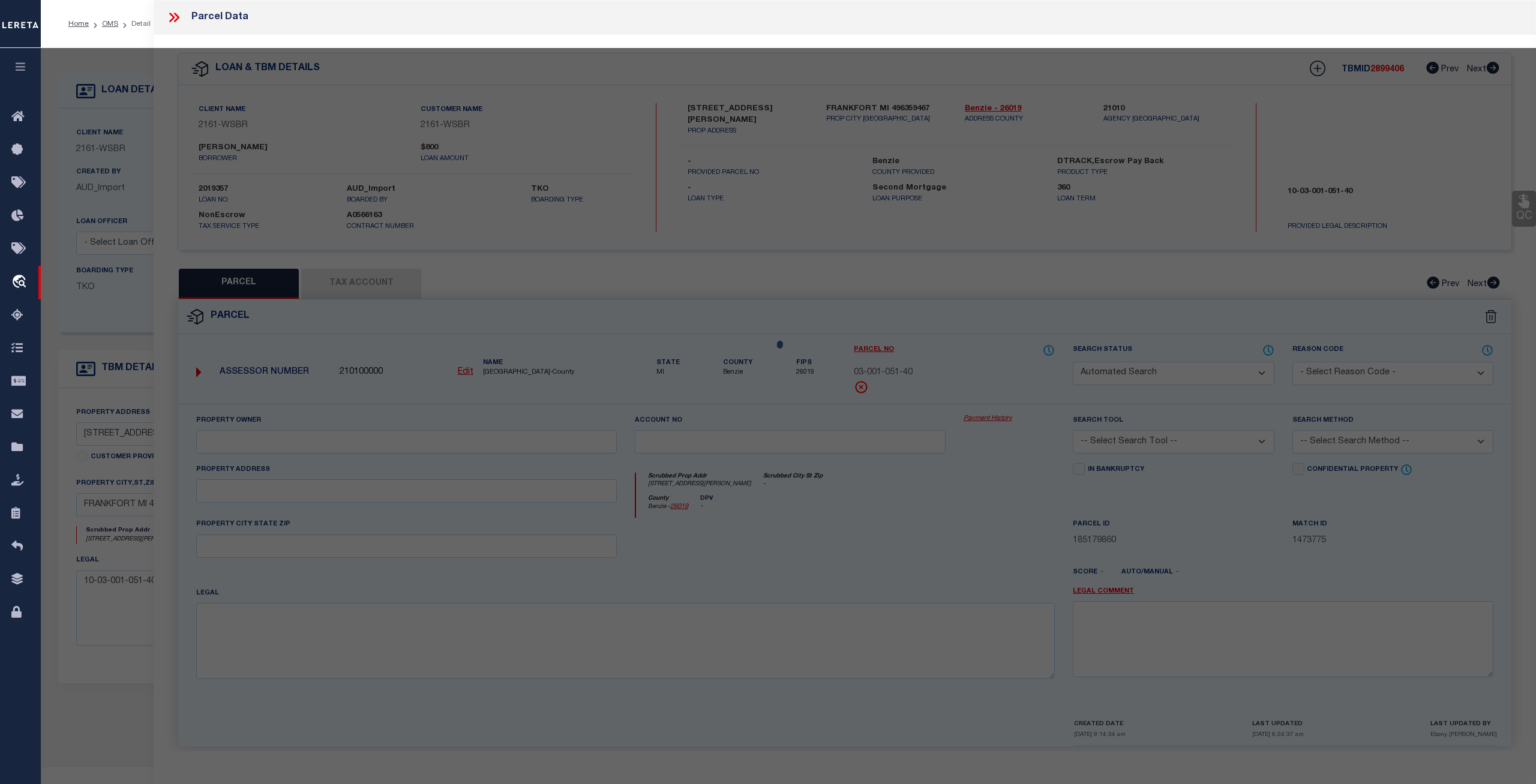
select select
type input "3128 HERRON ROAD"
checkbox input "false"
type input "MI"
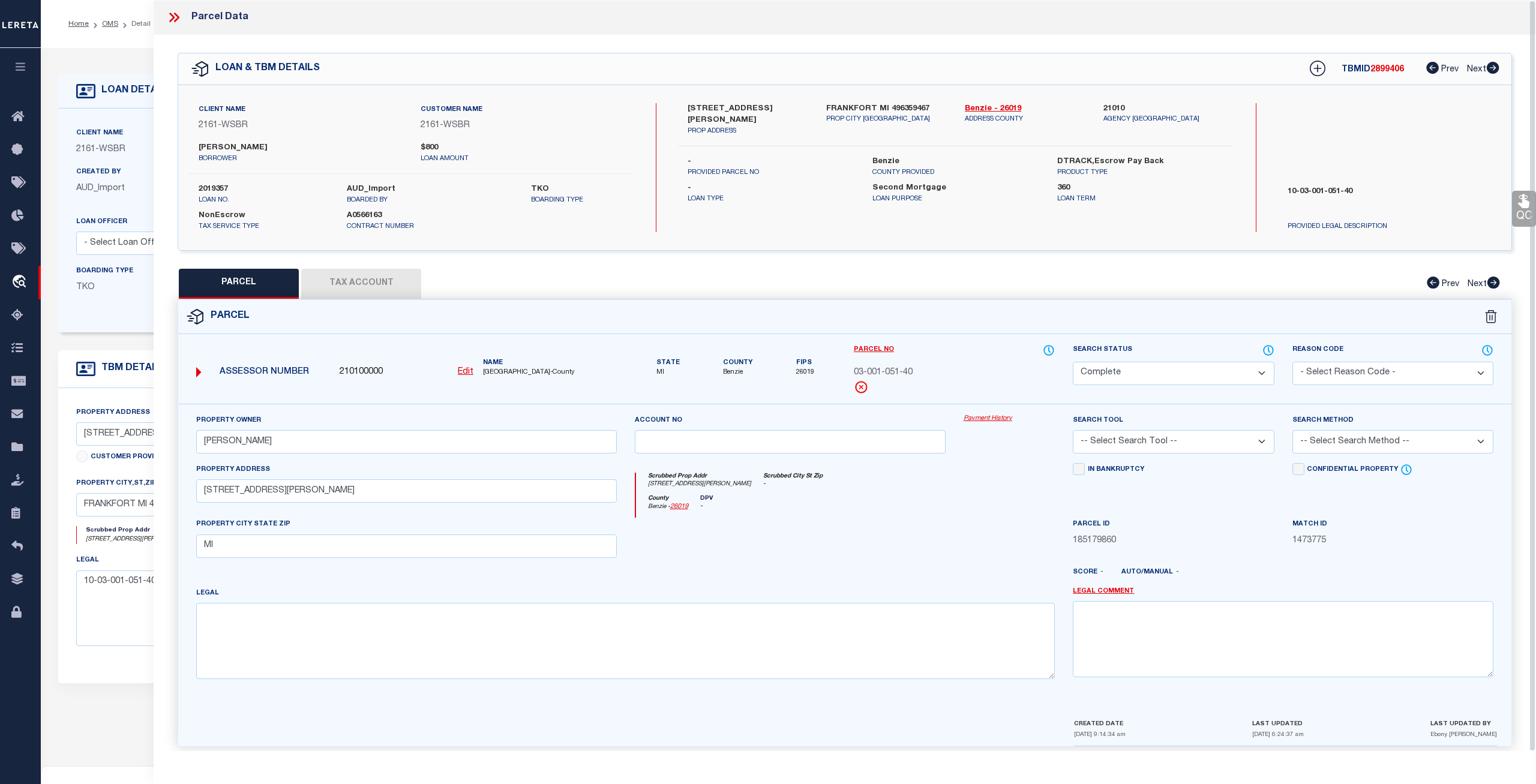
click at [990, 417] on link "Payment History" at bounding box center [1010, 419] width 92 height 10
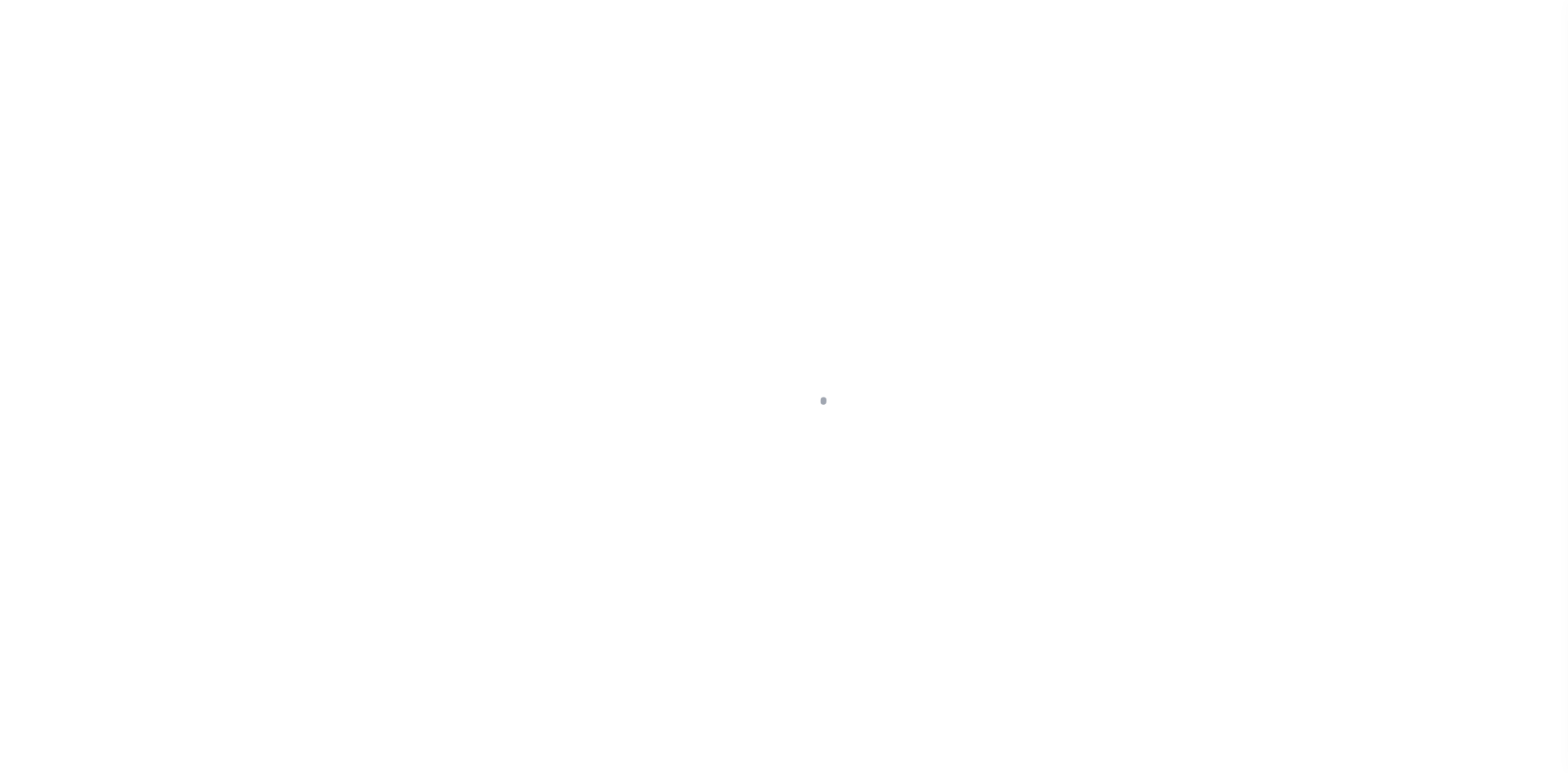
select select "4567"
select select "100"
select select "Escrow"
select select
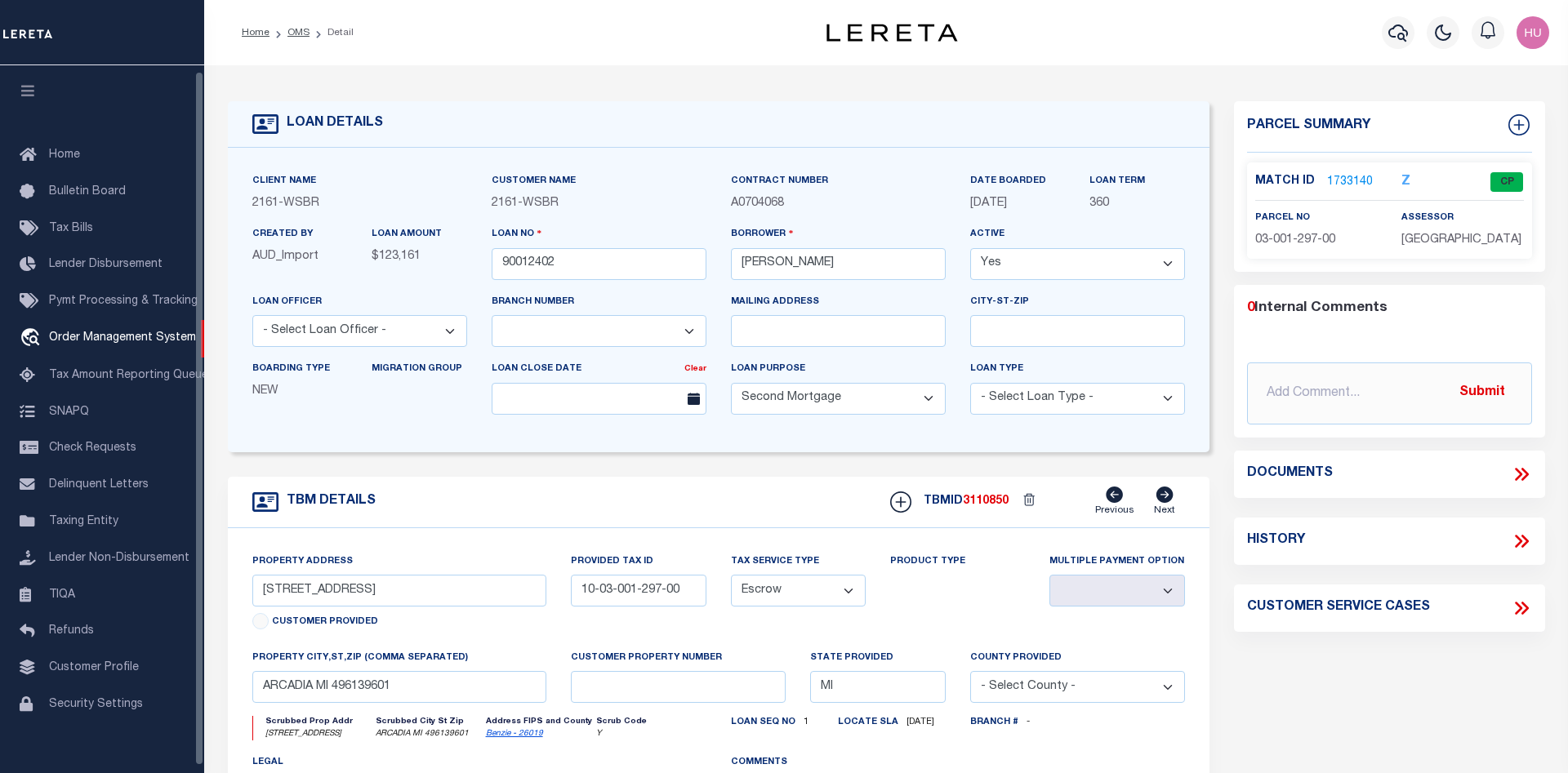
scroll to position [13, 0]
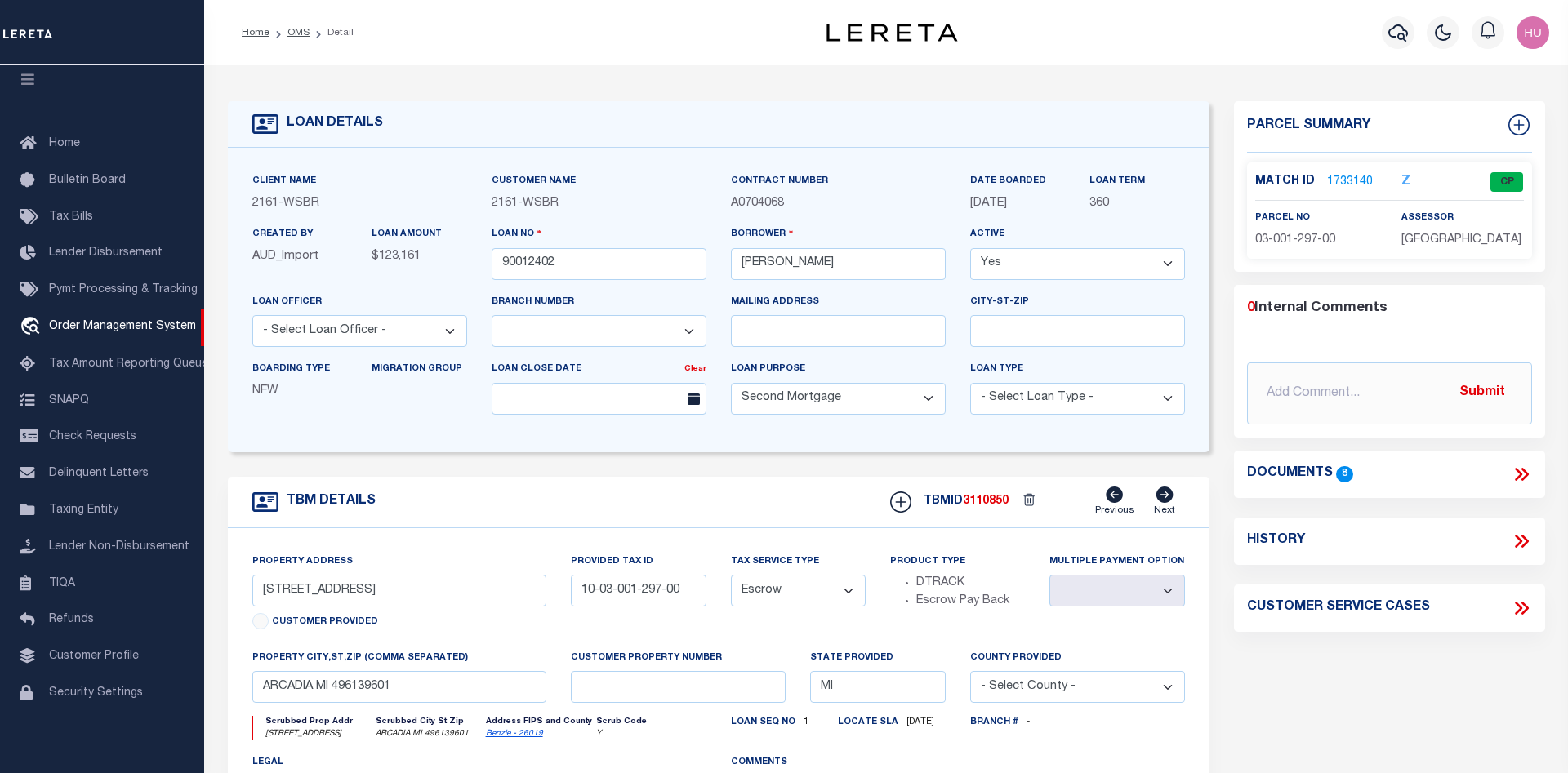
click at [1337, 176] on link "1733140" at bounding box center [1351, 182] width 46 height 17
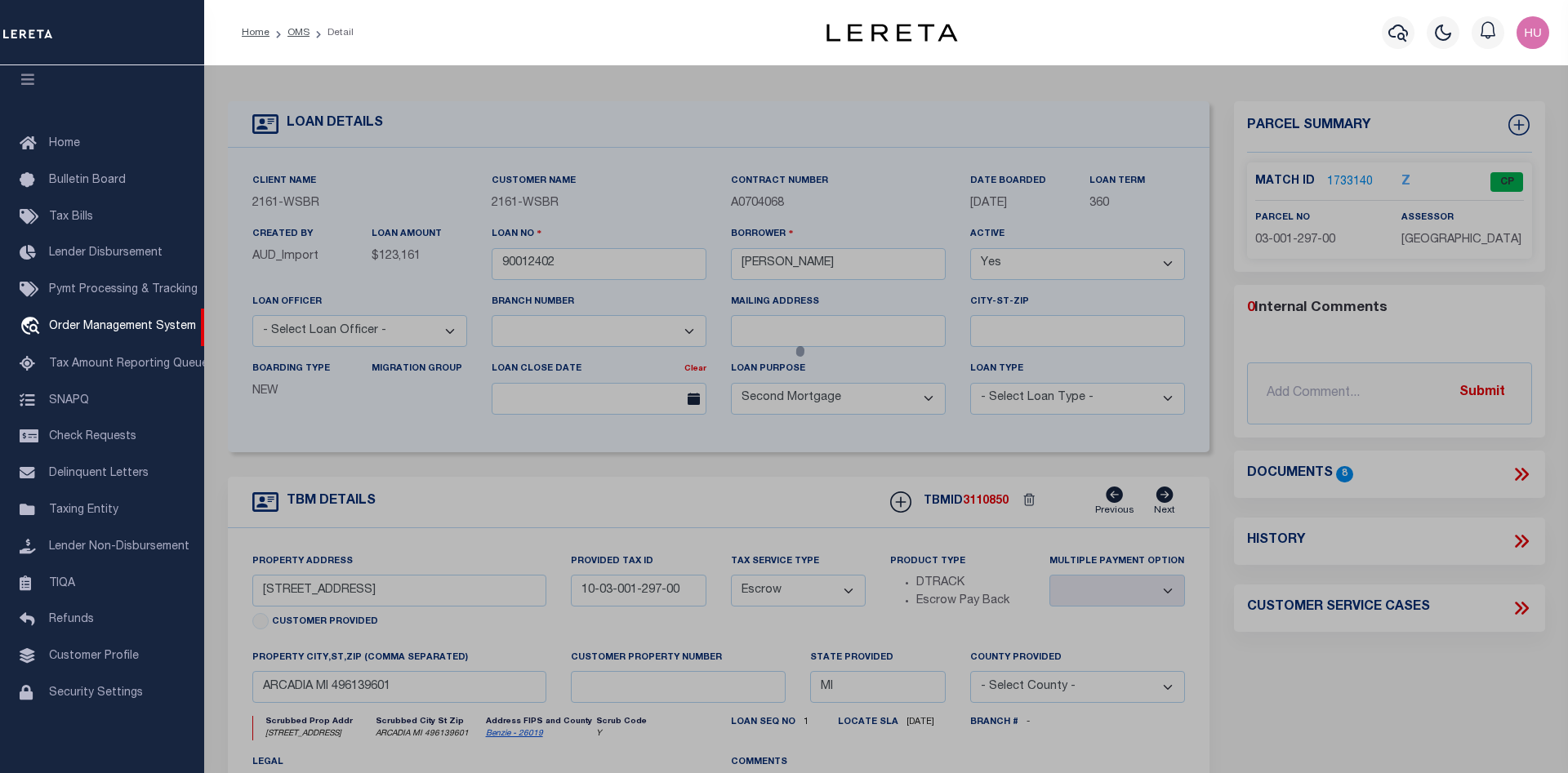
checkbox input "false"
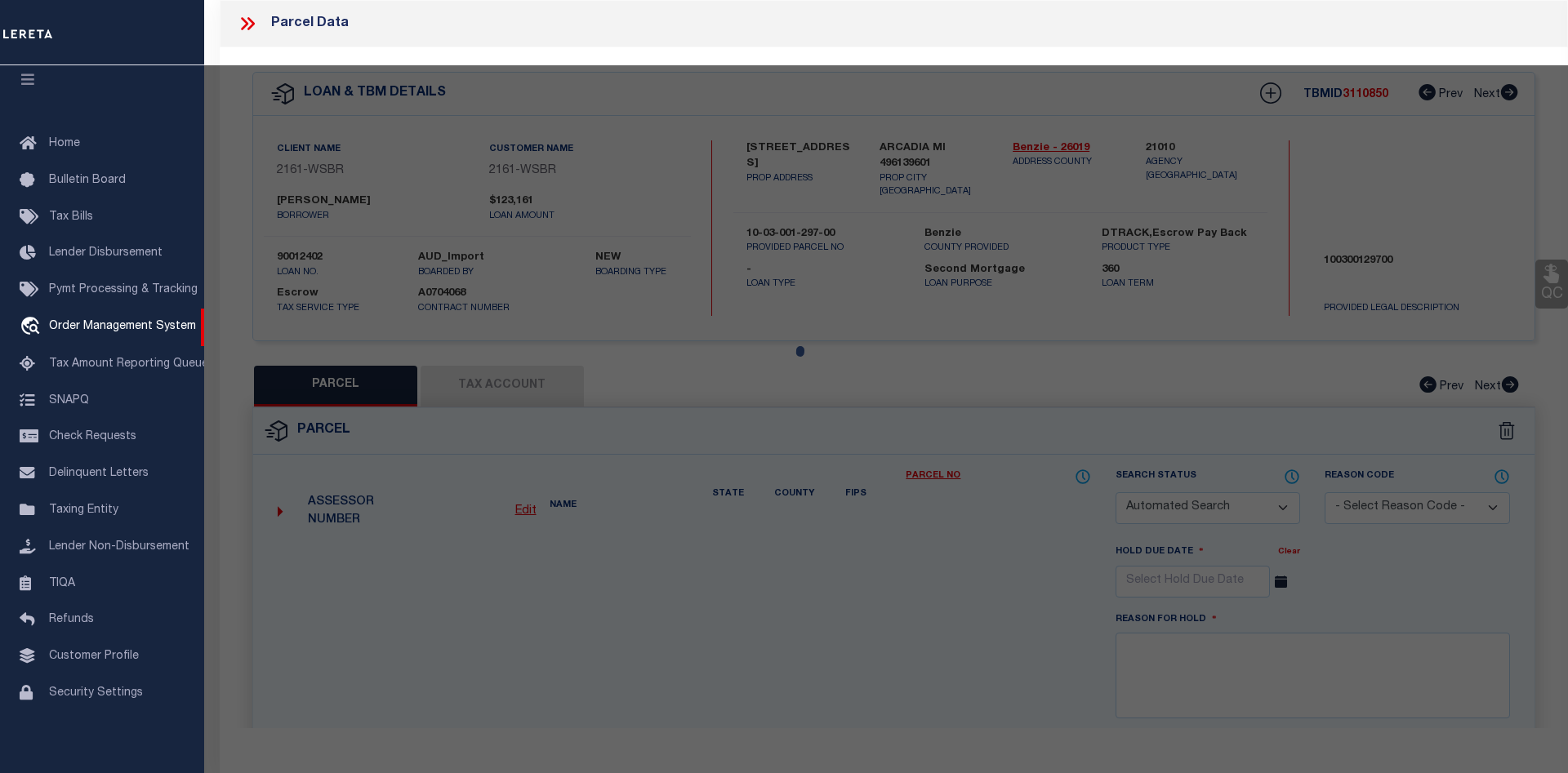
select select "CP"
type input "DOLPH, DEANNA L & LYNN, DESIREE X"
select select
type input "5869 S. SCENIC HIGHWAY"
checkbox input "false"
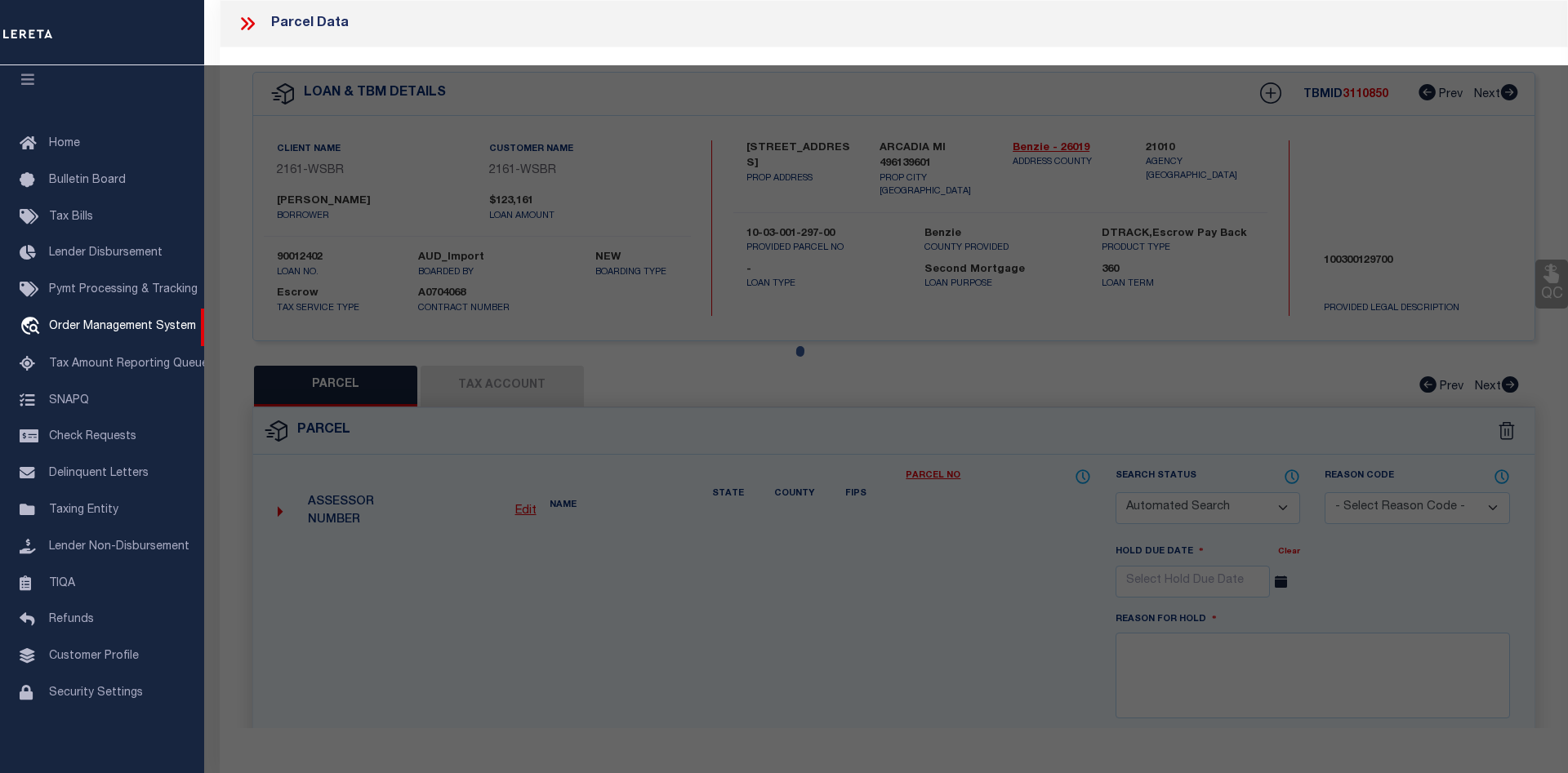
type input "ARCADIA MI 49613"
type textarea "S 1/2 OF S 1/2 OF SE 1/4 SEC 23 T25N R16W 40 A M/L P.A. 5869 S. SCENIC HIGHWAY …"
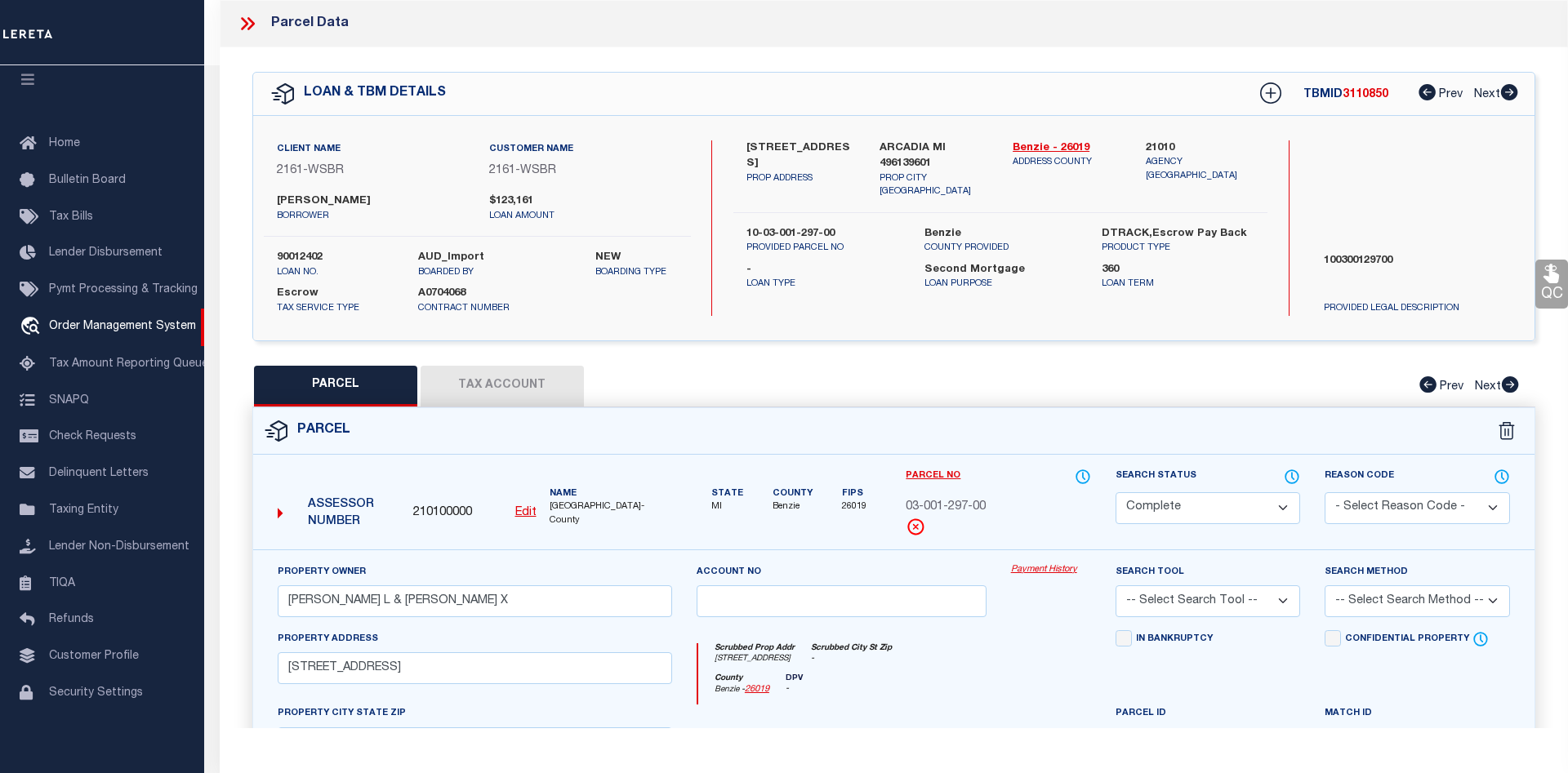
click at [515, 373] on button "Tax Account" at bounding box center [502, 386] width 163 height 41
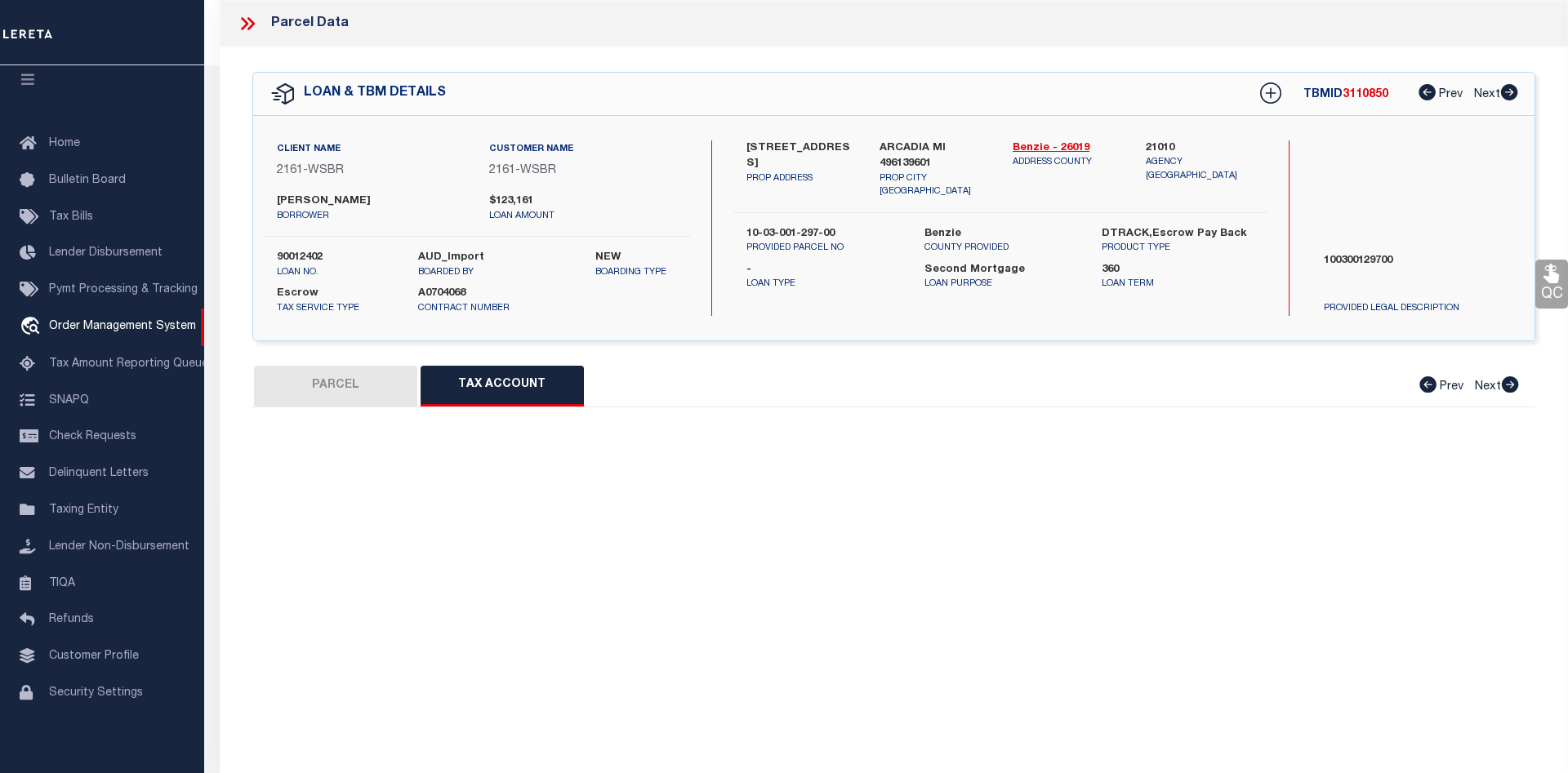
select select "100"
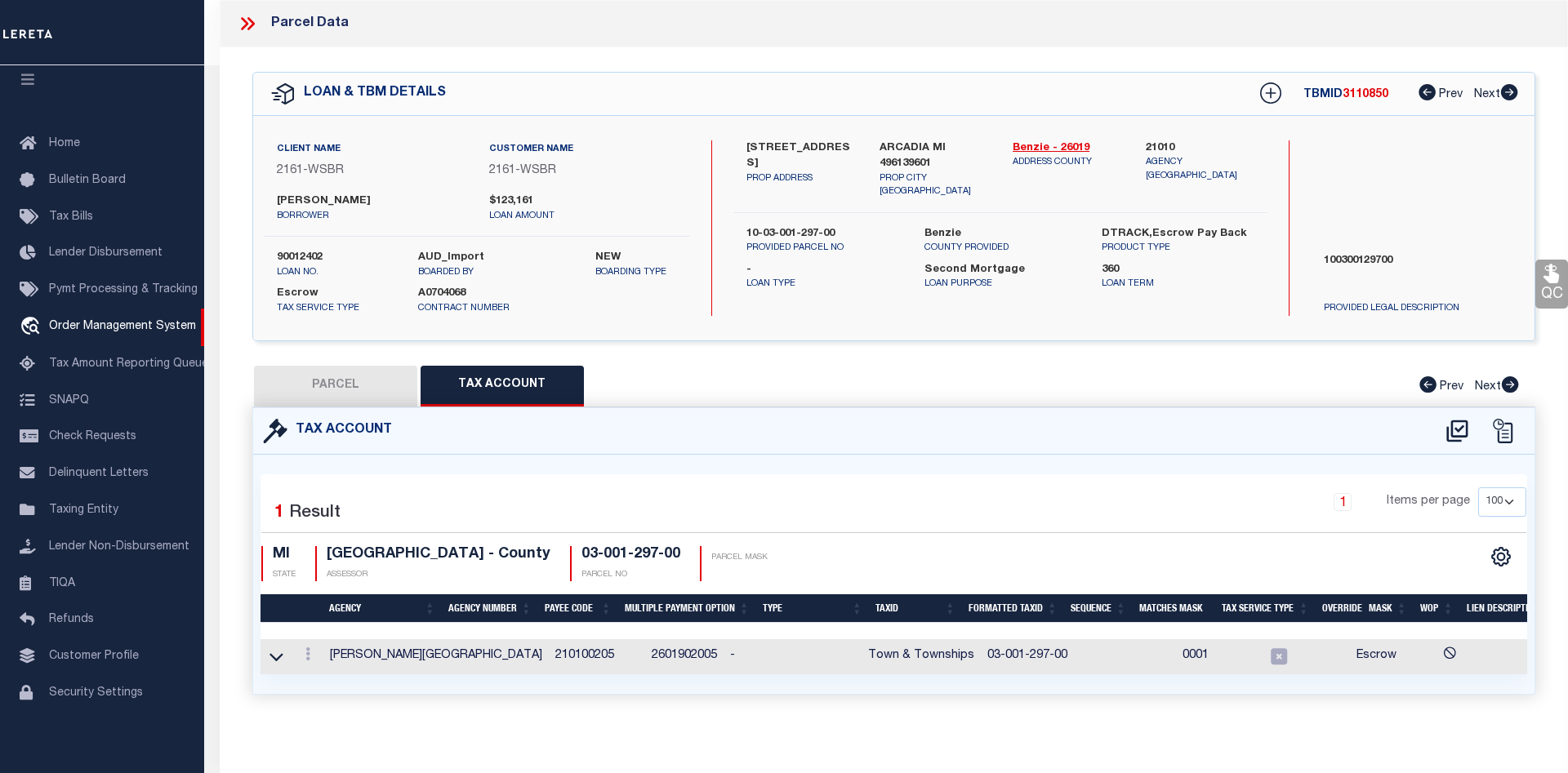
scroll to position [0, 88]
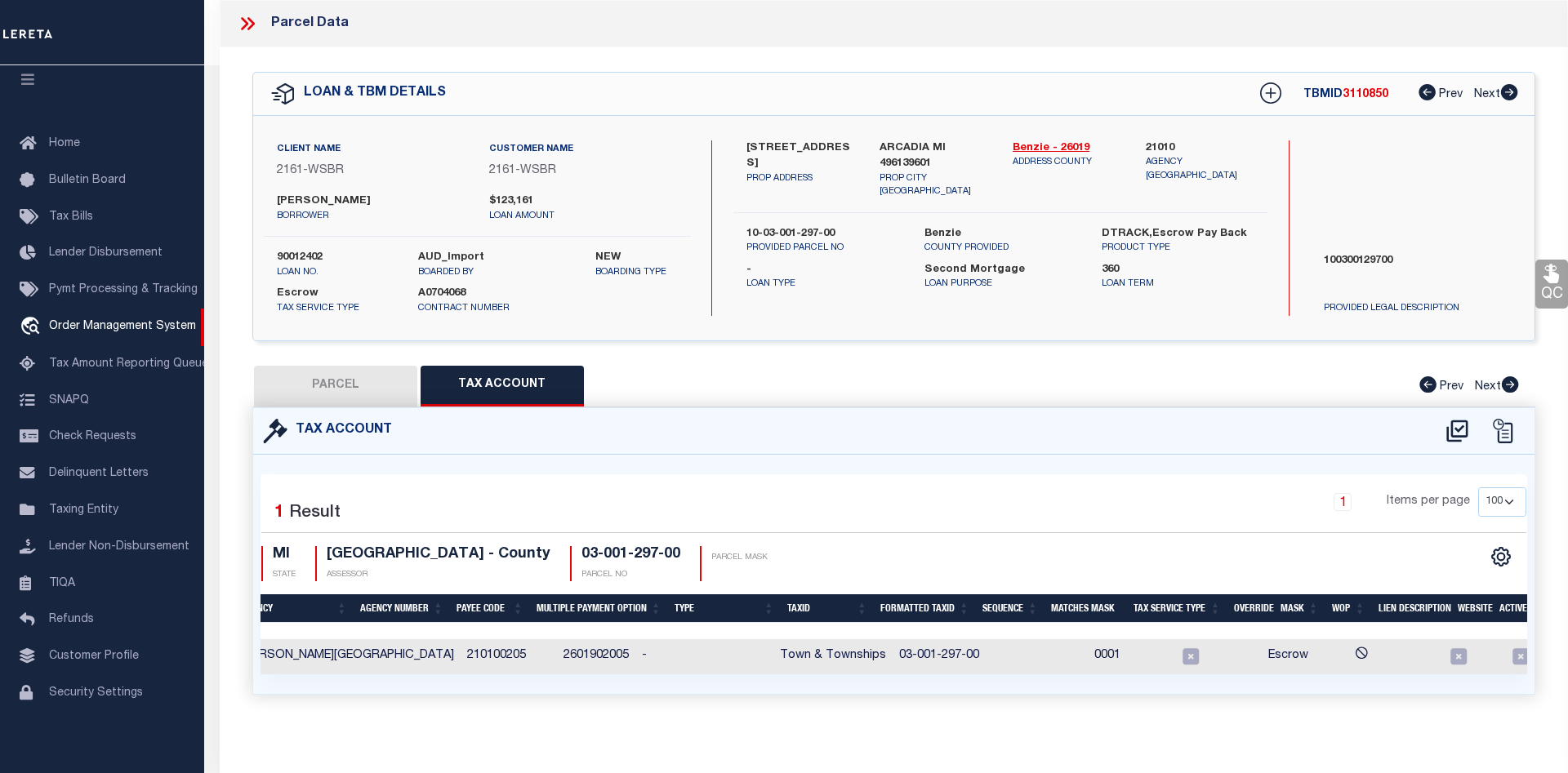
click at [351, 393] on button "PARCEL" at bounding box center [335, 386] width 163 height 41
select select "AS"
checkbox input "false"
select select "CP"
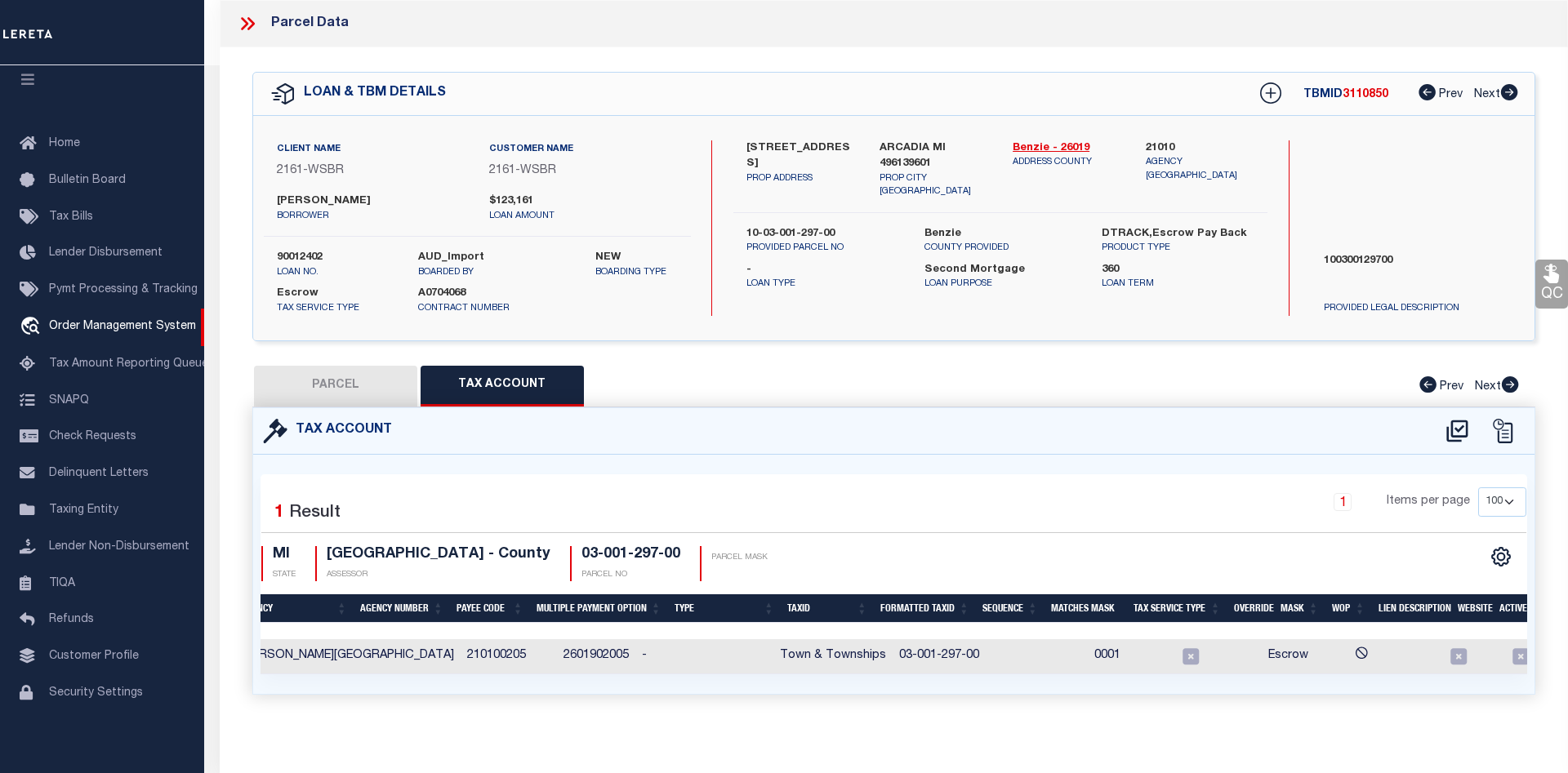
type input "DOLPH, DEANNA L & LYNN, DESIREE X"
select select
type input "5869 S. SCENIC HIGHWAY"
checkbox input "false"
type input "ARCADIA MI 49613"
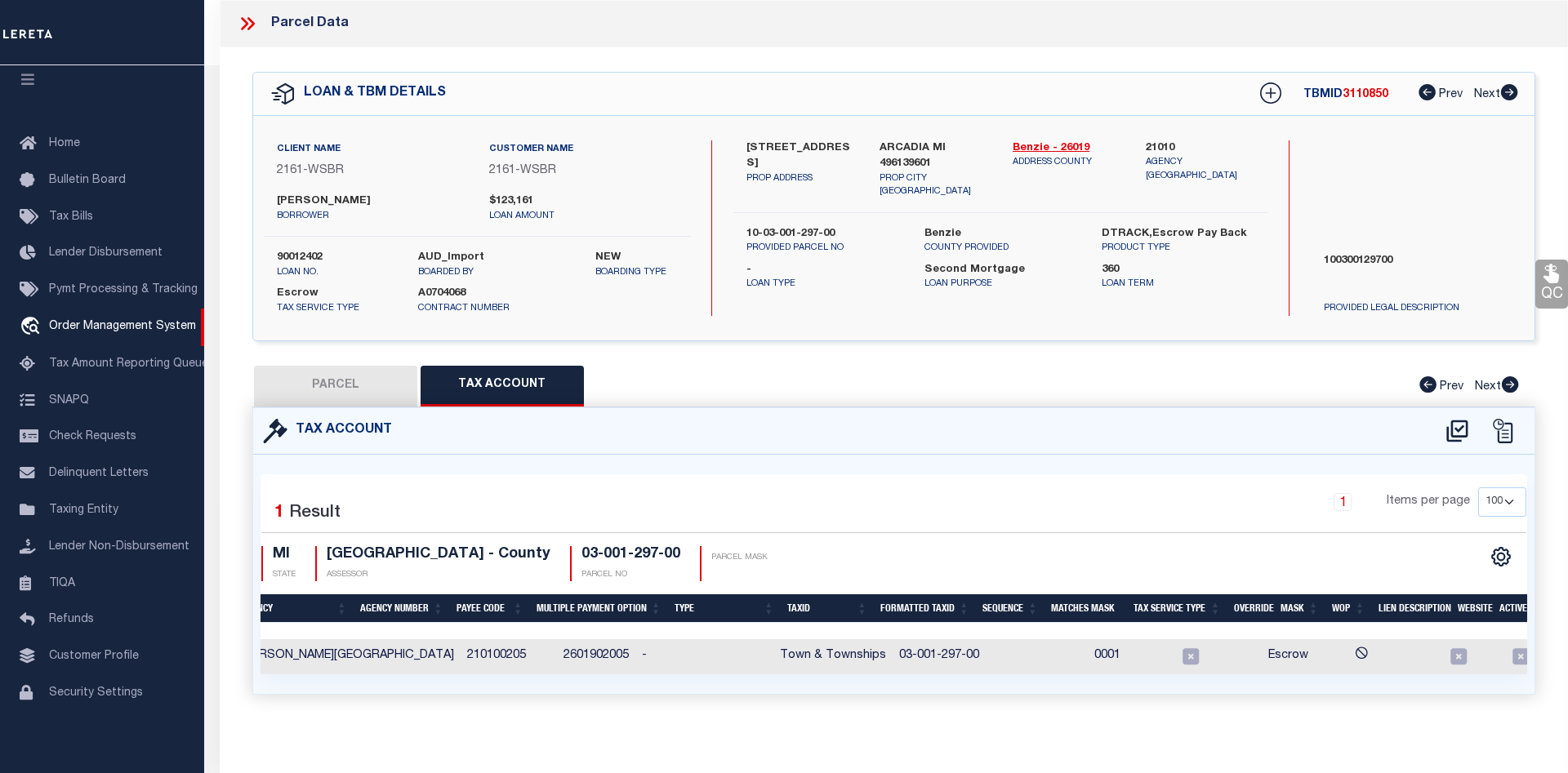
type textarea "S 1/2 OF S 1/2 OF SE 1/4 SEC 23 T25N R16W 40 A M/L P.A. 5869 S. SCENIC HIGHWAY …"
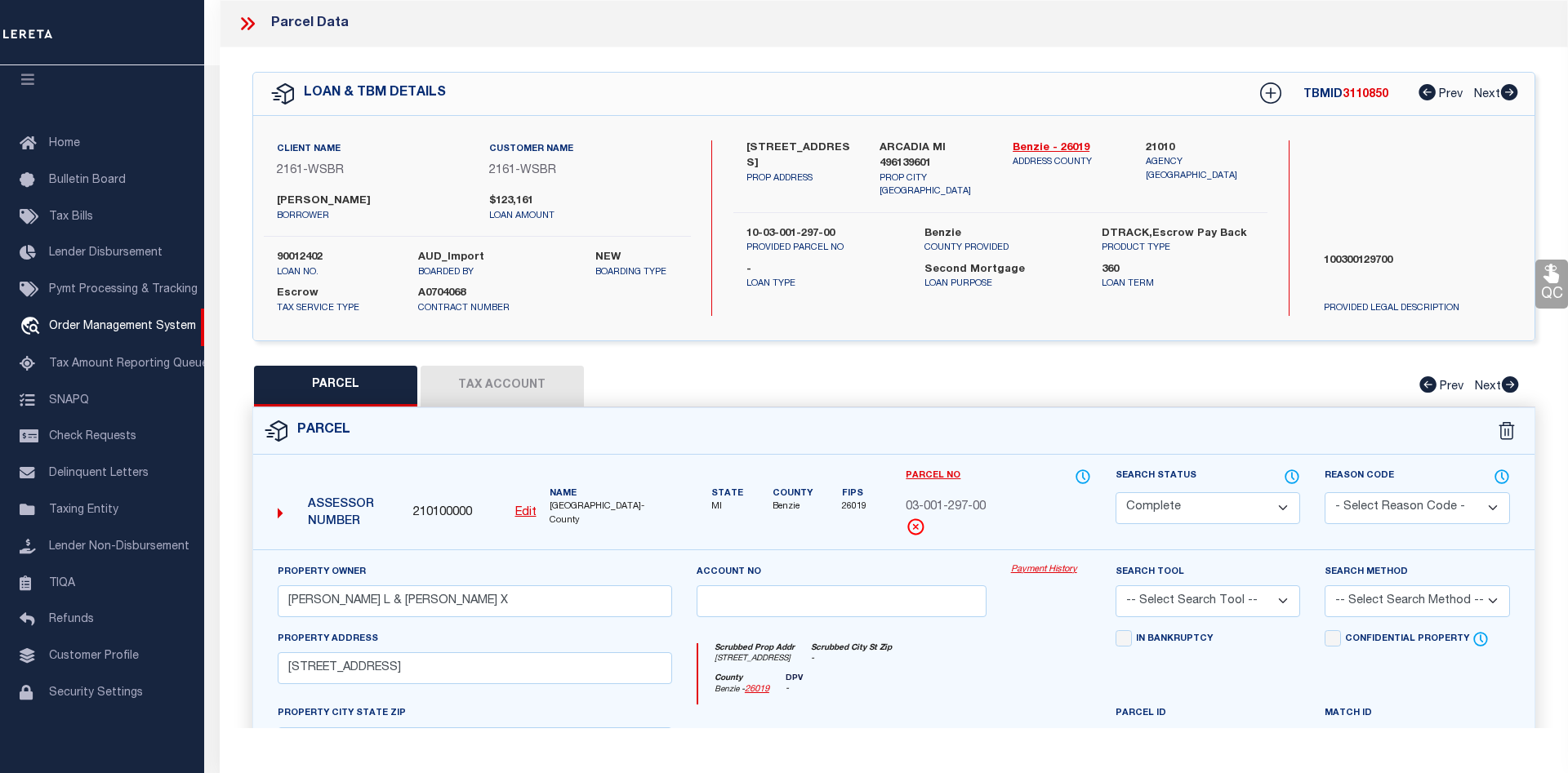
click at [1031, 568] on link "Payment History" at bounding box center [1051, 570] width 80 height 14
click at [240, 26] on icon at bounding box center [248, 24] width 21 height 21
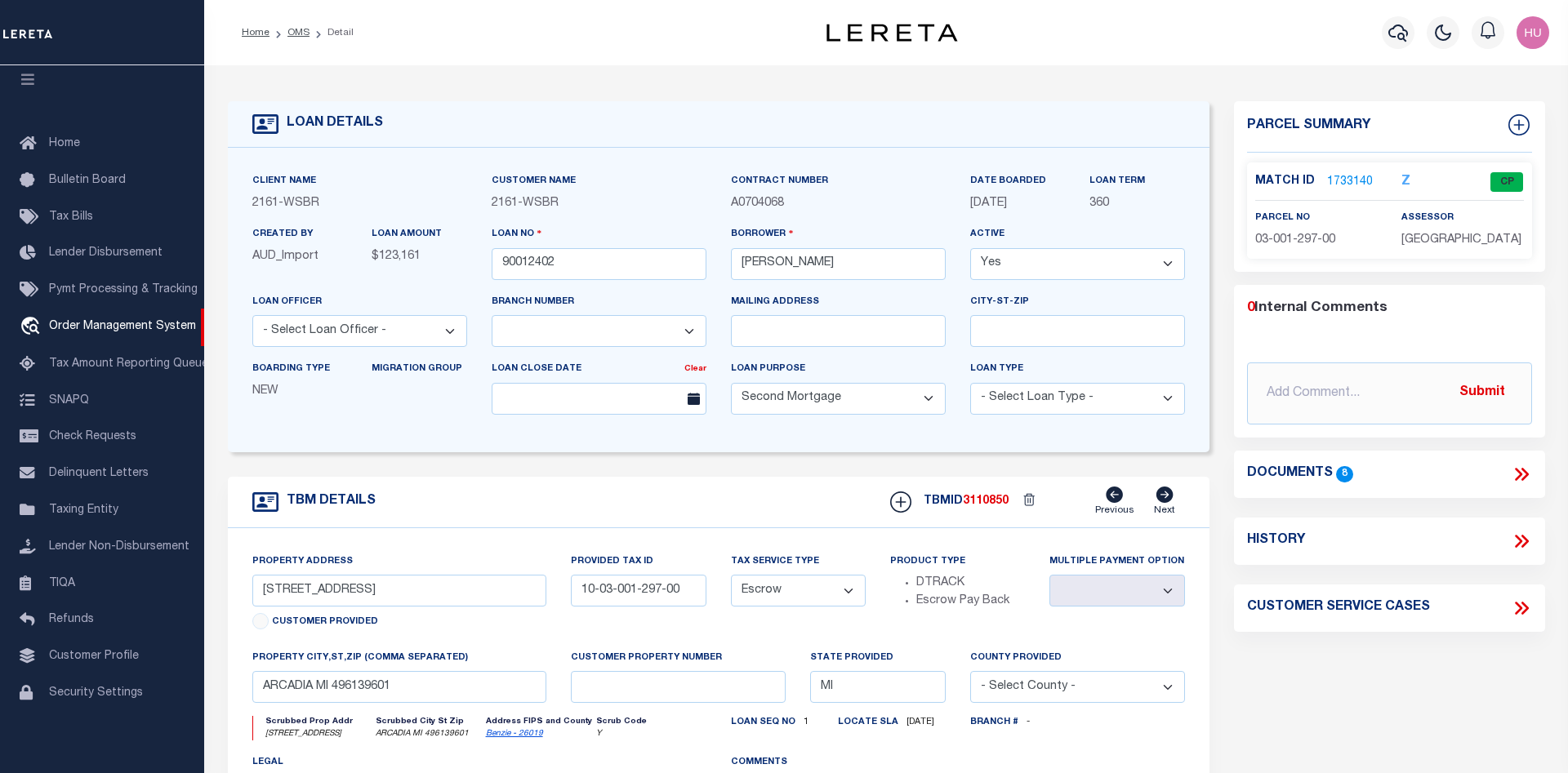
click at [1342, 180] on link "1733140" at bounding box center [1351, 182] width 46 height 17
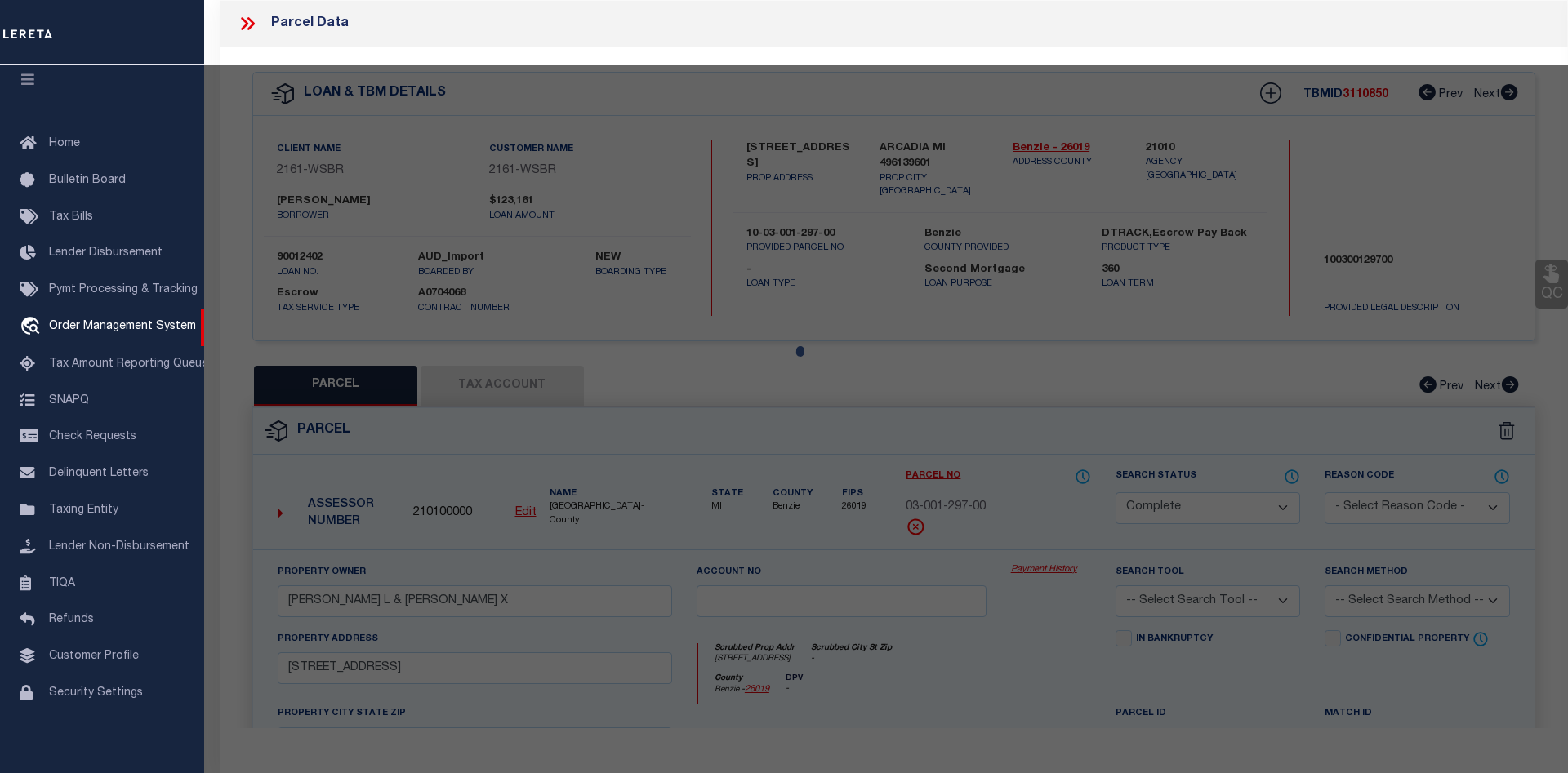
select select "AS"
checkbox input "false"
select select "CP"
type input "DOLPH, DEANNA L & LYNN, DESIREE X"
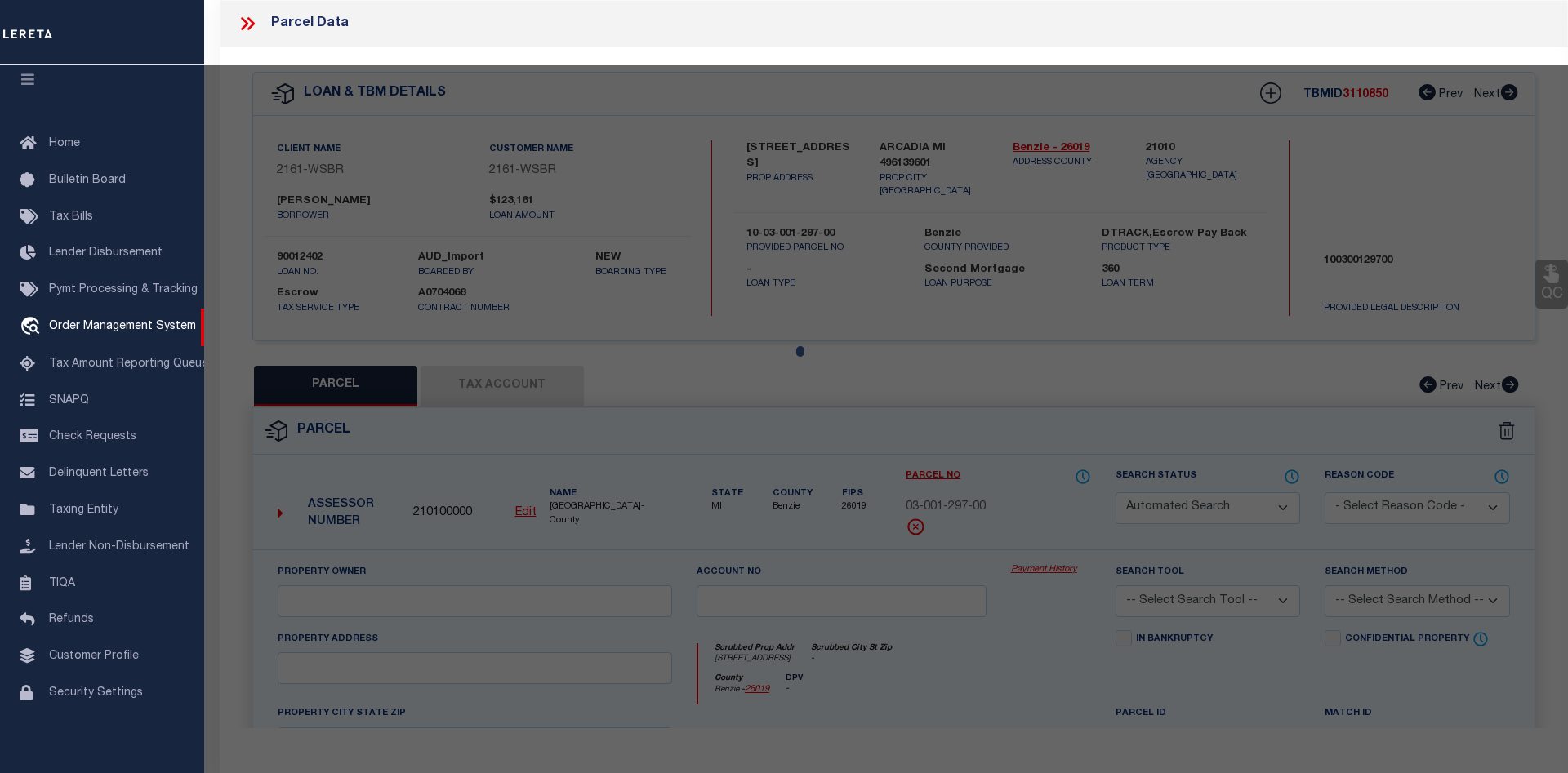
select select
type input "5869 S. SCENIC HIGHWAY"
checkbox input "false"
type input "ARCADIA MI 49613"
type textarea "S 1/2 OF S 1/2 OF SE 1/4 SEC 23 T25N R16W 40 A M/L P.A. 5869 S. SCENIC HIGHWAY …"
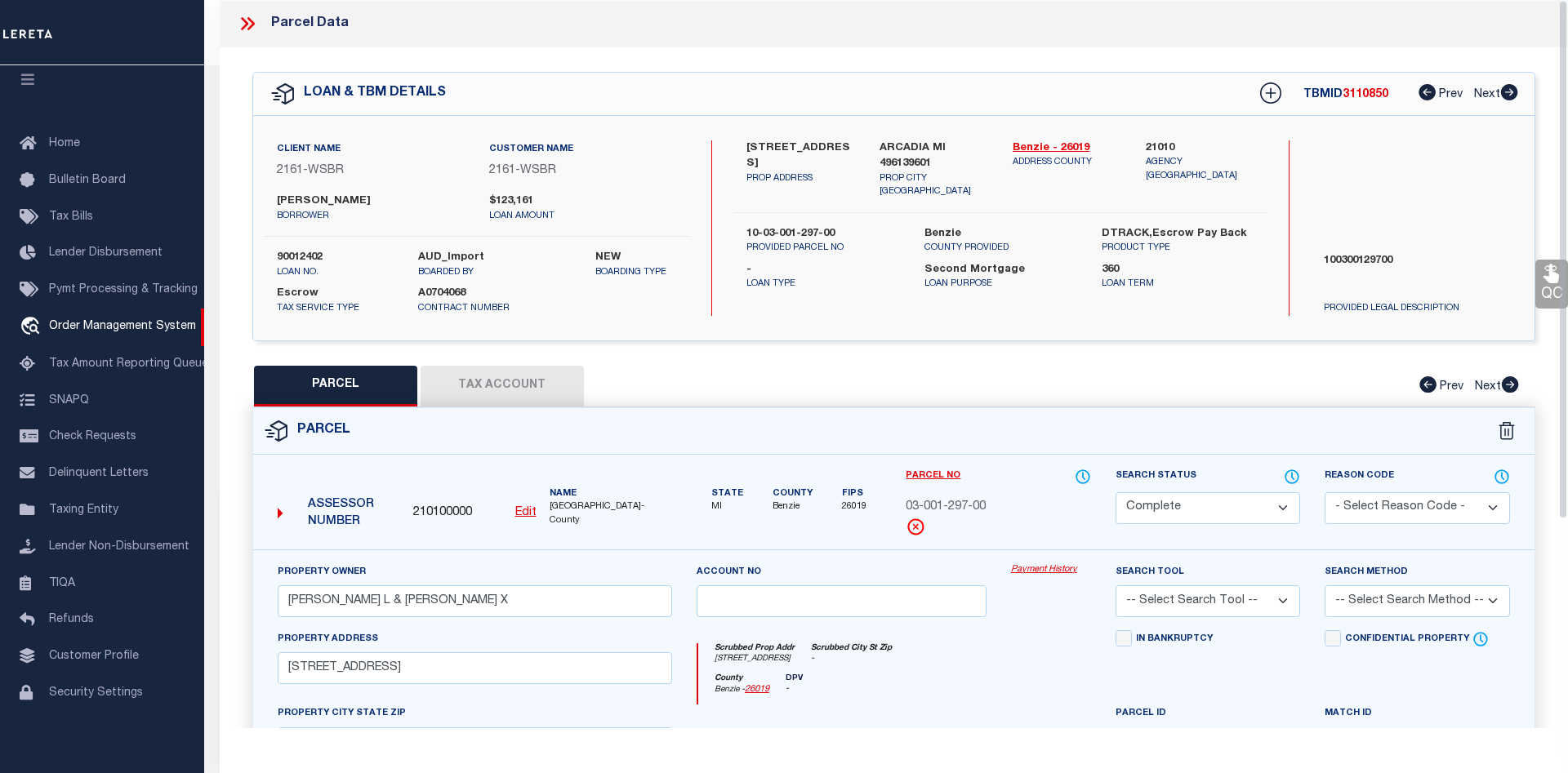
click at [1028, 570] on link "Payment History" at bounding box center [1051, 570] width 80 height 14
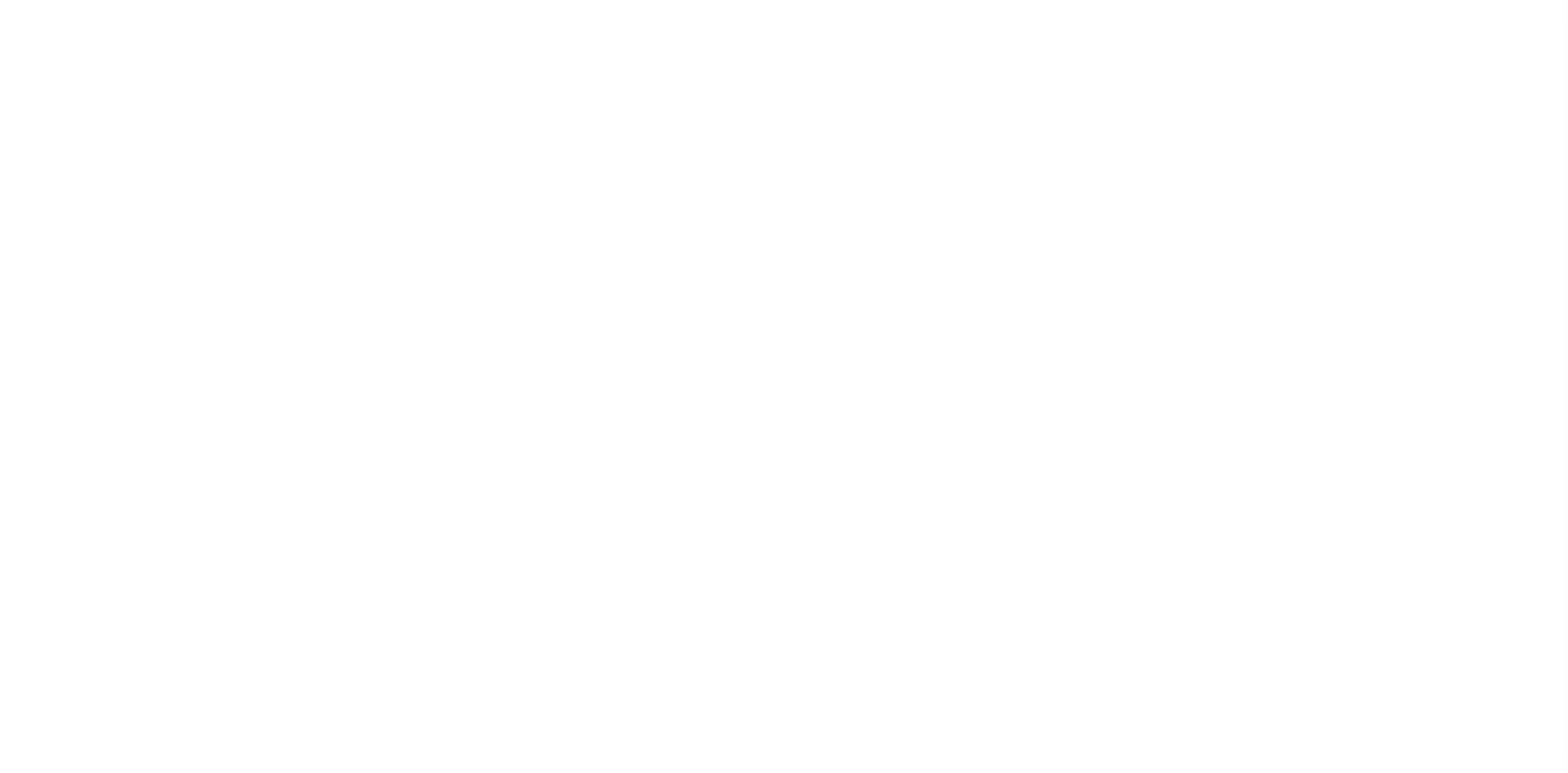
select select
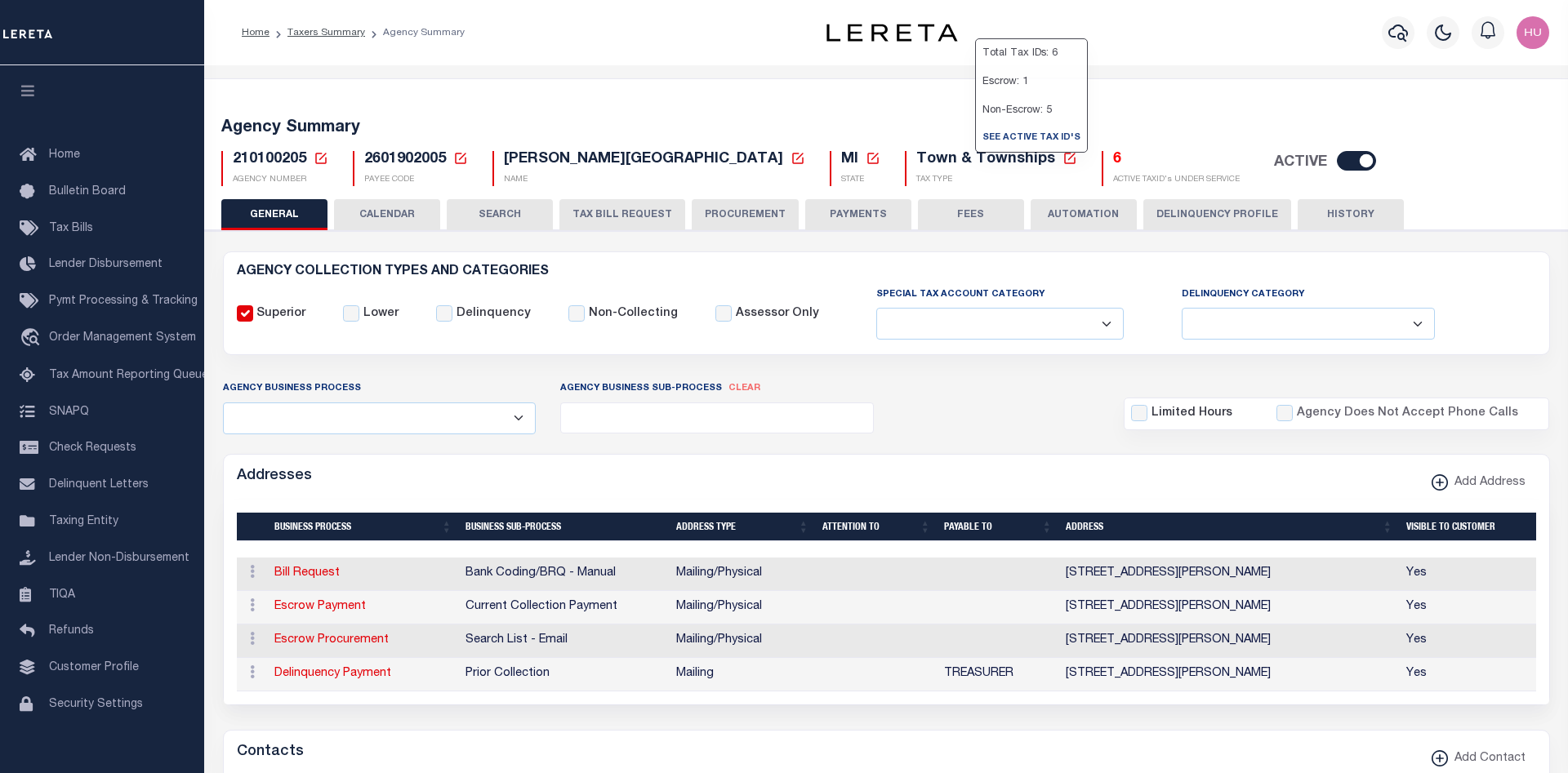
click at [1113, 155] on h5 "6" at bounding box center [1177, 161] width 127 height 18
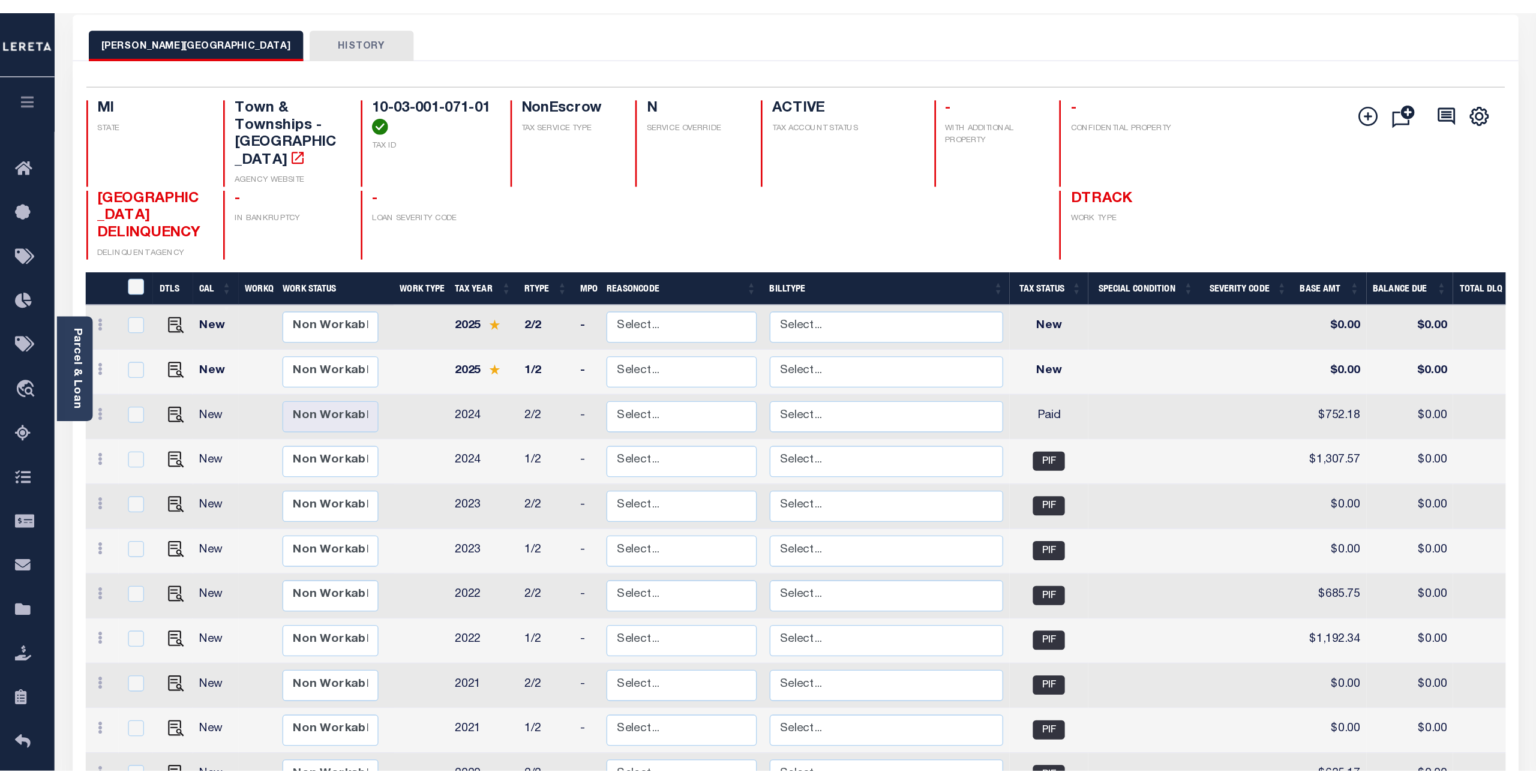
scroll to position [24, 0]
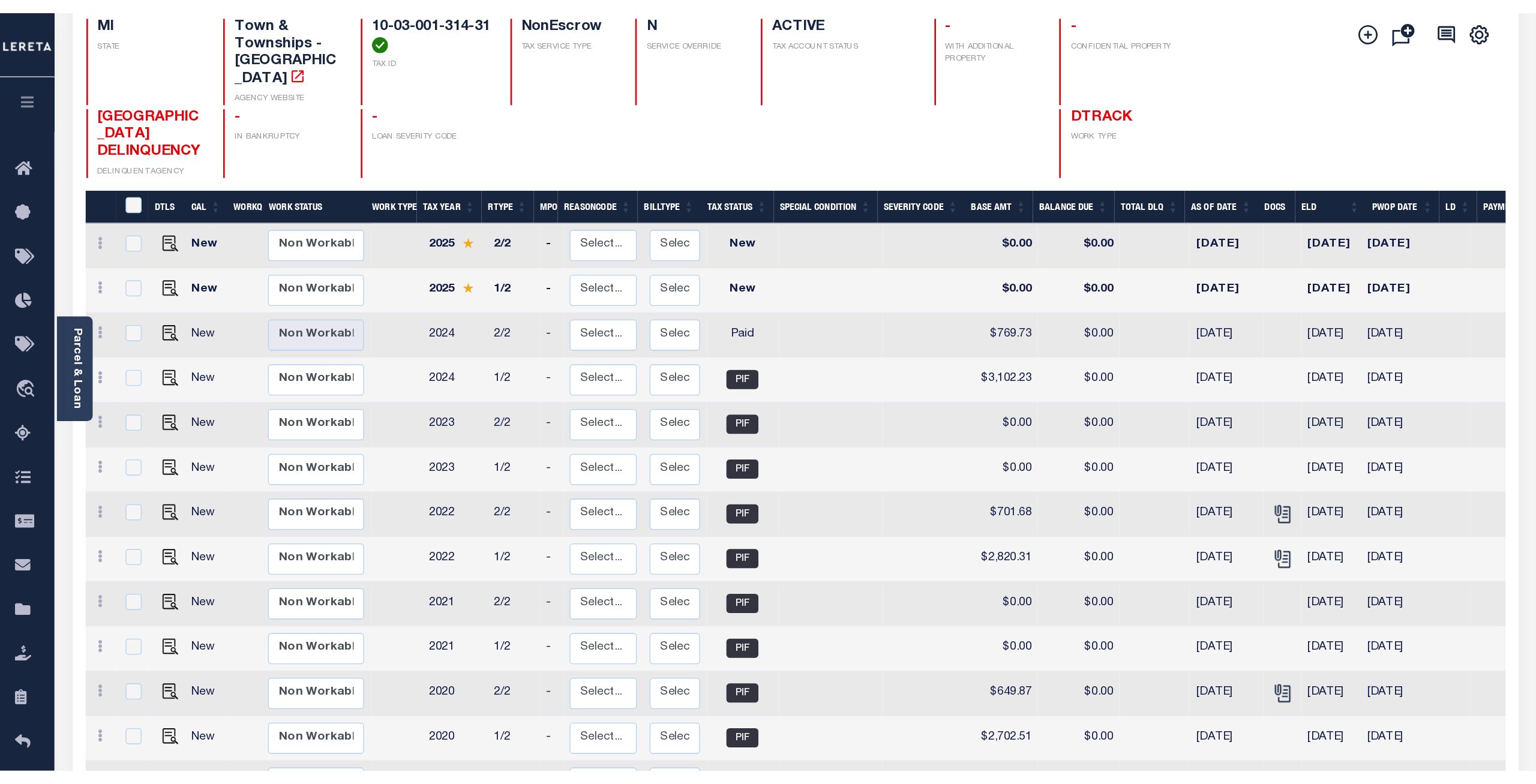
scroll to position [24, 0]
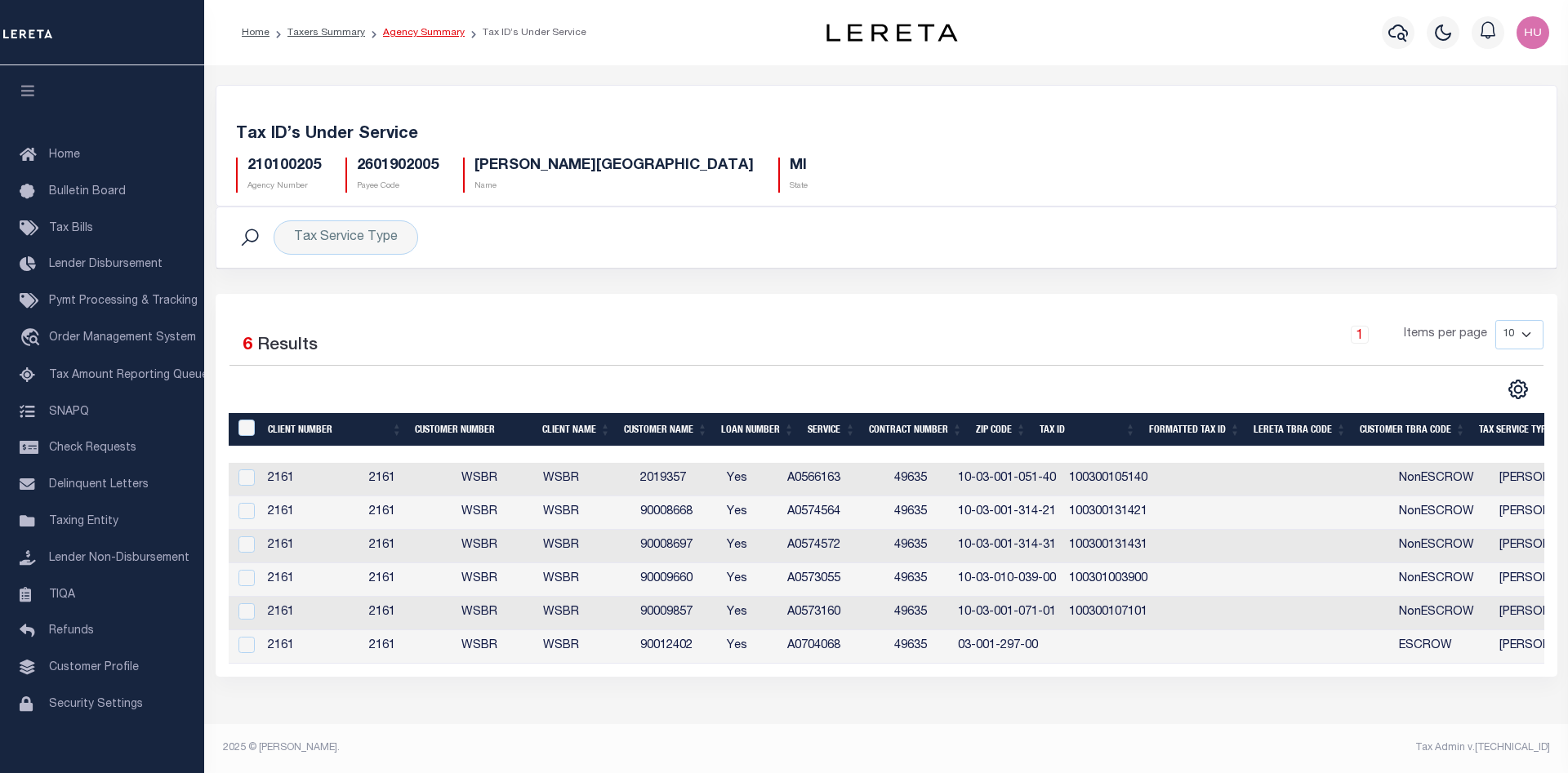
click at [408, 32] on link "Agency Summary" at bounding box center [423, 33] width 82 height 10
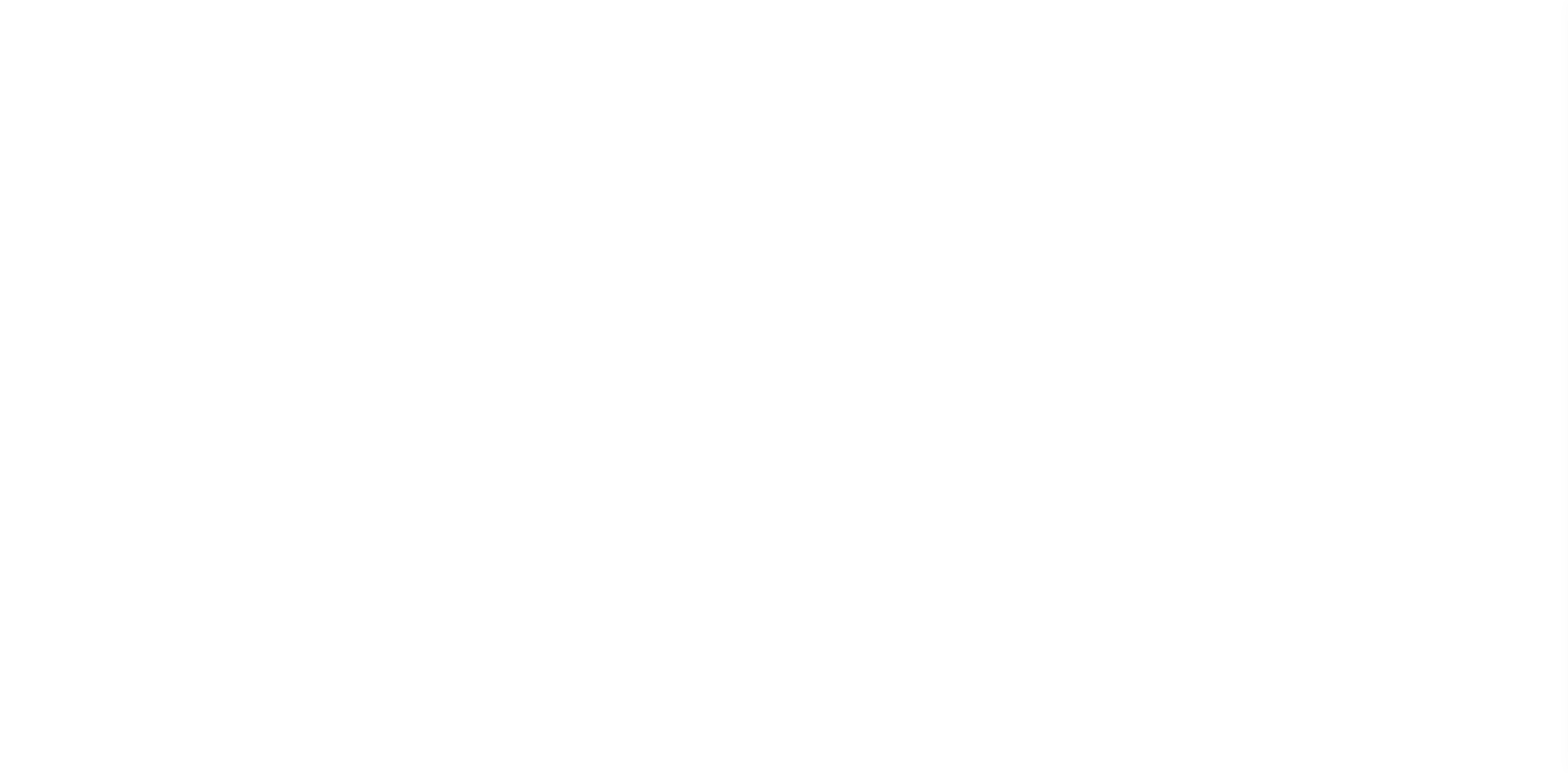
select select
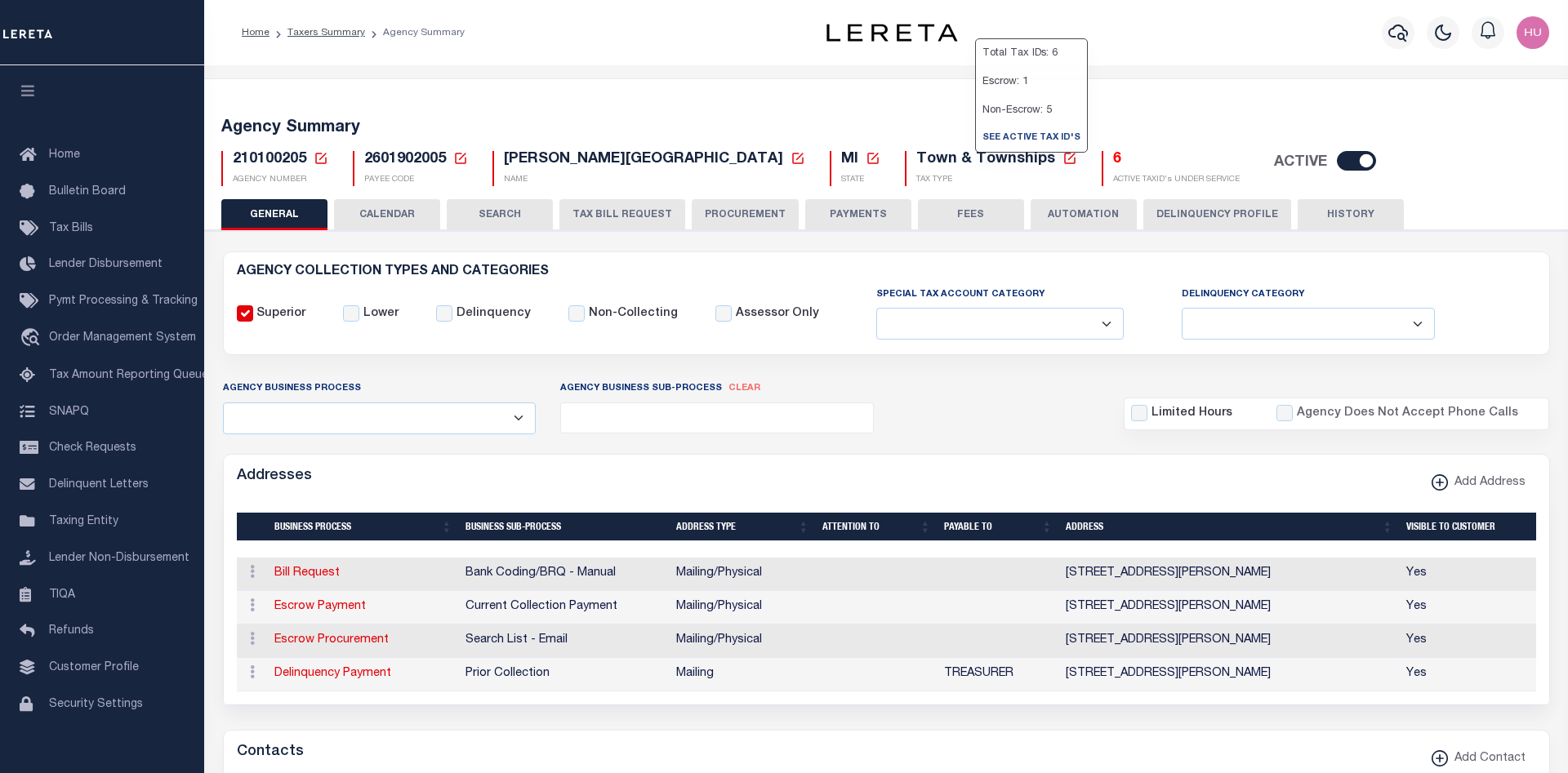
click at [1113, 159] on h5 "6" at bounding box center [1177, 161] width 127 height 18
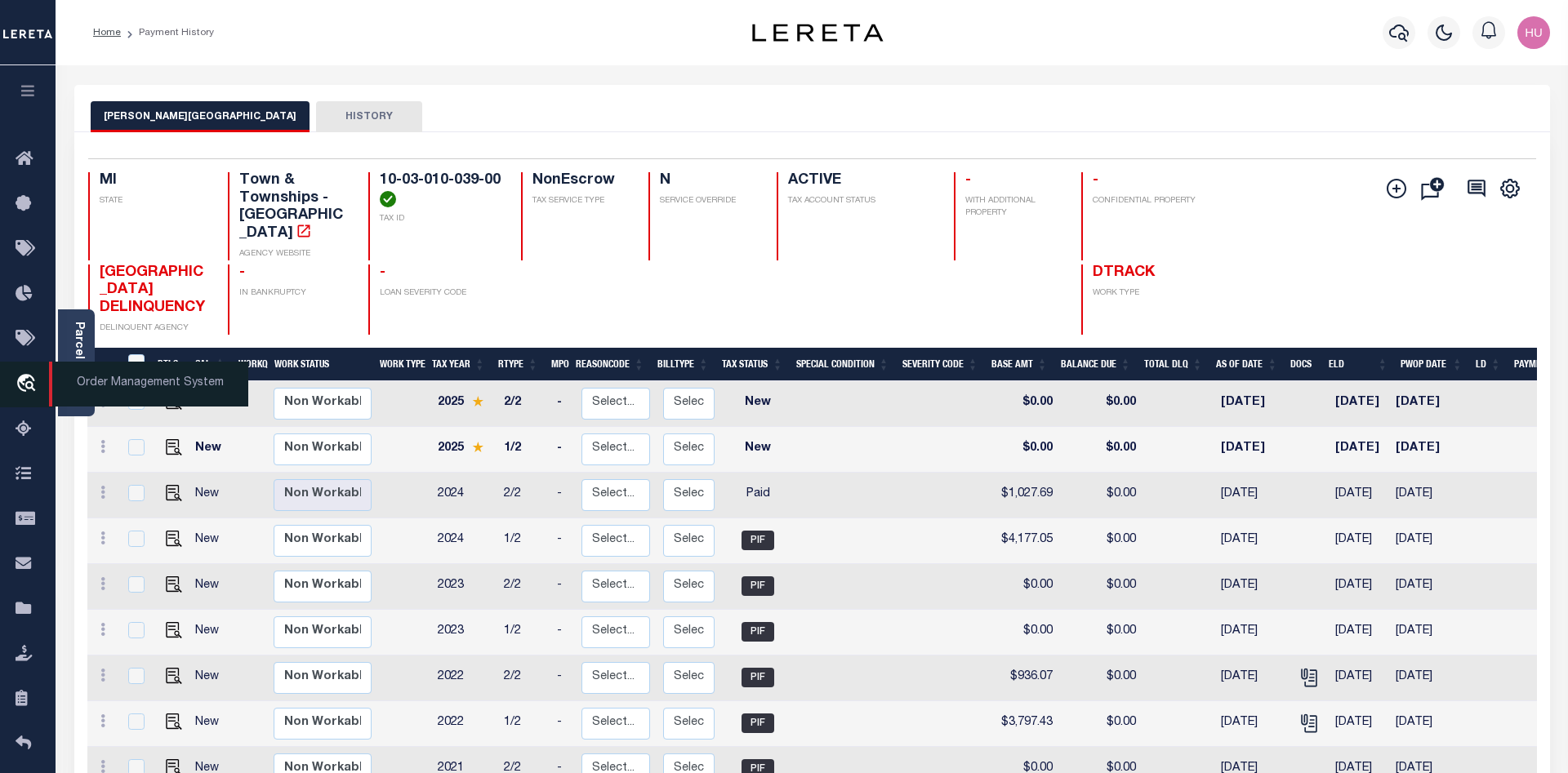
click at [28, 378] on link "travel_explore Order Management System" at bounding box center [27, 384] width 55 height 46
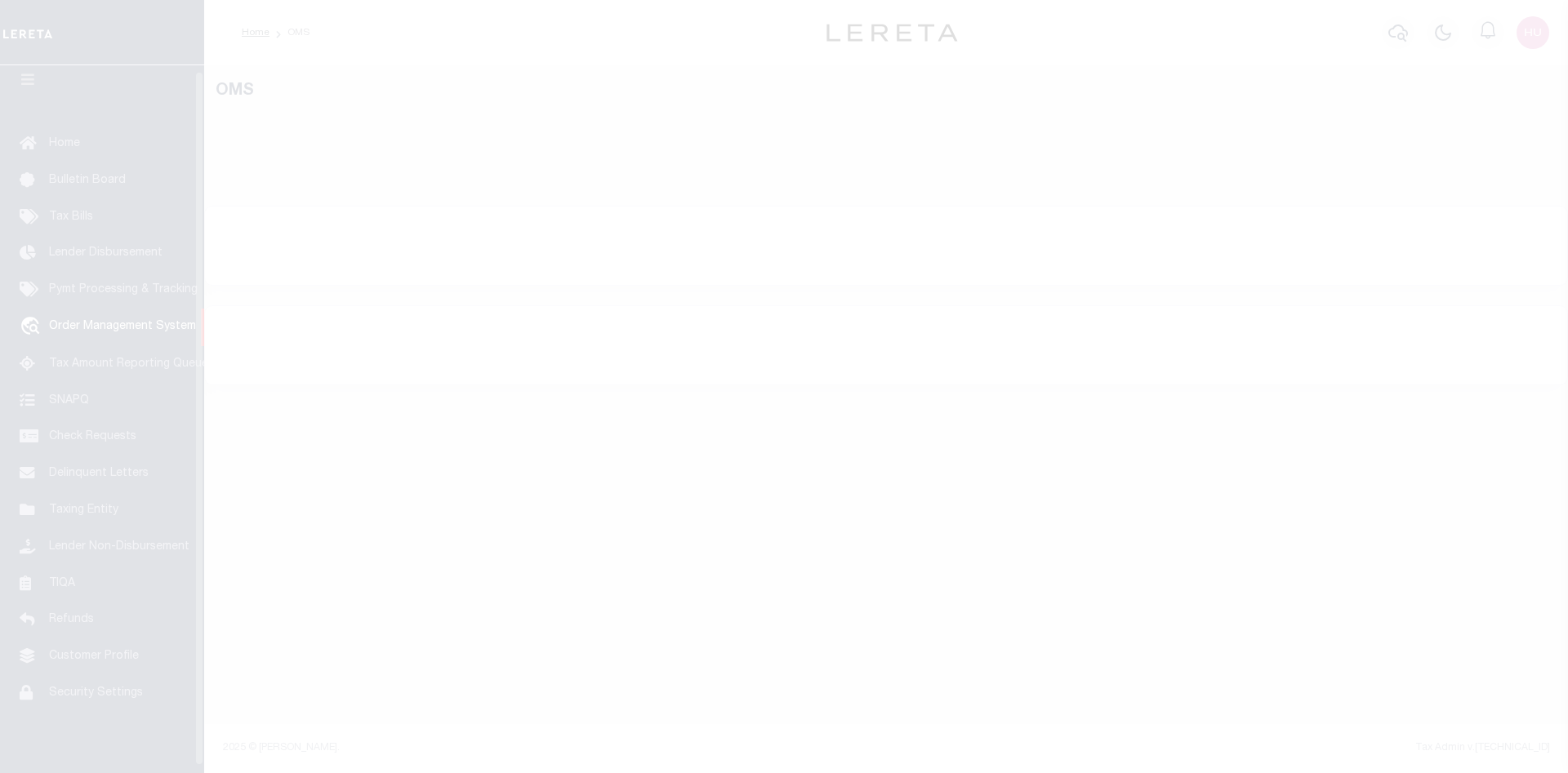
scroll to position [30, 0]
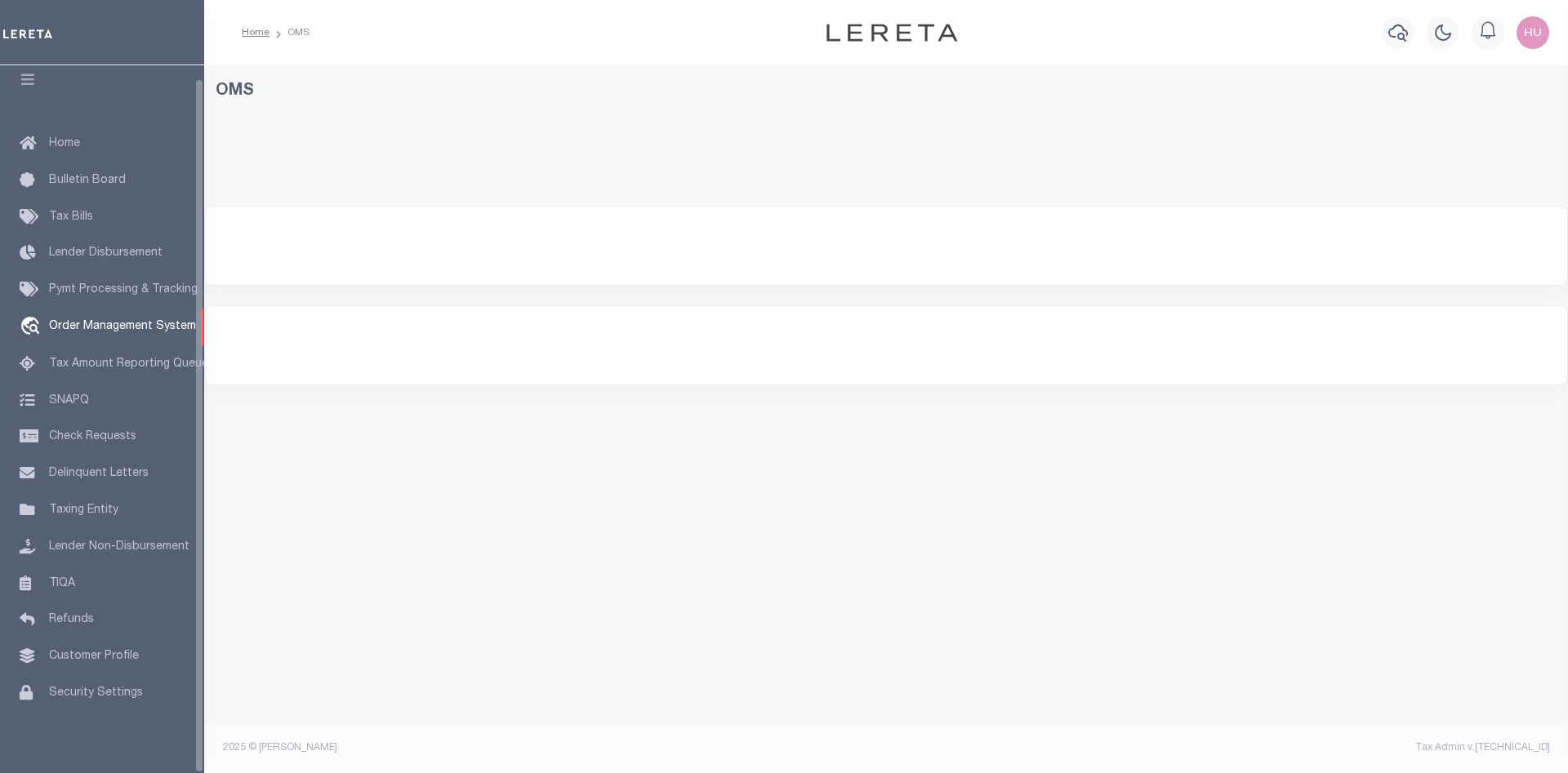
select select "200"
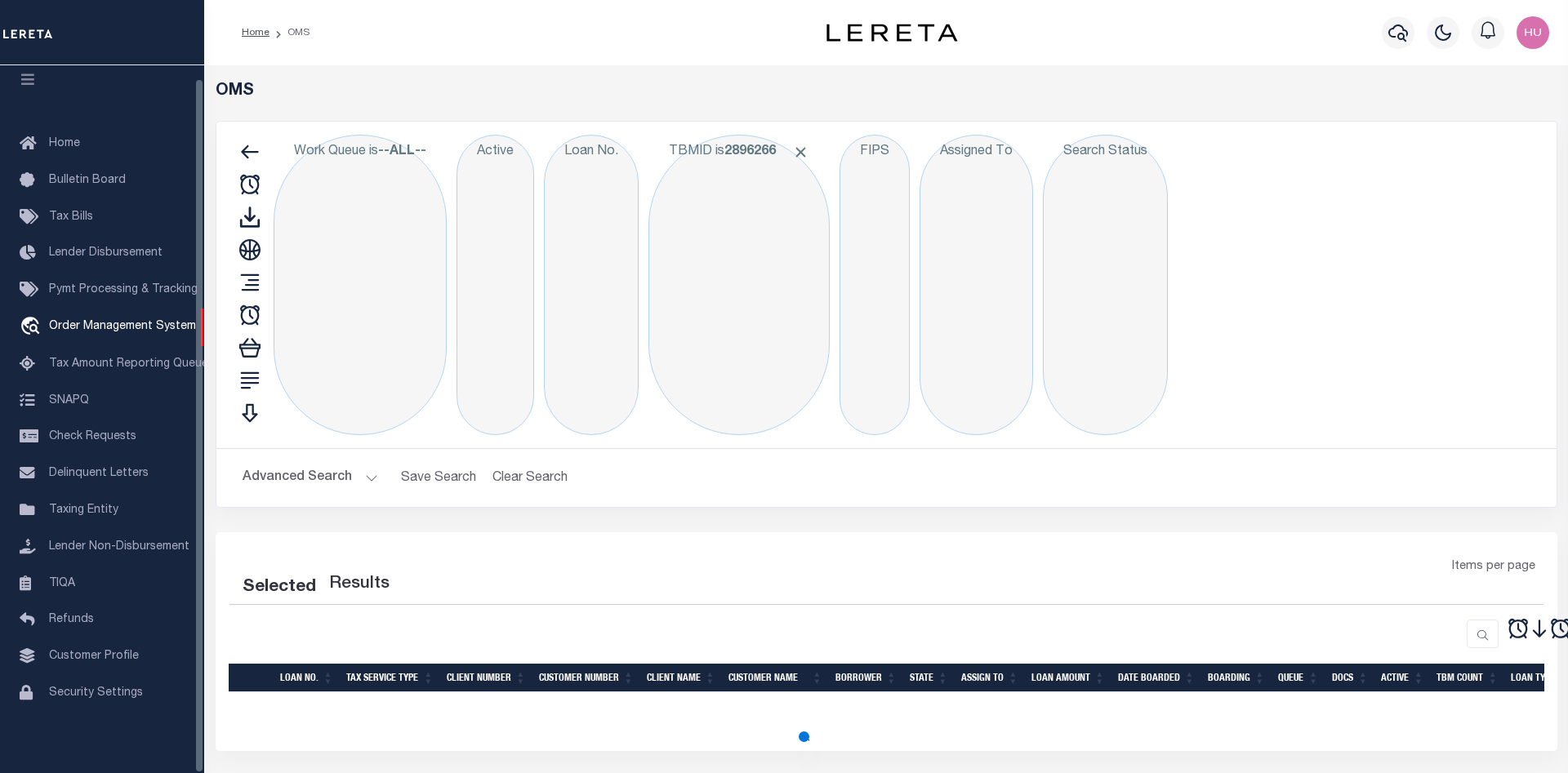
select select "200"
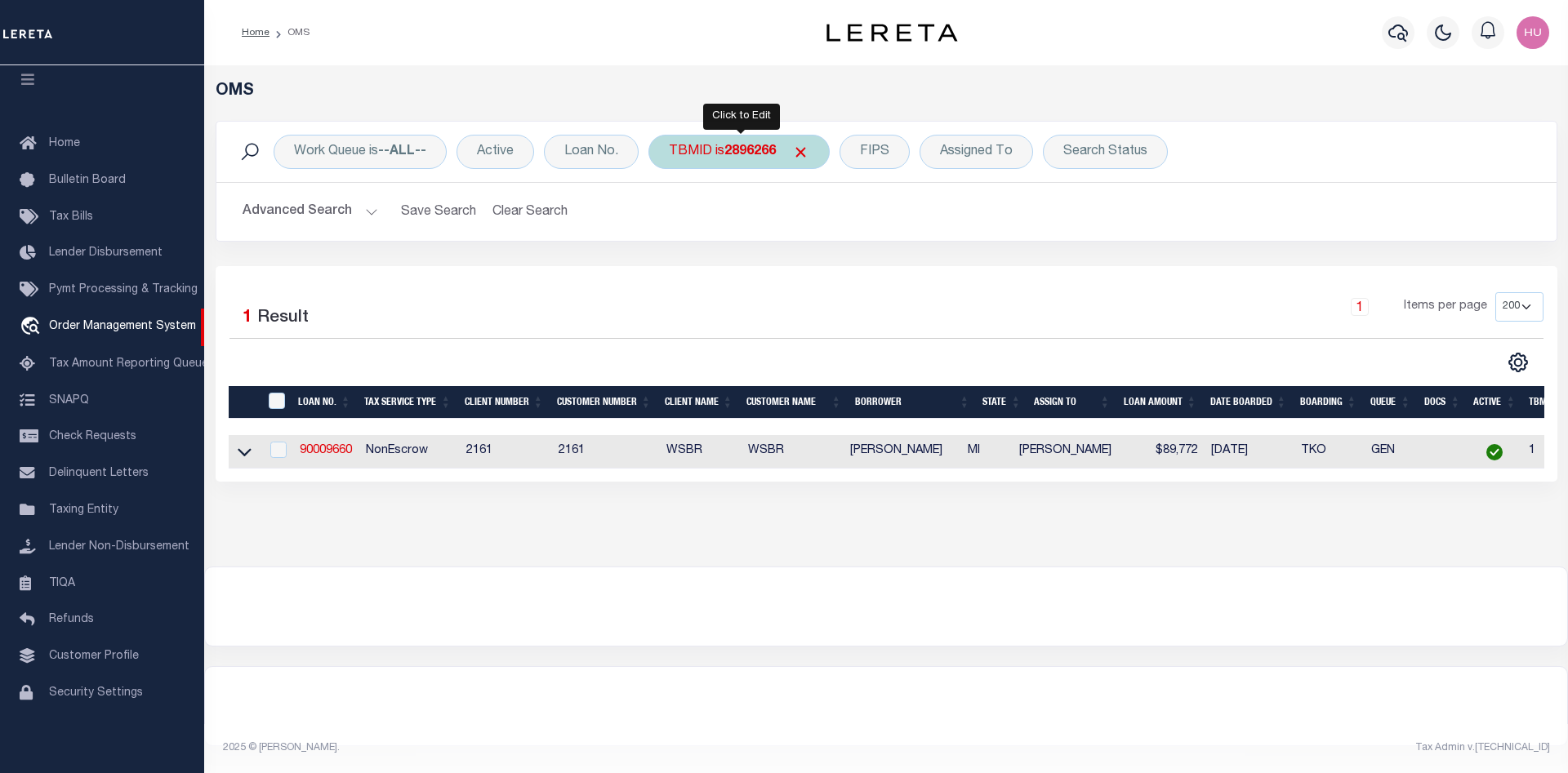
click at [771, 151] on b "2896266" at bounding box center [750, 152] width 51 height 13
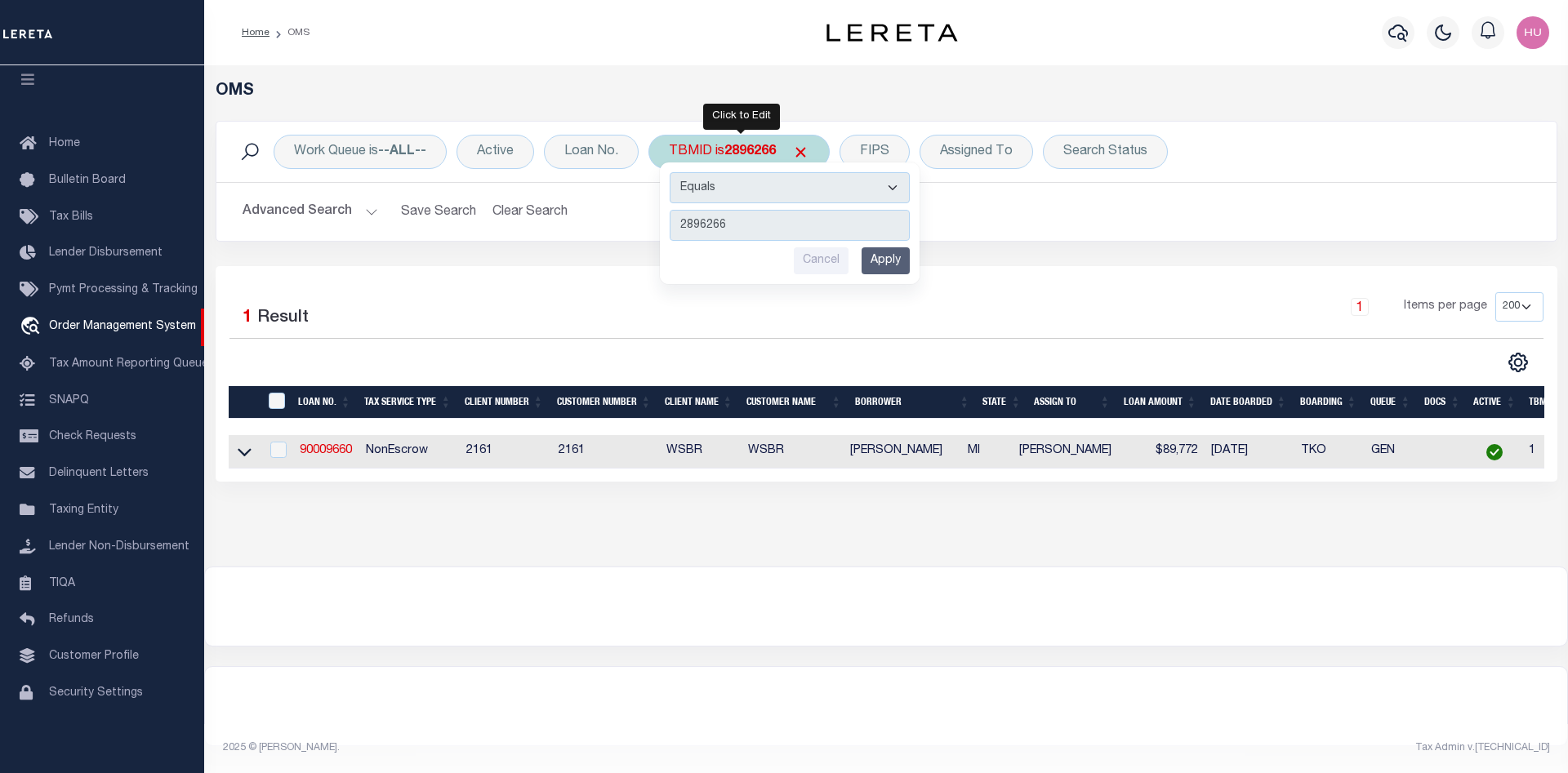
type input "2996394"
click at [883, 258] on input "Apply" at bounding box center [885, 261] width 49 height 27
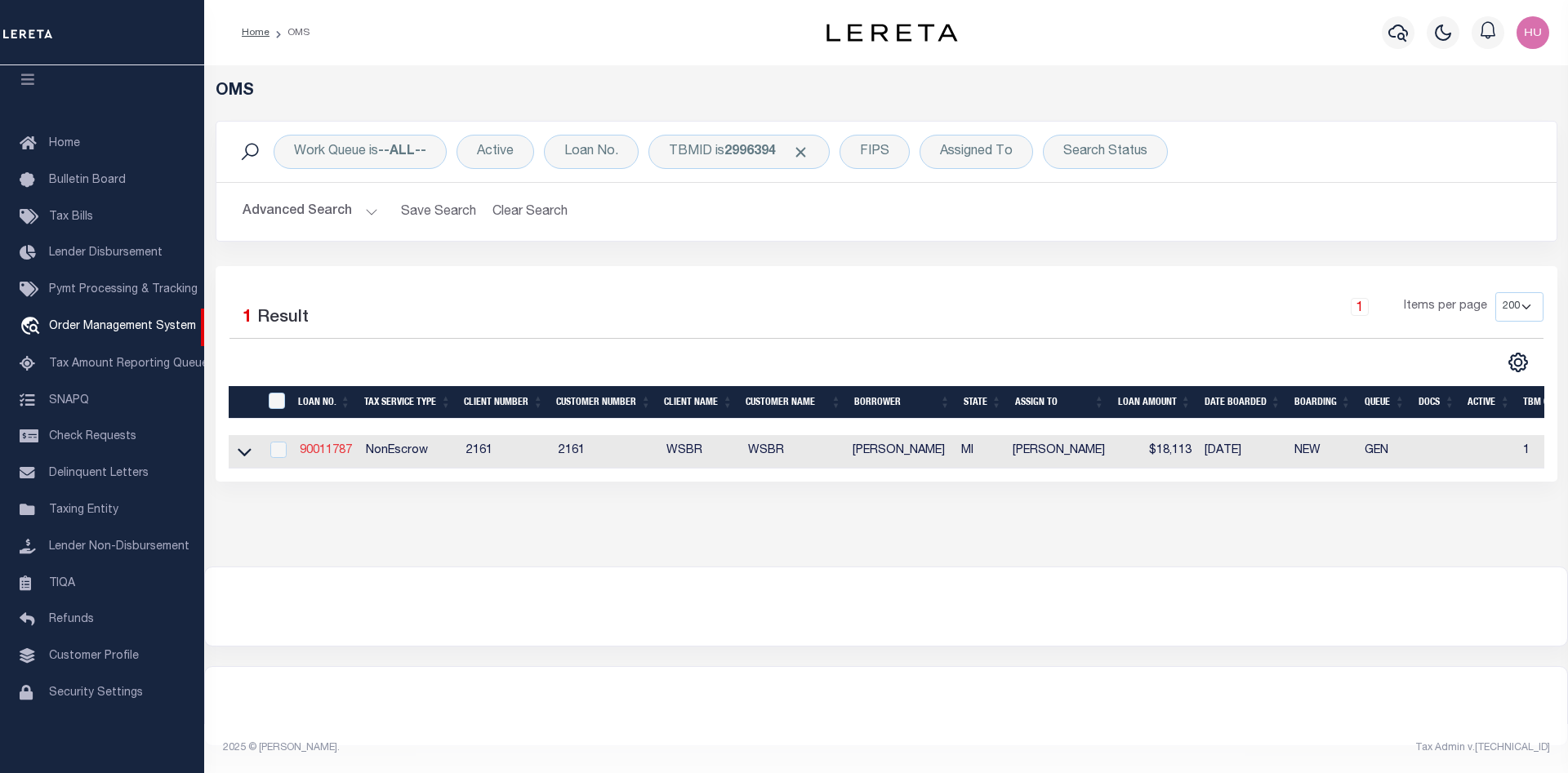
click at [337, 451] on link "90011787" at bounding box center [325, 451] width 52 height 12
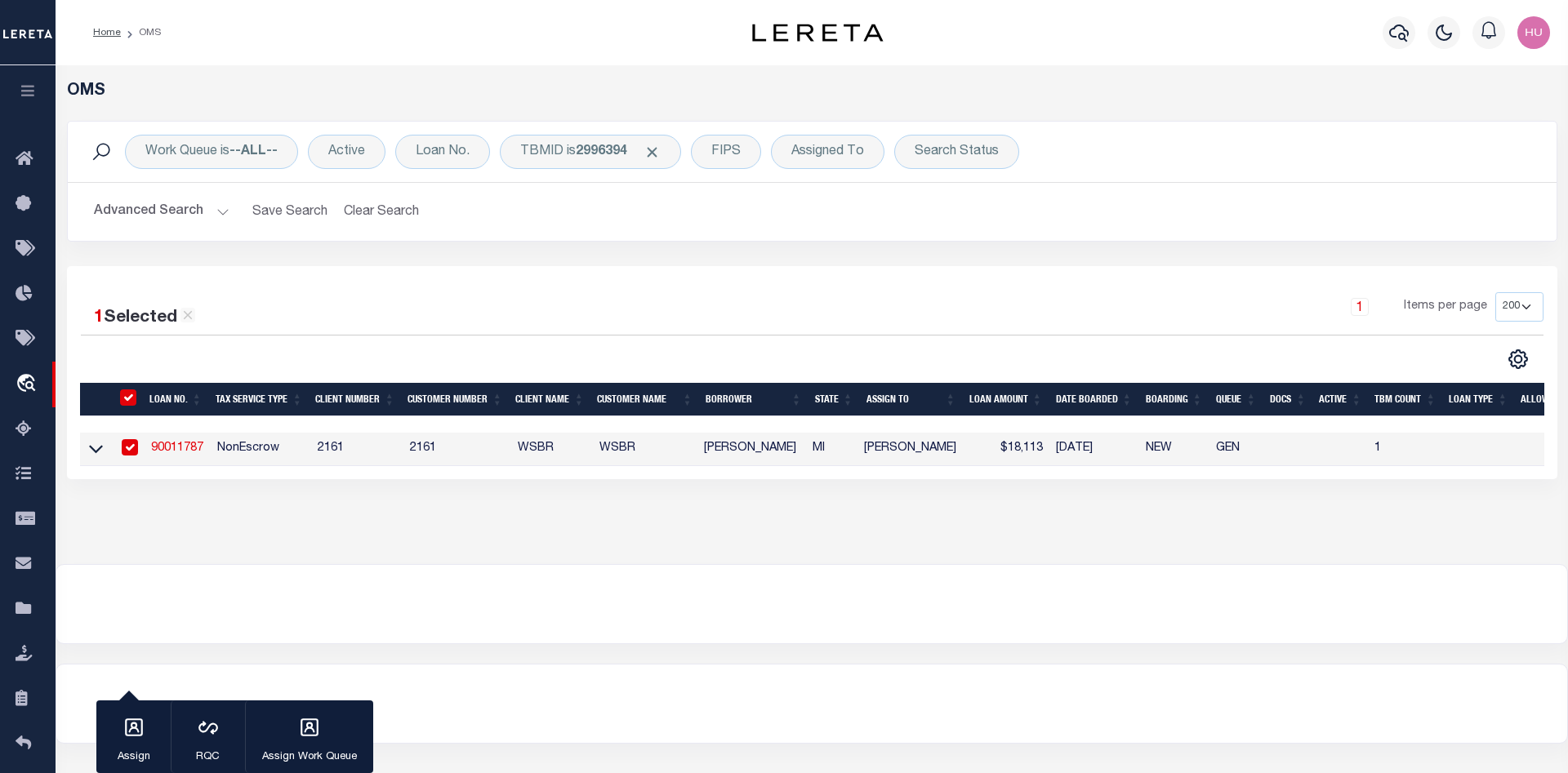
type input "90011787"
type input "[PERSON_NAME]"
select select "False"
select select
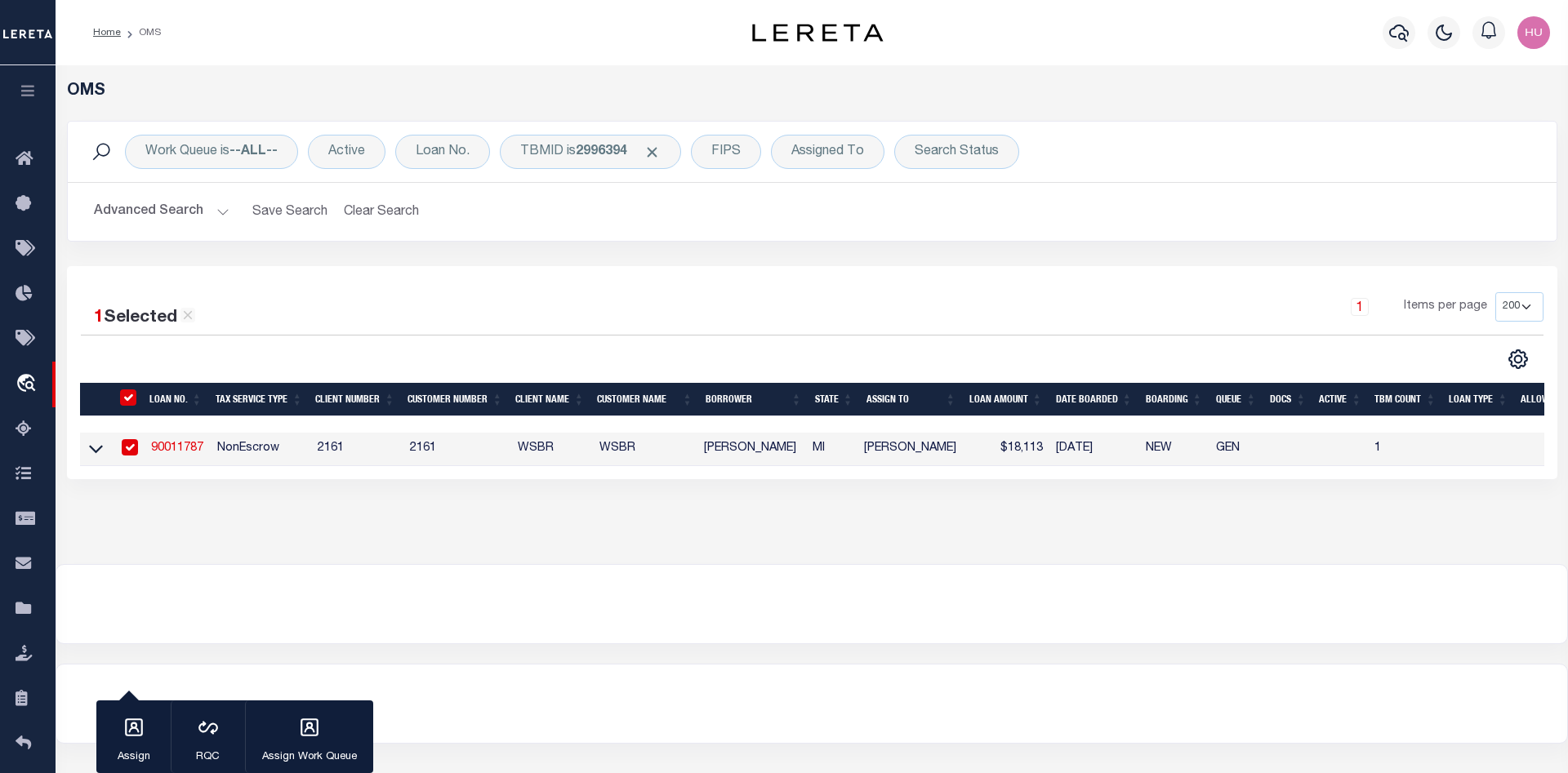
select select "NonEscrow"
select select "4567"
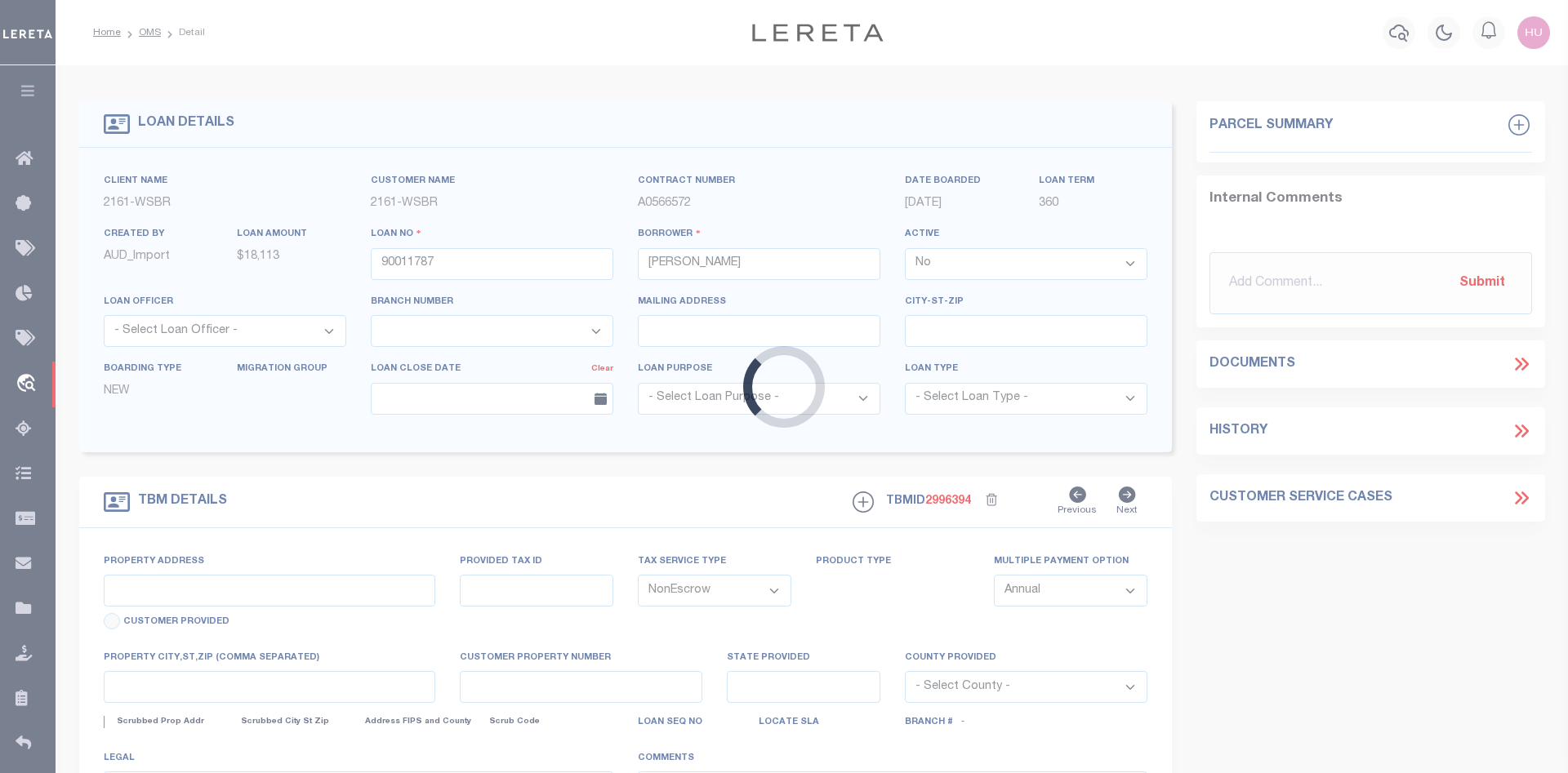
type input "5869 S SCENIC HWY"
type input "ARCADIA MI 496139601"
type input "MI"
select select
type textarea "10-03-001-297-00"
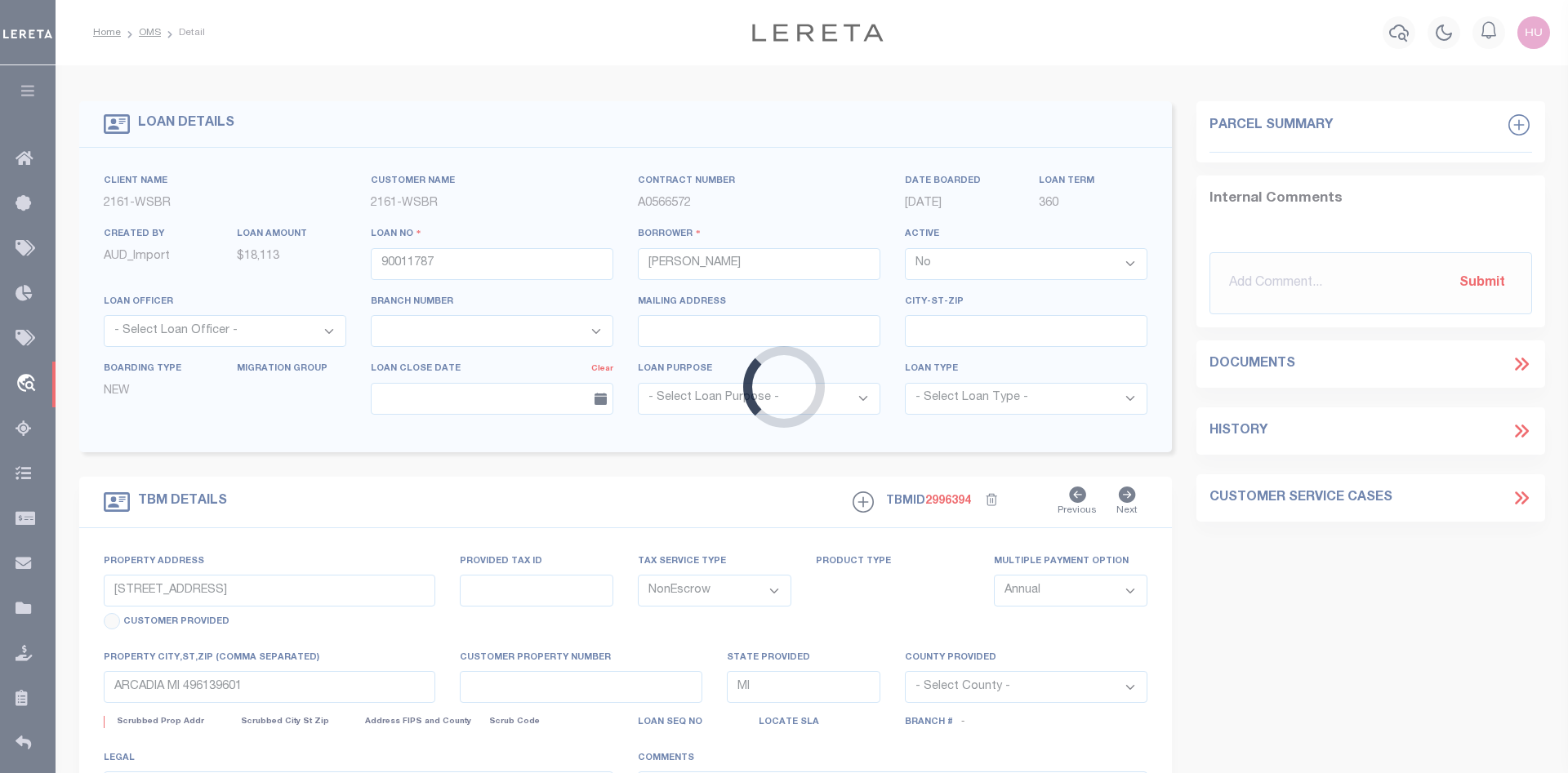
select select
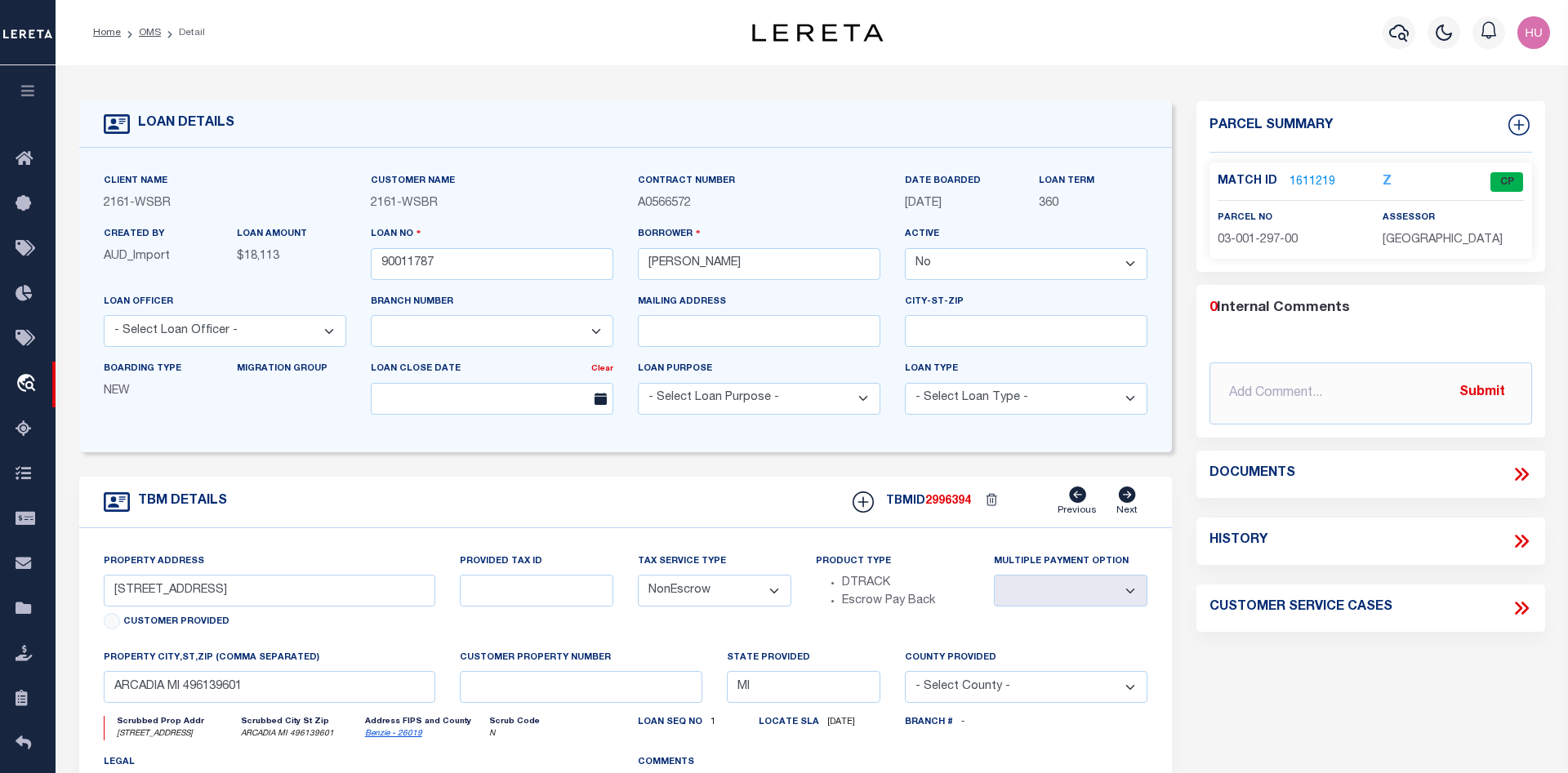
click at [1304, 176] on link "1611219" at bounding box center [1313, 182] width 46 height 17
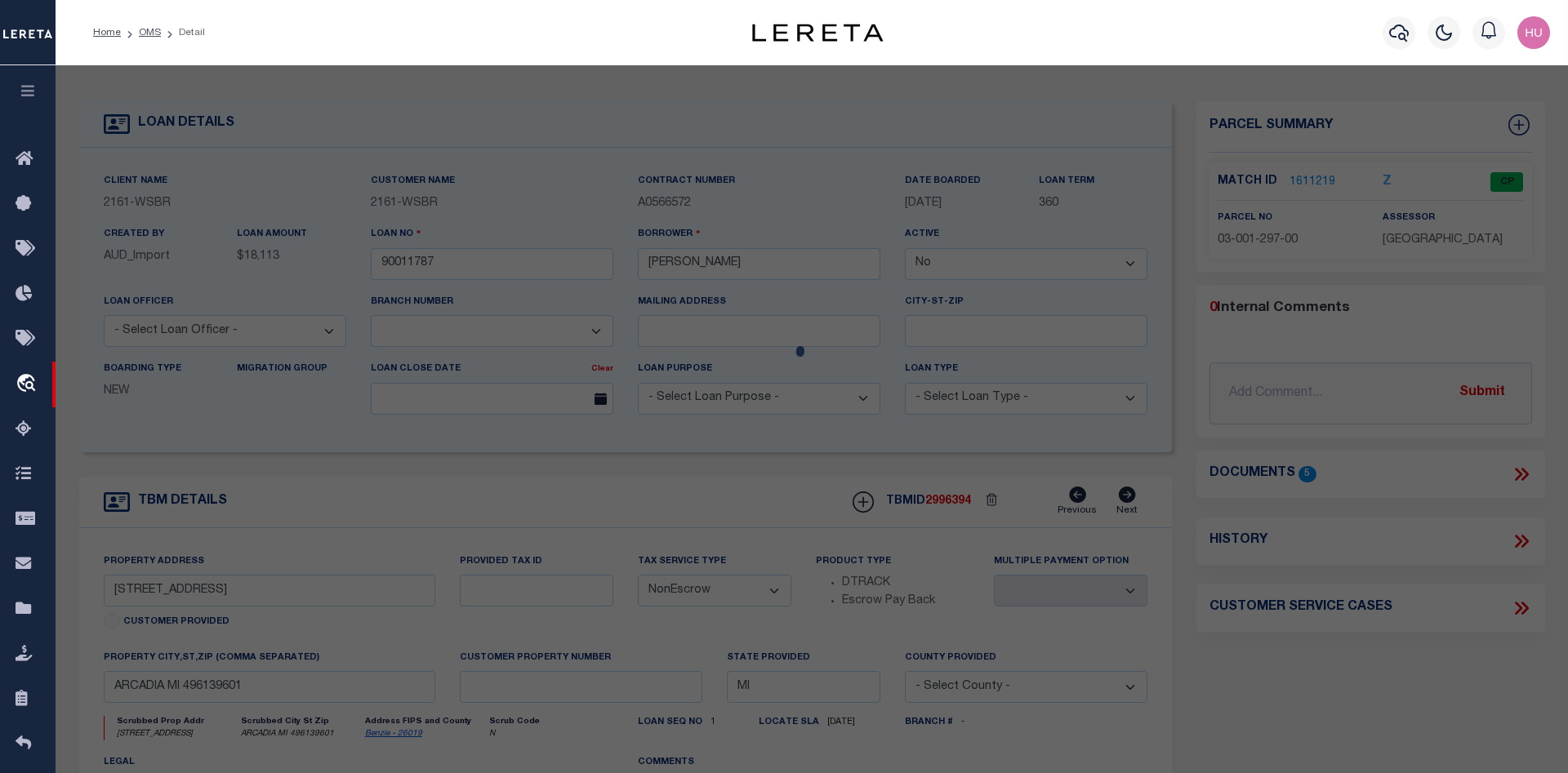
checkbox input "false"
select select "CP"
type input "DOLPH, DEANNA L & LYNN, DESIREE X"
select select
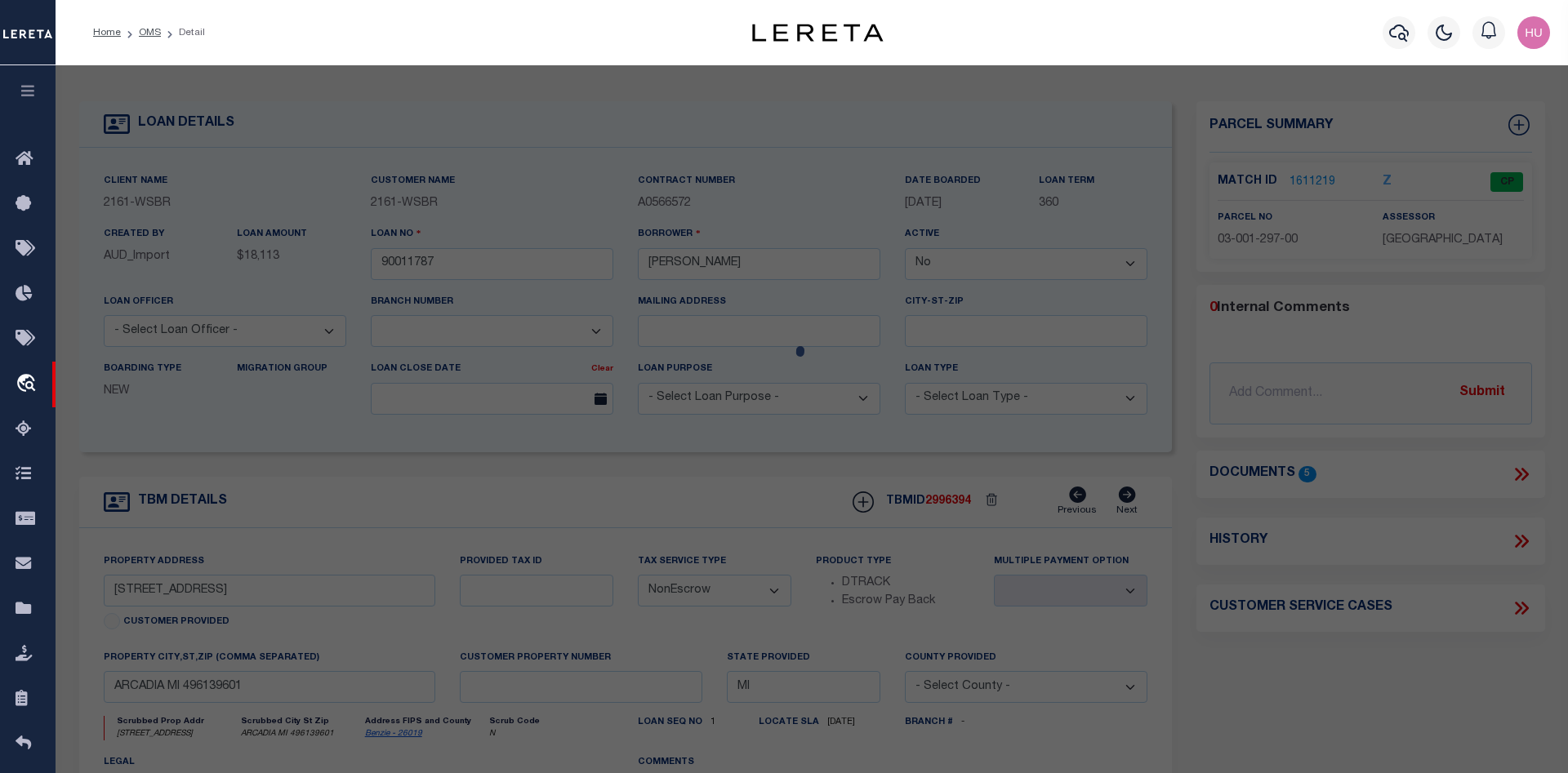
type input "5869 S. SCENIC HIGHWAY"
checkbox input "false"
type input "ARCADIA MI 49613"
type textarea "S 1/2 OF S 1/2 OF SE 1/4 SEC 23 T25N R16W 40 A M/L P.A. 5869 S. SCENIC HIGHWAY …"
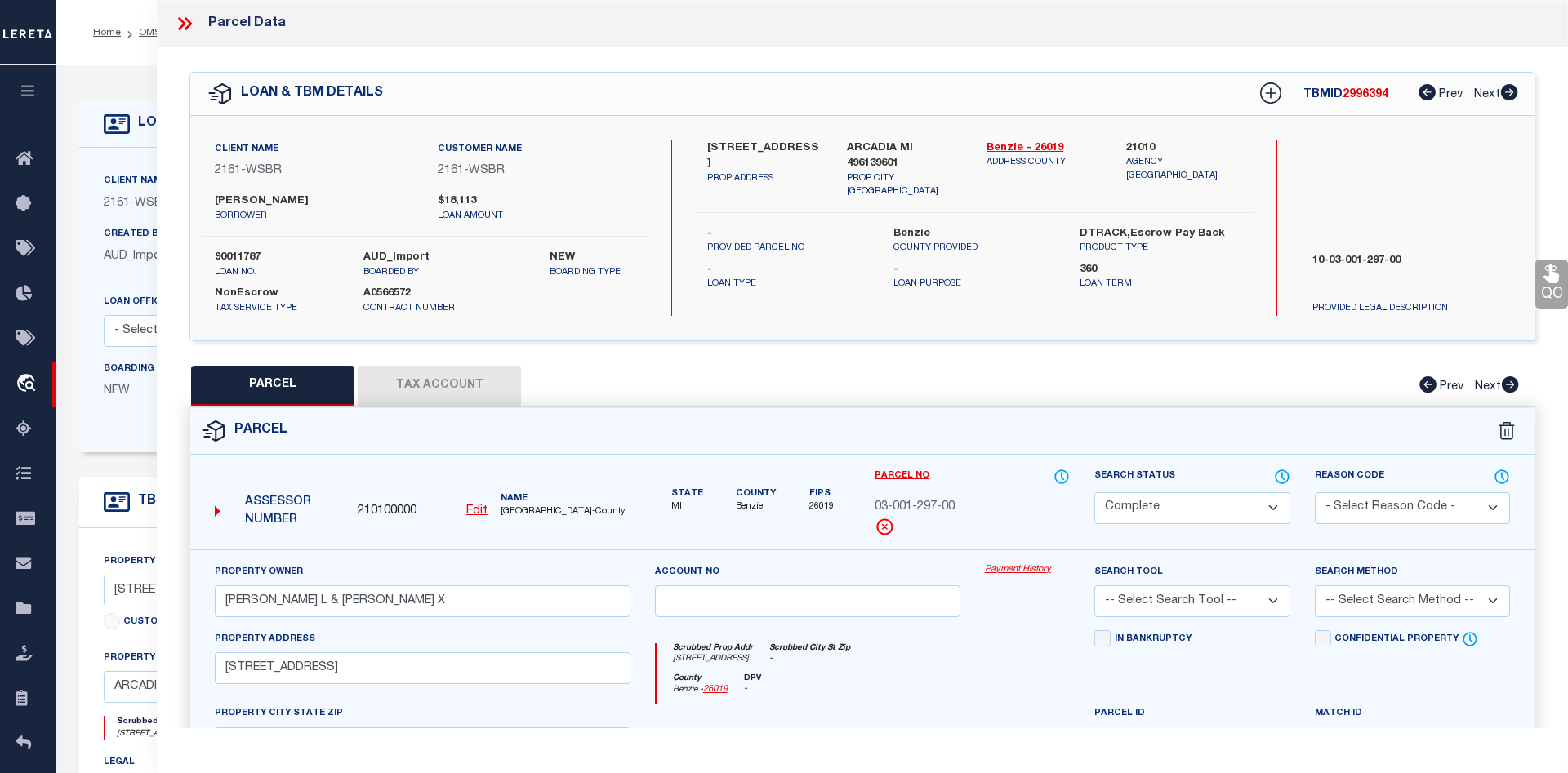
click at [473, 377] on button "Tax Account" at bounding box center [439, 386] width 163 height 41
select select "100"
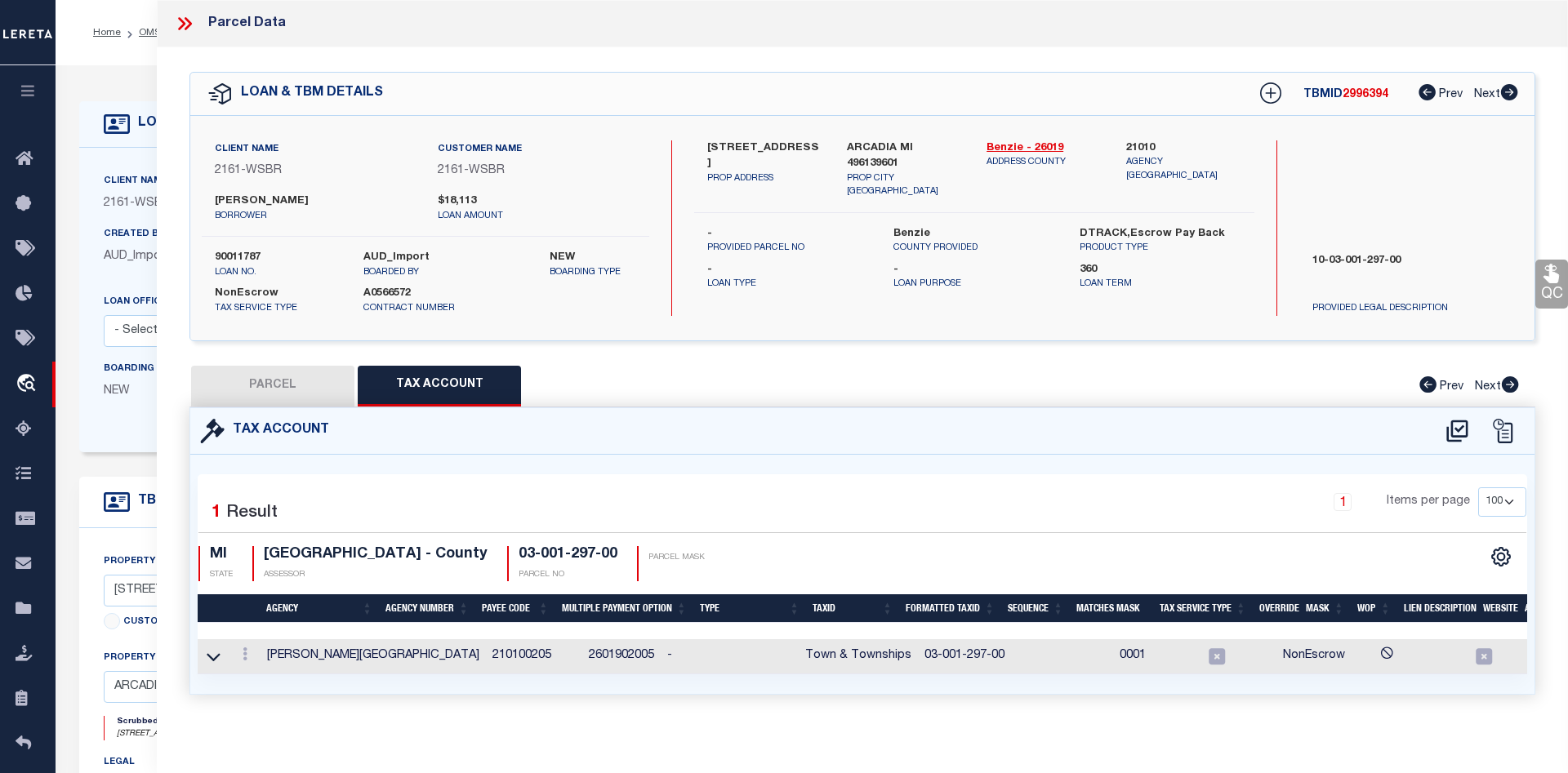
click at [323, 384] on button "PARCEL" at bounding box center [273, 386] width 163 height 41
select select "AS"
checkbox input "false"
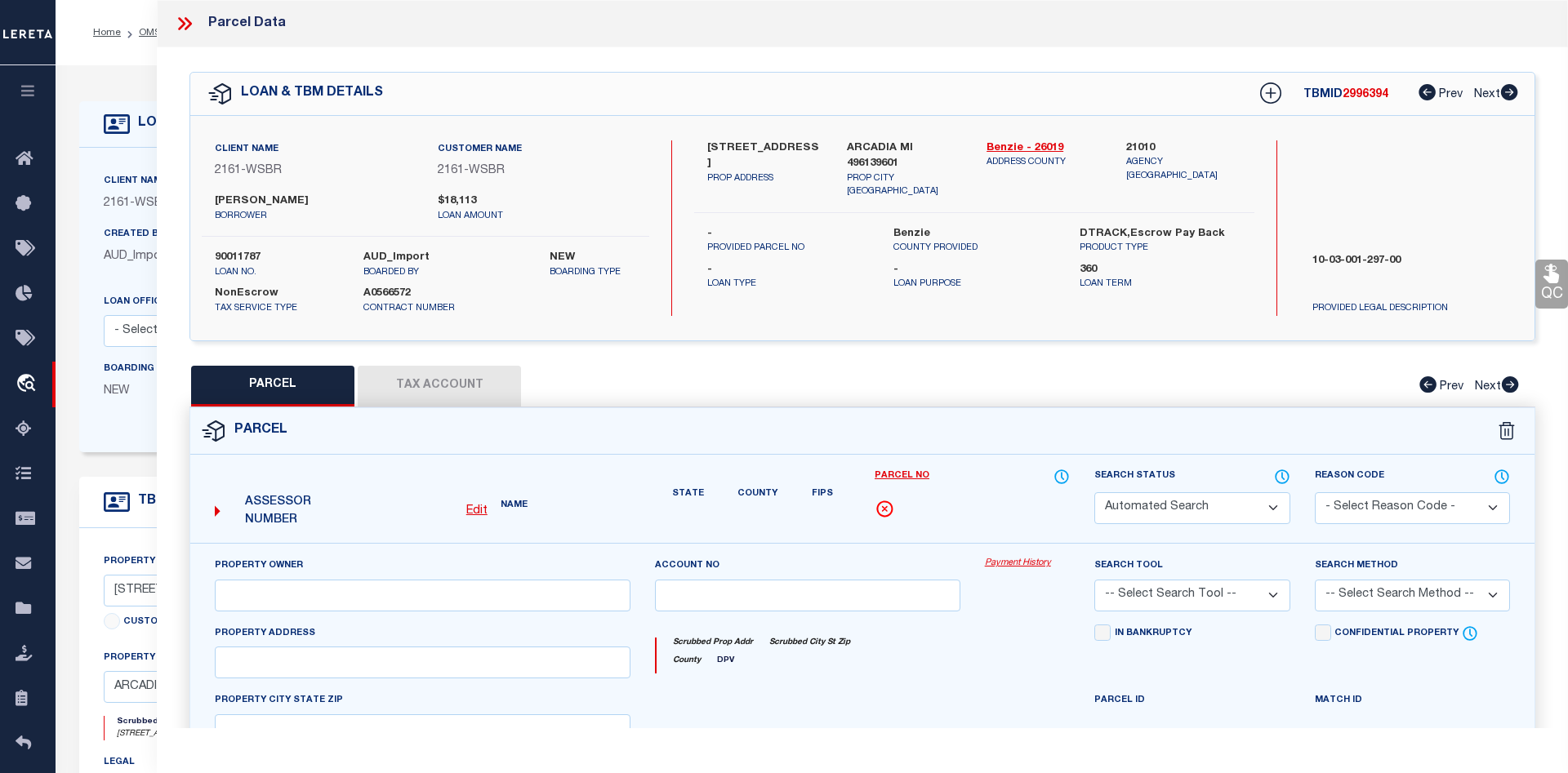
select select "CP"
type input "DOLPH, DEANNA L & LYNN, DESIREE X"
select select
type input "5869 S. SCENIC HIGHWAY"
checkbox input "false"
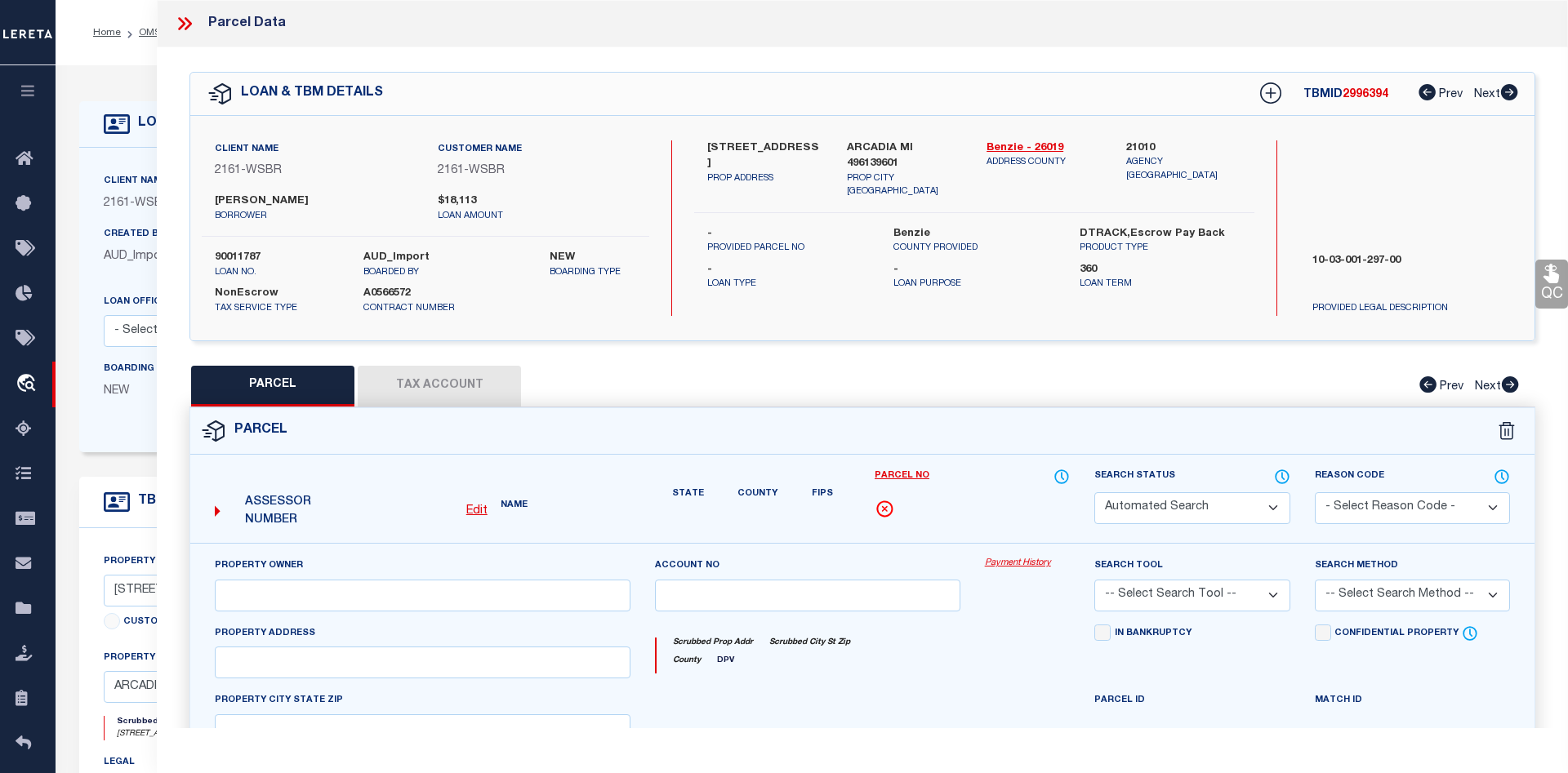
type input "ARCADIA MI 49613"
type textarea "S 1/2 OF S 1/2 OF SE 1/4 SEC 23 T25N R16W 40 A M/L P.A. 5869 S. SCENIC HIGHWAY …"
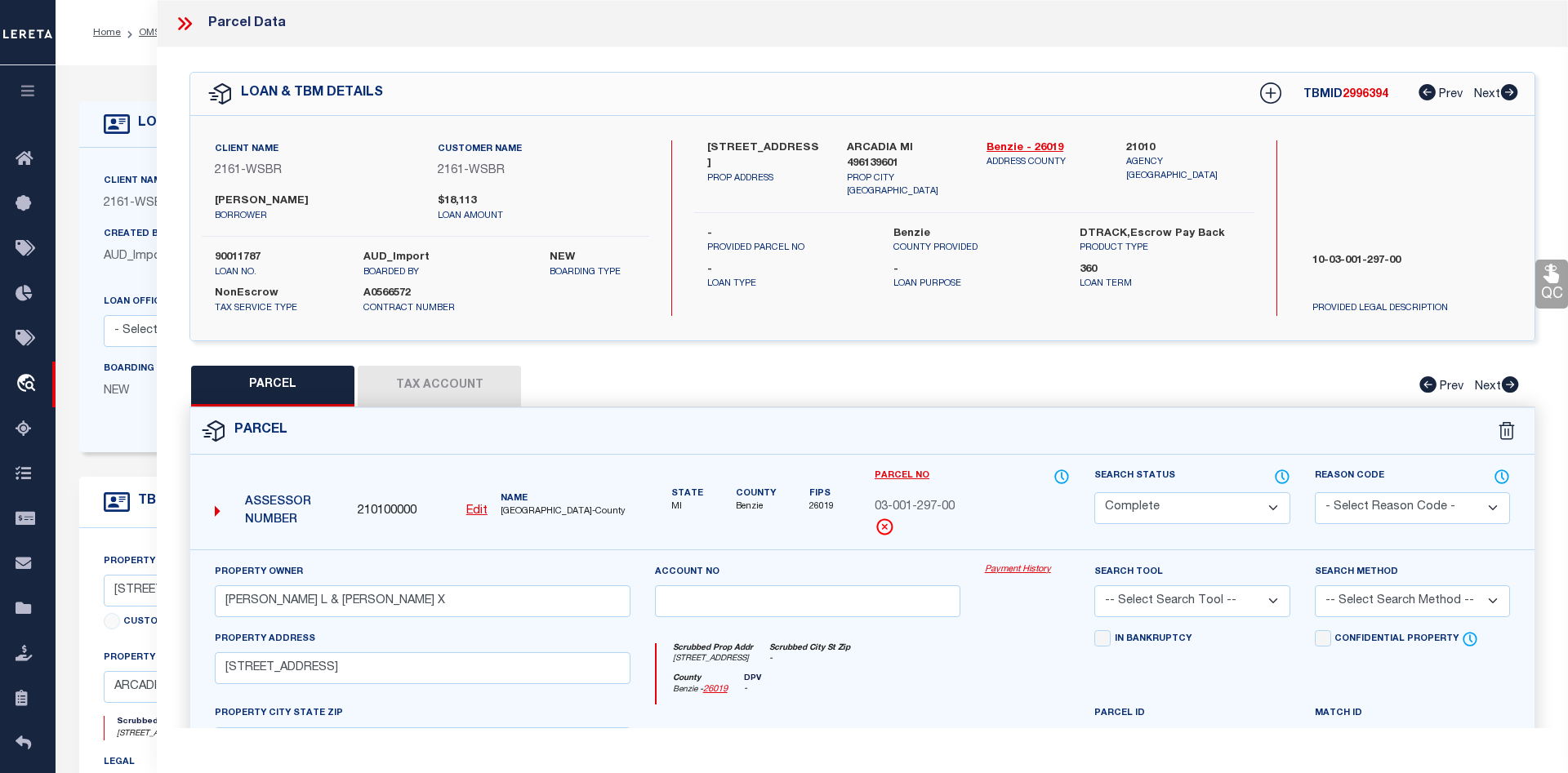
click at [186, 20] on icon at bounding box center [188, 24] width 7 height 13
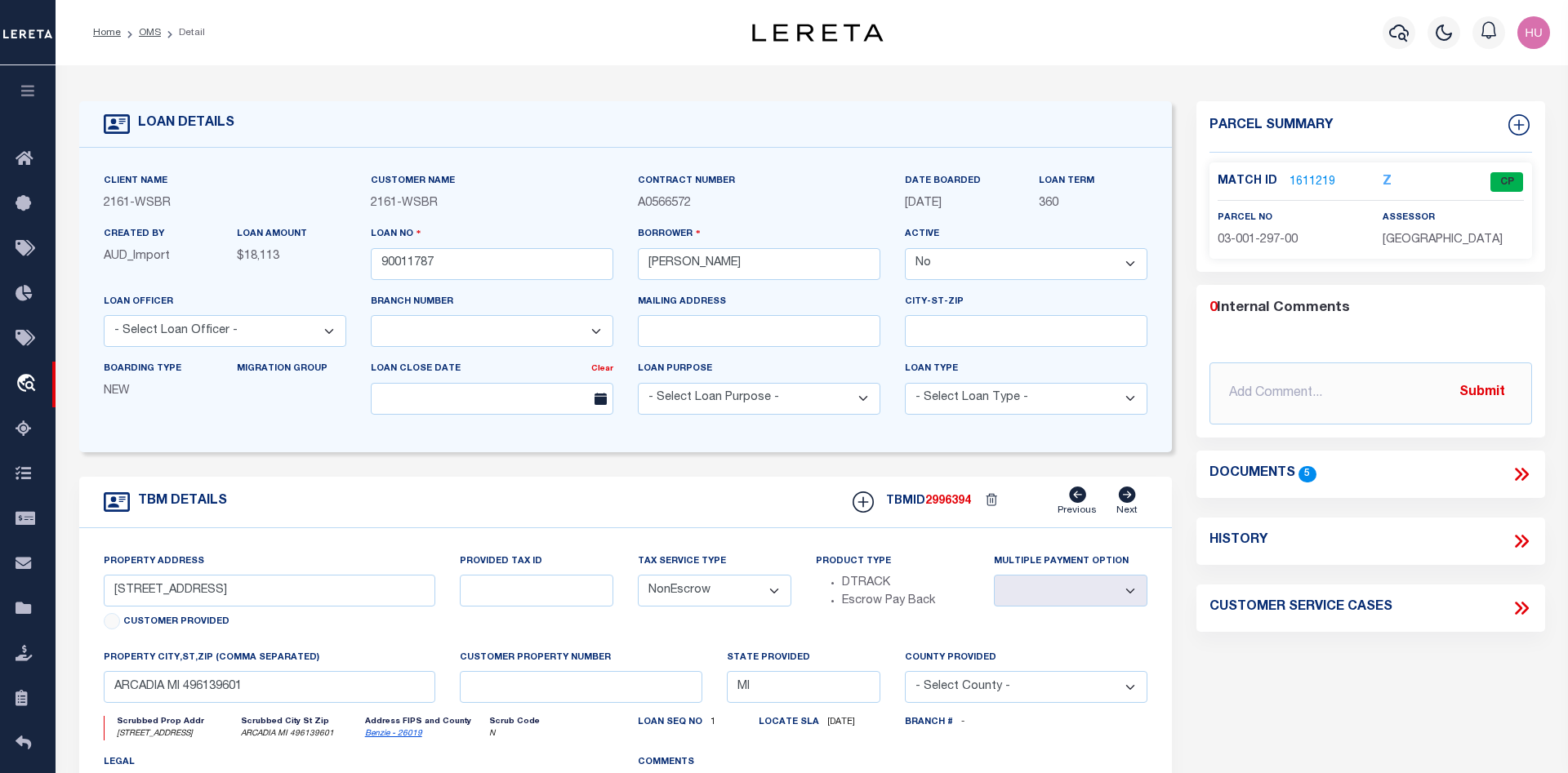
click at [1311, 184] on link "1611219" at bounding box center [1313, 182] width 46 height 17
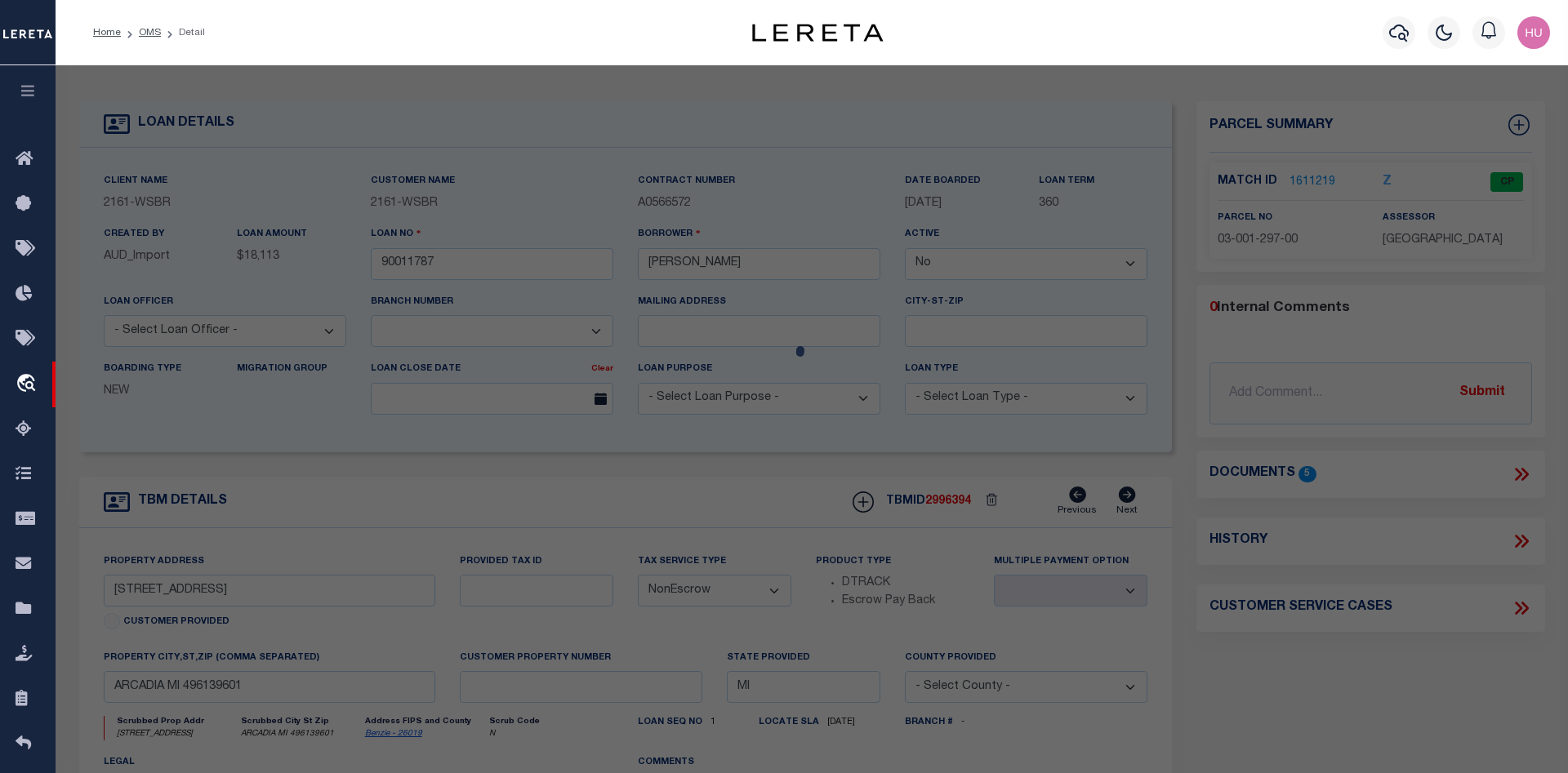
select select "AS"
checkbox input "false"
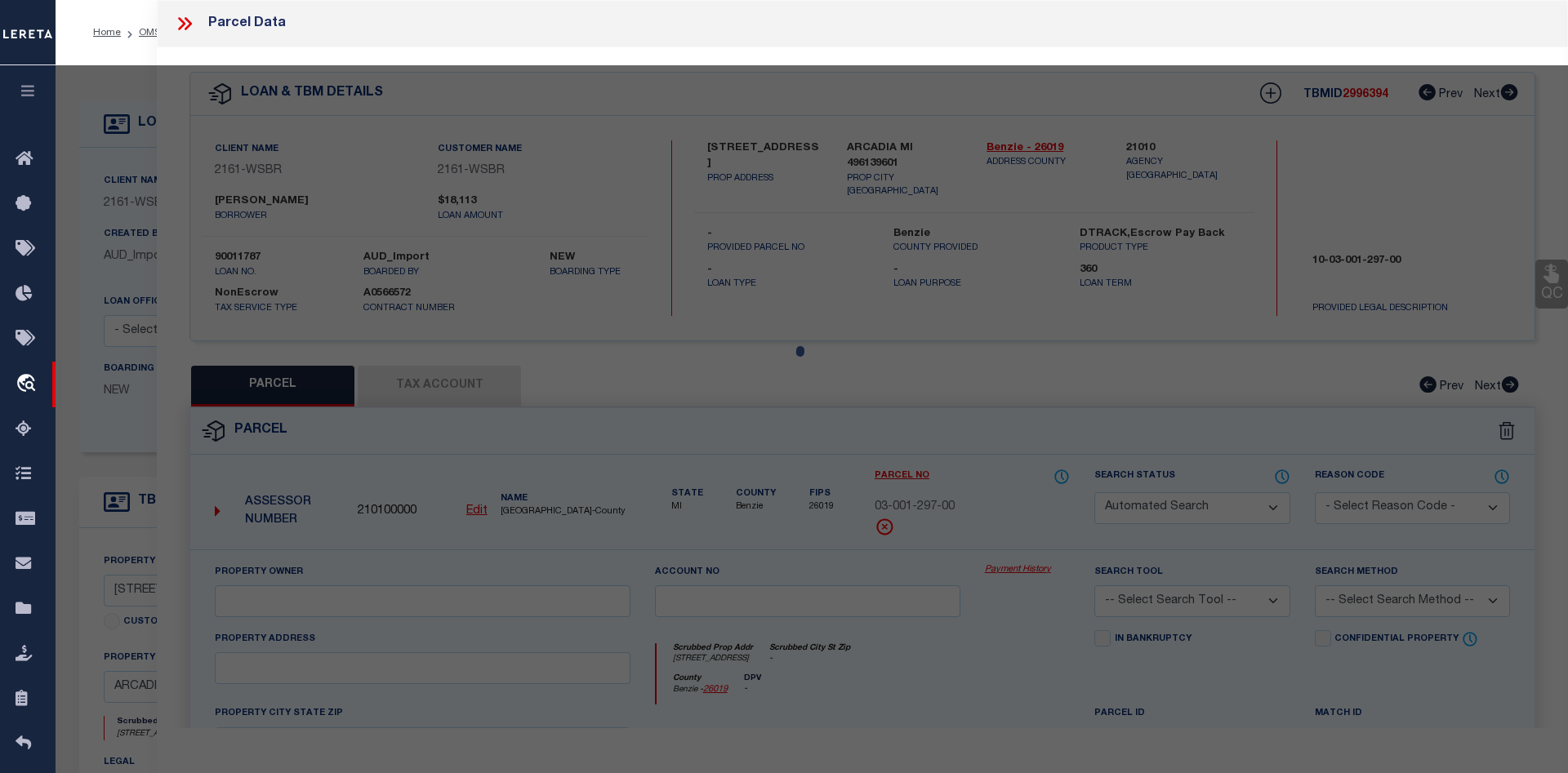
select select "CP"
type input "DOLPH, DEANNA L & LYNN, DESIREE X"
select select
type input "5869 S. SCENIC HIGHWAY"
checkbox input "false"
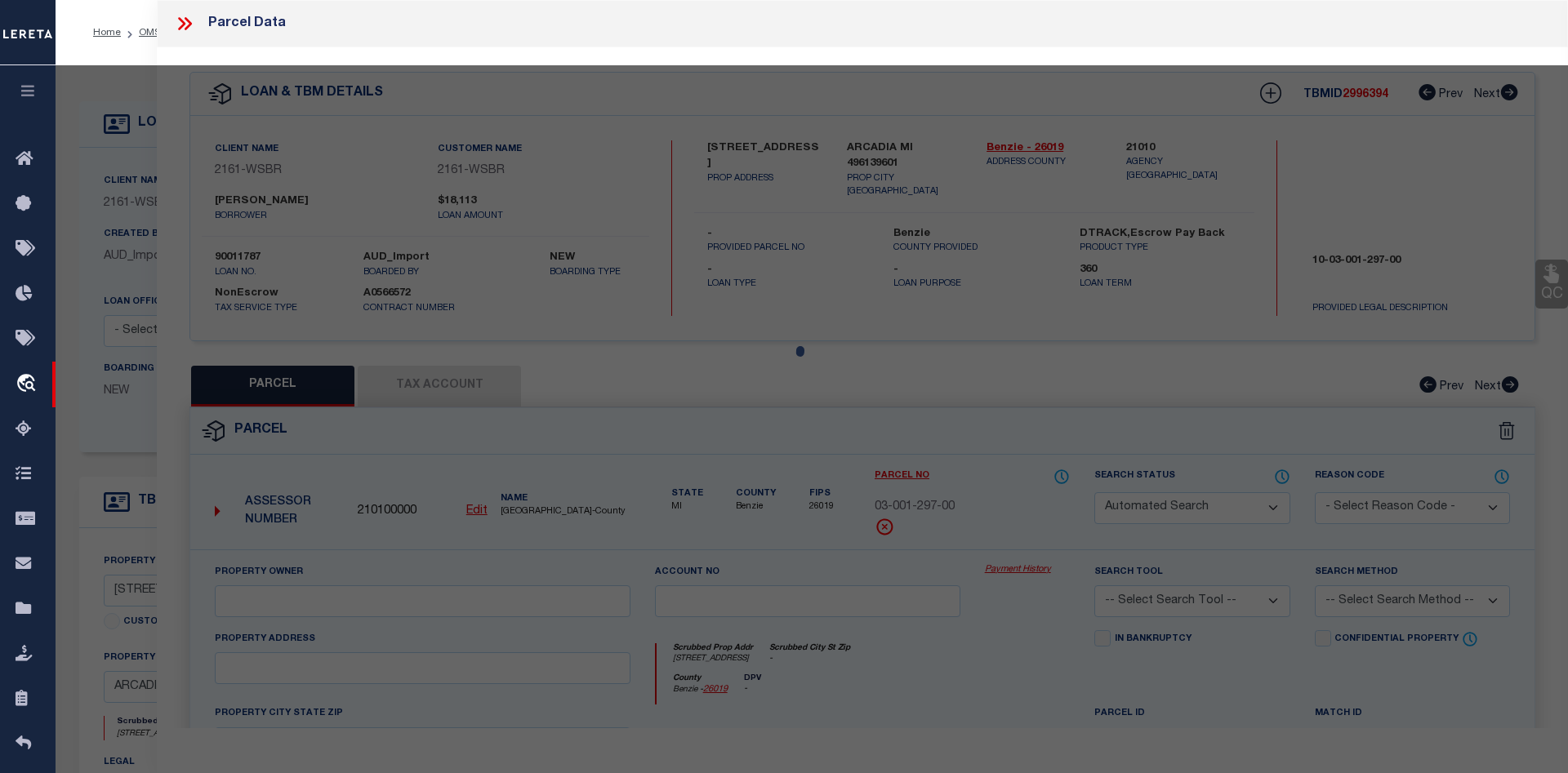
type input "ARCADIA MI 49613"
type textarea "S 1/2 OF S 1/2 OF SE 1/4 SEC 23 T25N R16W 40 A M/L P.A. 5869 S. SCENIC HIGHWAY …"
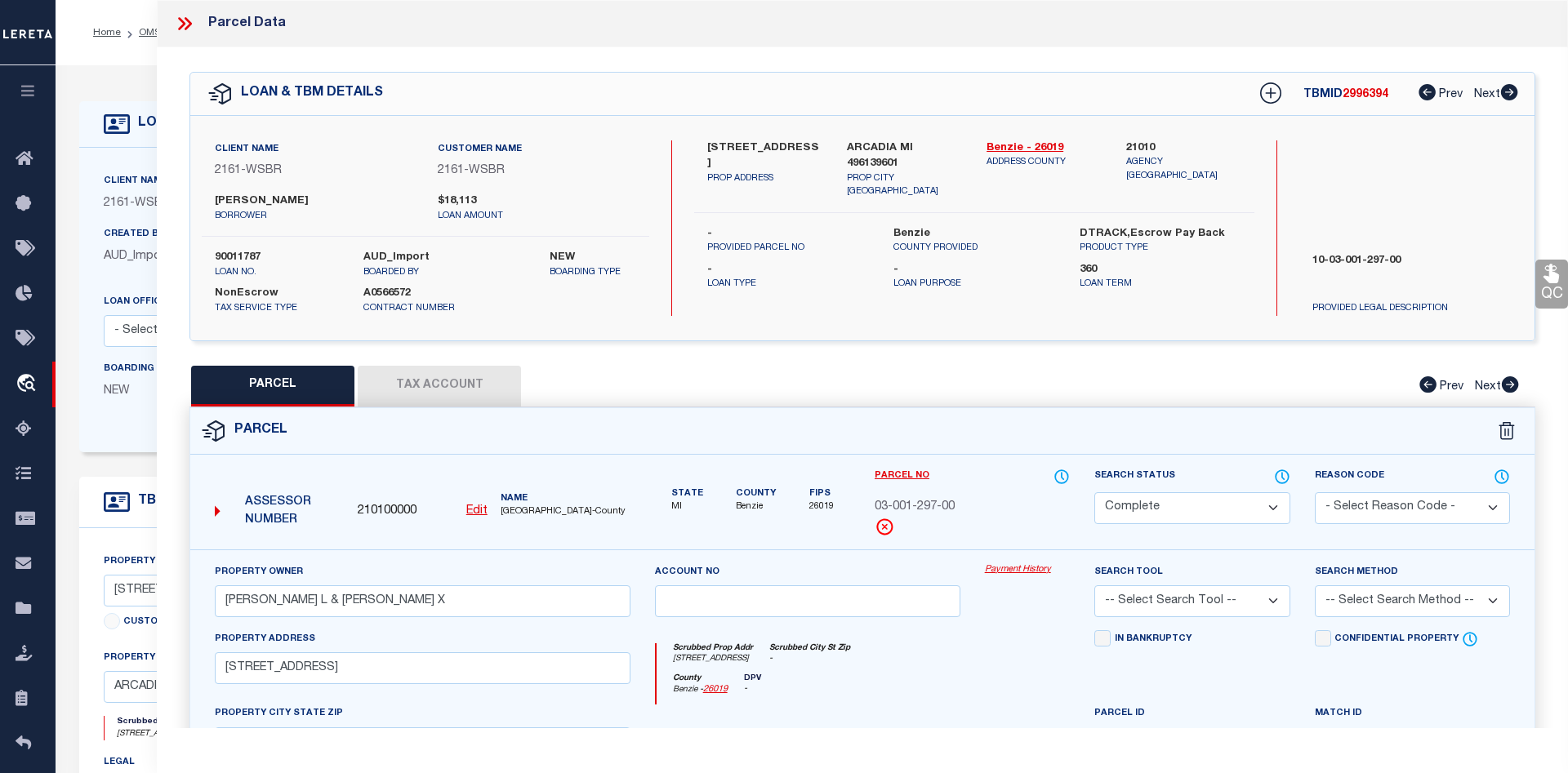
click at [473, 371] on button "Tax Account" at bounding box center [439, 386] width 163 height 41
select select "100"
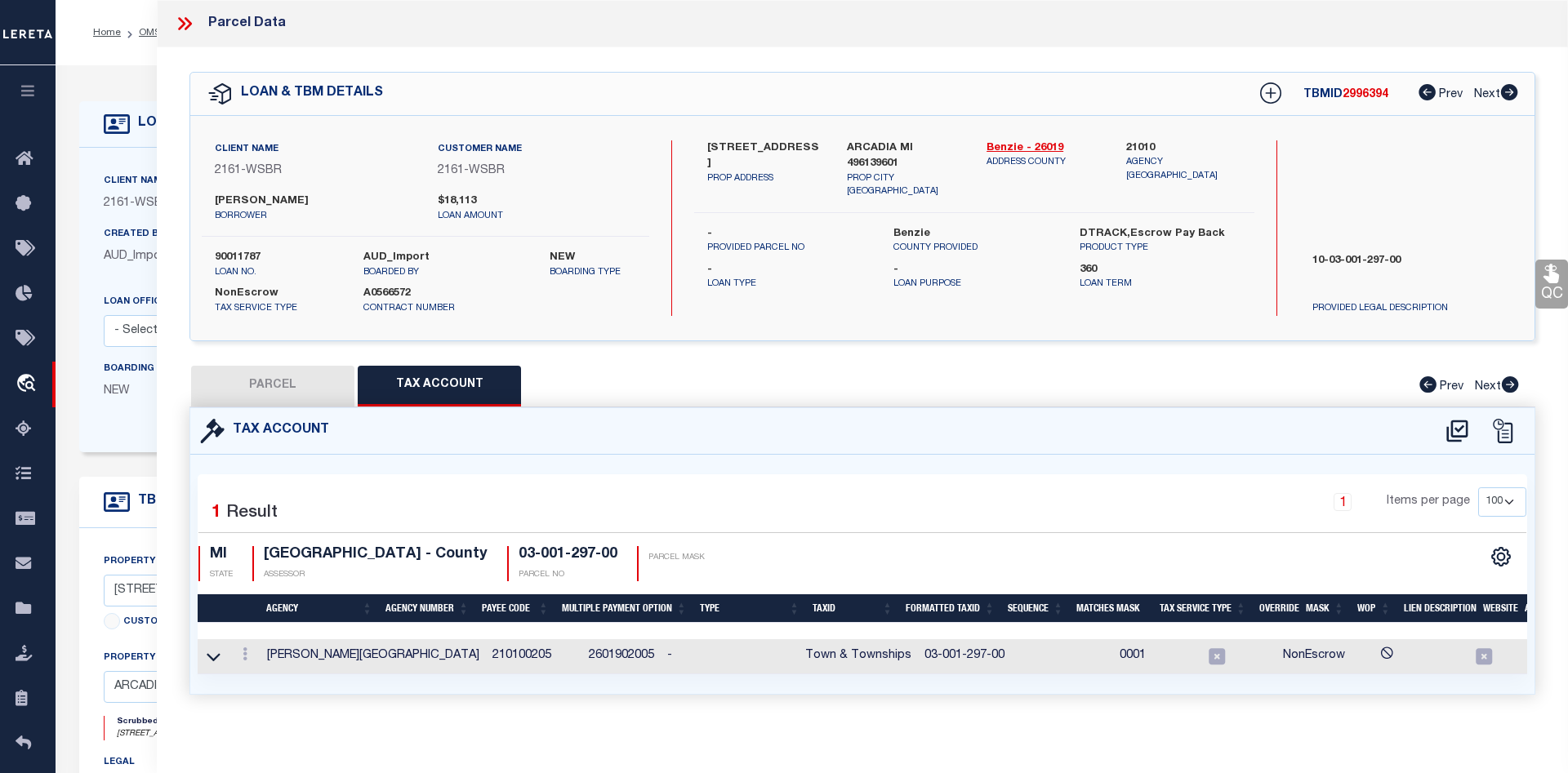
scroll to position [0, 26]
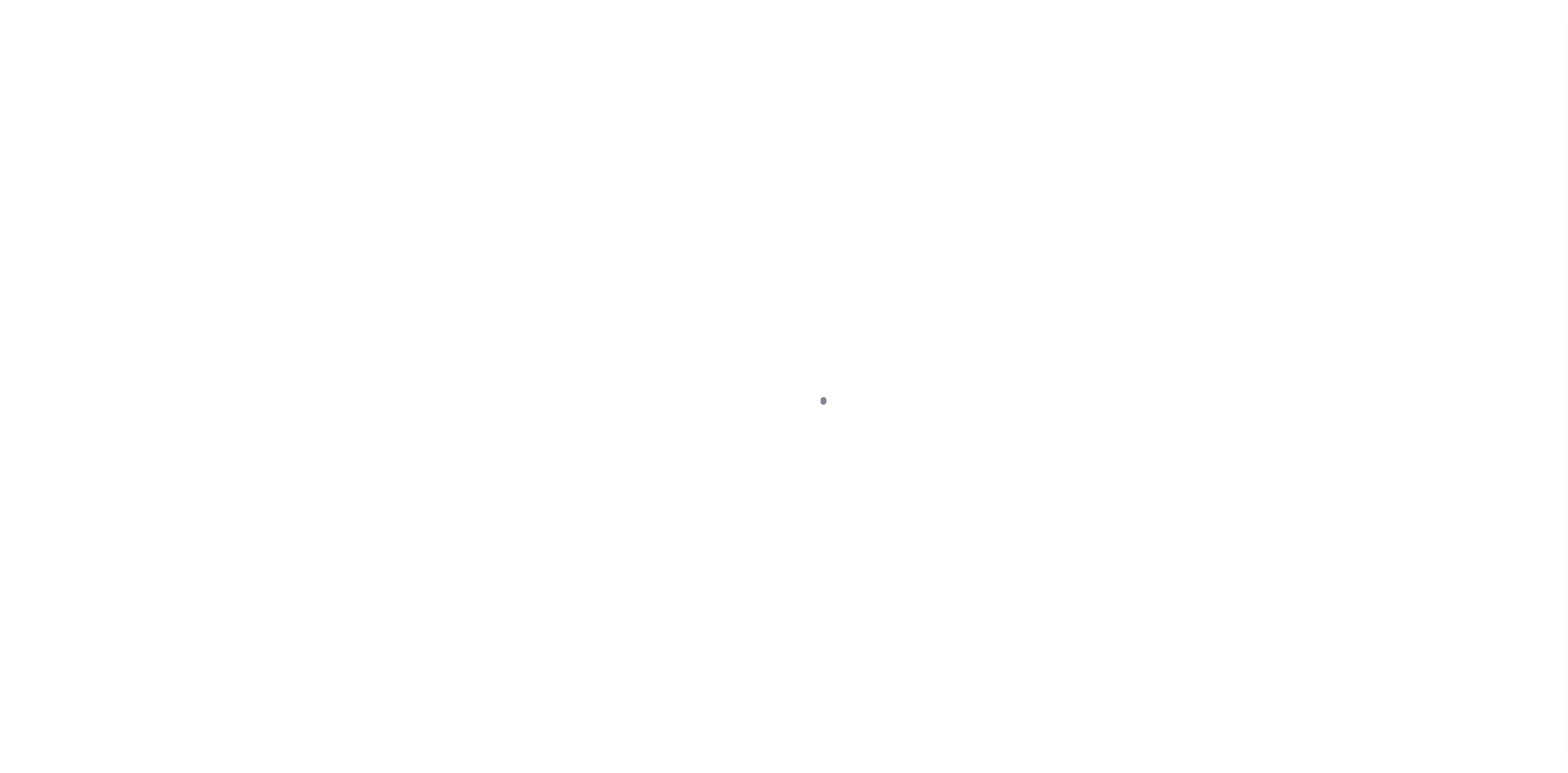
select select "False"
select select "NonEscrow"
type input "5869 S SCENIC HWY"
type input "ARCADIA MI 496139601"
type input "MI"
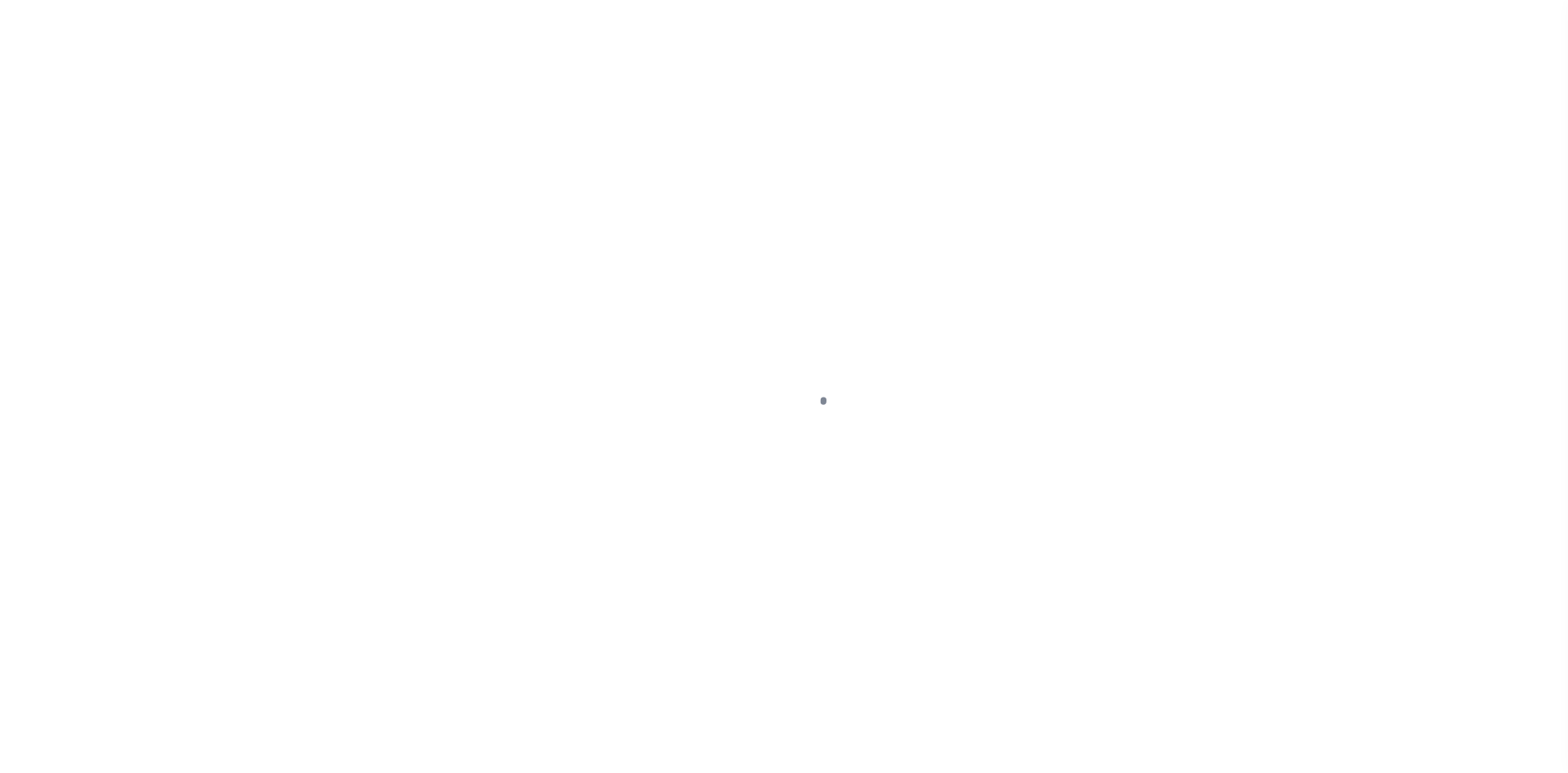
select select
type textarea "10-03-001-297-00"
select select "4567"
select select
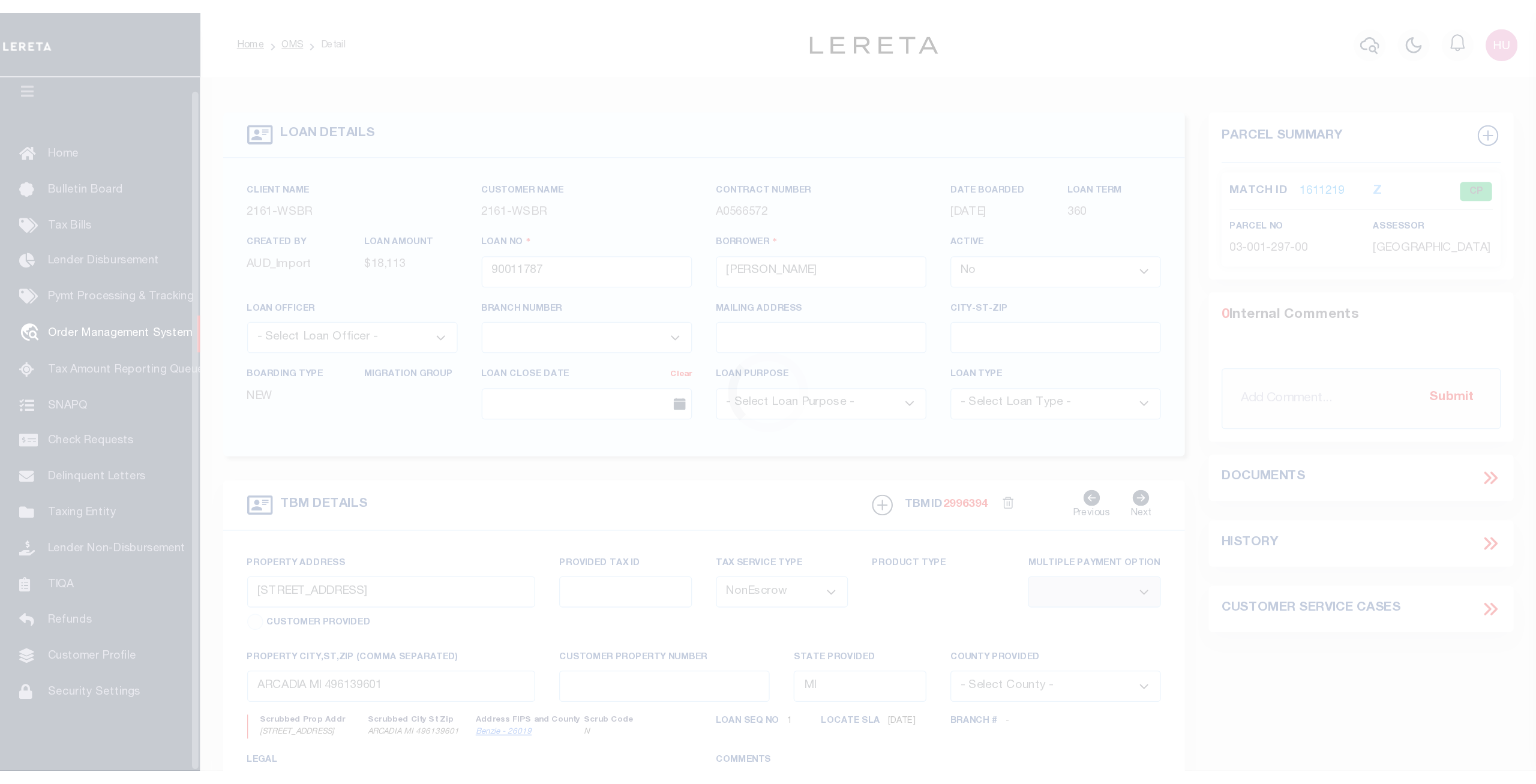
scroll to position [22, 0]
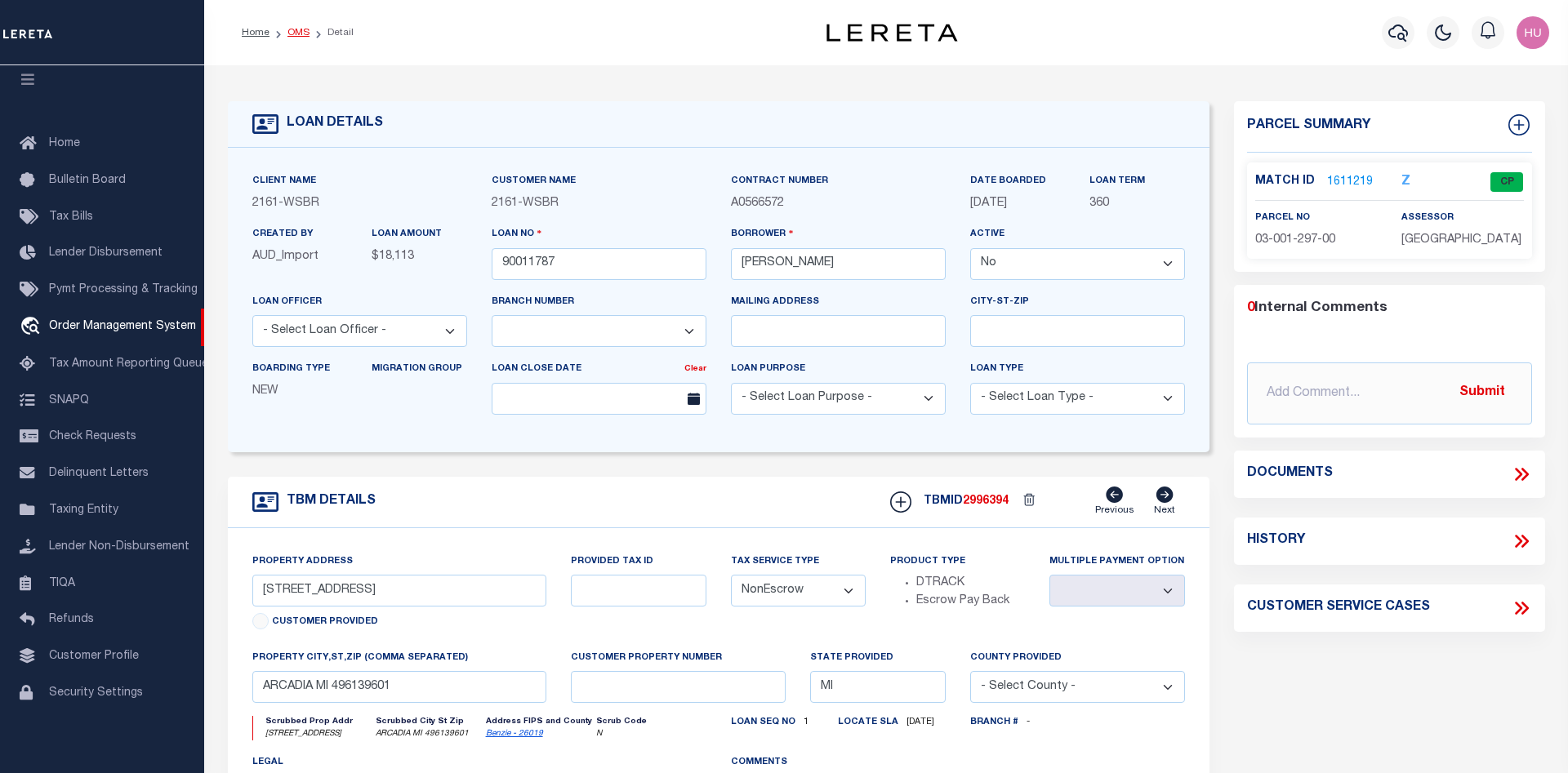
click at [296, 32] on link "OMS" at bounding box center [298, 33] width 22 height 10
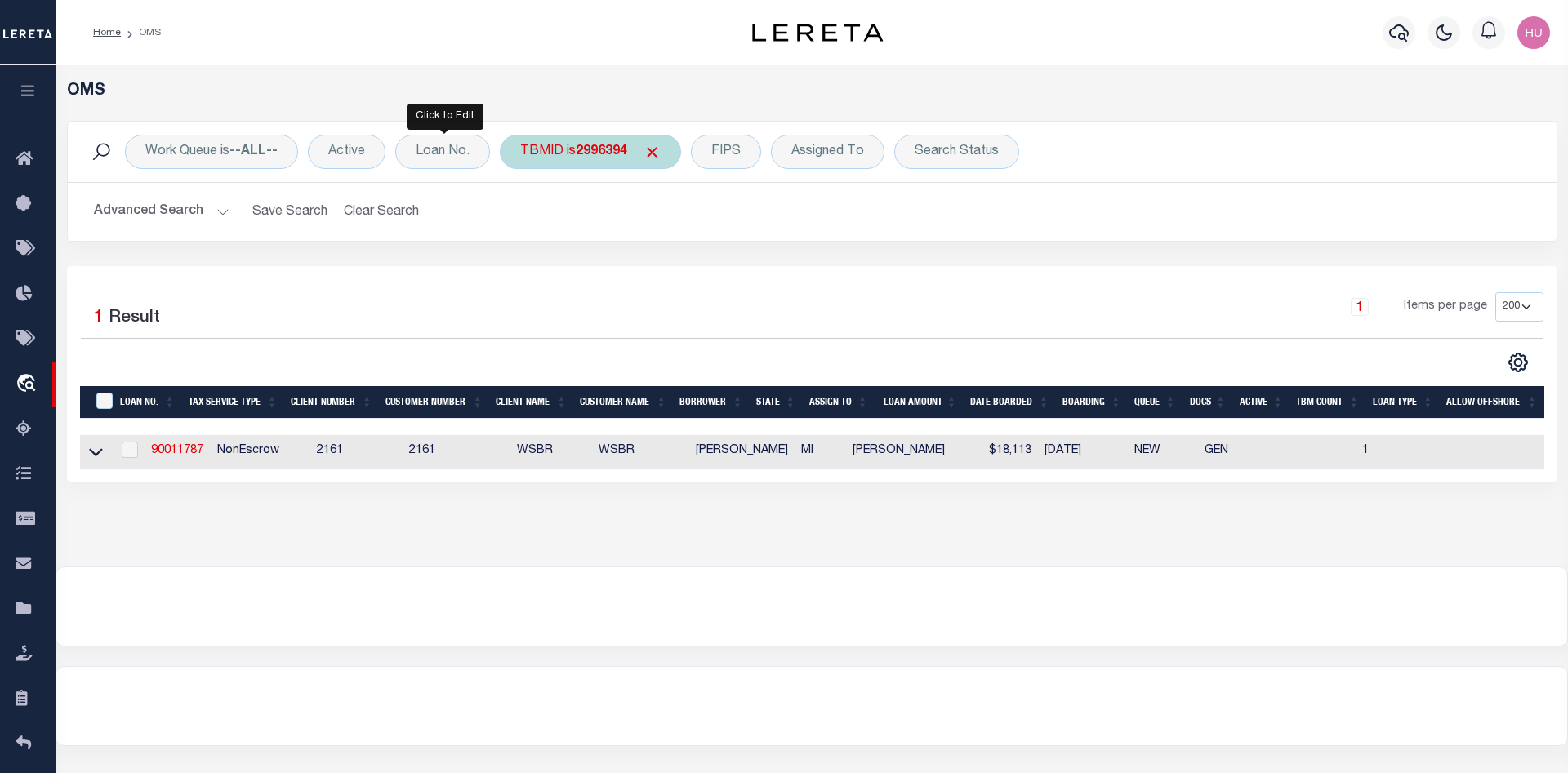
click at [564, 149] on div "TBMID is 2996394" at bounding box center [590, 152] width 181 height 35
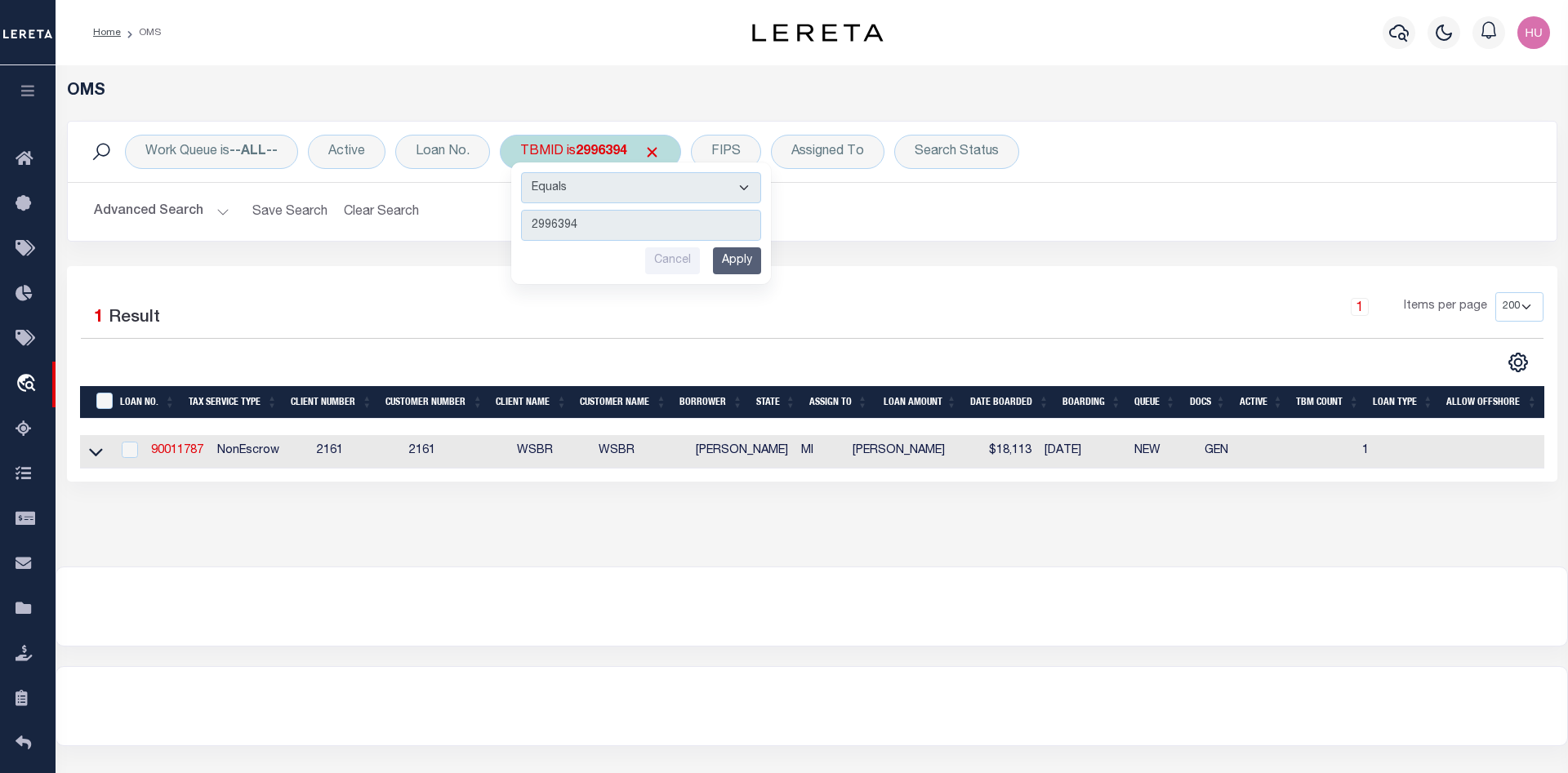
type input "2895447"
click at [741, 260] on input "Apply" at bounding box center [737, 261] width 49 height 27
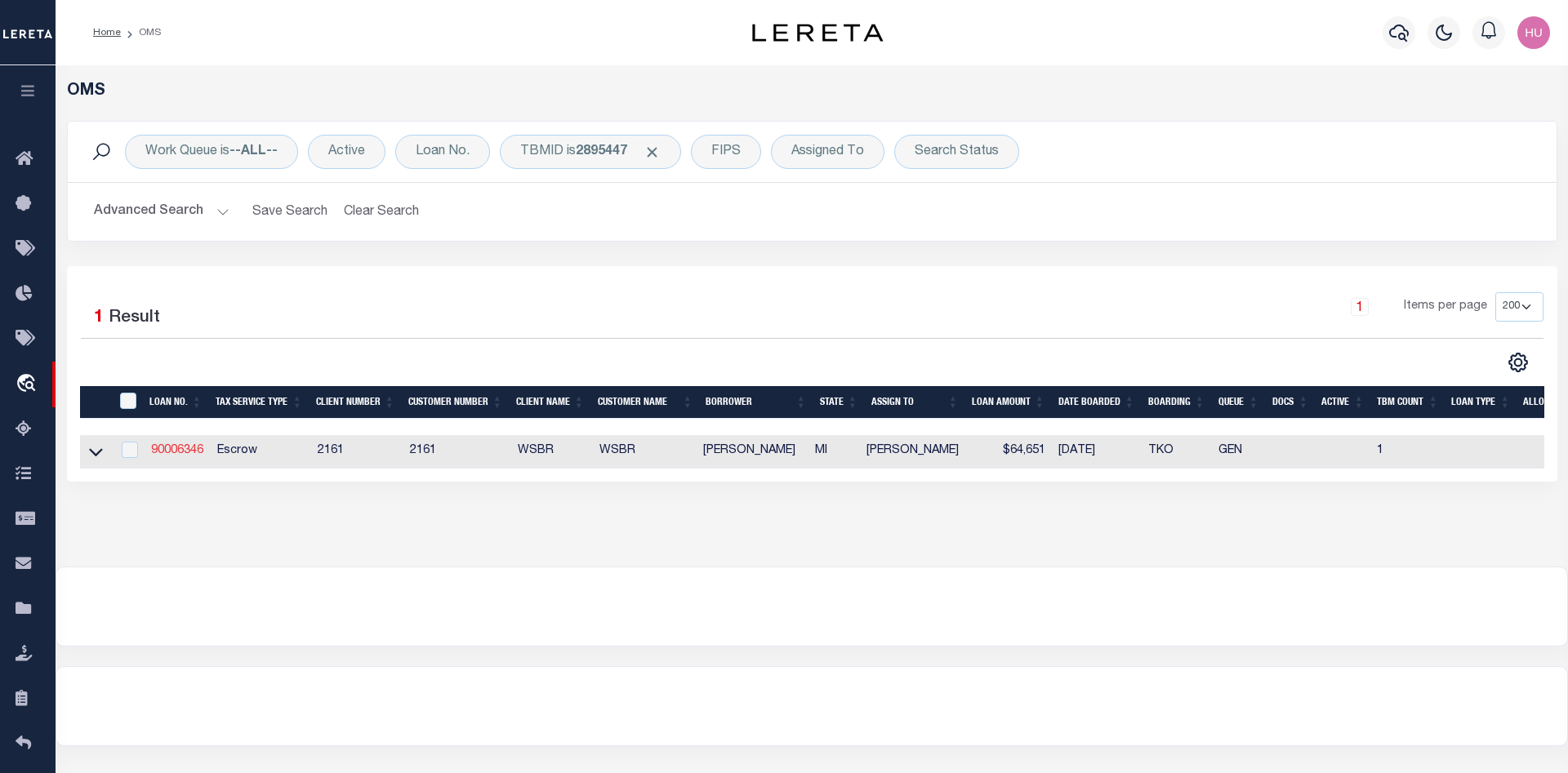
click at [190, 453] on link "90006346" at bounding box center [177, 451] width 52 height 12
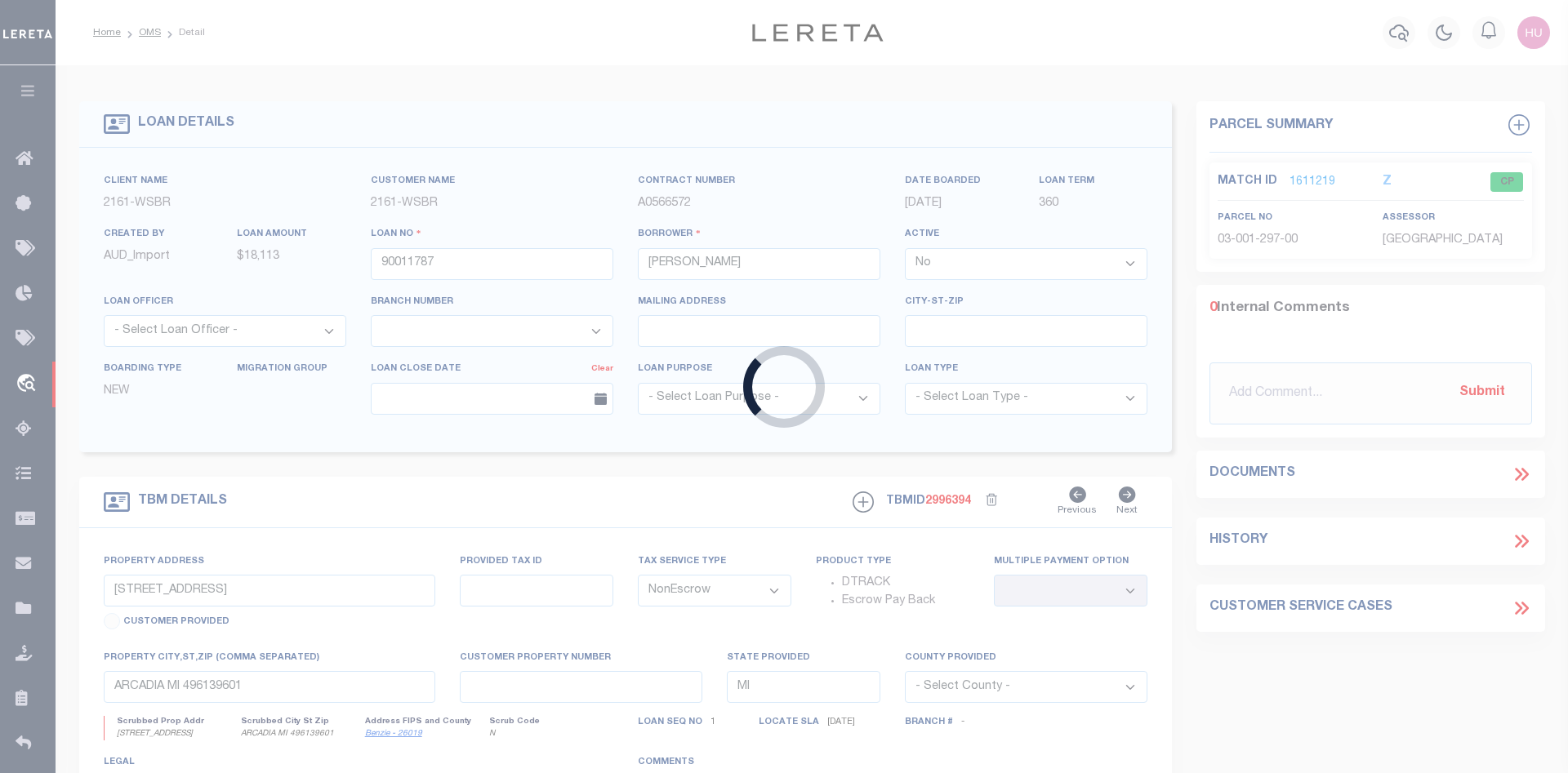
type input "90006346"
type input "LAURIE A COZART"
select select "100"
select select "Escrow"
type input "3128 HERRON RD"
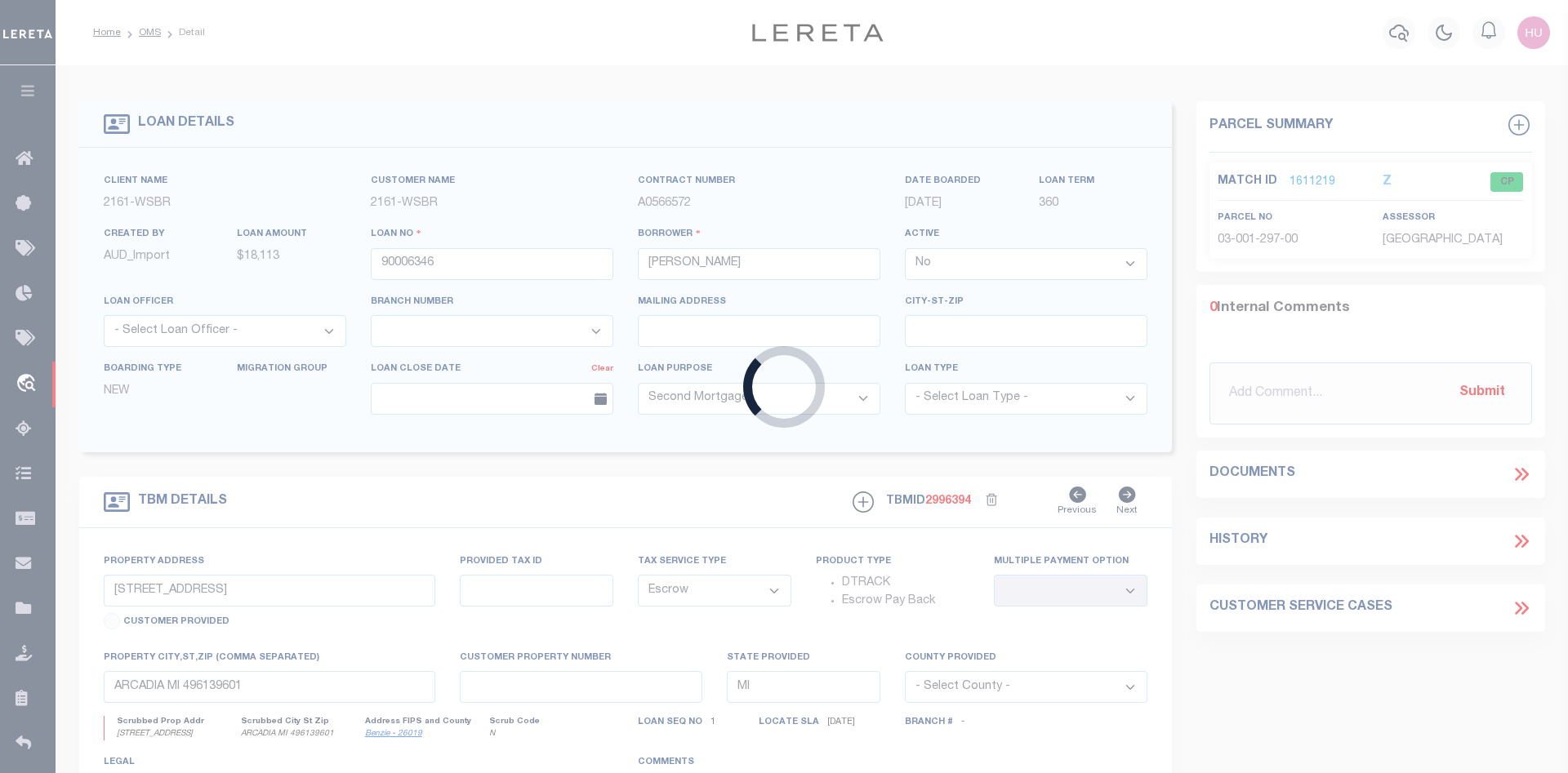
type input "10-03-001-051-40"
type input "FRANKFORT MI 496359467"
type textarea "10-03-001-051-40"
type textarea "Should be TPS per customer's file. MLC"
select select
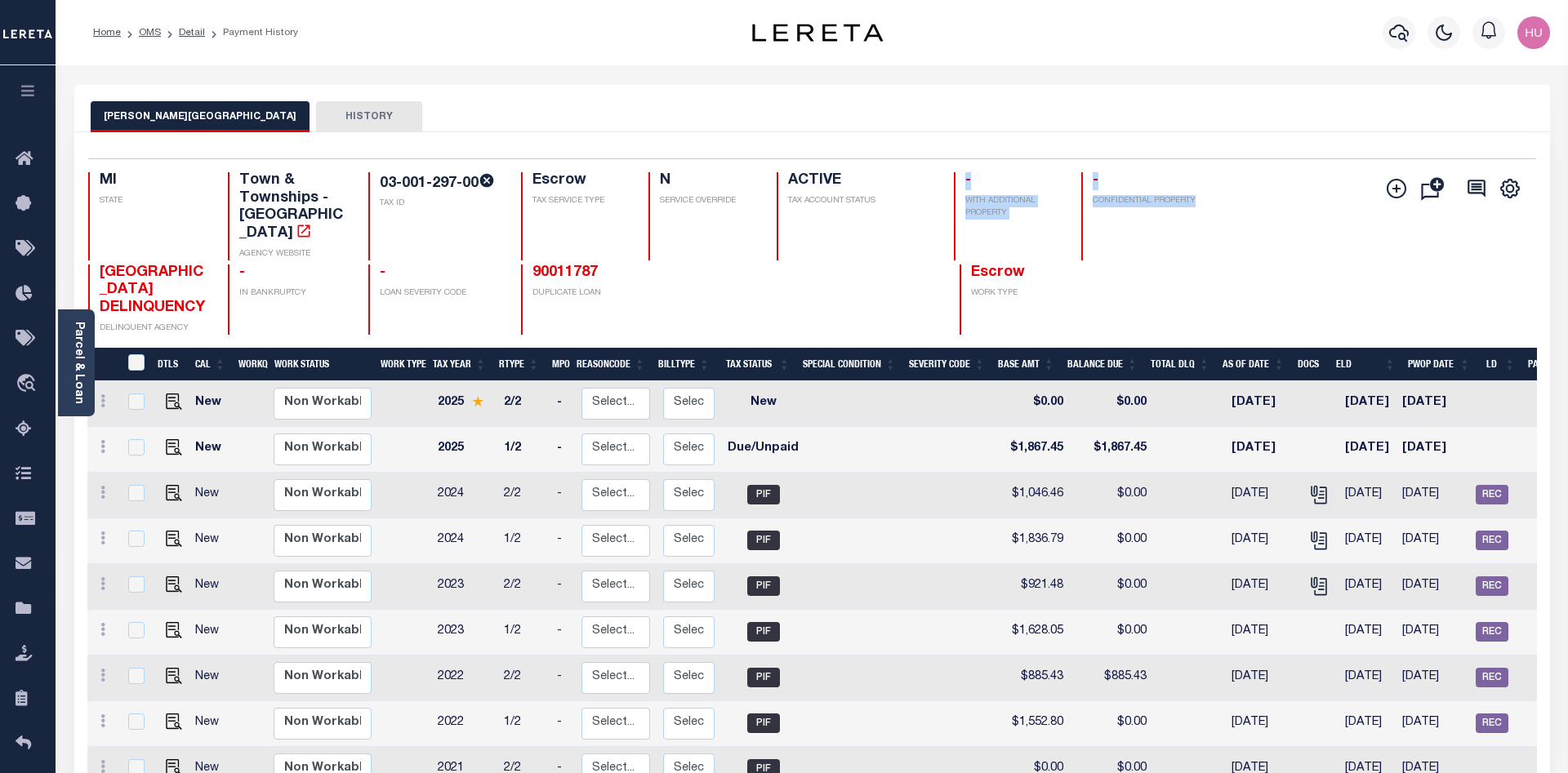
drag, startPoint x: 1216, startPoint y: 204, endPoint x: 894, endPoint y: 201, distance: 322.0
click at [894, 201] on div "MI STATE Town & Townships - MI AGENCY WEBSITE 03-001-297-00 TAX ID Escrow TAX S…" at bounding box center [692, 216] width 1207 height 88
click at [866, 264] on div at bounding box center [861, 299] width 156 height 70
click at [192, 33] on link "Detail" at bounding box center [192, 33] width 26 height 10
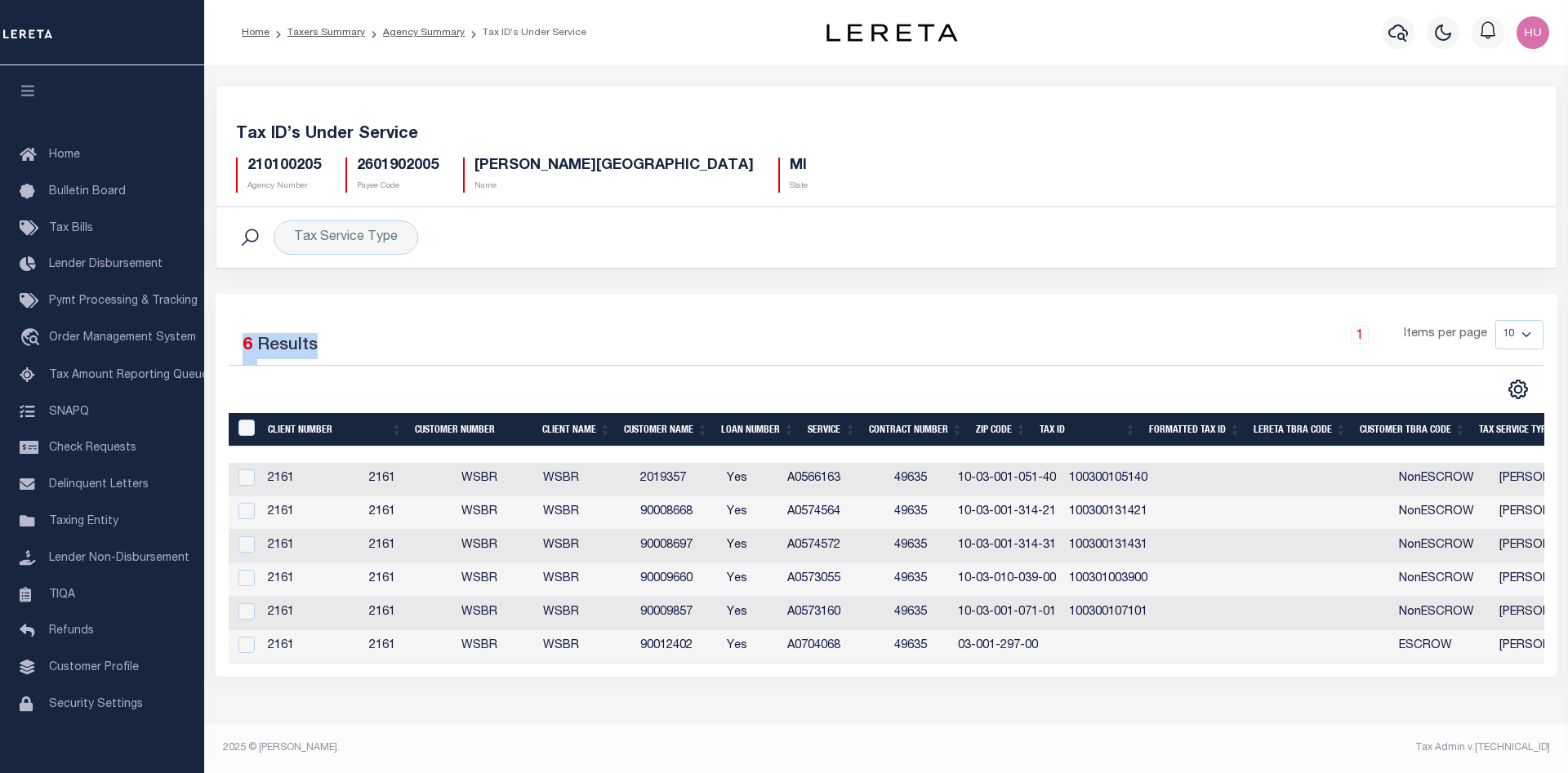
drag, startPoint x: 264, startPoint y: 342, endPoint x: 232, endPoint y: 341, distance: 32.0
click at [232, 340] on div "Selected 6 Results" at bounding box center [385, 343] width 310 height 46
click at [422, 29] on link "Agency Summary" at bounding box center [423, 33] width 82 height 10
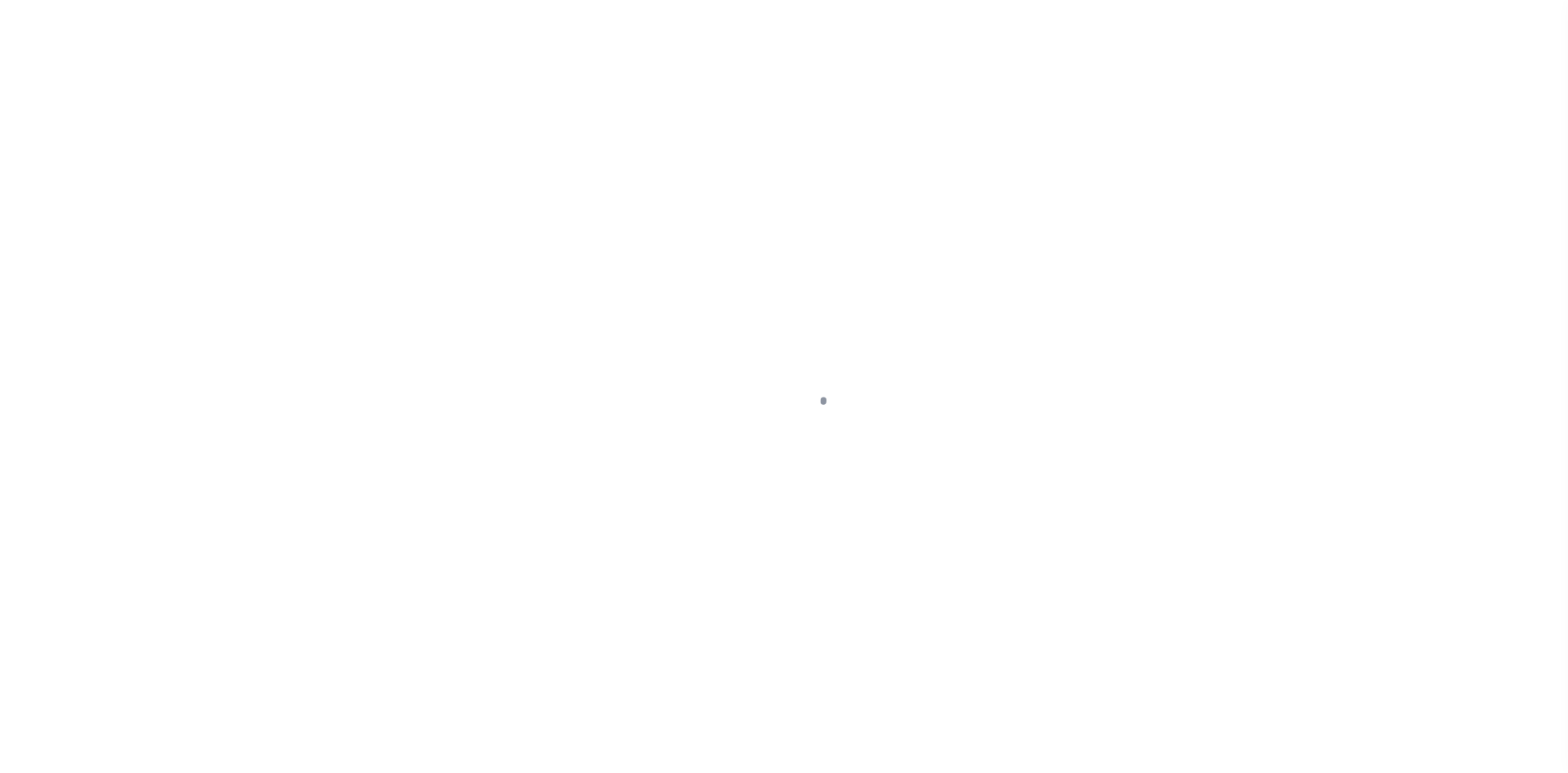
select select "100"
select select "Escrow"
type input "[STREET_ADDRESS]"
type input "10-03-001-297-00"
type input "ARCADIA MI 496139601"
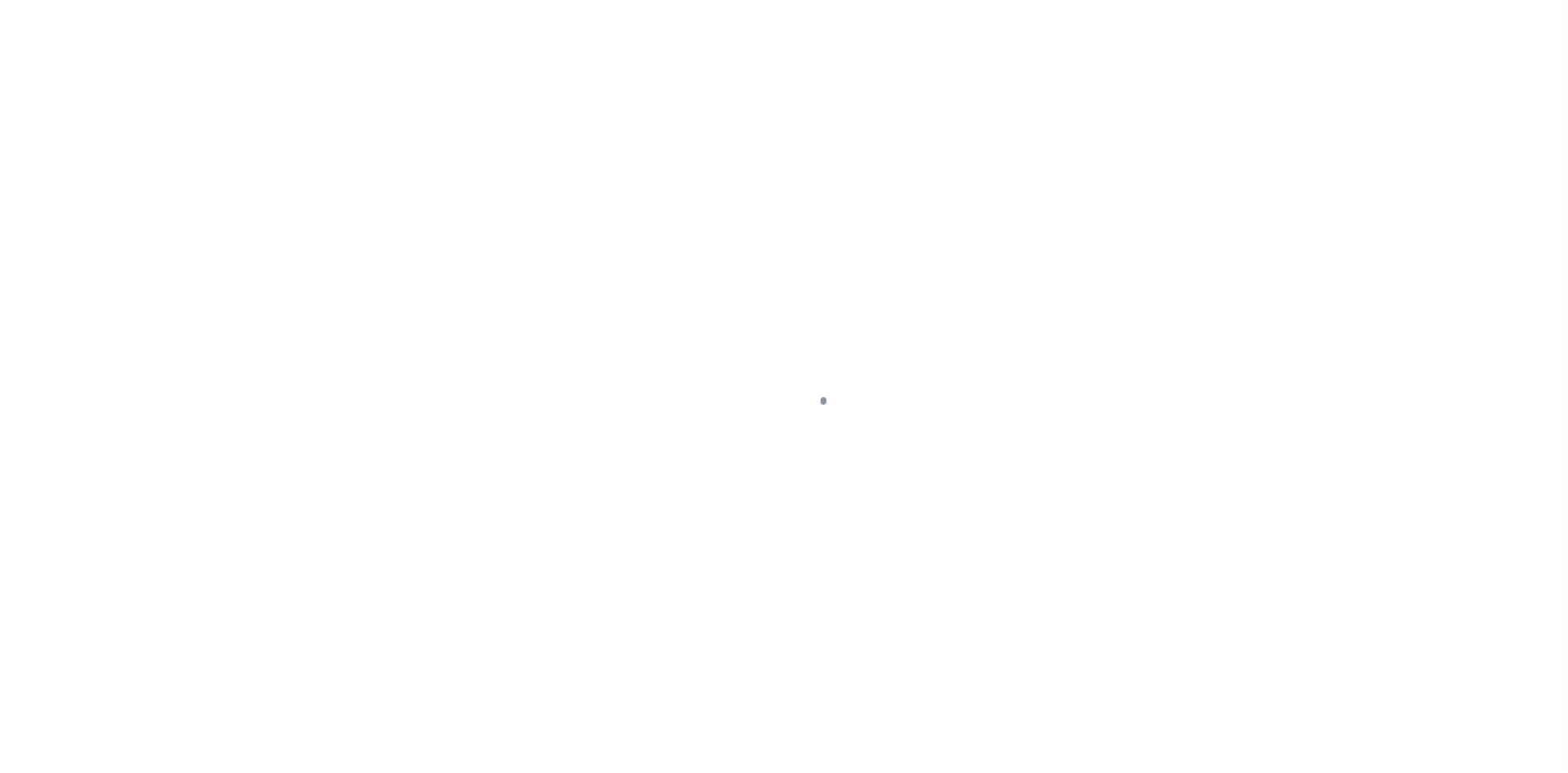
type input "MI"
select select
type textarea "100300129700"
select select "4567"
select select
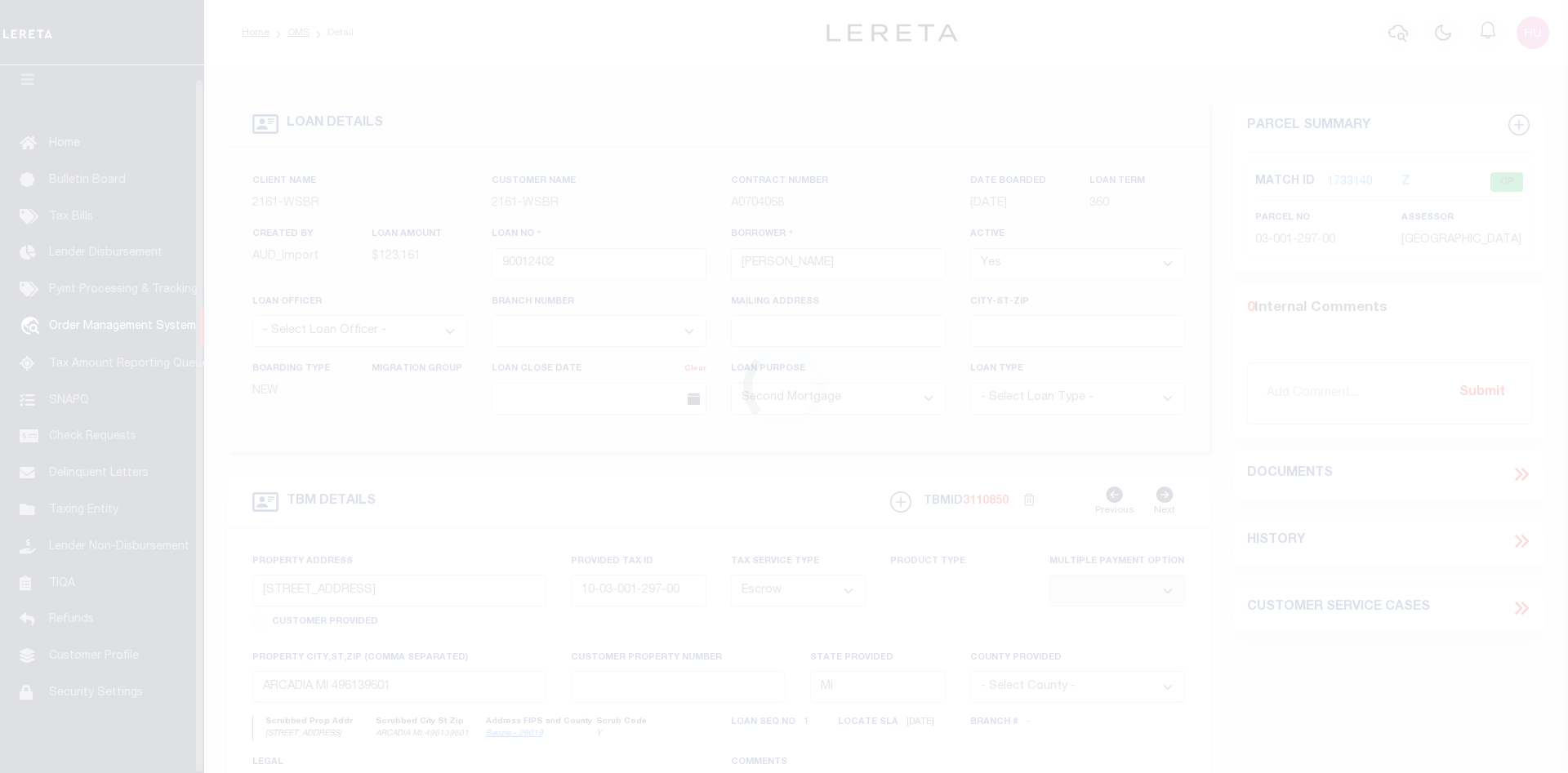
scroll to position [30, 0]
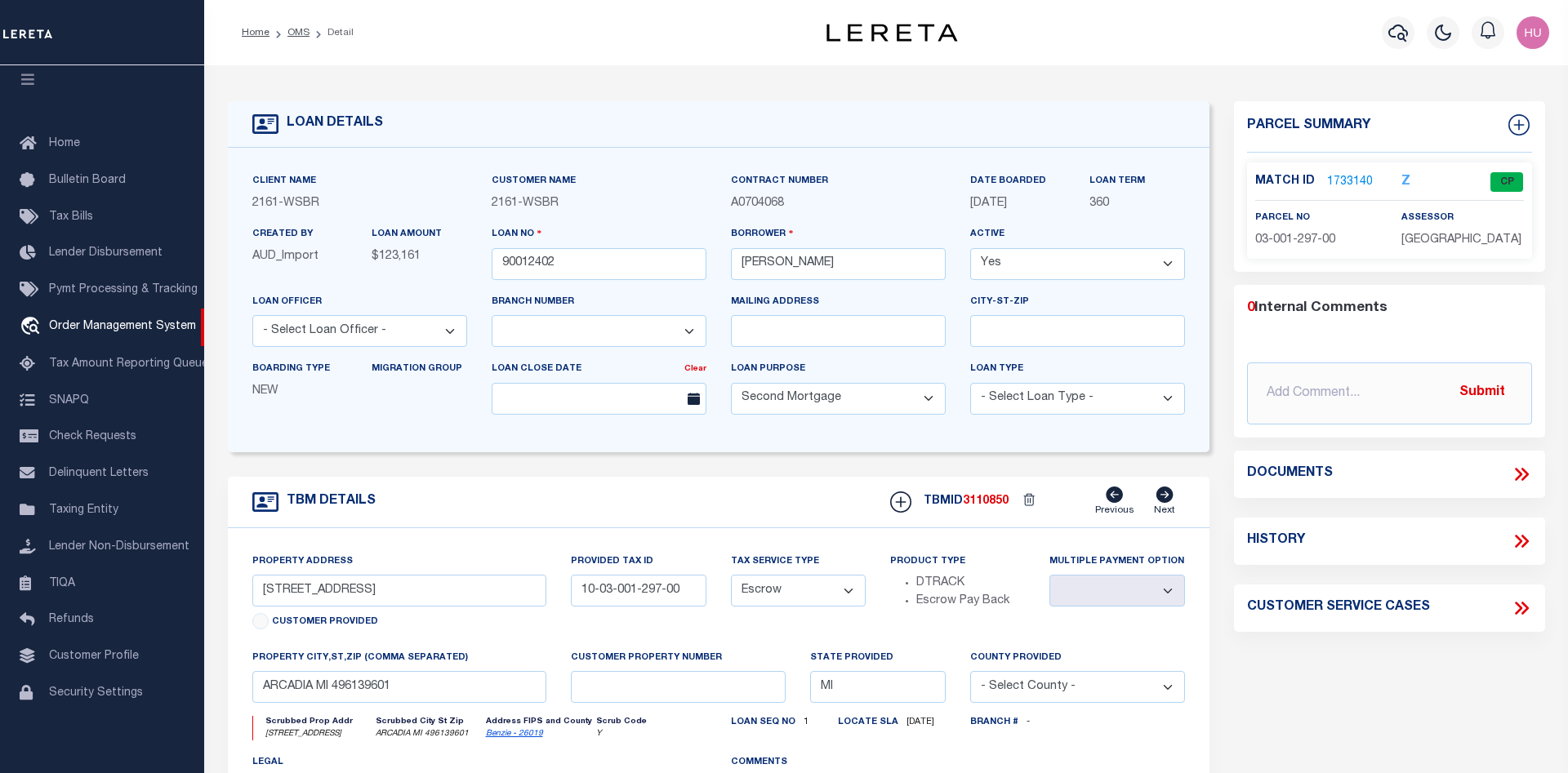
click at [1334, 180] on link "1733140" at bounding box center [1351, 182] width 46 height 17
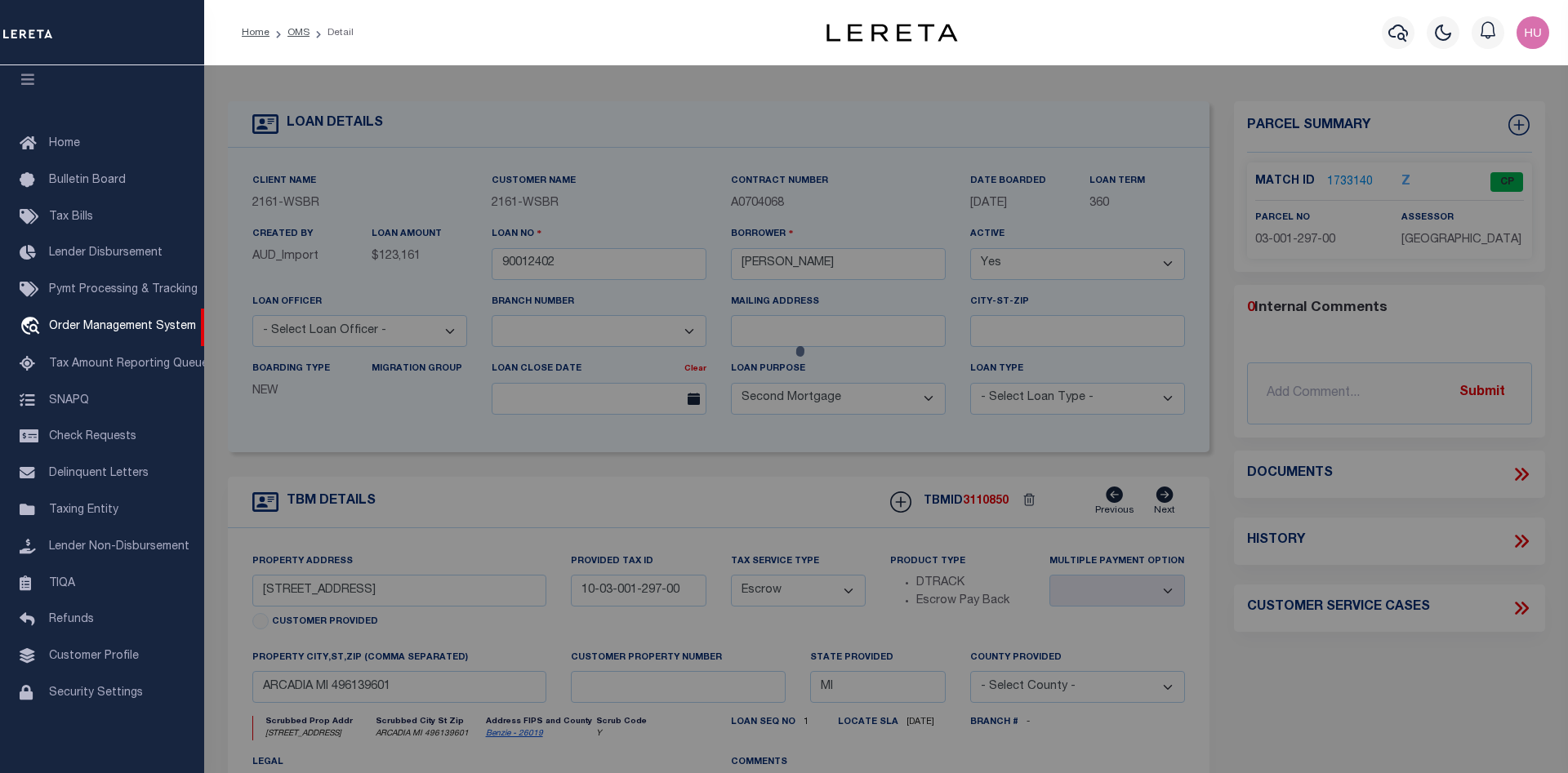
checkbox input "false"
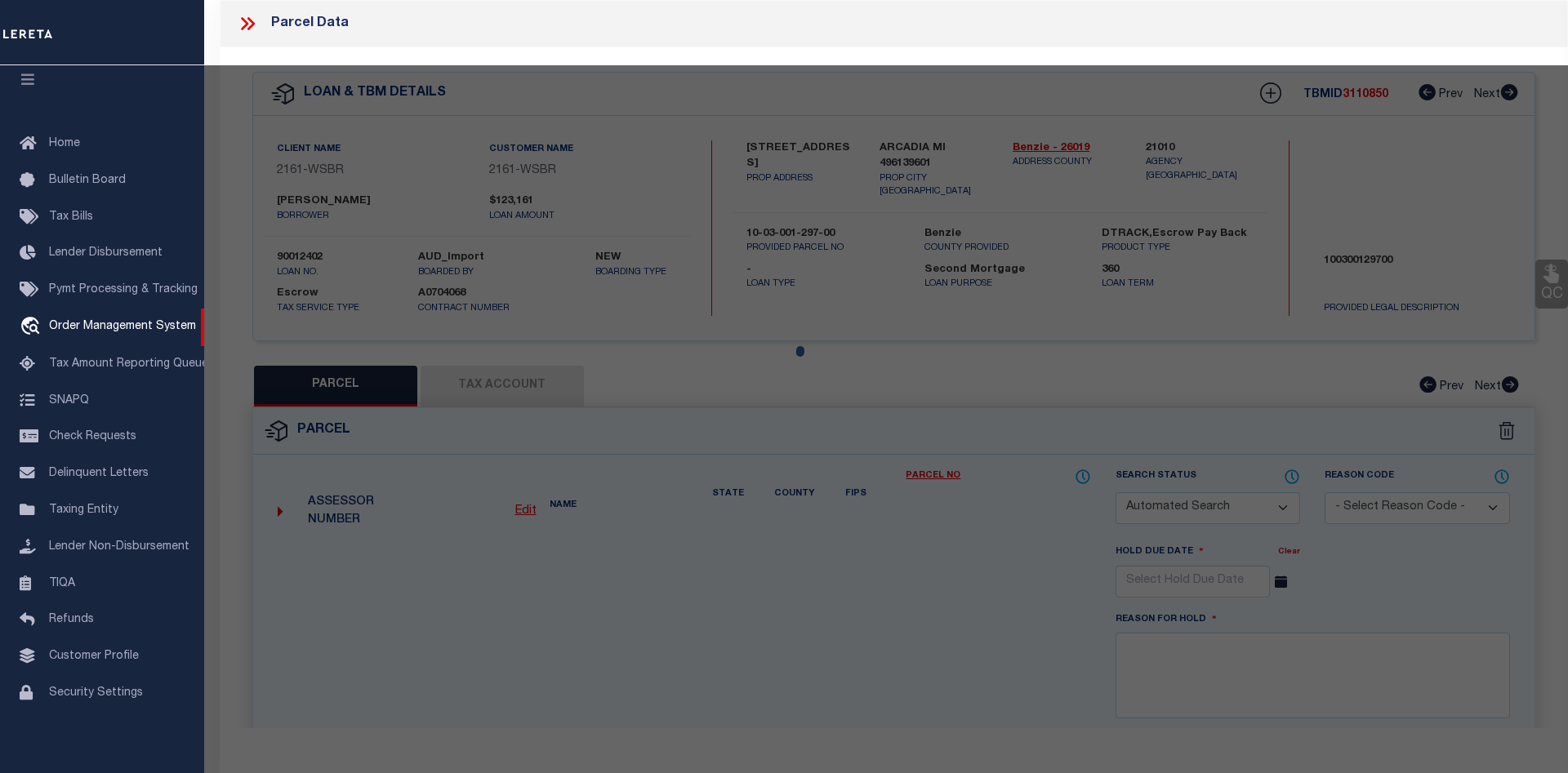
select select "CP"
type input "[PERSON_NAME] L & [PERSON_NAME] X"
select select
type input "[STREET_ADDRESS]"
checkbox input "false"
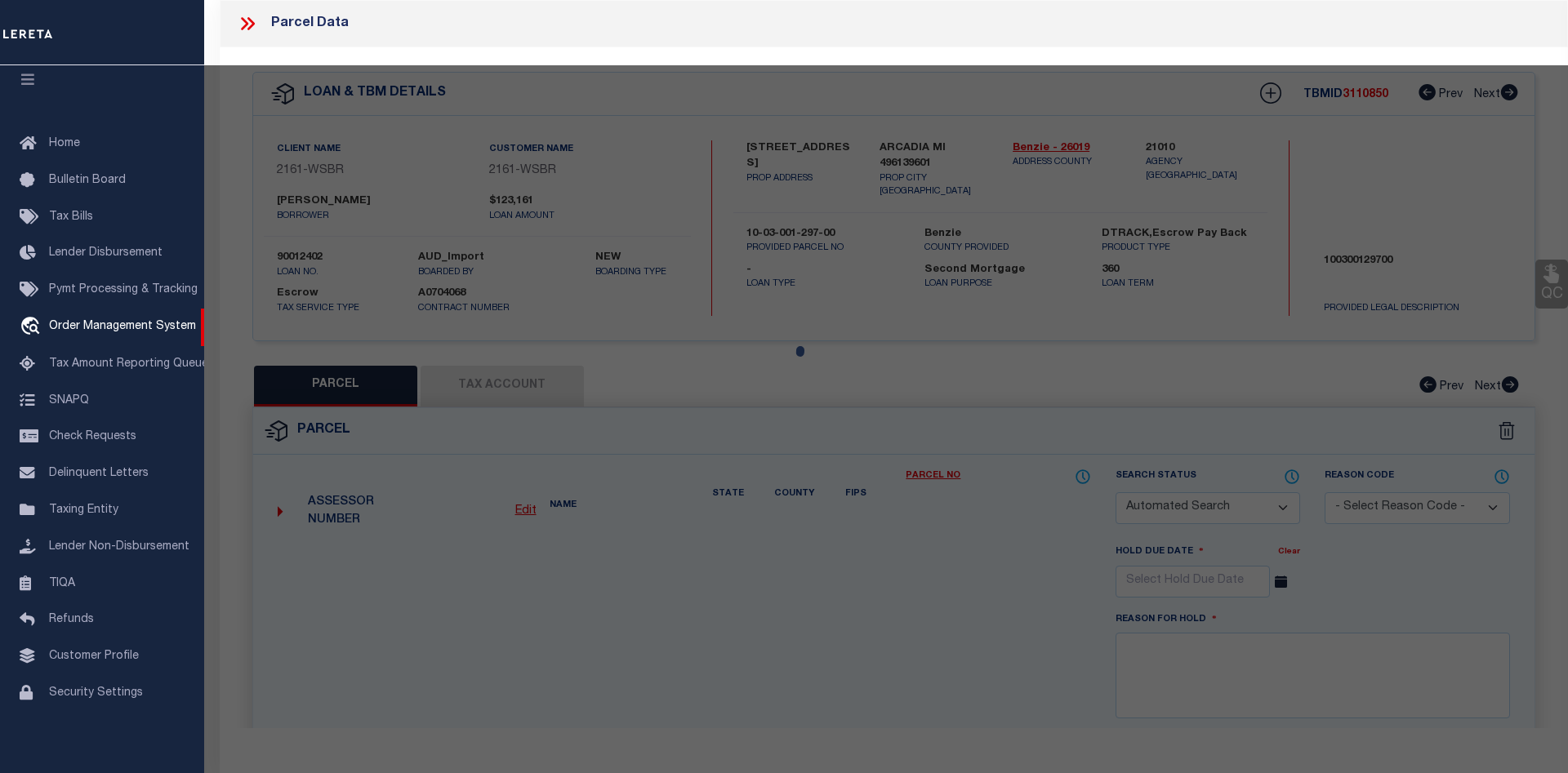
type input "ARCADIA MI 49613"
type textarea "S 1/2 OF S 1/2 OF SE 1/4 SEC 23 T25N R16W 40 A M/L P.A. 5869 S. SCENIC HIGHWAY …"
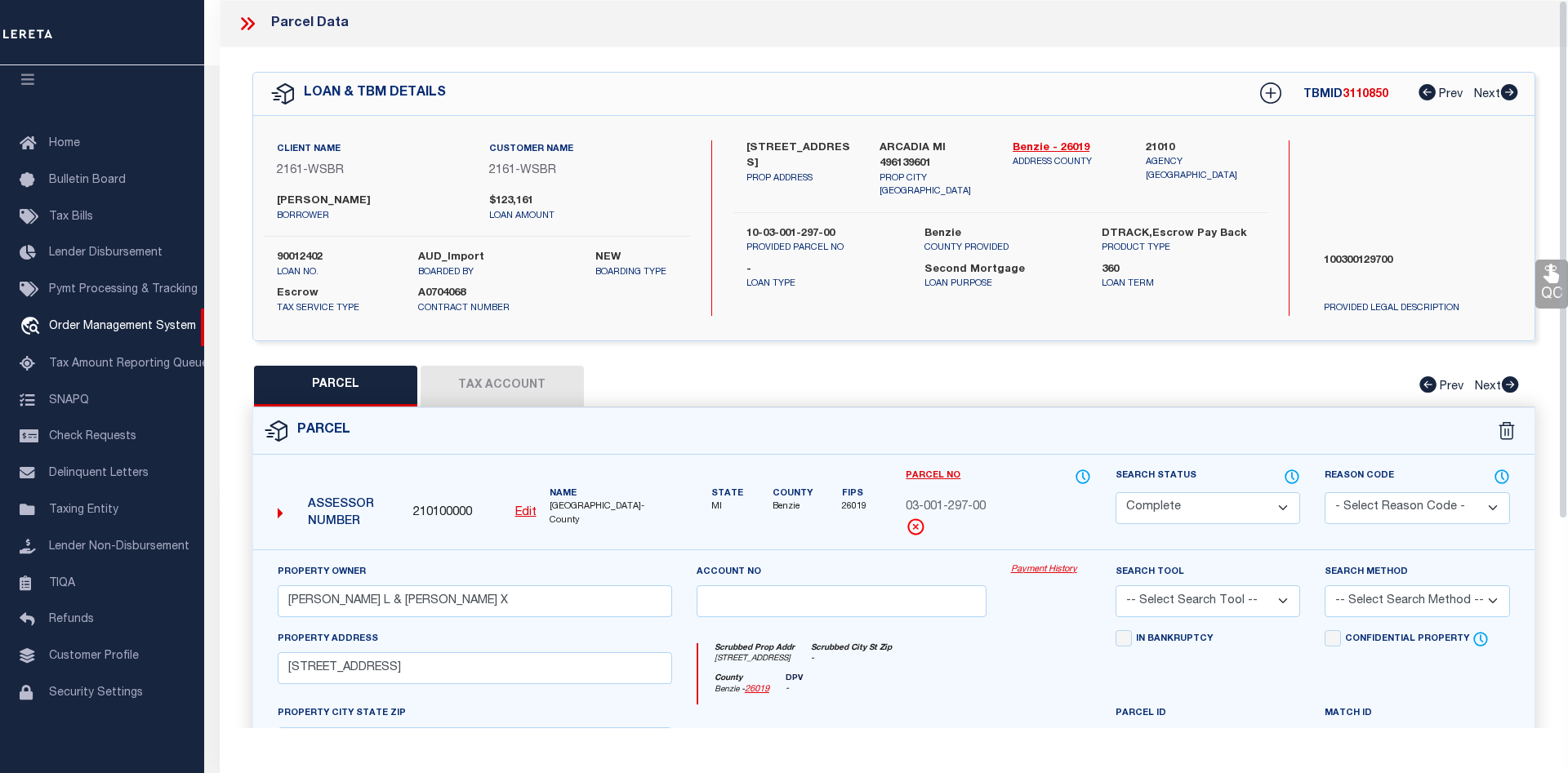
click at [472, 374] on button "Tax Account" at bounding box center [502, 386] width 163 height 41
select select "100"
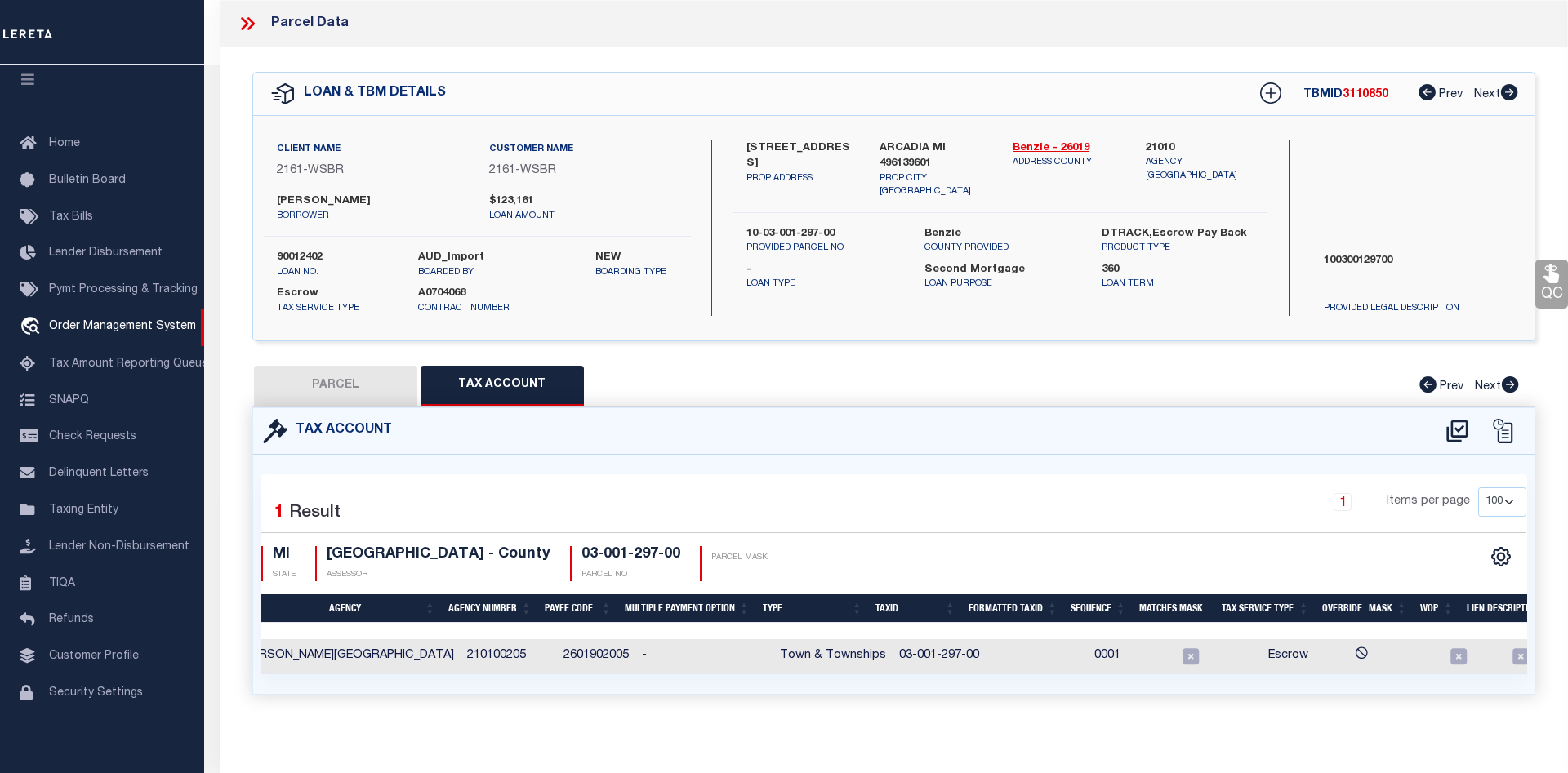
scroll to position [0, 88]
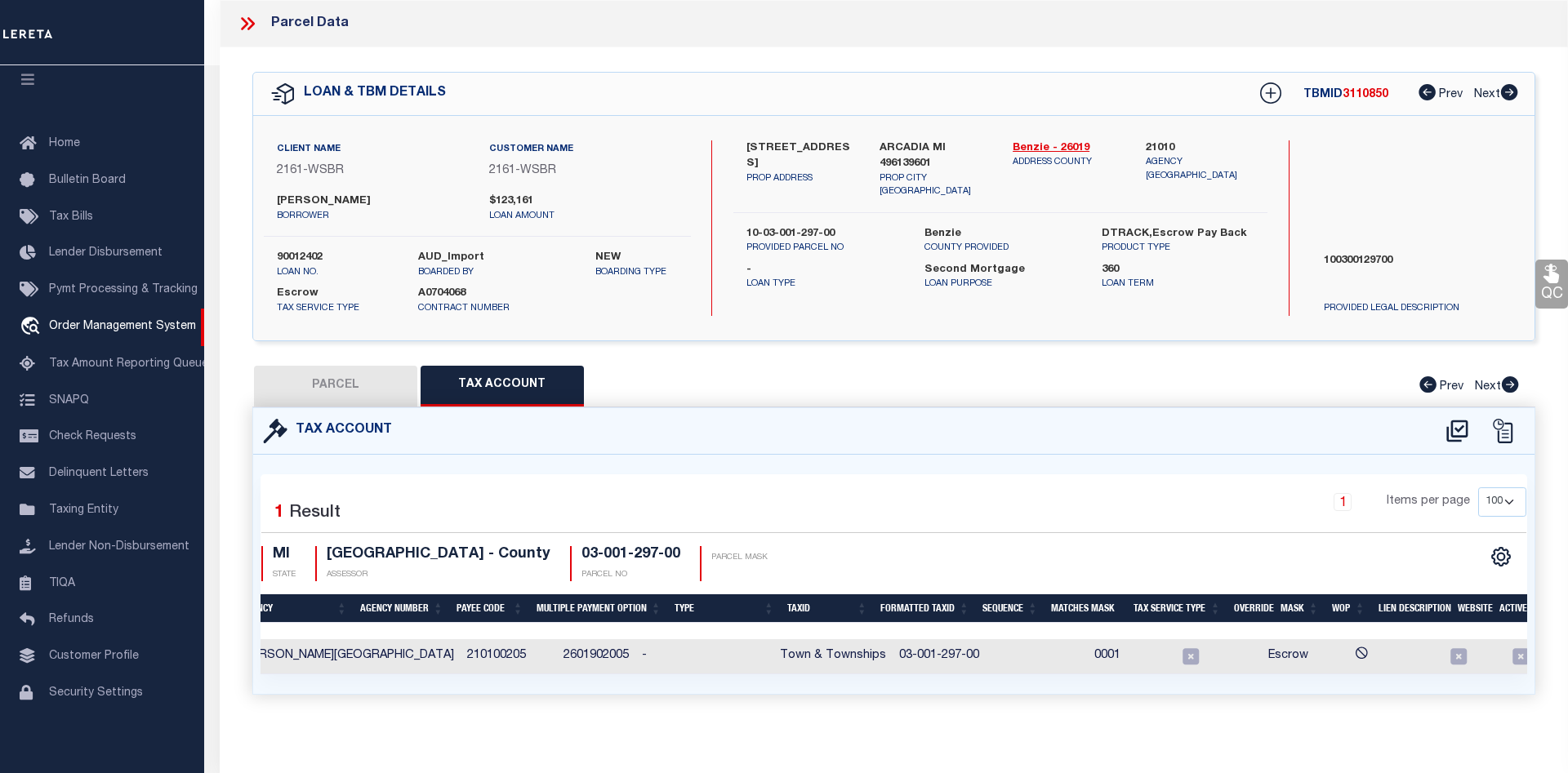
click at [329, 372] on button "PARCEL" at bounding box center [335, 386] width 163 height 41
select select "AS"
checkbox input "false"
select select "CP"
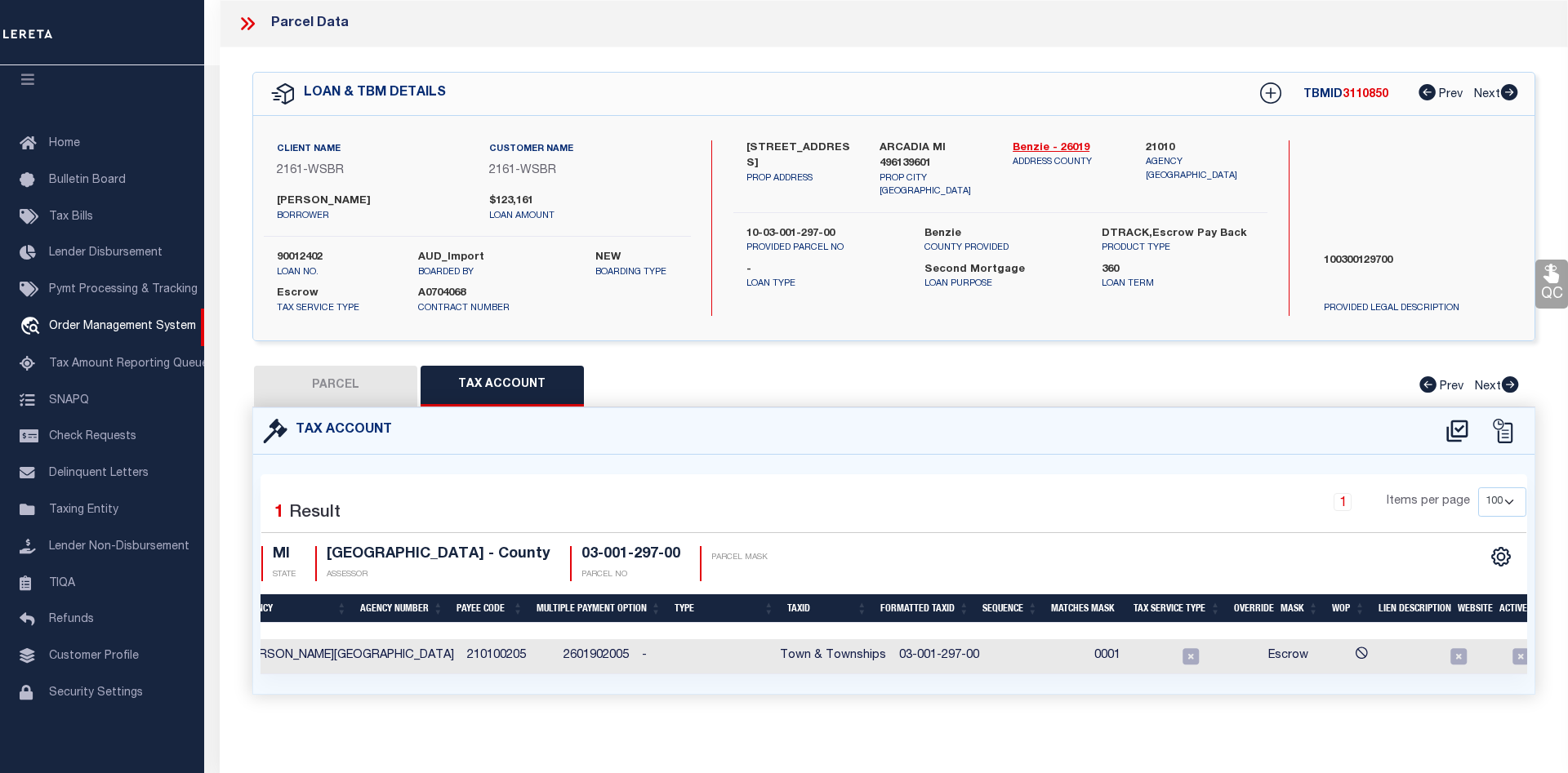
type input "DOLPH, DEANNA L & LYNN, DESIREE X"
select select
type input "5869 S. SCENIC HIGHWAY"
checkbox input "false"
type input "ARCADIA MI 49613"
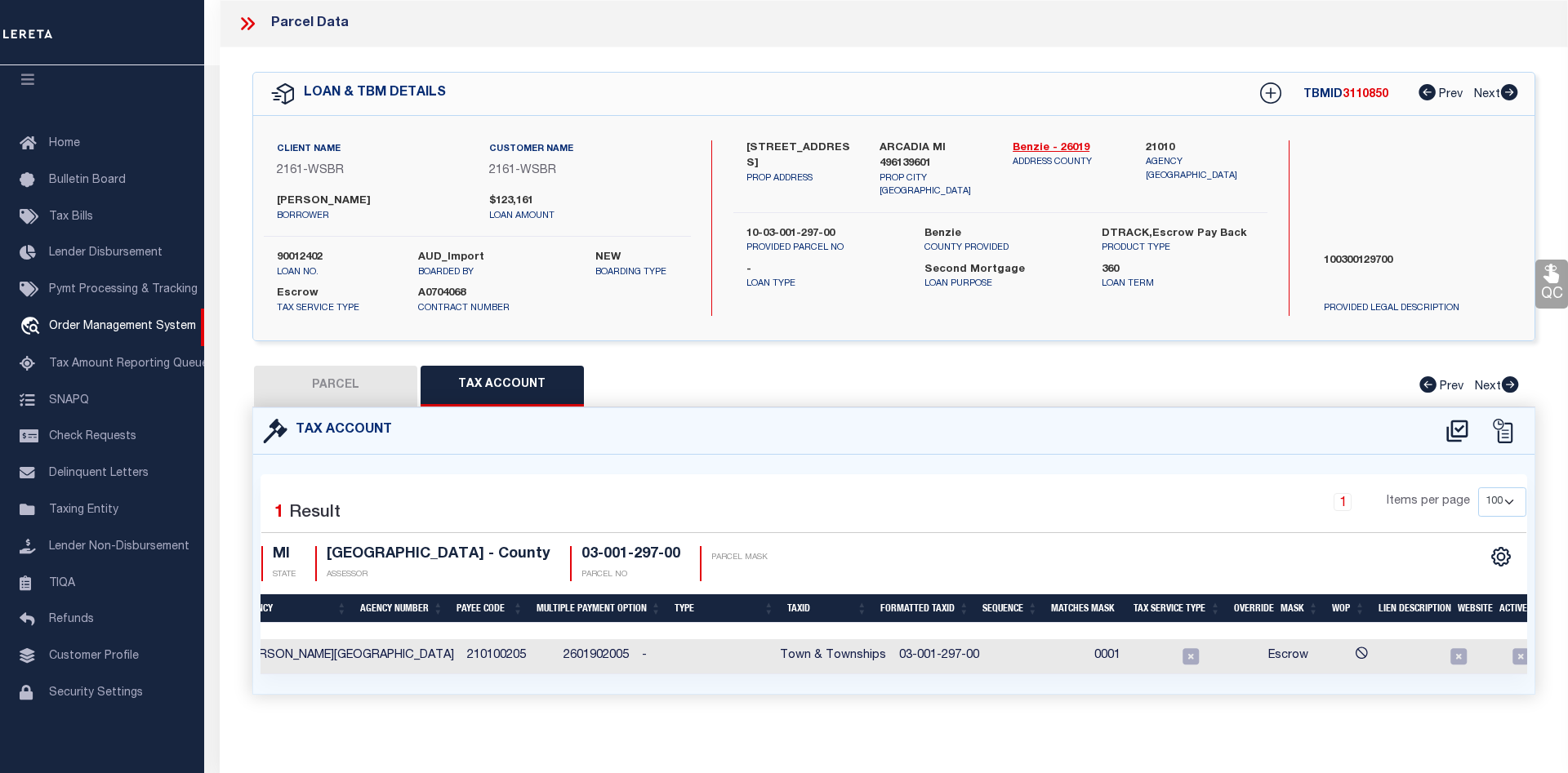
type textarea "S 1/2 OF S 1/2 OF SE 1/4 SEC 23 T25N R16W 40 A M/L P.A. 5869 S. SCENIC HIGHWAY …"
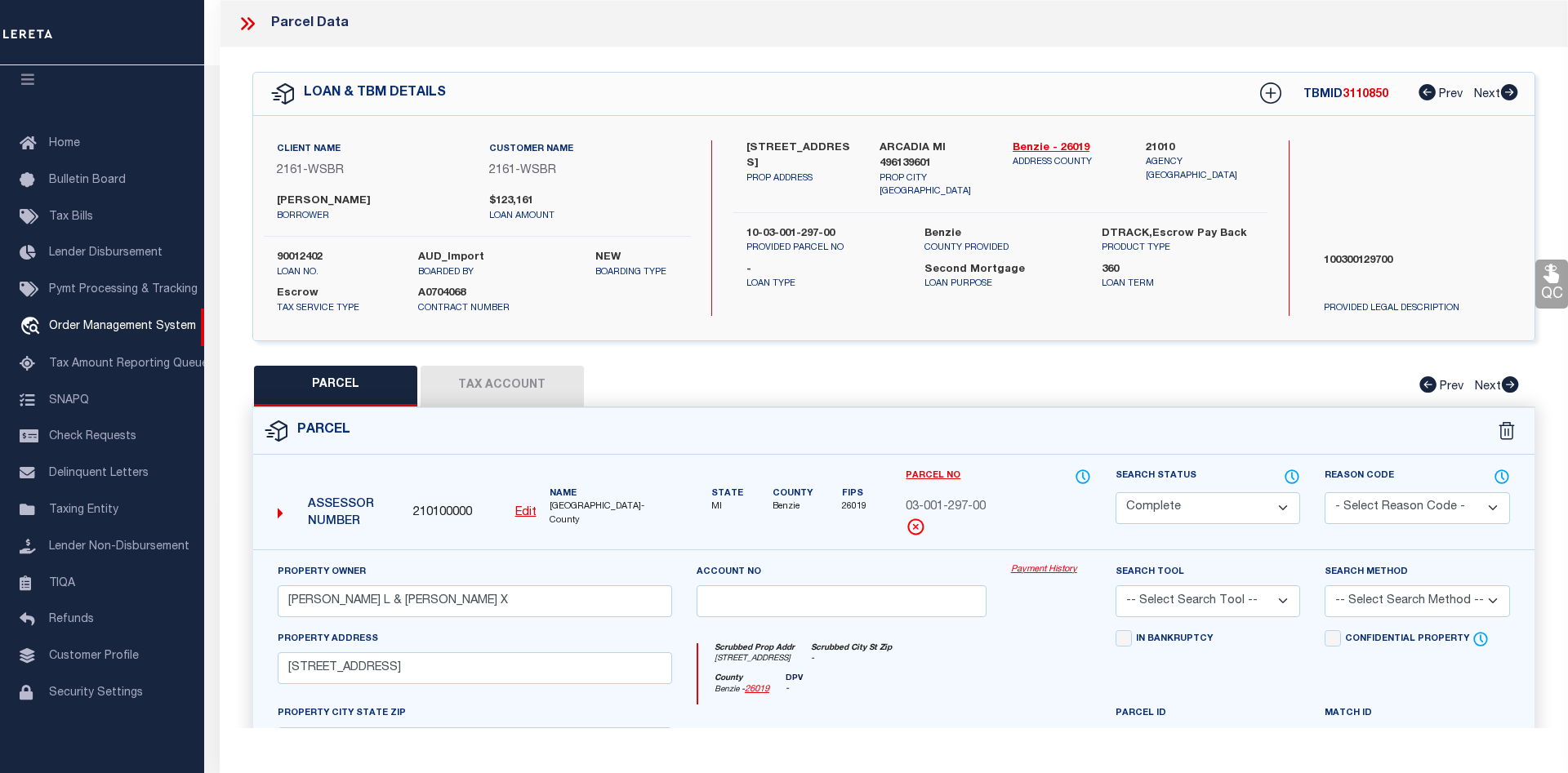
click at [1031, 567] on link "Payment History" at bounding box center [1051, 570] width 80 height 14
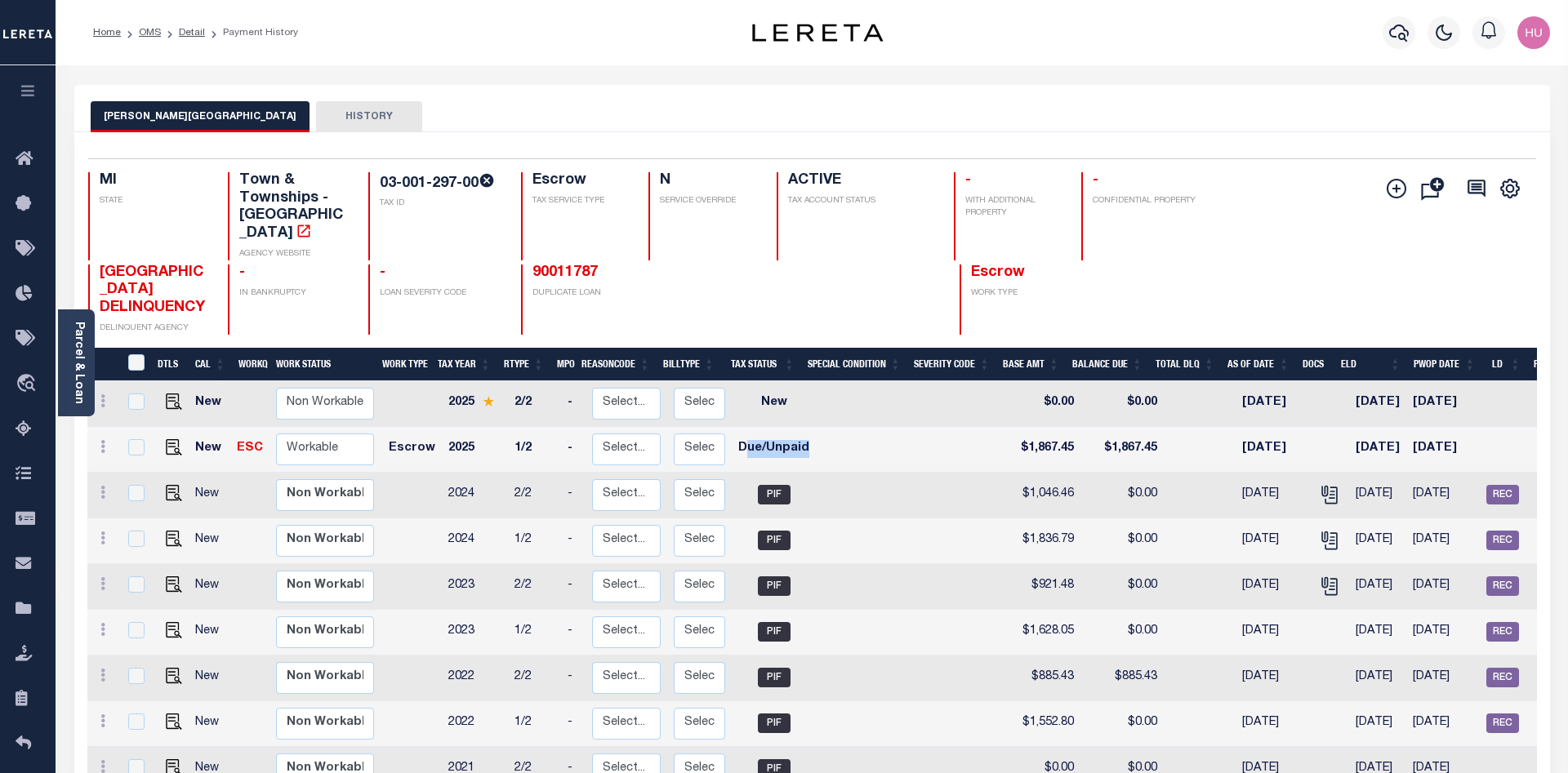
drag, startPoint x: 822, startPoint y: 437, endPoint x: 740, endPoint y: 436, distance: 82.0
click at [740, 436] on tr "New ESC Non Workable Workable Escrow 2025 1/2 - Select... Payment Reversal Taxa…" at bounding box center [894, 450] width 1613 height 46
drag, startPoint x: 473, startPoint y: 435, endPoint x: 381, endPoint y: 432, distance: 92.0
click at [381, 432] on tr "New ESC Non Workable Workable Escrow 2025 1/2 - Select... Payment Reversal Taxa…" at bounding box center [894, 450] width 1613 height 46
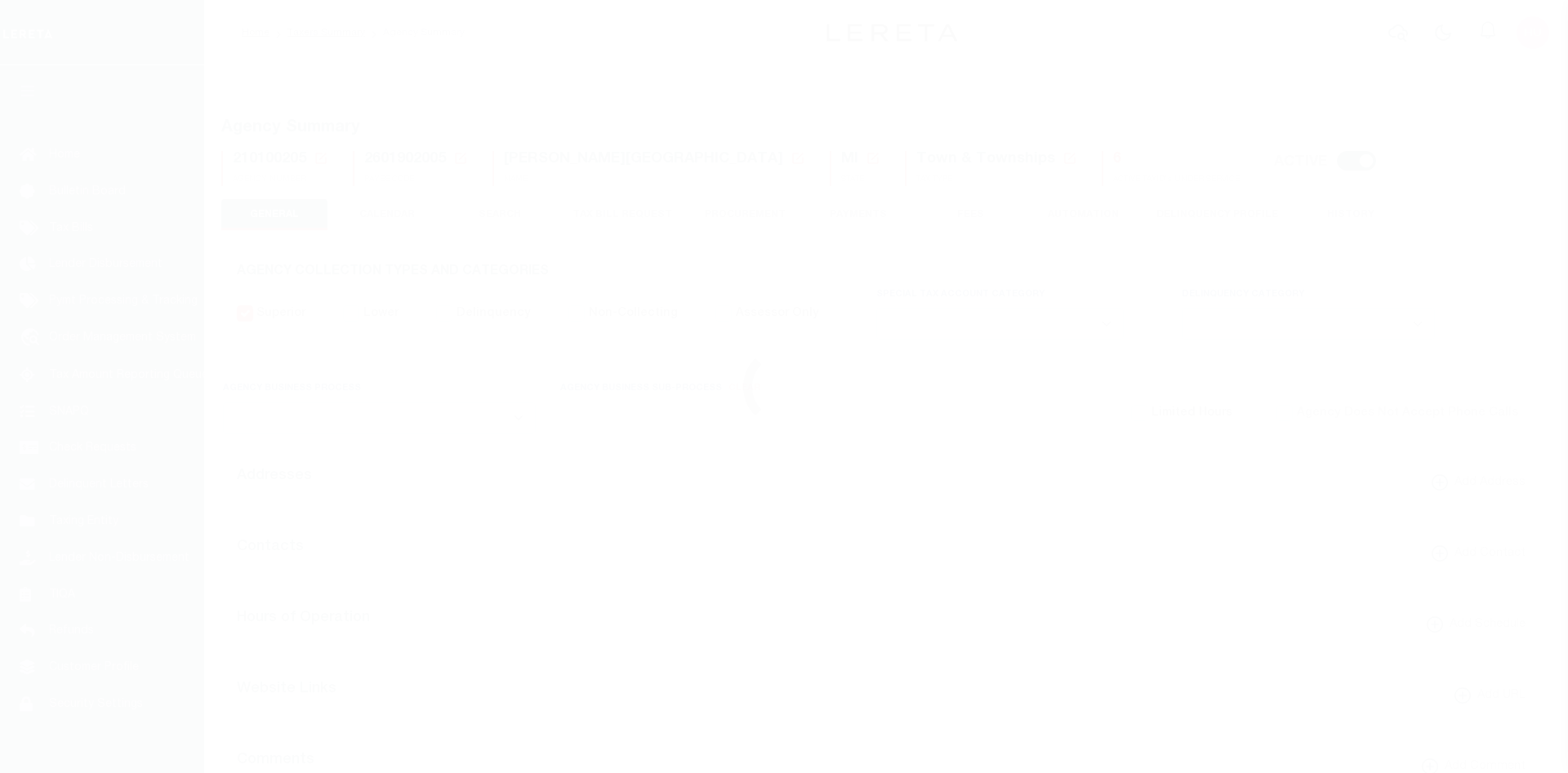
select select
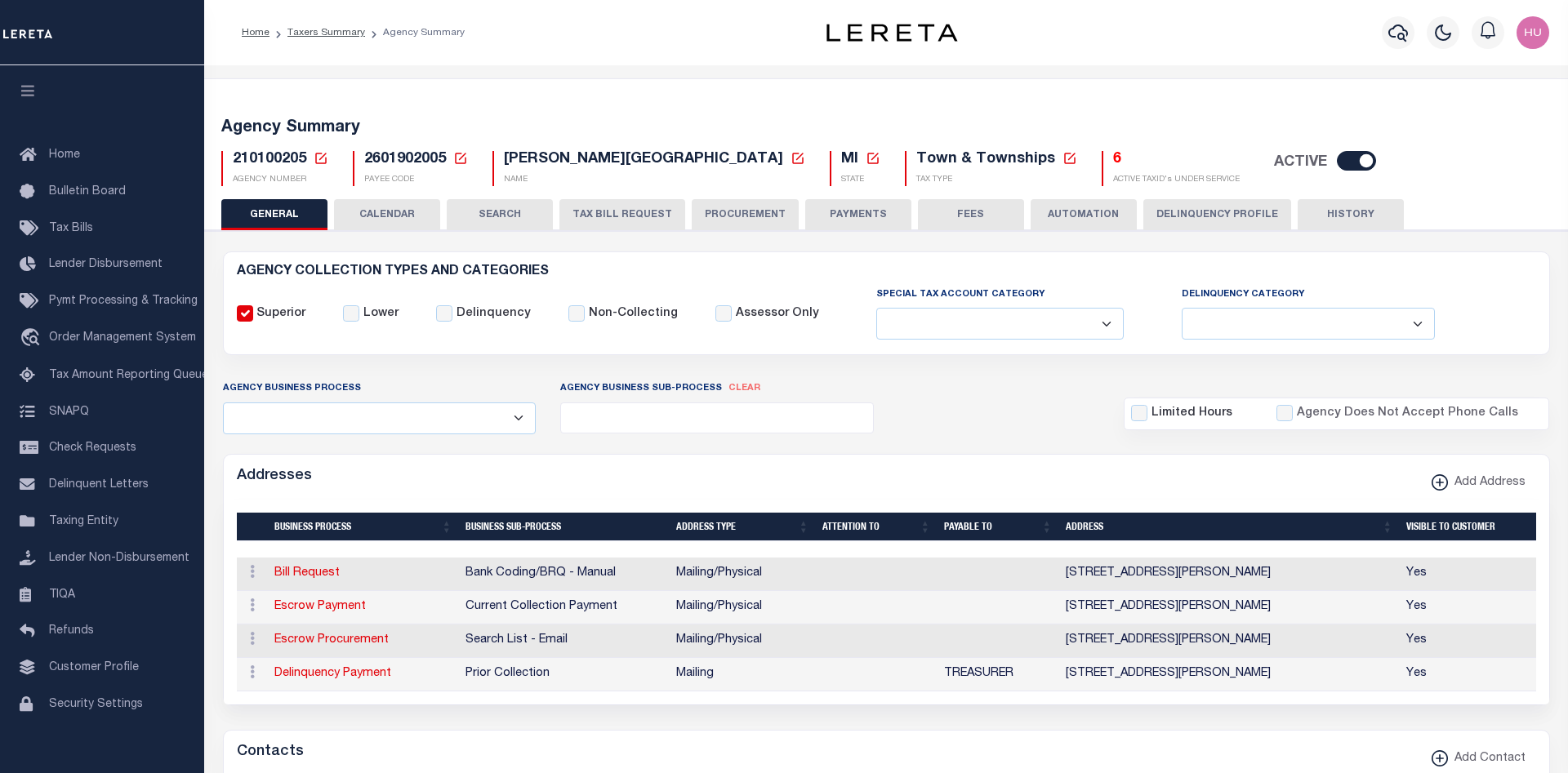
click at [1052, 40] on div "Profile Sign out" at bounding box center [1280, 32] width 553 height 57
drag, startPoint x: 1094, startPoint y: 184, endPoint x: 964, endPoint y: 181, distance: 130.0
click at [1090, 181] on div "6 ACTIVE TAXID's UNDER SERVICE" at bounding box center [1170, 169] width 162 height 35
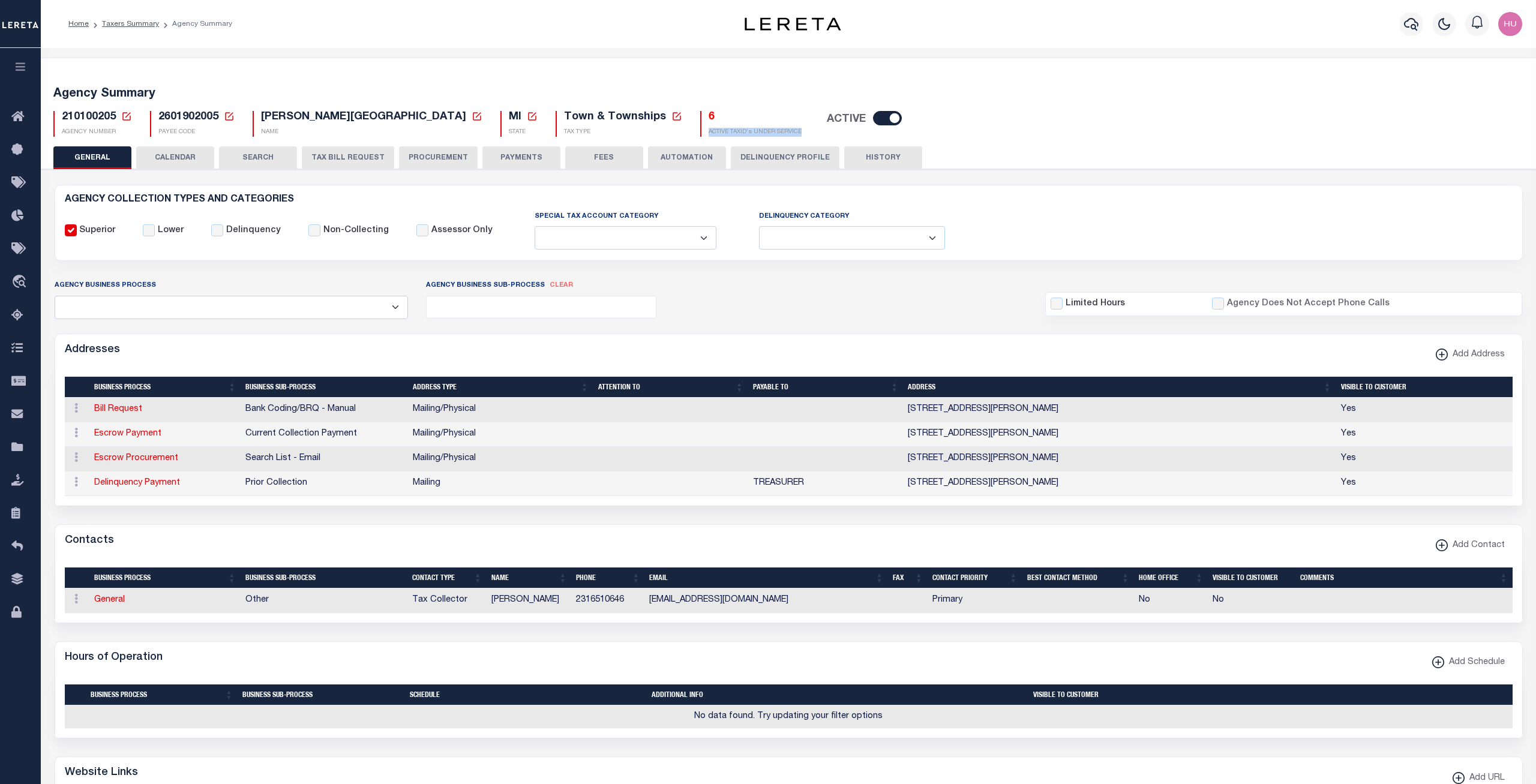
click at [1034, 106] on div "210100205 Agency Number Edit Cancel Ok" at bounding box center [788, 119] width 1489 height 36
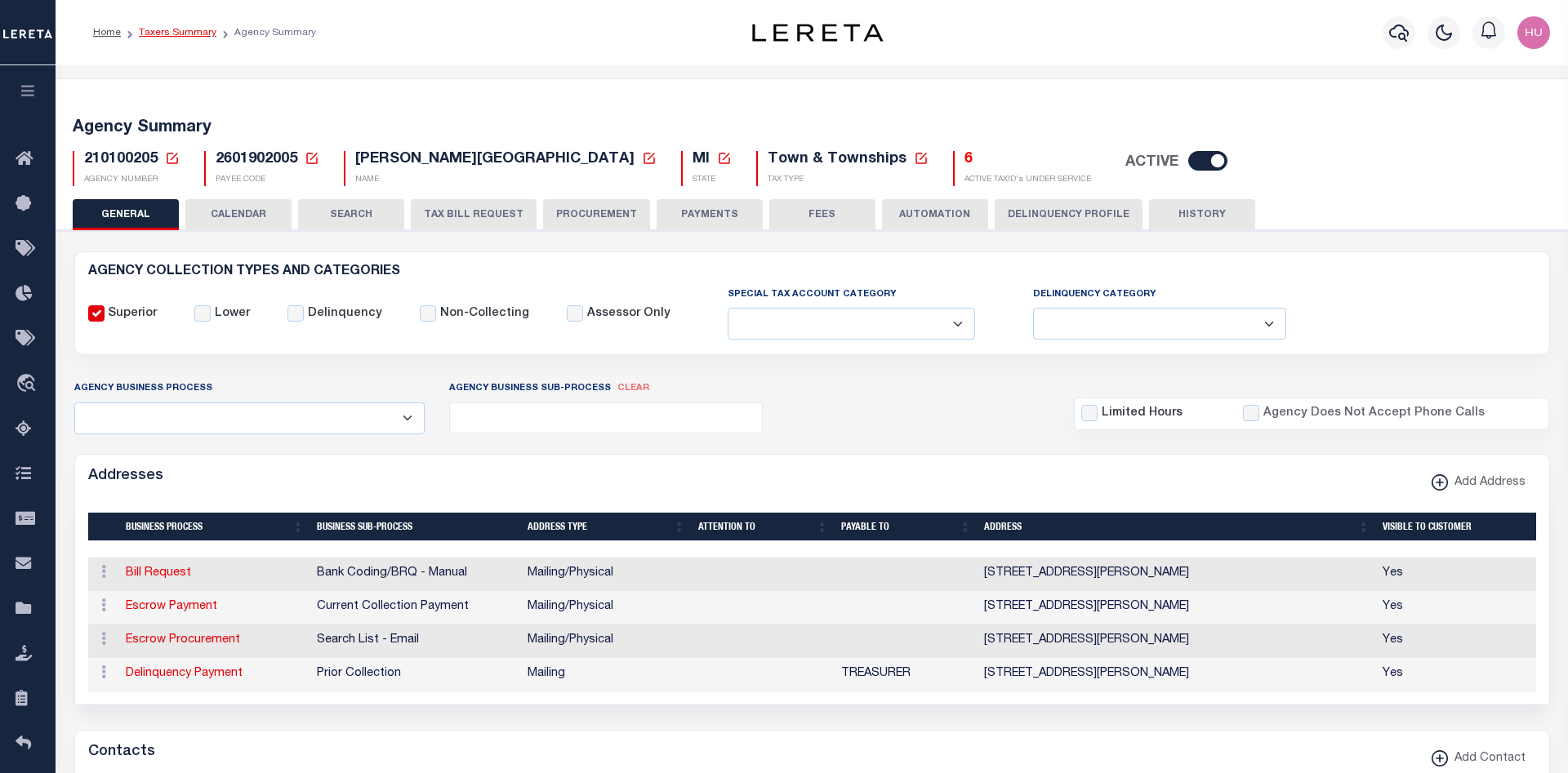
click at [185, 35] on link "Taxers Summary" at bounding box center [178, 33] width 77 height 10
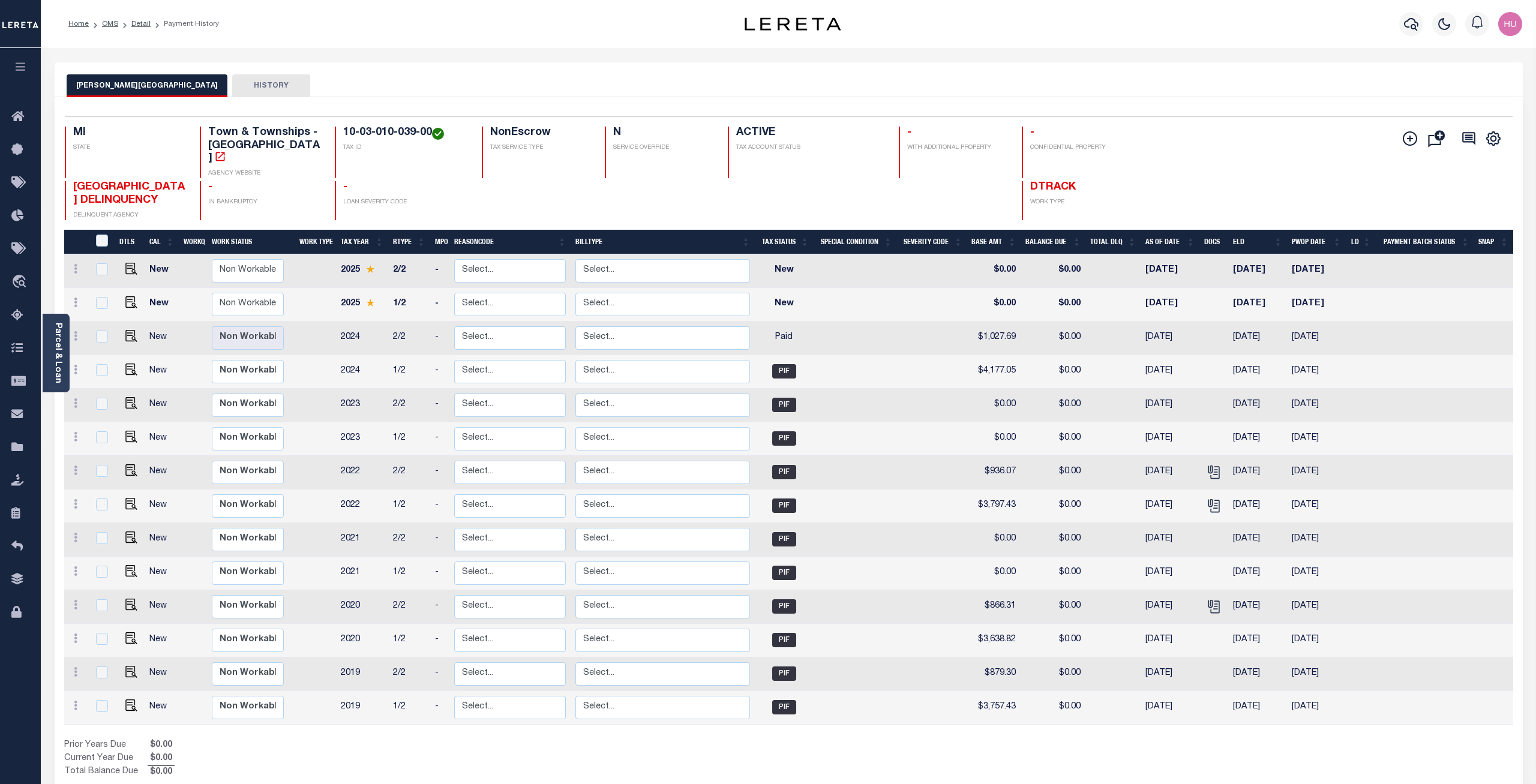
click at [637, 60] on div "Parcel & Loan Loan Details 90009660 LOAN NO TKO" at bounding box center [788, 434] width 1486 height 773
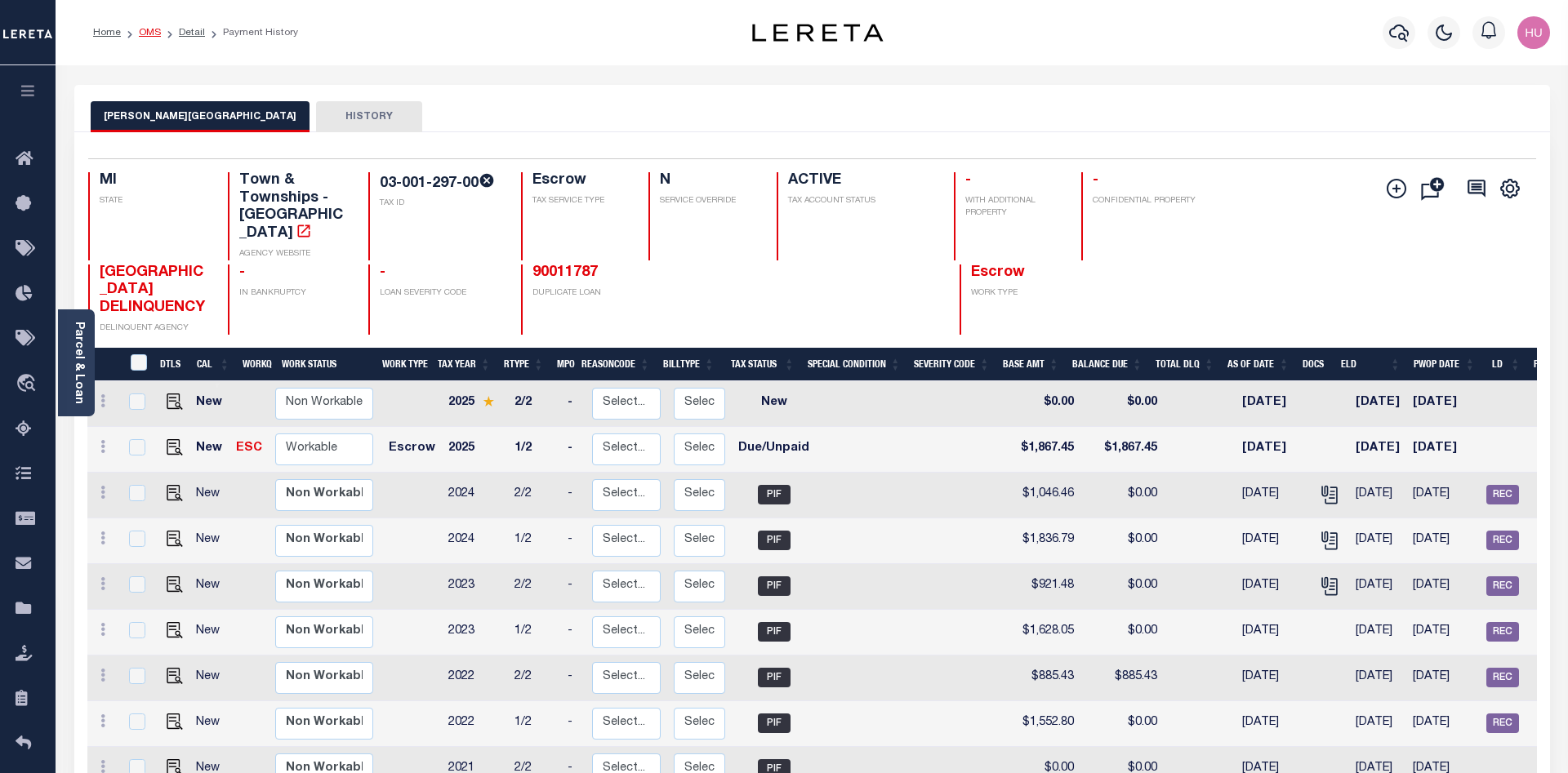
click at [146, 32] on link "OMS" at bounding box center [150, 33] width 22 height 10
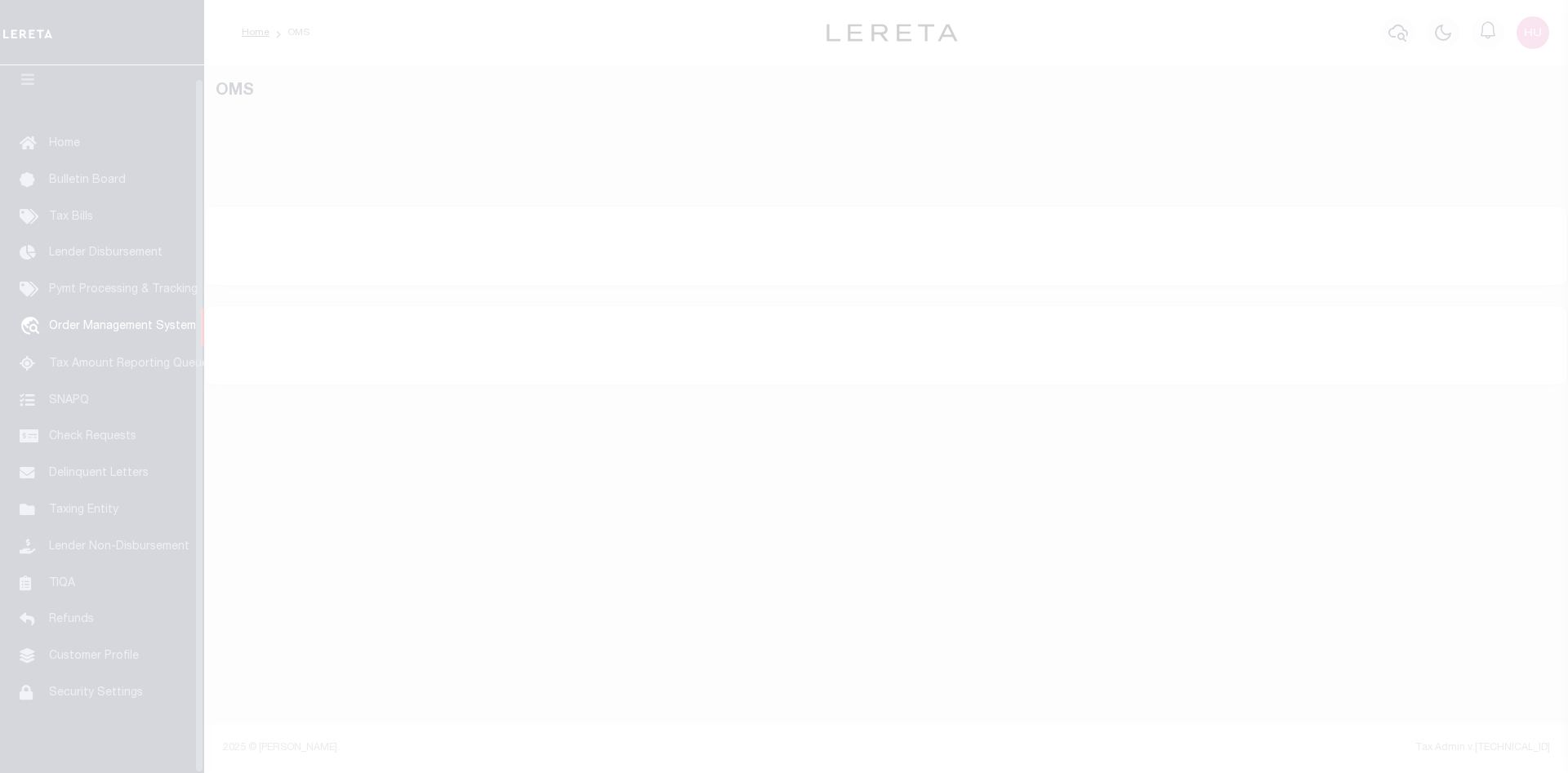
scroll to position [30, 0]
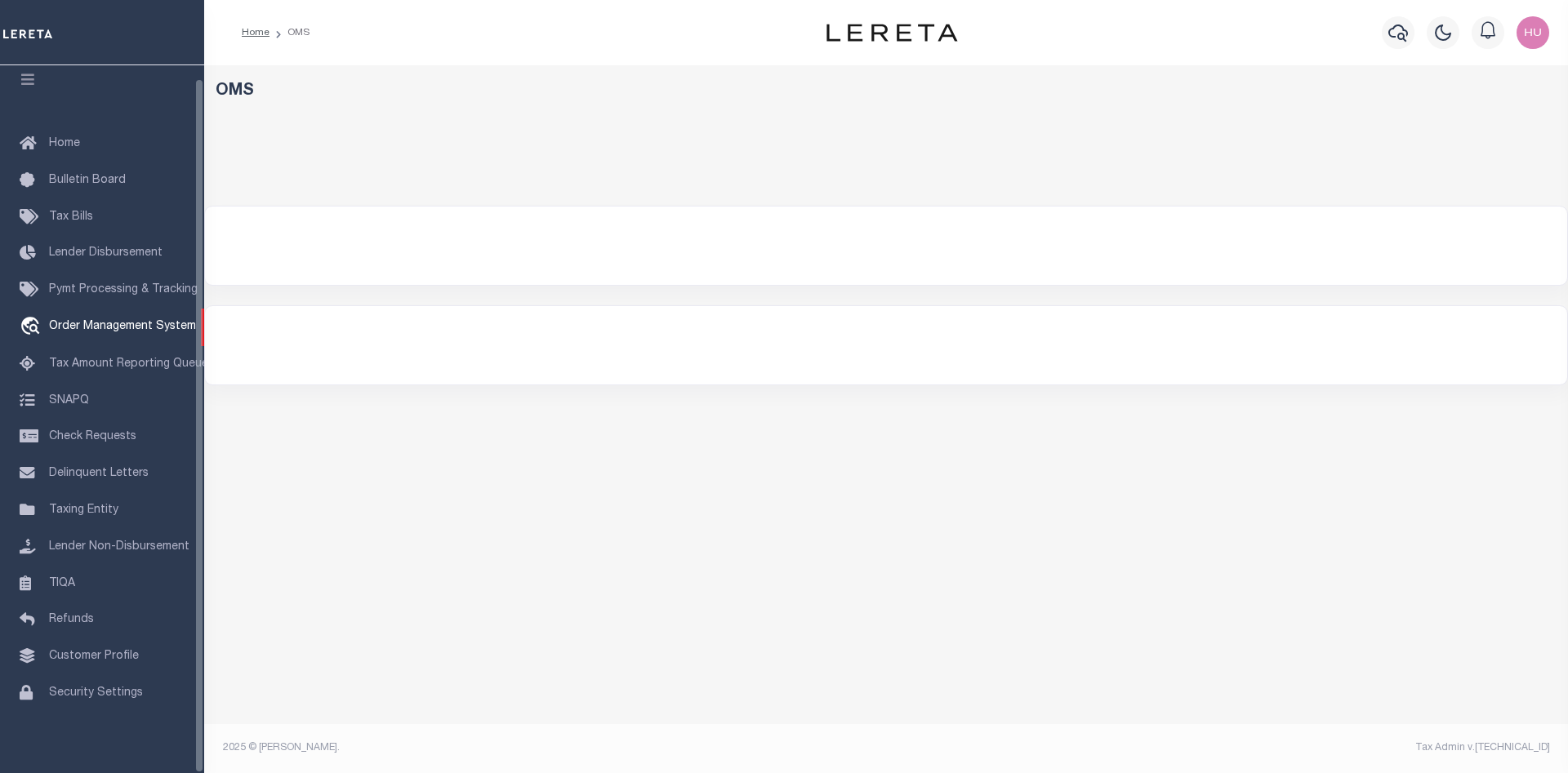
select select "200"
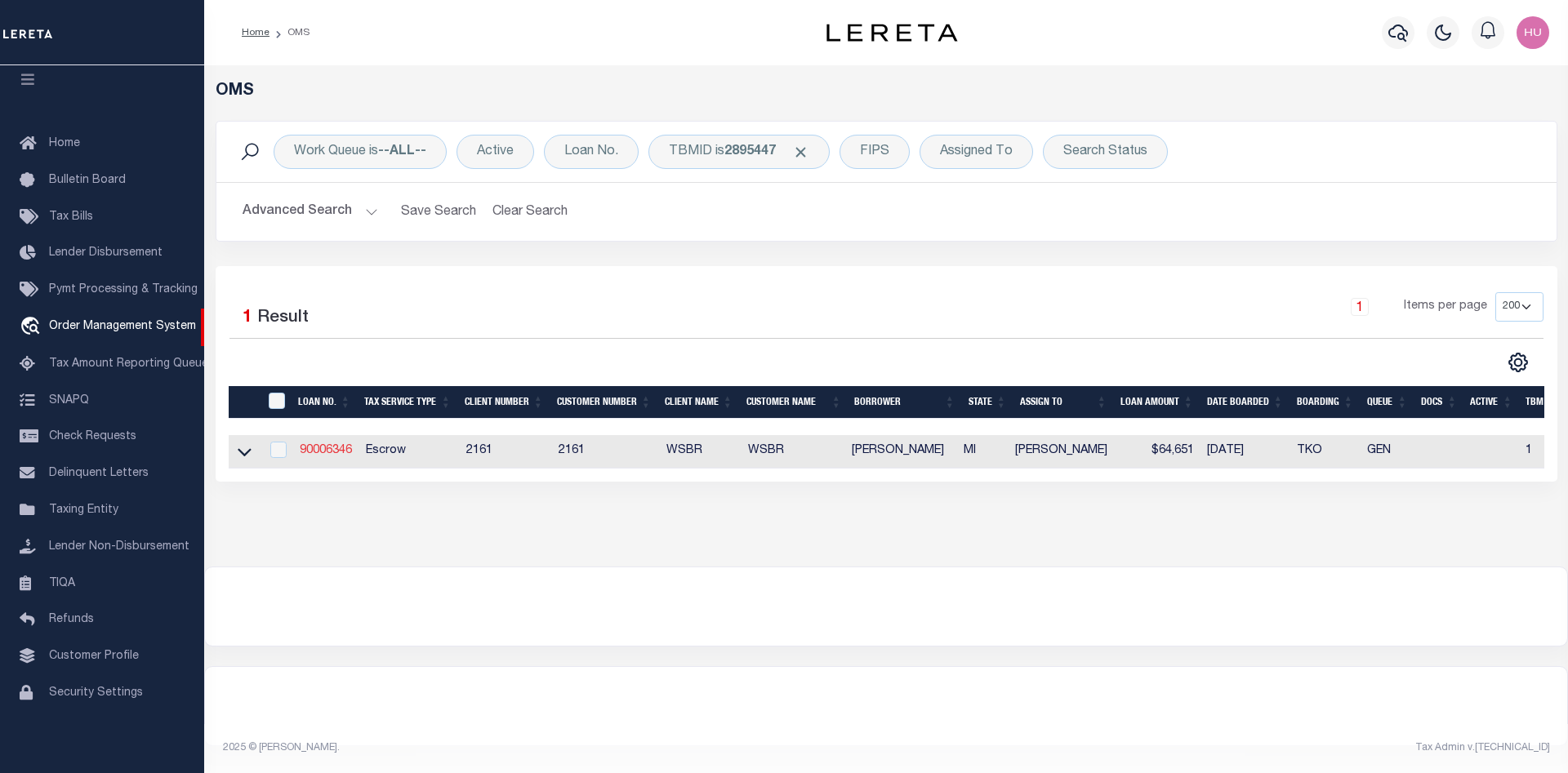
click at [320, 452] on link "90006346" at bounding box center [325, 451] width 52 height 12
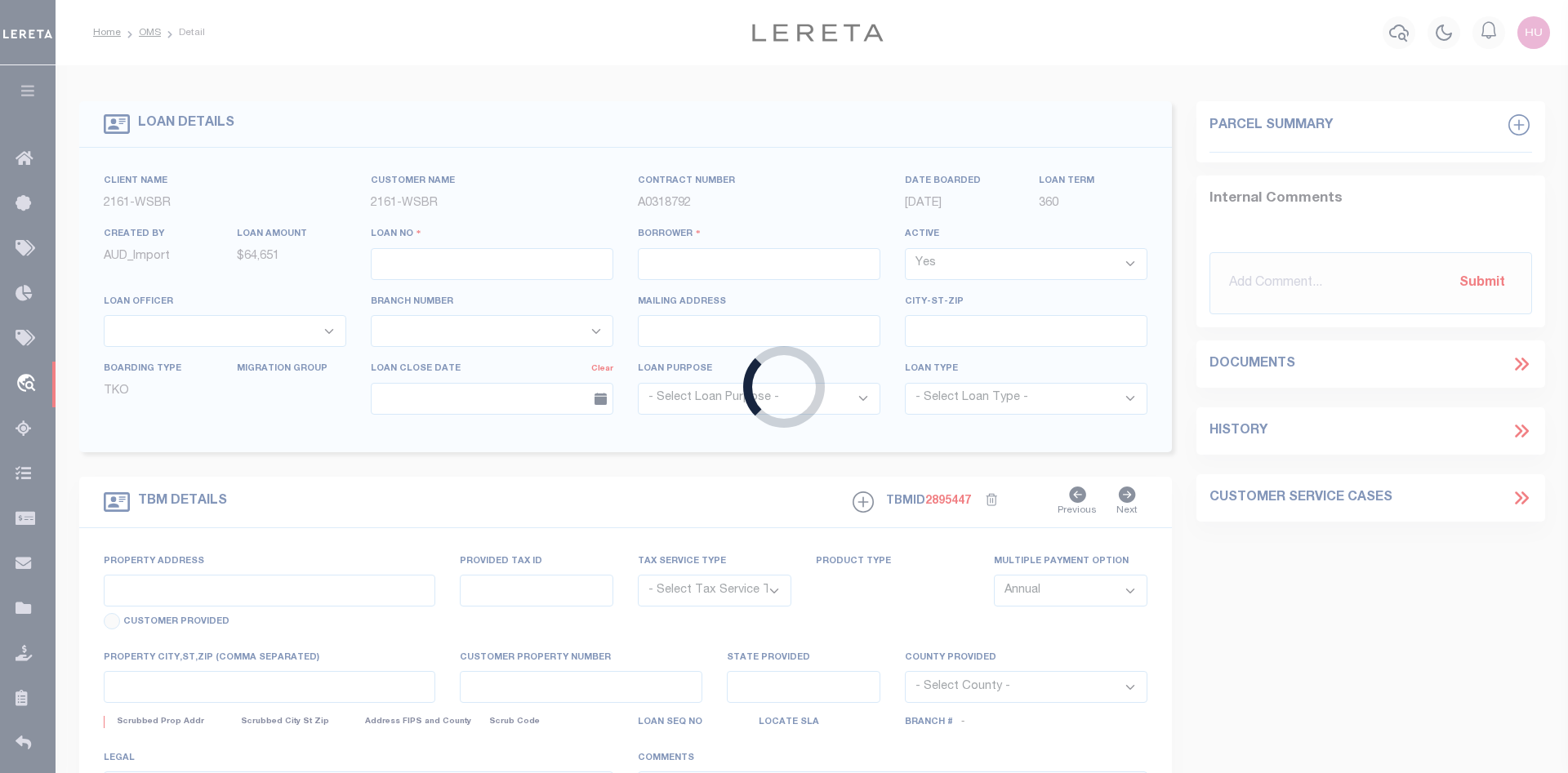
type input "90006346"
type input "LAURIE A COZART"
select select "False"
select select
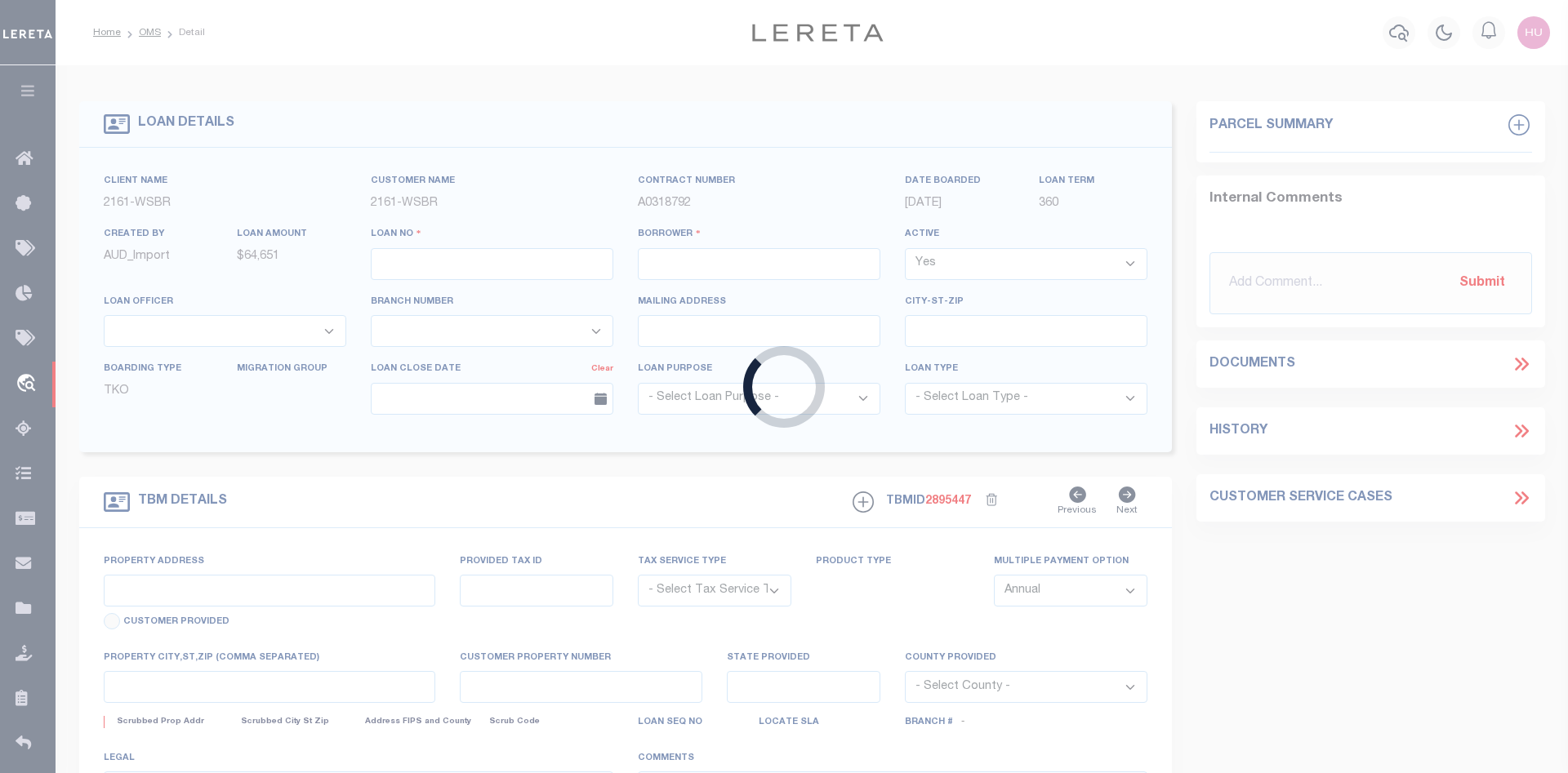
select select "100"
select select "Escrow"
type input "3128 HERRON RD"
type input "10-03-001-051-40"
type input "FRANKFORT MI 496359467"
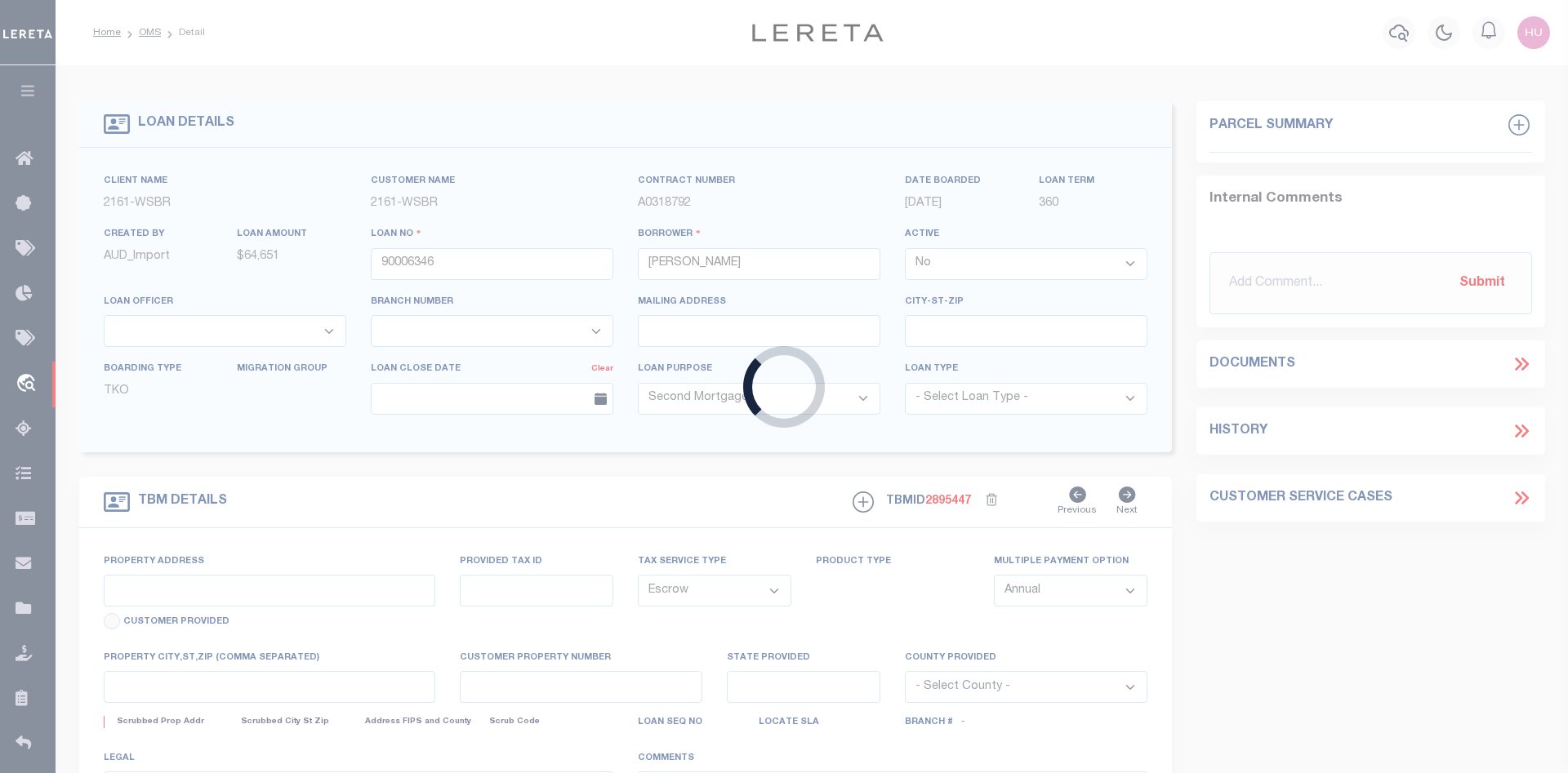
type input "MI"
type textarea "10-03-001-051-40"
type textarea "Should be TPS per customer's file. MLC"
select select "4567"
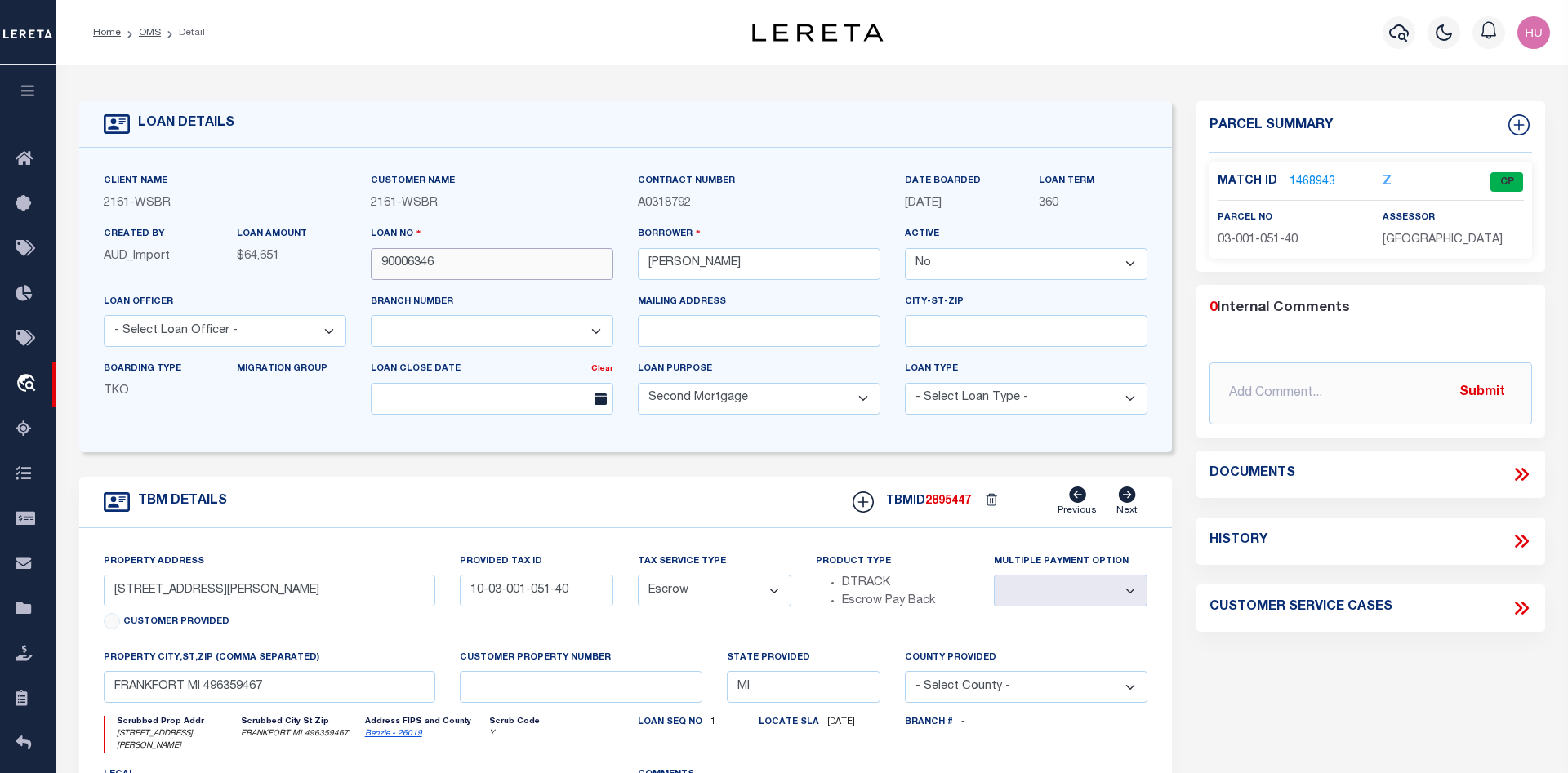
drag, startPoint x: 401, startPoint y: 267, endPoint x: 372, endPoint y: 264, distance: 29.2
click at [372, 264] on input "90006346" at bounding box center [492, 264] width 243 height 32
click at [146, 30] on link "OMS" at bounding box center [150, 33] width 22 height 10
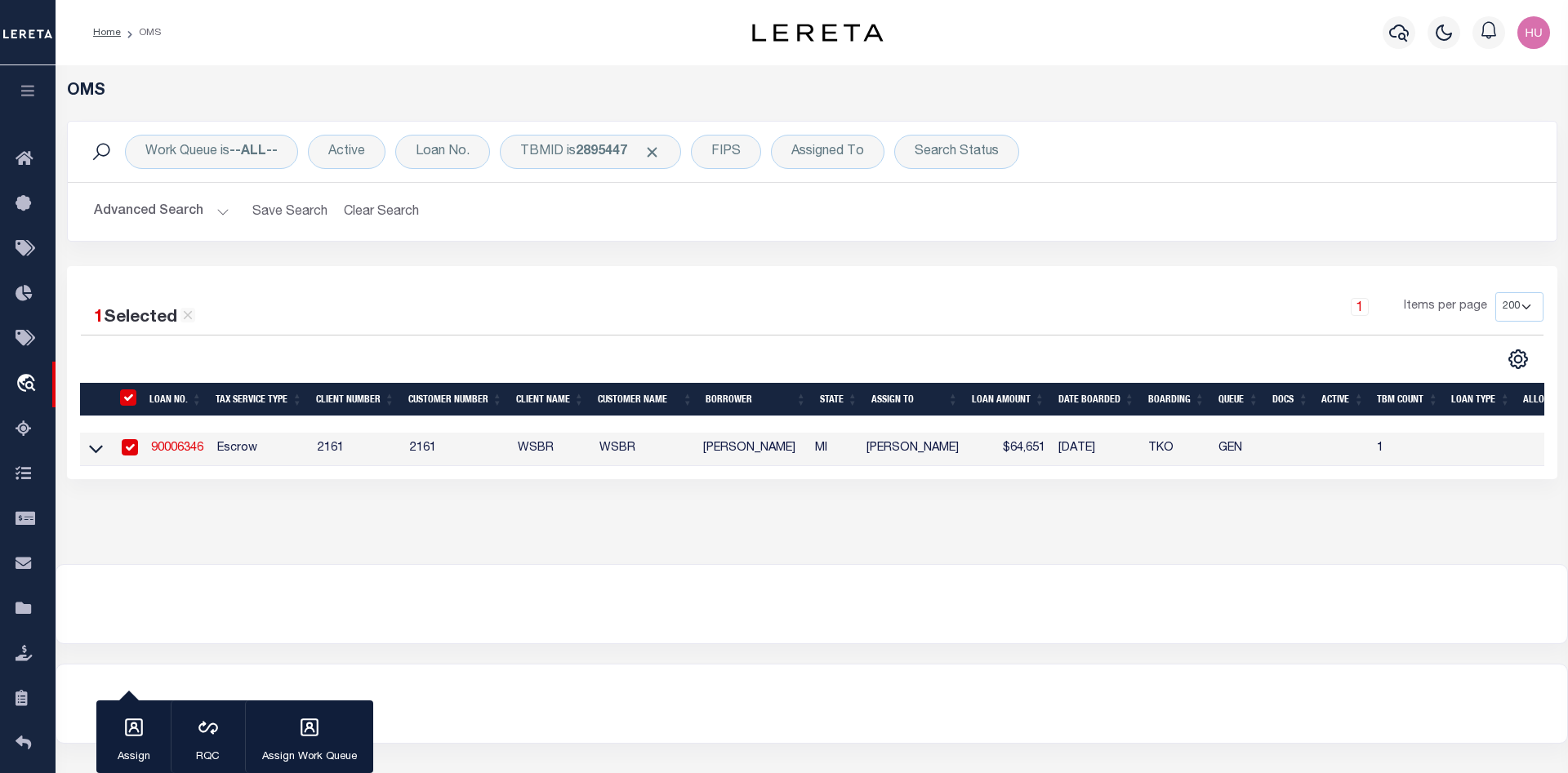
click at [177, 452] on link "90006346" at bounding box center [177, 449] width 52 height 12
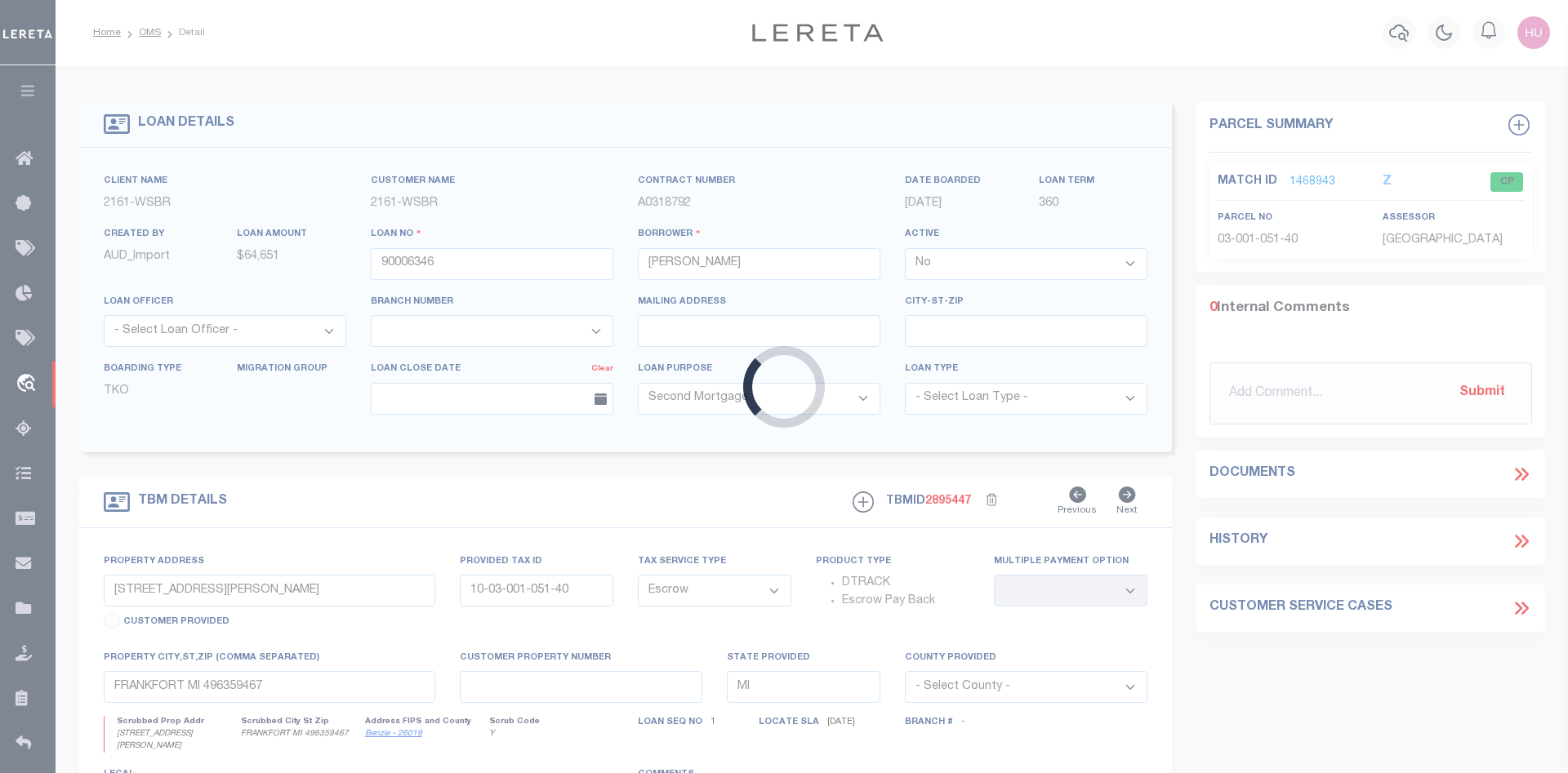
select select
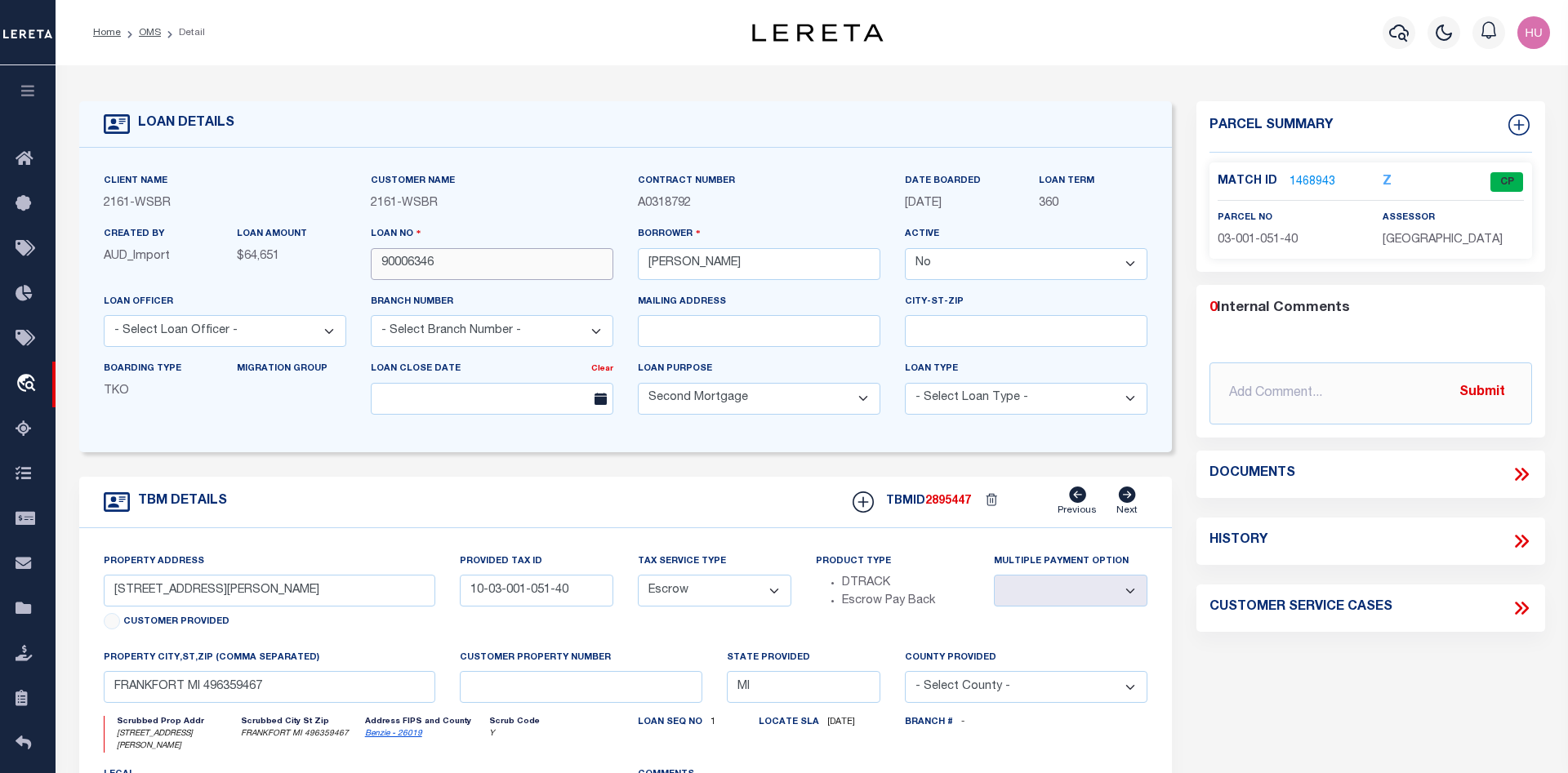
drag, startPoint x: 404, startPoint y: 258, endPoint x: 355, endPoint y: 262, distance: 49.2
click at [371, 262] on input "90006346" at bounding box center [492, 264] width 243 height 32
click at [1304, 176] on link "1468943" at bounding box center [1313, 182] width 46 height 17
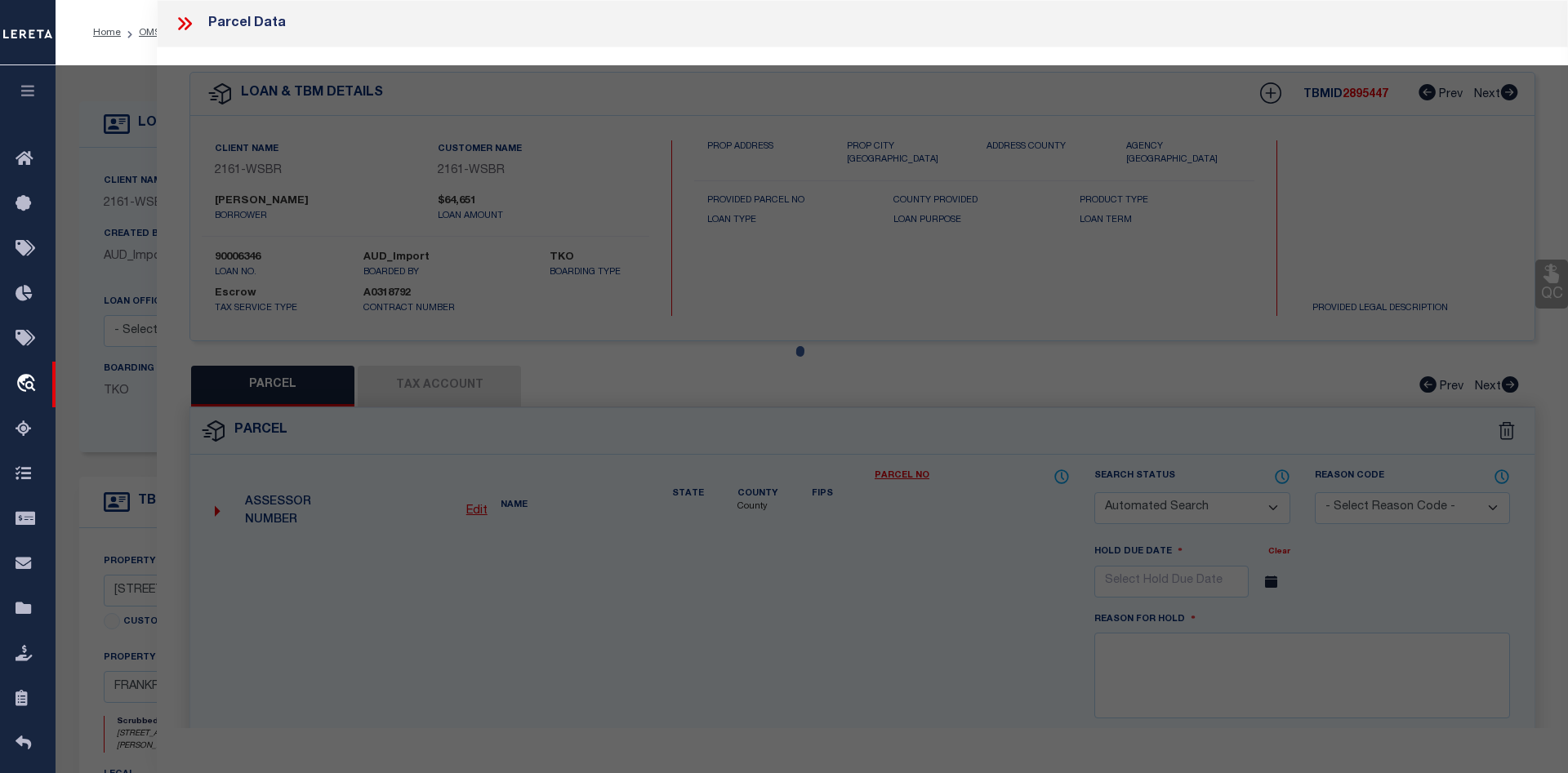
checkbox input "false"
select select "CP"
type input "COZART, RALPH E."
select select
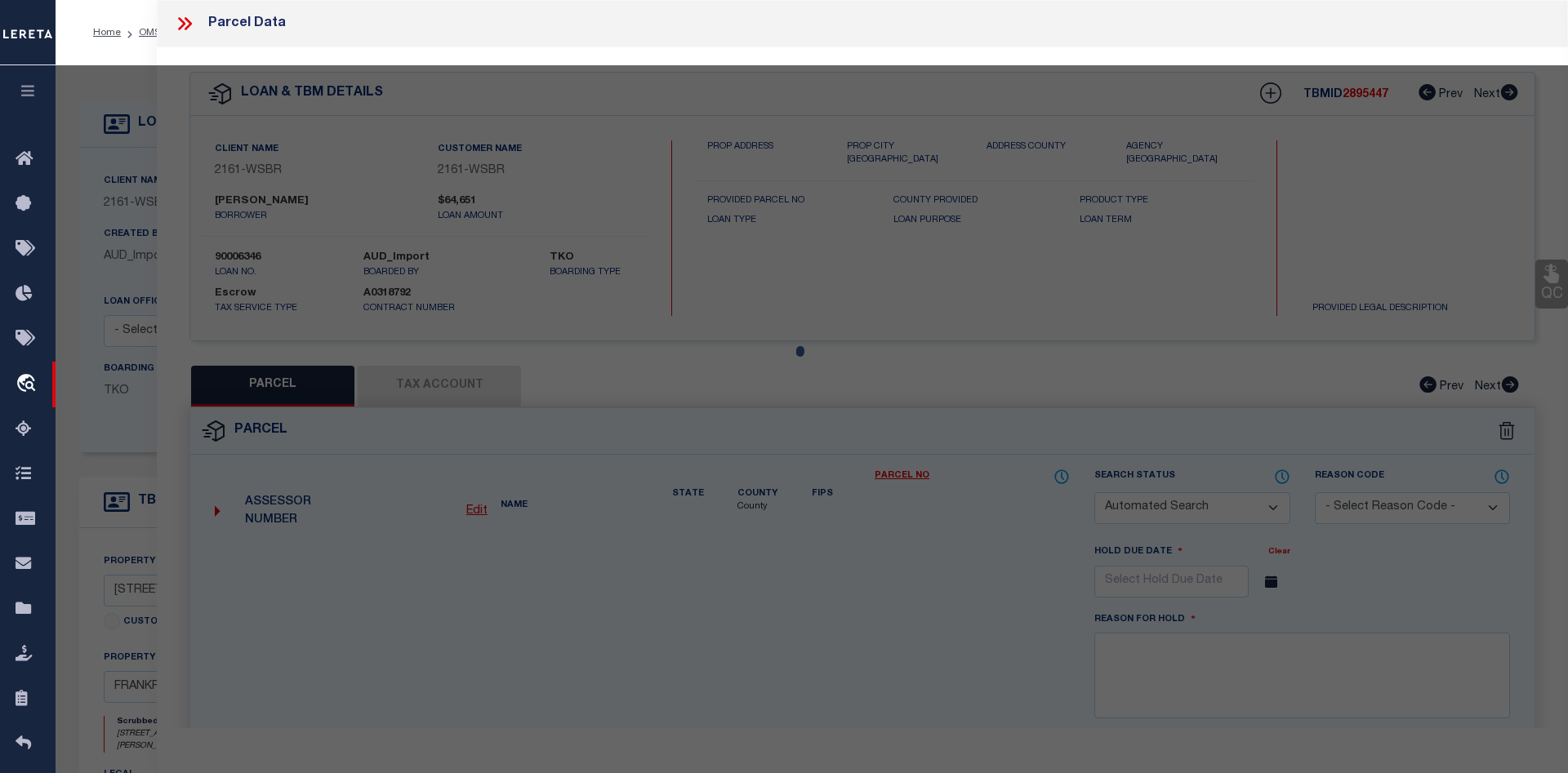
type input "3128 HERRON ROAD"
checkbox input "false"
type input "MI"
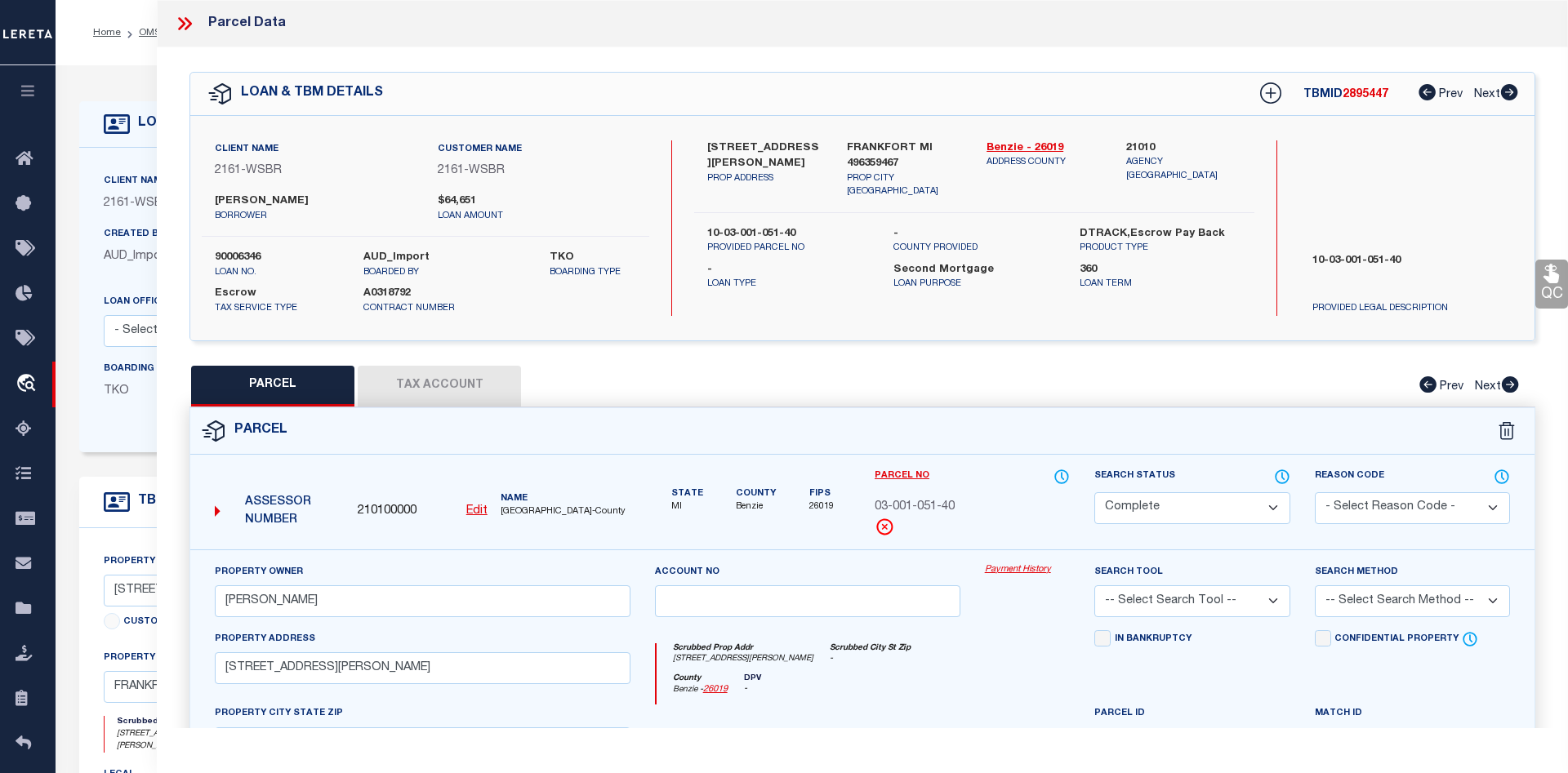
click at [416, 384] on button "Tax Account" at bounding box center [439, 386] width 163 height 41
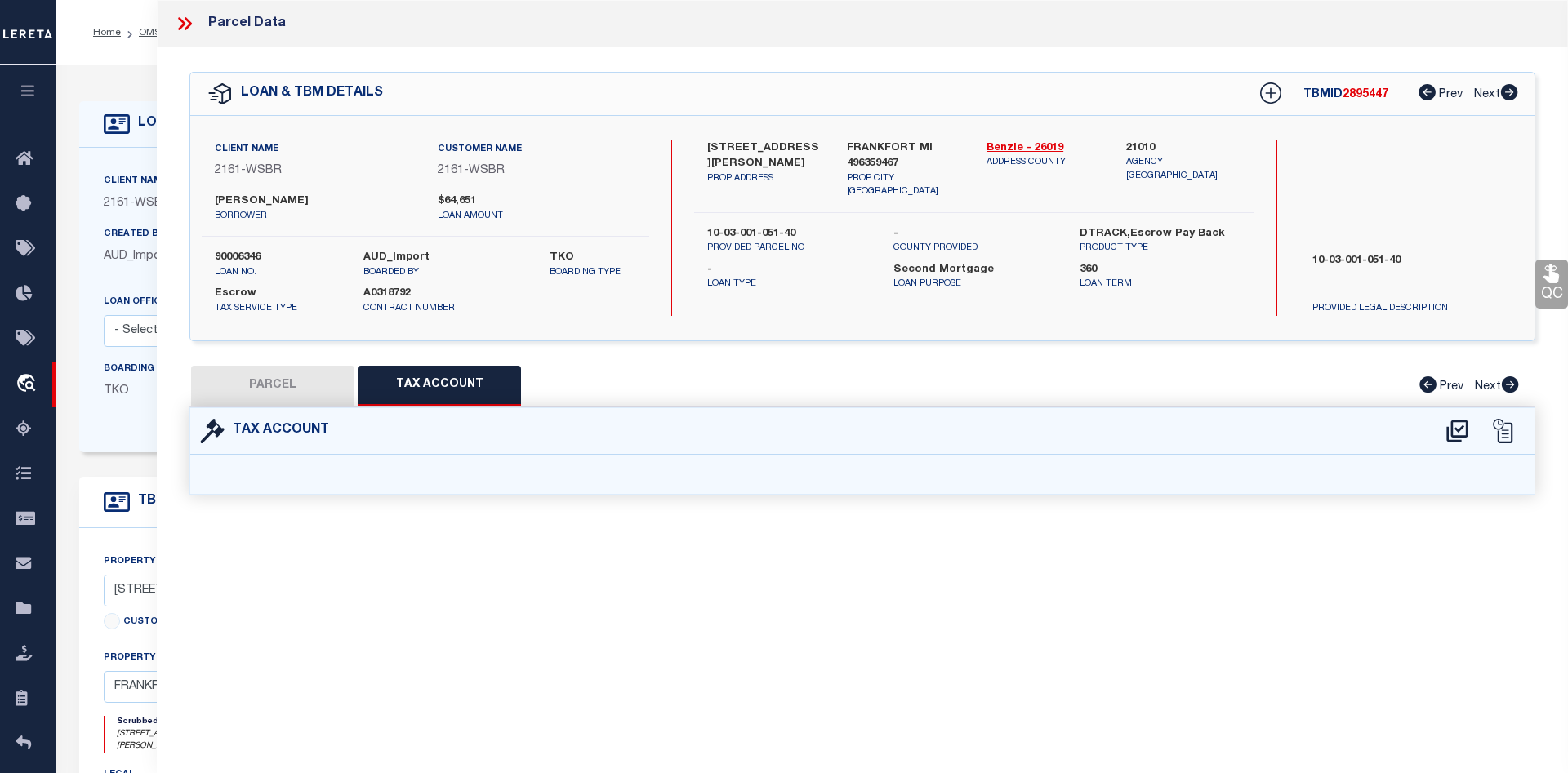
select select "100"
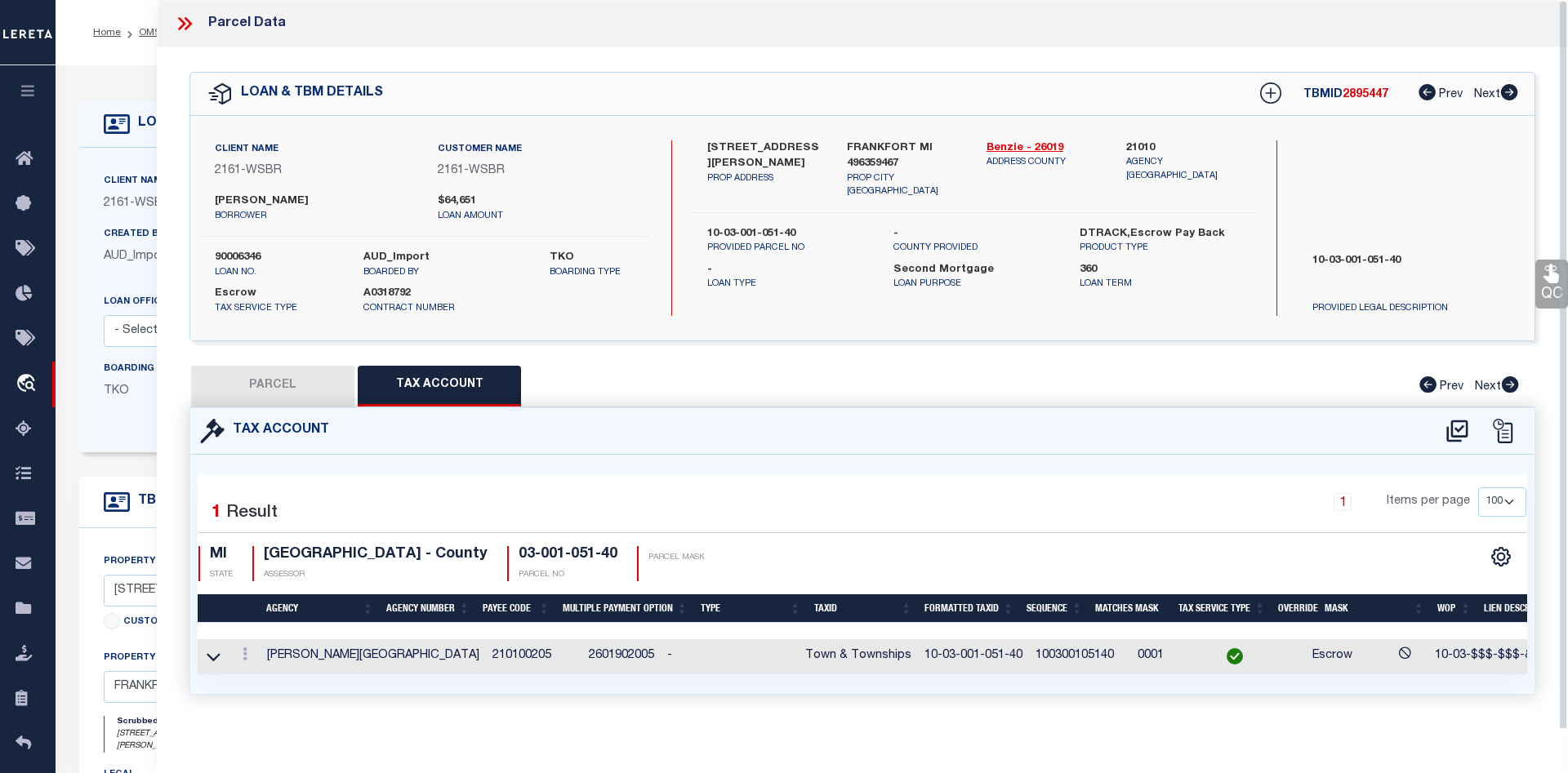
click at [1367, 94] on span "2895447" at bounding box center [1366, 95] width 46 height 12
copy h5 "2895447"
click at [269, 386] on button "PARCEL" at bounding box center [273, 386] width 163 height 41
select select "AS"
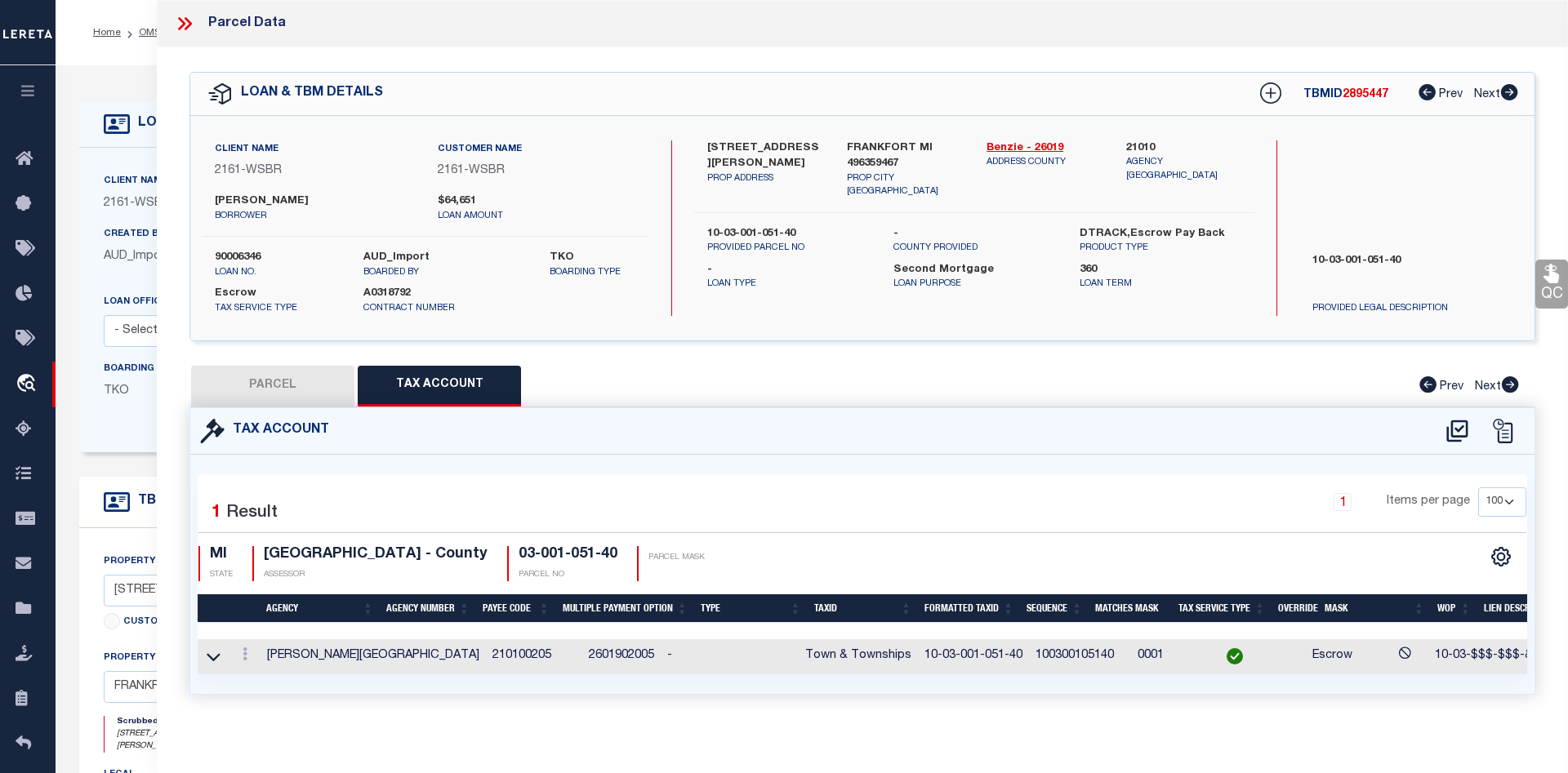
checkbox input "false"
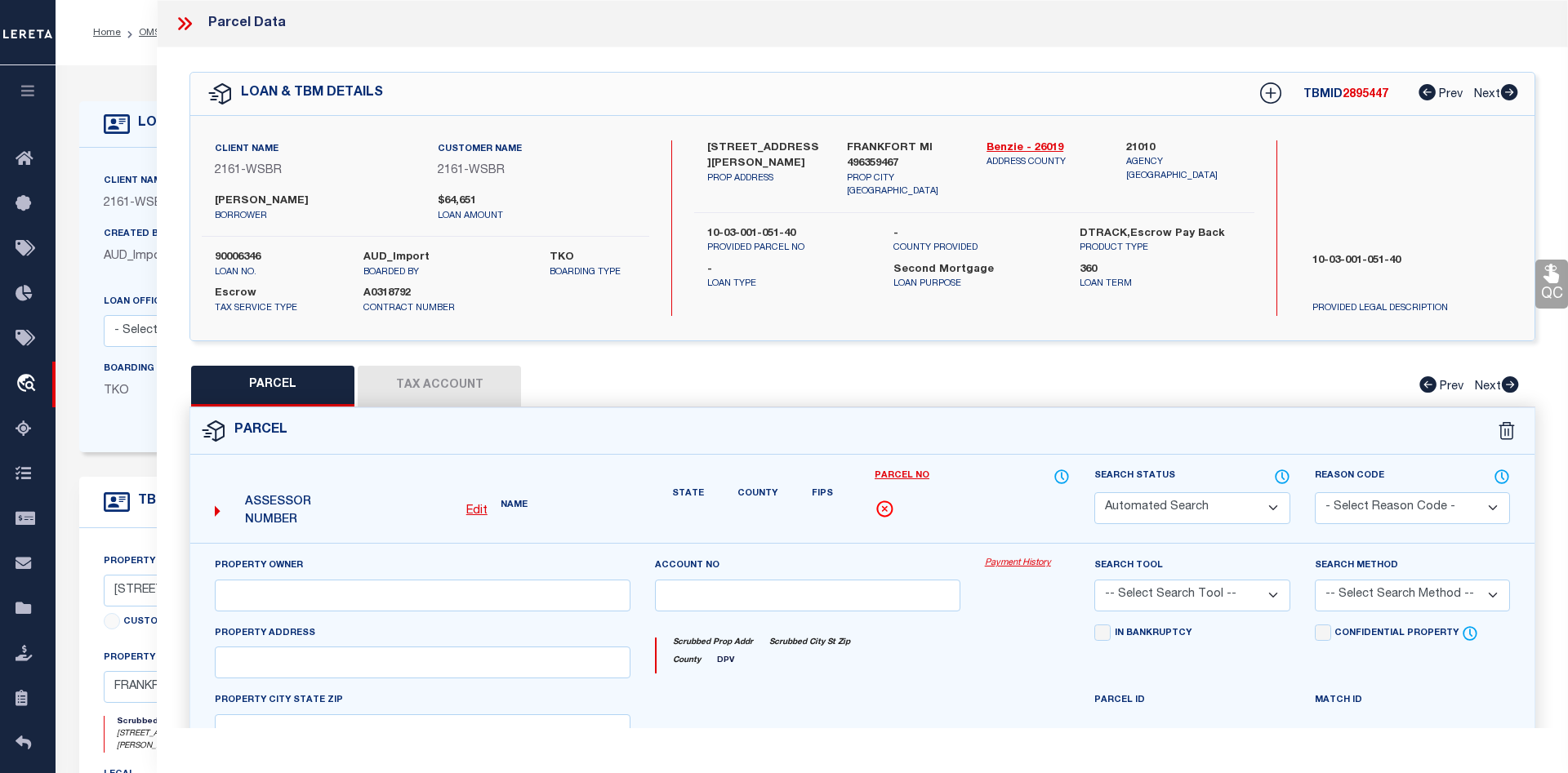
select select "CP"
type input "COZART, RALPH E."
select select
type input "3128 HERRON ROAD"
checkbox input "false"
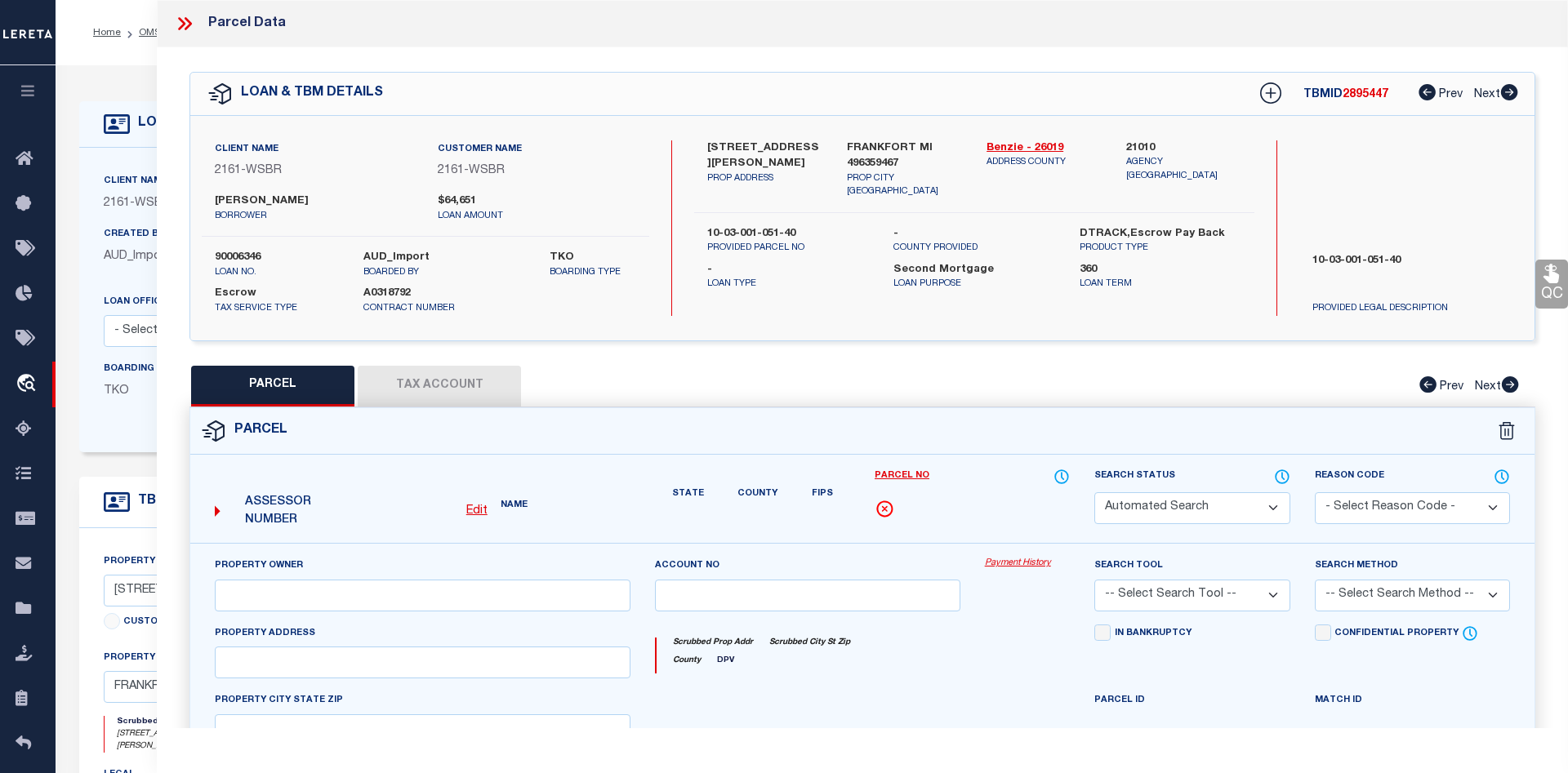
type input "MI"
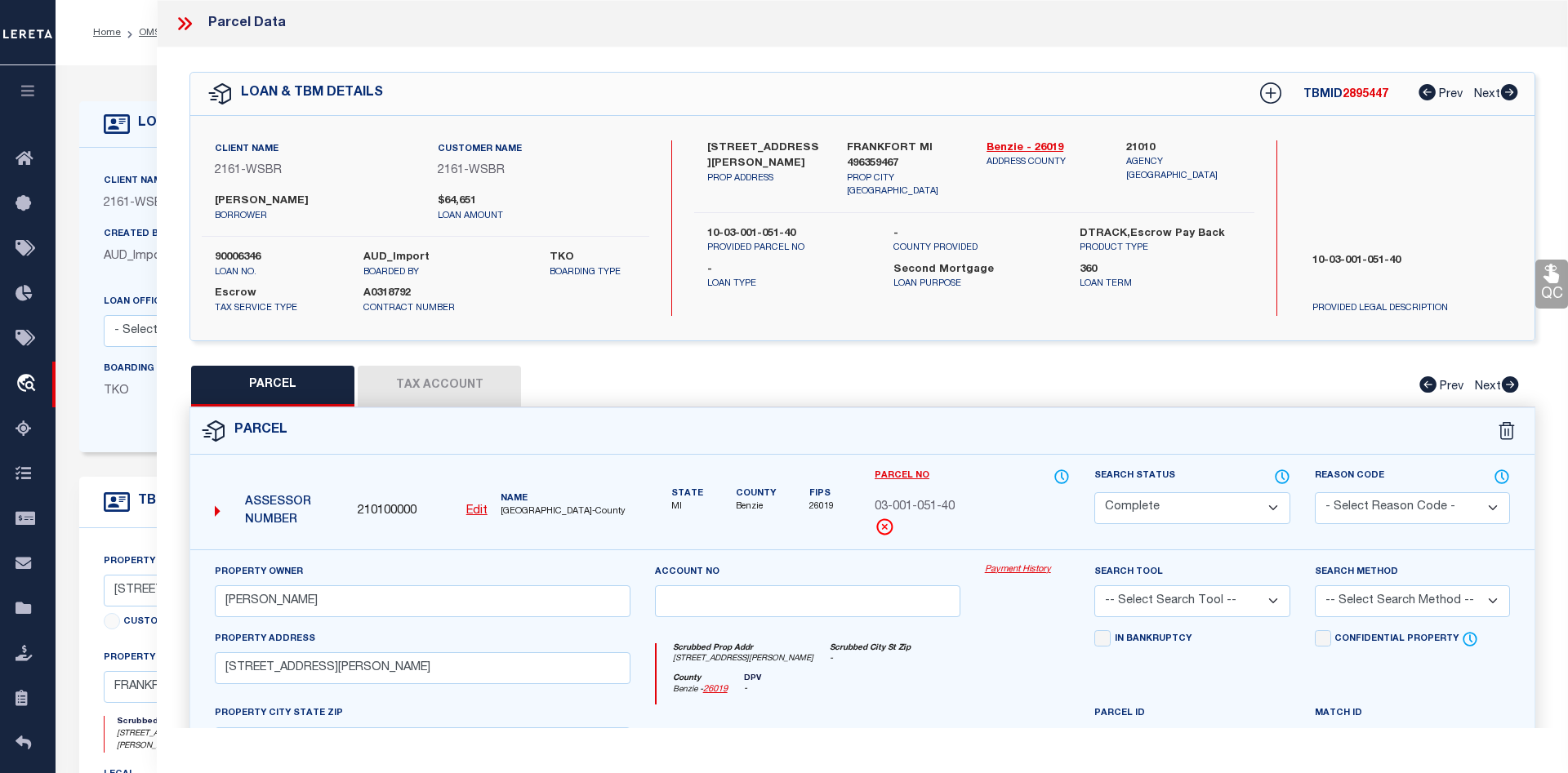
click at [1006, 562] on div "Property Owner COZART, RALPH E. Account no Payment History Search Tool -- Selec…" at bounding box center [862, 763] width 1345 height 427
click at [1012, 568] on link "Payment History" at bounding box center [1028, 570] width 86 height 14
click at [1360, 99] on span "2895447" at bounding box center [1366, 95] width 46 height 12
copy h5 "2895447"
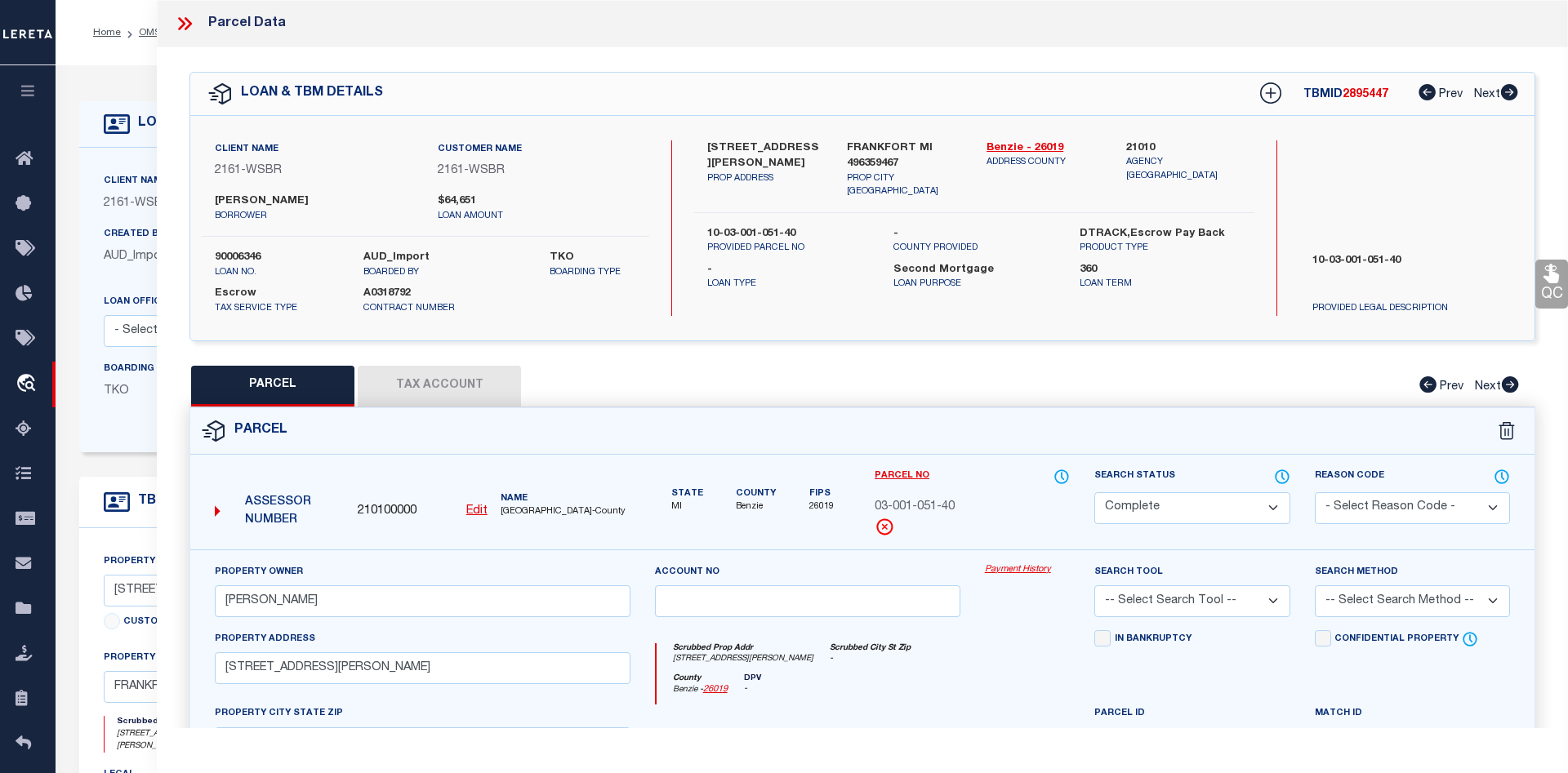
click at [180, 25] on icon at bounding box center [184, 24] width 21 height 21
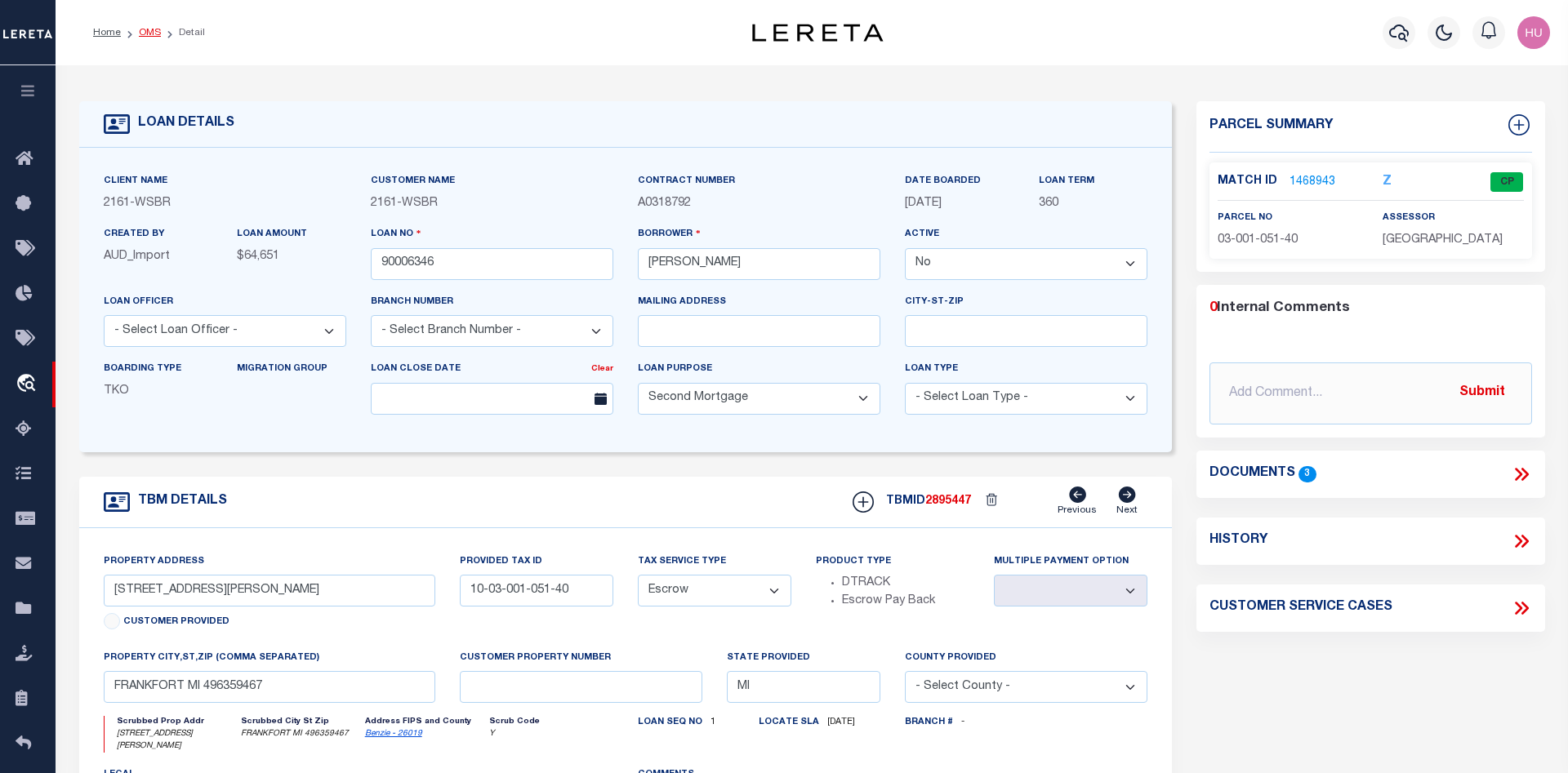
click at [145, 28] on link "OMS" at bounding box center [150, 33] width 22 height 10
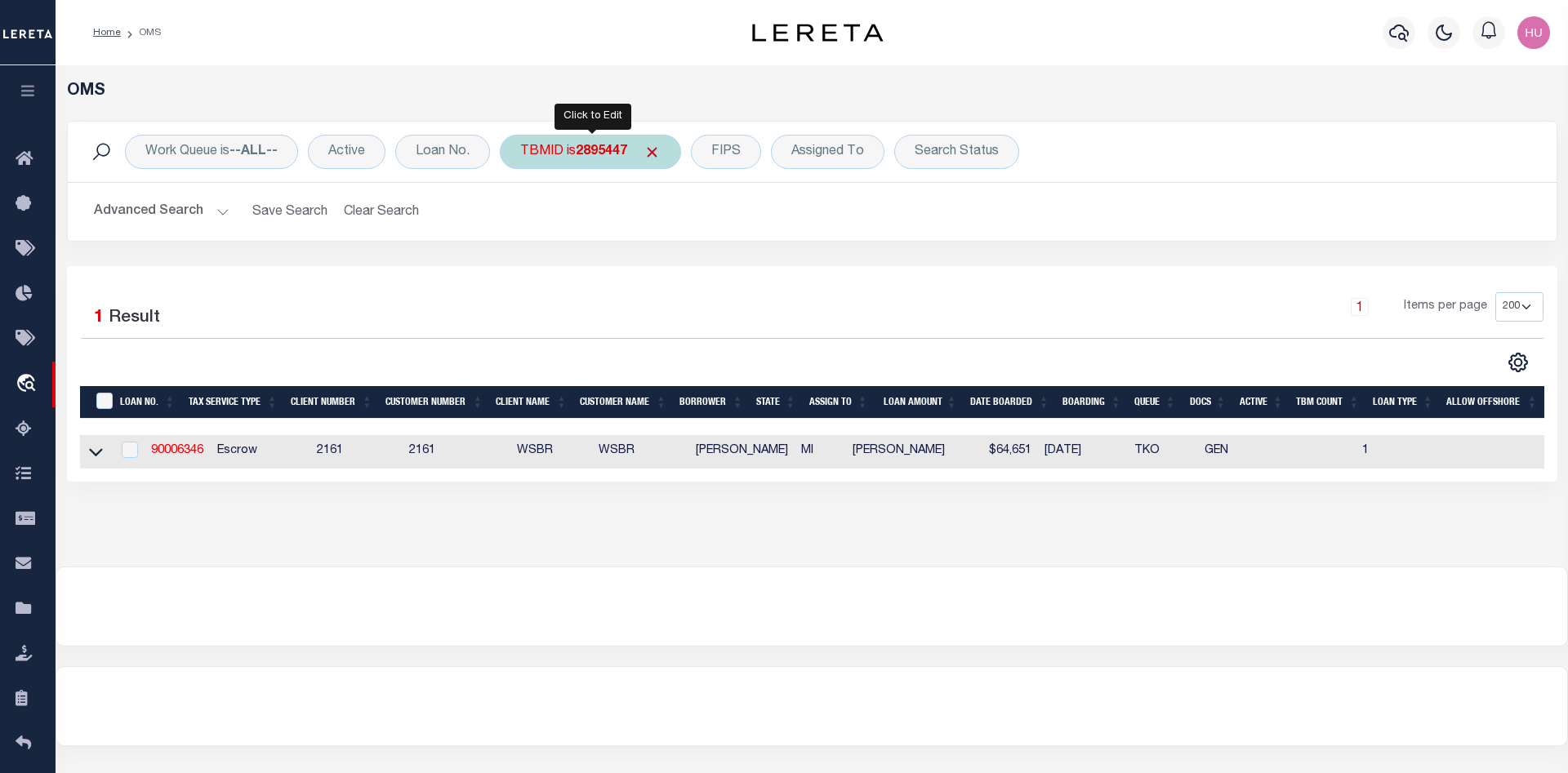
click at [554, 156] on div "TBMID is 2895447" at bounding box center [590, 152] width 181 height 35
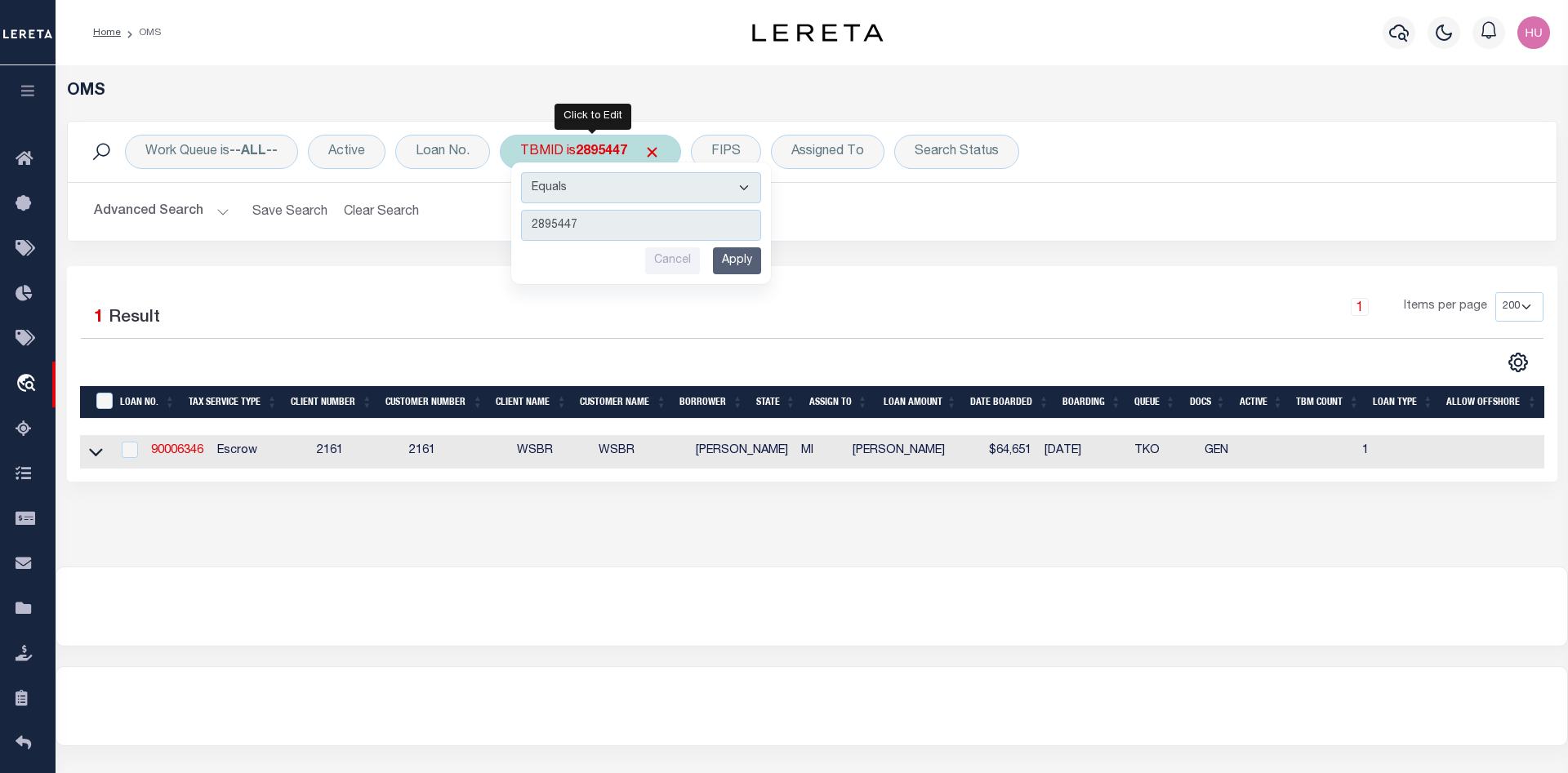
type input "3145527"
click at [758, 268] on input "Apply" at bounding box center [737, 261] width 49 height 27
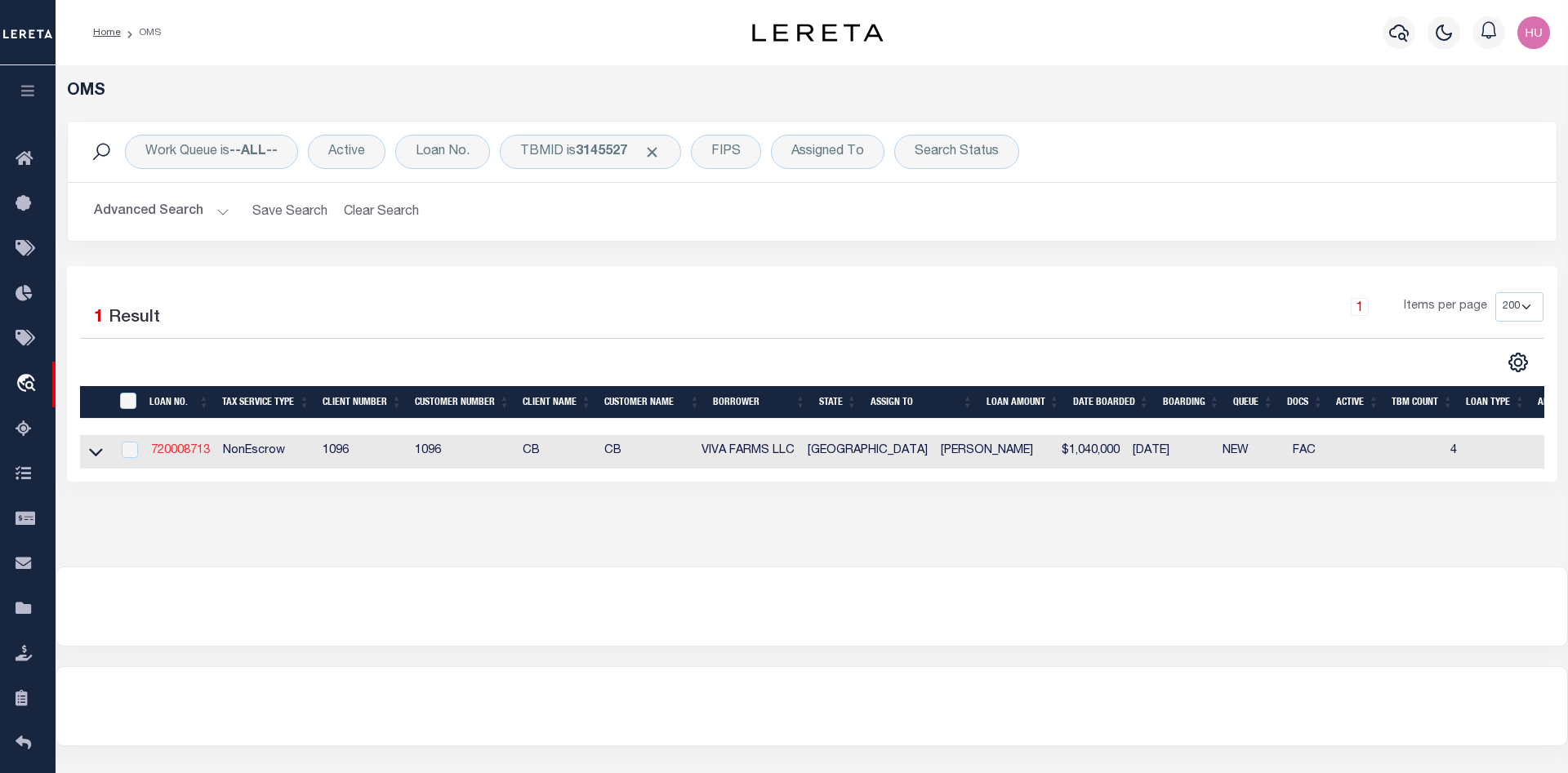
click at [182, 451] on link "720008713" at bounding box center [180, 451] width 58 height 12
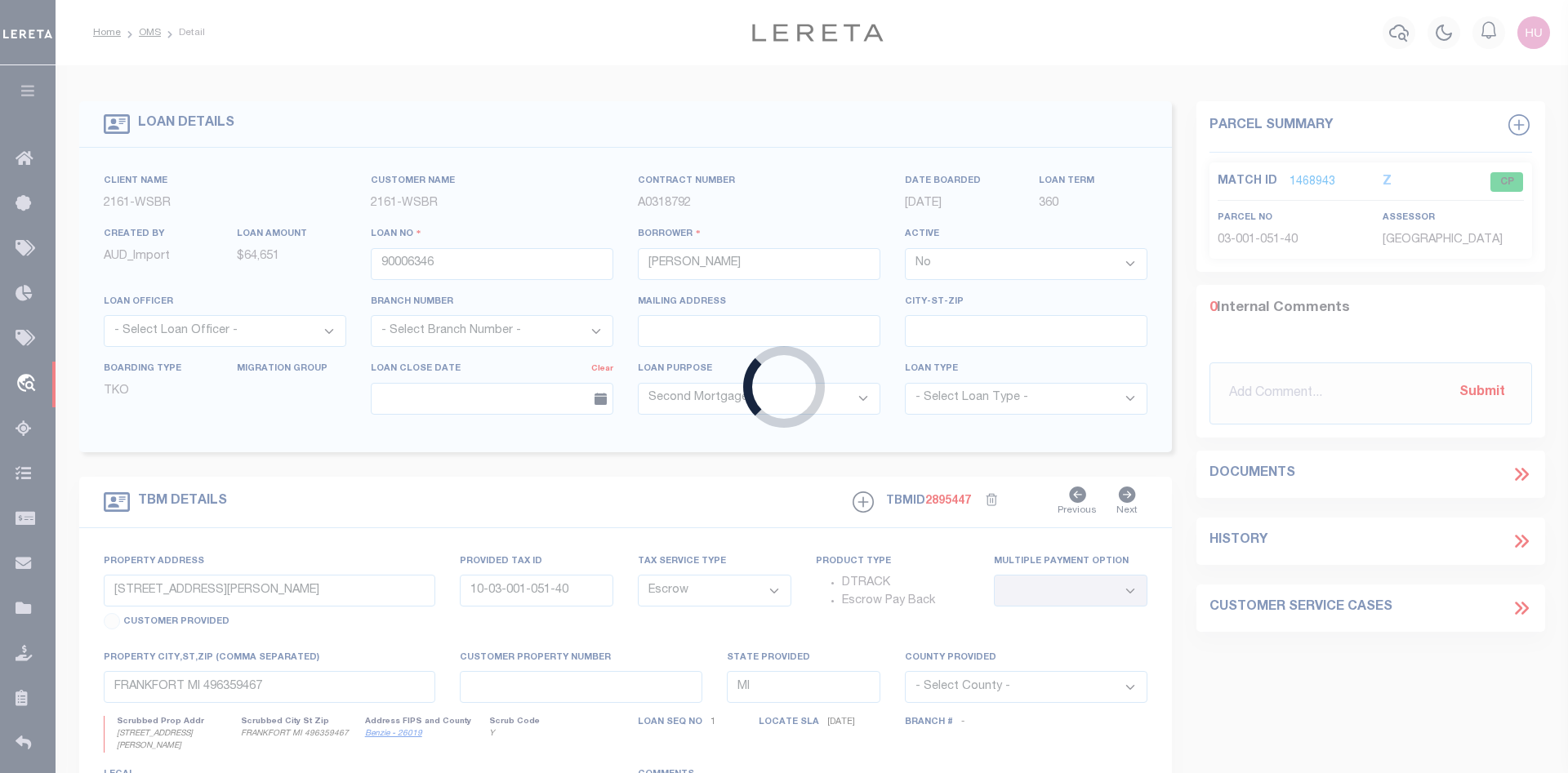
type input "720008713"
type input "VIVA FARMS LLC"
select select
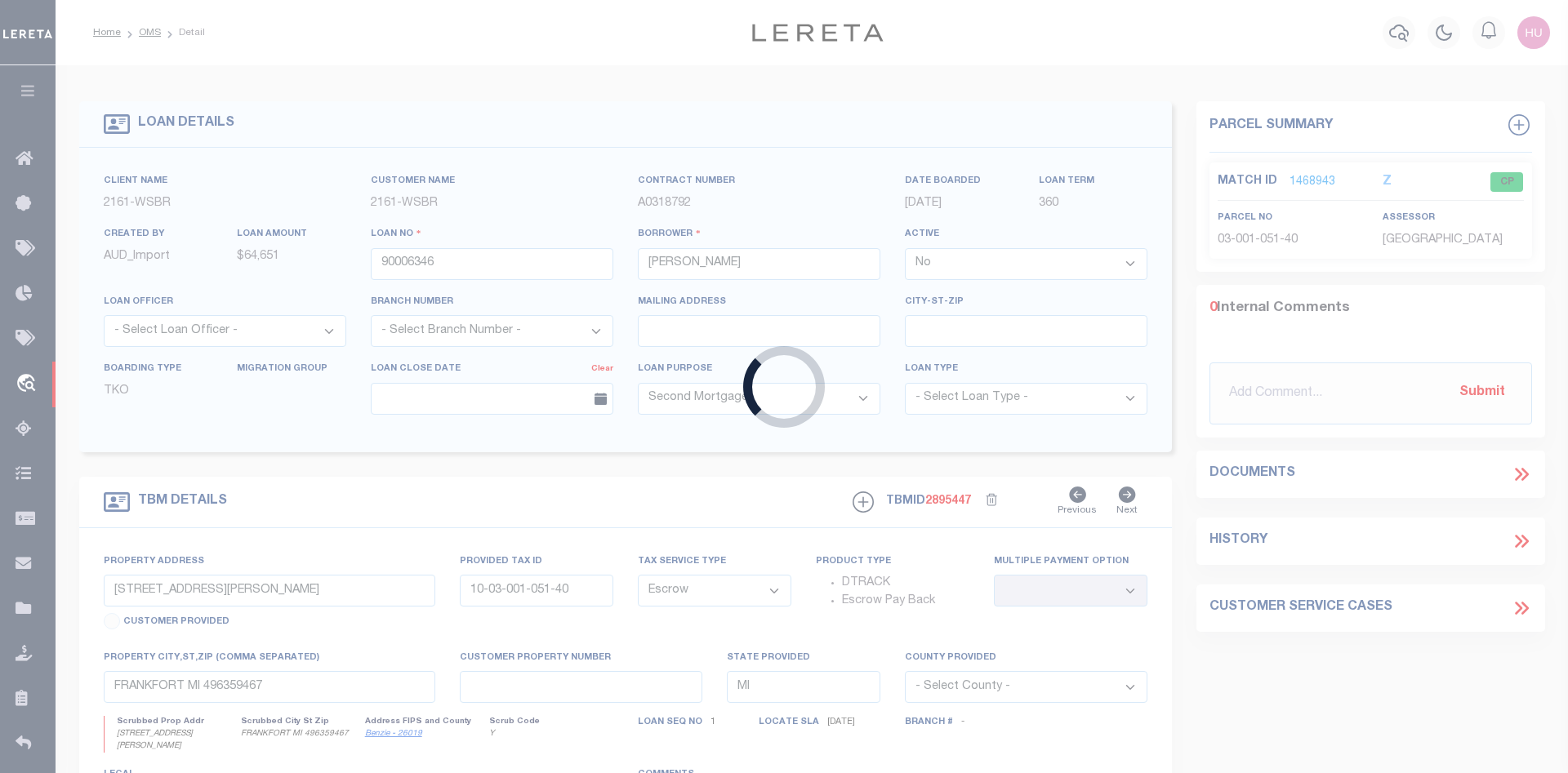
select select "NonEscrow"
type input "R04490"
select select
type input "LEVELLAND, TX 79336"
type input "[GEOGRAPHIC_DATA]"
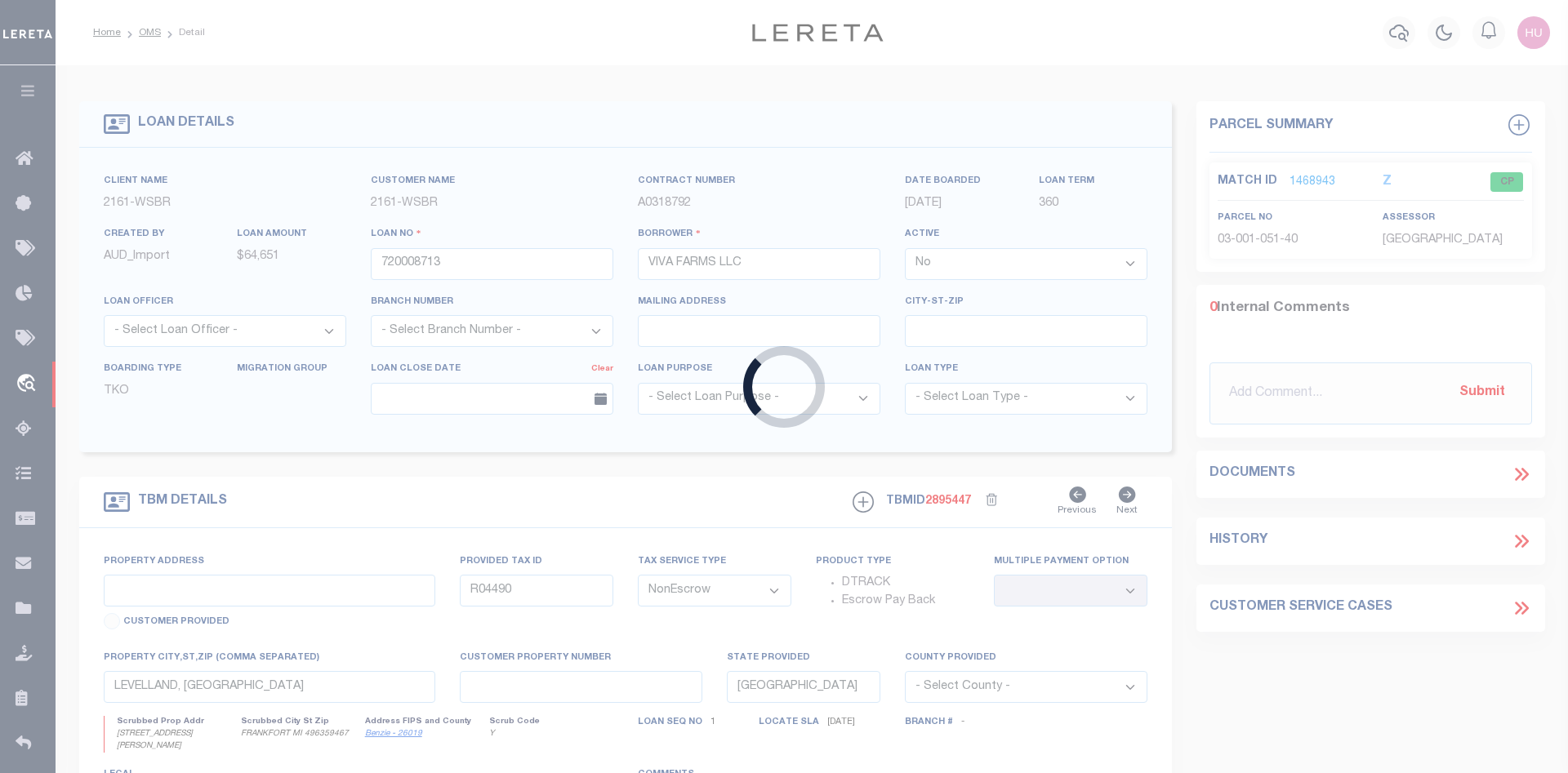
select select
select select "8877"
select select "1346"
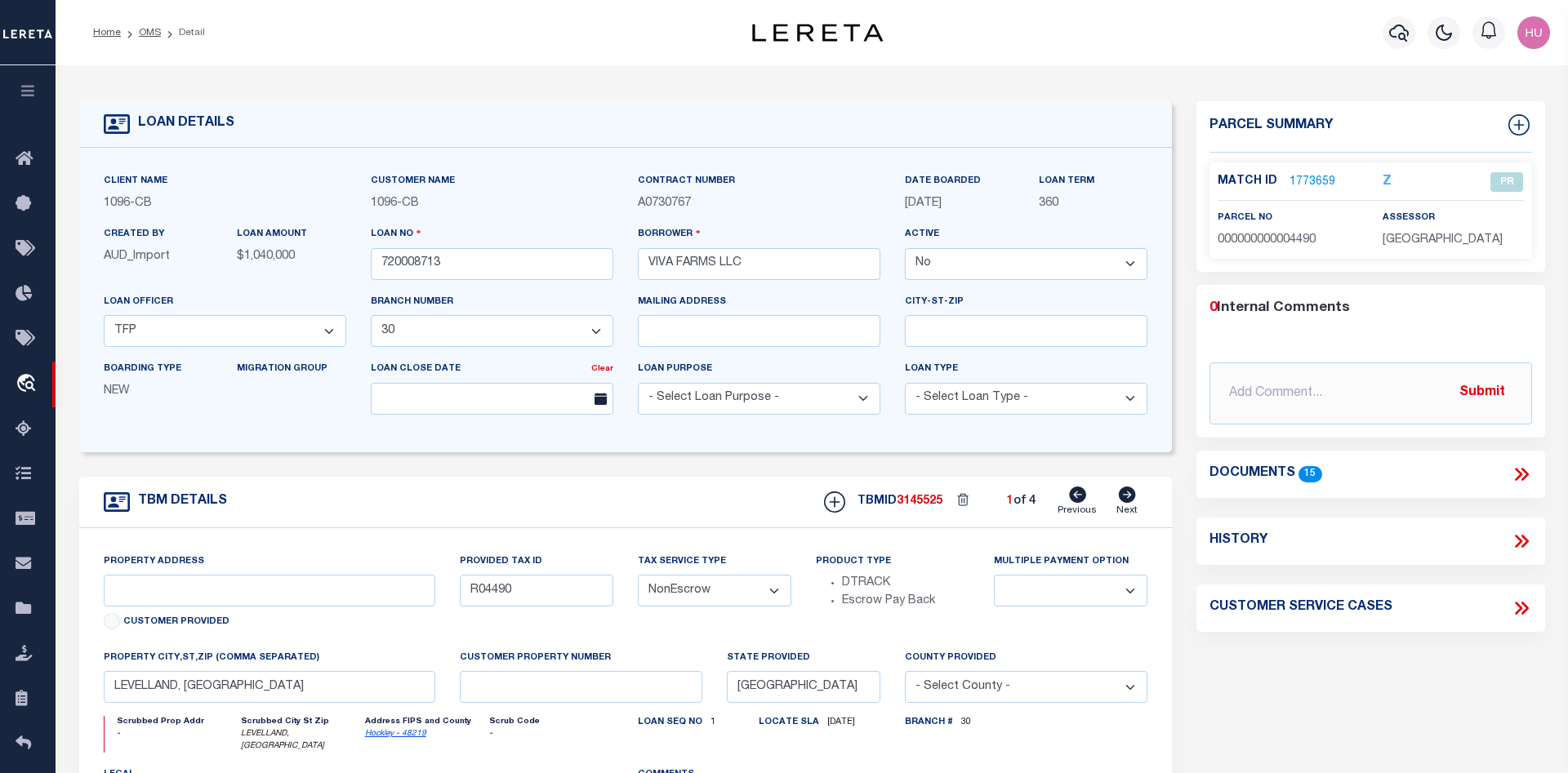
click at [137, 32] on li "OMS" at bounding box center [141, 33] width 40 height 15
click at [145, 38] on link "OMS" at bounding box center [150, 33] width 22 height 10
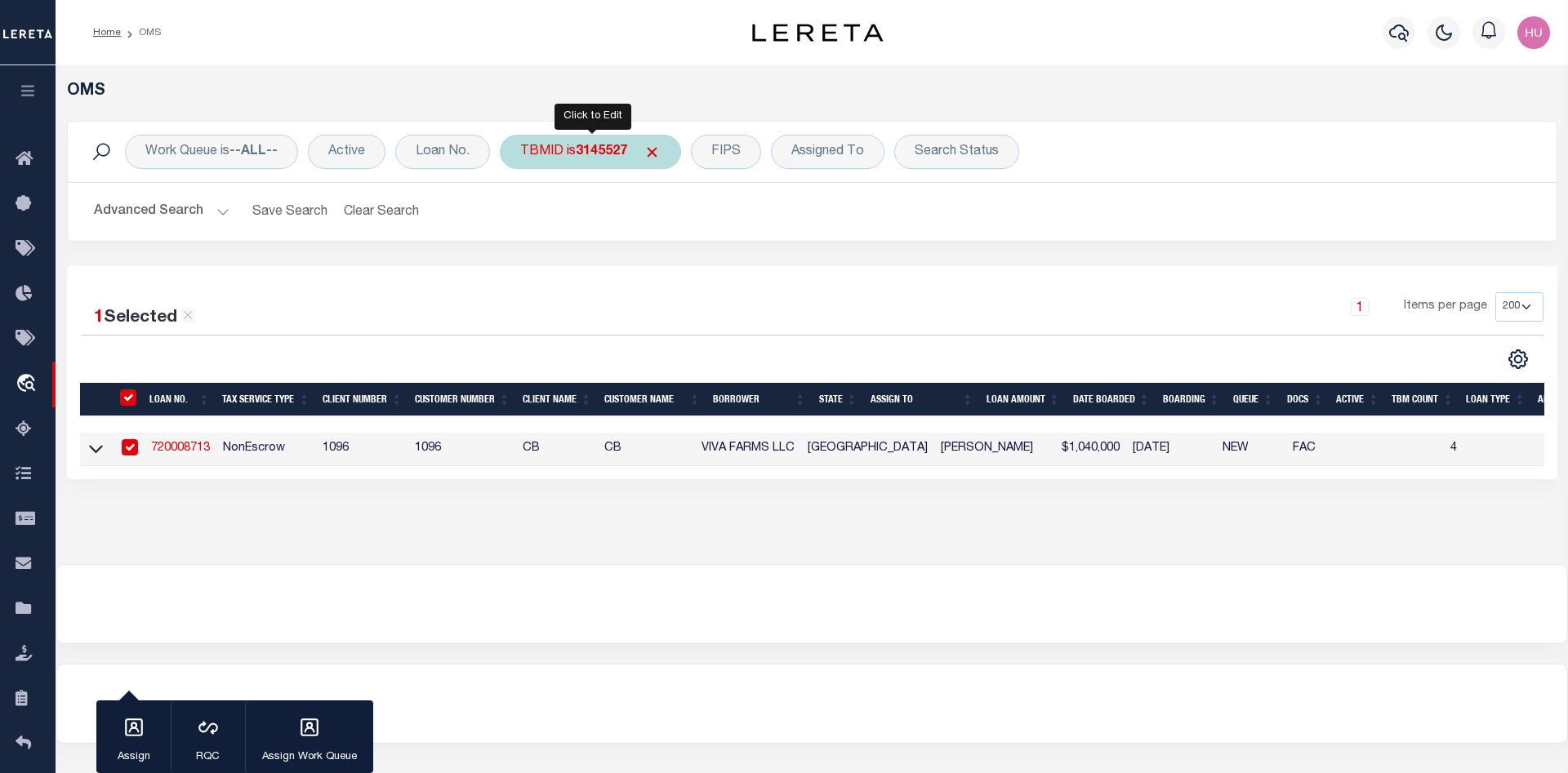
click at [549, 157] on div "TBMID is 3145527" at bounding box center [590, 152] width 181 height 35
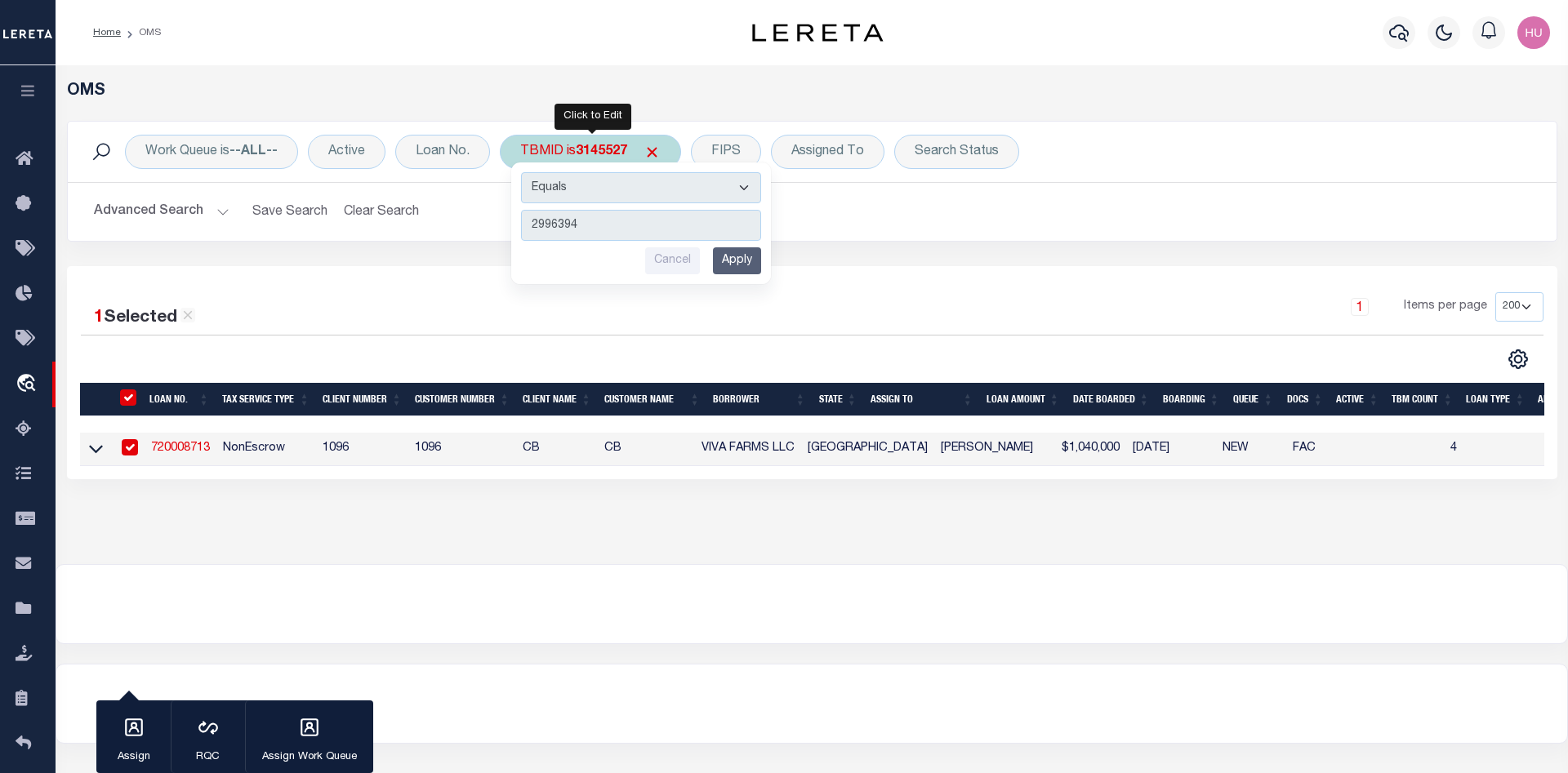
type input "2996394"
click at [755, 262] on input "Apply" at bounding box center [737, 261] width 49 height 27
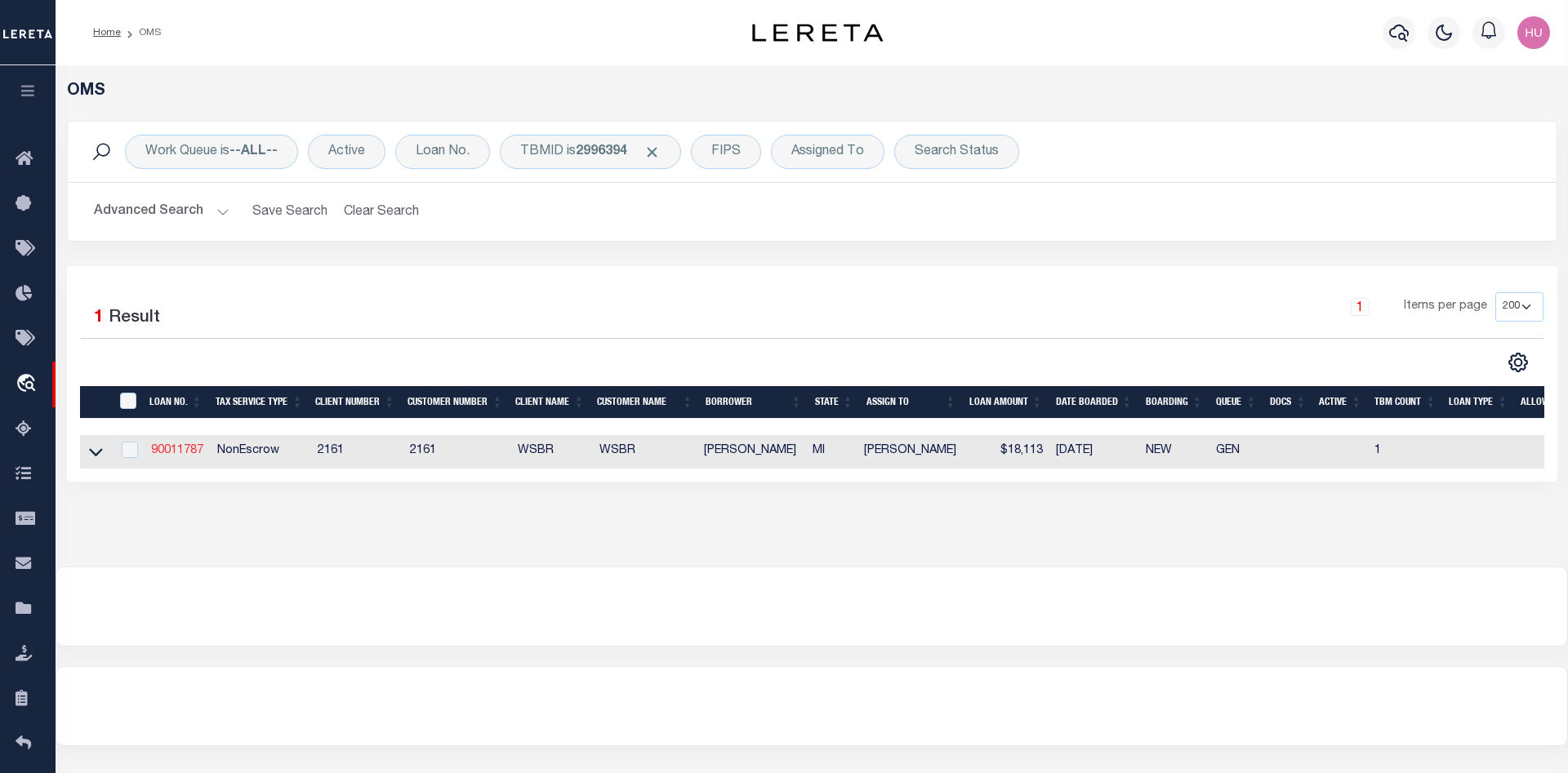
click at [179, 454] on link "90011787" at bounding box center [177, 451] width 52 height 12
type input "90011787"
type input "MICHAEL P LYNN"
select select
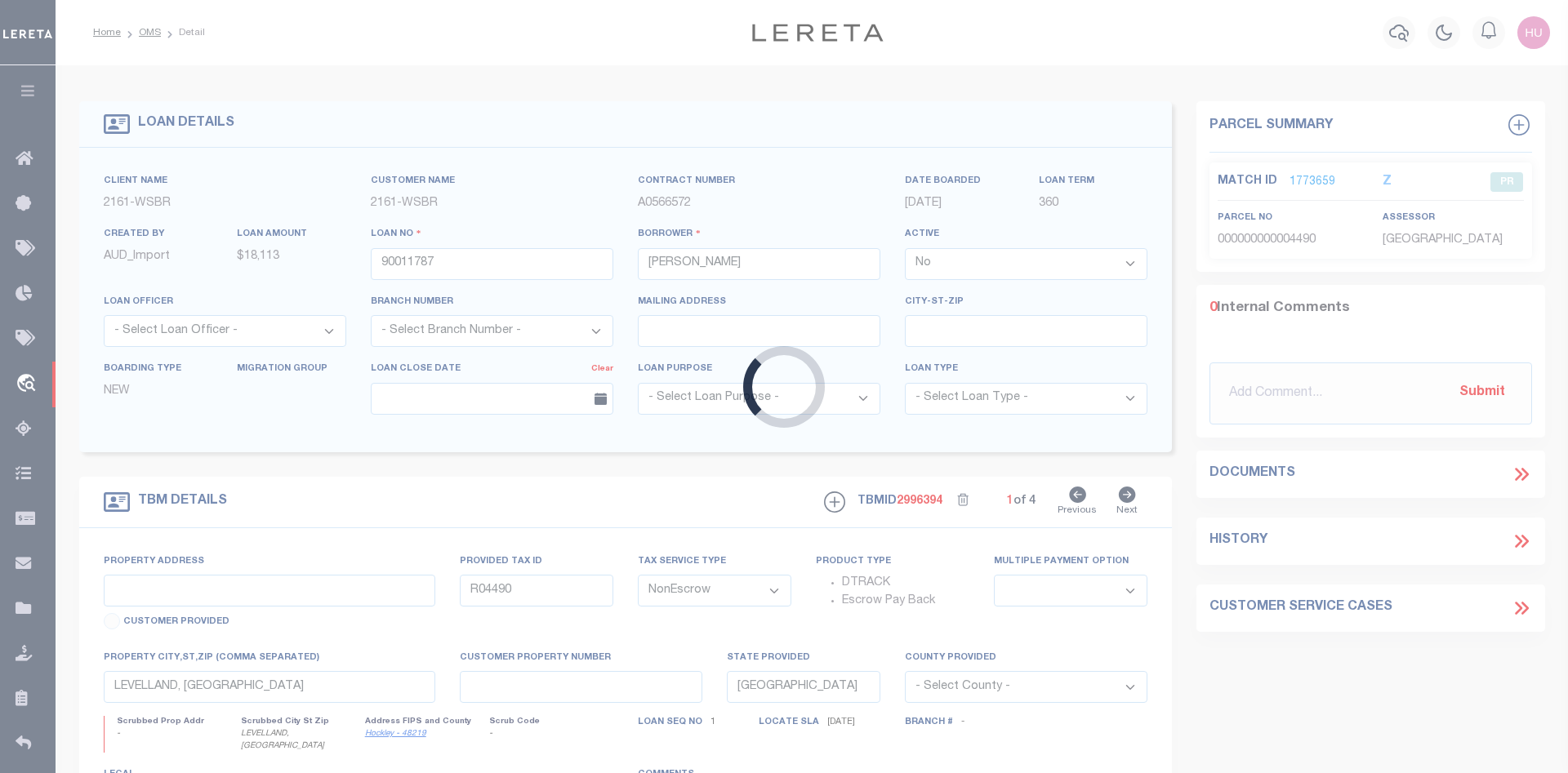
type input "5869 S SCENIC HWY"
type input "ARCADIA MI 496139601"
type input "MI"
select select
type textarea "10-03-001-297-00"
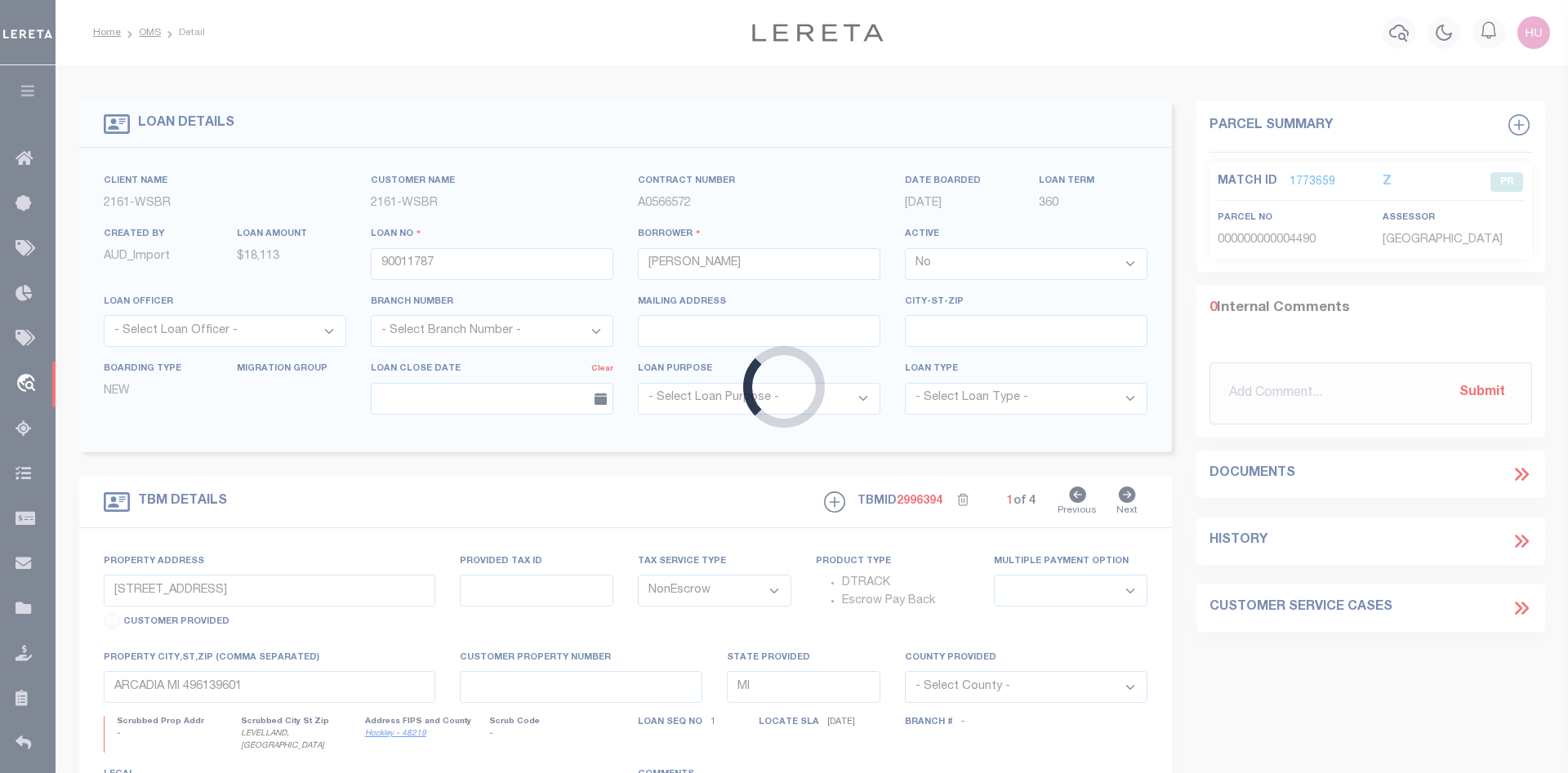
select select "4567"
select select
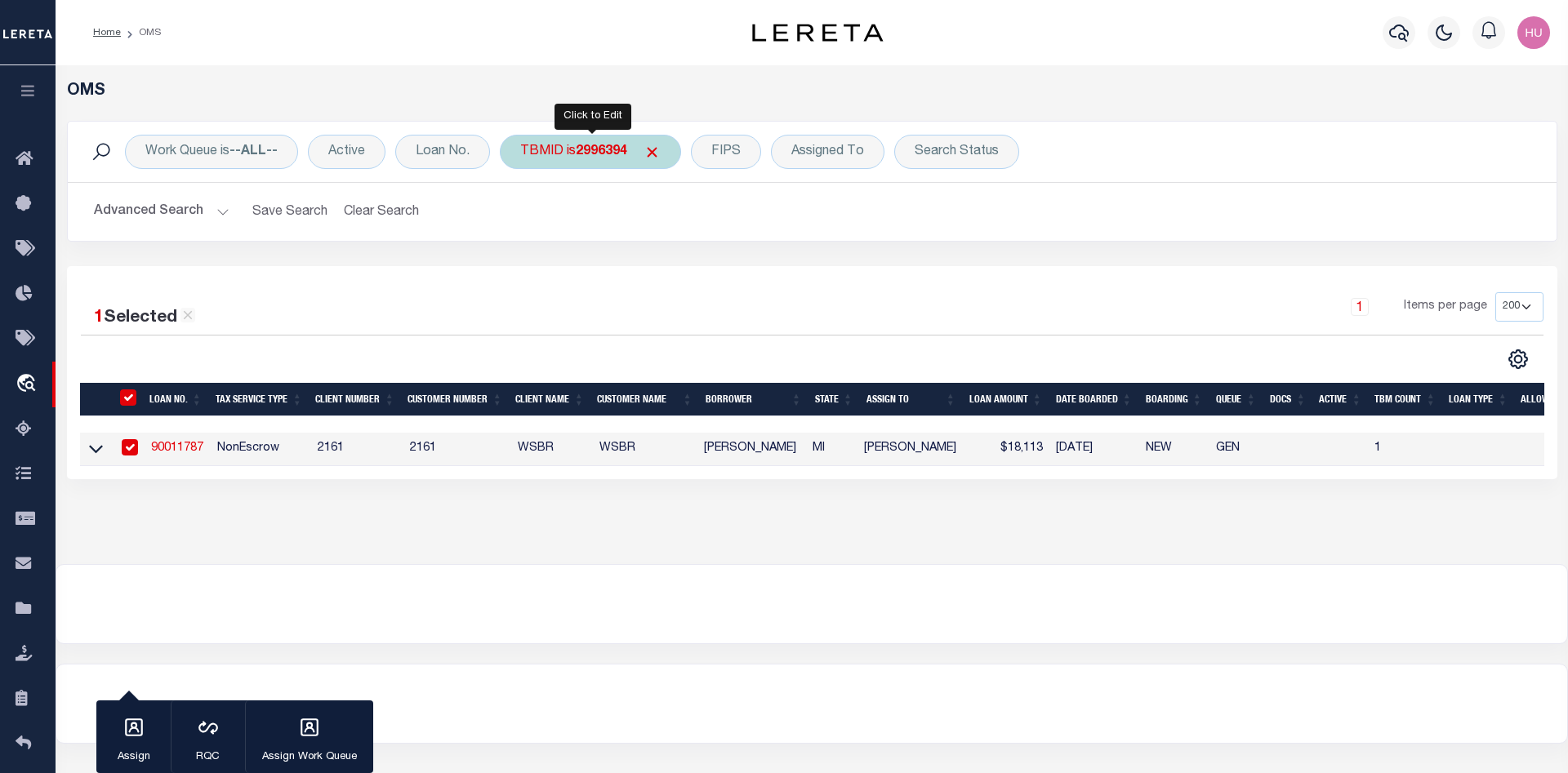
click at [598, 154] on b "2996394" at bounding box center [601, 152] width 51 height 13
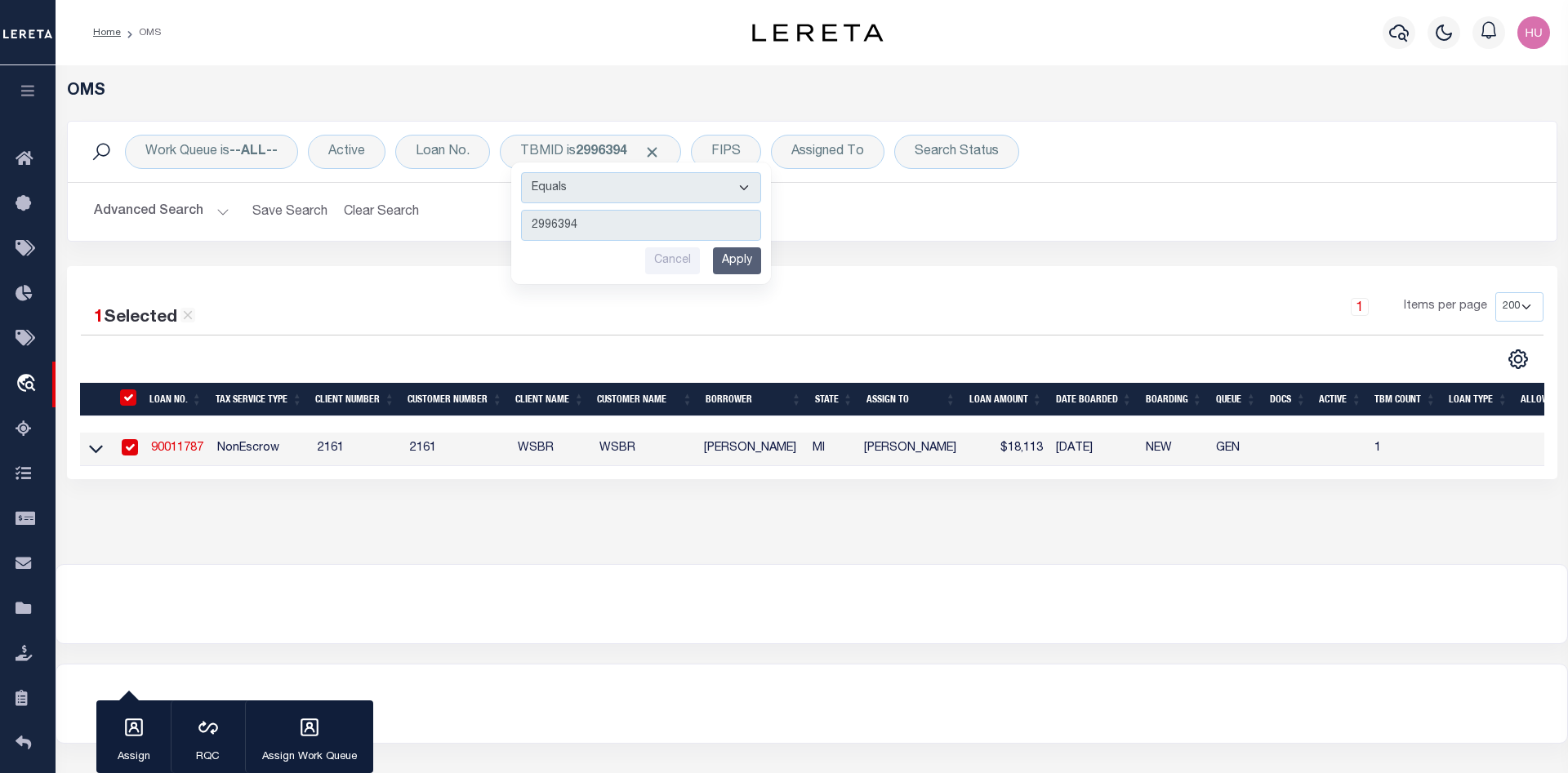
click at [179, 452] on link "90011787" at bounding box center [177, 449] width 52 height 12
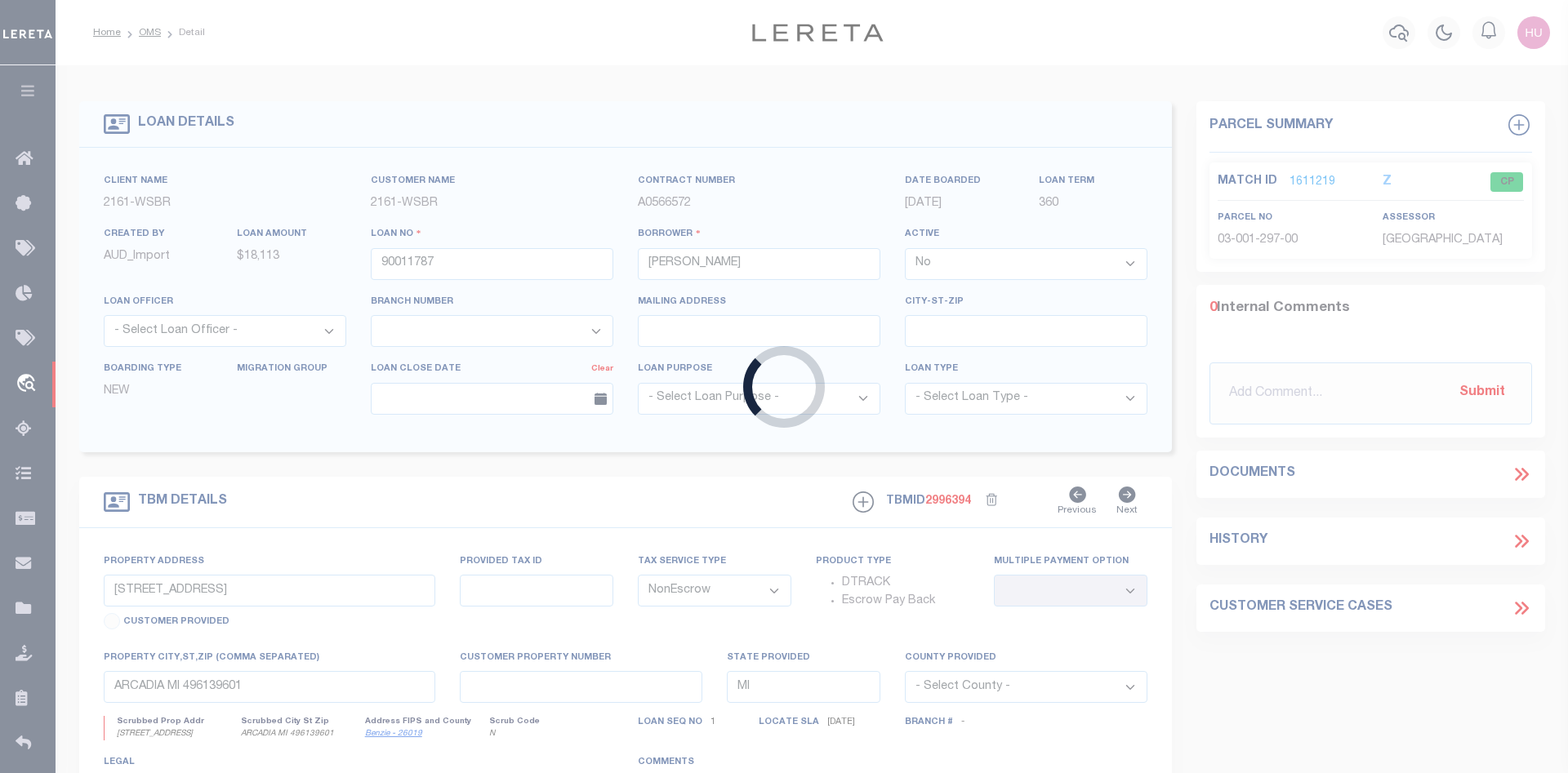
select select
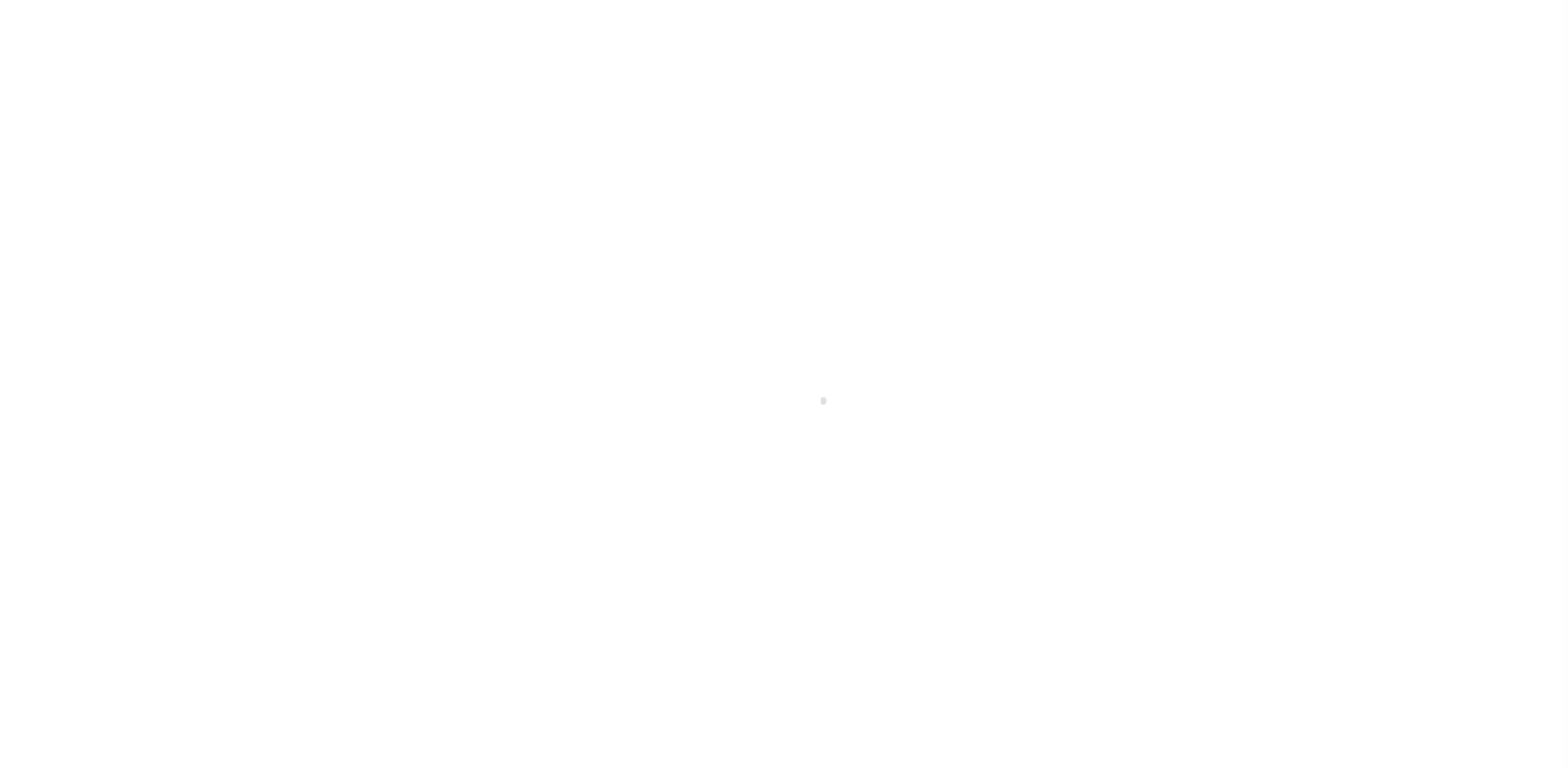
select select "[GEOGRAPHIC_DATA]"
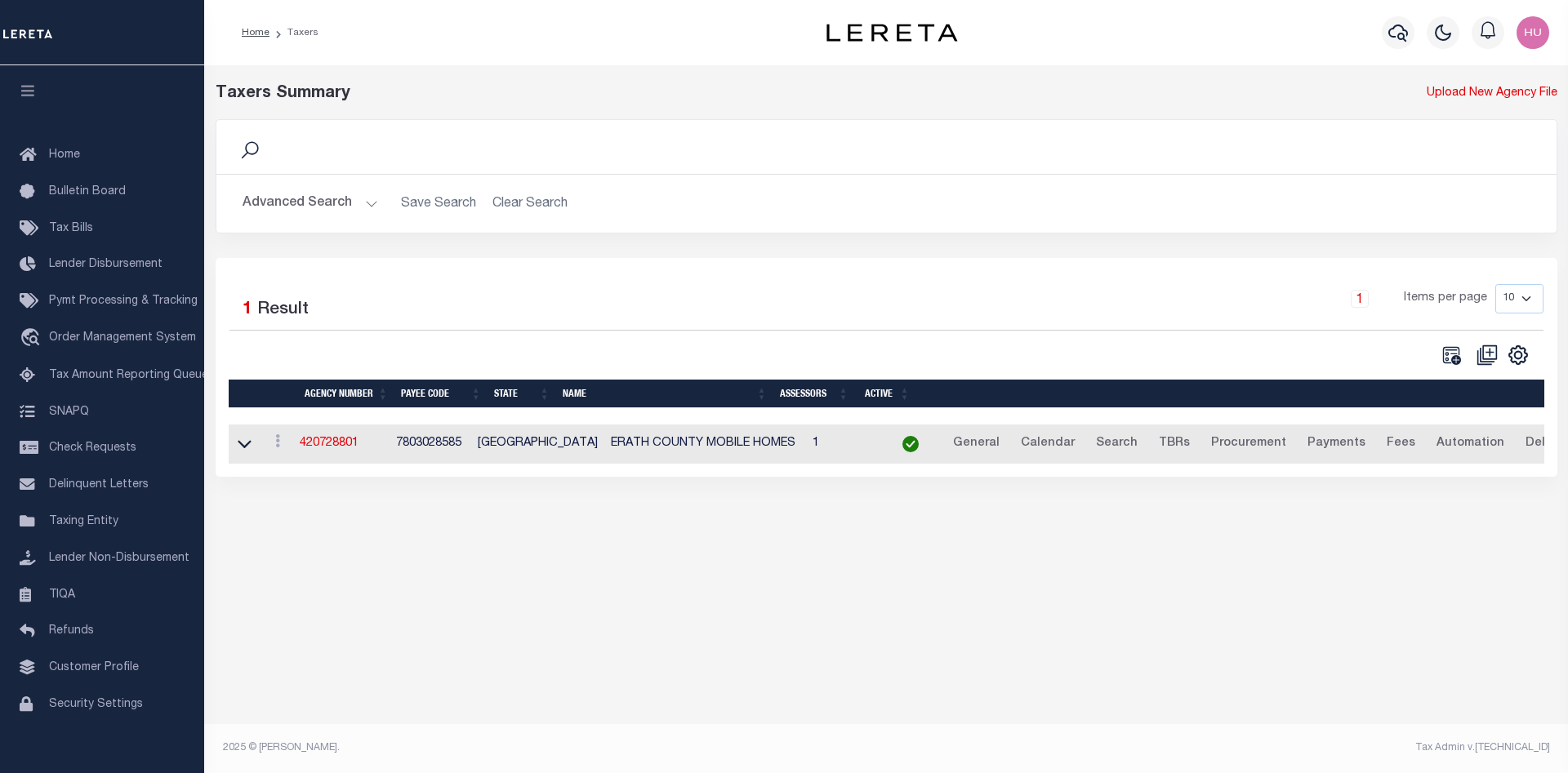
click at [327, 205] on button "Advanced Search" at bounding box center [310, 203] width 136 height 32
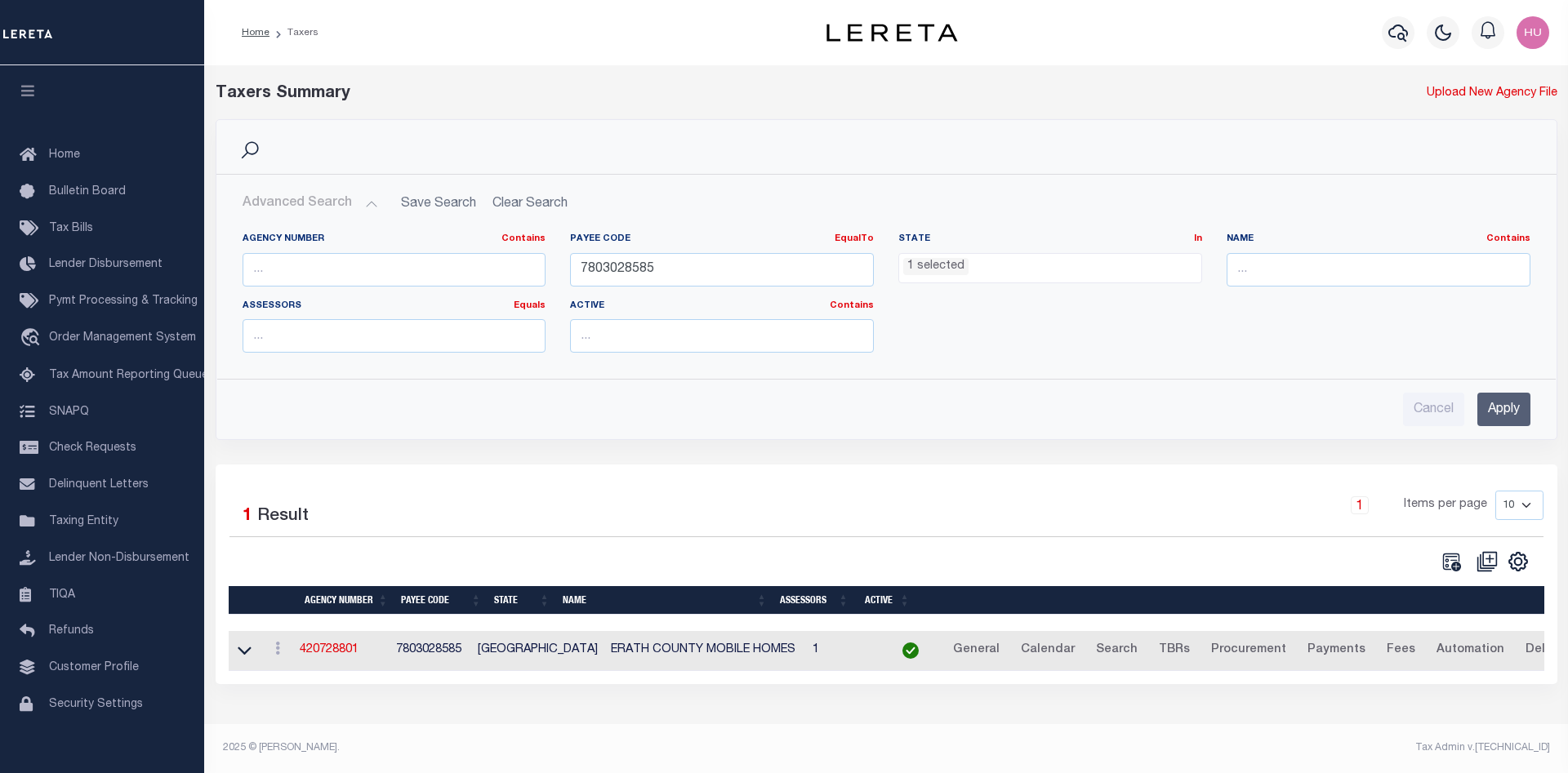
scroll to position [808, 0]
click at [604, 264] on input "7803028585" at bounding box center [721, 269] width 304 height 34
paste input "4830380000"
type input "4830380000"
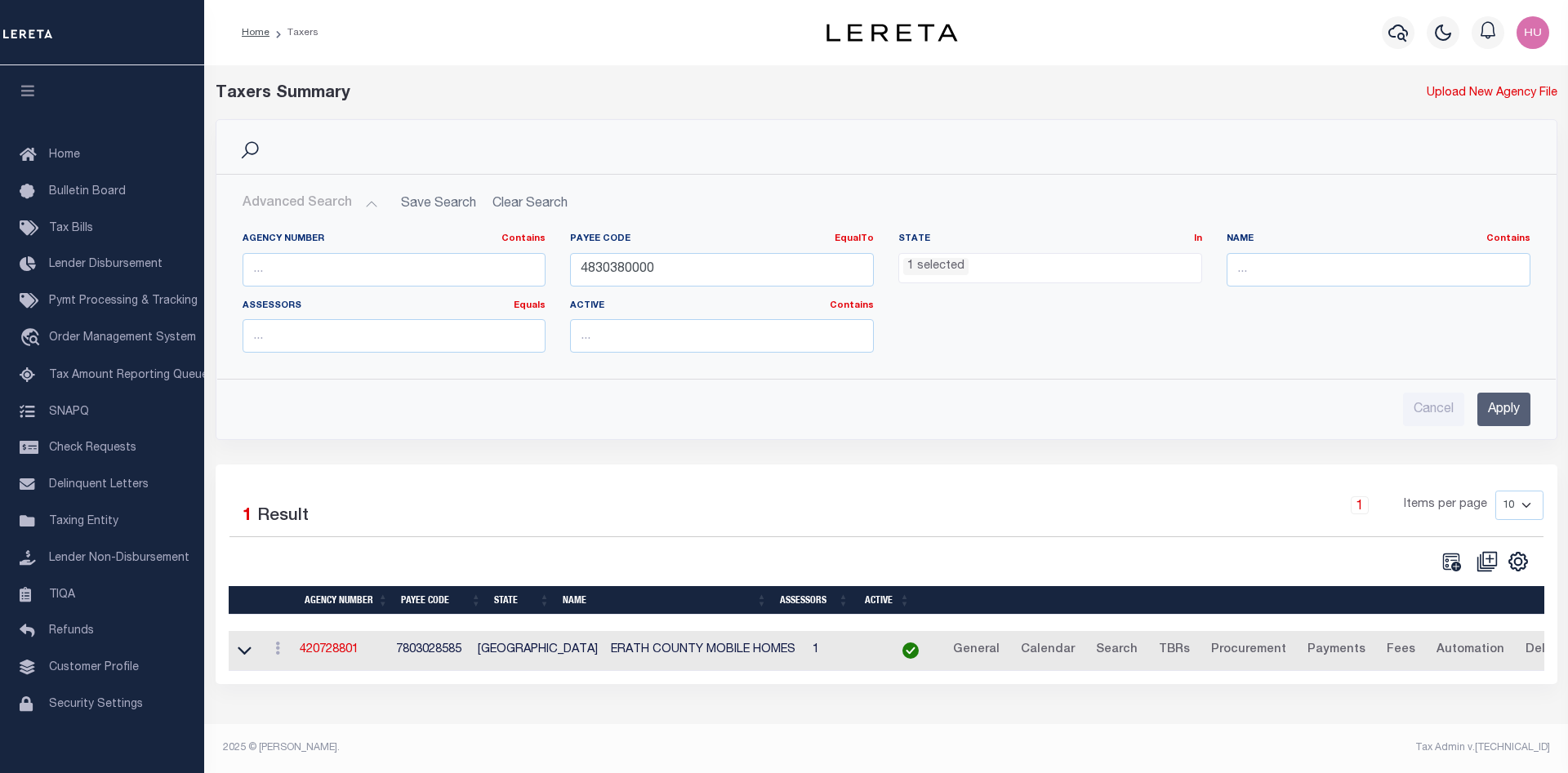
click at [1503, 418] on input "Apply" at bounding box center [1504, 409] width 53 height 34
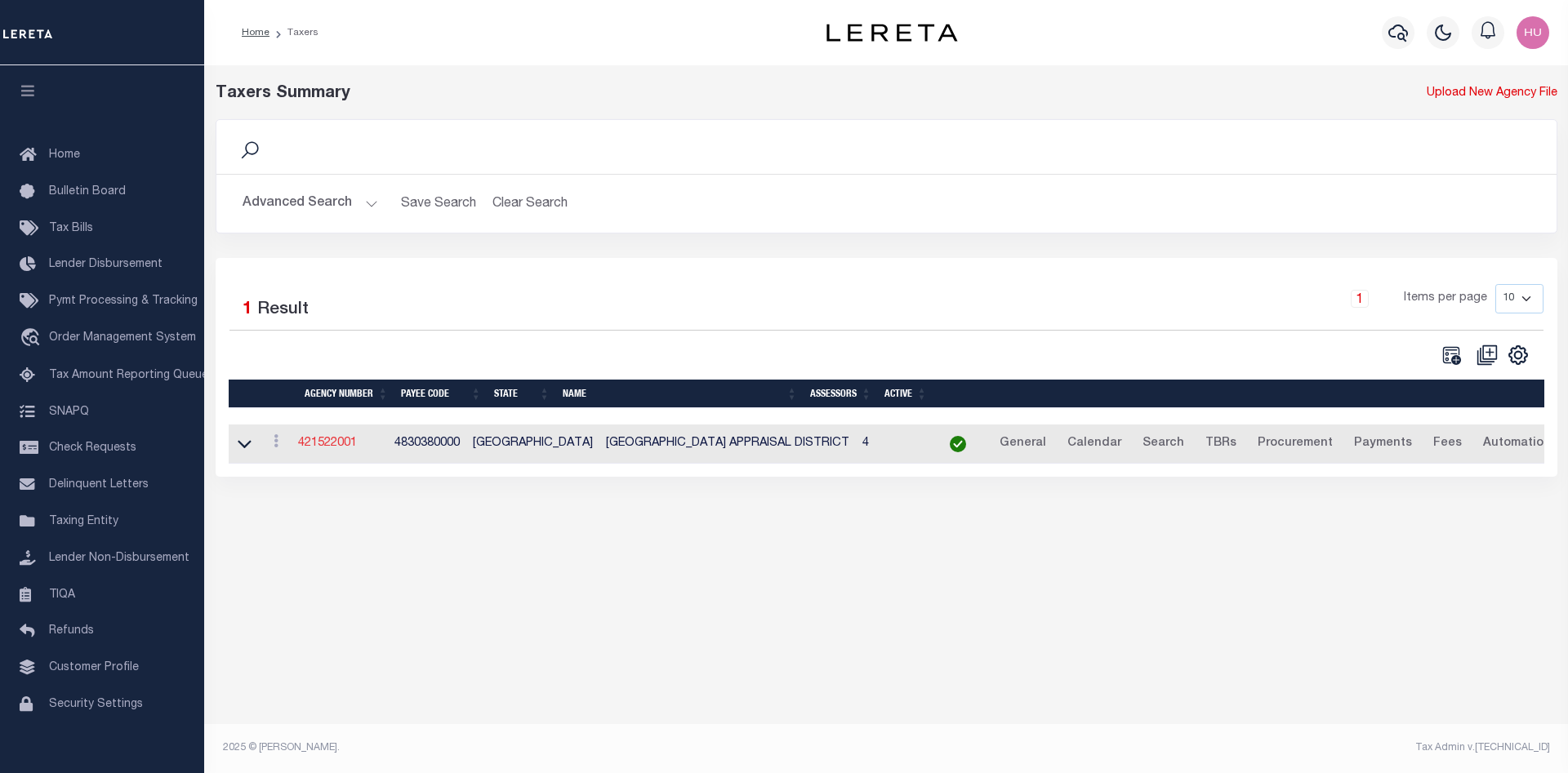
click at [346, 445] on link "421522001" at bounding box center [327, 444] width 58 height 12
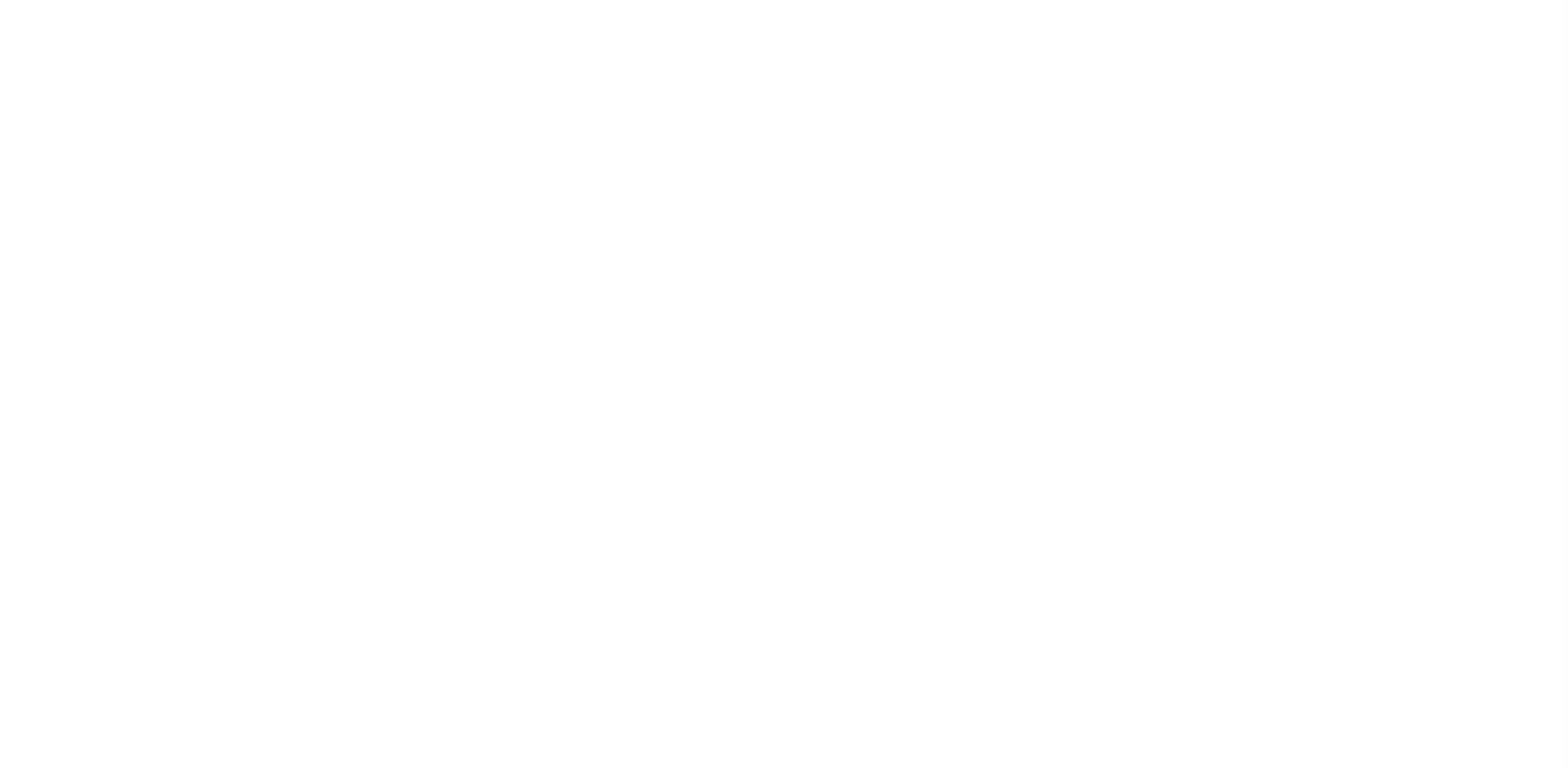
select select
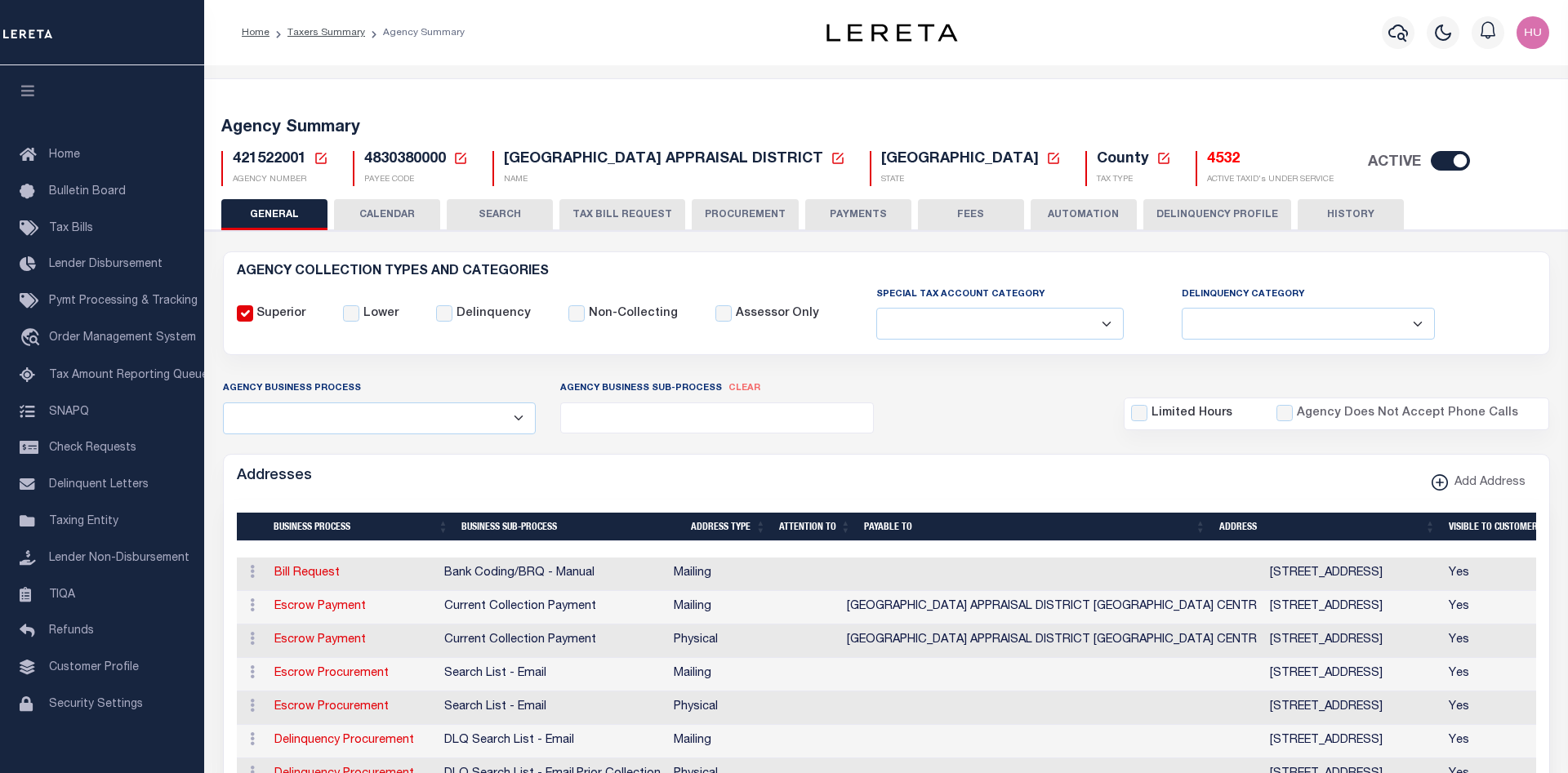
click at [424, 159] on span "4830380000" at bounding box center [404, 159] width 82 height 15
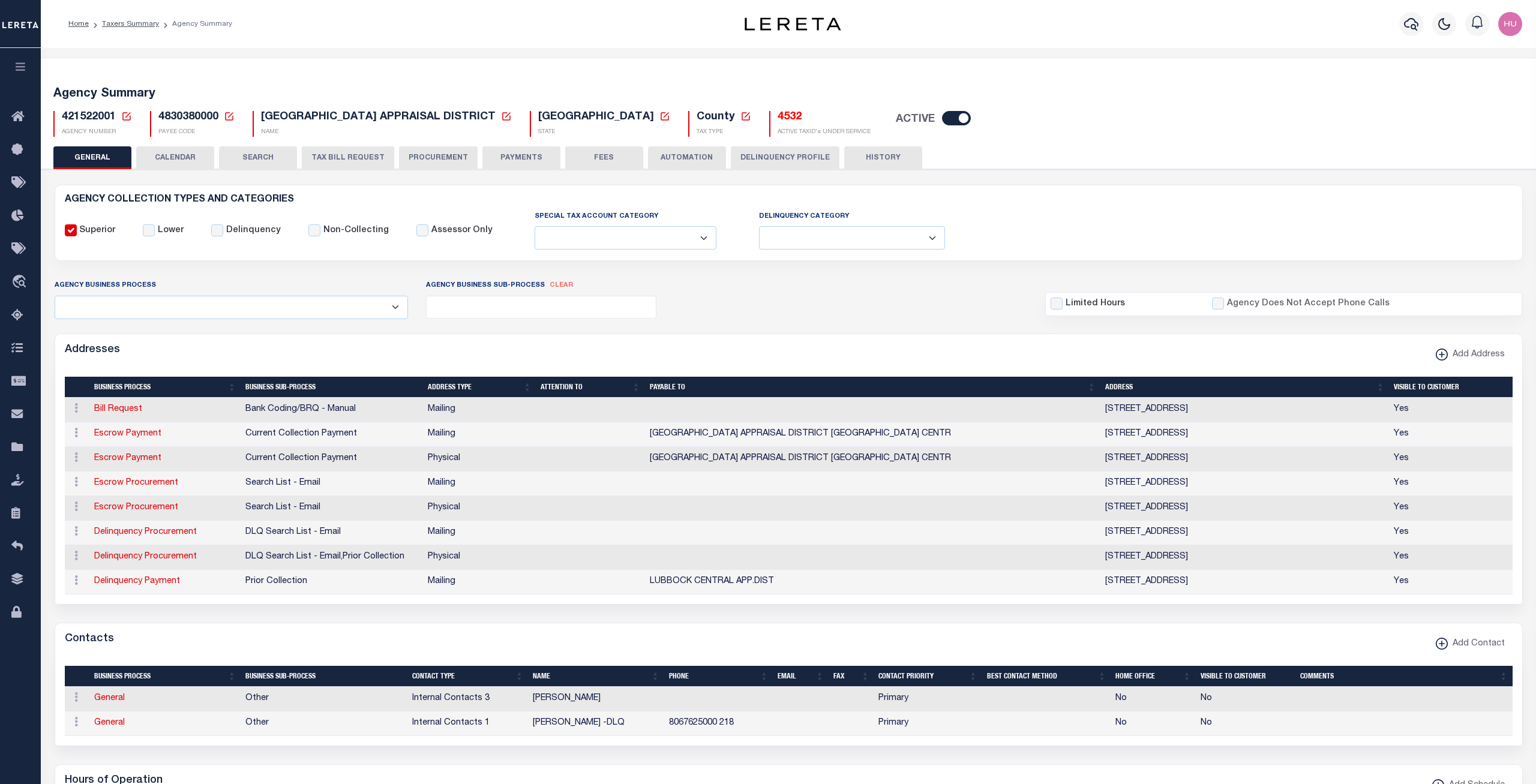
click at [777, 118] on h5 "4532" at bounding box center [824, 118] width 93 height 13
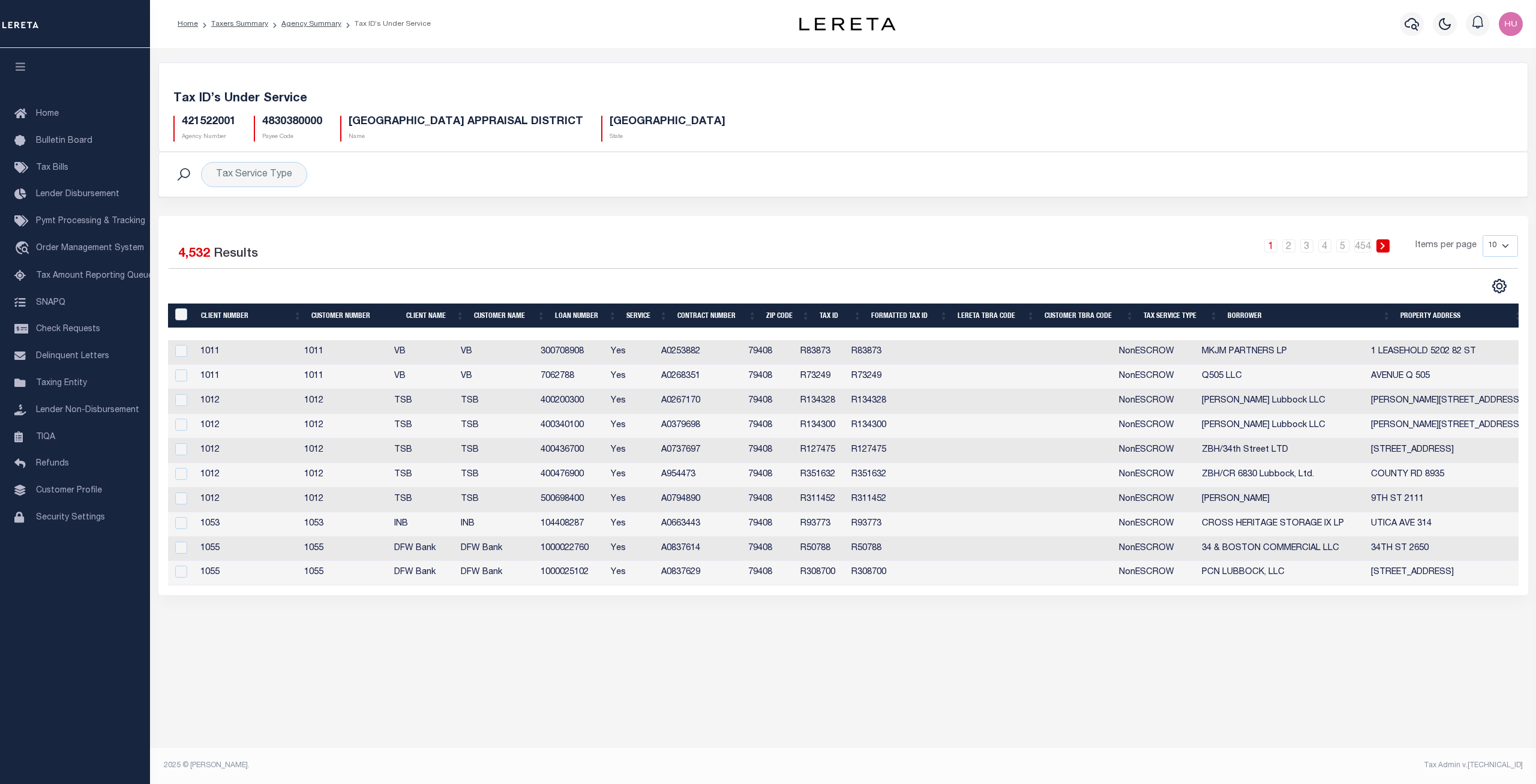
click at [1483, 235] on select "10 25 50 100" at bounding box center [1500, 246] width 36 height 22
select select "100"
click option "100" at bounding box center [0, 0] width 0 height 0
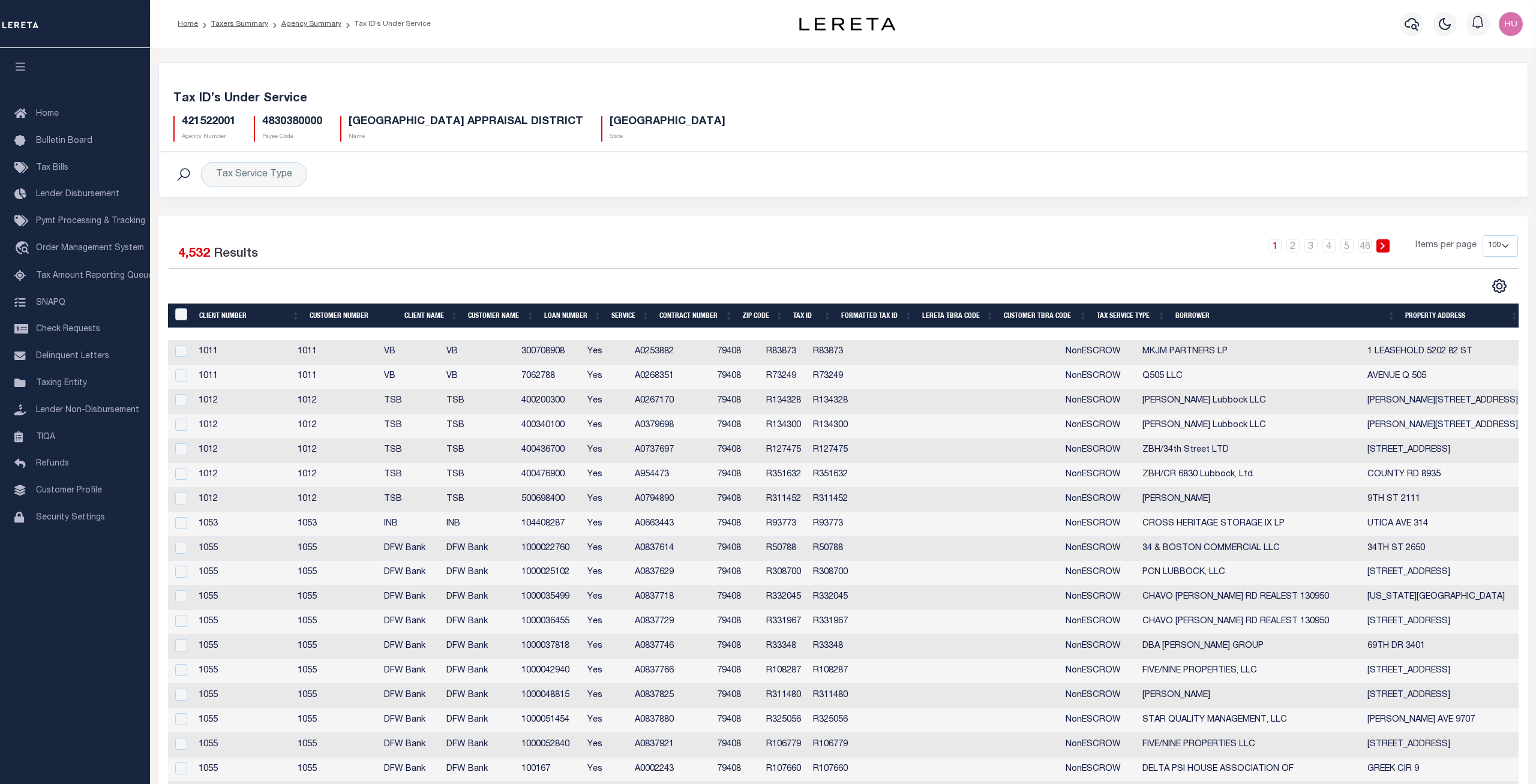
click at [800, 351] on td "R83873" at bounding box center [785, 352] width 47 height 25
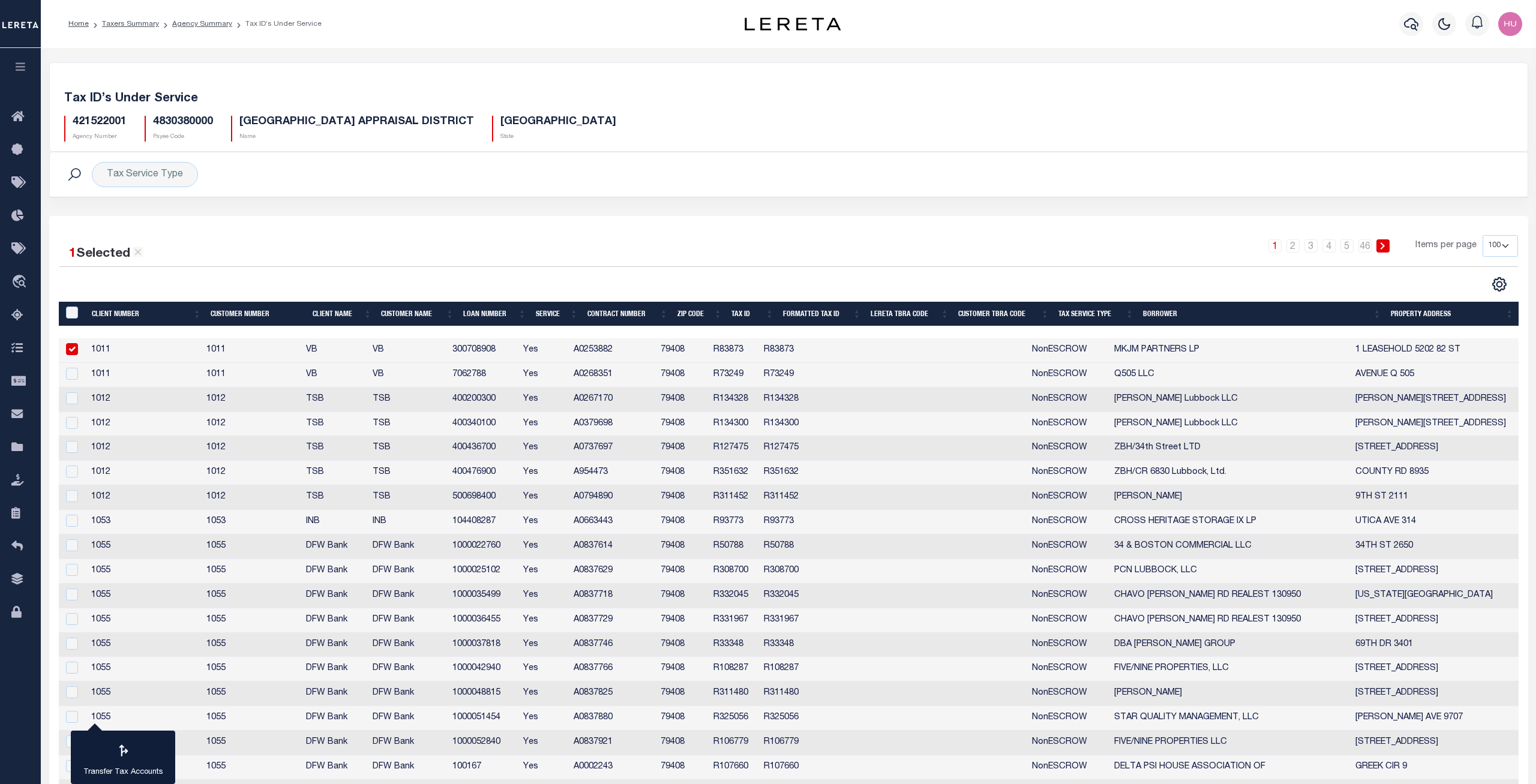
click at [759, 351] on td "R83873" at bounding box center [733, 350] width 50 height 25
checkbox input "false"
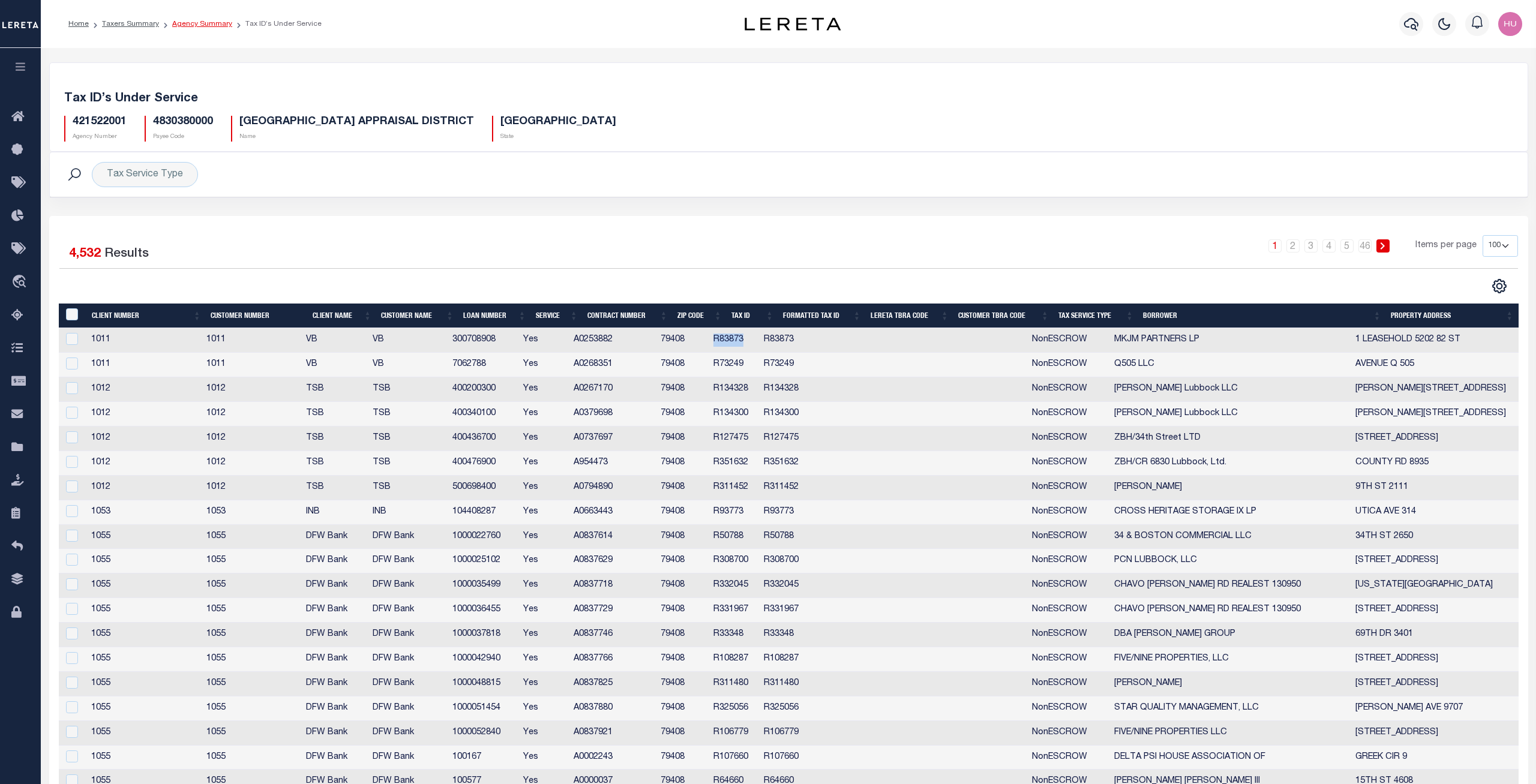
click at [203, 25] on link "Agency Summary" at bounding box center [202, 24] width 60 height 7
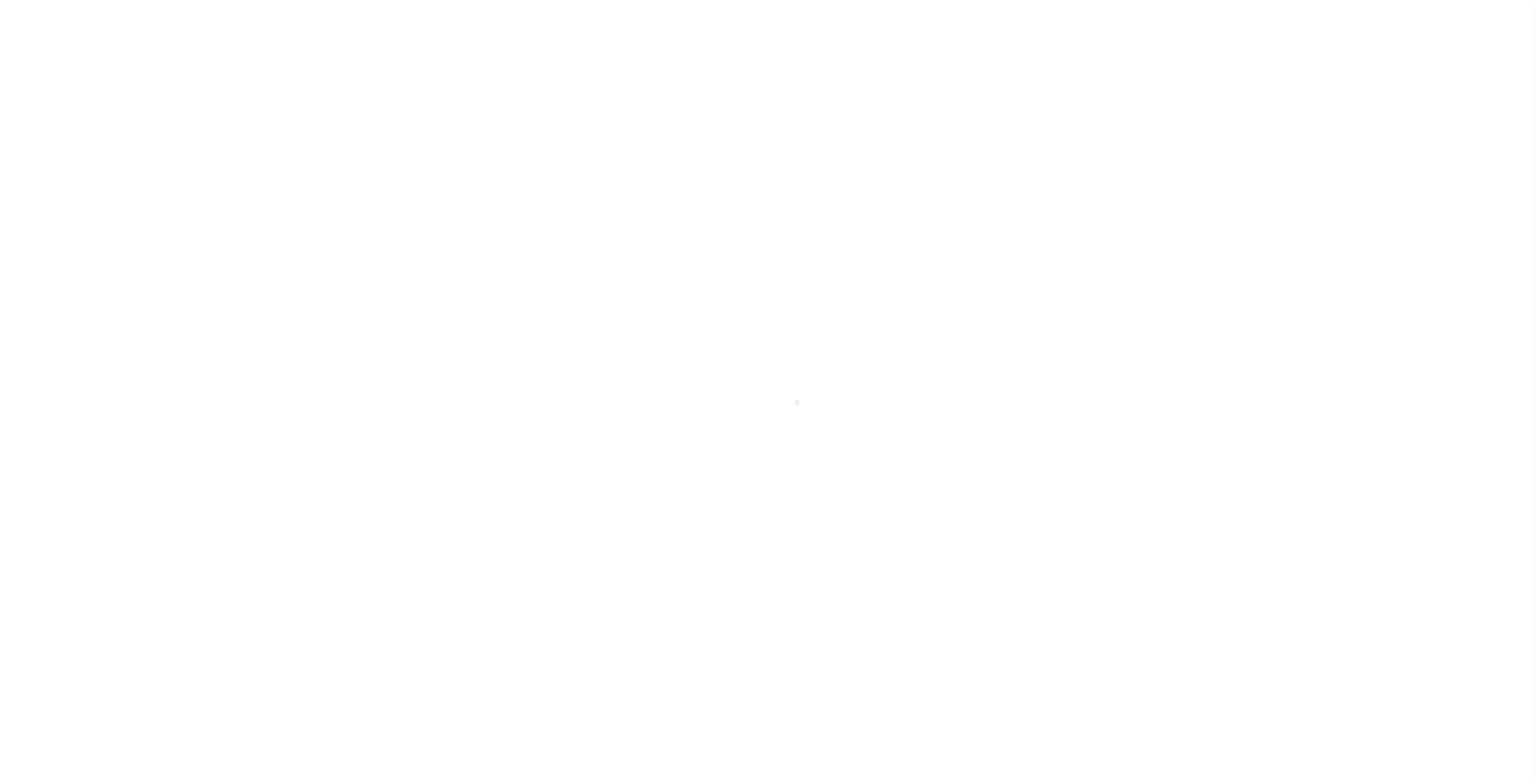
select select
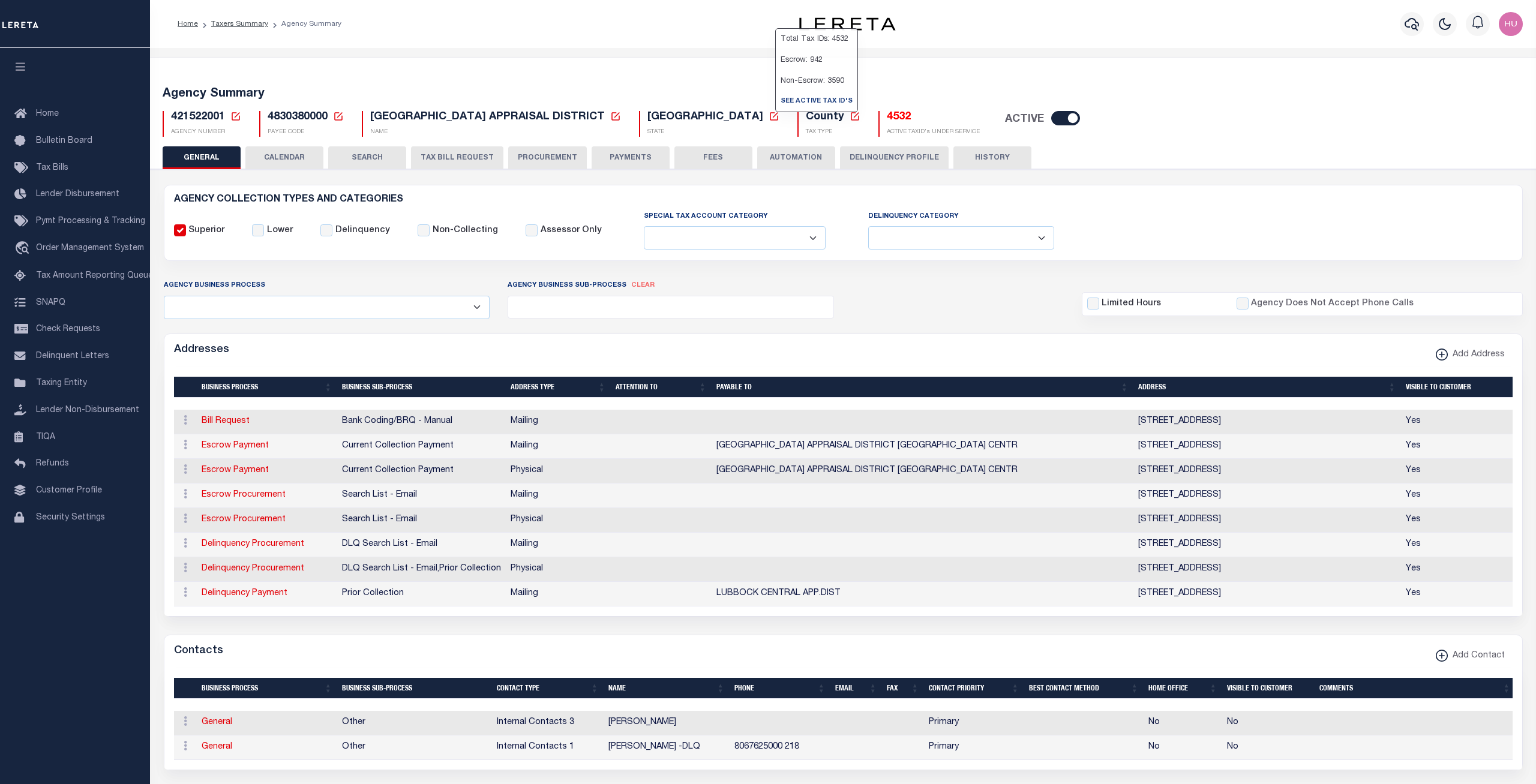
click at [887, 119] on h5 "4532" at bounding box center [933, 118] width 93 height 13
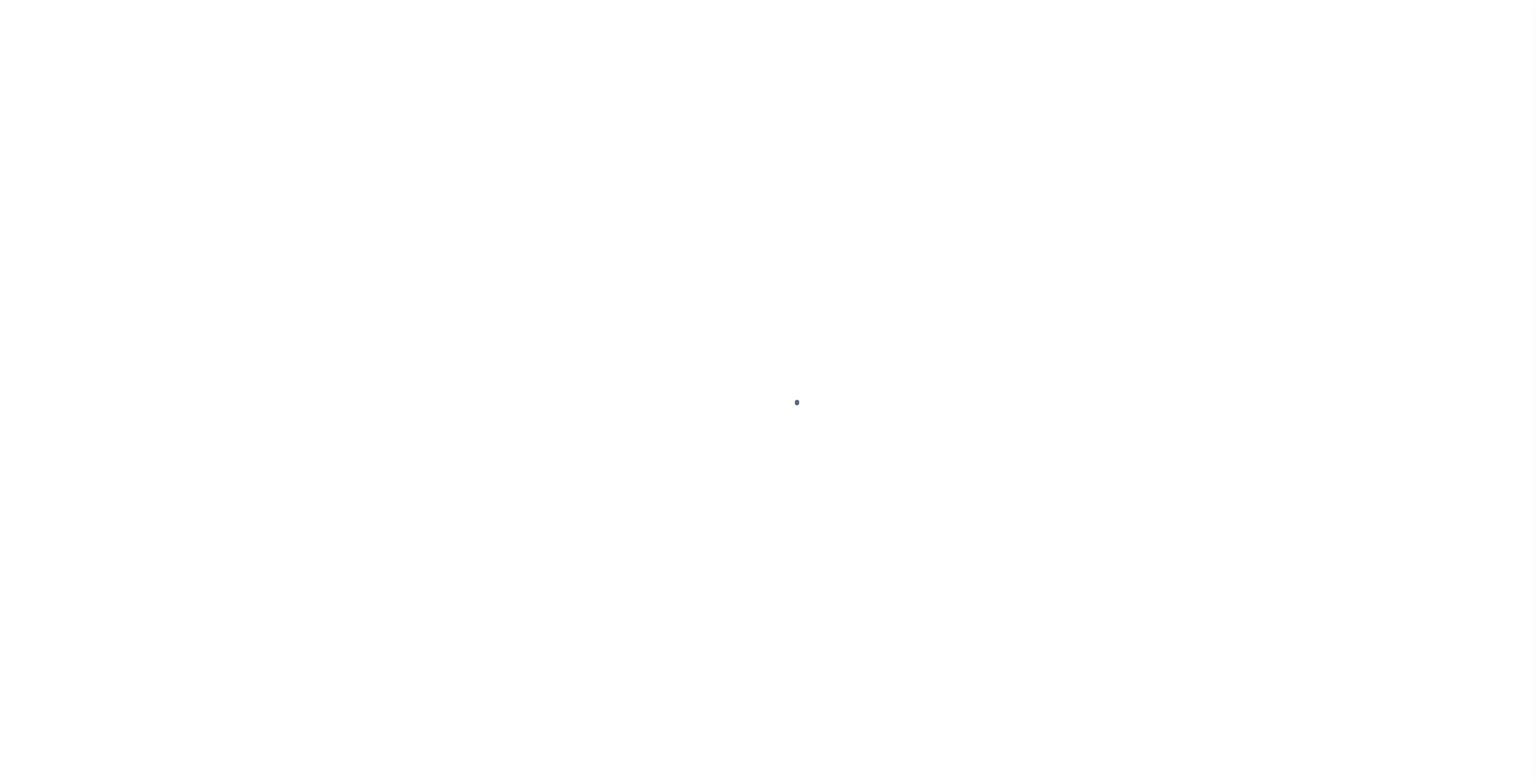
select select "100"
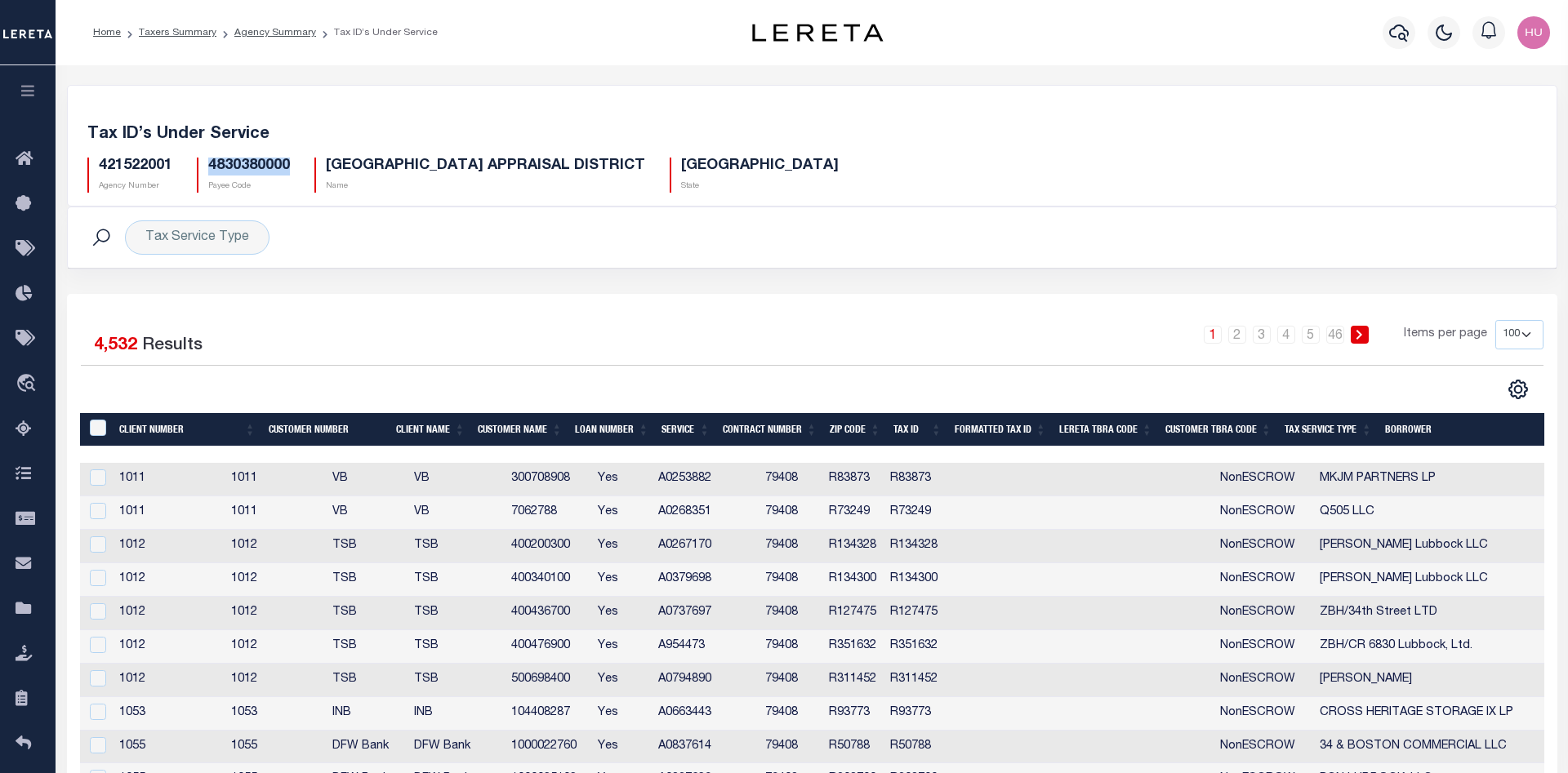
drag, startPoint x: 289, startPoint y: 167, endPoint x: 210, endPoint y: 165, distance: 79.0
click at [210, 165] on h5 "4830380000" at bounding box center [249, 166] width 82 height 18
copy h5 "4830380000"
click at [1518, 389] on icon "" at bounding box center [1519, 389] width 21 height 21
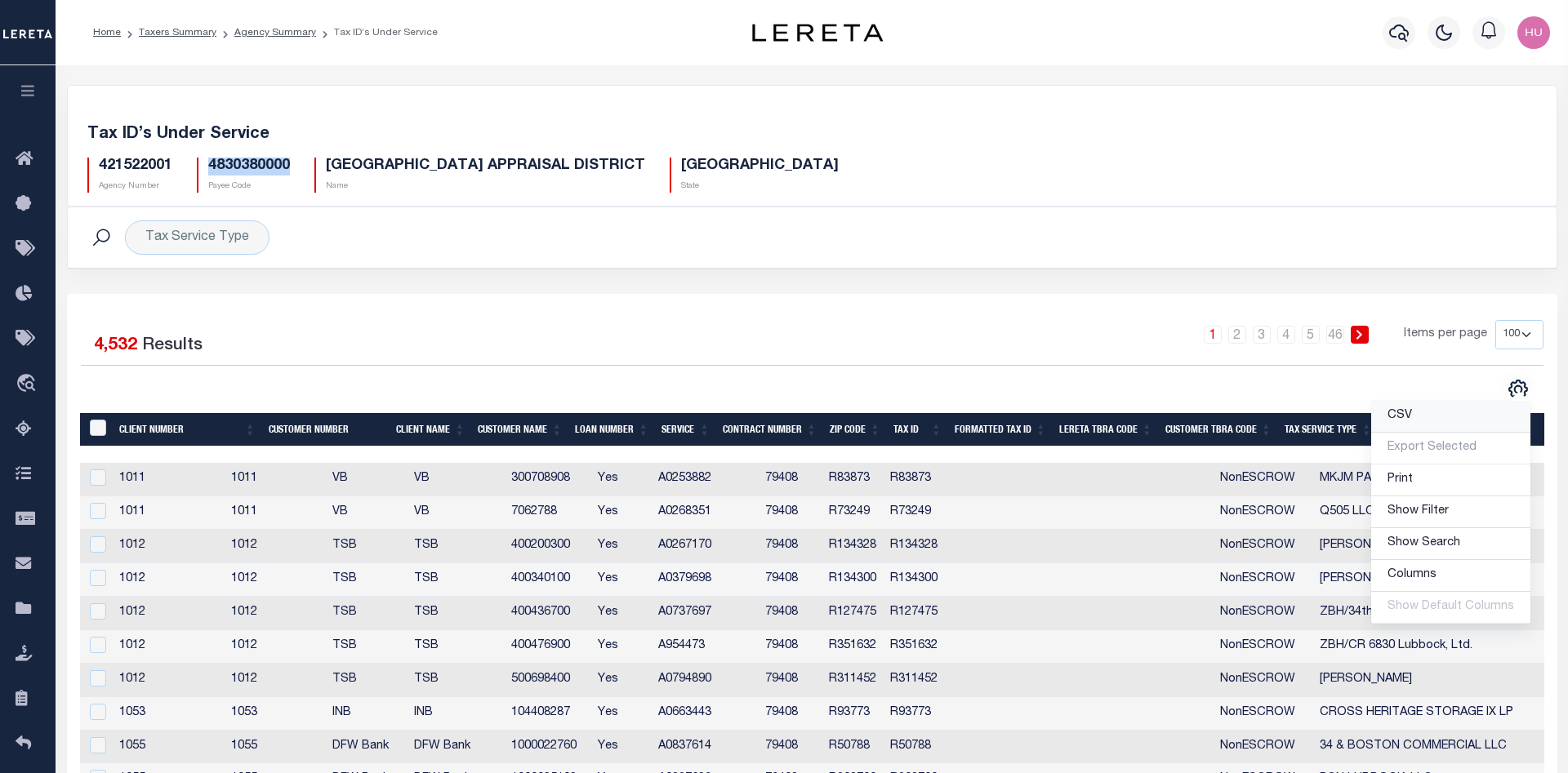
click at [1433, 416] on link "CSV" at bounding box center [1450, 417] width 159 height 32
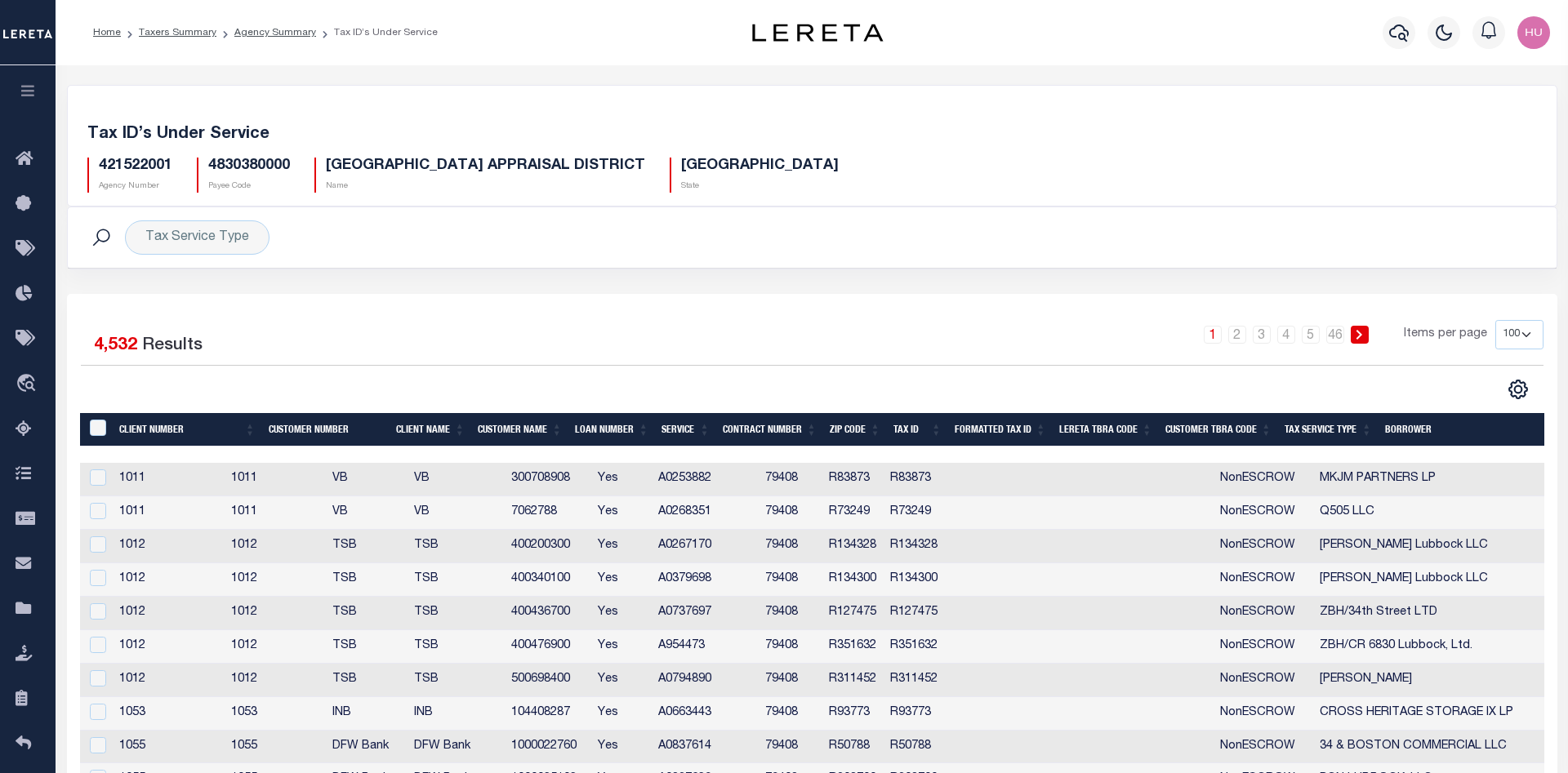
click at [883, 482] on td "R83873" at bounding box center [852, 479] width 60 height 34
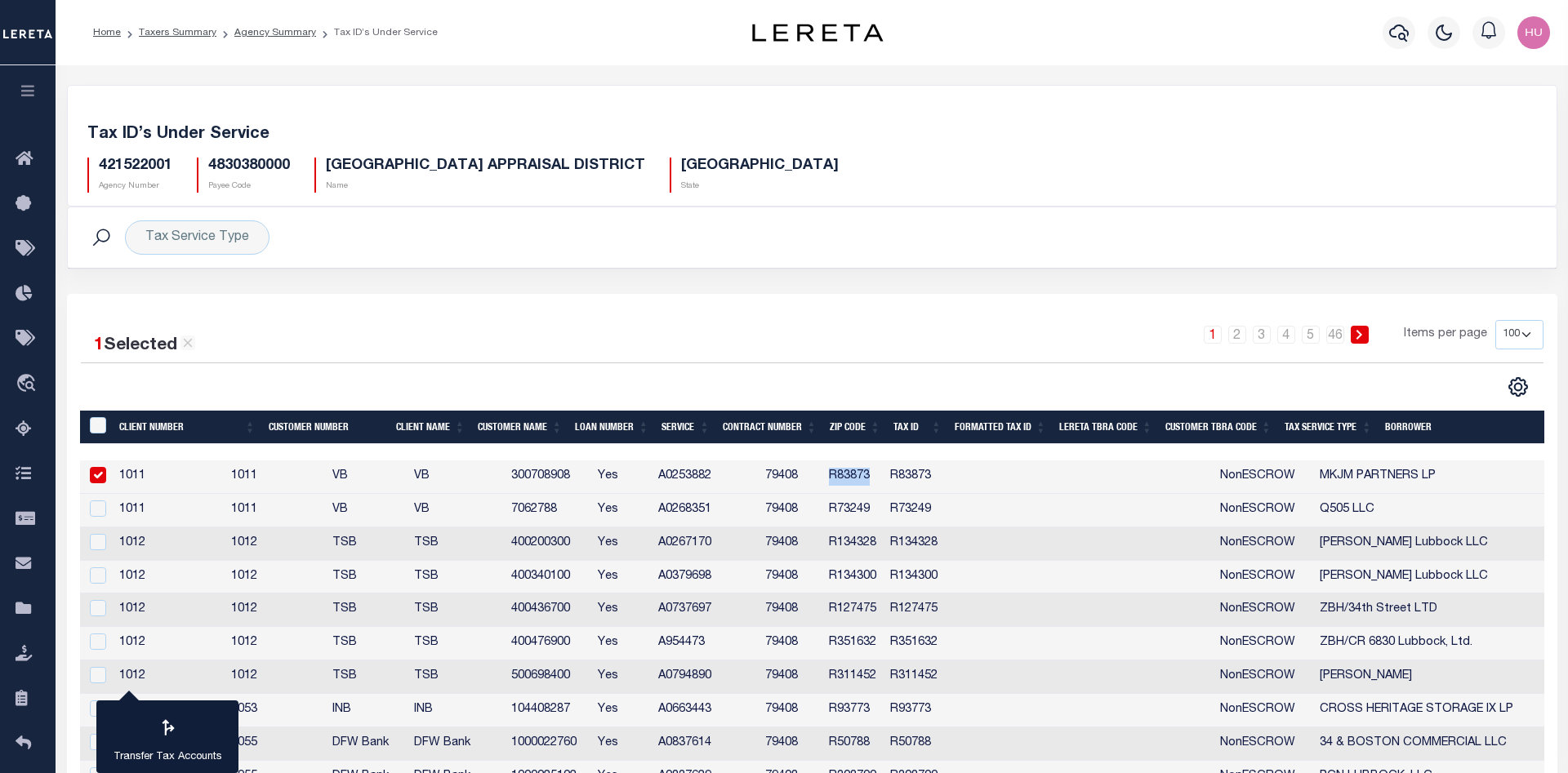
click at [883, 482] on td "R83873" at bounding box center [852, 477] width 60 height 34
checkbox input "false"
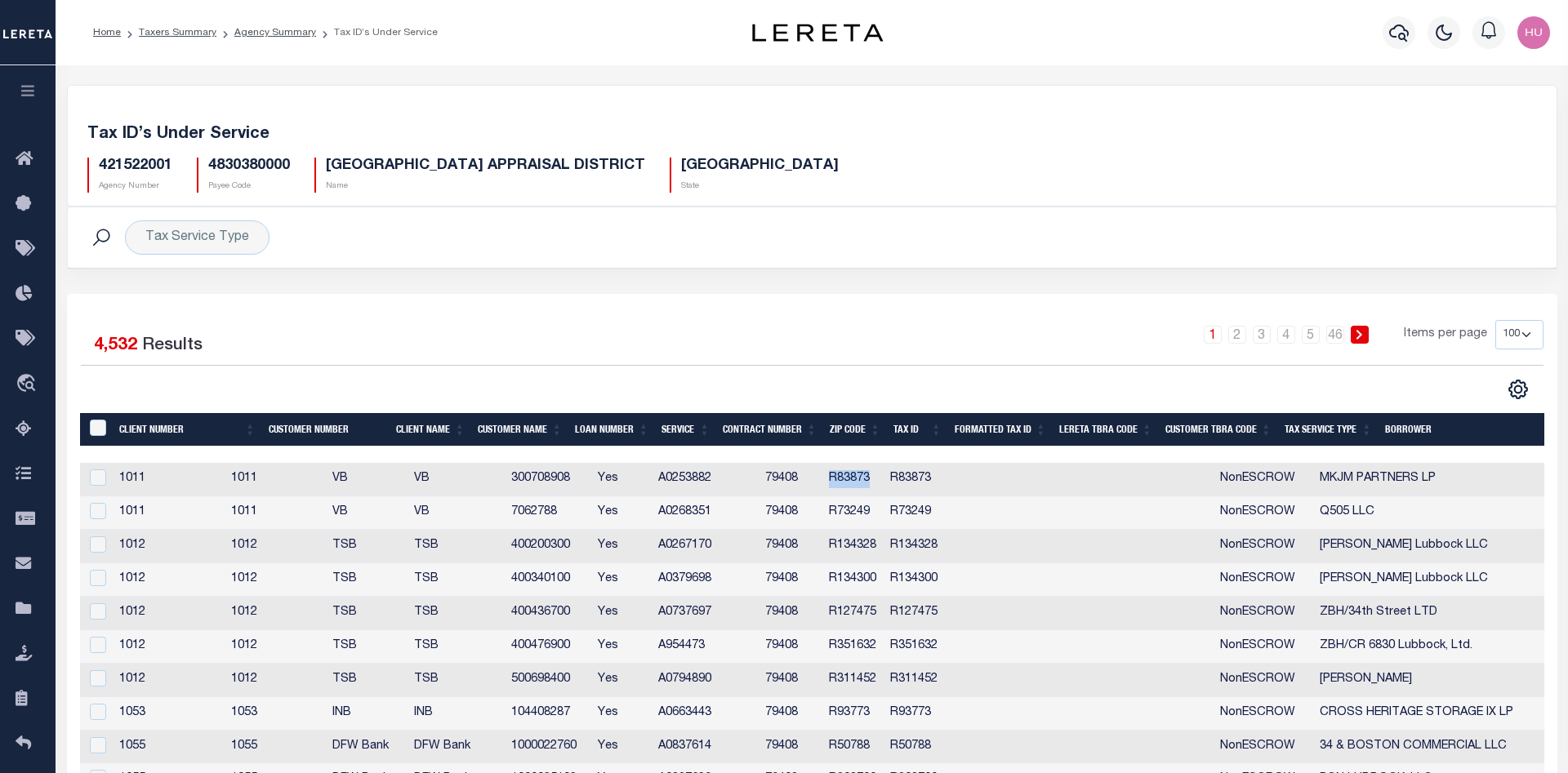
copy td "R83873"
